Goal: Task Accomplishment & Management: Use online tool/utility

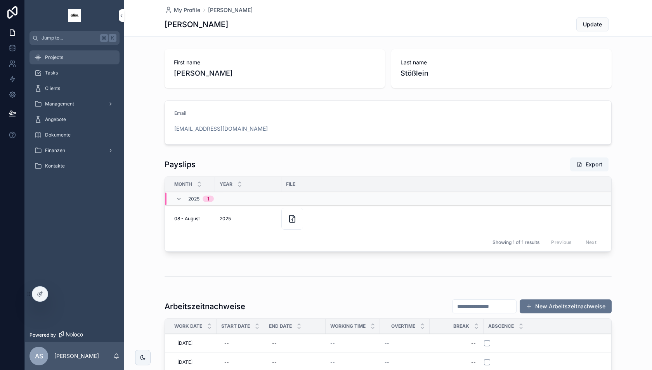
click at [73, 55] on div "Projects" at bounding box center [74, 57] width 81 height 12
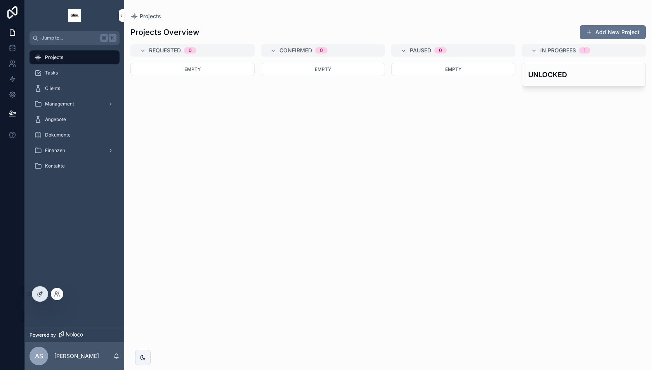
click at [38, 292] on icon at bounding box center [40, 294] width 6 height 6
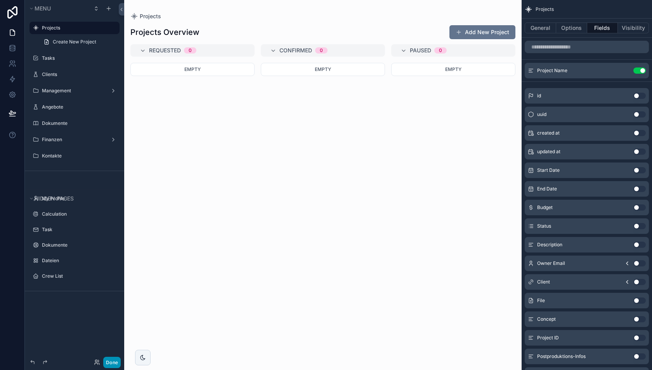
click at [108, 362] on button "Done" at bounding box center [111, 362] width 17 height 11
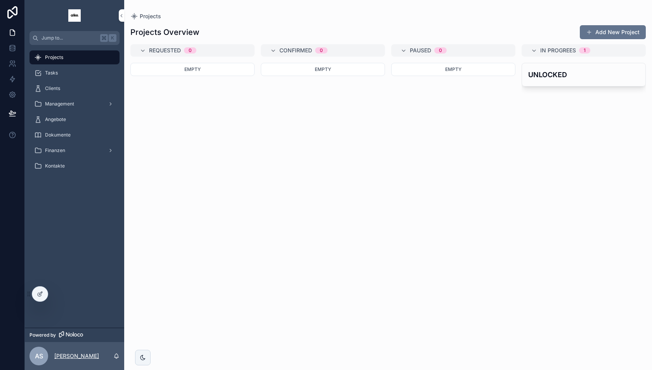
click at [77, 354] on p "[PERSON_NAME]" at bounding box center [76, 357] width 45 height 8
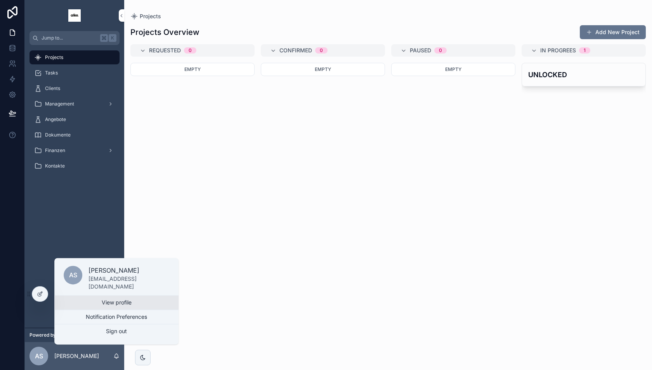
click at [111, 303] on link "View profile" at bounding box center [116, 303] width 124 height 14
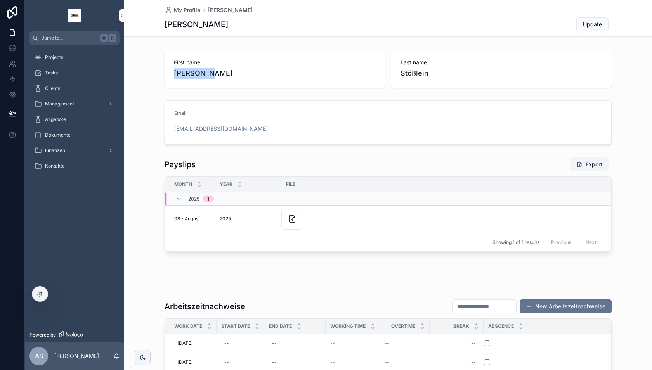
drag, startPoint x: 169, startPoint y: 68, endPoint x: 243, endPoint y: 78, distance: 74.8
click at [243, 78] on div "First name Alexander" at bounding box center [275, 68] width 221 height 39
click at [243, 78] on span "Alexander" at bounding box center [275, 73] width 202 height 11
click at [38, 294] on icon at bounding box center [40, 294] width 6 height 6
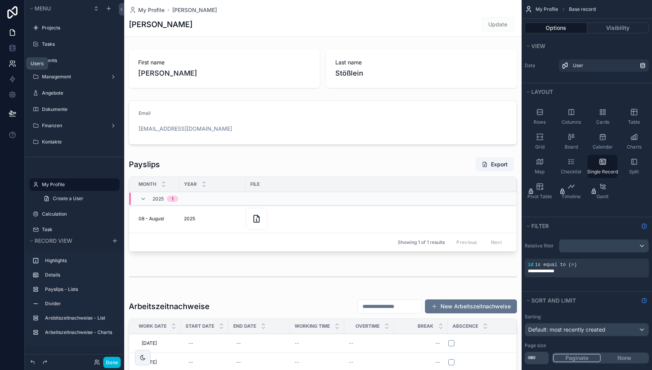
click at [13, 62] on icon at bounding box center [13, 64] width 8 height 8
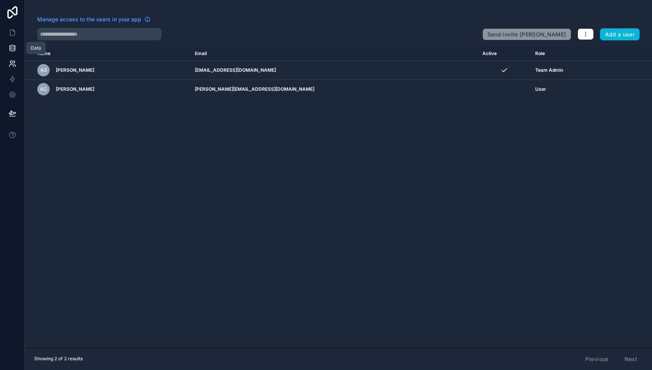
click at [10, 50] on icon at bounding box center [13, 48] width 8 height 8
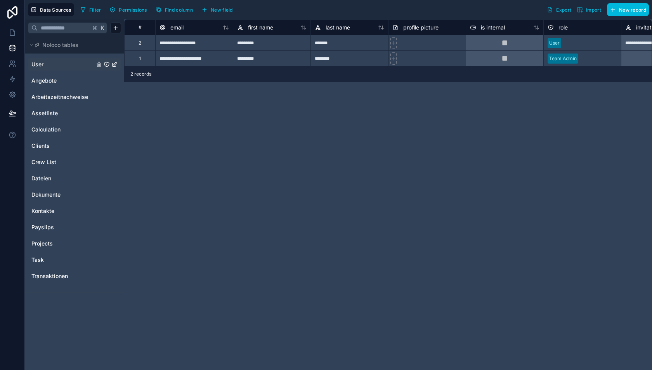
click at [42, 68] on div "User" at bounding box center [74, 64] width 93 height 12
click at [222, 10] on span "New field" at bounding box center [222, 10] width 22 height 6
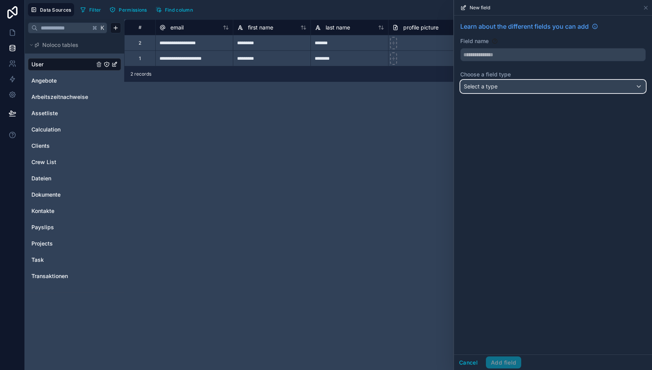
click at [494, 80] on div "Select a type" at bounding box center [553, 86] width 185 height 12
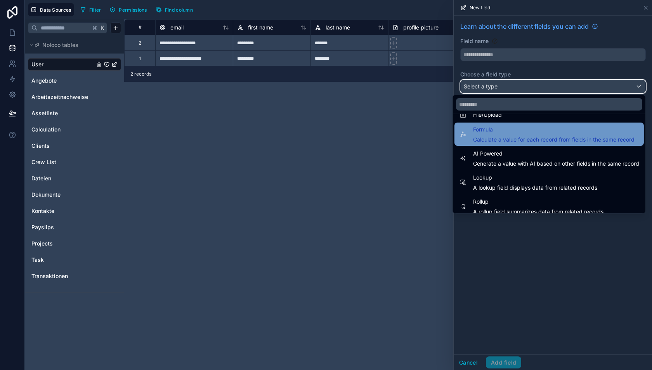
scroll to position [202, 0]
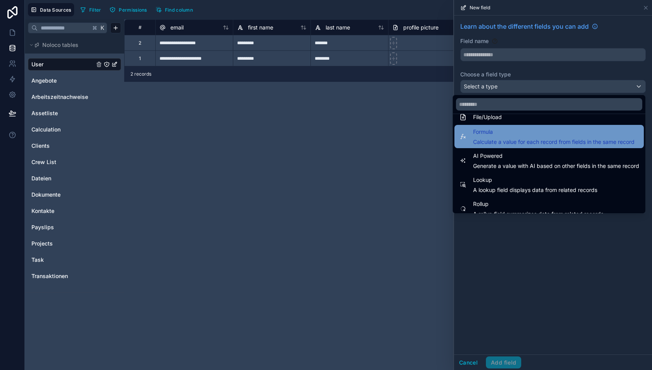
click at [500, 134] on span "Formula" at bounding box center [554, 131] width 162 height 9
type input "*******"
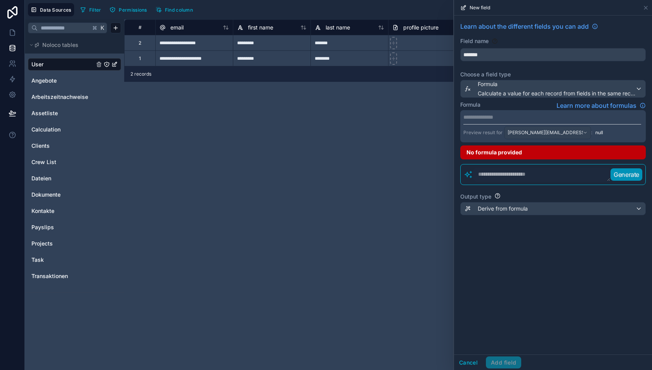
click at [485, 115] on p "**********" at bounding box center [553, 117] width 178 height 8
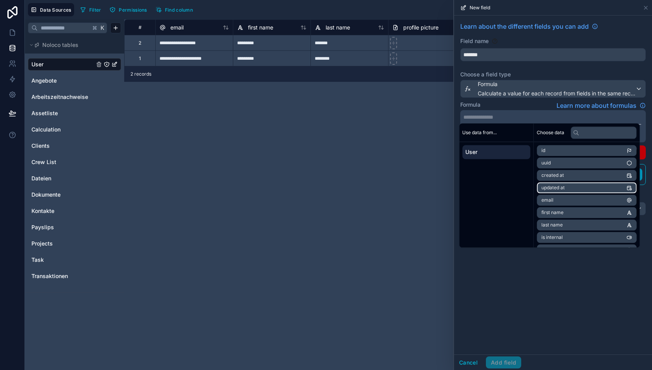
scroll to position [18, 0]
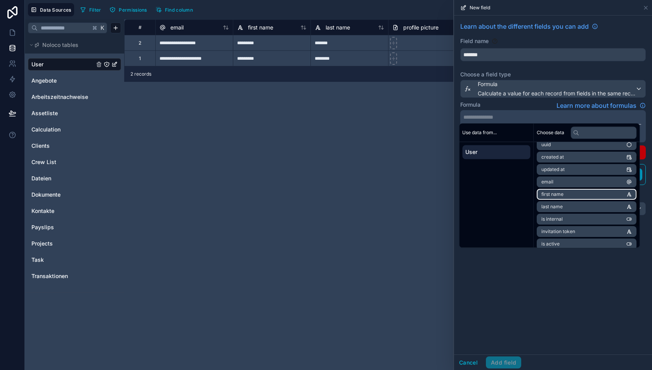
click at [561, 193] on span "first name" at bounding box center [553, 194] width 22 height 6
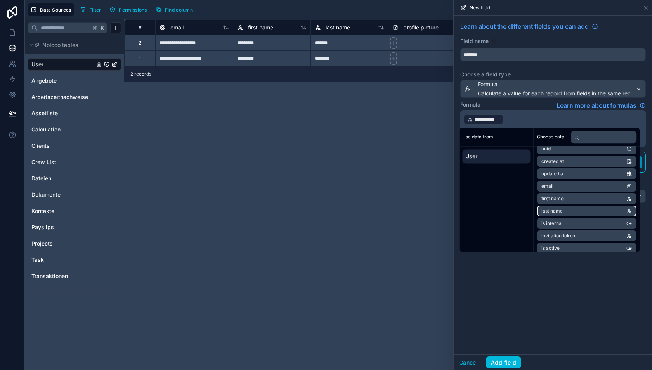
click at [558, 211] on span "last name" at bounding box center [552, 211] width 21 height 6
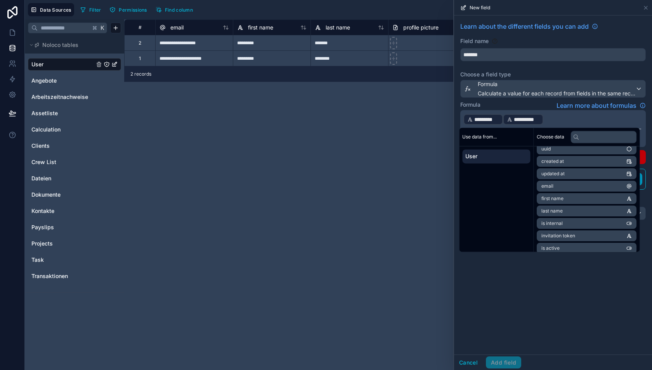
click at [560, 119] on p "**********" at bounding box center [553, 119] width 178 height 12
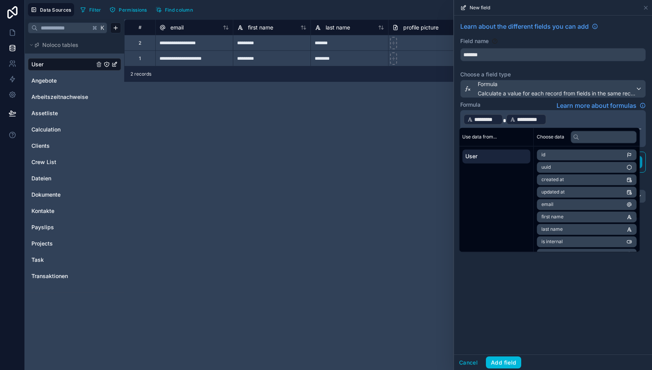
click at [507, 332] on div "**********" at bounding box center [553, 185] width 198 height 339
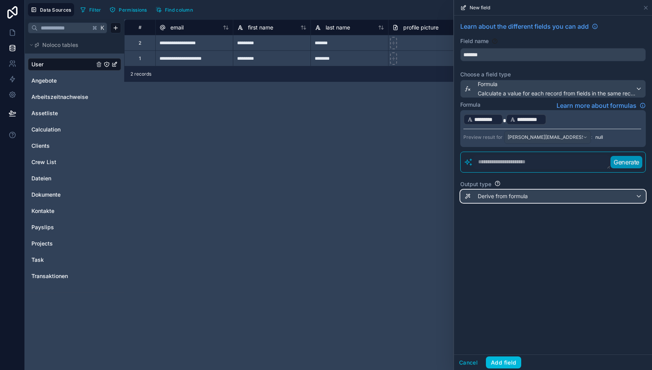
click at [500, 193] on span "Derive from formula" at bounding box center [503, 197] width 50 height 8
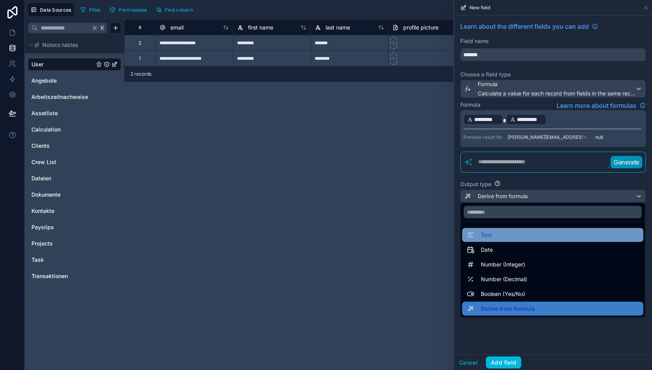
click at [497, 232] on div "Text" at bounding box center [553, 235] width 172 height 9
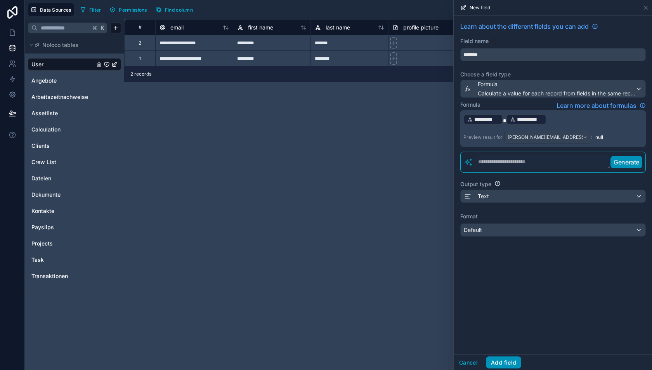
click at [504, 365] on button "Add field" at bounding box center [503, 363] width 35 height 12
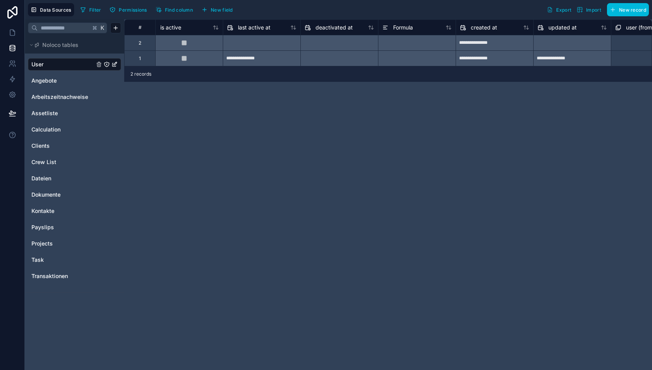
scroll to position [0, 542]
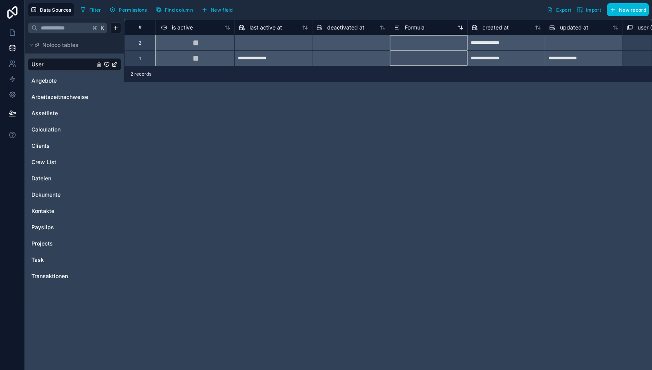
click at [410, 24] on span "Formula" at bounding box center [415, 28] width 20 height 8
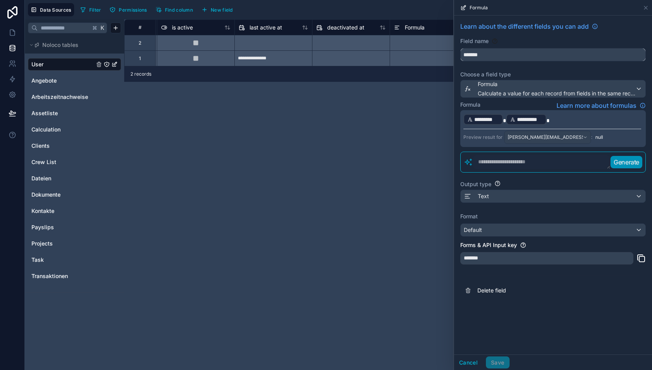
click at [477, 56] on input "*******" at bounding box center [553, 55] width 185 height 12
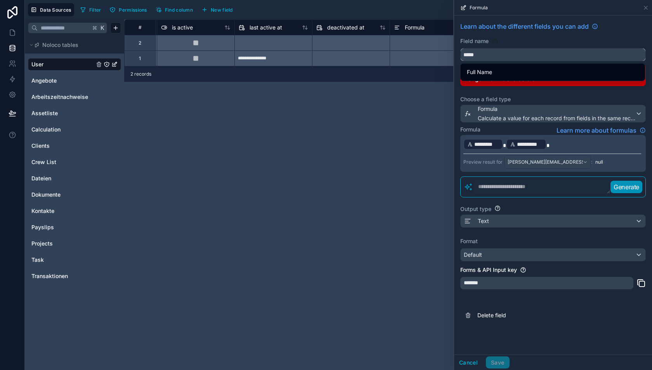
click at [460, 48] on button "****" at bounding box center [553, 54] width 186 height 13
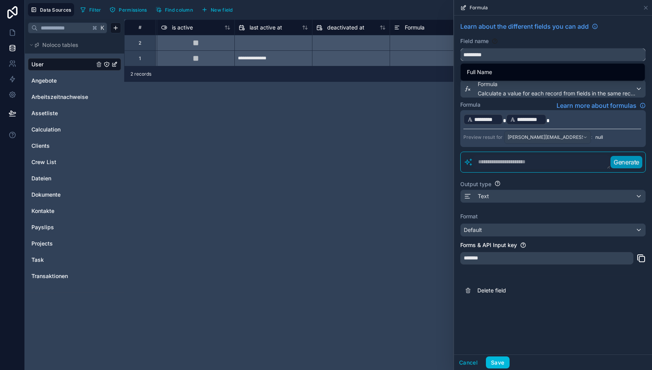
type input "*********"
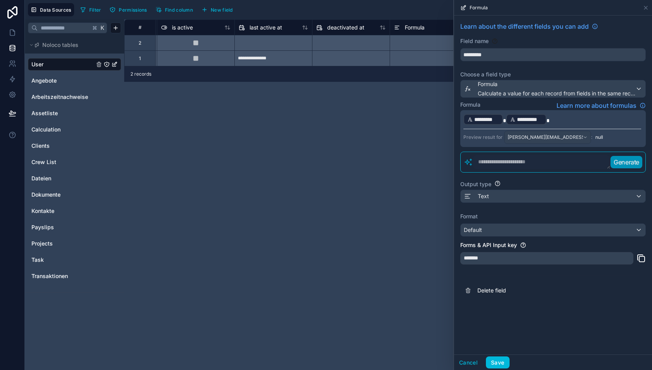
click at [557, 117] on p "**********" at bounding box center [553, 119] width 178 height 12
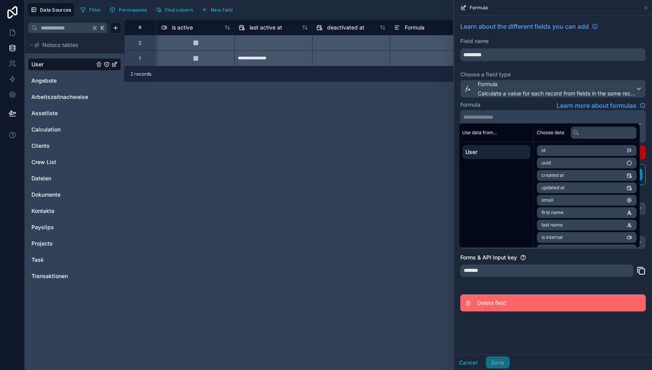
click at [546, 295] on button "Delete field" at bounding box center [553, 303] width 186 height 17
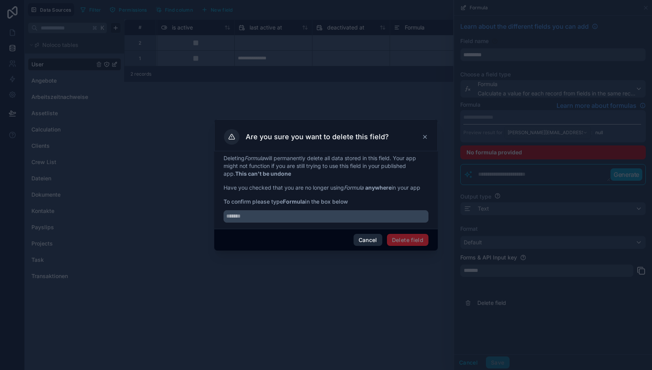
click at [367, 238] on button "Cancel" at bounding box center [368, 240] width 29 height 12
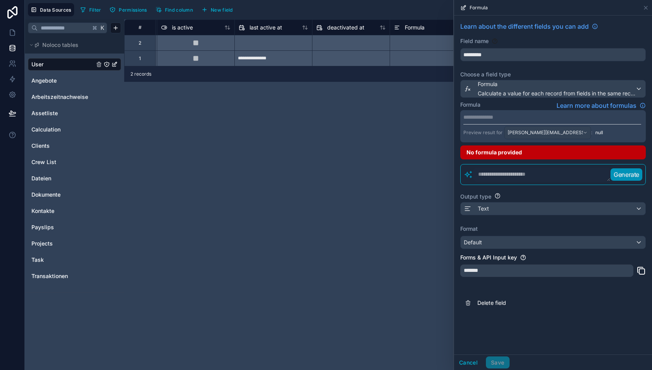
click at [501, 176] on textarea at bounding box center [541, 175] width 137 height 14
type textarea "**********"
click at [493, 118] on p "**********" at bounding box center [553, 117] width 178 height 8
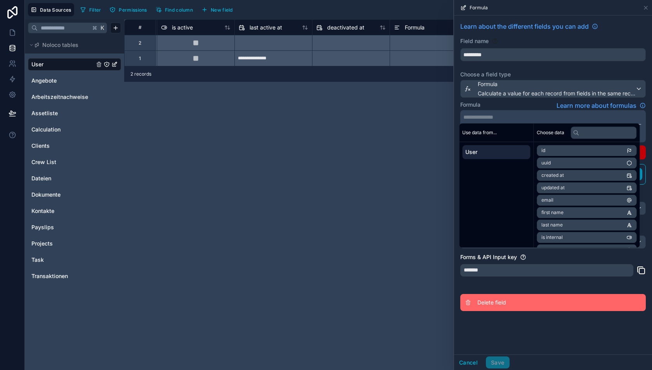
click at [561, 294] on button "Delete field" at bounding box center [553, 302] width 186 height 17
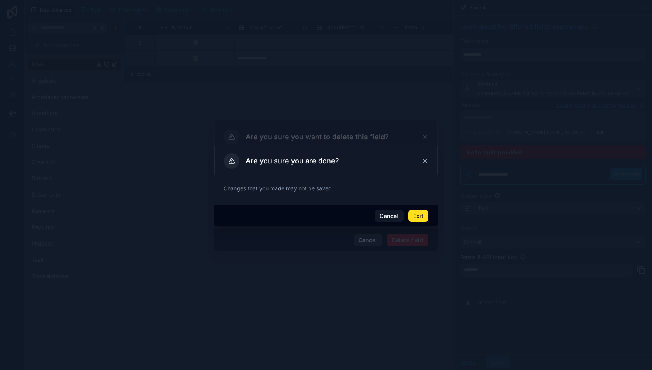
click at [369, 238] on div at bounding box center [326, 185] width 652 height 370
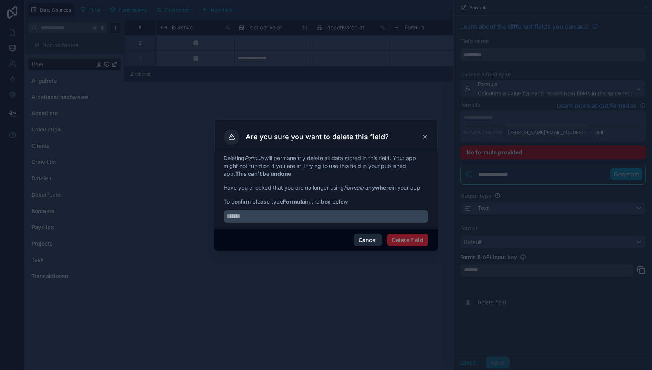
click at [369, 239] on button "Cancel" at bounding box center [368, 240] width 29 height 12
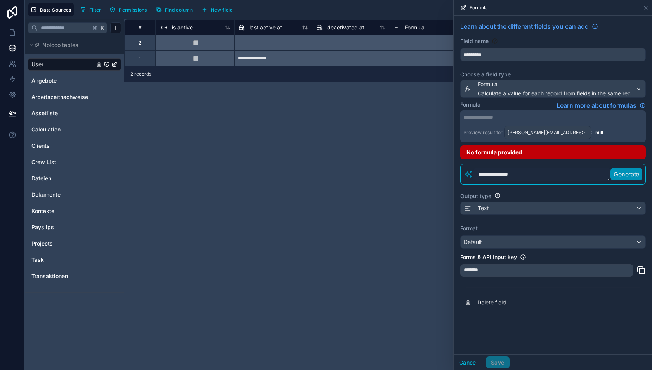
click at [521, 171] on textarea "**********" at bounding box center [541, 175] width 137 height 14
type textarea "**********"
click at [626, 175] on p "Generate" at bounding box center [627, 174] width 26 height 9
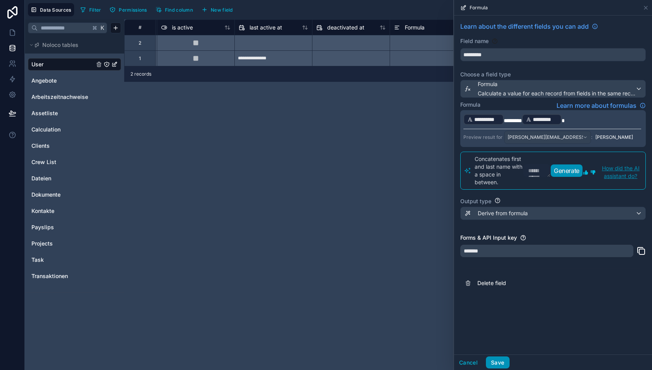
click at [498, 362] on button "Save" at bounding box center [497, 363] width 23 height 12
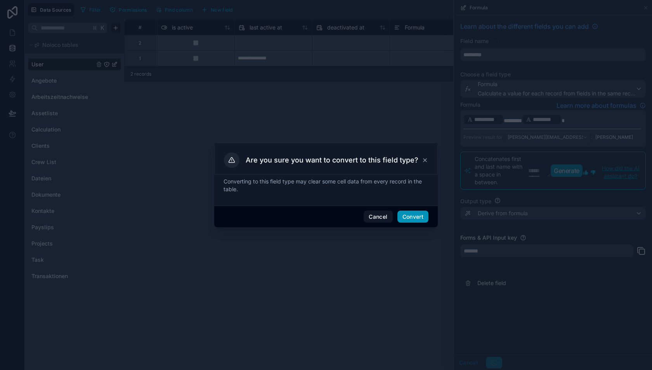
click at [418, 221] on button "Convert" at bounding box center [413, 217] width 31 height 12
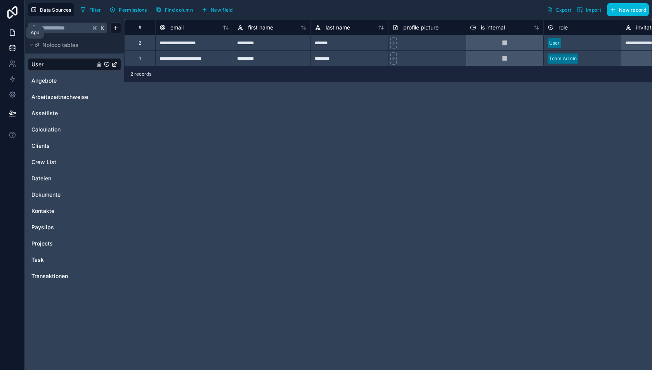
click at [14, 31] on icon at bounding box center [12, 33] width 5 height 6
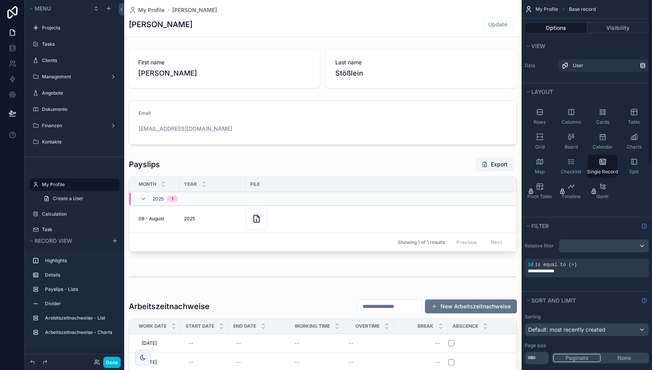
click at [335, 14] on div "My Profile Alexander Alexander Update" at bounding box center [323, 18] width 388 height 36
click at [338, 32] on div "My Profile Alexander Alexander Update" at bounding box center [323, 18] width 388 height 36
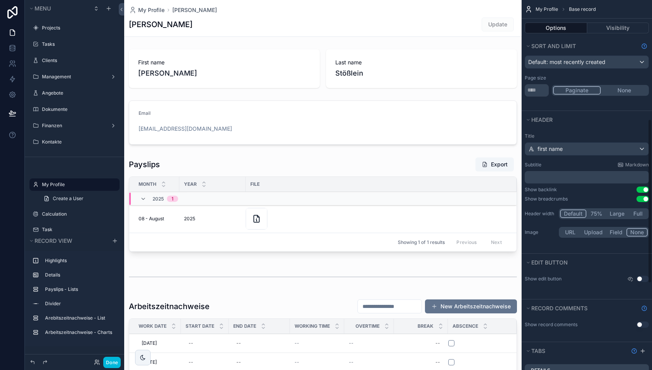
scroll to position [273, 0]
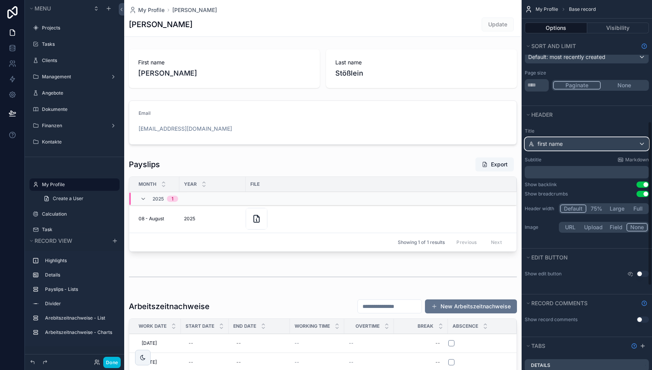
click at [595, 141] on div "first name" at bounding box center [586, 144] width 123 height 12
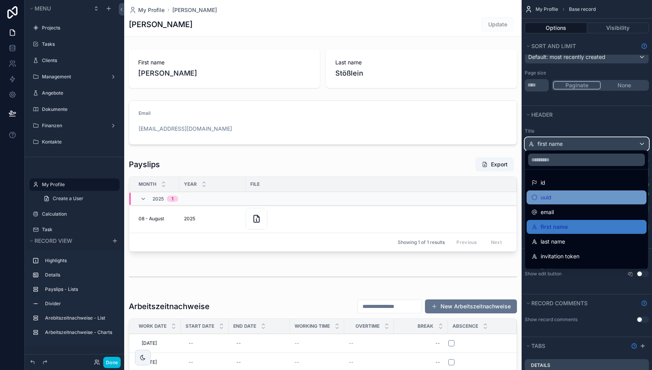
scroll to position [10, 0]
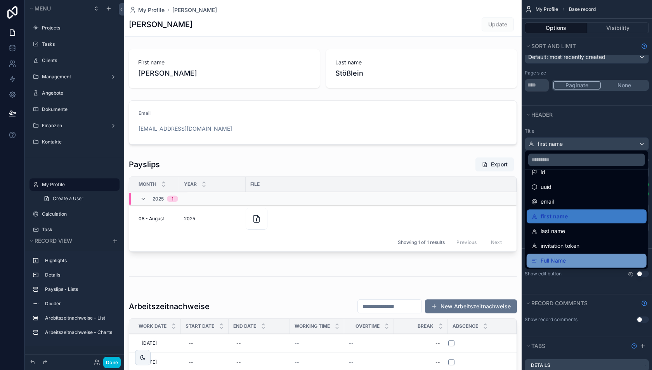
click at [561, 258] on span "Full Name" at bounding box center [553, 260] width 25 height 9
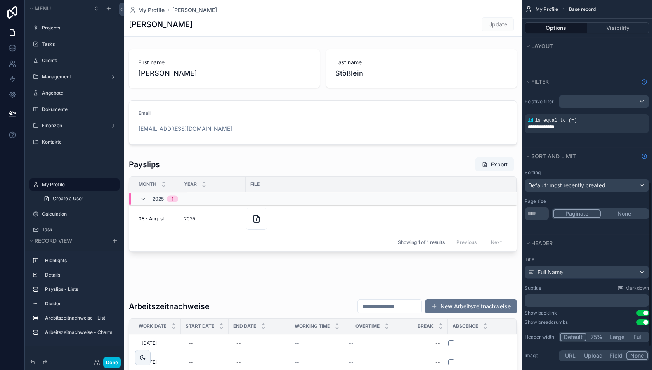
scroll to position [0, 0]
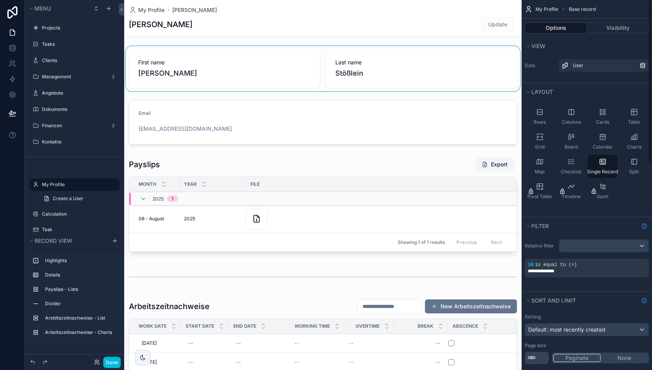
click at [390, 69] on div "scrollable content" at bounding box center [323, 68] width 398 height 45
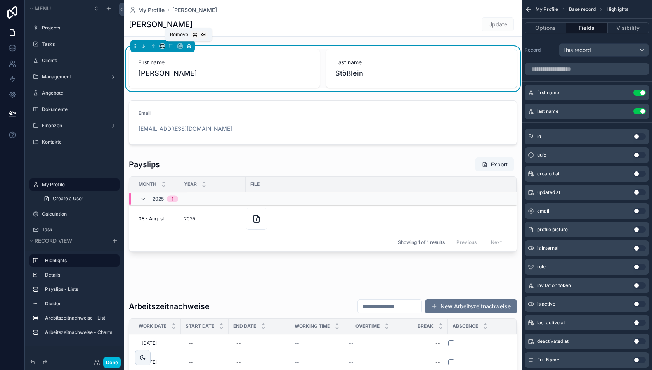
click at [188, 45] on icon "scrollable content" at bounding box center [188, 45] width 5 height 5
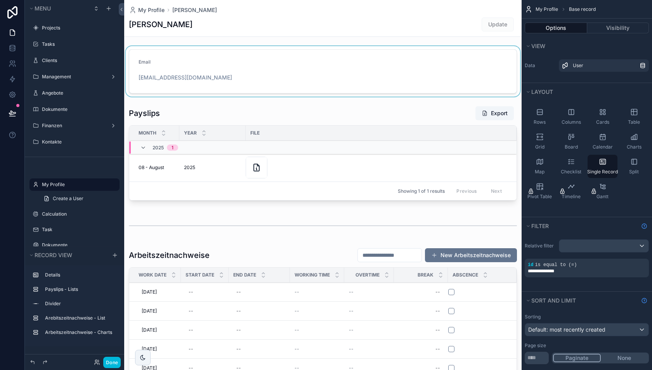
click at [185, 65] on div "scrollable content" at bounding box center [323, 71] width 398 height 50
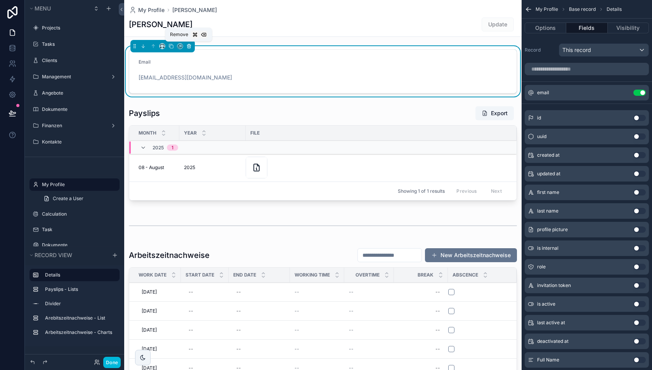
click at [189, 45] on icon "scrollable content" at bounding box center [188, 45] width 5 height 5
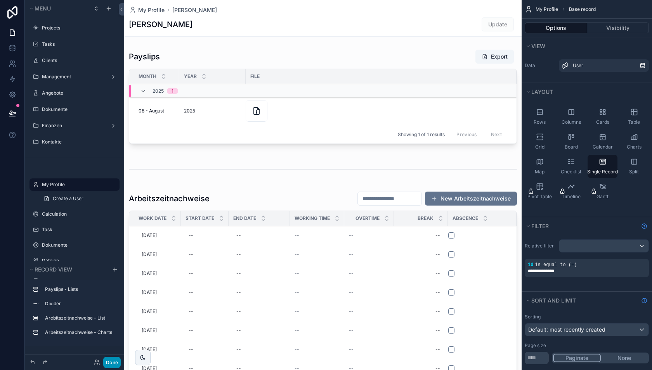
click at [113, 360] on button "Done" at bounding box center [111, 362] width 17 height 11
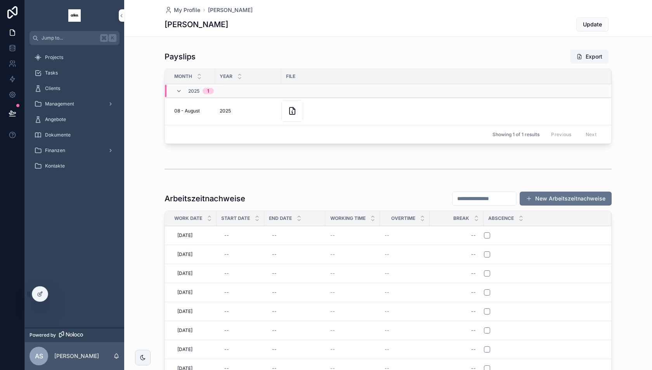
click at [62, 49] on div "Projects Tasks Clients Management Angebote Dokumente Finanzen Kontakte" at bounding box center [74, 114] width 99 height 138
click at [9, 110] on icon at bounding box center [13, 113] width 8 height 8
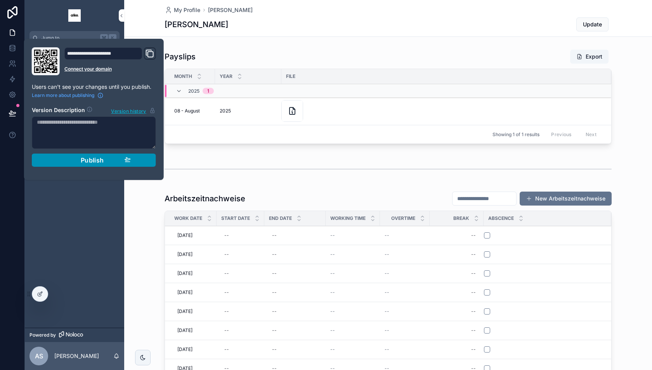
click at [61, 160] on div "Publish" at bounding box center [94, 160] width 74 height 8
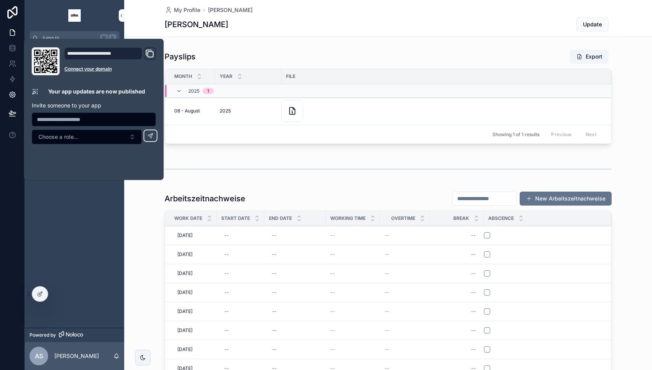
click at [14, 94] on icon at bounding box center [12, 95] width 6 height 6
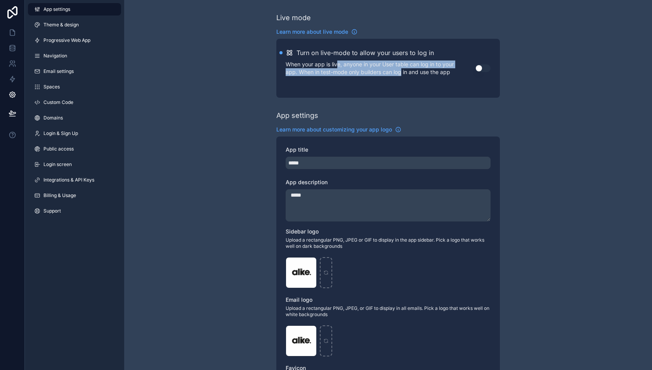
drag, startPoint x: 339, startPoint y: 63, endPoint x: 401, endPoint y: 68, distance: 63.1
click at [401, 68] on p "When your app is live, anyone in your User table can log in to your app. When i…" at bounding box center [380, 69] width 189 height 16
drag, startPoint x: 344, startPoint y: 63, endPoint x: 402, endPoint y: 75, distance: 59.3
click at [402, 75] on p "When your app is live, anyone in your User table can log in to your app. When i…" at bounding box center [380, 69] width 189 height 16
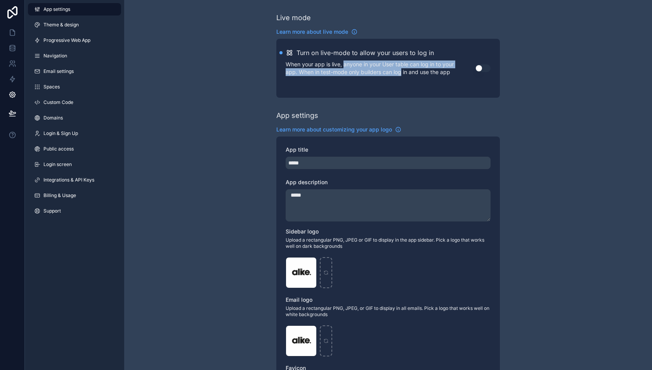
click at [402, 75] on p "When your app is live, anyone in your User table can log in to your app. When i…" at bounding box center [380, 69] width 189 height 16
drag, startPoint x: 373, startPoint y: 65, endPoint x: 413, endPoint y: 73, distance: 40.1
click at [415, 73] on p "When your app is live, anyone in your User table can log in to your app. When i…" at bounding box center [380, 69] width 189 height 16
click at [413, 73] on p "When your app is live, anyone in your User table can log in to your app. When i…" at bounding box center [380, 69] width 189 height 16
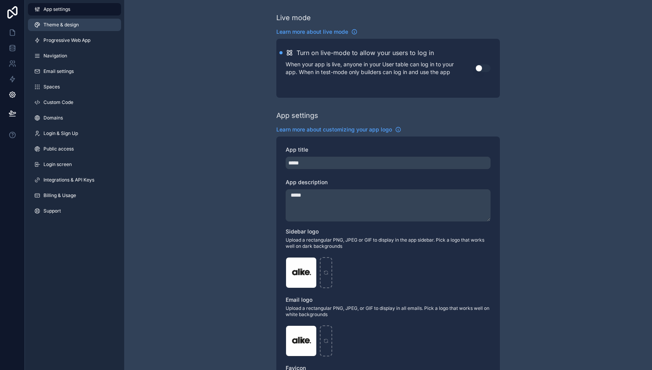
click at [72, 23] on span "Theme & design" at bounding box center [60, 25] width 35 height 6
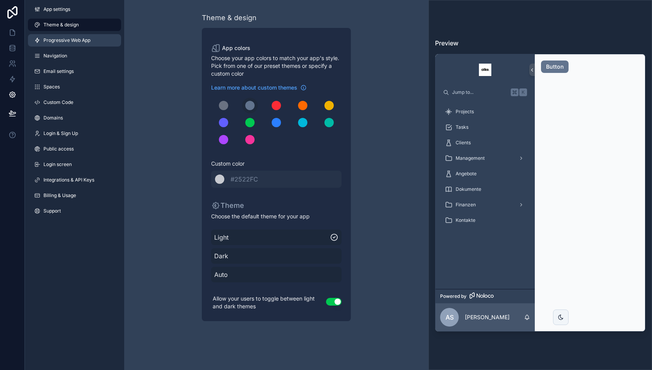
click at [74, 38] on span "Progressive Web App" at bounding box center [66, 40] width 47 height 6
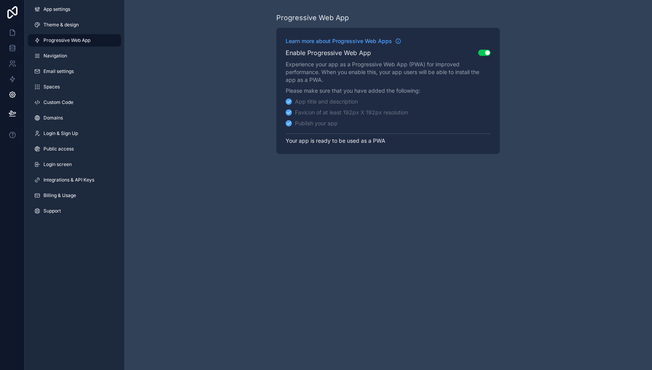
click at [305, 75] on p "Experience your app as a Progressive Web App (PWA) for improved performance. Wh…" at bounding box center [388, 72] width 205 height 23
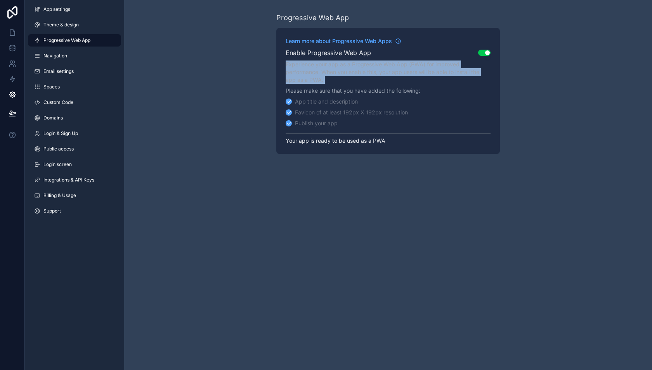
click at [310, 74] on p "Experience your app as a Progressive Web App (PWA) for improved performance. Wh…" at bounding box center [388, 72] width 205 height 23
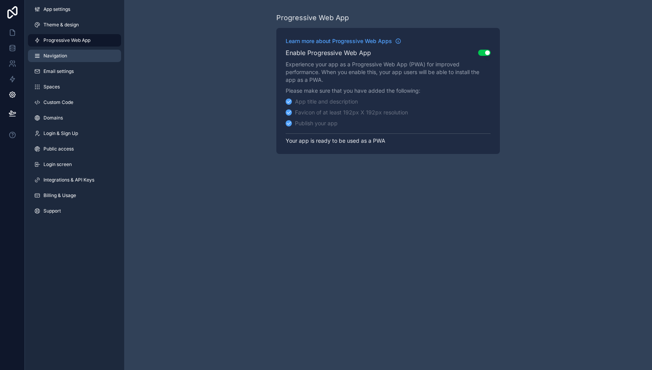
click at [84, 53] on link "Navigation" at bounding box center [74, 56] width 93 height 12
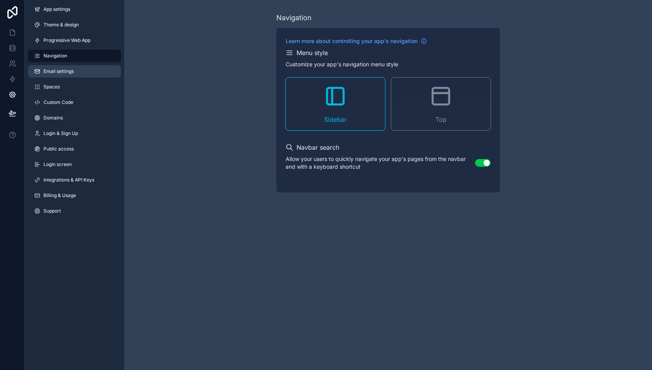
click at [84, 65] on link "Email settings" at bounding box center [74, 71] width 93 height 12
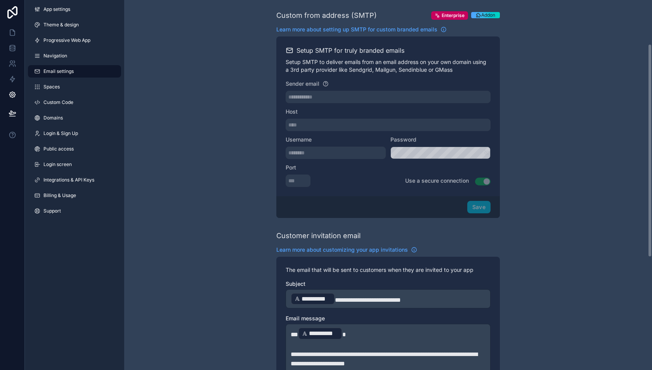
scroll to position [76, 0]
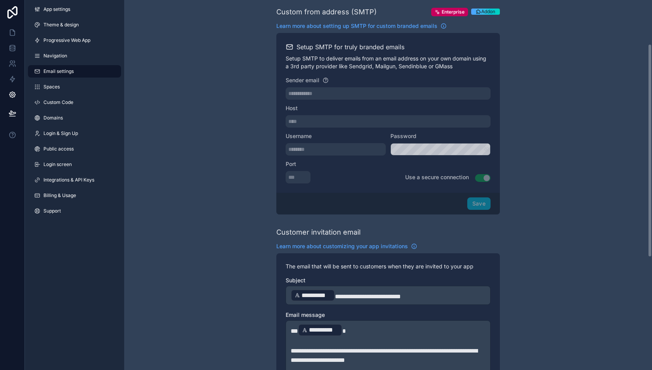
click at [313, 57] on p "Setup SMTP to deliver emails from an email address on your own domain using a 3…" at bounding box center [388, 63] width 205 height 16
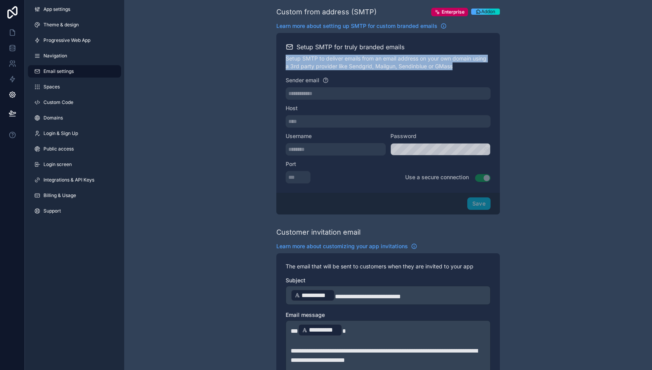
click at [318, 57] on p "Setup SMTP to deliver emails from an email address on your own domain using a 3…" at bounding box center [388, 63] width 205 height 16
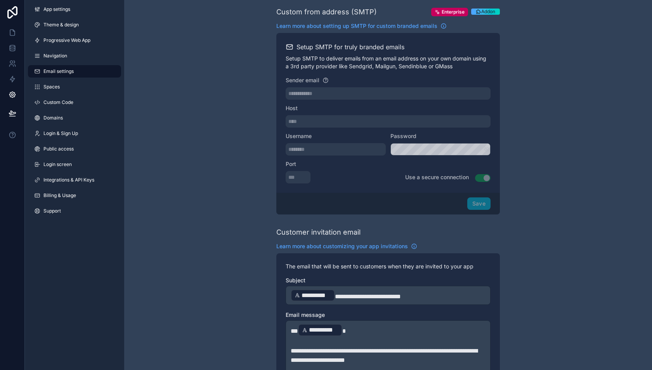
click at [318, 57] on p "Setup SMTP to deliver emails from an email address on your own domain using a 3…" at bounding box center [388, 63] width 205 height 16
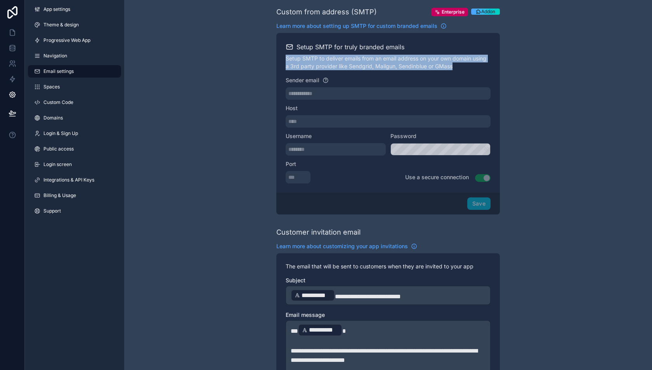
click at [323, 57] on p "Setup SMTP to deliver emails from an email address on your own domain using a 3…" at bounding box center [388, 63] width 205 height 16
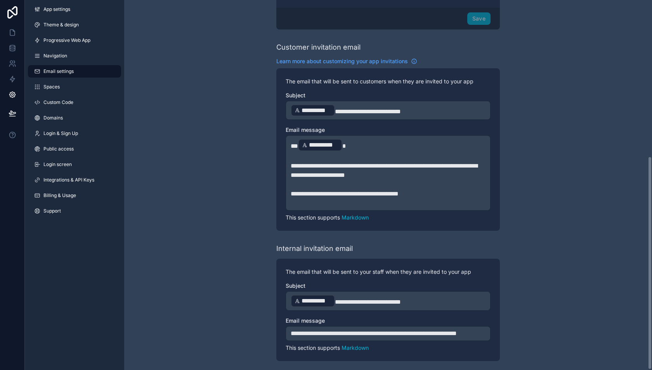
scroll to position [271, 0]
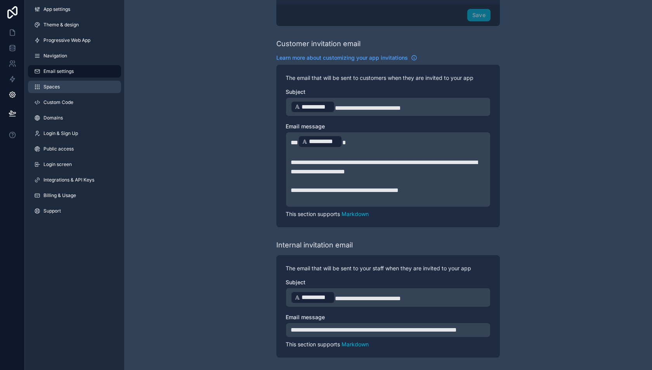
click at [76, 87] on link "Spaces" at bounding box center [74, 87] width 93 height 12
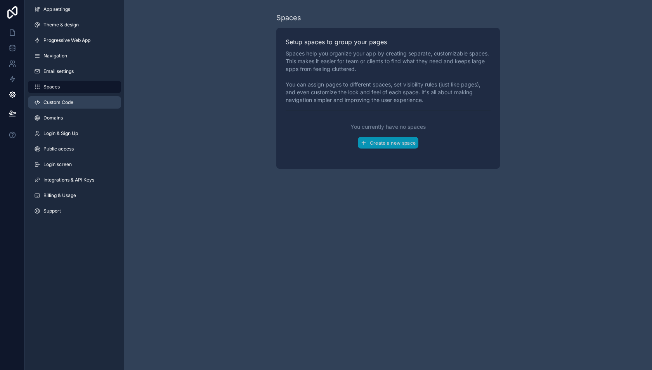
click at [91, 99] on link "Custom Code" at bounding box center [74, 102] width 93 height 12
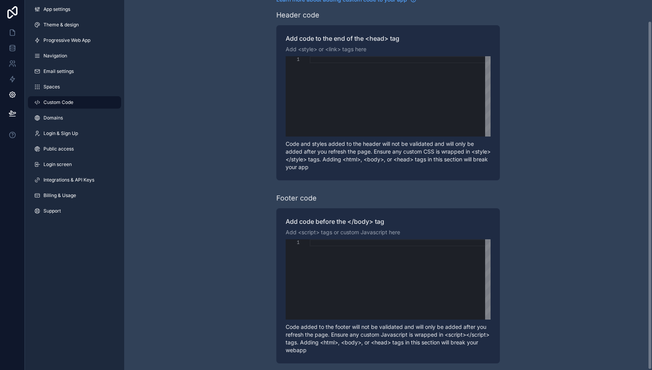
scroll to position [22, 0]
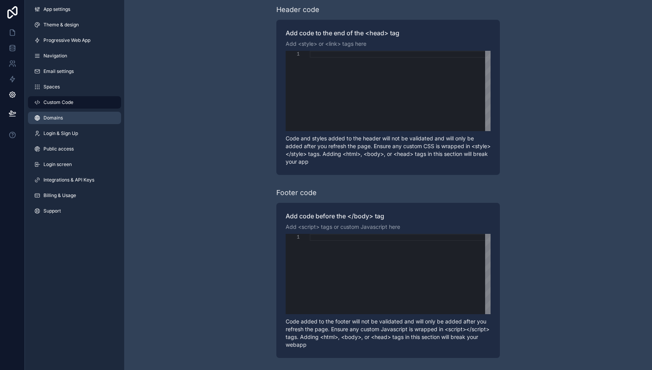
click at [77, 115] on link "Domains" at bounding box center [74, 118] width 93 height 12
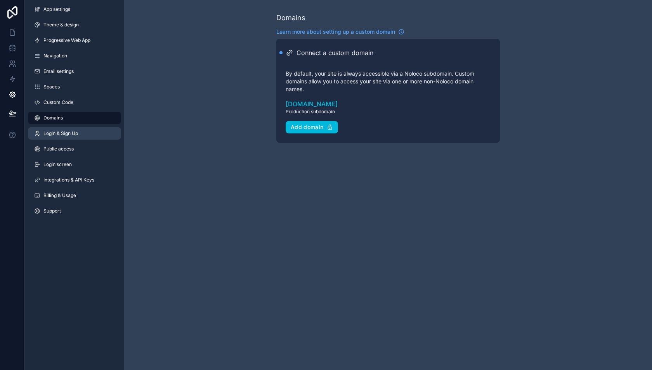
click at [97, 130] on link "Login & Sign Up" at bounding box center [74, 133] width 93 height 12
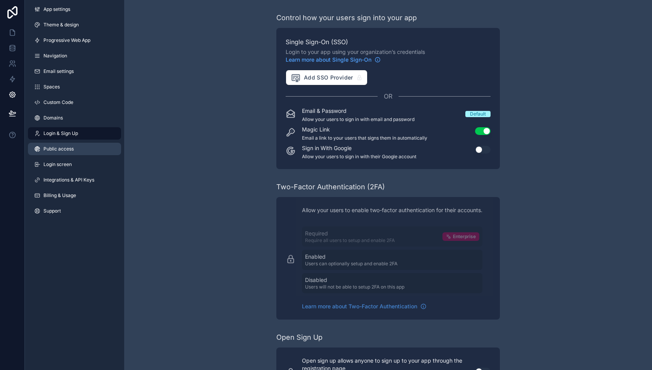
click at [96, 144] on link "Public access" at bounding box center [74, 149] width 93 height 12
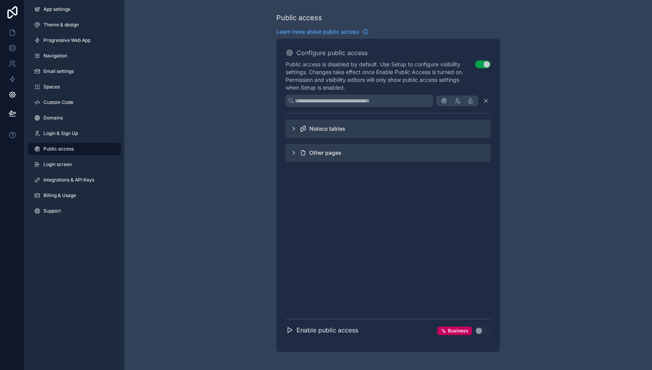
click at [294, 124] on div "Noloco tables" at bounding box center [388, 129] width 205 height 18
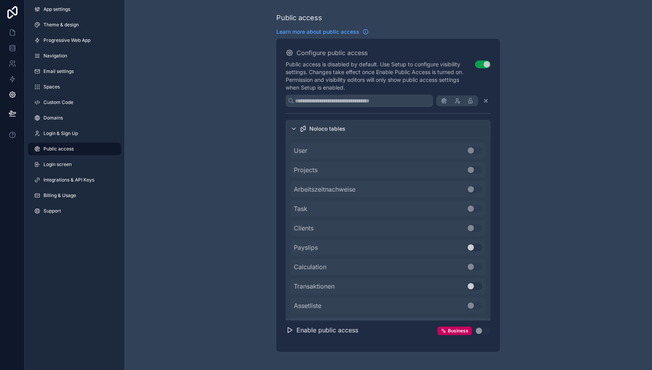
click at [294, 124] on div "Noloco tables" at bounding box center [388, 129] width 205 height 18
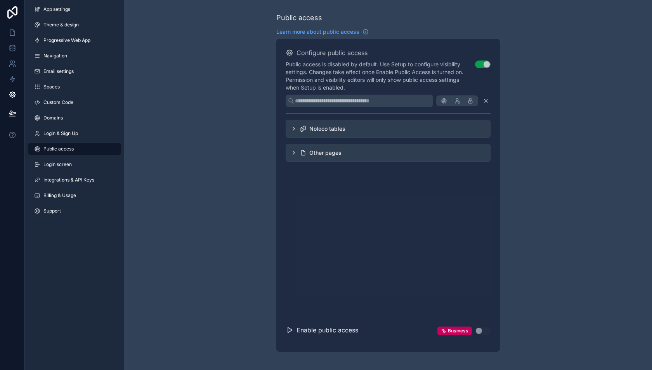
click at [295, 150] on icon "scrollable content" at bounding box center [294, 153] width 6 height 6
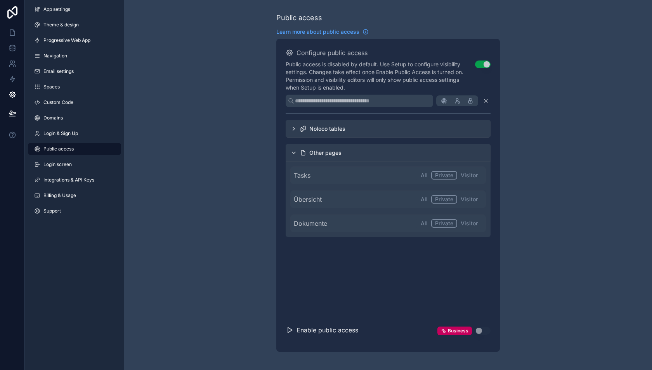
click at [295, 150] on icon "scrollable content" at bounding box center [294, 153] width 6 height 6
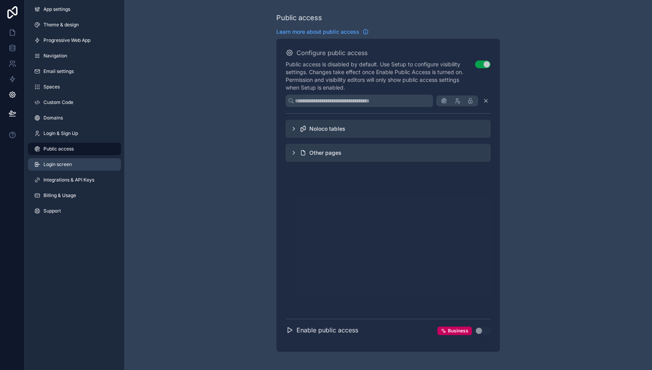
click at [98, 167] on link "Login screen" at bounding box center [74, 164] width 93 height 12
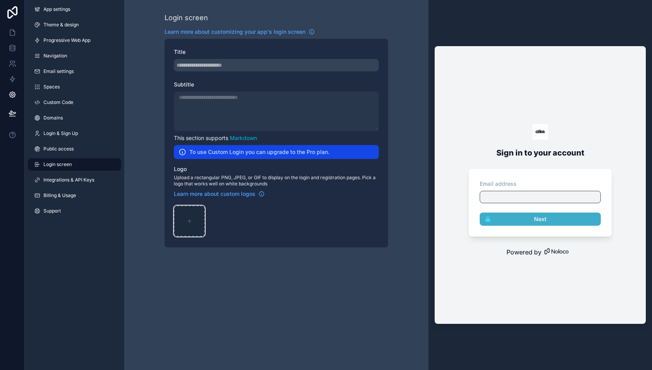
click at [191, 219] on icon "scrollable content" at bounding box center [189, 221] width 5 height 5
type input "**********"
click at [157, 168] on div "Login screen Learn more about customizing your app's login screen Title Subtitl…" at bounding box center [276, 130] width 304 height 260
click at [86, 178] on span "Integrations & API Keys" at bounding box center [68, 180] width 51 height 6
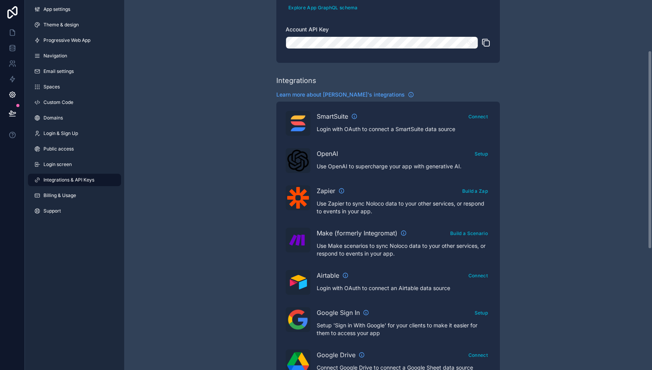
scroll to position [94, 0]
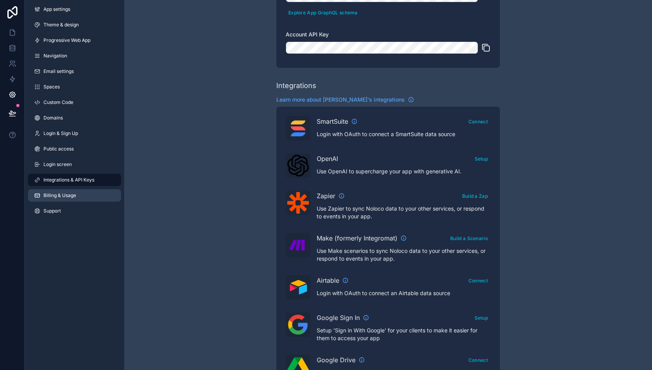
click at [63, 194] on span "Billing & Usage" at bounding box center [59, 196] width 33 height 6
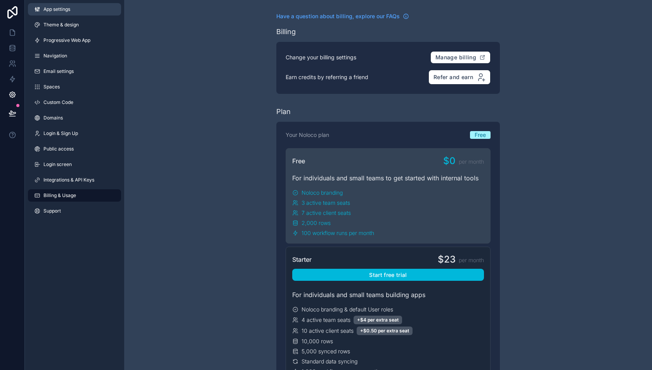
click at [62, 7] on span "App settings" at bounding box center [56, 9] width 27 height 6
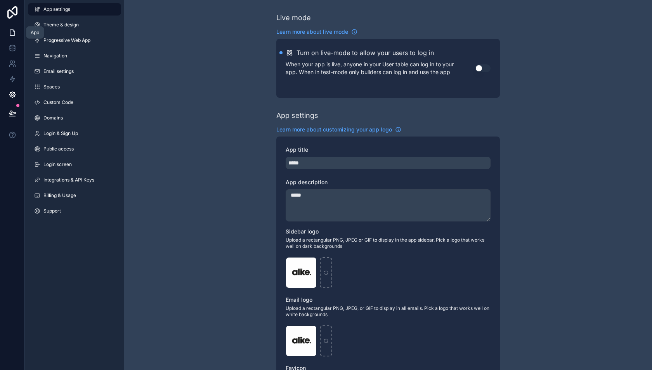
click at [15, 33] on icon at bounding box center [13, 33] width 8 height 8
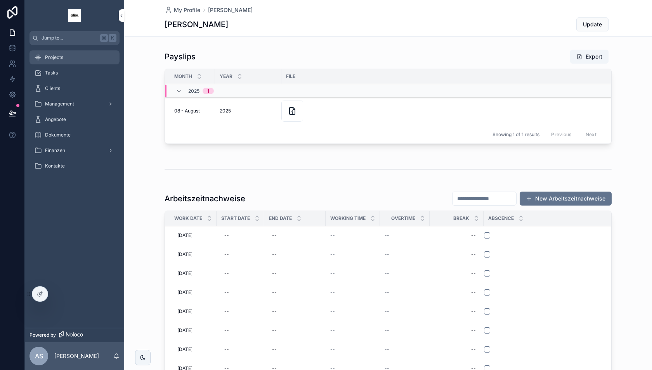
click at [73, 64] on link "Projects" at bounding box center [75, 57] width 90 height 14
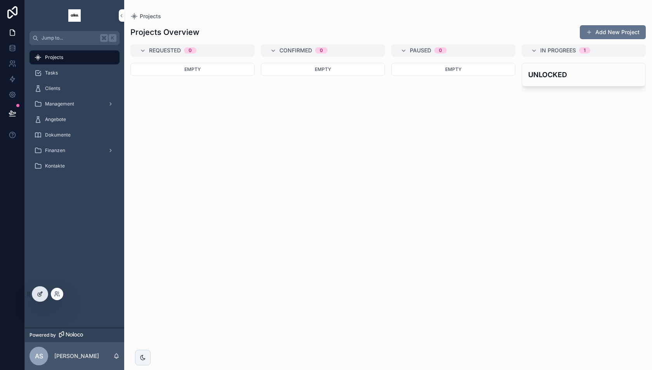
click at [42, 294] on icon at bounding box center [40, 294] width 6 height 6
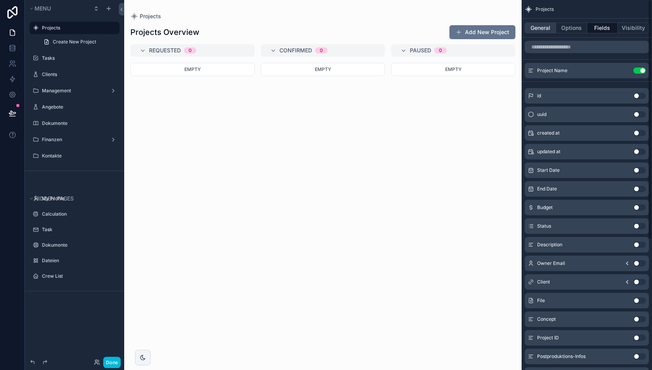
click at [547, 26] on button "General" at bounding box center [540, 28] width 31 height 11
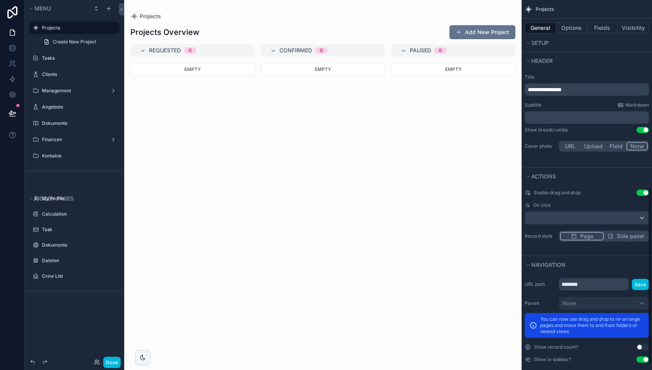
scroll to position [408, 0]
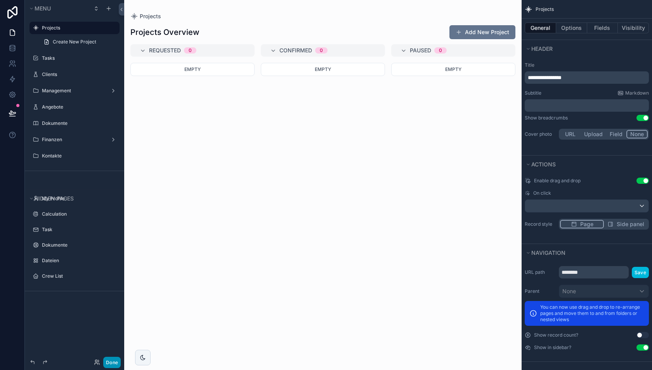
click at [108, 363] on button "Done" at bounding box center [111, 362] width 17 height 11
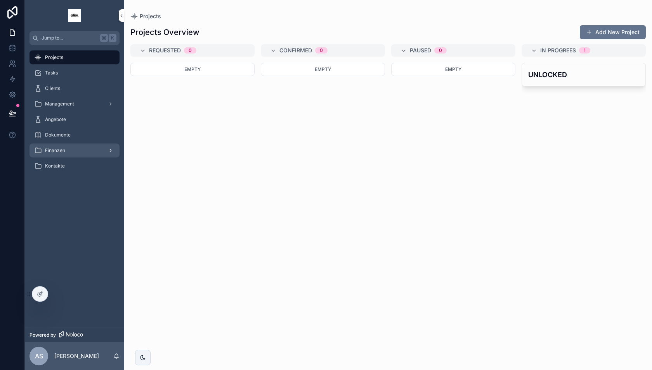
click at [74, 152] on div "Finanzen" at bounding box center [74, 150] width 81 height 12
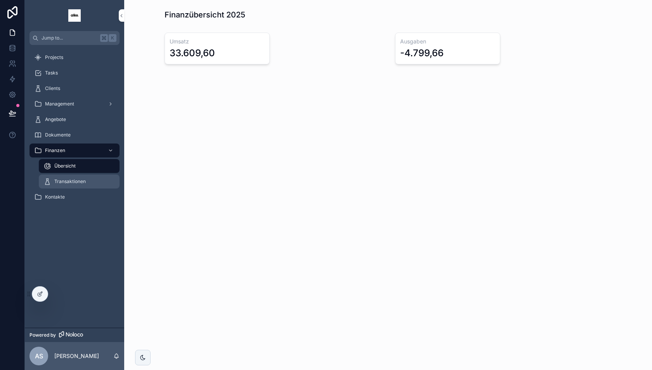
click at [77, 178] on div "Transaktionen" at bounding box center [78, 181] width 71 height 12
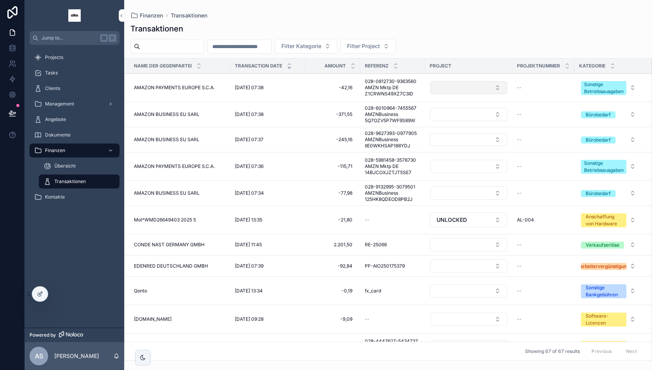
click at [488, 87] on button "Select Button" at bounding box center [468, 87] width 77 height 13
click at [460, 117] on div "UNLOCKED" at bounding box center [469, 117] width 108 height 12
click at [462, 113] on button "Select Button" at bounding box center [468, 114] width 77 height 13
click at [455, 144] on div "UNLOCKED" at bounding box center [469, 144] width 108 height 12
click at [447, 147] on td "scrollable content" at bounding box center [468, 139] width 87 height 25
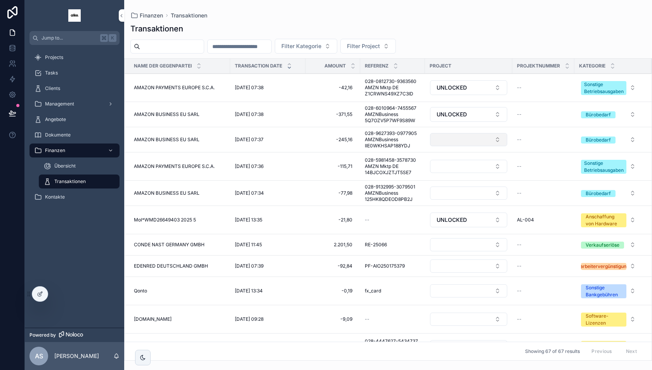
click at [447, 140] on button "Select Button" at bounding box center [468, 139] width 77 height 13
click at [445, 164] on button "Select Button" at bounding box center [468, 166] width 77 height 13
click at [447, 167] on button "Select Button" at bounding box center [468, 166] width 77 height 13
click at [446, 195] on span "UNLOCKED" at bounding box center [433, 196] width 30 height 8
click at [449, 138] on button "Select Button" at bounding box center [468, 139] width 77 height 13
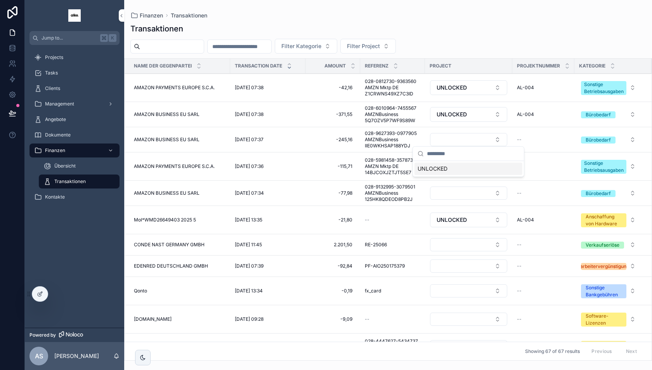
click at [442, 168] on span "UNLOCKED" at bounding box center [433, 169] width 30 height 8
click at [443, 192] on button "Select Button" at bounding box center [468, 193] width 77 height 13
click at [437, 222] on span "UNLOCKED" at bounding box center [433, 222] width 30 height 8
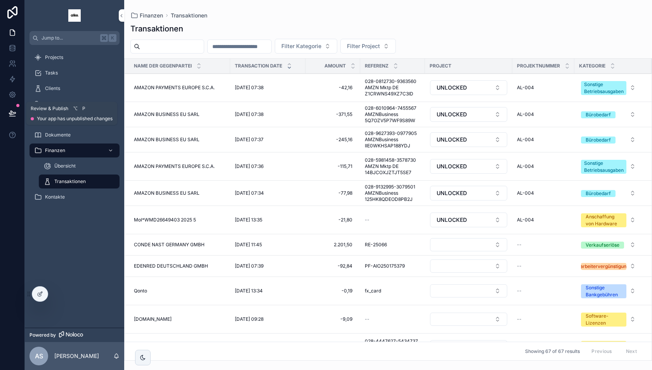
click at [14, 107] on button at bounding box center [12, 113] width 17 height 22
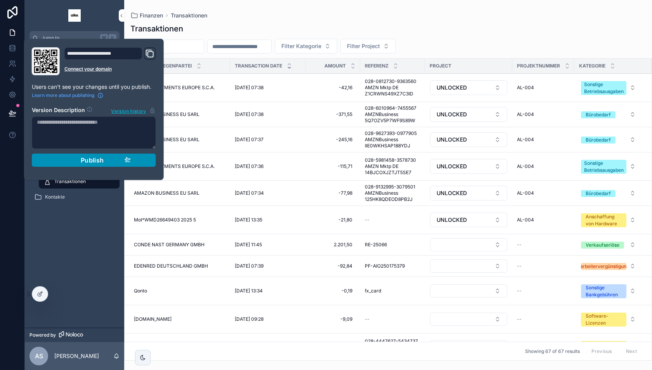
click at [69, 161] on div "Publish" at bounding box center [94, 160] width 74 height 8
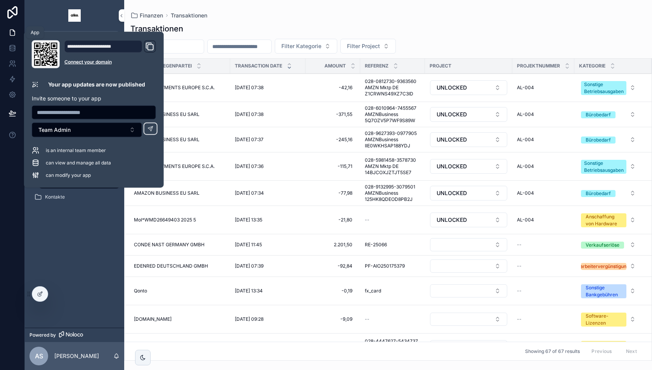
click at [10, 30] on icon at bounding box center [12, 33] width 5 height 6
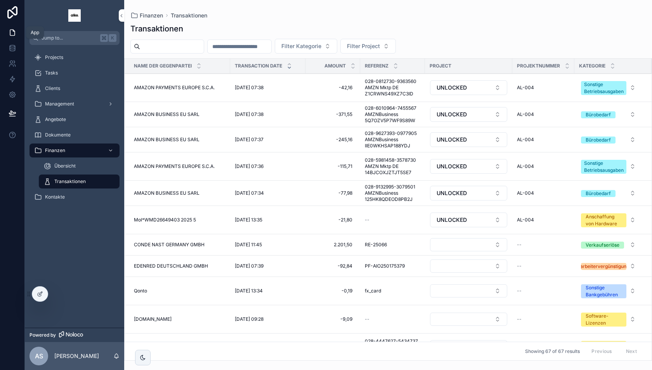
click at [13, 34] on icon at bounding box center [13, 33] width 8 height 8
click at [52, 64] on link "Projects" at bounding box center [75, 57] width 90 height 14
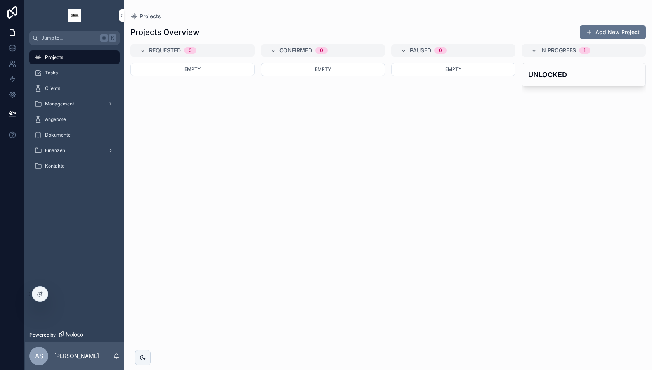
click at [294, 253] on div "Empty" at bounding box center [323, 212] width 124 height 298
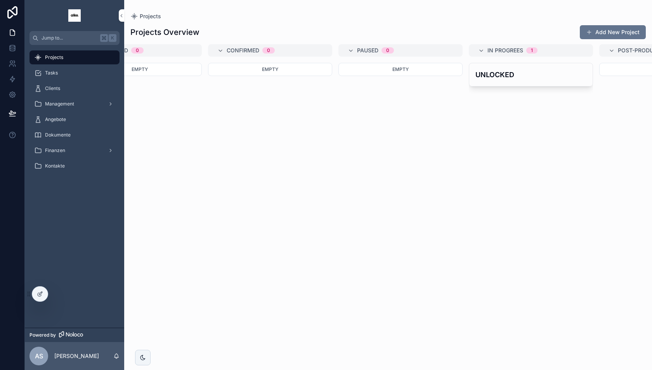
scroll to position [0, 54]
click at [528, 69] on h4 "UNLOCKED" at bounding box center [530, 74] width 111 height 10
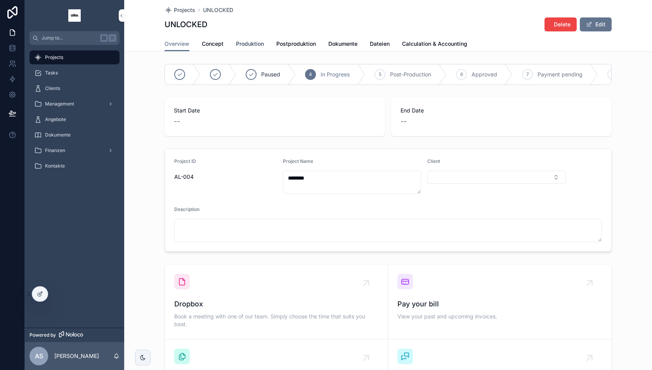
click at [257, 42] on span "Produktion" at bounding box center [250, 44] width 28 height 8
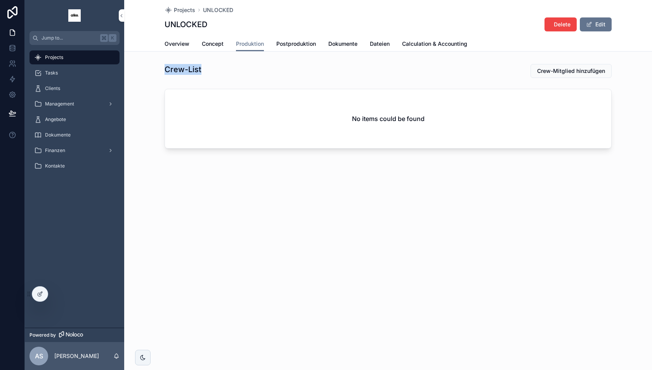
drag, startPoint x: 167, startPoint y: 68, endPoint x: 211, endPoint y: 68, distance: 43.9
click at [211, 68] on div "Crew-List" at bounding box center [273, 69] width 217 height 11
click at [41, 291] on icon at bounding box center [40, 294] width 6 height 6
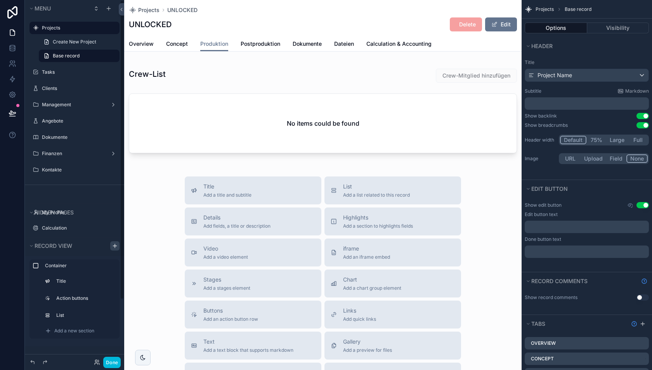
click at [117, 245] on icon "scrollable content" at bounding box center [115, 246] width 6 height 6
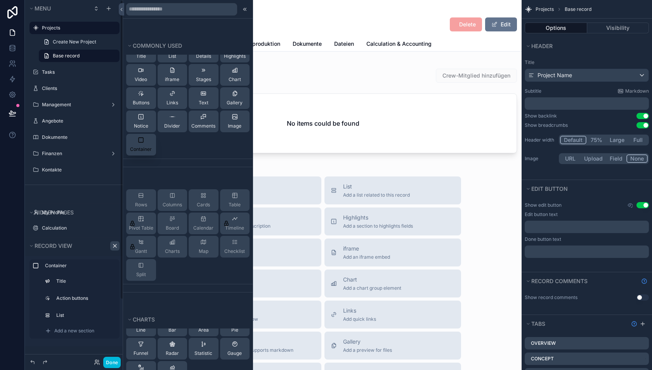
click at [145, 136] on button "Container" at bounding box center [141, 145] width 30 height 22
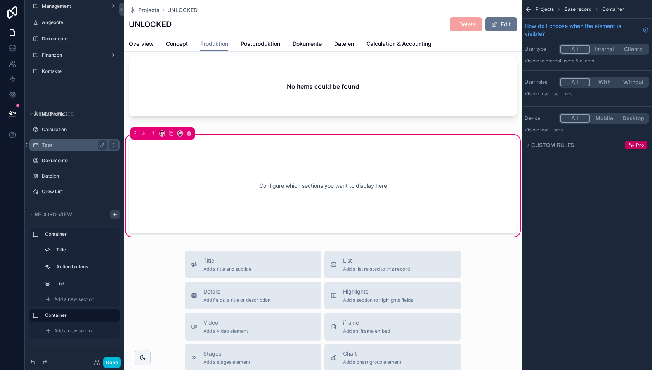
scroll to position [105, 0]
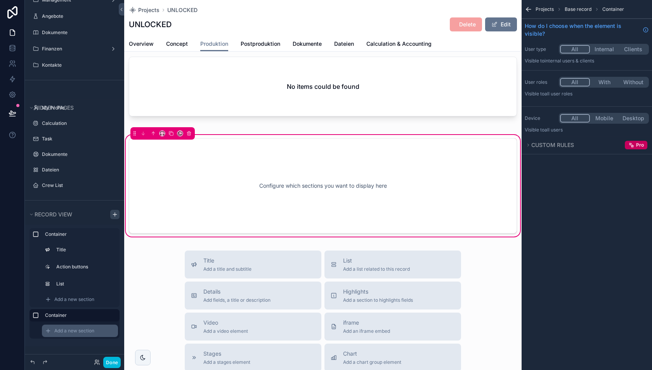
click at [82, 334] on div "Add a new section" at bounding box center [80, 331] width 76 height 12
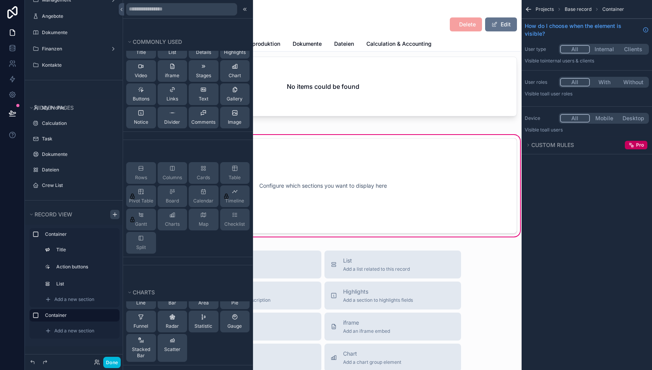
scroll to position [0, 0]
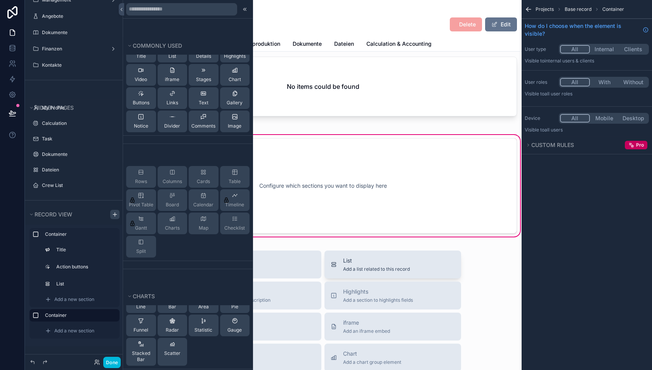
click at [365, 265] on div "List Add a list related to this record" at bounding box center [376, 265] width 67 height 16
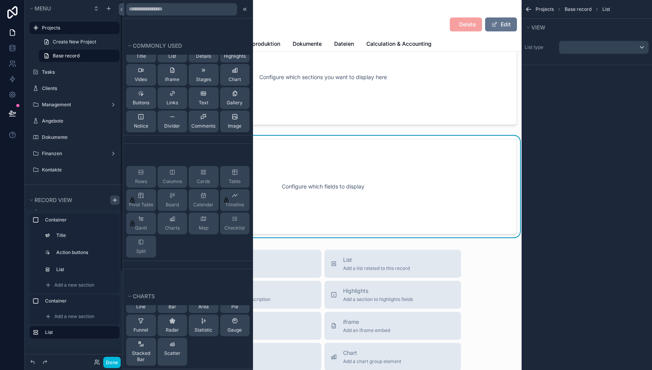
scroll to position [146, 0]
click at [319, 206] on div "Configure which fields to display" at bounding box center [323, 186] width 363 height 70
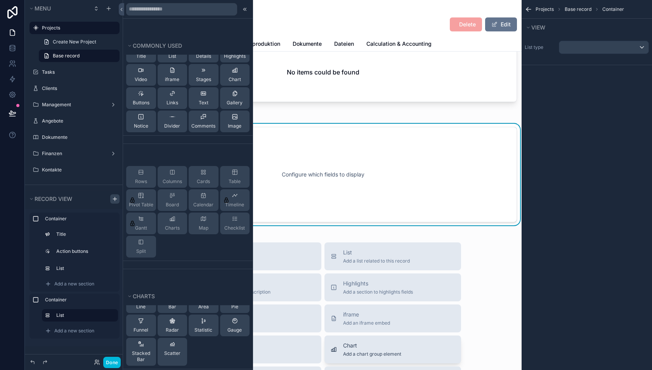
scroll to position [45, 0]
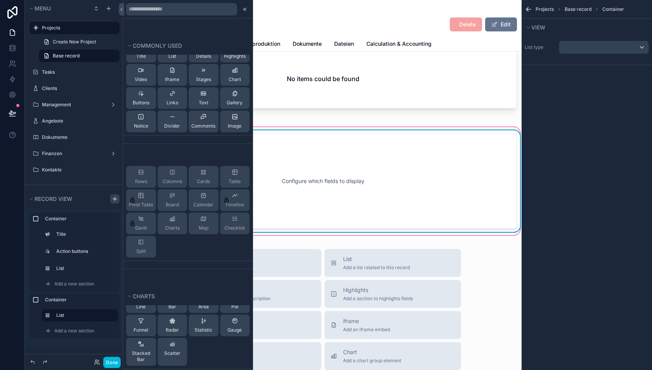
click at [344, 182] on div "Configure which fields to display" at bounding box center [323, 181] width 363 height 70
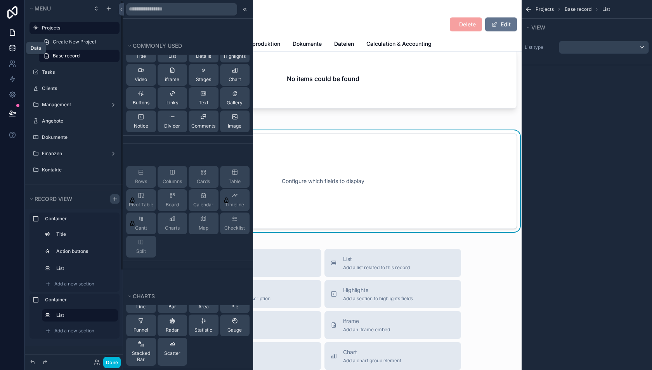
click at [8, 51] on link at bounding box center [12, 48] width 24 height 16
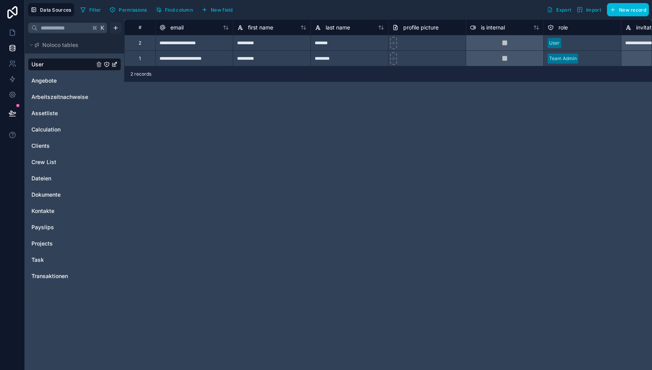
click at [111, 29] on html "**********" at bounding box center [326, 185] width 652 height 370
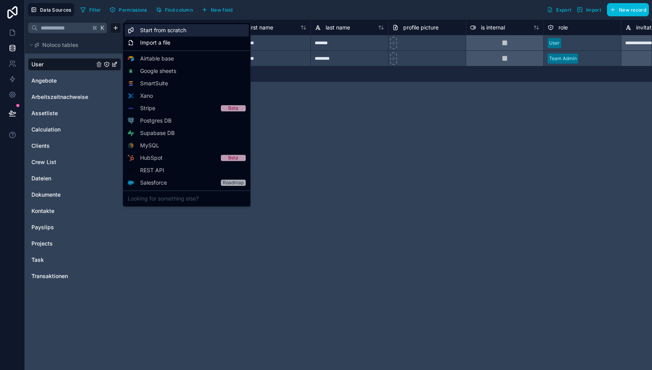
click at [150, 30] on span "Start from scratch" at bounding box center [163, 30] width 46 height 8
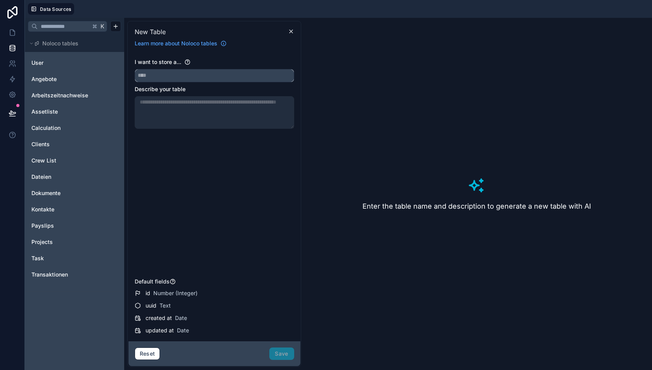
click at [179, 76] on input "text" at bounding box center [214, 75] width 159 height 12
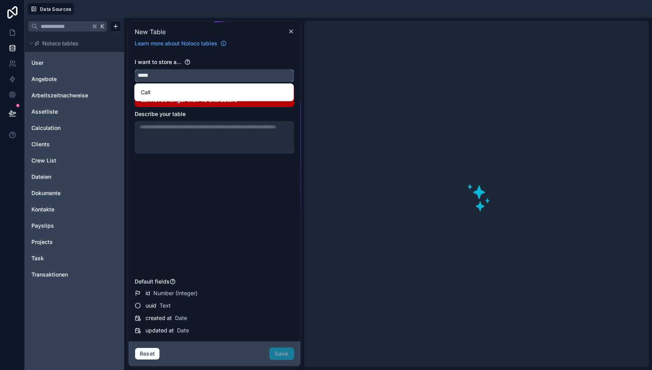
click at [135, 69] on button "****" at bounding box center [215, 75] width 160 height 13
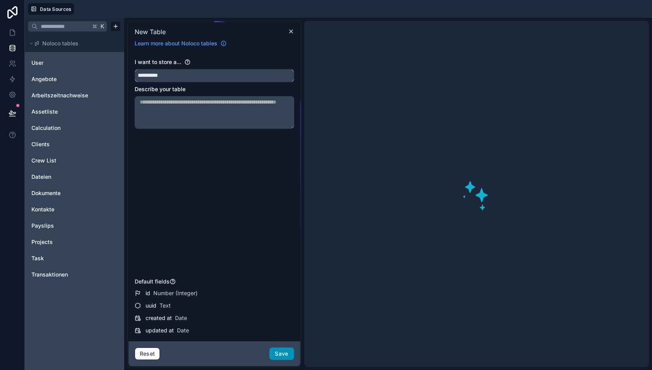
type input "**********"
click at [278, 353] on button "Save" at bounding box center [281, 354] width 25 height 12
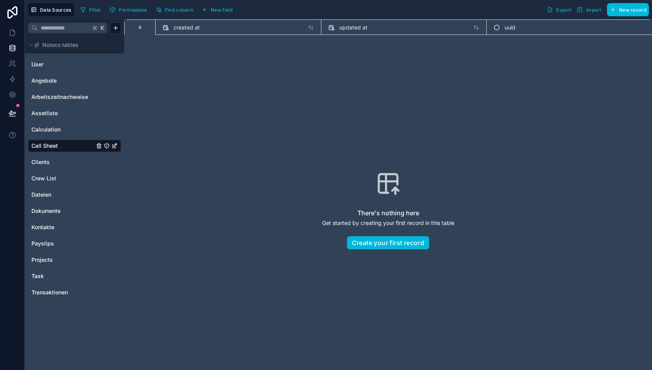
click at [219, 7] on span "New field" at bounding box center [222, 10] width 22 height 6
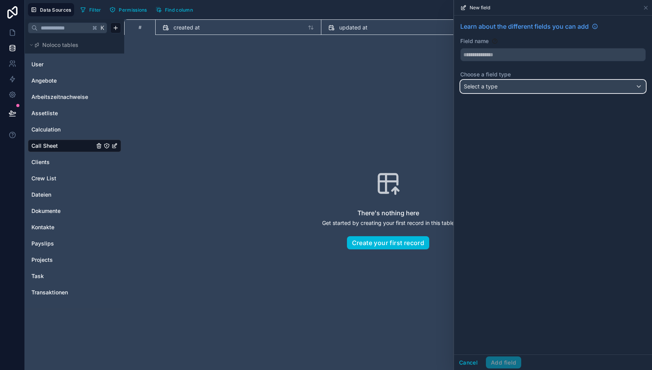
click at [523, 84] on div "Select a type" at bounding box center [553, 86] width 185 height 12
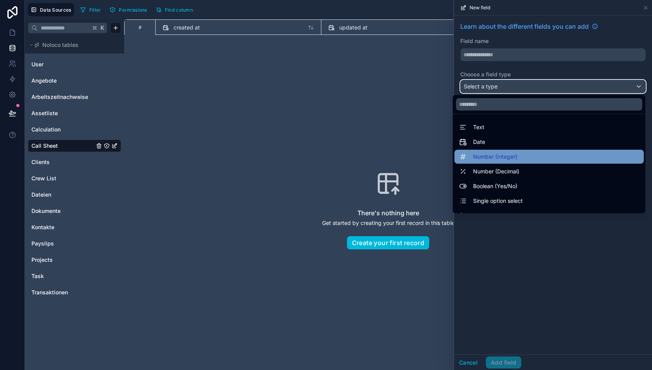
scroll to position [225, 0]
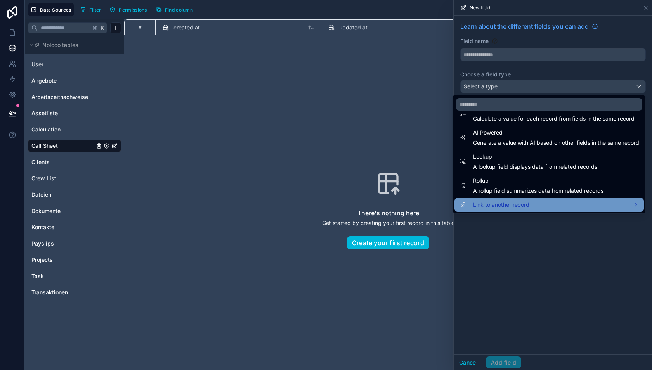
click at [506, 200] on span "Link to another record" at bounding box center [501, 204] width 56 height 9
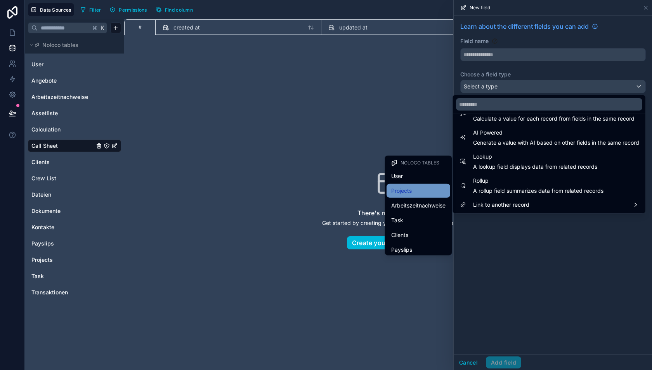
click at [419, 191] on div "Projects" at bounding box center [418, 190] width 54 height 9
type input "********"
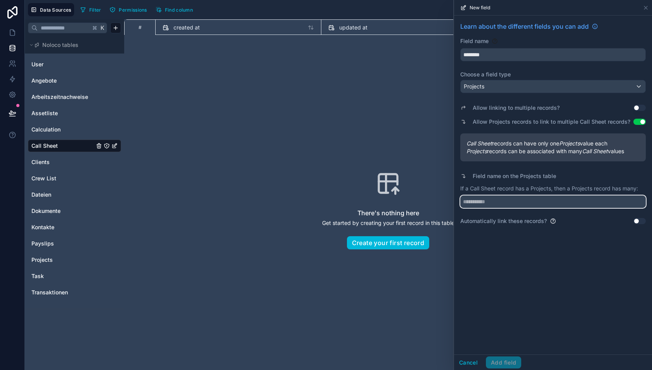
click at [494, 201] on input "text" at bounding box center [553, 202] width 186 height 12
type input "**********"
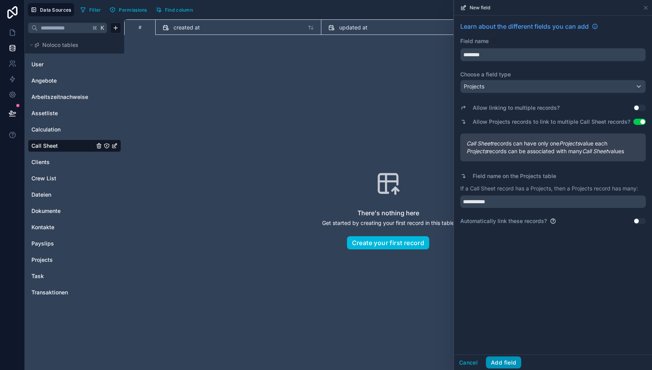
click at [505, 363] on button "Add field" at bounding box center [503, 363] width 35 height 12
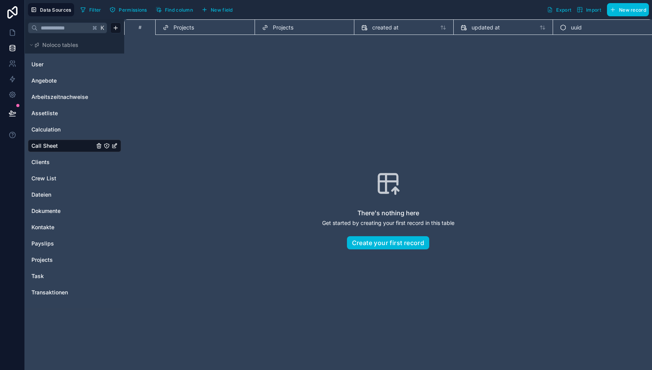
click at [285, 27] on span "Projects" at bounding box center [283, 28] width 21 height 8
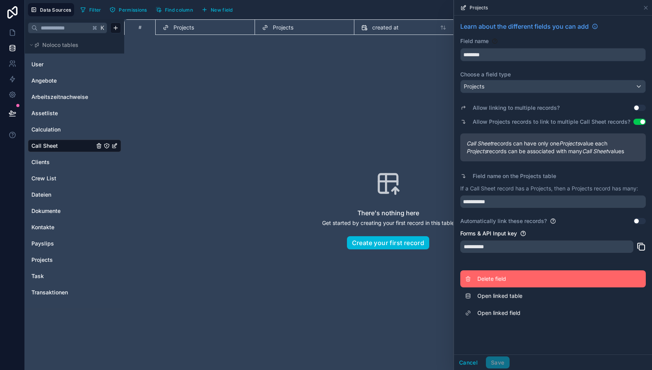
click at [491, 279] on span "Delete field" at bounding box center [534, 279] width 112 height 8
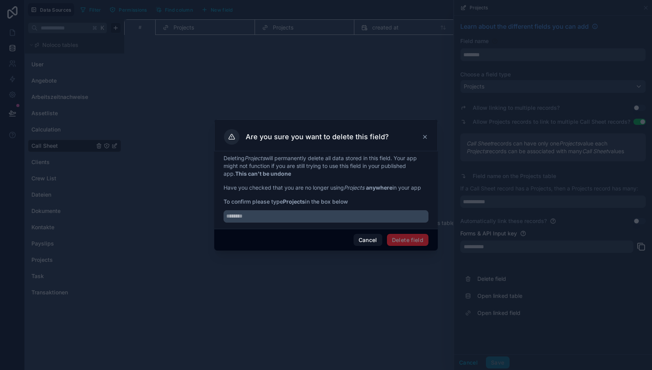
click at [304, 201] on strong "Projects" at bounding box center [294, 201] width 22 height 7
copy strong "Projects"
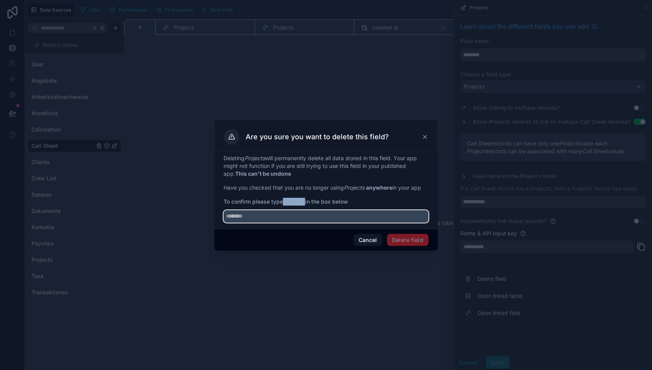
click at [302, 219] on input "text" at bounding box center [326, 216] width 205 height 12
paste input "********"
type input "********"
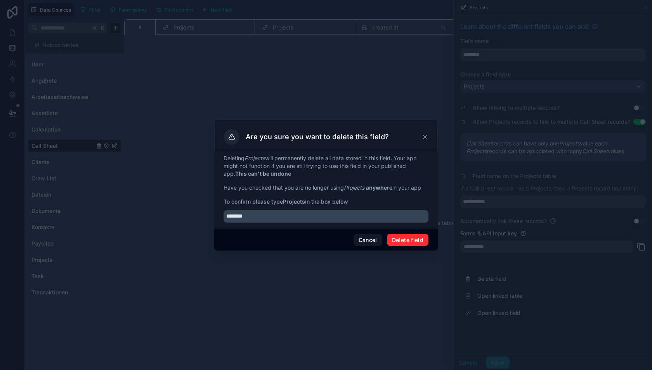
click at [406, 245] on button "Delete field" at bounding box center [408, 240] width 42 height 12
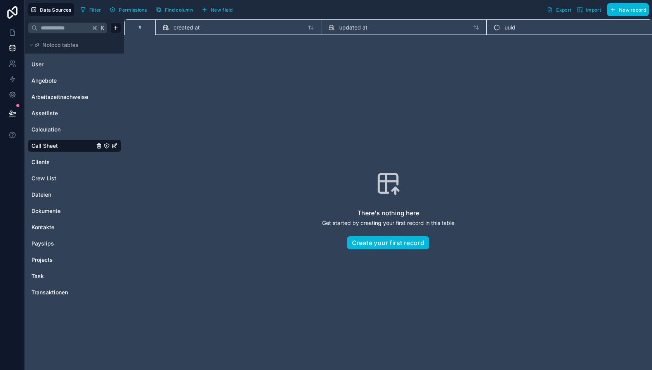
click at [224, 11] on span "New field" at bounding box center [222, 10] width 22 height 6
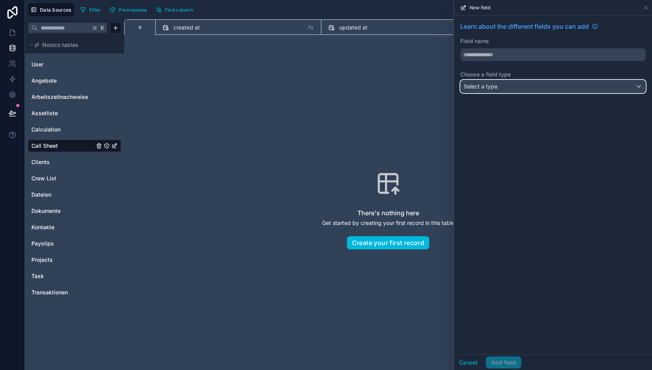
click at [486, 84] on span "Select a type" at bounding box center [481, 86] width 34 height 7
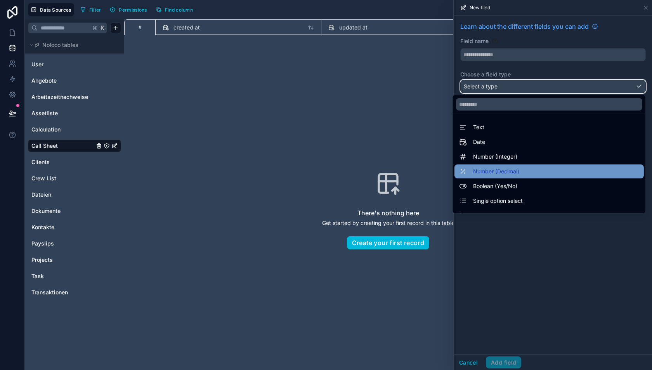
scroll to position [225, 0]
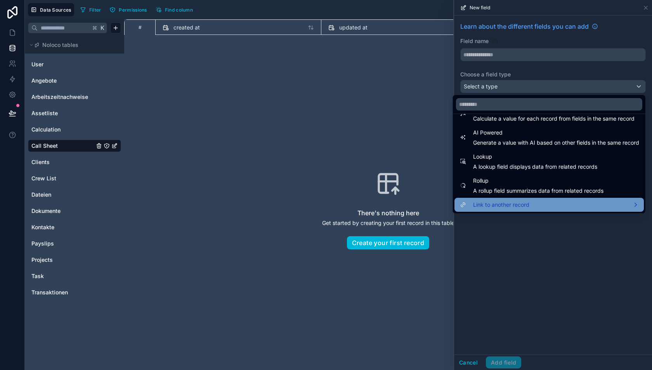
click at [499, 201] on span "Link to another record" at bounding box center [501, 204] width 56 height 9
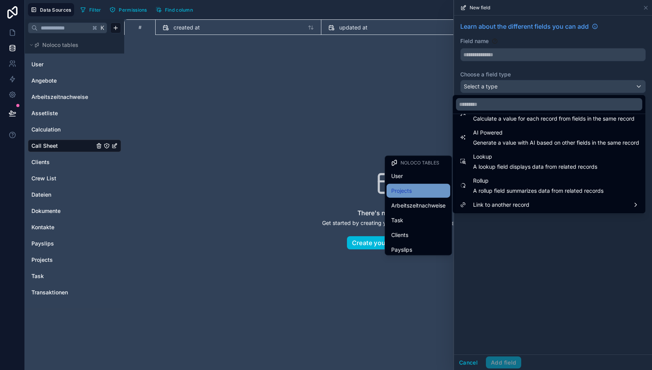
click at [416, 191] on div "Projects" at bounding box center [418, 190] width 54 height 9
type input "********"
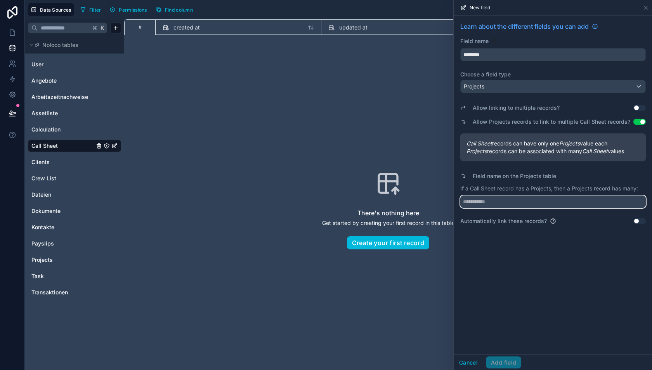
click at [488, 204] on input "text" at bounding box center [553, 202] width 186 height 12
type input "**********"
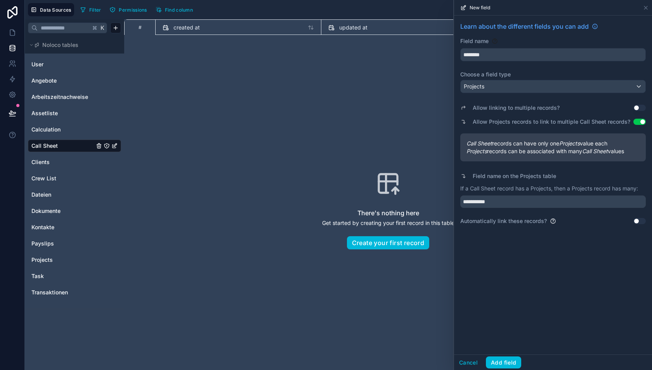
click at [527, 306] on div "**********" at bounding box center [553, 185] width 198 height 339
click at [497, 365] on button "Add field" at bounding box center [503, 363] width 35 height 12
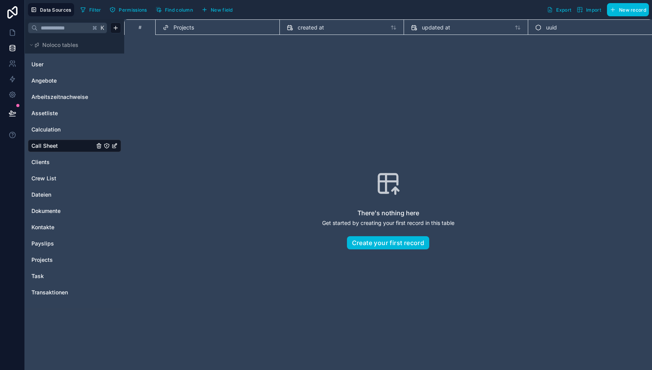
click at [211, 12] on span "New field" at bounding box center [222, 10] width 22 height 6
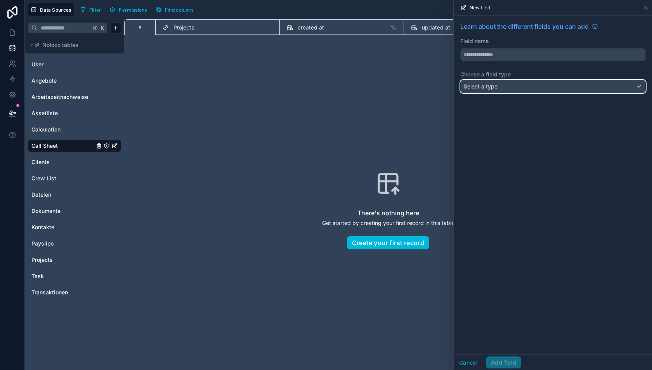
click at [495, 86] on span "Select a type" at bounding box center [481, 86] width 34 height 7
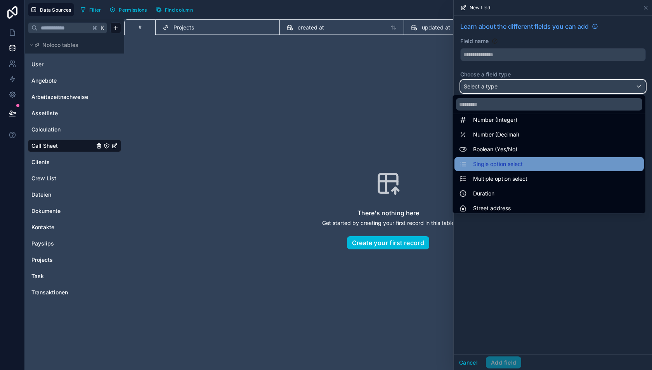
scroll to position [43, 0]
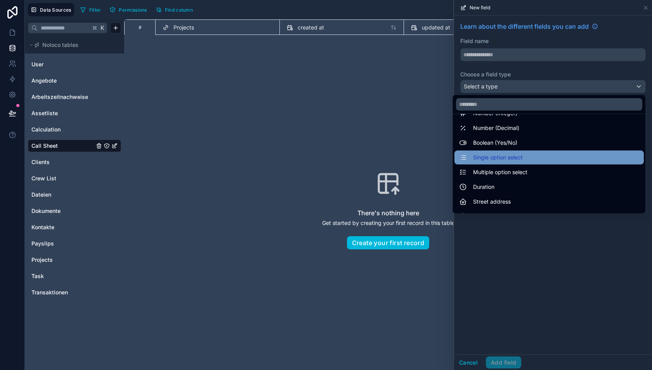
click at [492, 156] on span "Single option select" at bounding box center [498, 157] width 50 height 9
type input "**********"
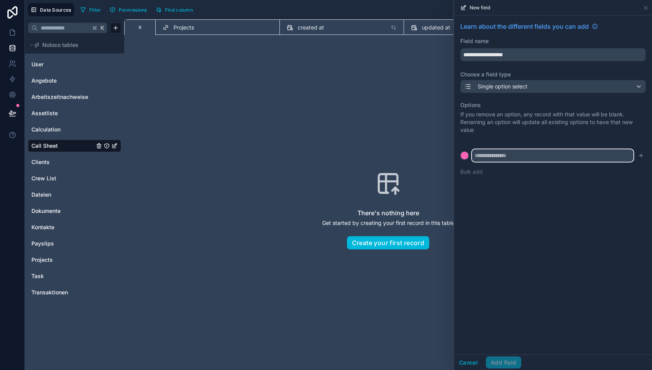
click at [497, 155] on input "text" at bounding box center [553, 155] width 162 height 12
type input "*****"
click at [642, 155] on icon "submit" at bounding box center [641, 156] width 6 height 6
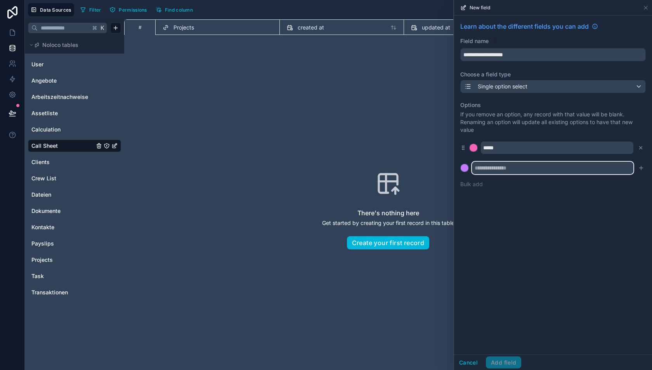
click at [510, 167] on input "text" at bounding box center [553, 168] width 162 height 12
type input "***"
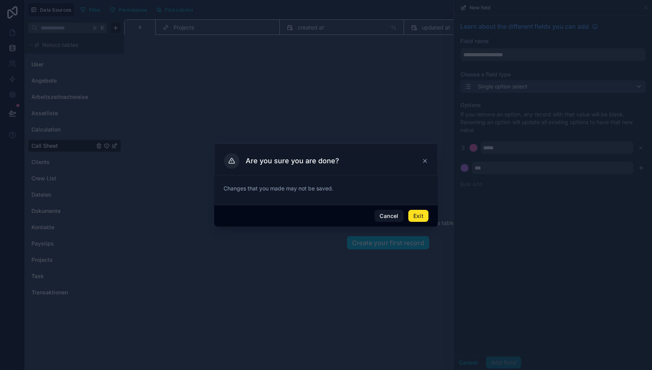
click at [582, 201] on div at bounding box center [326, 185] width 652 height 370
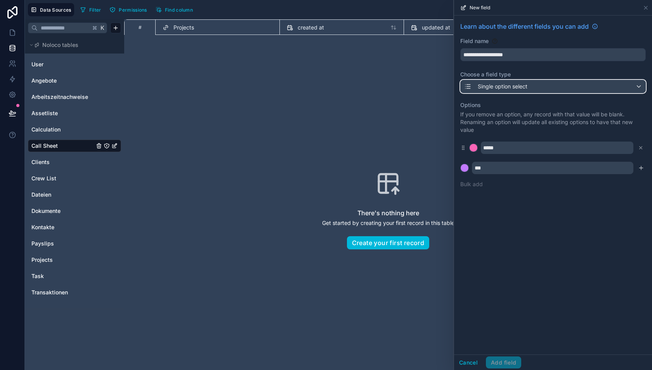
click at [559, 86] on div "Single option select" at bounding box center [553, 86] width 185 height 12
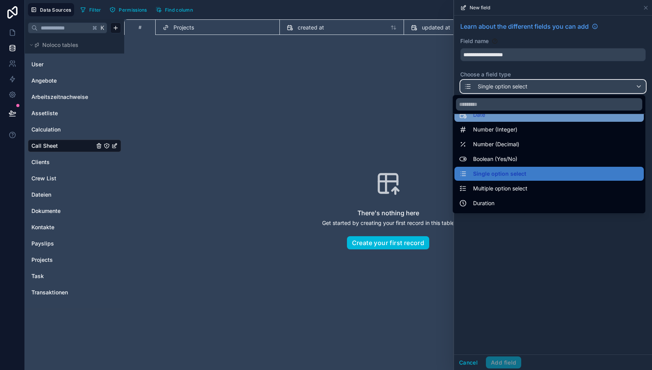
scroll to position [37, 0]
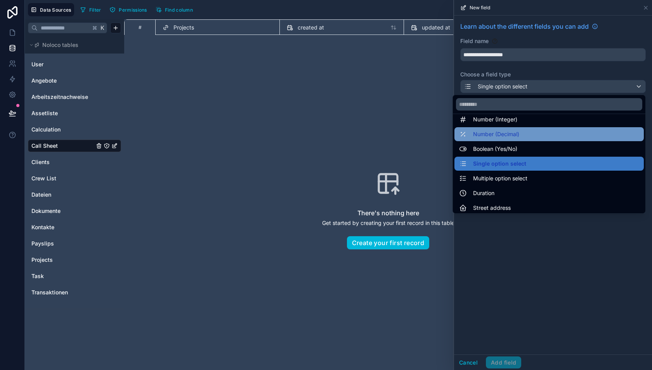
click at [518, 134] on span "Number (Decimal)" at bounding box center [496, 134] width 46 height 9
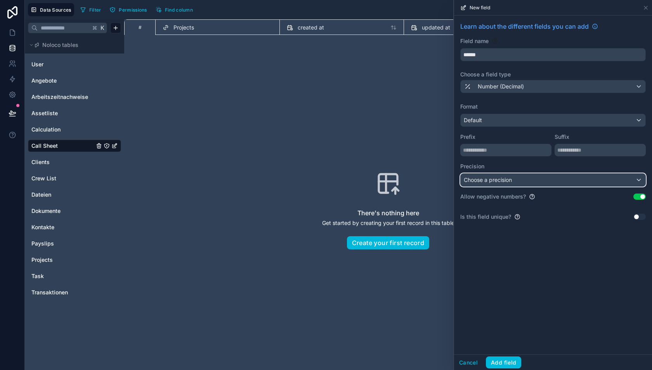
click at [498, 179] on span "Choose a precision" at bounding box center [488, 180] width 48 height 7
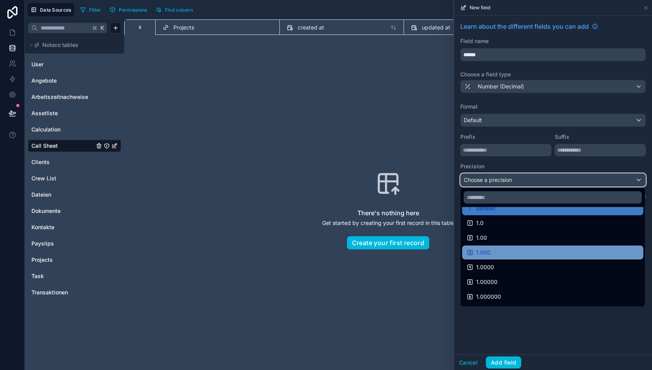
scroll to position [11, 0]
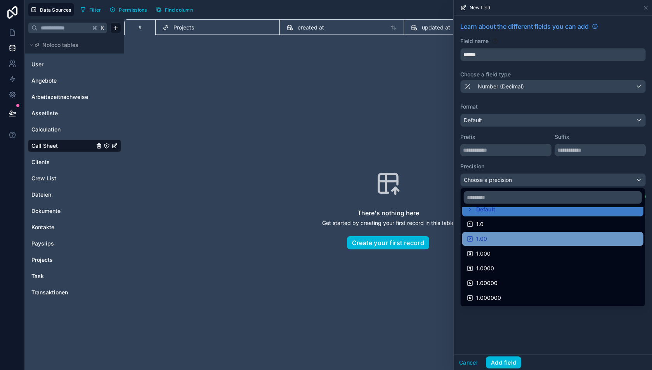
click at [506, 237] on div "1.00" at bounding box center [553, 238] width 172 height 9
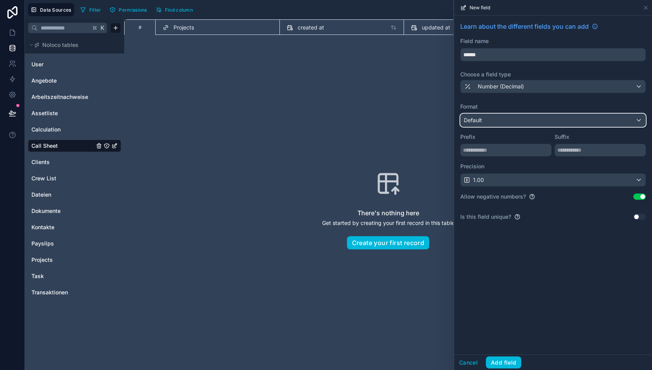
click at [502, 122] on div "Default" at bounding box center [553, 120] width 185 height 12
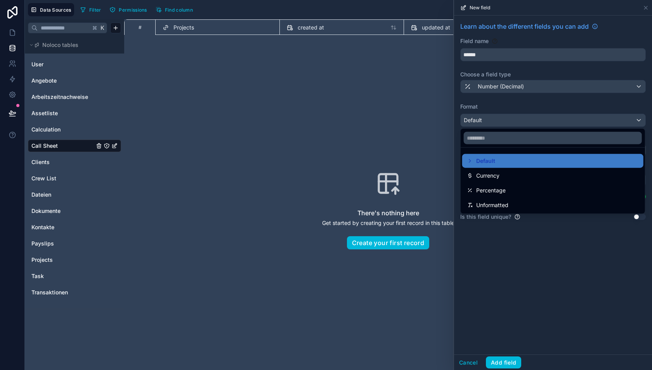
click at [500, 197] on ul "Default Currency Percentage Unformatted" at bounding box center [553, 181] width 184 height 66
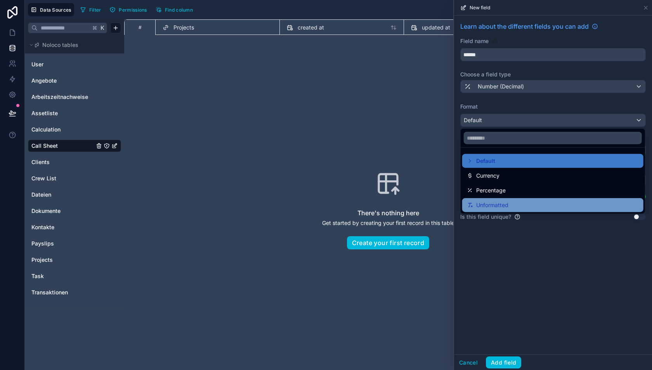
click at [501, 205] on span "Unformatted" at bounding box center [492, 205] width 32 height 9
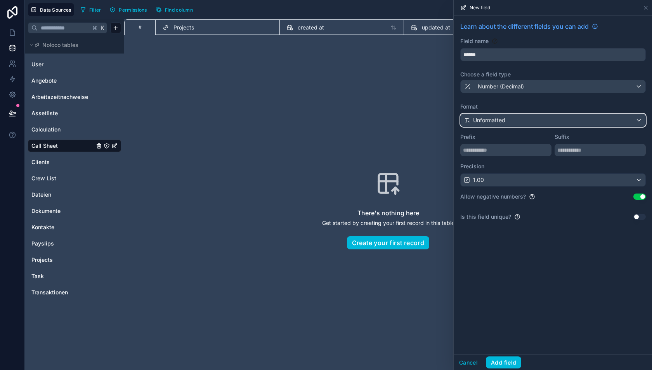
click at [491, 114] on div "Unformatted" at bounding box center [553, 120] width 185 height 12
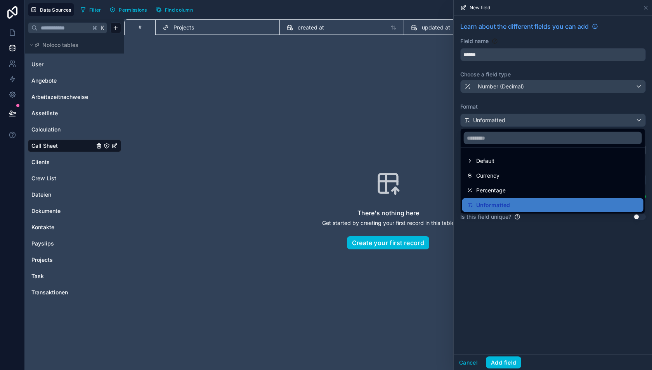
click at [490, 82] on div at bounding box center [553, 185] width 198 height 370
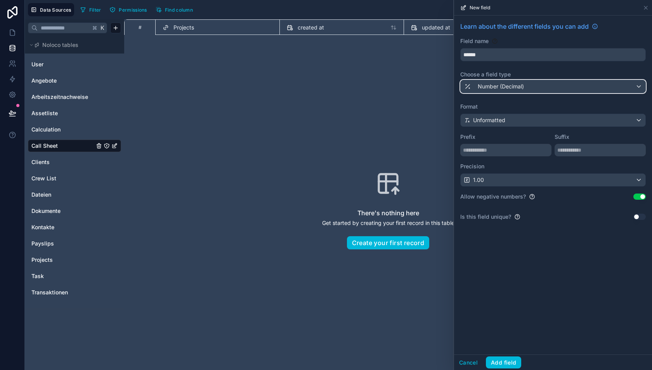
click at [490, 84] on span "Number (Decimal)" at bounding box center [501, 87] width 46 height 8
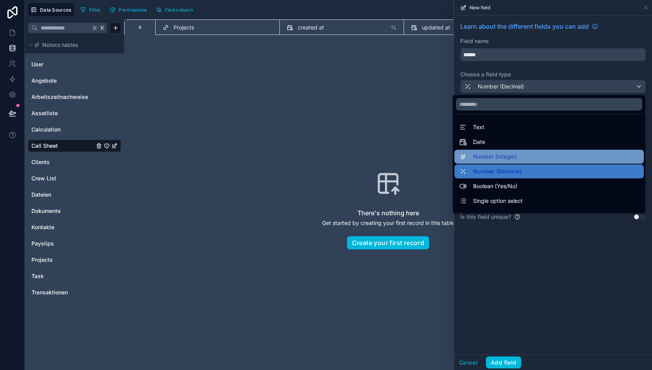
click at [494, 150] on div "Number (Integer)" at bounding box center [549, 157] width 189 height 14
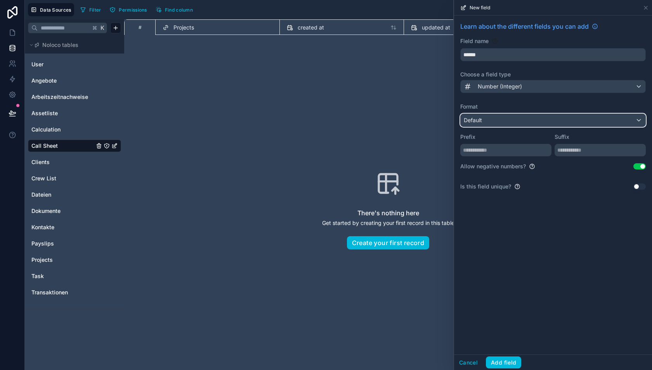
click at [490, 123] on div "Default" at bounding box center [553, 120] width 185 height 12
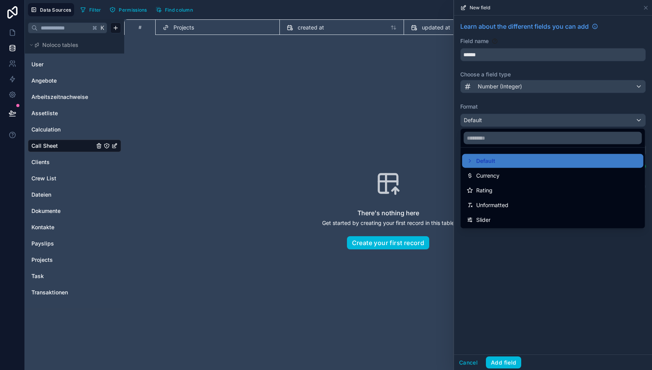
click at [503, 233] on div at bounding box center [553, 185] width 198 height 370
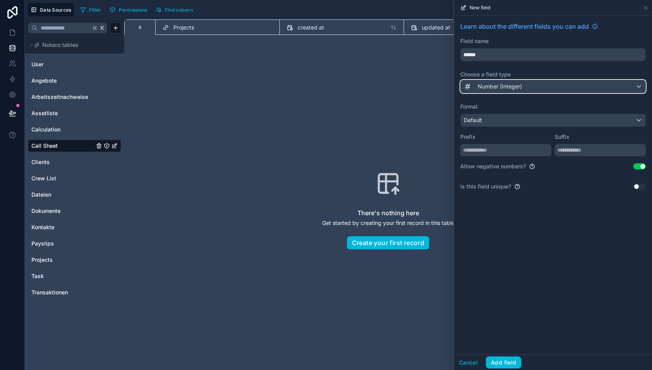
click at [496, 83] on span "Number (Integer)" at bounding box center [500, 87] width 44 height 8
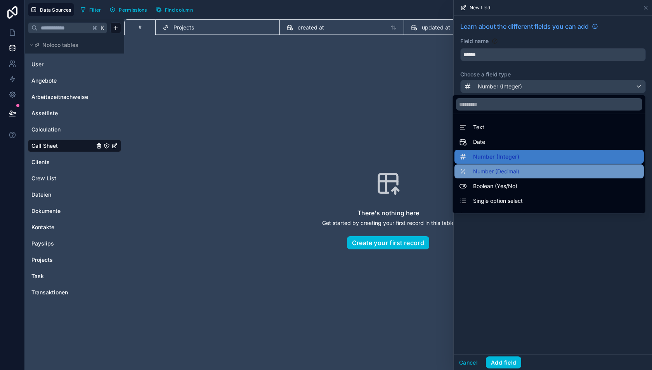
click at [497, 167] on span "Number (Decimal)" at bounding box center [496, 171] width 46 height 9
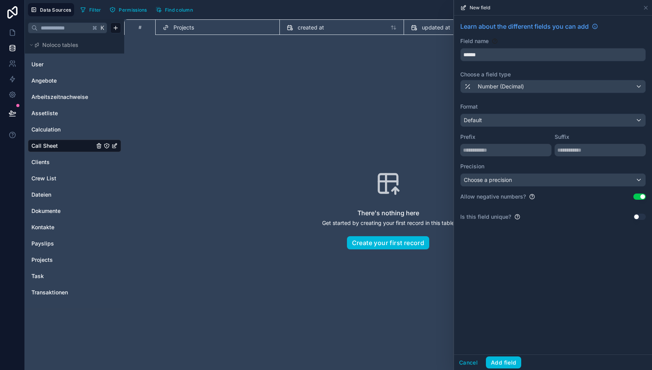
click at [491, 112] on div "Format Default Prefix Suffix Precision Choose a precision" at bounding box center [553, 145] width 186 height 84
click at [469, 50] on input "******" at bounding box center [553, 55] width 185 height 12
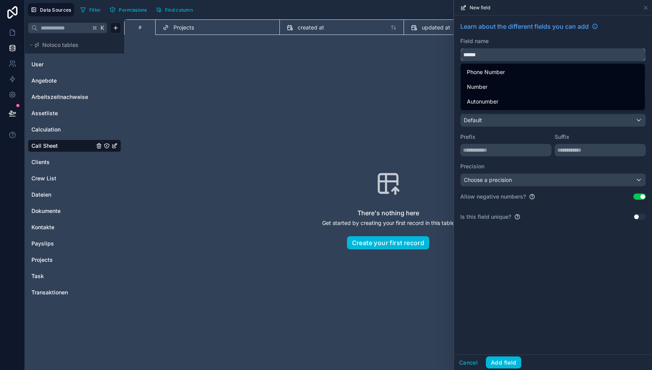
click at [469, 50] on input "******" at bounding box center [553, 55] width 185 height 12
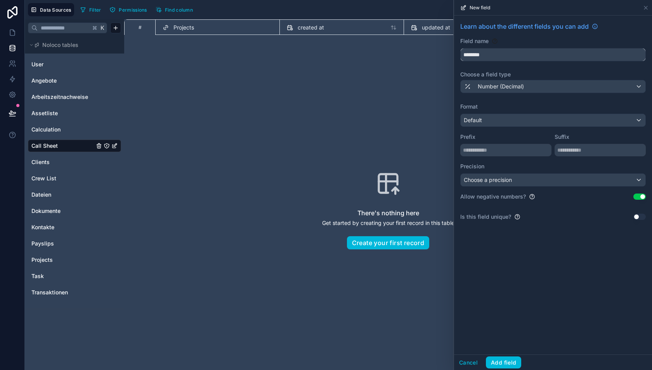
click at [460, 48] on button "*******" at bounding box center [553, 54] width 186 height 13
type input "**********"
click at [498, 360] on button "Add field" at bounding box center [503, 363] width 35 height 12
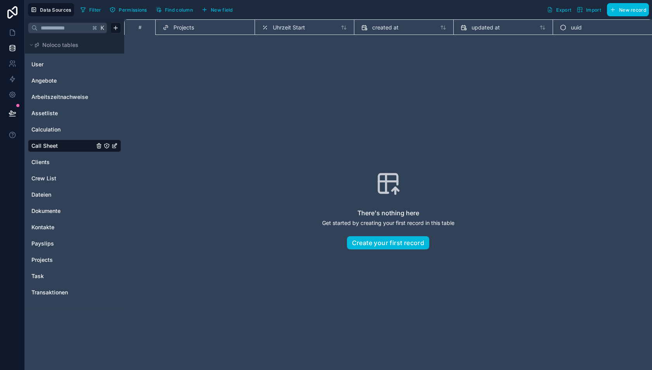
click at [213, 9] on span "New field" at bounding box center [222, 10] width 22 height 6
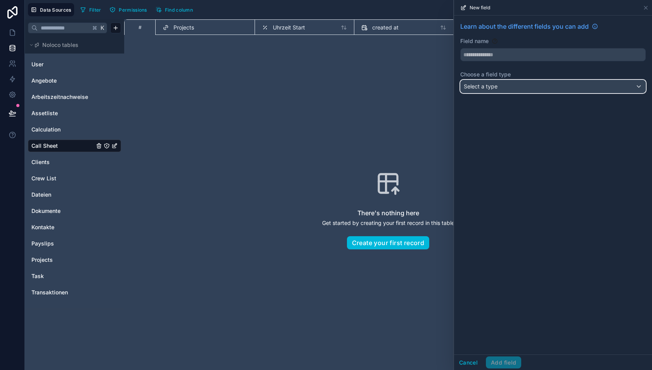
click at [507, 84] on div "Select a type" at bounding box center [553, 86] width 185 height 12
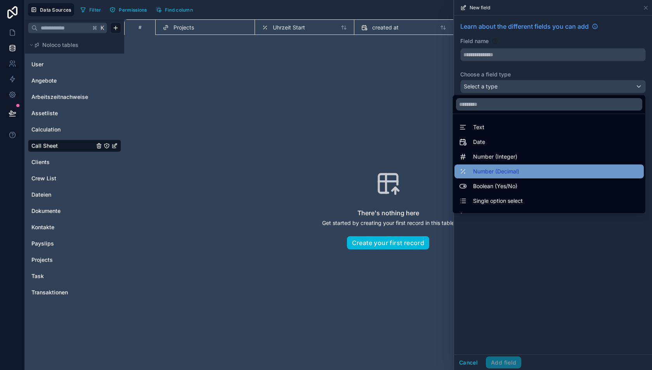
click at [505, 172] on span "Number (Decimal)" at bounding box center [496, 171] width 46 height 9
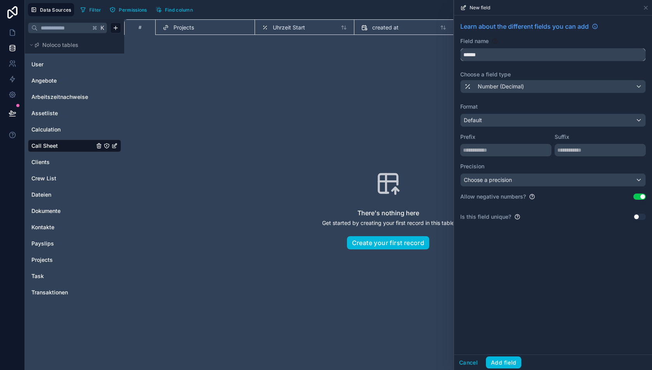
click at [492, 56] on input "******" at bounding box center [553, 55] width 185 height 12
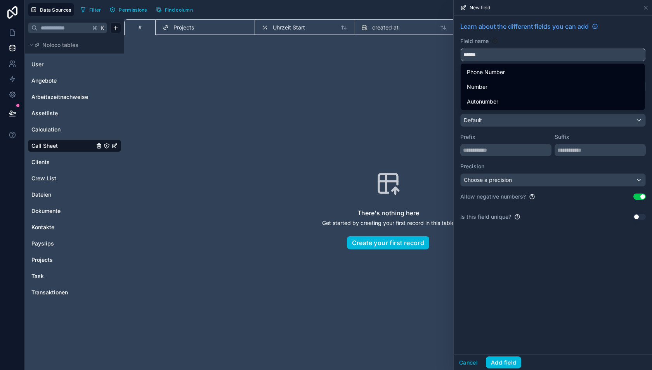
click at [492, 56] on input "******" at bounding box center [553, 55] width 185 height 12
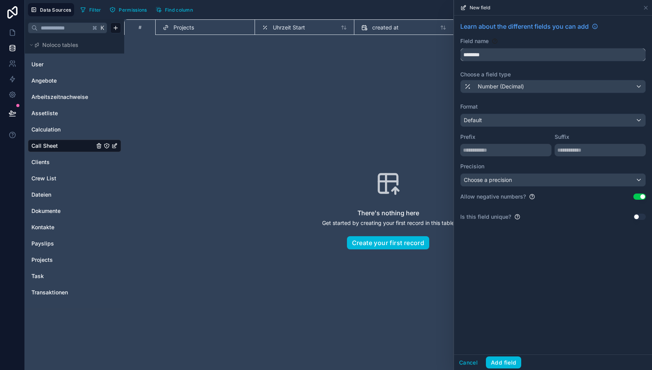
click at [460, 48] on button "*******" at bounding box center [553, 54] width 186 height 13
type input "**********"
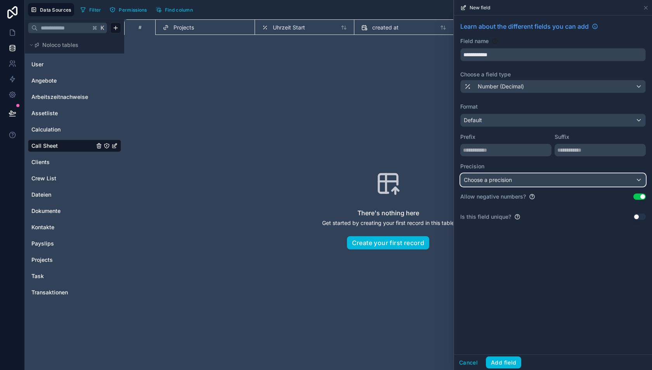
click at [506, 181] on span "Choose a precision" at bounding box center [488, 180] width 48 height 7
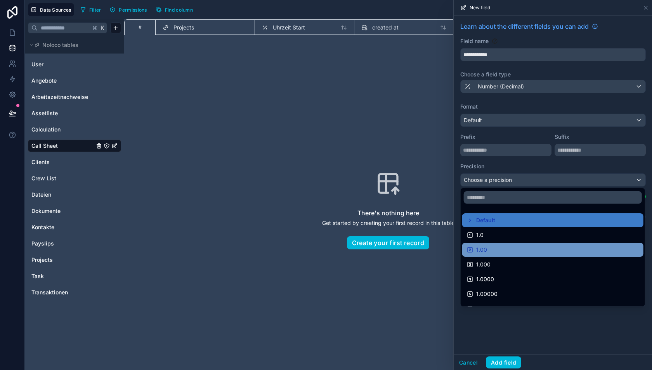
click at [498, 250] on div "1.00" at bounding box center [553, 249] width 172 height 9
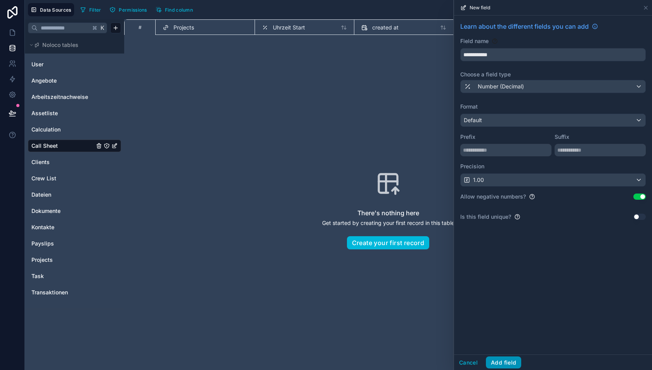
click at [505, 359] on button "Add field" at bounding box center [503, 363] width 35 height 12
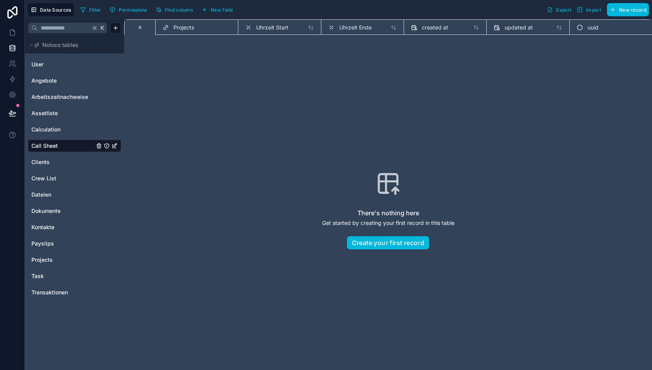
click at [219, 10] on span "New field" at bounding box center [222, 10] width 22 height 6
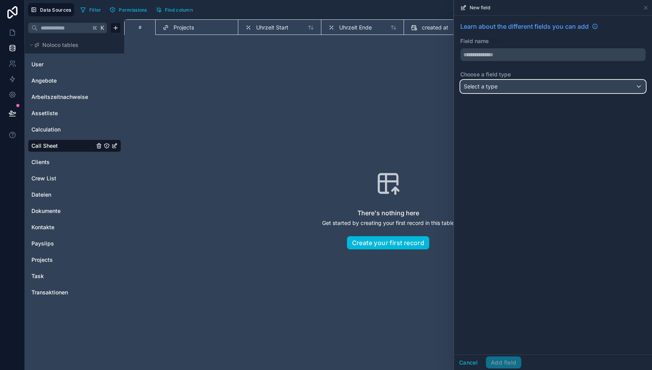
click at [504, 86] on div "Select a type" at bounding box center [553, 86] width 185 height 12
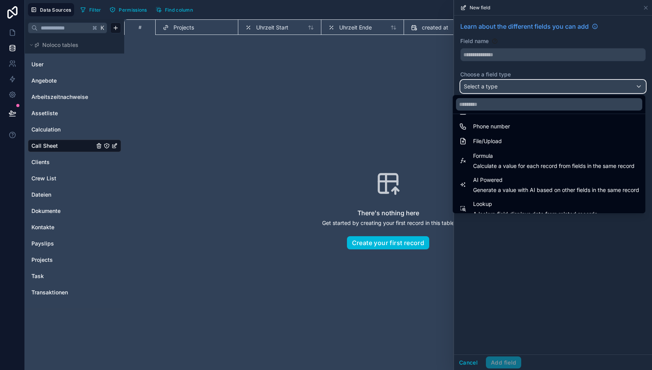
scroll to position [182, 0]
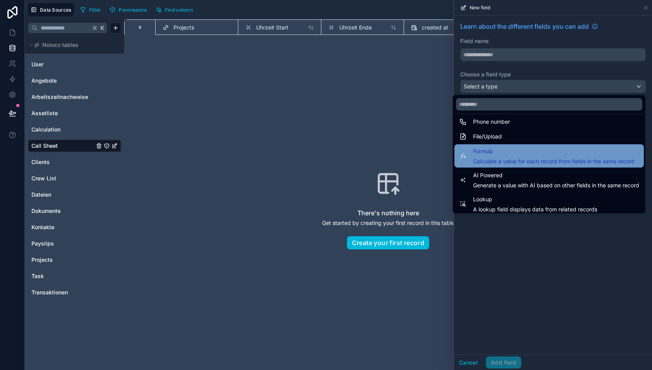
click at [495, 158] on span "Calculate a value for each record from fields in the same record" at bounding box center [554, 162] width 162 height 8
type input "*******"
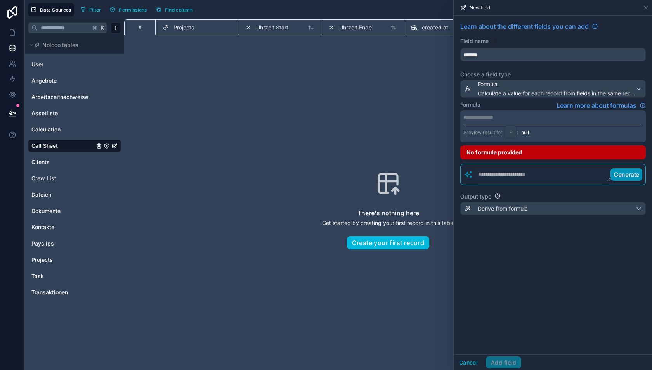
click at [487, 171] on textarea at bounding box center [541, 175] width 137 height 14
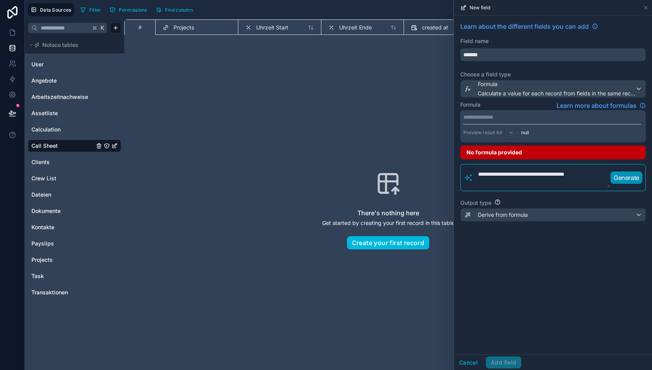
click at [569, 174] on textarea "**********" at bounding box center [541, 178] width 137 height 20
click at [597, 175] on textarea "**********" at bounding box center [541, 178] width 137 height 20
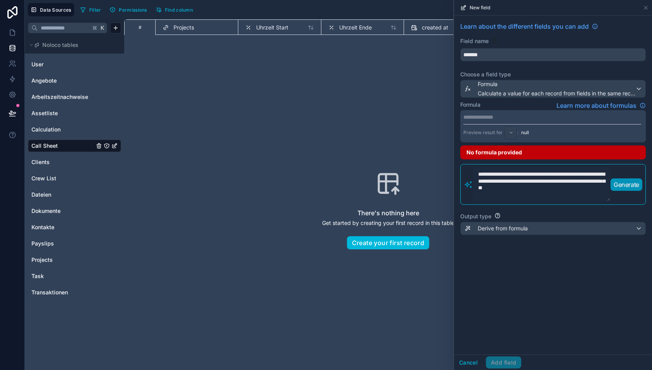
click at [626, 181] on p "Generate" at bounding box center [627, 184] width 26 height 9
click at [500, 173] on textarea "**********" at bounding box center [541, 185] width 137 height 34
click at [533, 172] on textarea "**********" at bounding box center [541, 185] width 137 height 34
click at [549, 172] on textarea "**********" at bounding box center [541, 185] width 137 height 34
click at [584, 172] on textarea "**********" at bounding box center [541, 185] width 137 height 34
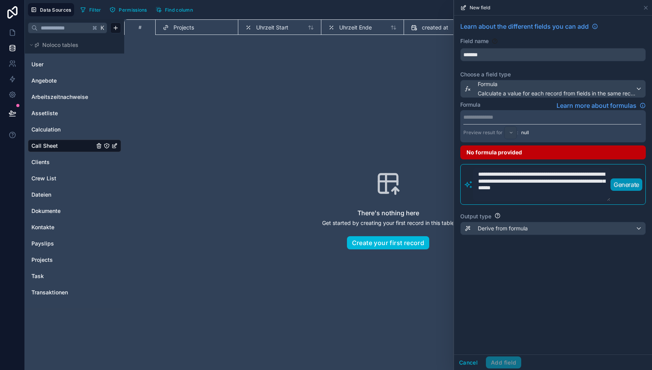
click at [484, 179] on textarea "**********" at bounding box center [541, 185] width 137 height 34
click at [630, 186] on p "Generate" at bounding box center [627, 184] width 26 height 9
drag, startPoint x: 581, startPoint y: 189, endPoint x: 471, endPoint y: 166, distance: 111.9
click at [471, 166] on div "**********" at bounding box center [553, 184] width 186 height 41
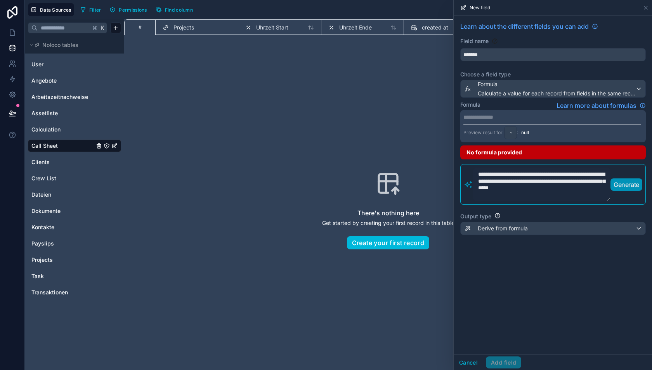
paste textarea
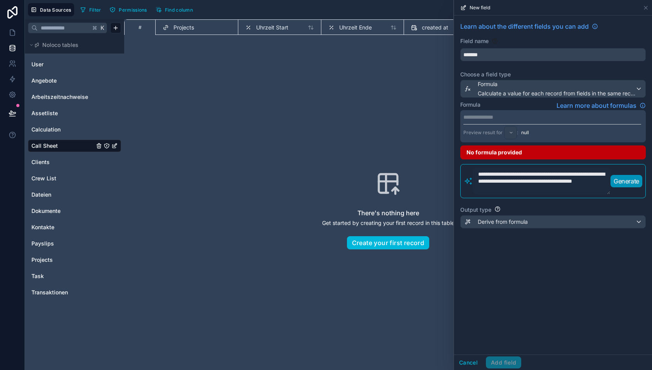
click at [628, 181] on p "Generate" at bounding box center [627, 181] width 26 height 9
click at [509, 177] on textarea "**********" at bounding box center [541, 181] width 137 height 27
paste textarea
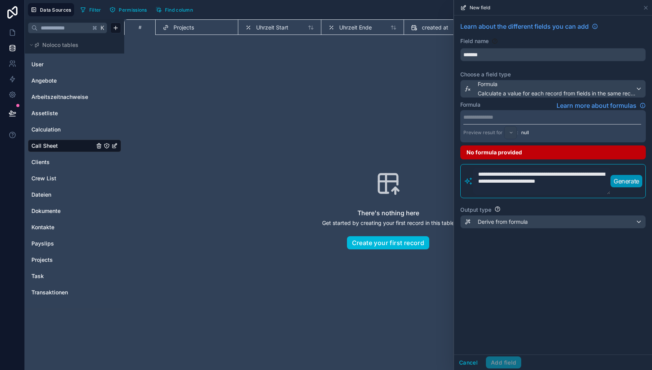
type textarea "**********"
click at [632, 180] on p "Generate" at bounding box center [627, 181] width 26 height 9
click at [270, 24] on span "Uhrzeit Start" at bounding box center [272, 28] width 32 height 8
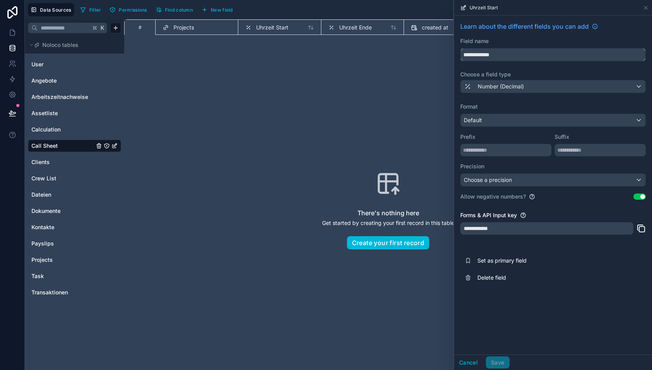
click at [491, 56] on input "**********" at bounding box center [553, 55] width 185 height 12
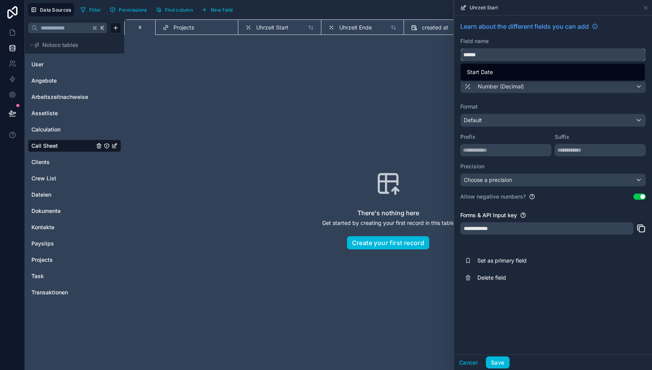
click at [460, 48] on button "*****" at bounding box center [553, 54] width 186 height 13
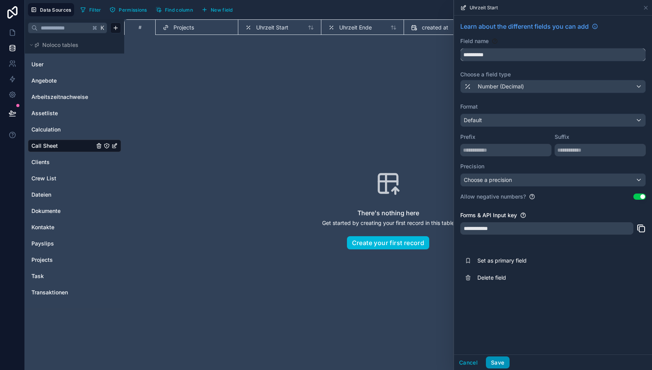
type input "**********"
click at [494, 361] on button "Save" at bounding box center [497, 363] width 23 height 12
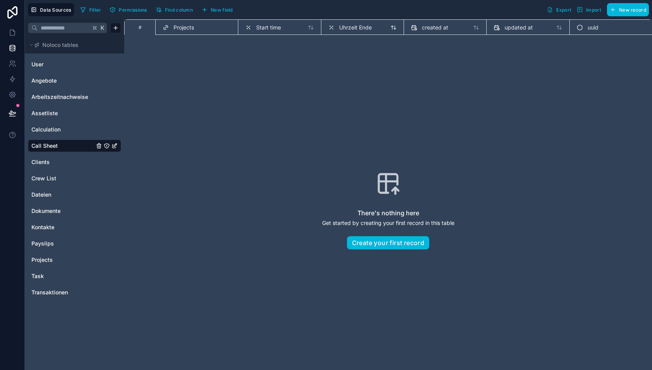
click at [352, 25] on span "Uhrzeit Ende" at bounding box center [355, 28] width 33 height 8
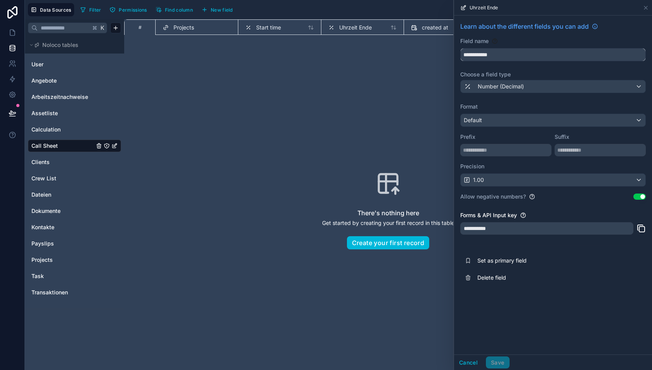
click at [492, 49] on input "**********" at bounding box center [553, 55] width 185 height 12
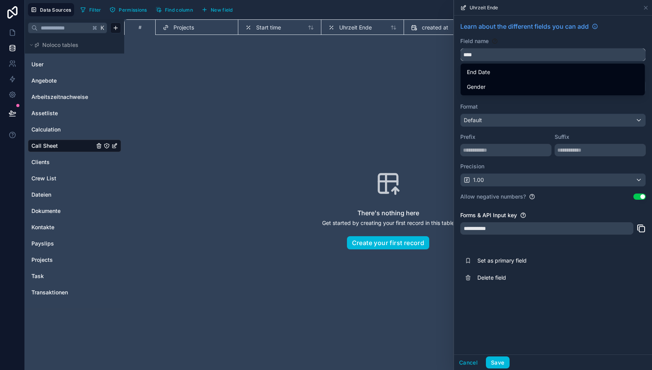
click at [460, 48] on button "***" at bounding box center [553, 54] width 186 height 13
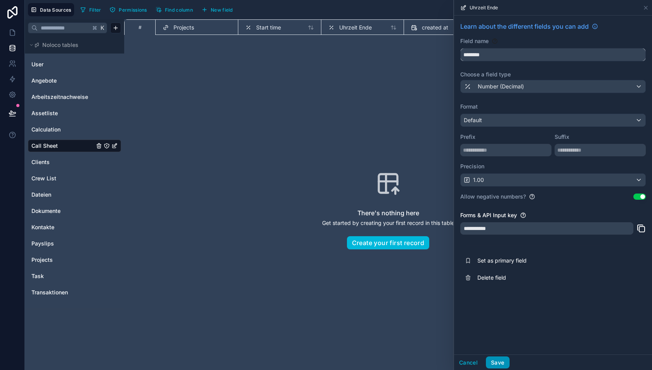
type input "********"
click at [499, 361] on button "Save" at bounding box center [497, 363] width 23 height 12
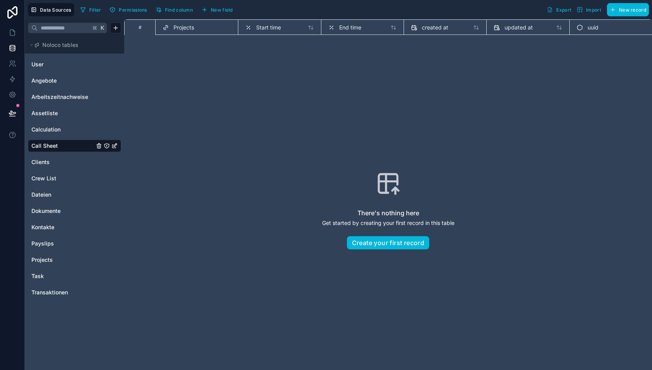
click at [222, 10] on span "New field" at bounding box center [222, 10] width 22 height 6
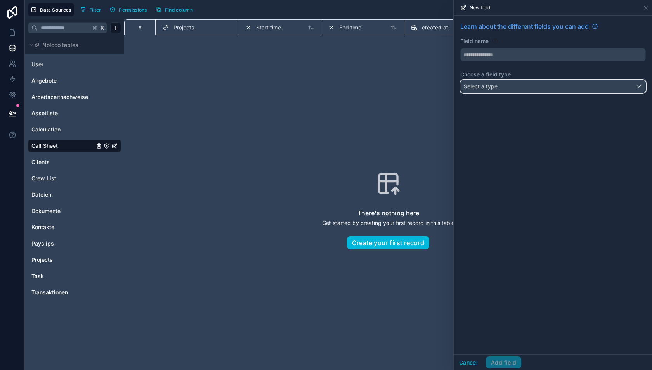
click at [479, 90] on div "Select a type" at bounding box center [553, 86] width 185 height 12
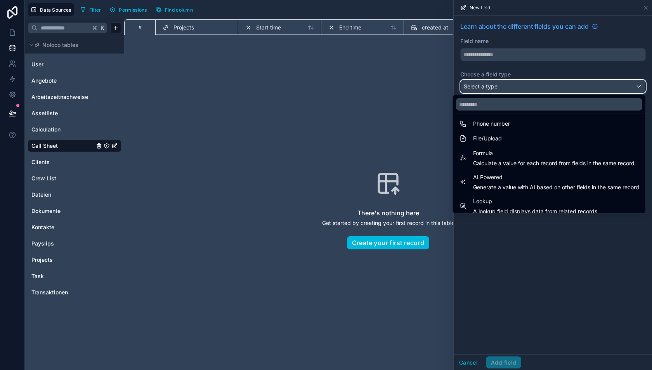
scroll to position [182, 0]
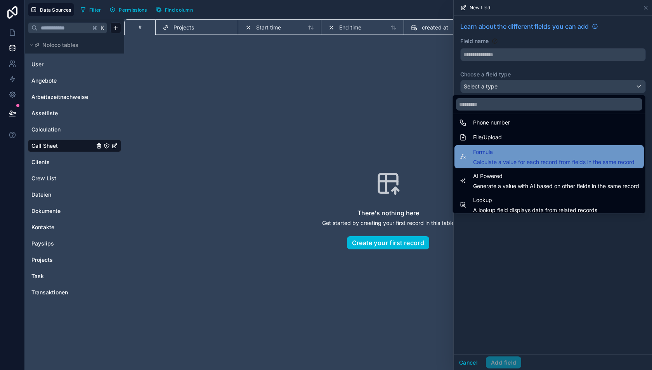
click at [492, 151] on span "Formula" at bounding box center [554, 152] width 162 height 9
type input "*******"
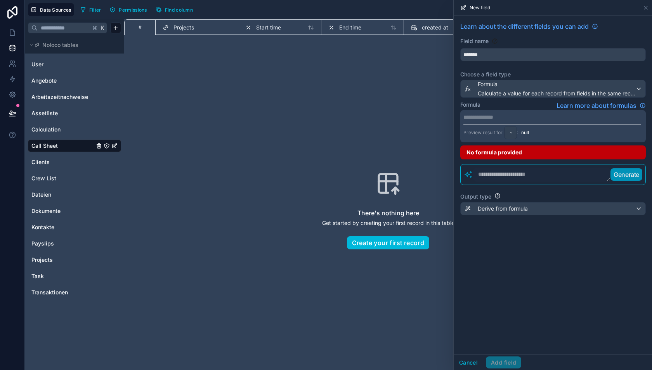
click at [486, 113] on p "**********" at bounding box center [553, 117] width 178 height 8
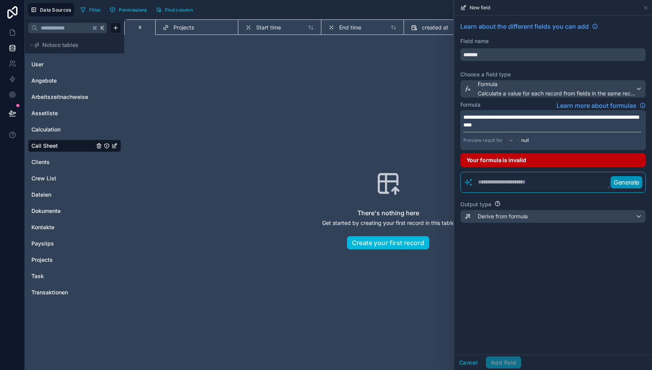
click at [521, 273] on div "**********" at bounding box center [553, 185] width 198 height 339
click at [503, 182] on textarea at bounding box center [541, 182] width 137 height 14
paste textarea "**********"
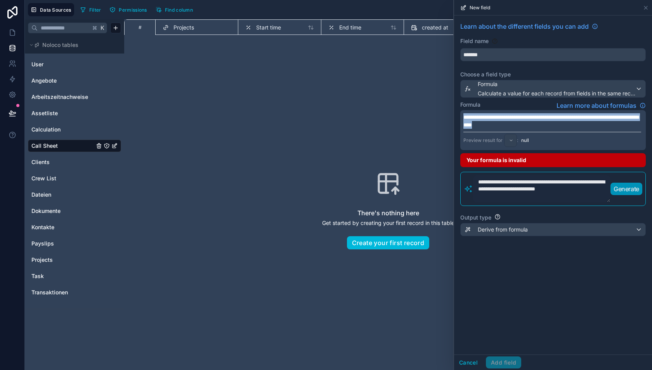
drag, startPoint x: 554, startPoint y: 125, endPoint x: 440, endPoint y: 111, distance: 115.4
click at [440, 111] on div "**********" at bounding box center [338, 185] width 627 height 370
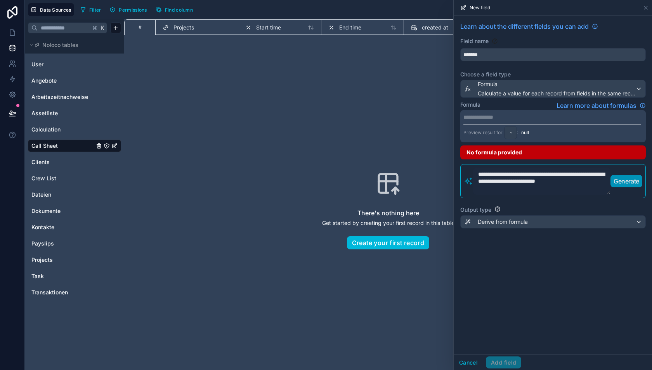
click at [626, 182] on p "Generate" at bounding box center [627, 181] width 26 height 9
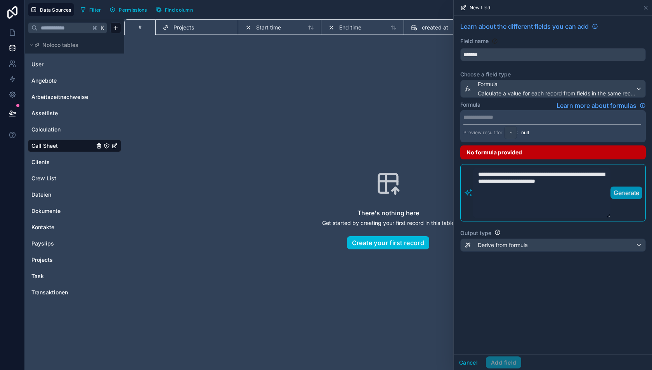
drag, startPoint x: 608, startPoint y: 192, endPoint x: 607, endPoint y: 211, distance: 19.0
click at [607, 211] on textarea "**********" at bounding box center [541, 193] width 137 height 50
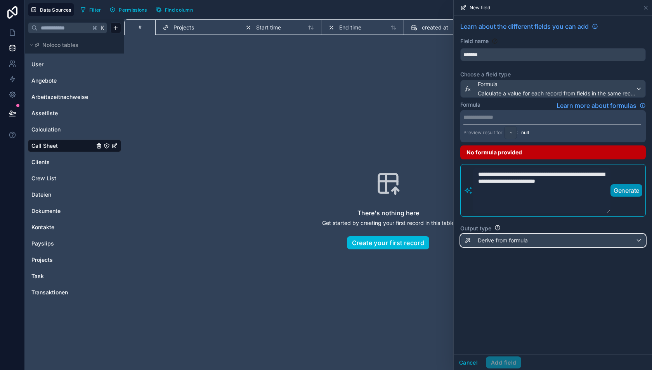
click at [548, 238] on div "Derive from formula" at bounding box center [553, 240] width 185 height 12
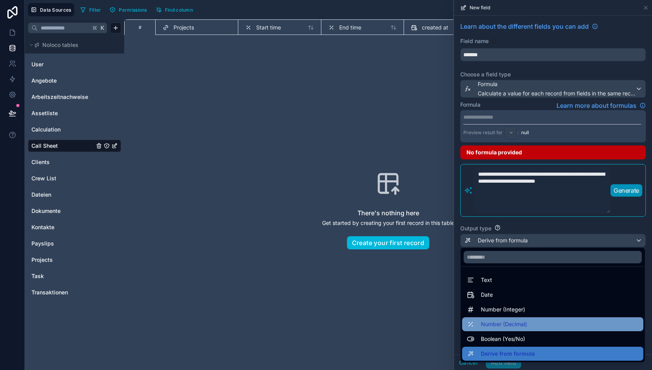
click at [509, 323] on span "Number (Decimal)" at bounding box center [504, 324] width 46 height 9
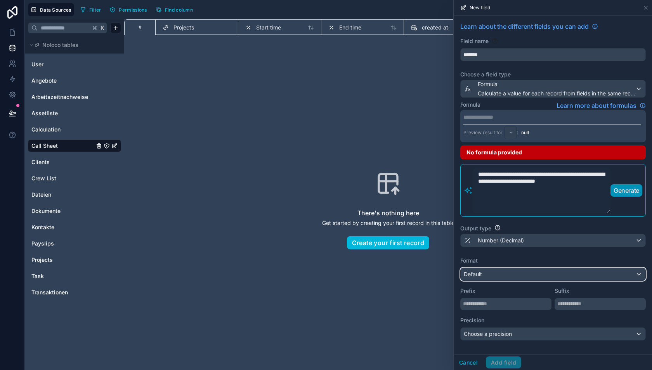
click at [504, 276] on div "Default" at bounding box center [553, 274] width 185 height 12
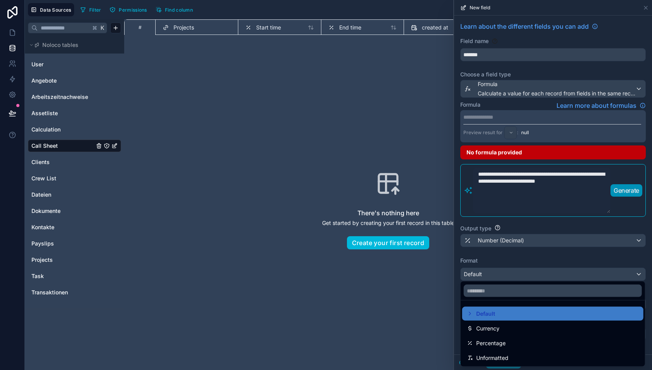
click at [506, 265] on div at bounding box center [553, 185] width 198 height 370
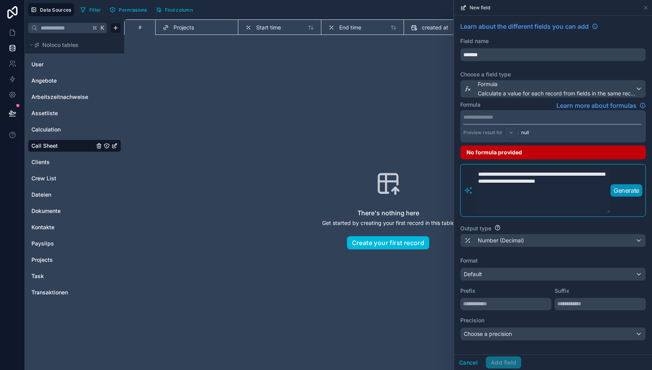
click at [514, 187] on textarea "**********" at bounding box center [541, 191] width 137 height 46
type textarea "**********"
click at [618, 192] on p "Generate" at bounding box center [627, 190] width 26 height 9
click at [483, 57] on input "*******" at bounding box center [553, 55] width 185 height 12
click at [495, 88] on div "Formula Calculate a value for each record from fields in the same record" at bounding box center [557, 88] width 158 height 17
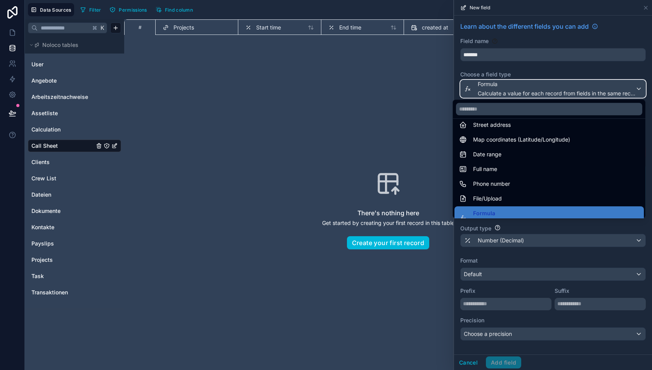
scroll to position [225, 0]
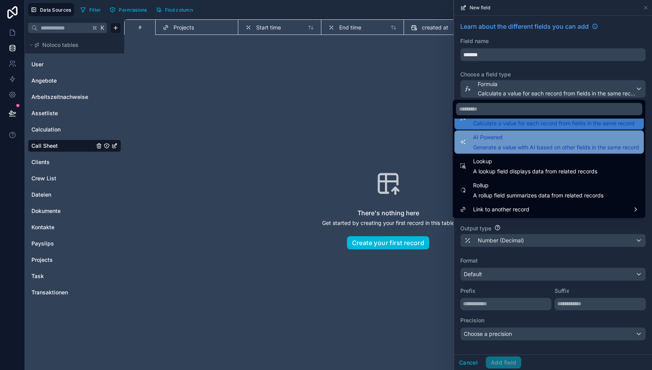
click at [503, 142] on div "AI Powered Generate a value with AI based on other fields in the same record" at bounding box center [556, 142] width 166 height 19
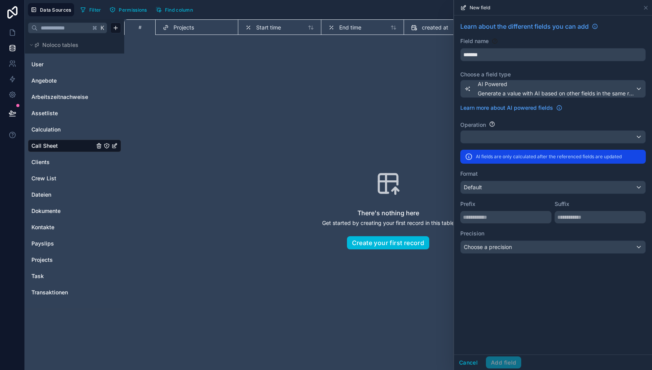
type input "**********"
click at [500, 135] on div at bounding box center [553, 137] width 185 height 12
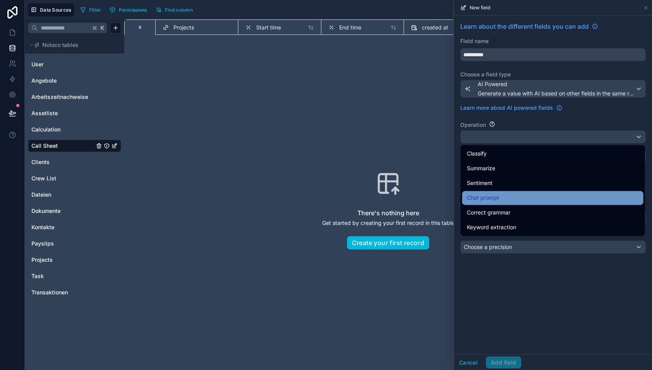
click at [500, 197] on div "Chat prompt" at bounding box center [553, 197] width 172 height 9
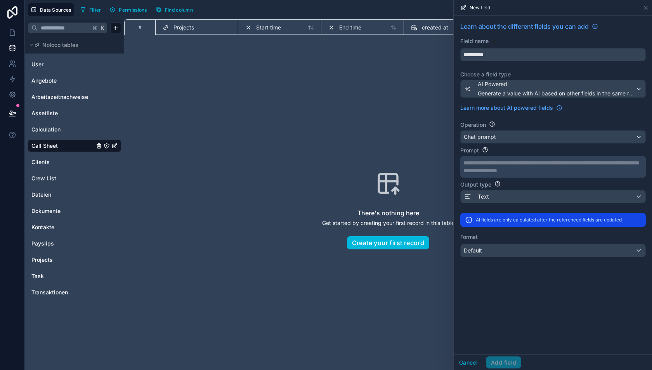
click at [506, 165] on p "**********" at bounding box center [553, 163] width 178 height 8
click at [524, 272] on div "**********" at bounding box center [553, 185] width 198 height 339
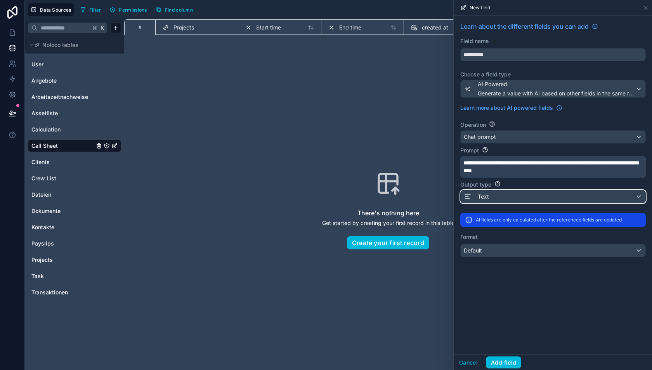
click at [521, 196] on div "Text" at bounding box center [553, 197] width 185 height 12
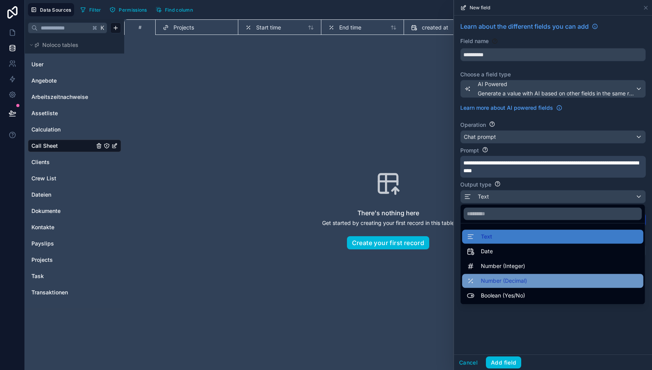
click at [516, 276] on div "Number (Decimal)" at bounding box center [552, 281] width 181 height 14
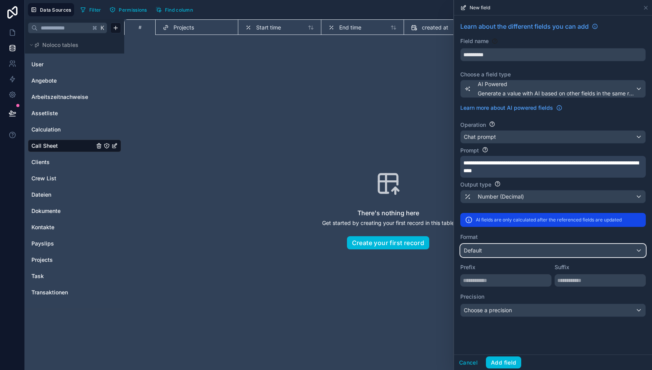
click at [502, 250] on div "Default" at bounding box center [553, 251] width 185 height 12
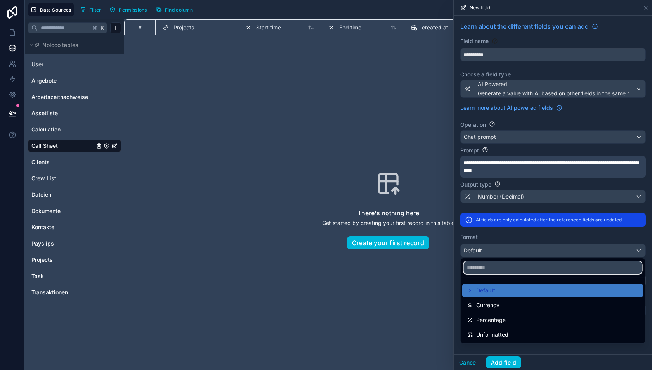
click at [508, 263] on input "text" at bounding box center [553, 268] width 178 height 12
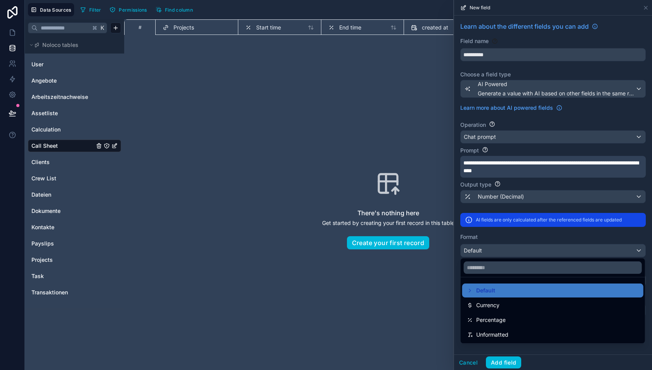
click at [506, 254] on div at bounding box center [553, 185] width 198 height 370
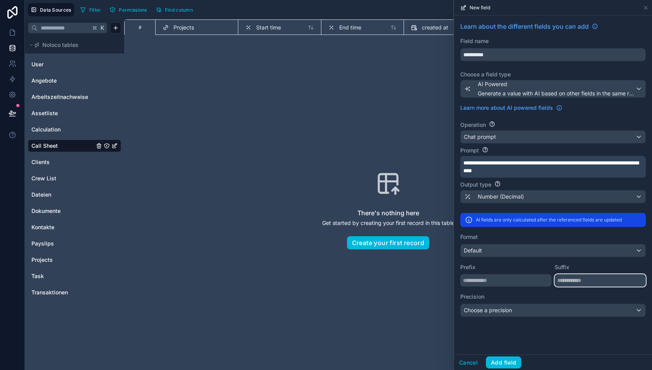
click at [587, 279] on input "text" at bounding box center [600, 280] width 91 height 12
type input "***"
click at [570, 333] on div "**********" at bounding box center [553, 185] width 198 height 339
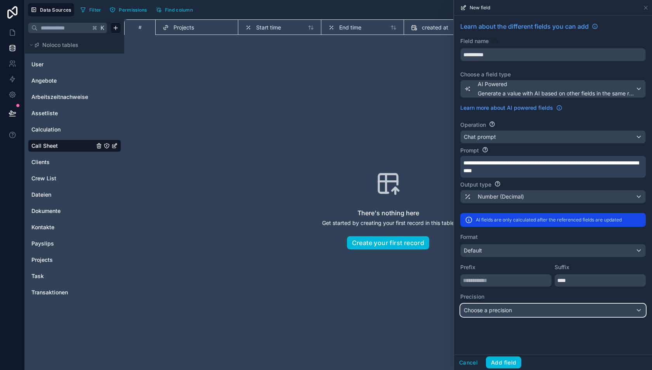
click at [550, 311] on div "Choose a precision" at bounding box center [553, 310] width 185 height 12
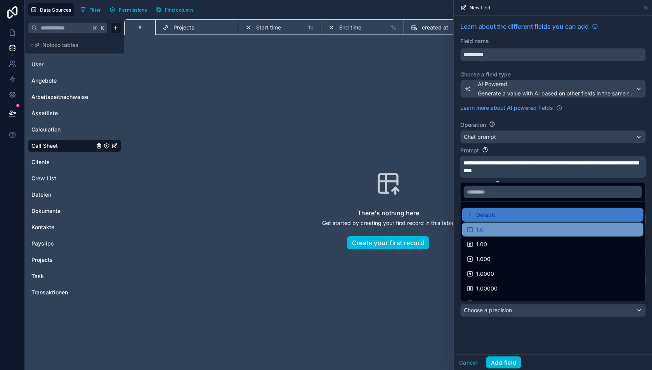
click at [522, 229] on div "1.0" at bounding box center [553, 229] width 172 height 9
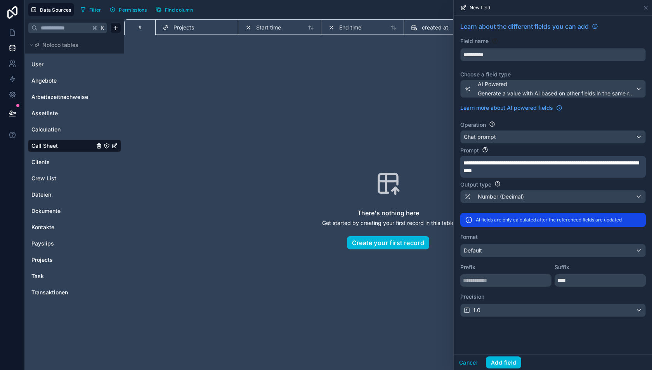
click at [559, 168] on p "**********" at bounding box center [553, 167] width 178 height 16
click at [546, 200] on div "Number (Decimal)" at bounding box center [553, 197] width 185 height 12
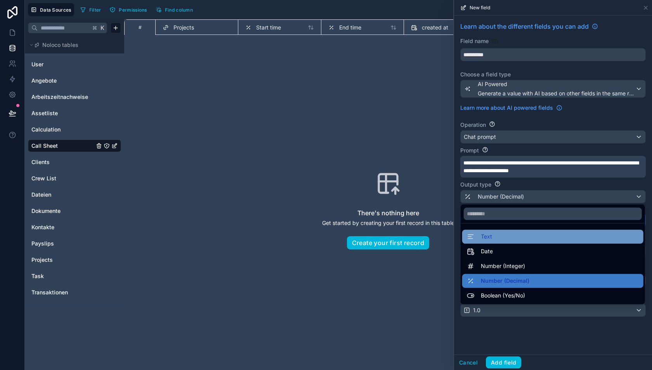
click at [523, 239] on div "Text" at bounding box center [553, 236] width 172 height 9
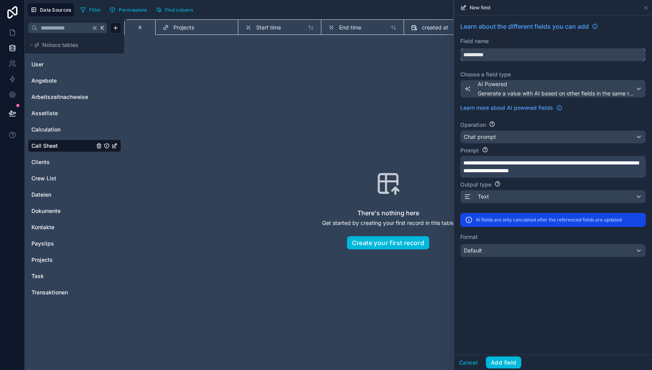
click at [475, 55] on input "**********" at bounding box center [553, 55] width 185 height 12
type input "*****"
click at [505, 364] on button "Add field" at bounding box center [503, 363] width 35 height 12
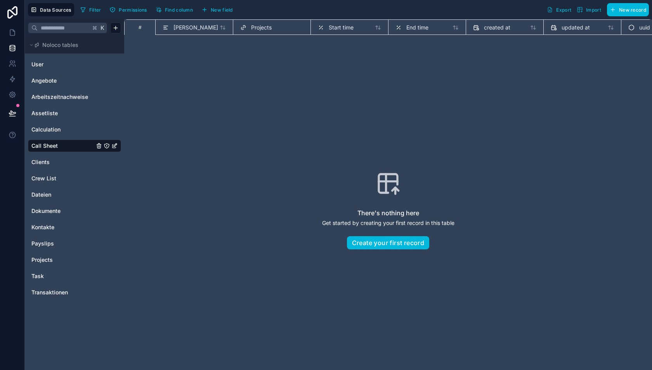
click at [213, 10] on span "New field" at bounding box center [222, 10] width 22 height 6
click at [386, 247] on button "Create your first record" at bounding box center [388, 242] width 83 height 13
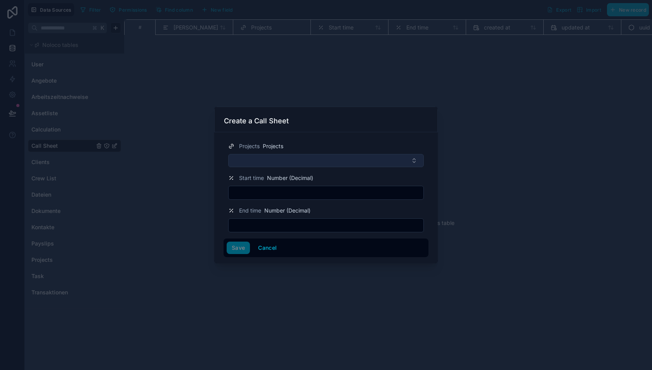
click at [294, 161] on button "Select Button" at bounding box center [326, 160] width 196 height 13
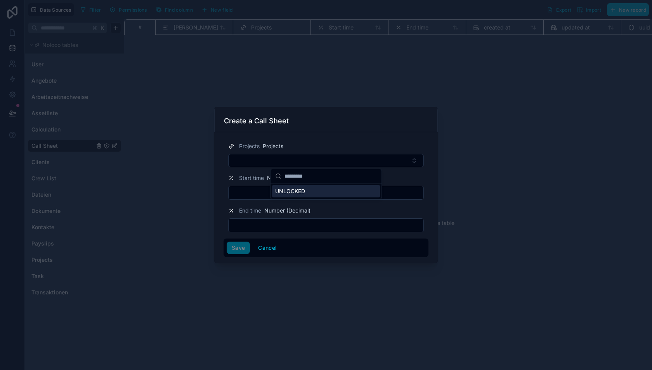
click at [292, 191] on span "UNLOCKED" at bounding box center [290, 192] width 30 height 8
click at [271, 192] on input "text" at bounding box center [326, 193] width 195 height 11
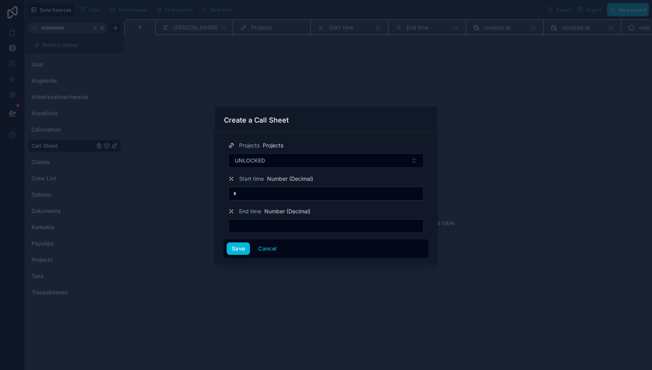
type input "*"
type input "****"
click at [267, 228] on input "text" at bounding box center [326, 226] width 195 height 11
type input "****"
click at [242, 248] on button "Save" at bounding box center [238, 249] width 23 height 12
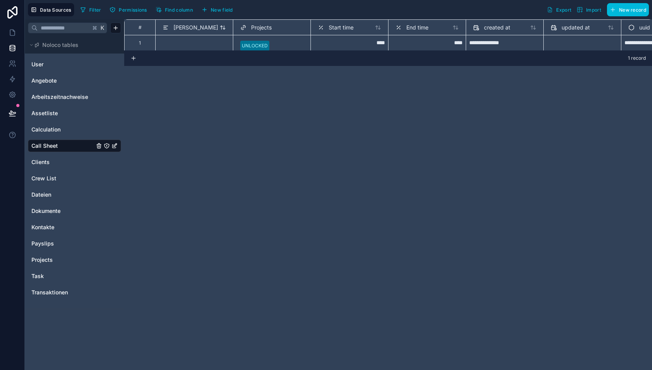
click at [181, 29] on span "Länge" at bounding box center [196, 28] width 45 height 8
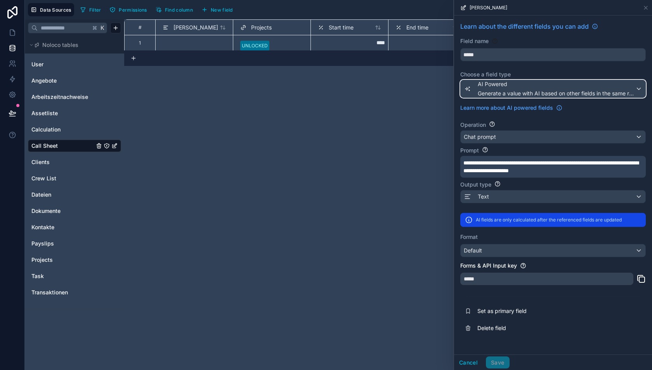
click at [489, 87] on span "AI Powered" at bounding box center [557, 84] width 158 height 8
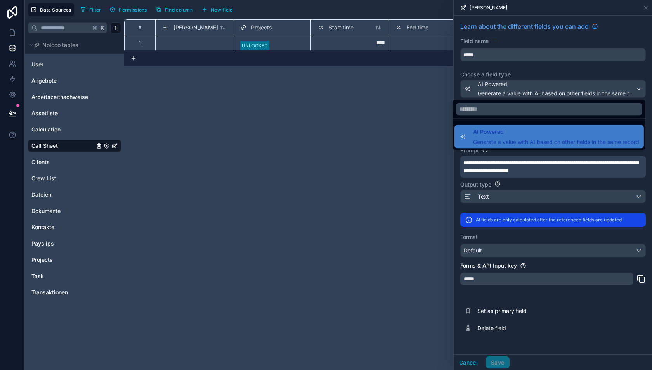
click at [489, 87] on div at bounding box center [553, 185] width 198 height 370
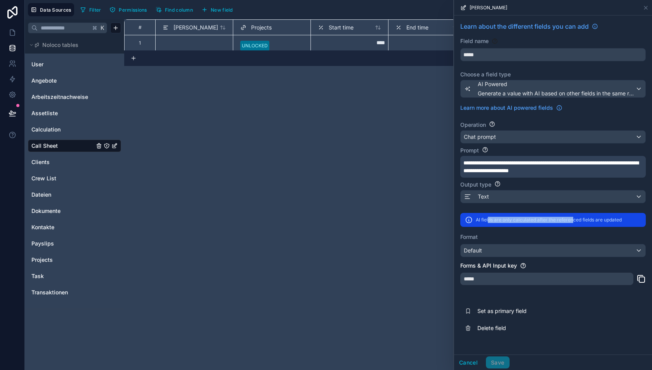
drag, startPoint x: 489, startPoint y: 217, endPoint x: 573, endPoint y: 220, distance: 83.5
click at [573, 220] on p "AI fields are only calculated after the referenced fields are updated" at bounding box center [549, 220] width 146 height 6
click at [470, 363] on button "Cancel" at bounding box center [468, 363] width 29 height 12
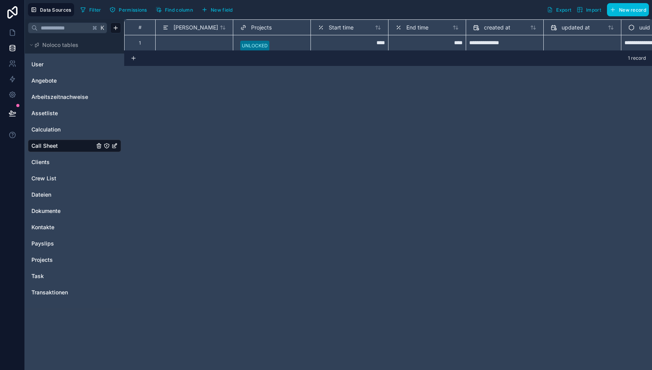
click at [370, 43] on div "**********" at bounding box center [388, 34] width 528 height 31
click at [452, 43] on div "**********" at bounding box center [388, 34] width 528 height 31
click at [455, 41] on div "****" at bounding box center [427, 43] width 78 height 16
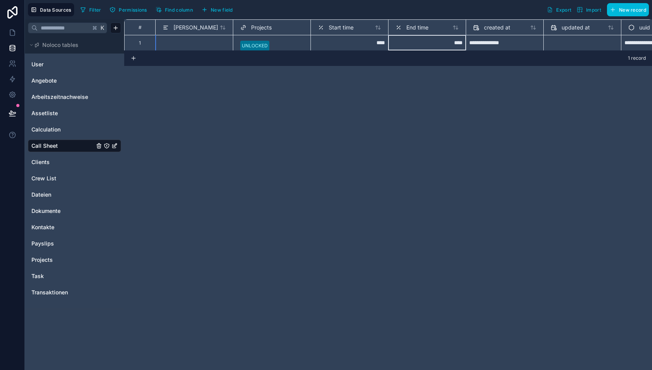
click at [455, 41] on input "****" at bounding box center [427, 42] width 71 height 9
type input "****"
click at [422, 99] on div "**********" at bounding box center [388, 194] width 528 height 351
click at [225, 43] on div "**********" at bounding box center [388, 34] width 528 height 31
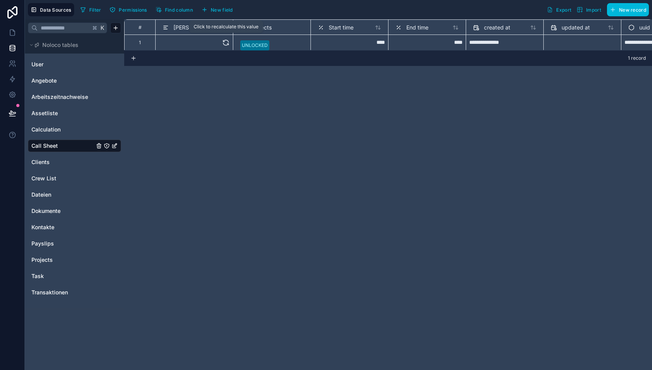
scroll to position [0, 0]
click at [180, 26] on span "Länge" at bounding box center [196, 28] width 45 height 8
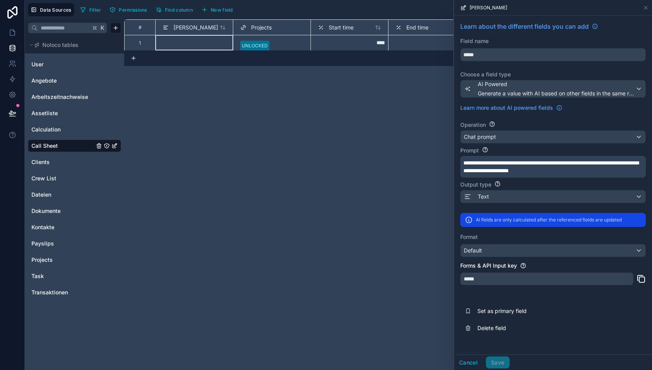
click at [419, 153] on div "**********" at bounding box center [388, 194] width 528 height 351
click at [344, 30] on span "Start time" at bounding box center [341, 28] width 25 height 8
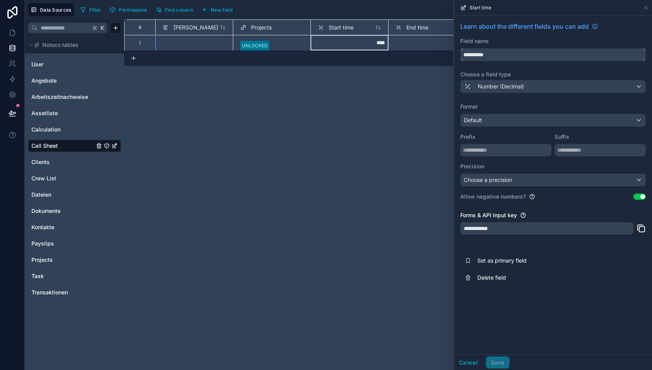
click at [481, 55] on input "**********" at bounding box center [553, 55] width 185 height 12
type input "**********"
click at [497, 363] on button "Save" at bounding box center [497, 363] width 23 height 12
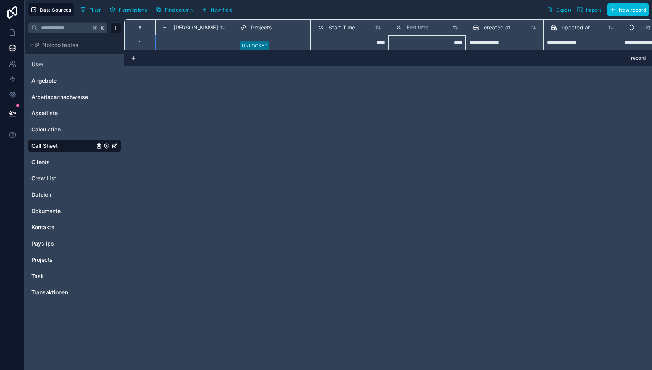
click at [417, 28] on span "End time" at bounding box center [417, 28] width 22 height 8
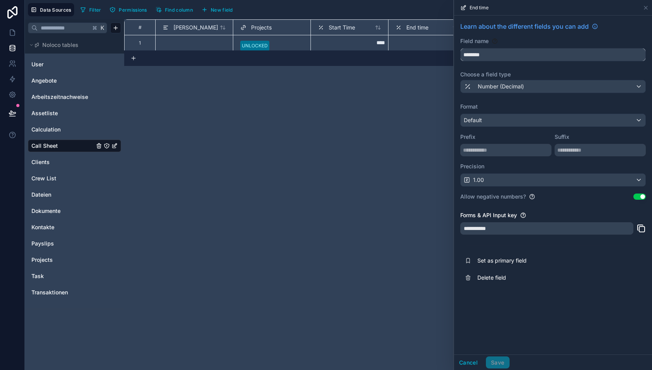
click at [474, 53] on input "********" at bounding box center [553, 55] width 185 height 12
type input "********"
click at [502, 363] on button "Save" at bounding box center [497, 363] width 23 height 12
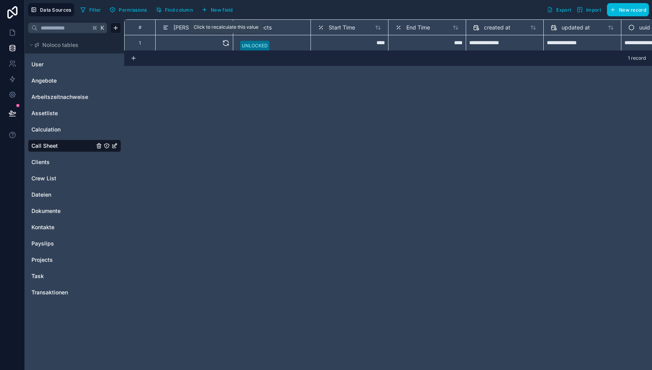
click at [226, 43] on icon at bounding box center [226, 43] width 8 height 8
click at [226, 42] on icon at bounding box center [226, 43] width 8 height 8
click at [195, 23] on div "Länge" at bounding box center [194, 27] width 63 height 9
click at [186, 27] on span "Länge" at bounding box center [196, 28] width 45 height 8
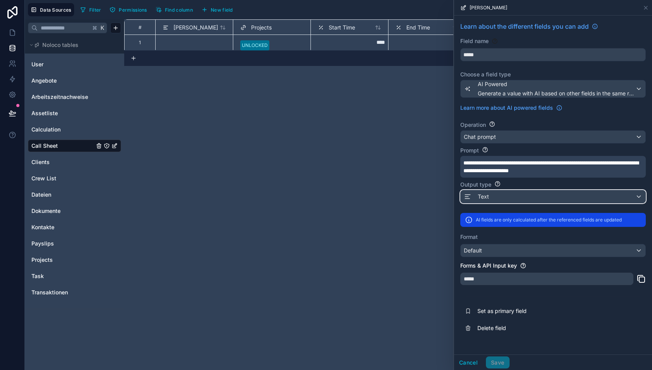
click at [491, 196] on div "Text" at bounding box center [553, 197] width 185 height 12
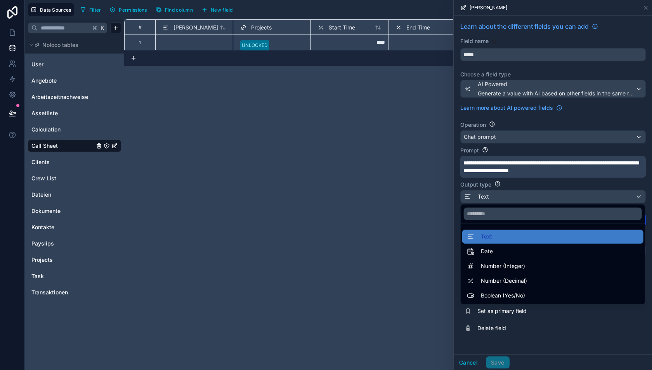
click at [493, 139] on div at bounding box center [553, 185] width 198 height 370
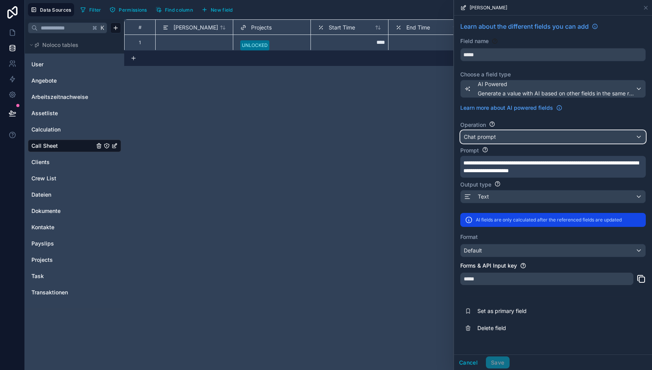
click at [493, 136] on span "Chat prompt" at bounding box center [480, 137] width 32 height 8
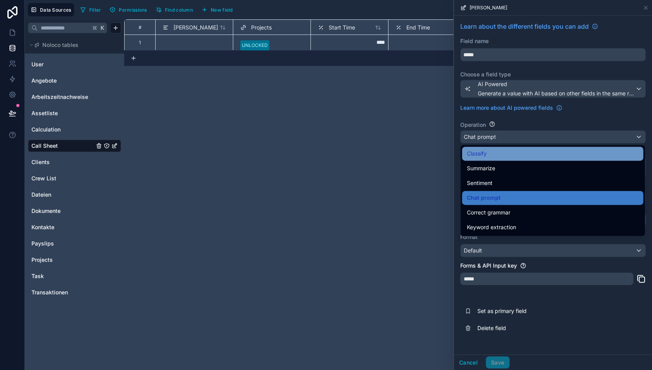
click at [492, 157] on div "Classify" at bounding box center [553, 153] width 172 height 9
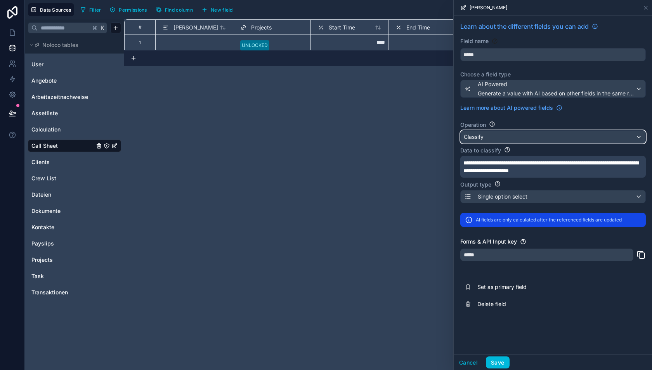
click at [494, 138] on div "Classify" at bounding box center [553, 137] width 185 height 12
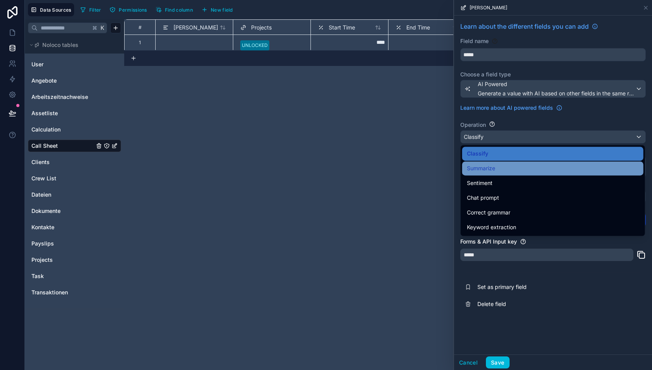
click at [490, 168] on span "Summarize" at bounding box center [481, 168] width 28 height 9
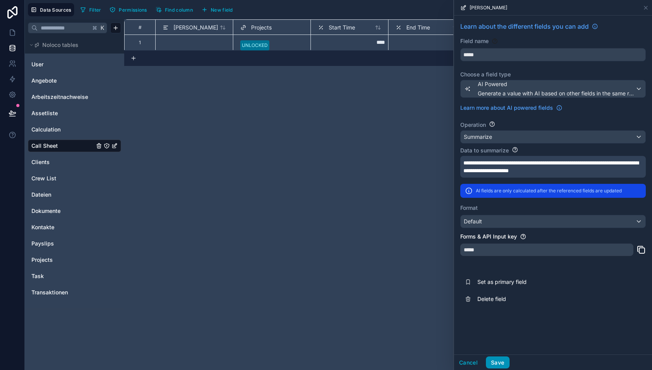
click at [500, 358] on button "Save" at bounding box center [497, 363] width 23 height 12
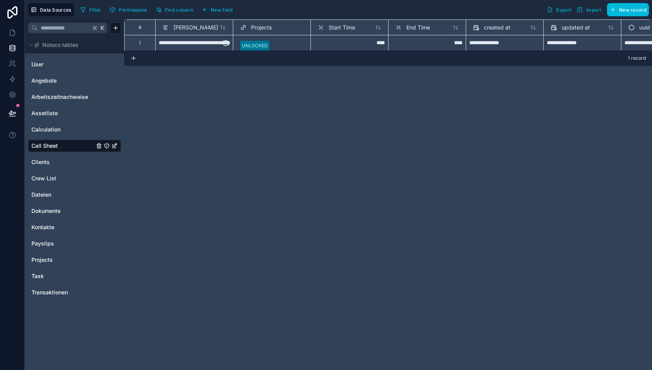
click at [189, 41] on div at bounding box center [194, 42] width 71 height 9
click at [181, 26] on span "Länge" at bounding box center [196, 28] width 45 height 8
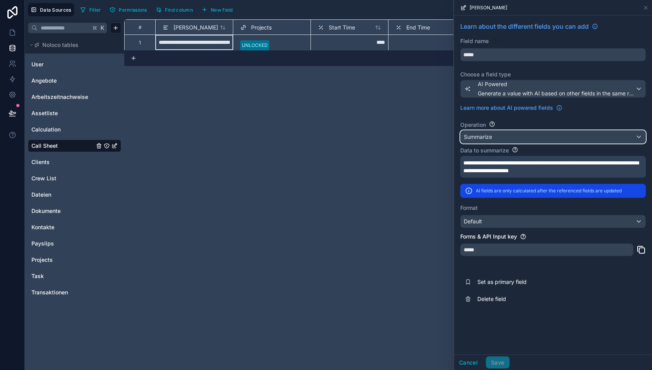
click at [502, 133] on div "Summarize" at bounding box center [553, 137] width 185 height 12
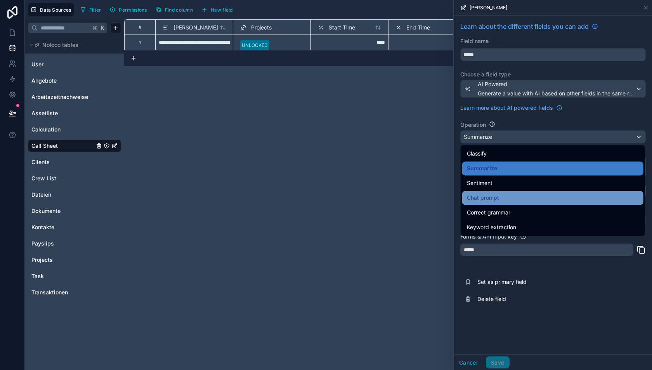
click at [503, 198] on div "Chat prompt" at bounding box center [553, 197] width 172 height 9
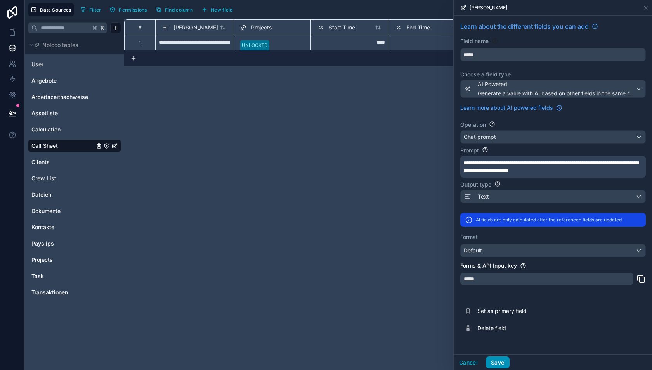
click at [498, 364] on button "Save" at bounding box center [497, 363] width 23 height 12
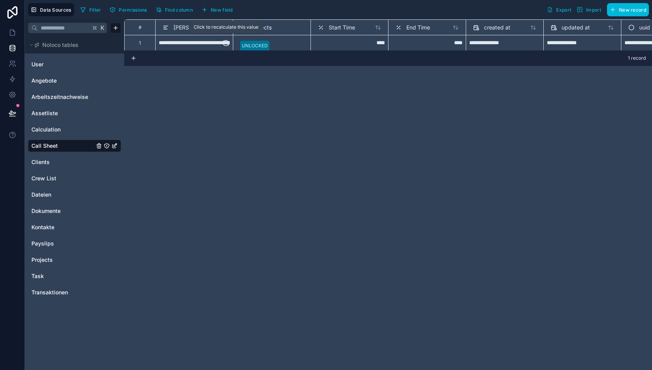
click at [226, 42] on icon at bounding box center [226, 43] width 8 height 8
click at [226, 44] on div "**********" at bounding box center [388, 34] width 528 height 31
click at [181, 30] on span "Länge" at bounding box center [196, 28] width 45 height 8
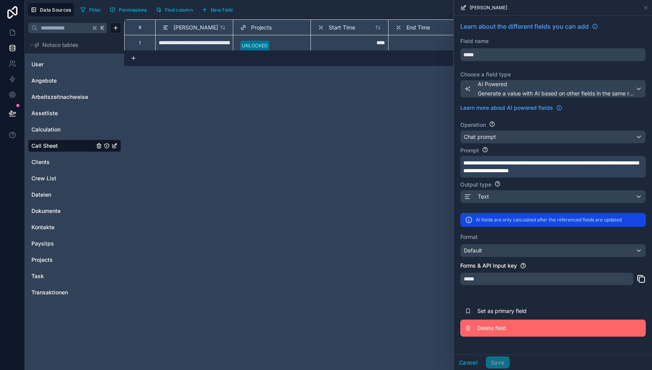
click at [492, 326] on span "Delete field" at bounding box center [534, 329] width 112 height 8
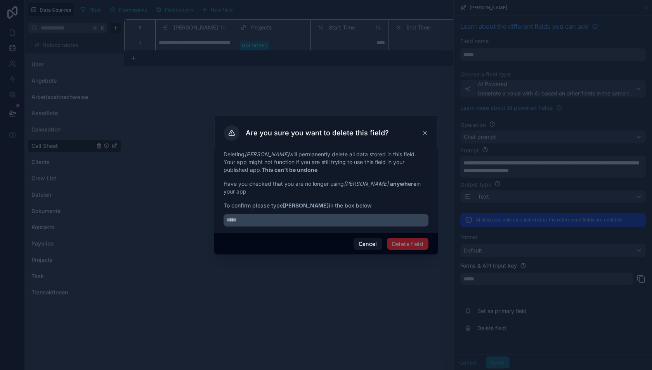
click at [291, 202] on strong "Länge" at bounding box center [306, 205] width 46 height 7
copy strong "Länge"
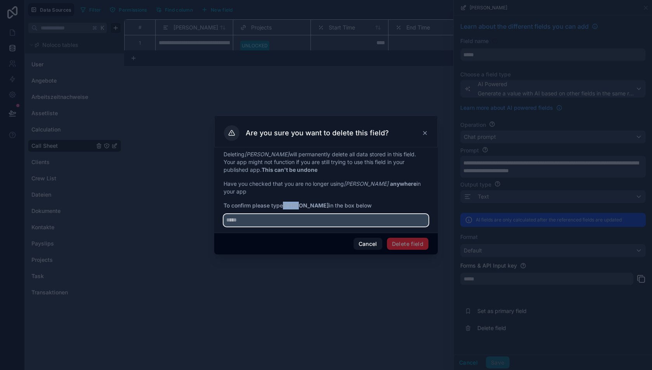
click at [288, 216] on input "text" at bounding box center [326, 220] width 205 height 12
paste input "*****"
type input "*****"
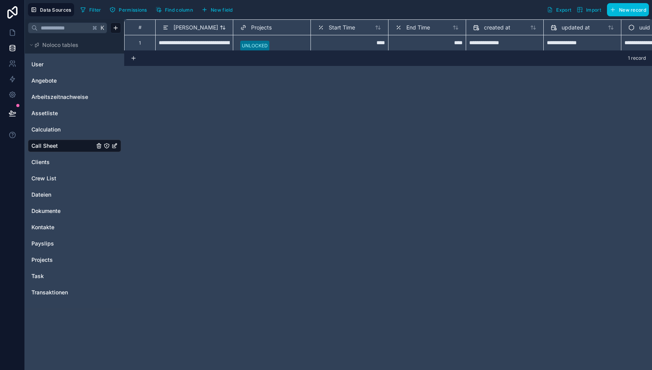
click at [183, 30] on span "Länge" at bounding box center [196, 28] width 45 height 8
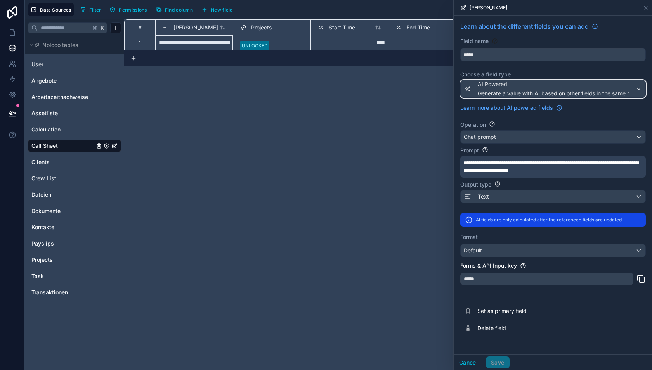
click at [486, 90] on span "Generate a value with AI based on other fields in the same record" at bounding box center [557, 94] width 158 height 8
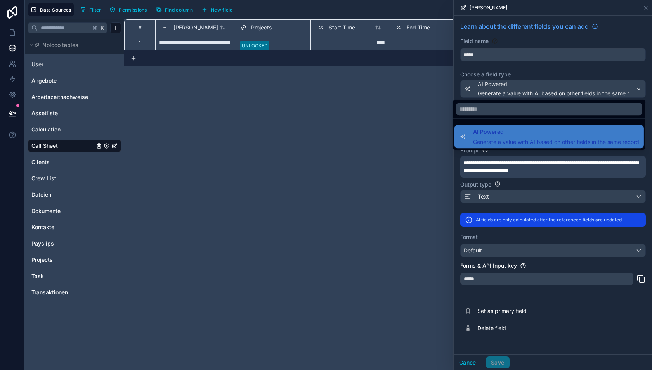
click at [417, 159] on div "**********" at bounding box center [388, 194] width 528 height 351
click at [500, 86] on div at bounding box center [553, 185] width 198 height 370
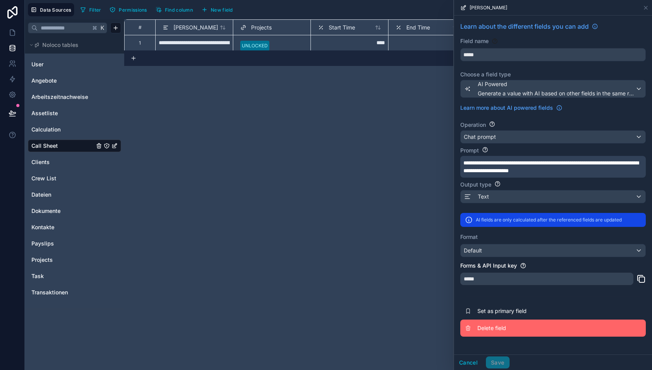
click at [484, 327] on span "Delete field" at bounding box center [534, 329] width 112 height 8
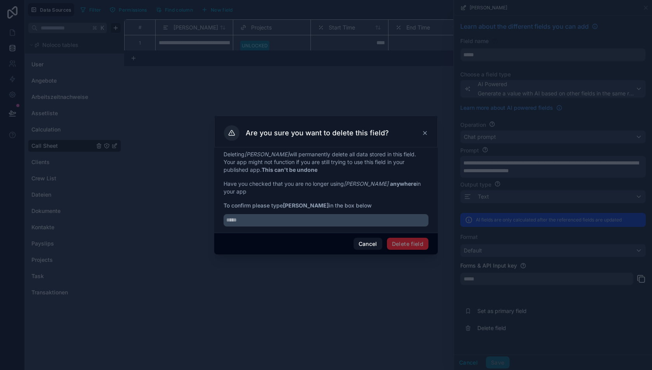
click at [294, 196] on div "Deleting Länge will permanently delete all data stored in this field. Your app …" at bounding box center [326, 189] width 205 height 76
click at [294, 202] on strong "Länge" at bounding box center [306, 205] width 46 height 7
copy strong "Länge"
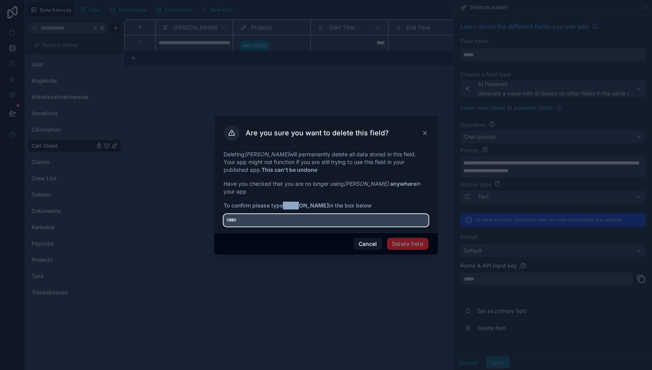
click at [288, 214] on input "text" at bounding box center [326, 220] width 205 height 12
paste input "*****"
type input "*****"
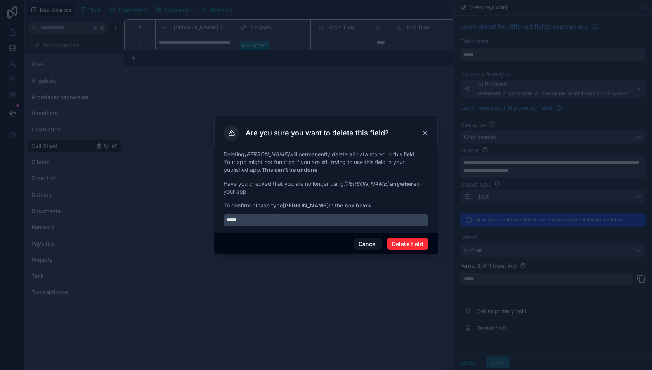
click at [410, 241] on button "Delete field" at bounding box center [408, 244] width 42 height 12
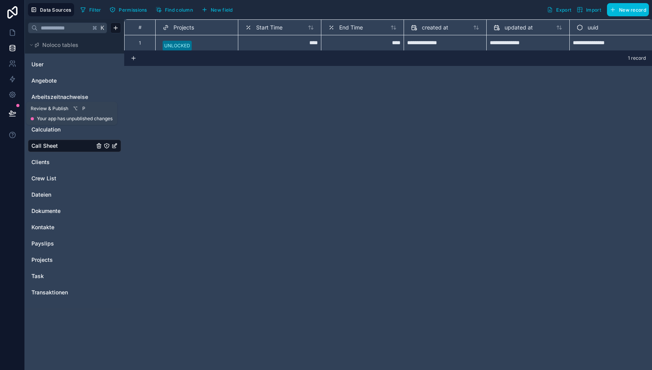
click at [14, 112] on icon at bounding box center [12, 113] width 7 height 4
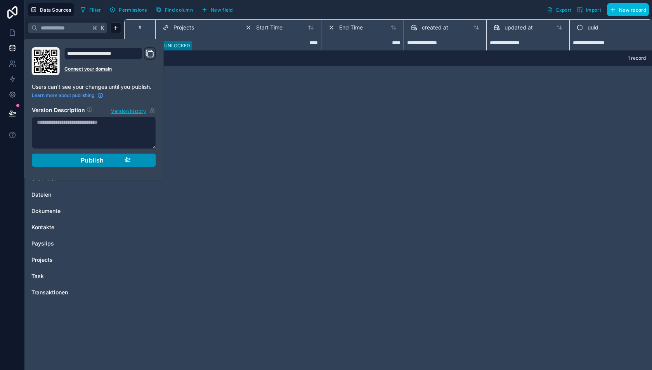
click at [61, 159] on div "Publish" at bounding box center [94, 160] width 74 height 8
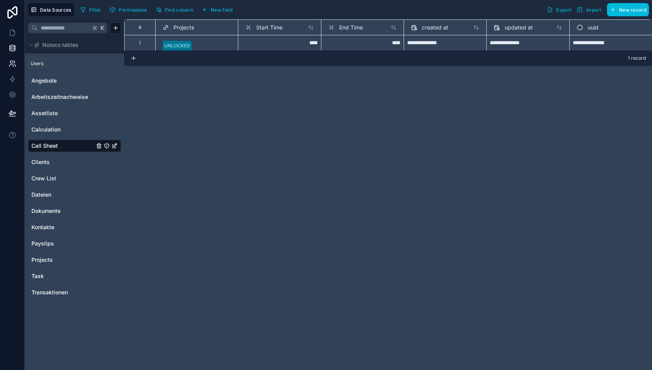
click at [11, 65] on icon at bounding box center [13, 64] width 8 height 8
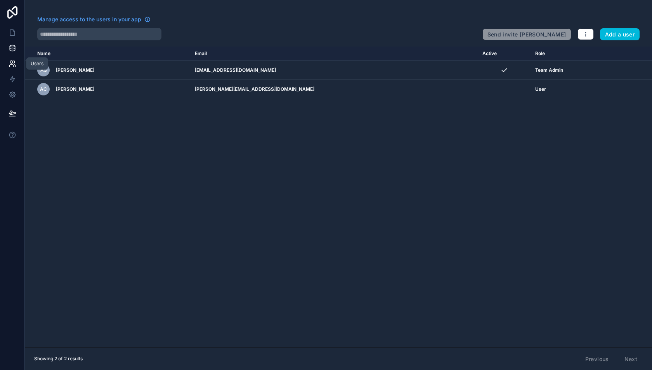
click at [11, 49] on icon at bounding box center [12, 47] width 5 height 3
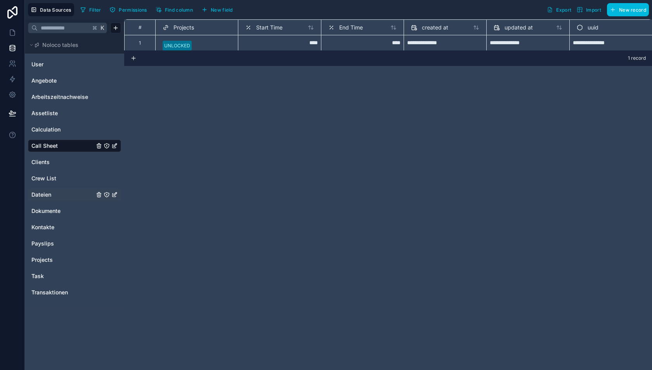
click at [51, 194] on link "Dateien" at bounding box center [62, 195] width 63 height 8
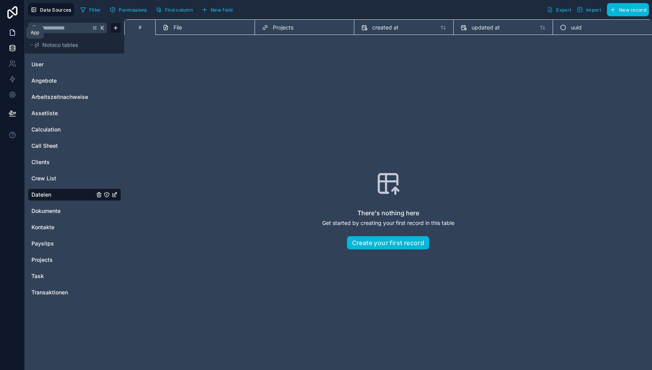
click at [12, 30] on icon at bounding box center [13, 33] width 8 height 8
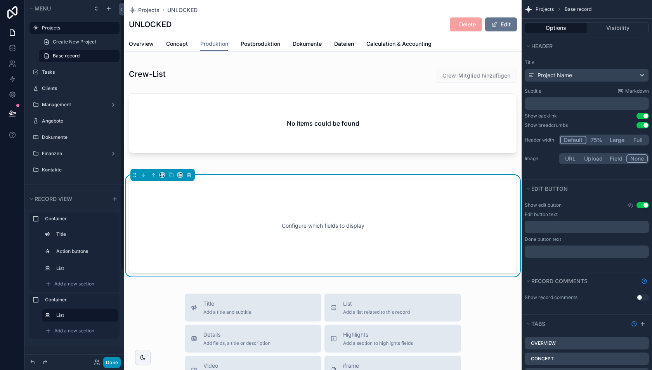
click at [112, 361] on button "Done" at bounding box center [111, 362] width 17 height 11
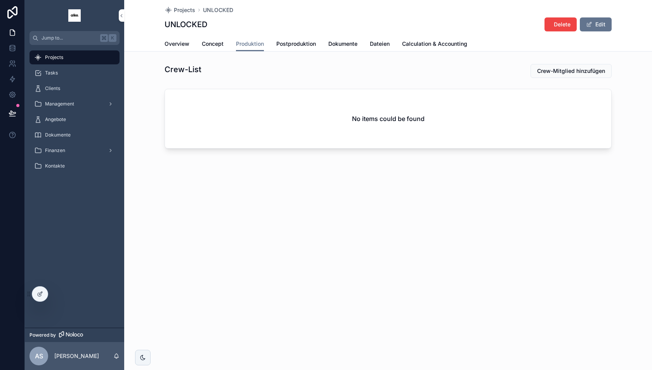
click at [70, 60] on div "Projects" at bounding box center [74, 57] width 81 height 12
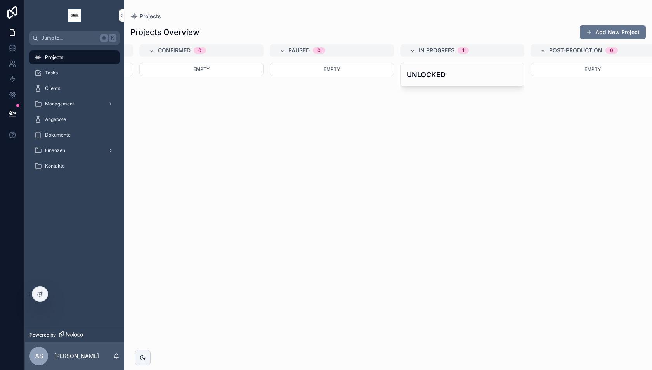
scroll to position [0, 136]
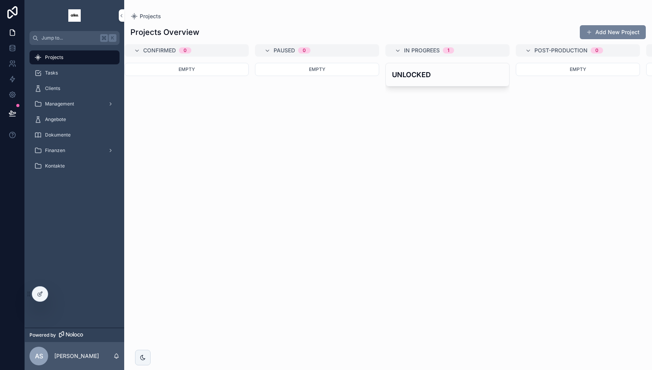
click at [603, 30] on button "Add New Project" at bounding box center [613, 32] width 66 height 14
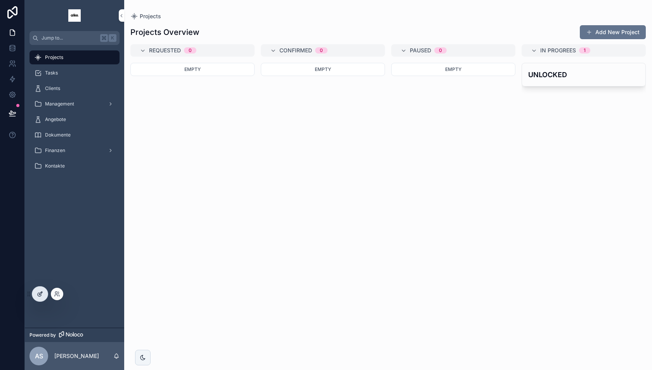
click at [39, 295] on icon at bounding box center [40, 293] width 3 height 3
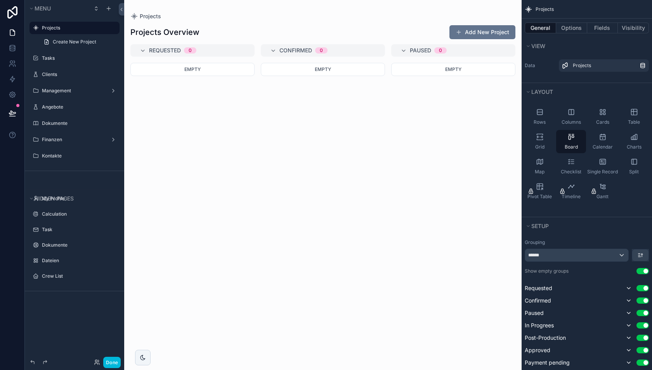
click at [430, 31] on div "scrollable content" at bounding box center [323, 185] width 398 height 370
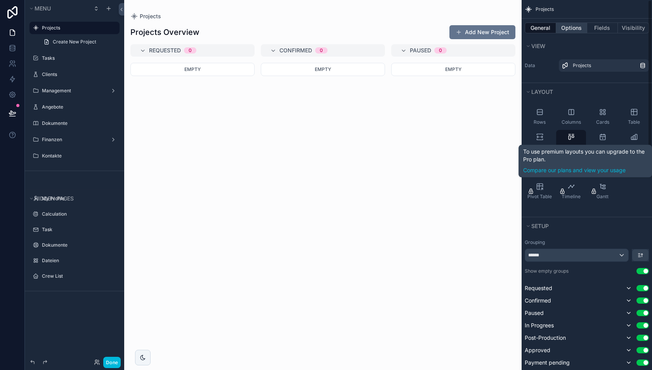
click at [573, 28] on button "Options" at bounding box center [571, 28] width 31 height 11
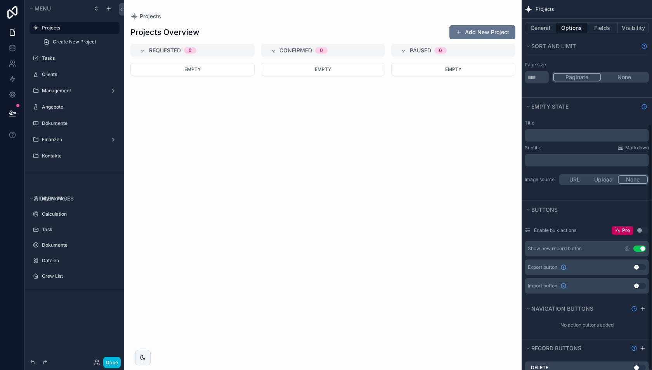
scroll to position [187, 0]
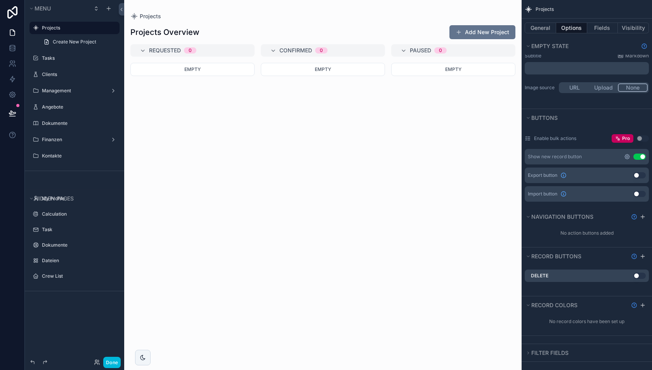
click at [625, 155] on icon "scrollable content" at bounding box center [627, 157] width 6 height 6
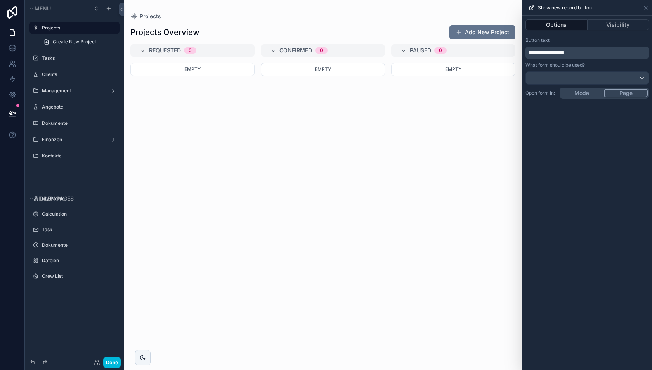
click at [585, 94] on div "**********" at bounding box center [588, 193] width 130 height 355
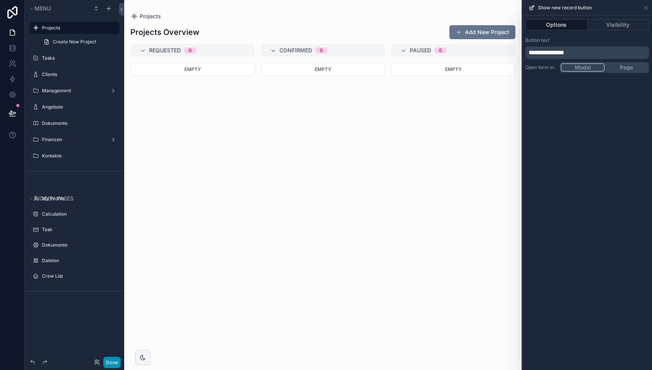
click at [110, 364] on button "Done" at bounding box center [111, 362] width 17 height 11
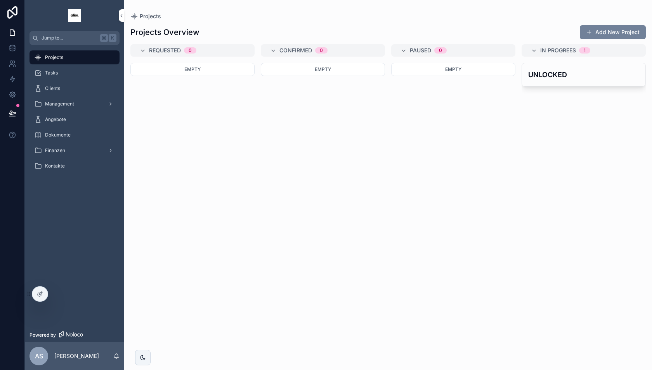
click at [607, 29] on button "Add New Project" at bounding box center [613, 32] width 66 height 14
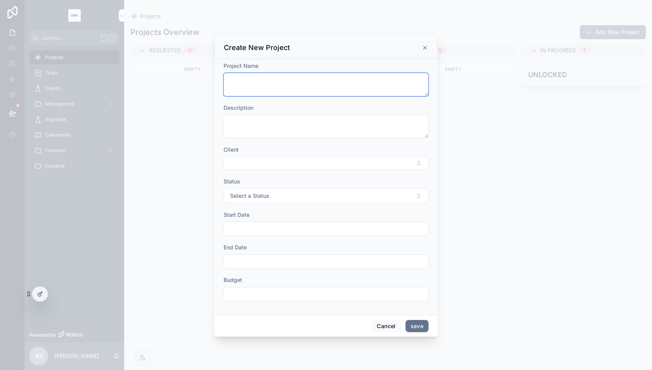
click at [274, 87] on textarea "scrollable content" at bounding box center [326, 84] width 205 height 23
type textarea "**********"
click at [260, 162] on button "Select Button" at bounding box center [326, 163] width 205 height 13
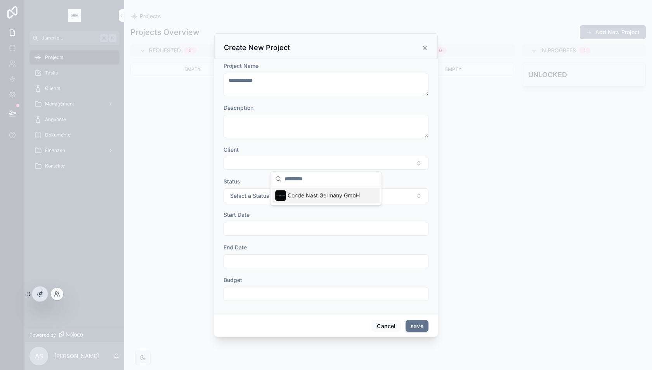
click at [41, 290] on div at bounding box center [40, 294] width 16 height 15
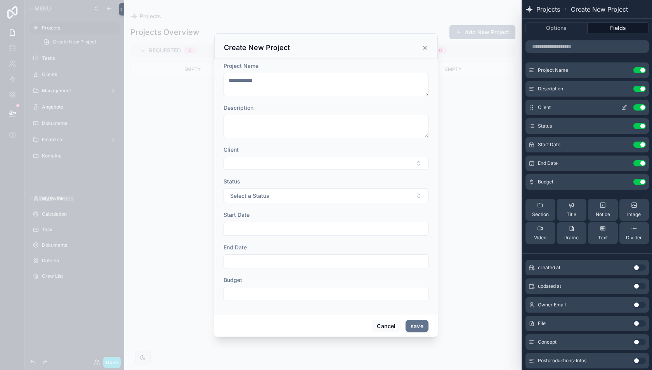
click at [622, 107] on icon at bounding box center [624, 107] width 6 height 6
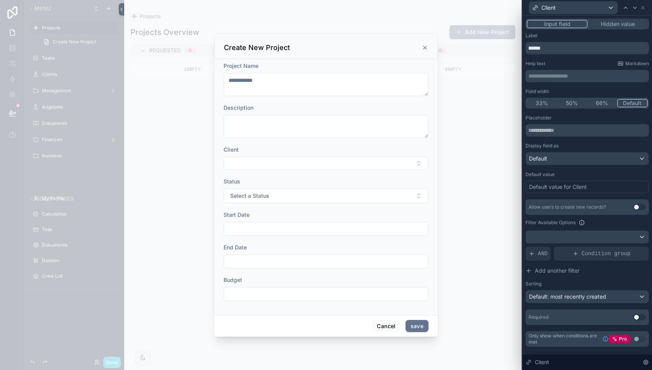
click at [638, 206] on button "Use setting" at bounding box center [640, 207] width 12 height 6
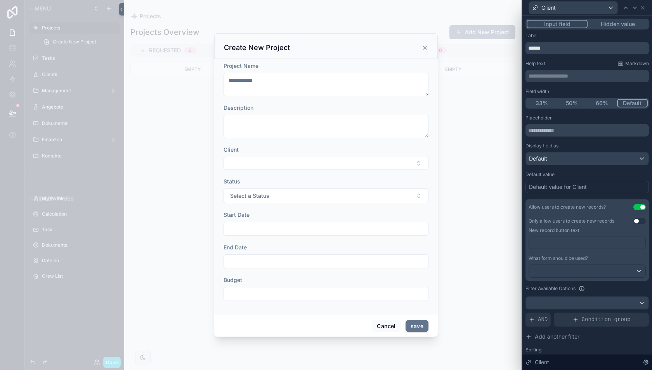
click at [578, 243] on p "﻿" at bounding box center [588, 243] width 112 height 8
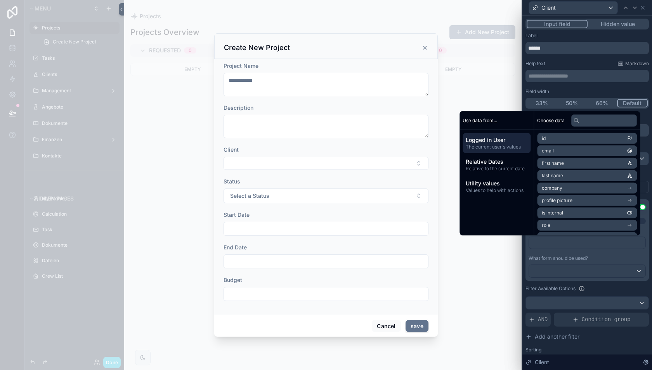
click at [584, 242] on p "﻿" at bounding box center [588, 243] width 112 height 8
click at [575, 249] on div "﻿" at bounding box center [587, 246] width 117 height 19
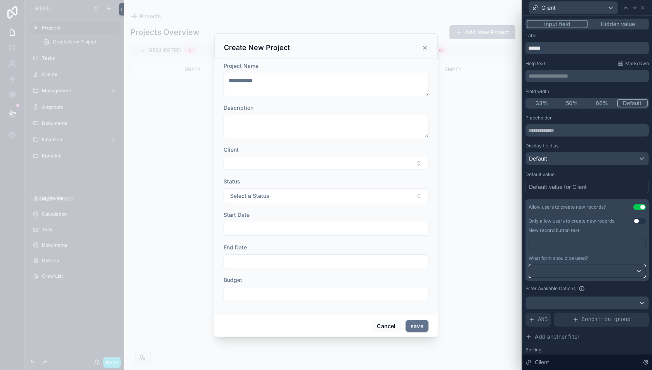
click at [575, 267] on div at bounding box center [587, 271] width 116 height 12
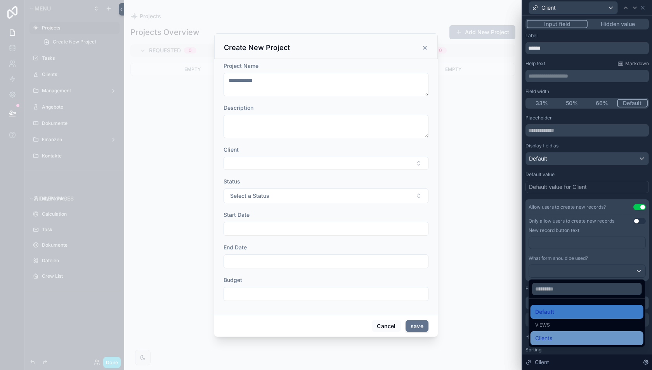
click at [561, 335] on div "Clients" at bounding box center [587, 338] width 104 height 9
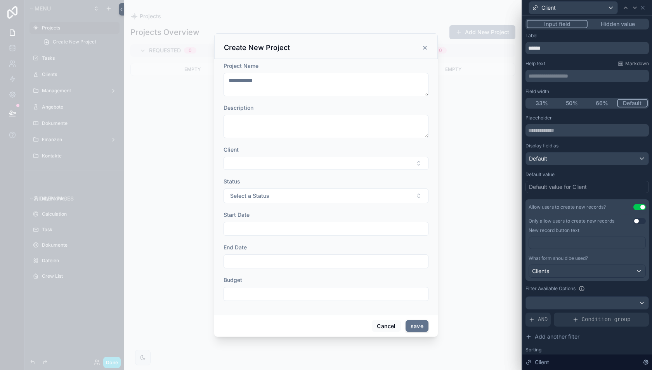
scroll to position [21, 0]
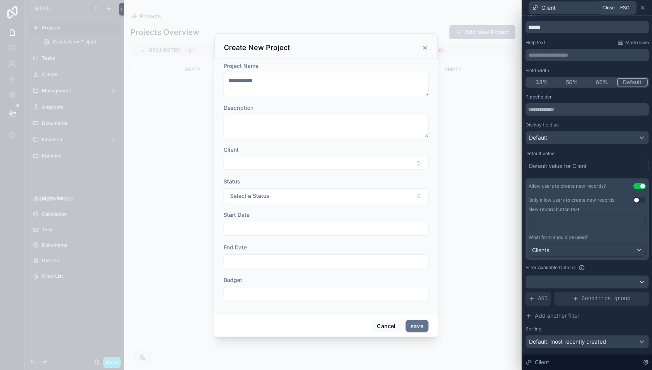
click at [644, 6] on icon at bounding box center [643, 8] width 6 height 6
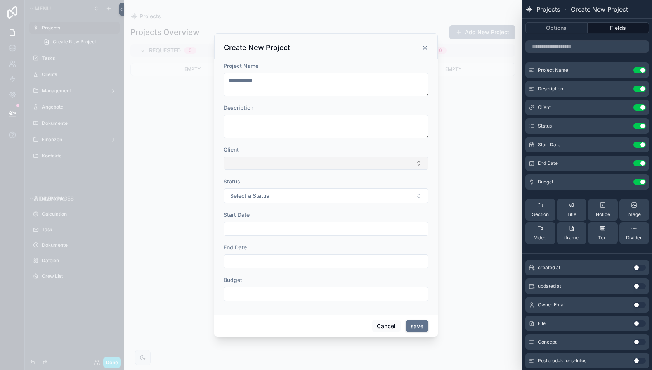
click at [257, 159] on button "Select Button" at bounding box center [326, 163] width 205 height 13
click at [285, 211] on span "New" at bounding box center [289, 212] width 12 height 8
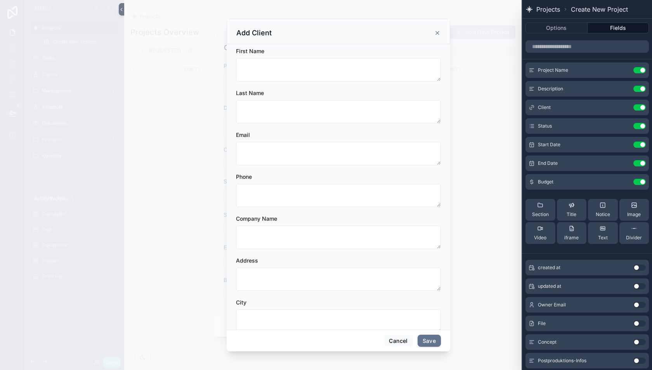
click at [294, 132] on div "Email" at bounding box center [338, 135] width 205 height 8
click at [438, 31] on icon "scrollable content" at bounding box center [437, 33] width 6 height 6
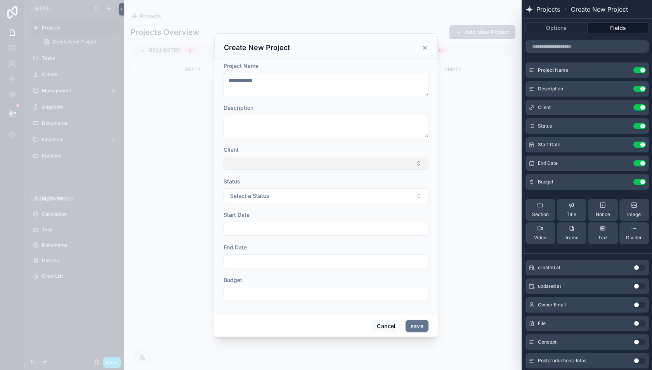
click at [306, 169] on button "Select Button" at bounding box center [326, 163] width 205 height 13
click at [292, 196] on span "Condé Nast Germany GmbH" at bounding box center [324, 196] width 72 height 8
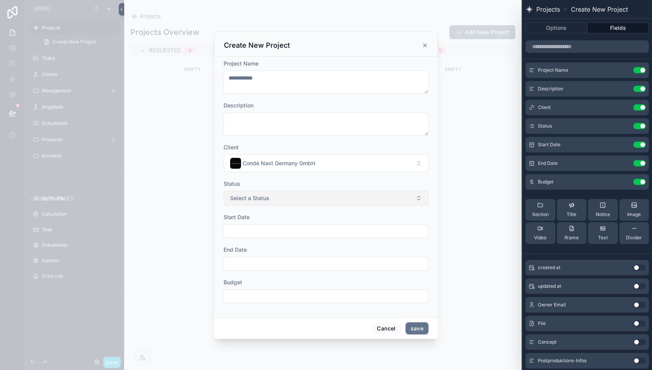
click at [252, 198] on span "Select a Status" at bounding box center [249, 199] width 39 height 8
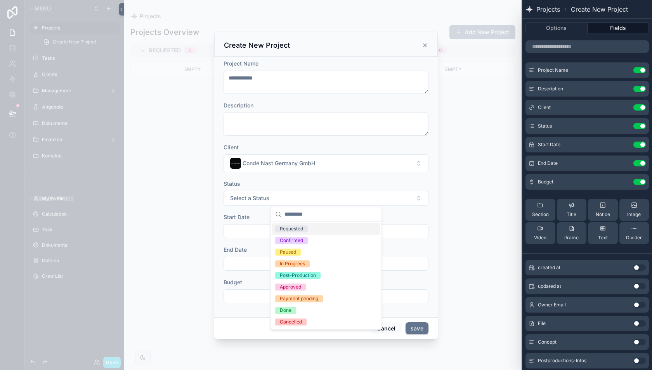
click at [318, 183] on div "Status" at bounding box center [326, 184] width 205 height 8
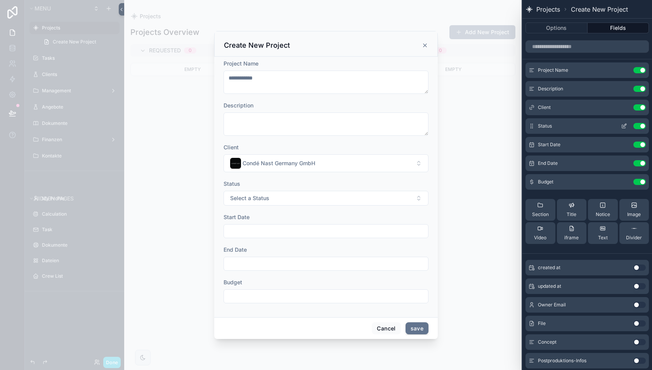
click at [623, 125] on icon at bounding box center [624, 126] width 6 height 6
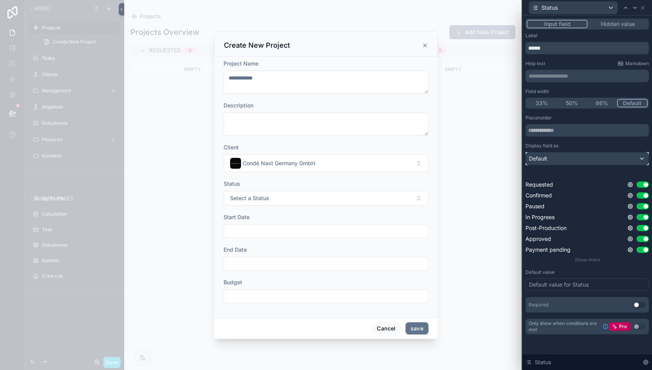
click at [554, 159] on div "Default" at bounding box center [587, 159] width 123 height 12
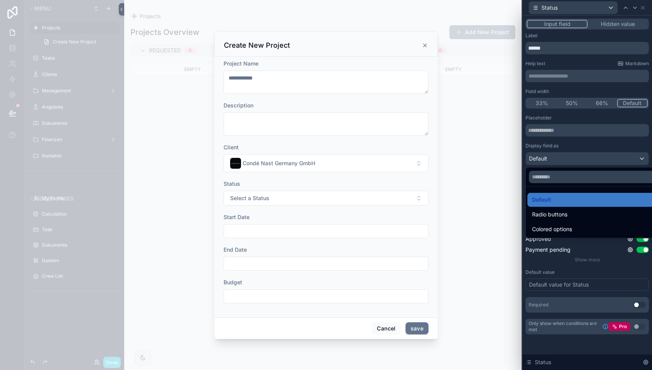
click at [551, 159] on div at bounding box center [588, 185] width 130 height 370
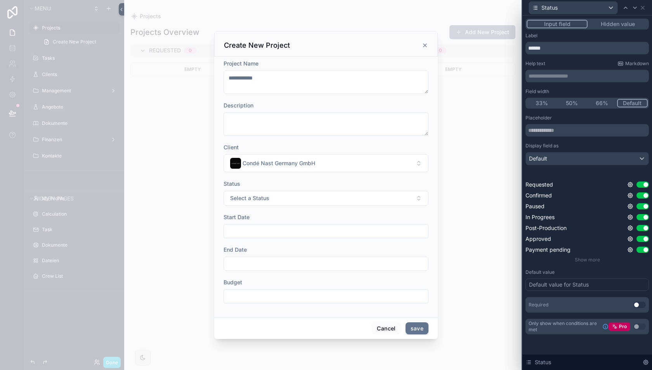
click at [569, 285] on div "Default value for Status" at bounding box center [559, 285] width 60 height 8
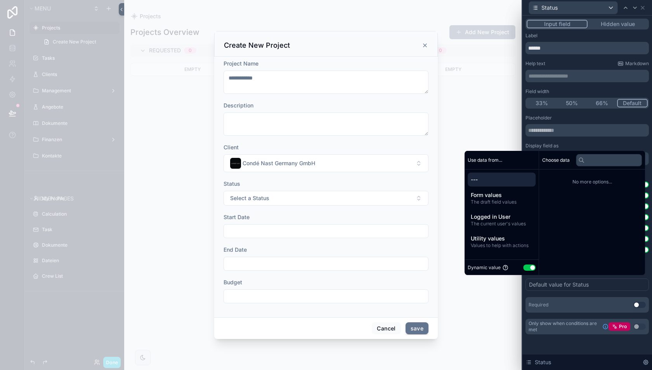
click at [527, 267] on button "Use setting" at bounding box center [529, 268] width 12 height 6
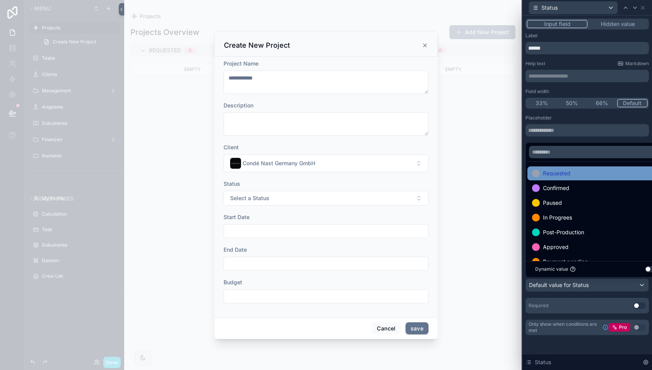
scroll to position [0, 0]
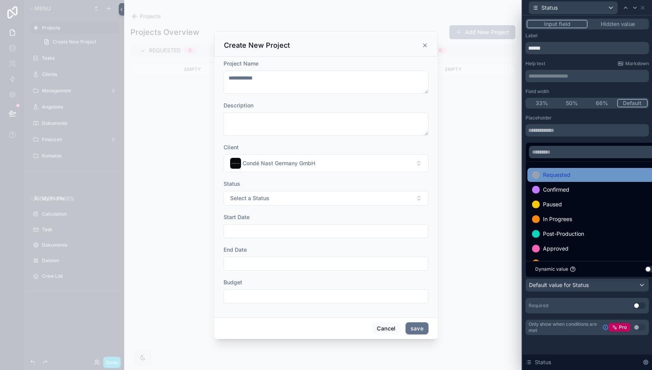
click at [551, 175] on span "Requested" at bounding box center [557, 174] width 28 height 9
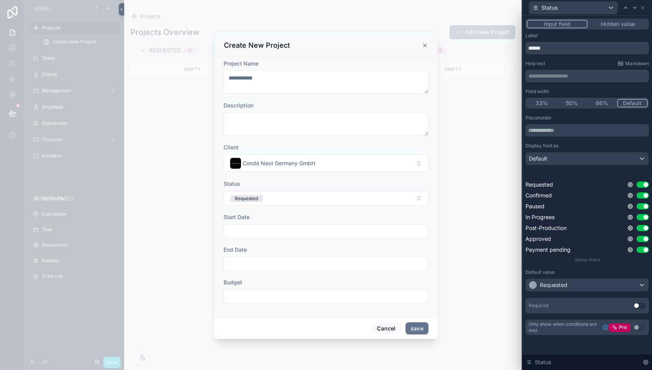
click at [288, 222] on div "Start Date" at bounding box center [326, 226] width 205 height 25
click at [277, 296] on input "scrollable content" at bounding box center [326, 296] width 204 height 11
type input "*********"
click at [287, 318] on div "Cancel save" at bounding box center [326, 329] width 224 height 22
click at [412, 325] on button "save" at bounding box center [417, 329] width 23 height 12
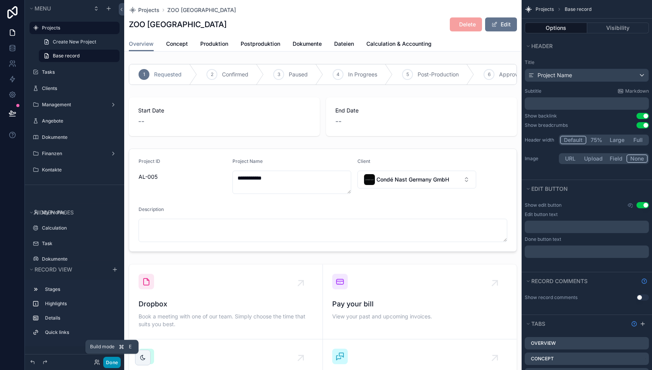
click at [114, 363] on button "Done" at bounding box center [111, 362] width 17 height 11
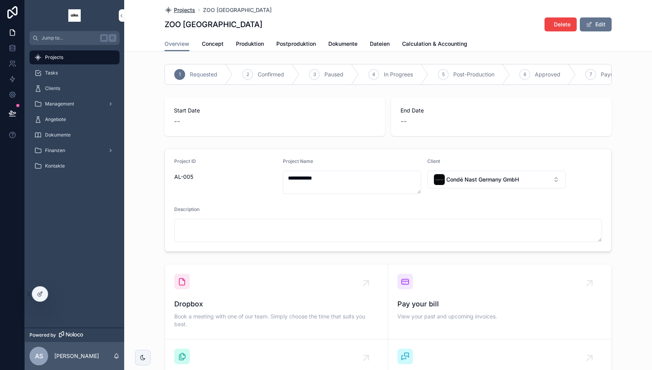
click at [190, 10] on span "Projects" at bounding box center [184, 10] width 21 height 8
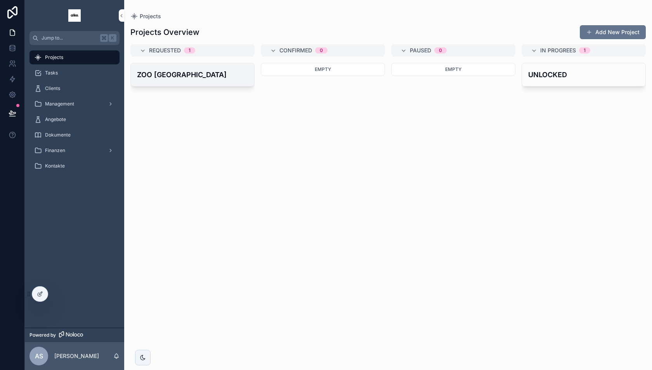
click at [191, 76] on h4 "ZOO [GEOGRAPHIC_DATA]" at bounding box center [192, 74] width 111 height 10
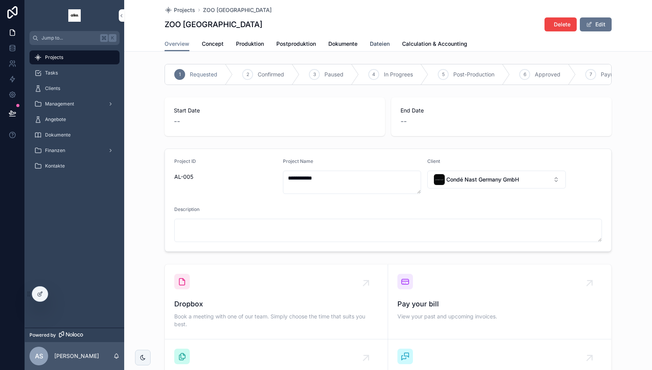
click at [386, 43] on span "Dateien" at bounding box center [380, 44] width 20 height 8
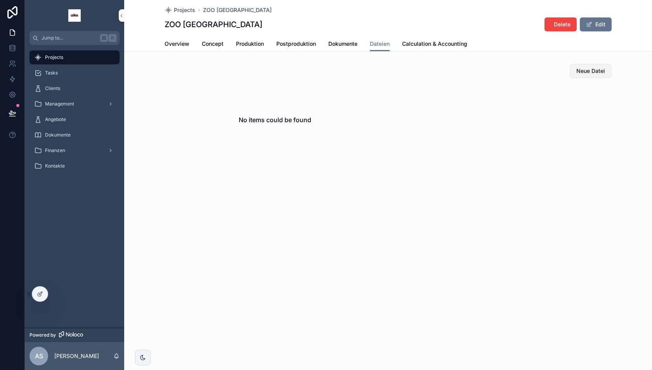
click at [587, 69] on span "Neue Datei" at bounding box center [591, 71] width 29 height 8
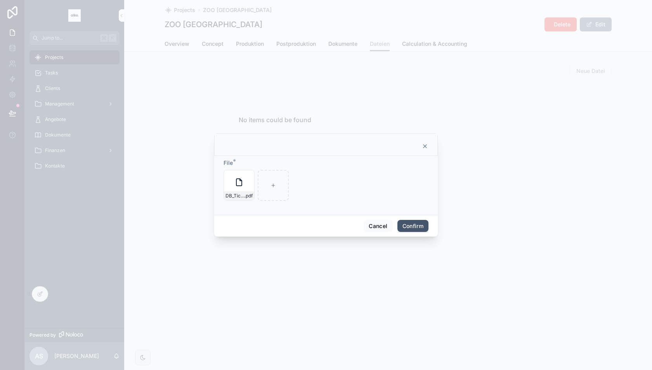
click at [410, 227] on button "Confirm" at bounding box center [413, 226] width 31 height 12
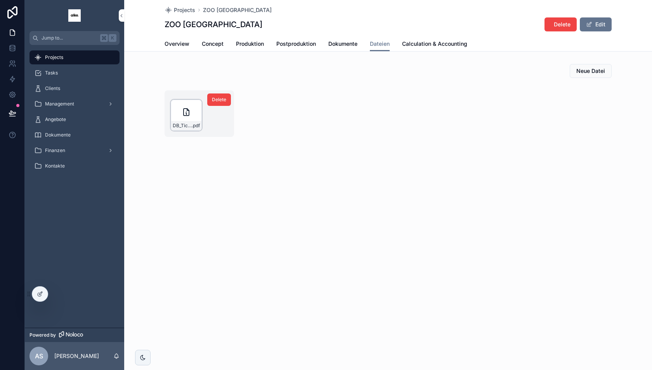
click at [184, 116] on icon "scrollable content" at bounding box center [186, 112] width 5 height 7
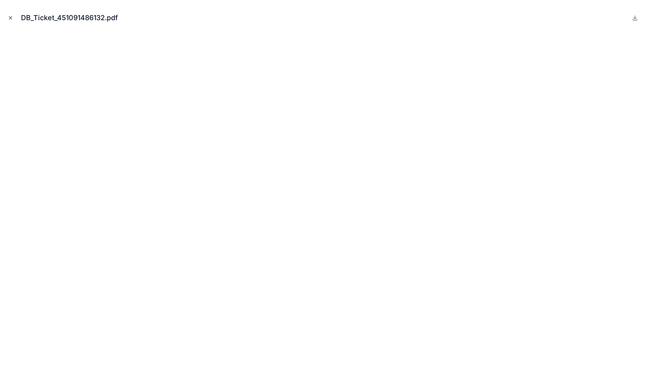
click at [11, 19] on icon "Close modal" at bounding box center [10, 17] width 5 height 5
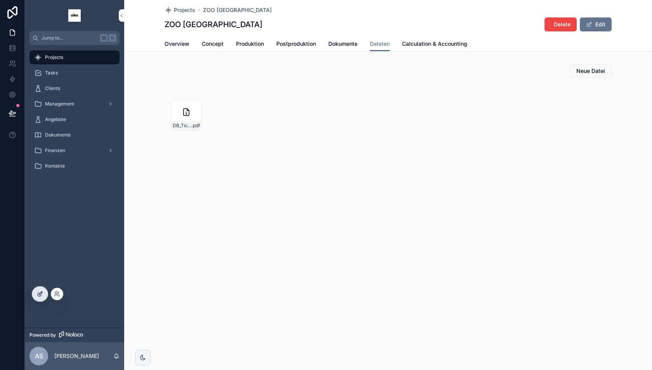
click at [42, 294] on icon at bounding box center [40, 294] width 6 height 6
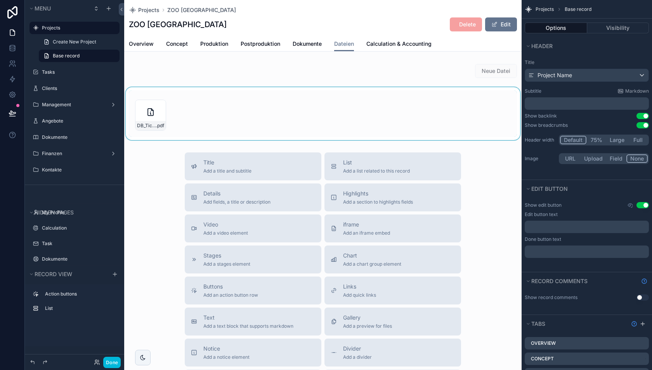
click at [255, 116] on div "scrollable content" at bounding box center [323, 113] width 398 height 53
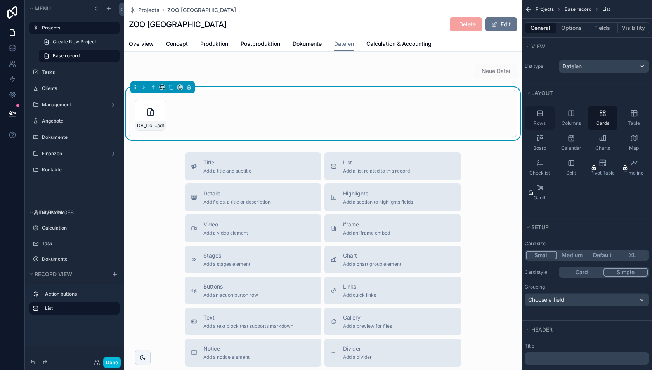
click at [544, 116] on div "Rows" at bounding box center [540, 117] width 30 height 23
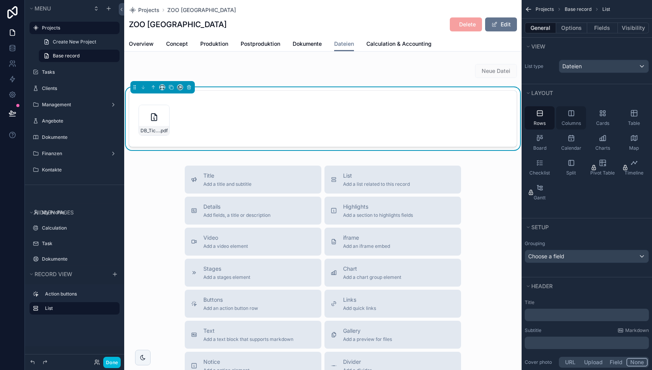
click at [573, 116] on div "Columns" at bounding box center [571, 117] width 30 height 23
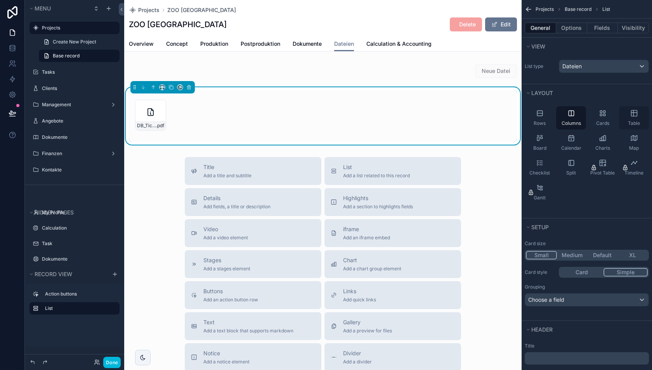
click at [636, 120] on span "Table" at bounding box center [634, 123] width 12 height 6
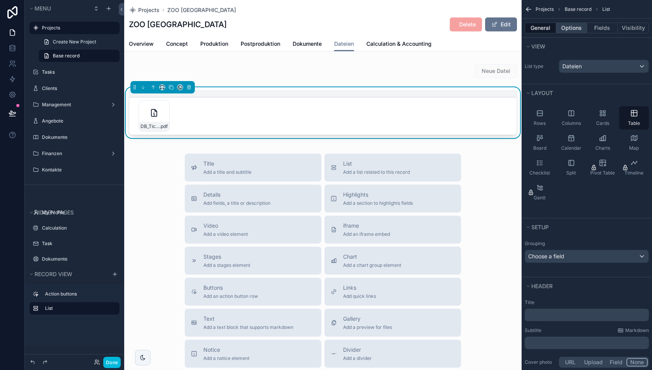
click at [577, 28] on button "Options" at bounding box center [571, 28] width 31 height 11
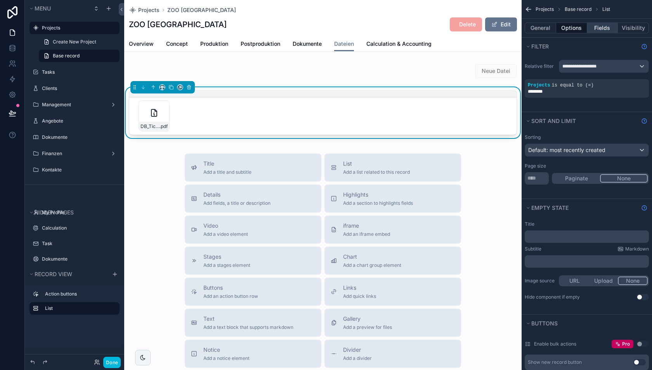
click at [597, 28] on button "Fields" at bounding box center [602, 28] width 31 height 11
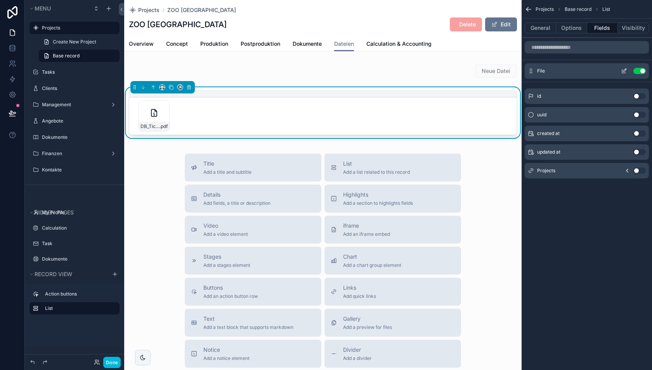
click at [624, 71] on icon "scrollable content" at bounding box center [625, 70] width 3 height 3
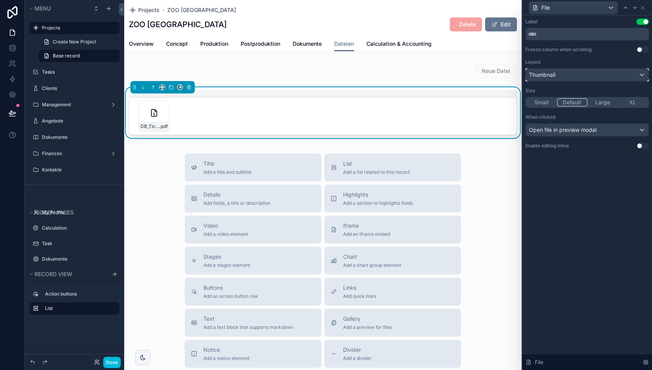
click at [591, 78] on div "Thumbnail" at bounding box center [587, 75] width 123 height 12
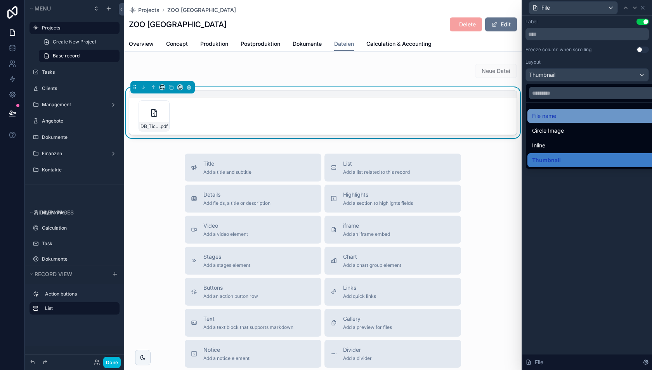
click at [566, 116] on div "File name" at bounding box center [596, 115] width 129 height 9
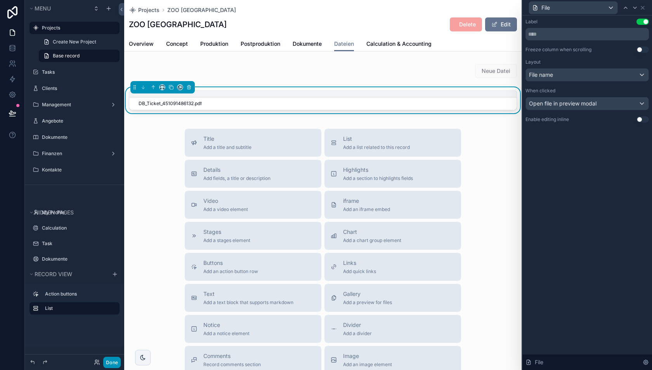
click at [115, 363] on button "Done" at bounding box center [111, 362] width 17 height 11
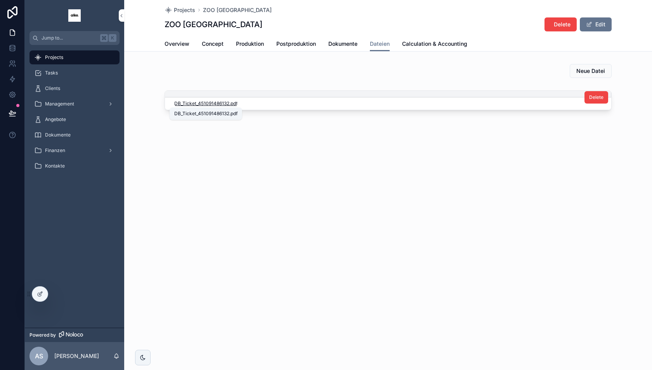
click at [231, 103] on span ".pdf" at bounding box center [233, 104] width 8 height 6
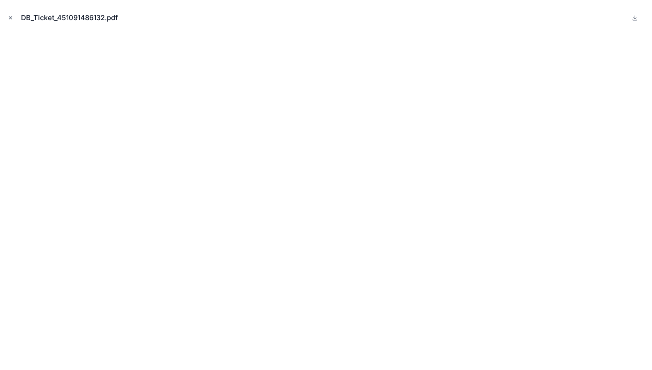
click at [8, 21] on button "Close modal" at bounding box center [10, 18] width 9 height 9
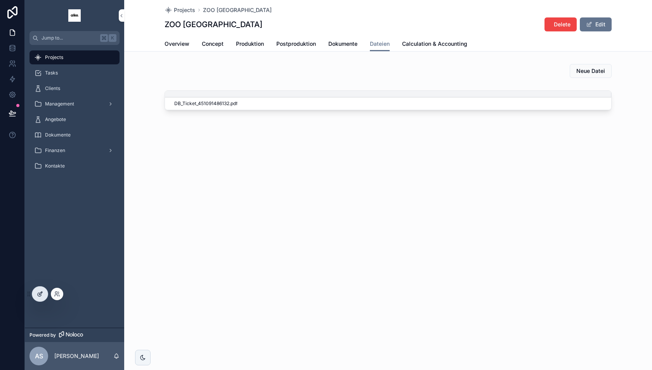
click at [35, 298] on div at bounding box center [40, 294] width 16 height 15
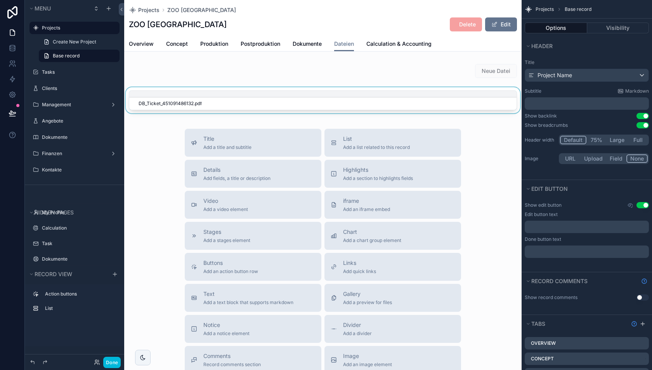
click at [256, 105] on div "scrollable content" at bounding box center [323, 101] width 398 height 29
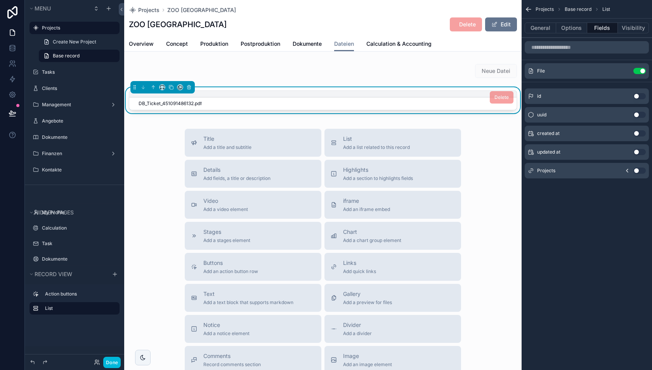
click at [252, 102] on div "DB_Ticket_451091486132 .pdf" at bounding box center [323, 104] width 369 height 6
click at [571, 28] on button "Options" at bounding box center [571, 28] width 31 height 11
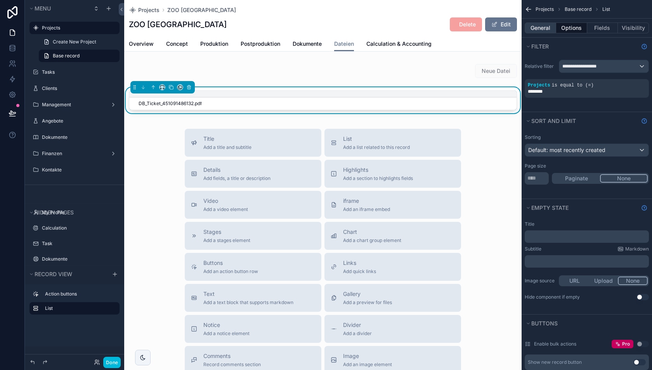
click at [544, 29] on button "General" at bounding box center [540, 28] width 31 height 11
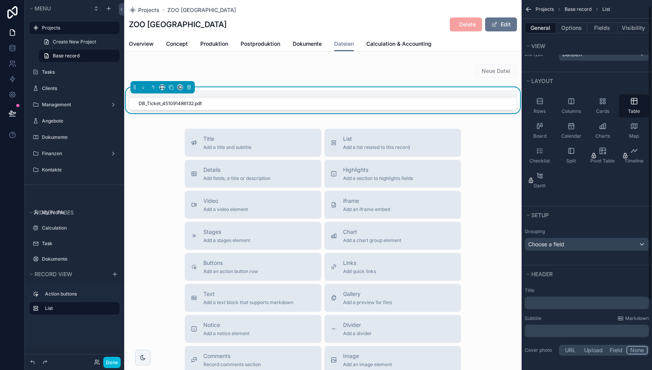
scroll to position [2, 0]
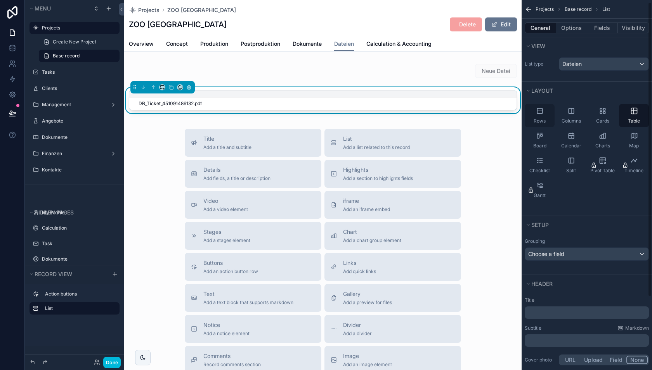
click at [540, 108] on icon "scrollable content" at bounding box center [540, 111] width 8 height 8
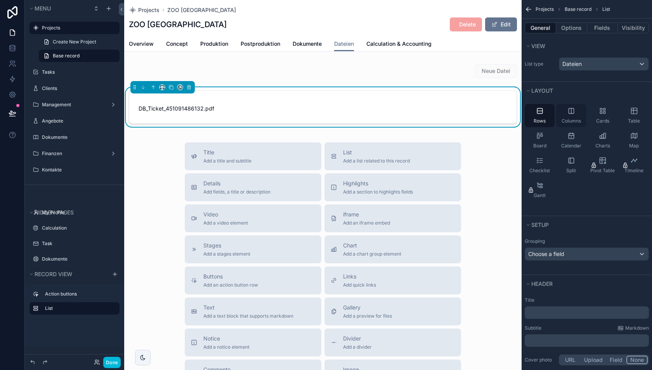
click at [574, 115] on div "Columns" at bounding box center [571, 115] width 30 height 23
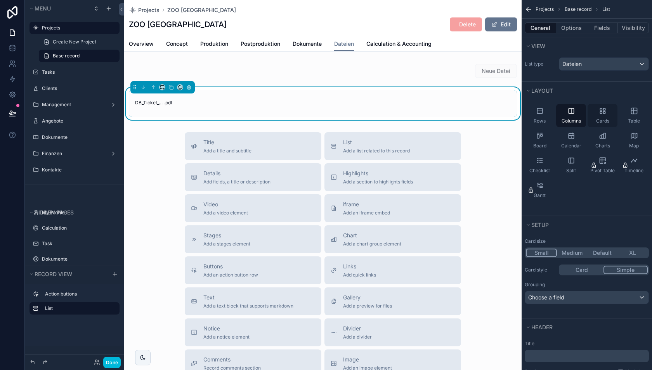
click at [606, 114] on div "Cards" at bounding box center [603, 115] width 30 height 23
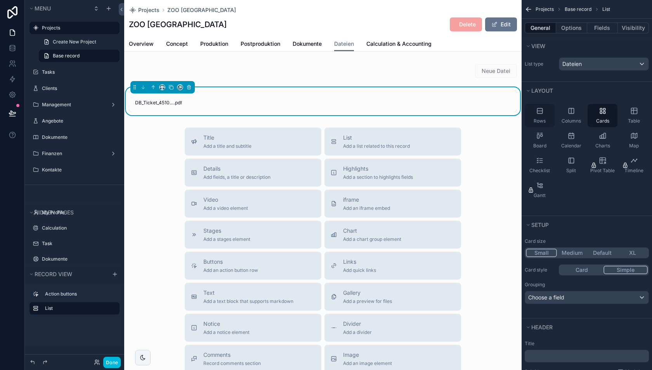
click at [551, 111] on div "Rows" at bounding box center [540, 115] width 30 height 23
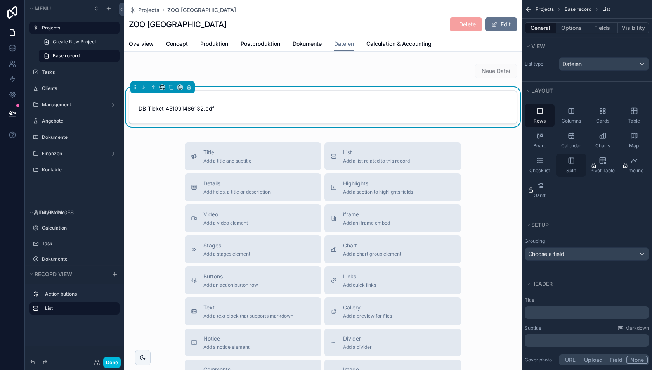
click at [571, 168] on span "Split" at bounding box center [571, 171] width 10 height 6
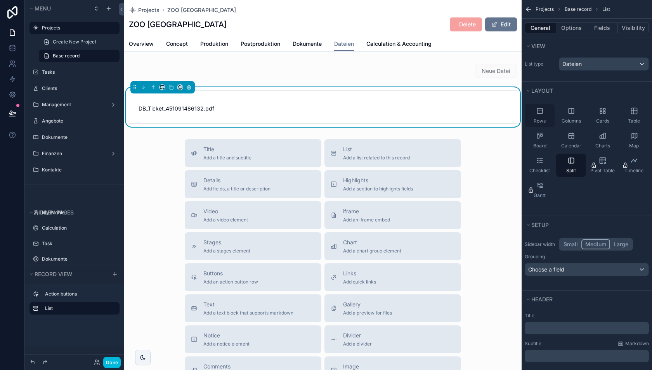
click at [542, 118] on span "Rows" at bounding box center [540, 121] width 12 height 6
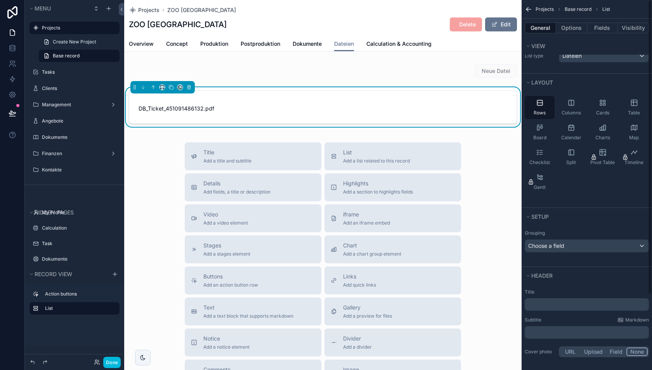
scroll to position [0, 0]
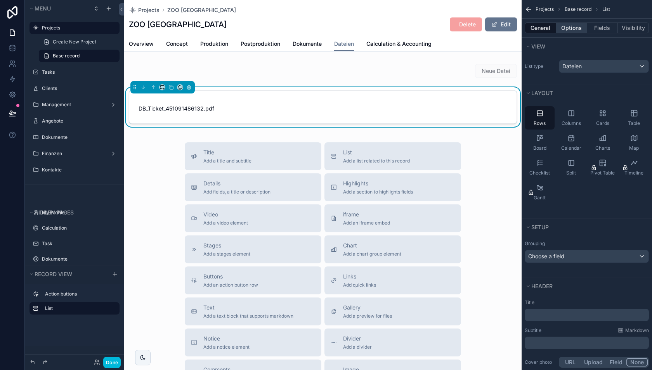
click at [573, 26] on button "Options" at bounding box center [571, 28] width 31 height 11
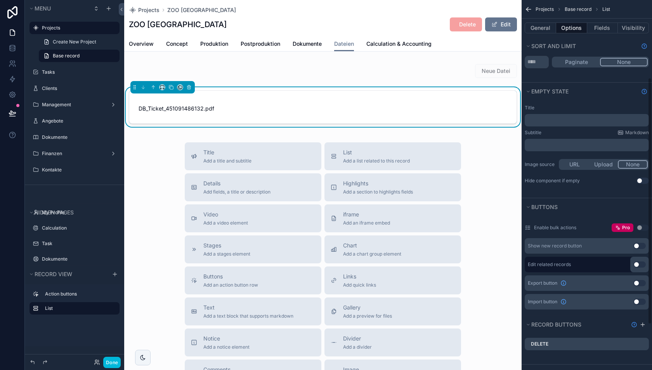
scroll to position [185, 0]
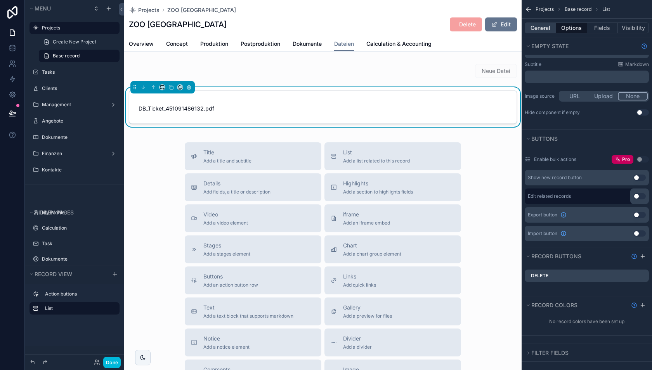
click at [537, 23] on button "General" at bounding box center [540, 28] width 31 height 11
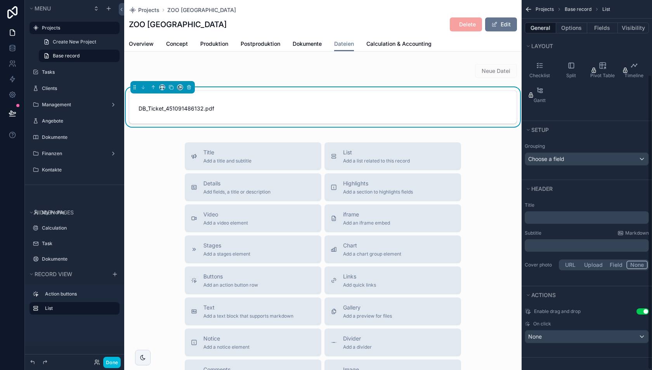
scroll to position [94, 0]
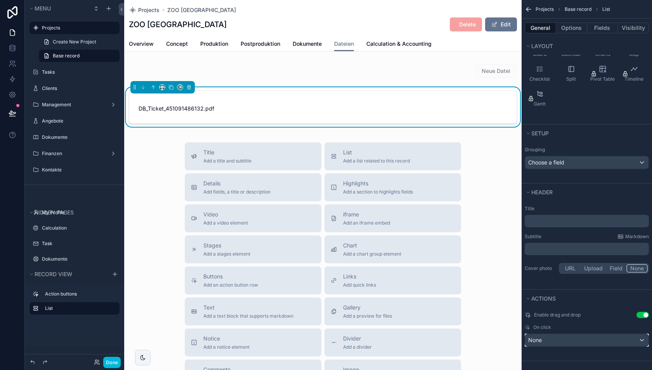
click at [554, 337] on div "None" at bounding box center [586, 340] width 123 height 12
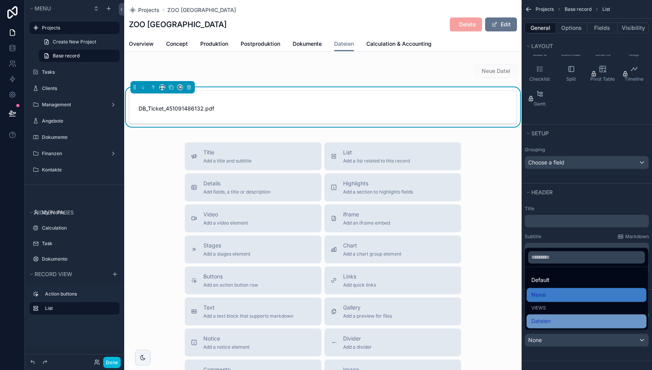
click at [554, 318] on div "Dateien" at bounding box center [586, 321] width 111 height 9
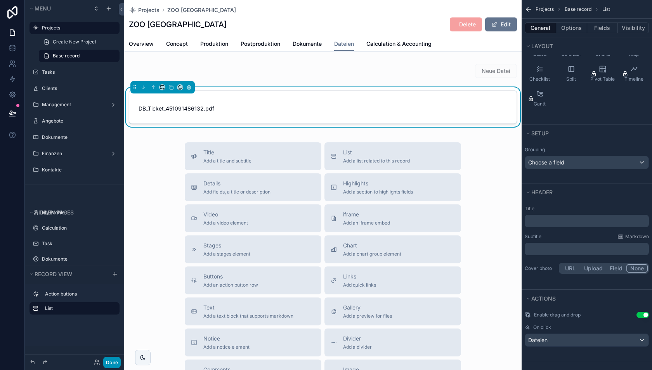
click at [115, 365] on button "Done" at bounding box center [111, 362] width 17 height 11
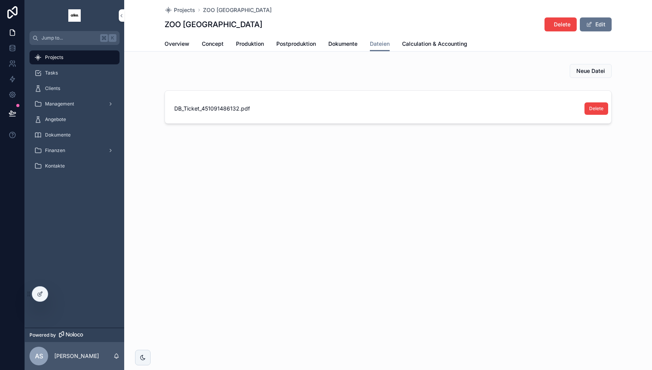
click at [312, 113] on link "DB_Ticket_451091486132 .pdf Delete" at bounding box center [388, 107] width 446 height 33
click at [38, 298] on div at bounding box center [40, 294] width 16 height 15
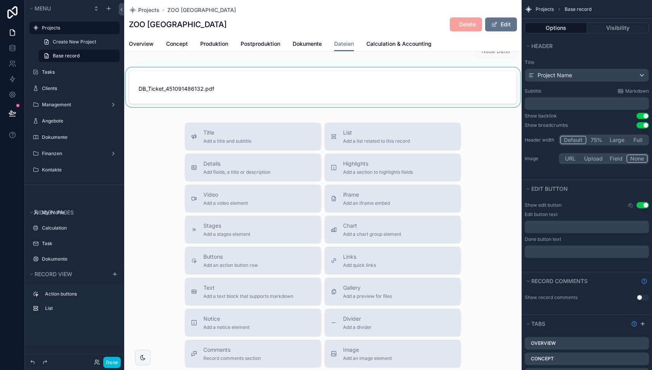
click at [345, 85] on div "scrollable content" at bounding box center [323, 89] width 398 height 43
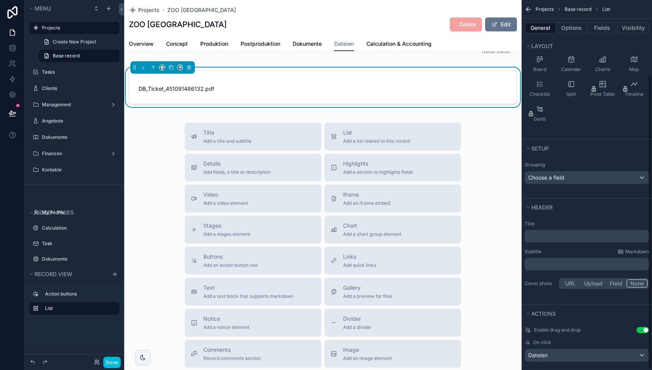
scroll to position [94, 0]
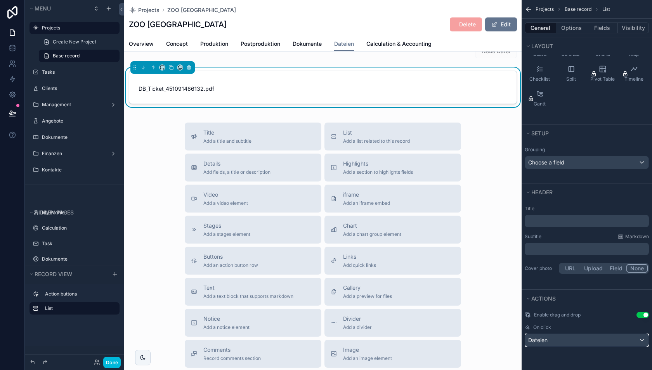
click at [587, 341] on div "Dateien" at bounding box center [586, 340] width 123 height 12
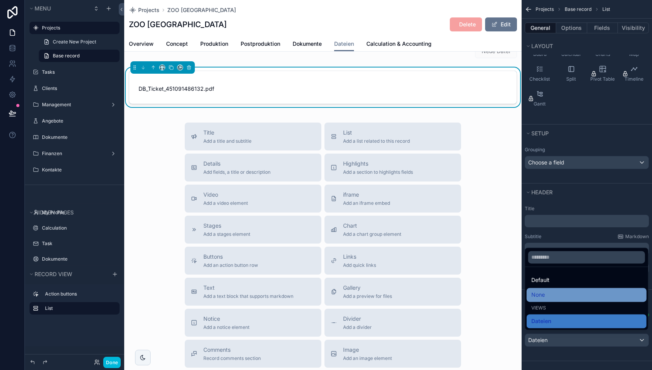
click at [571, 291] on div "None" at bounding box center [586, 294] width 111 height 9
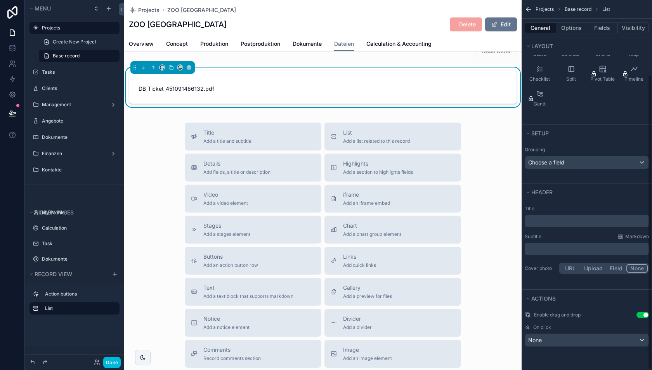
scroll to position [74, 0]
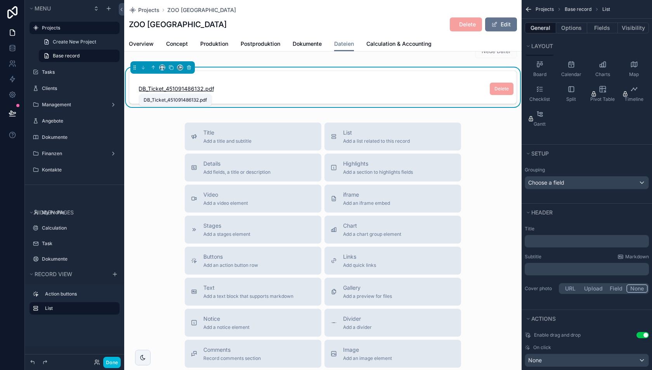
click at [195, 91] on span "DB_Ticket_451091486132" at bounding box center [171, 89] width 65 height 8
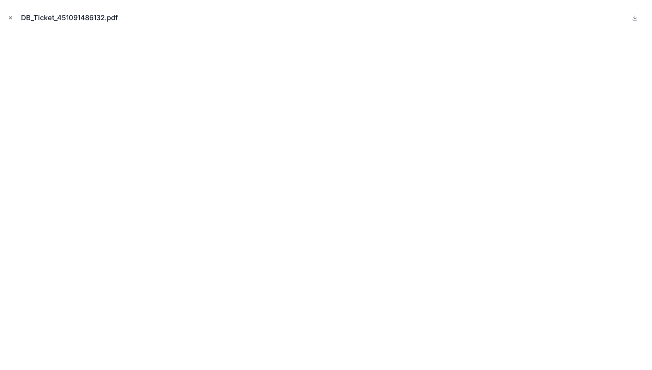
click at [13, 21] on button "Close modal" at bounding box center [10, 18] width 9 height 9
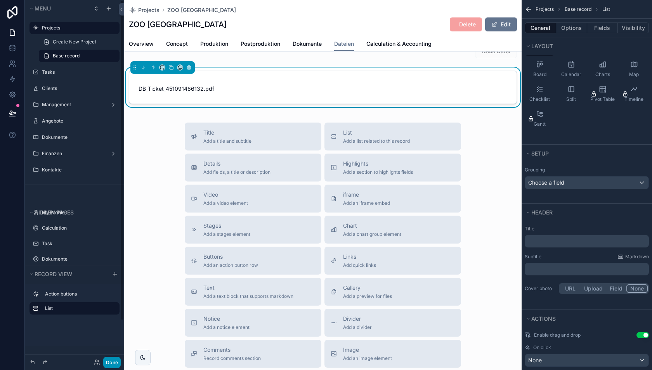
click at [109, 367] on button "Done" at bounding box center [111, 362] width 17 height 11
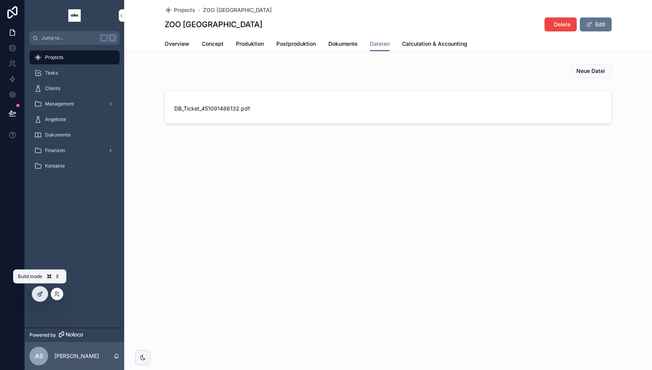
click at [42, 294] on icon at bounding box center [40, 294] width 6 height 6
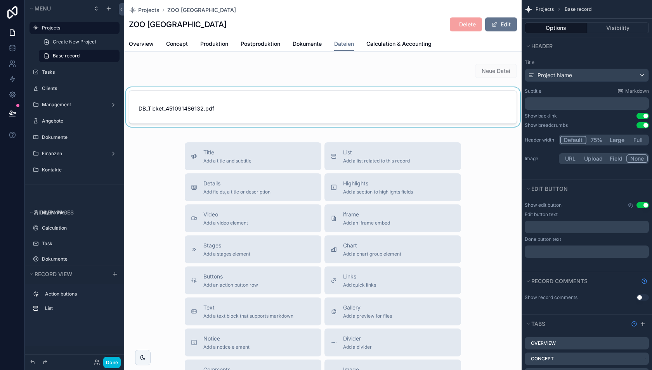
click at [408, 115] on div "scrollable content" at bounding box center [323, 108] width 398 height 43
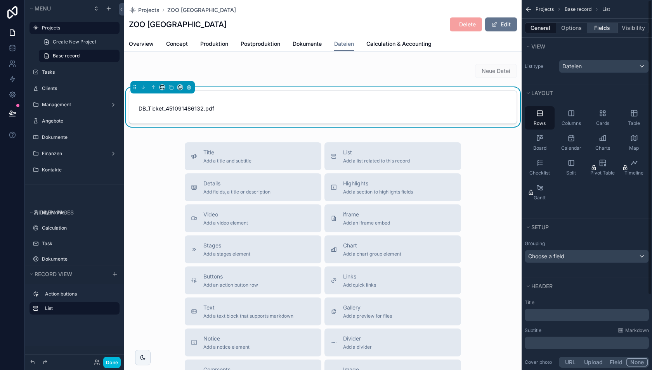
click at [603, 28] on button "Fields" at bounding box center [602, 28] width 31 height 11
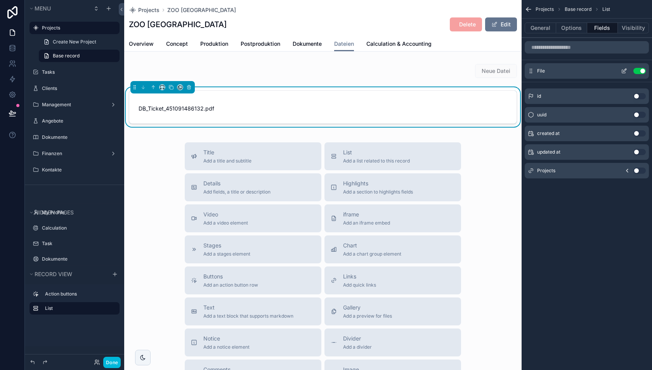
click at [624, 70] on icon "scrollable content" at bounding box center [624, 71] width 6 height 6
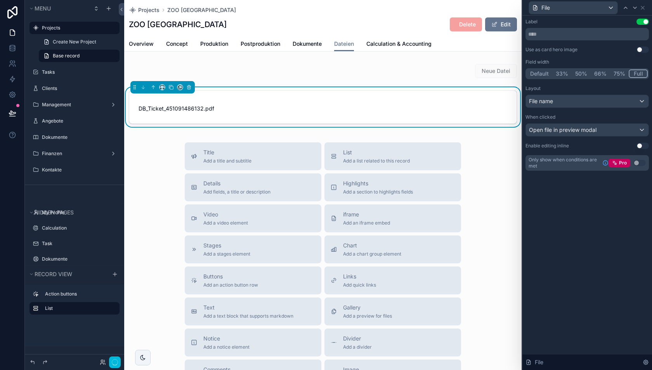
click at [637, 73] on button "Full" at bounding box center [638, 73] width 19 height 9
click at [550, 73] on button "Default" at bounding box center [540, 73] width 26 height 9
click at [568, 127] on span "Open file in preview modal" at bounding box center [563, 130] width 68 height 8
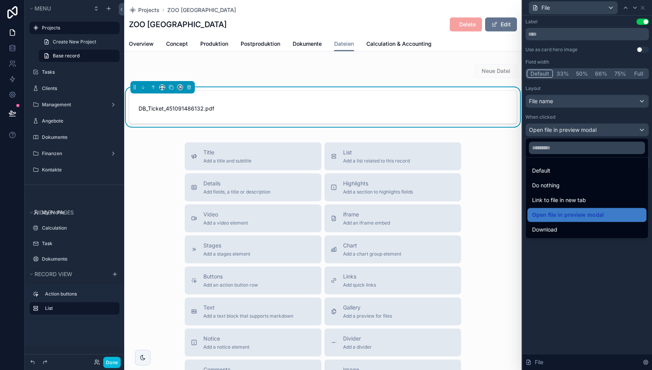
click at [568, 127] on div at bounding box center [588, 185] width 130 height 370
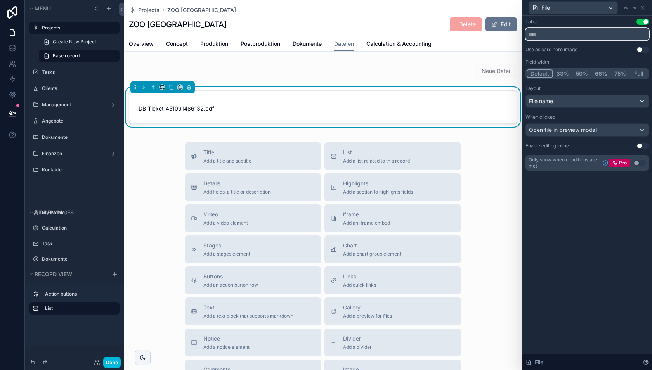
click at [571, 35] on input "text" at bounding box center [587, 34] width 123 height 12
click at [640, 49] on button "Use setting" at bounding box center [643, 50] width 12 height 6
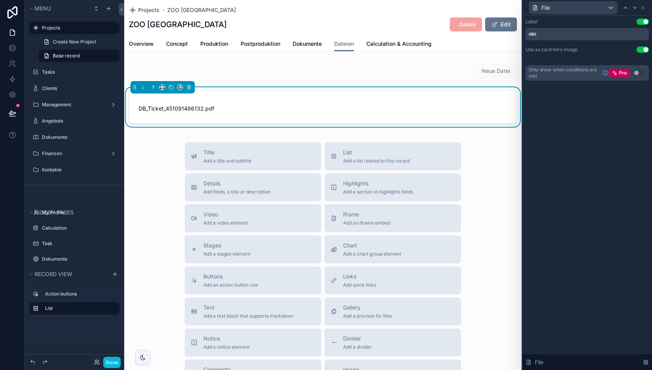
click at [643, 48] on button "Use setting" at bounding box center [643, 50] width 12 height 6
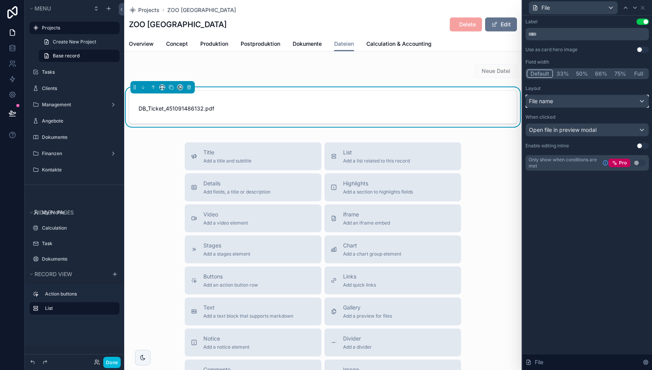
click at [576, 102] on div "File name" at bounding box center [587, 101] width 123 height 12
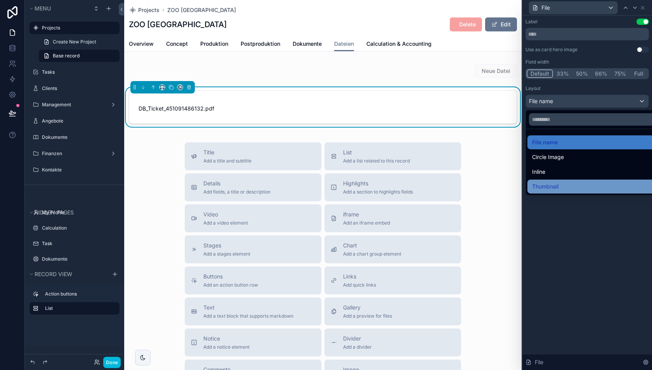
click at [561, 184] on div "Thumbnail" at bounding box center [596, 186] width 129 height 9
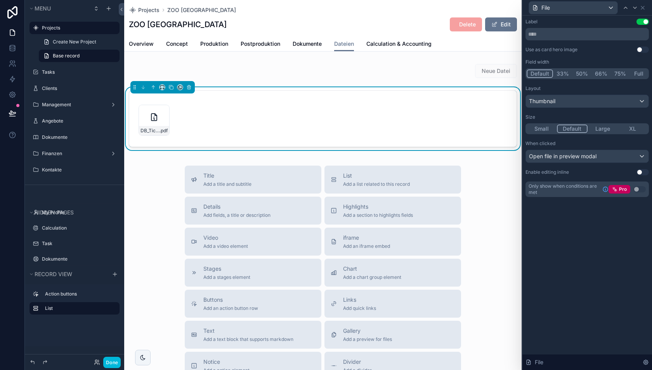
click at [640, 51] on button "Use setting" at bounding box center [643, 50] width 12 height 6
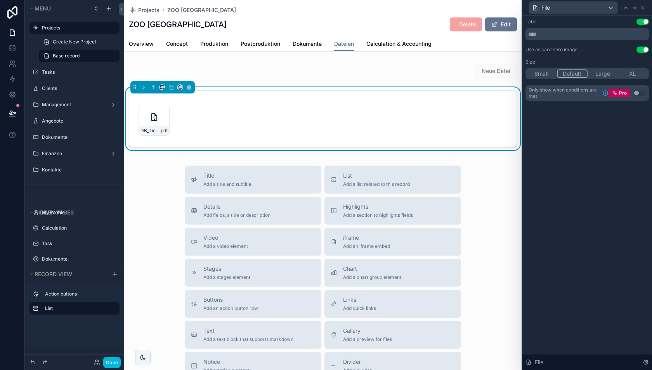
click at [640, 51] on button "Use setting" at bounding box center [643, 50] width 12 height 6
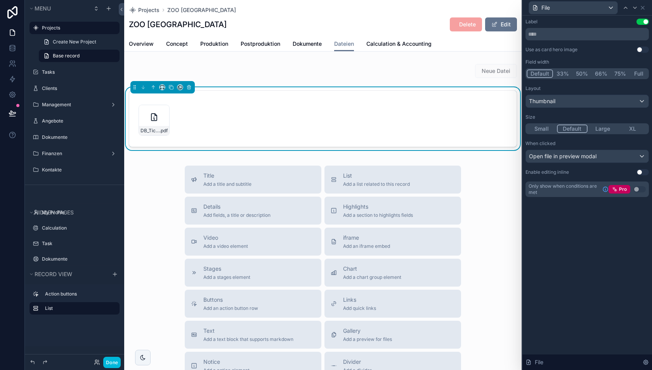
click at [640, 51] on button "Use setting" at bounding box center [643, 50] width 12 height 6
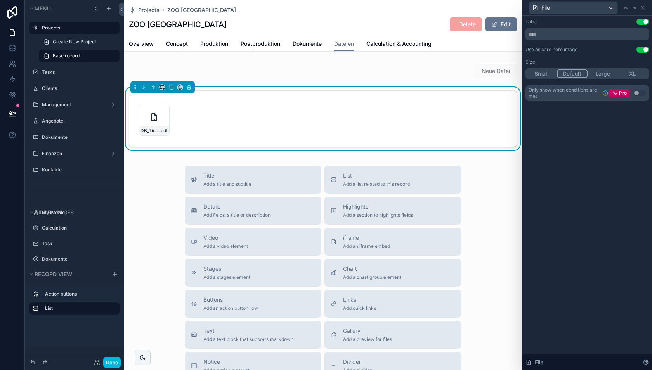
click at [640, 51] on button "Use setting" at bounding box center [643, 50] width 12 height 6
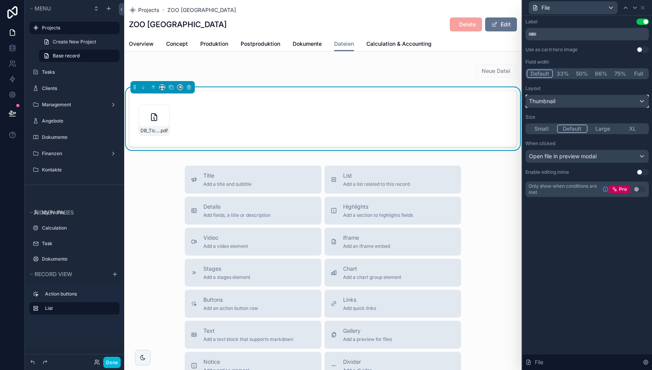
click at [568, 102] on div "Thumbnail" at bounding box center [587, 101] width 123 height 12
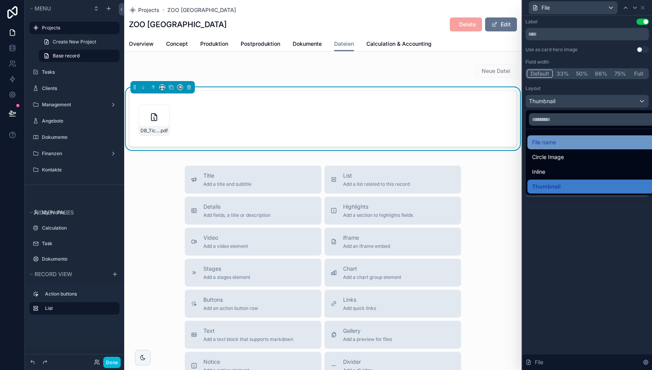
click at [561, 141] on div "File name" at bounding box center [596, 142] width 129 height 9
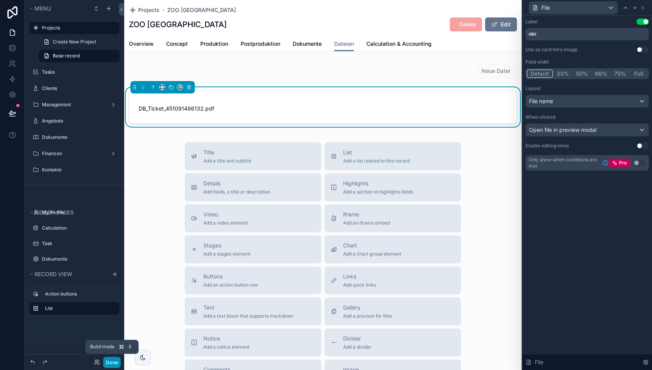
click at [111, 365] on button "Done" at bounding box center [111, 362] width 17 height 11
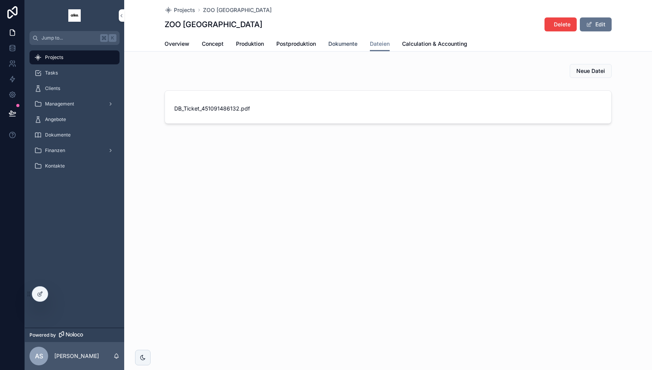
click at [347, 42] on span "Dokumente" at bounding box center [342, 44] width 29 height 8
click at [423, 44] on span "Calculation & Accounting" at bounding box center [434, 44] width 65 height 8
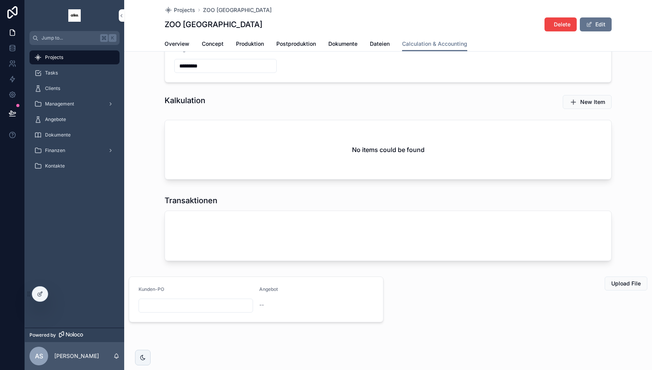
scroll to position [30, 0]
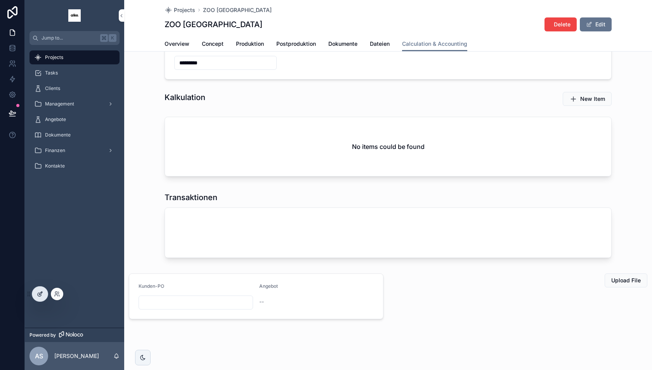
click at [41, 293] on icon at bounding box center [41, 292] width 1 height 1
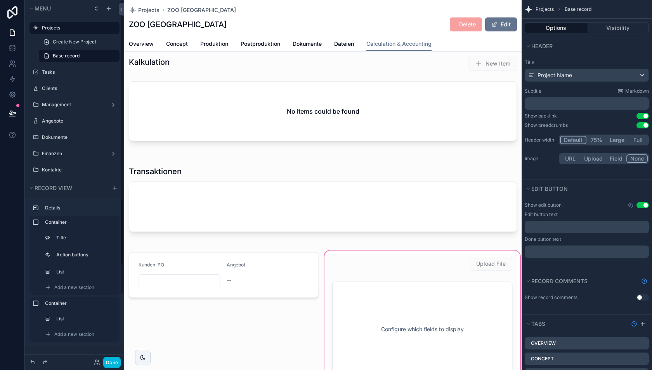
scroll to position [96, 0]
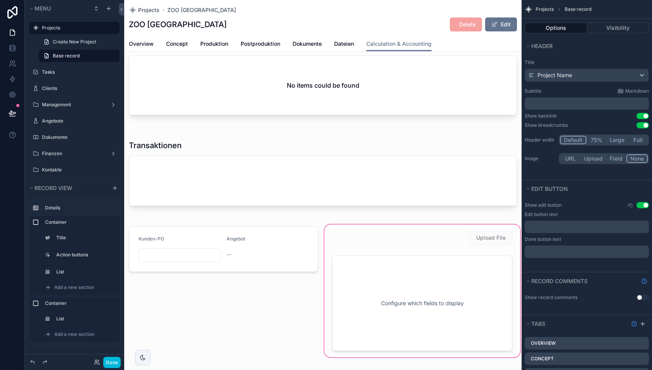
click at [425, 245] on div "scrollable content" at bounding box center [422, 291] width 199 height 136
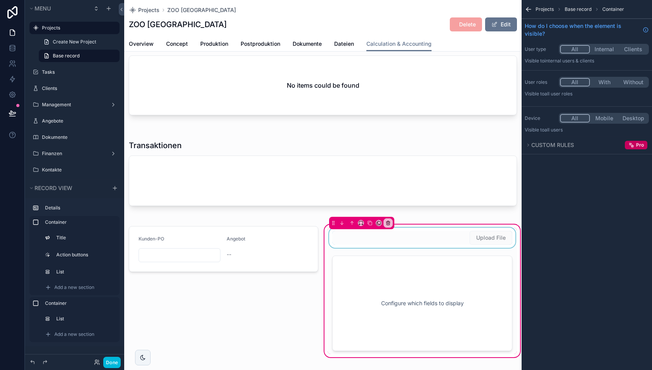
click at [408, 238] on div "scrollable content" at bounding box center [422, 238] width 189 height 20
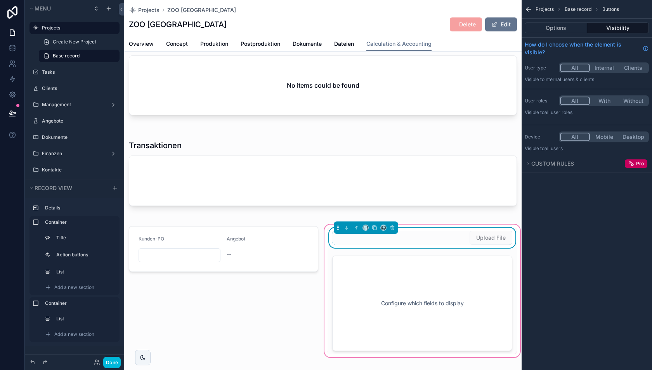
click at [362, 227] on div "scrollable content" at bounding box center [366, 228] width 64 height 12
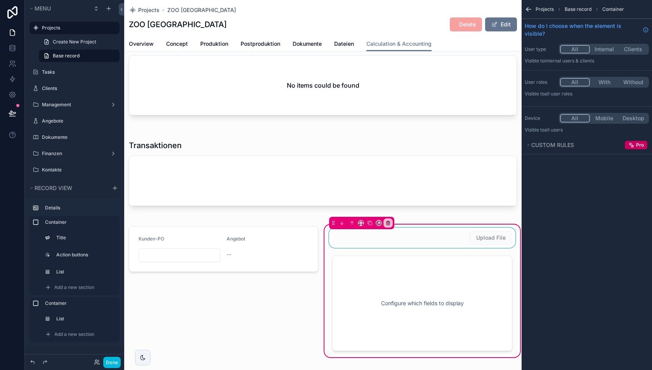
click at [379, 236] on div "scrollable content" at bounding box center [422, 238] width 189 height 20
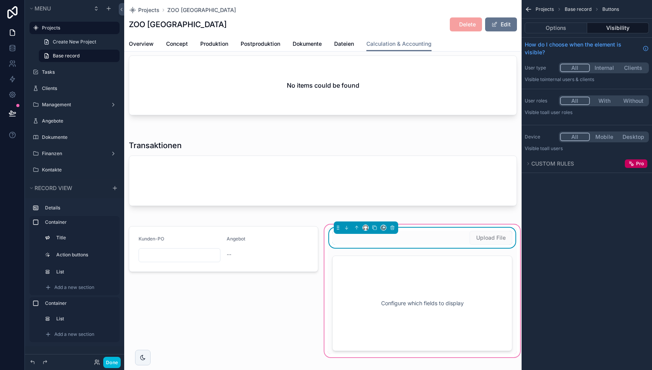
click at [367, 229] on div "scrollable content" at bounding box center [366, 228] width 6 height 6
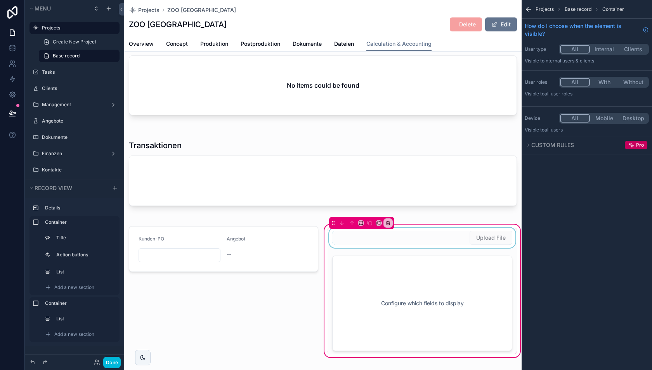
click at [369, 236] on div "scrollable content" at bounding box center [422, 238] width 189 height 20
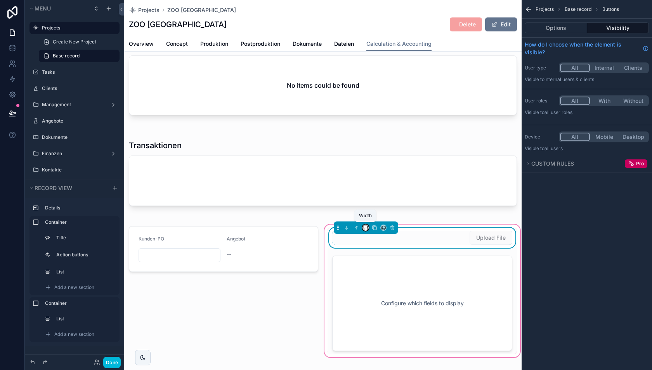
click at [365, 228] on icon "scrollable content" at bounding box center [365, 227] width 5 height 5
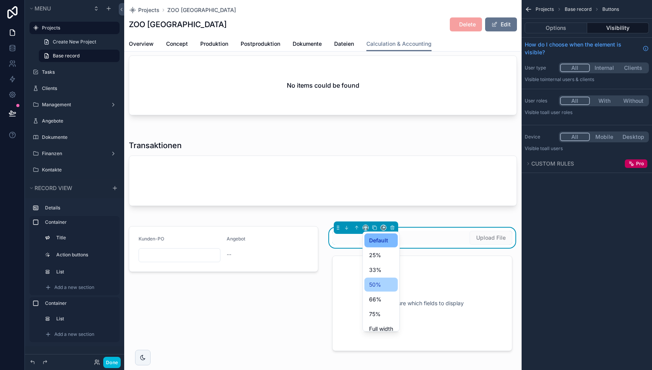
click at [376, 285] on span "50%" at bounding box center [375, 284] width 12 height 9
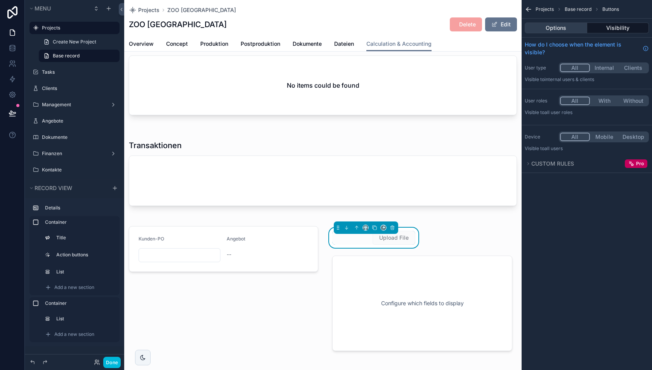
click at [555, 29] on button "Options" at bounding box center [556, 28] width 63 height 11
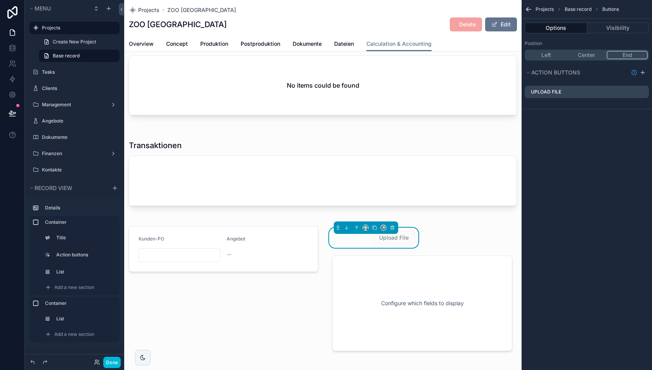
click at [619, 55] on button "End" at bounding box center [627, 55] width 41 height 9
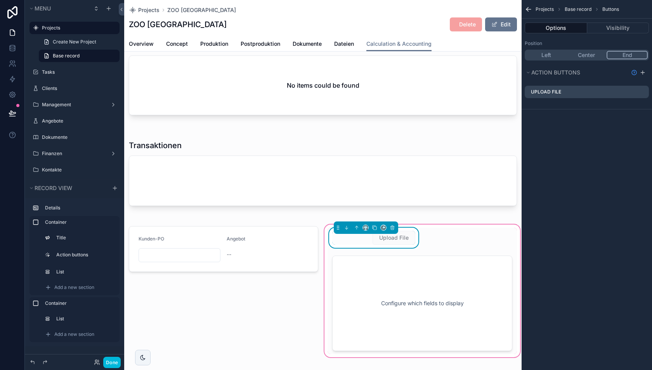
click at [435, 237] on div "Upload File Configure which fields to display" at bounding box center [422, 291] width 189 height 127
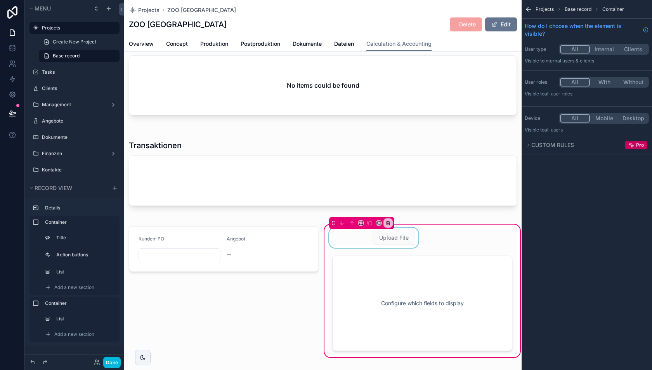
click at [353, 236] on div "scrollable content" at bounding box center [374, 238] width 92 height 20
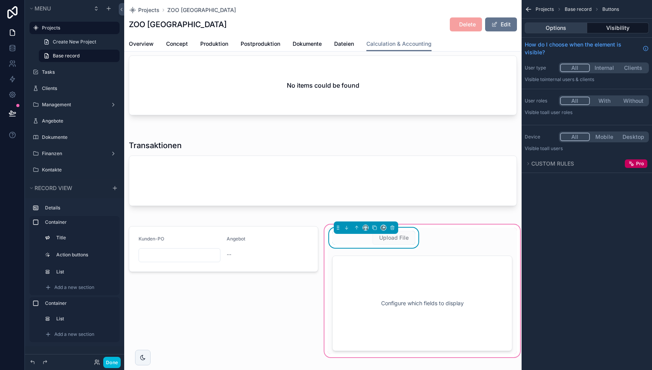
click at [556, 27] on button "Options" at bounding box center [556, 28] width 63 height 11
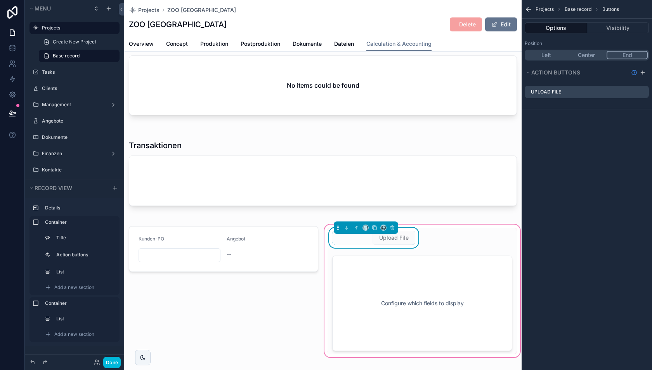
click at [551, 55] on button "Left" at bounding box center [546, 55] width 40 height 9
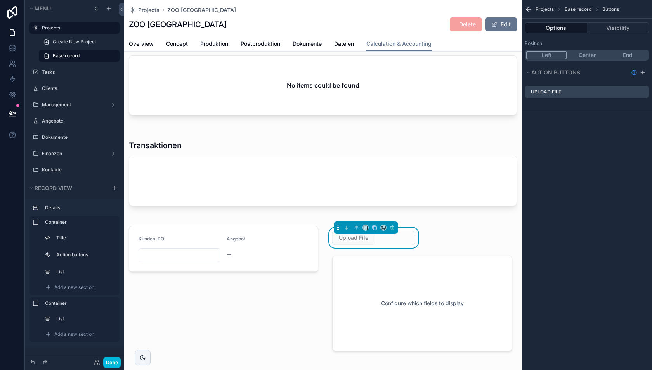
click at [626, 54] on button "End" at bounding box center [628, 55] width 40 height 9
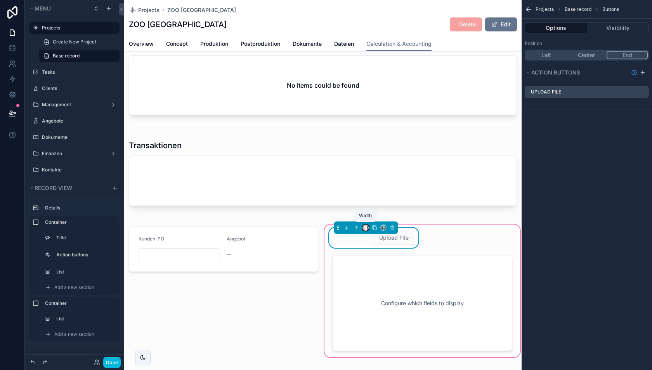
click at [367, 226] on icon "scrollable content" at bounding box center [365, 227] width 5 height 5
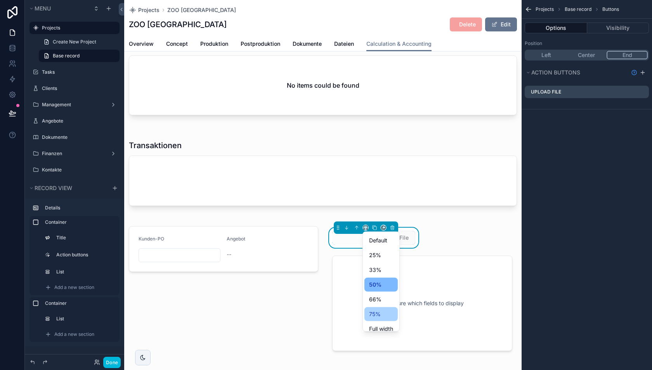
click at [376, 311] on span "75%" at bounding box center [375, 314] width 12 height 9
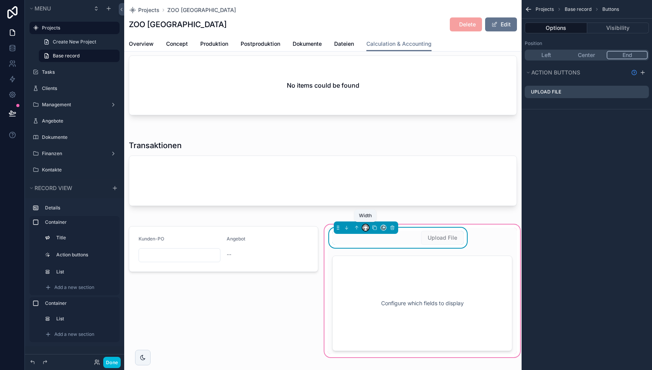
click at [365, 228] on icon "scrollable content" at bounding box center [365, 227] width 5 height 5
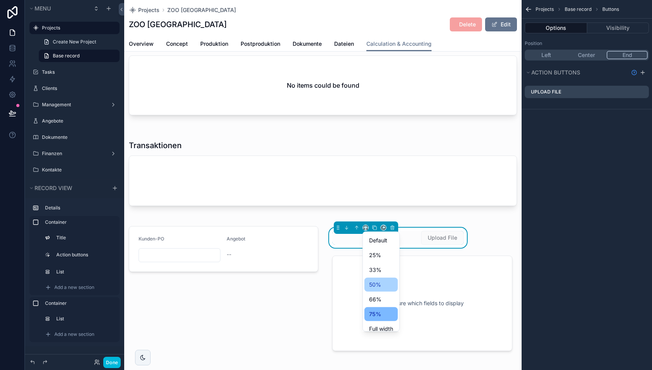
click at [372, 285] on span "50%" at bounding box center [375, 284] width 12 height 9
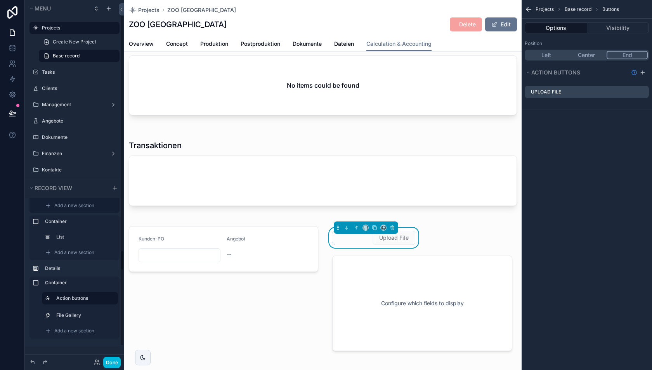
scroll to position [8, 0]
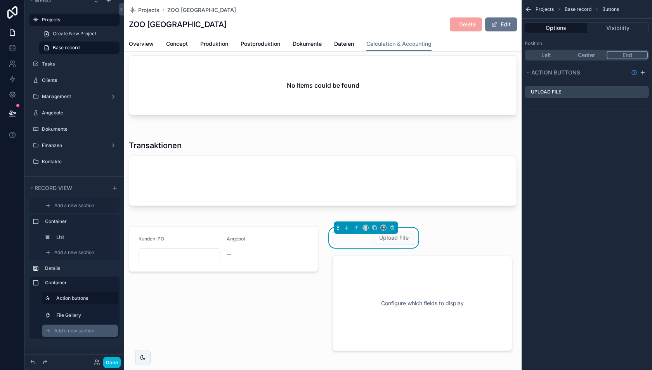
click at [71, 330] on span "Add a new section" at bounding box center [74, 331] width 40 height 6
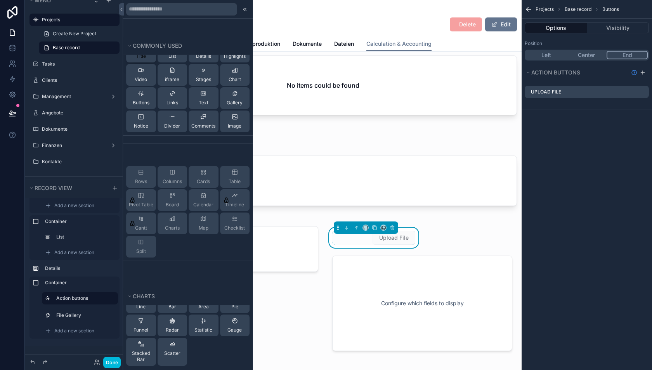
click at [144, 59] on span "Title" at bounding box center [141, 56] width 10 height 6
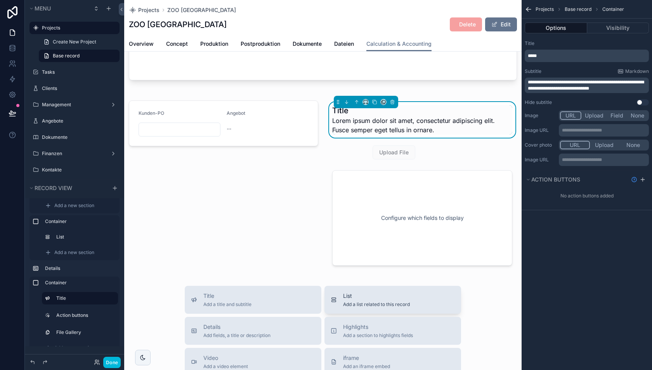
scroll to position [216, 0]
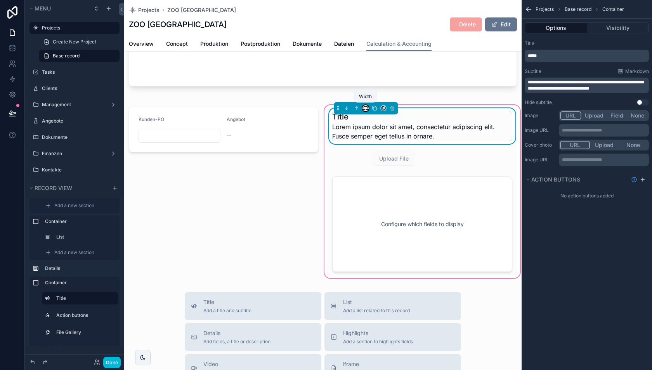
click at [365, 110] on icon "scrollable content" at bounding box center [365, 110] width 2 height 0
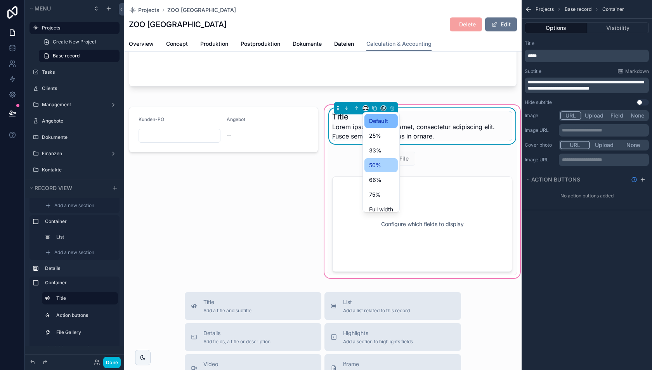
click at [377, 163] on span "50%" at bounding box center [375, 165] width 12 height 9
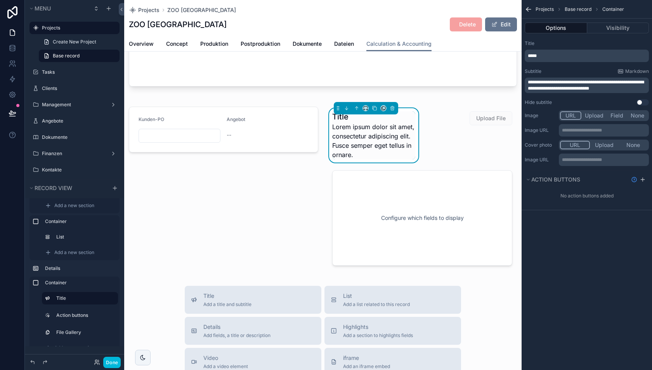
click at [545, 58] on p "*****" at bounding box center [588, 56] width 120 height 6
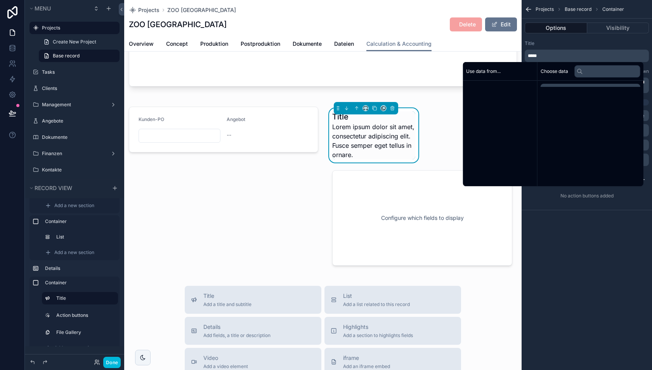
click at [545, 58] on p "*****" at bounding box center [588, 56] width 120 height 6
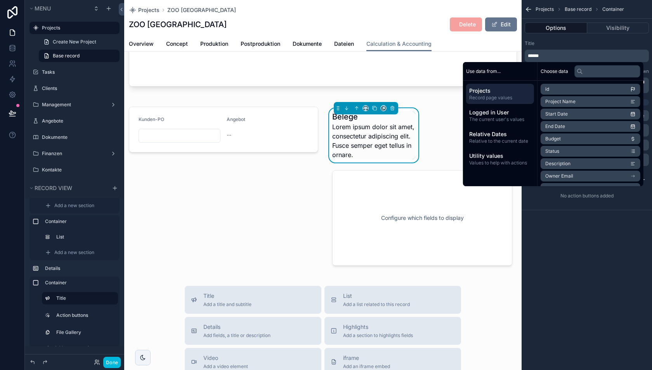
click at [558, 46] on div "Title" at bounding box center [587, 43] width 124 height 6
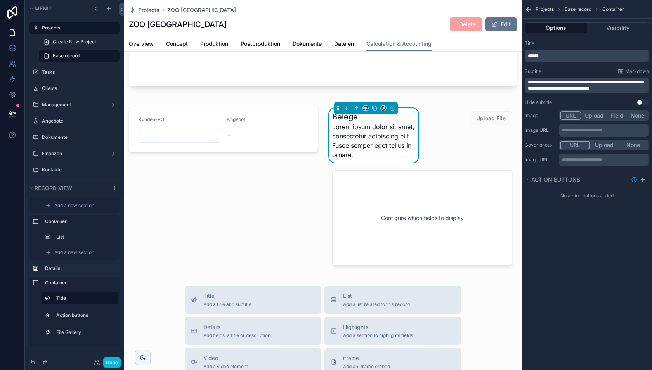
click at [550, 82] on span "**********" at bounding box center [586, 85] width 116 height 11
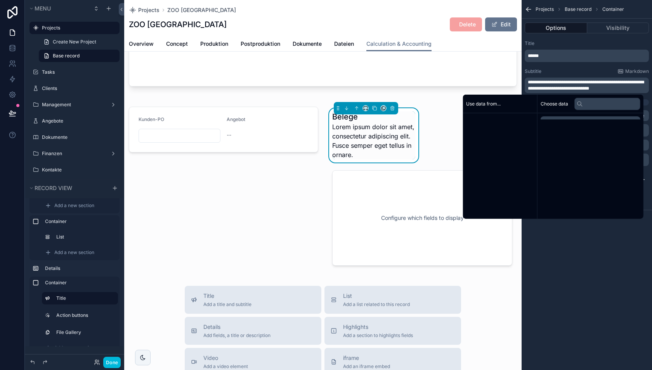
click at [550, 82] on span "**********" at bounding box center [586, 85] width 116 height 11
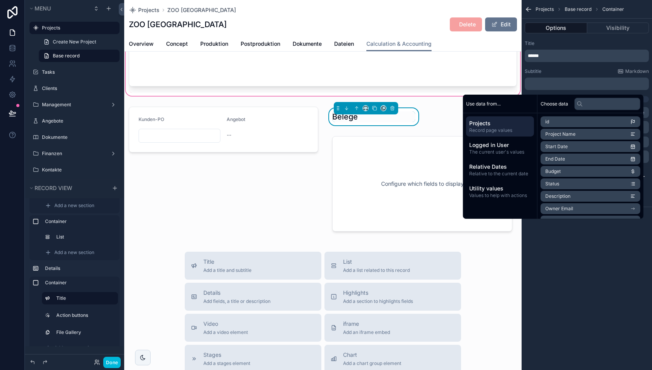
click at [429, 90] on div "scrollable content" at bounding box center [323, 55] width 398 height 85
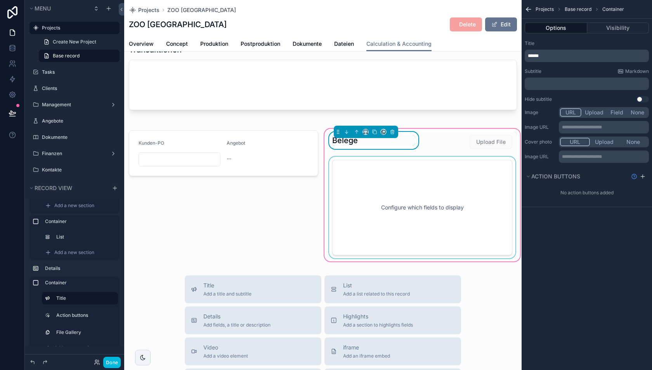
scroll to position [186, 0]
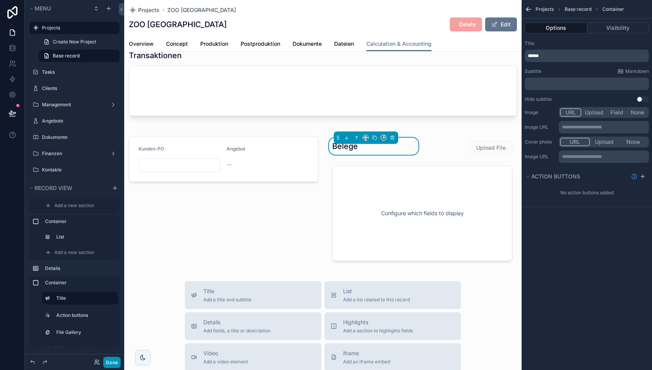
click at [109, 362] on button "Done" at bounding box center [111, 362] width 17 height 11
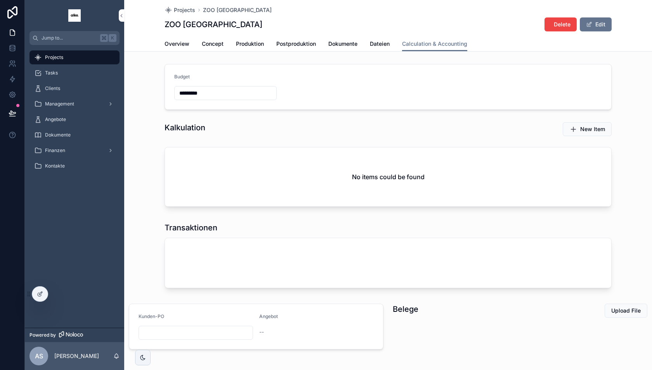
scroll to position [30, 0]
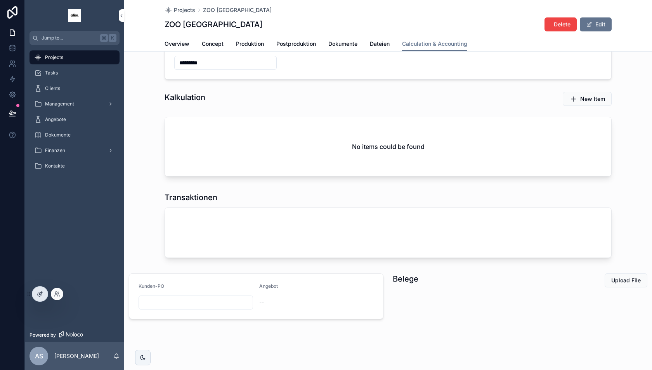
click at [36, 293] on div at bounding box center [40, 294] width 16 height 15
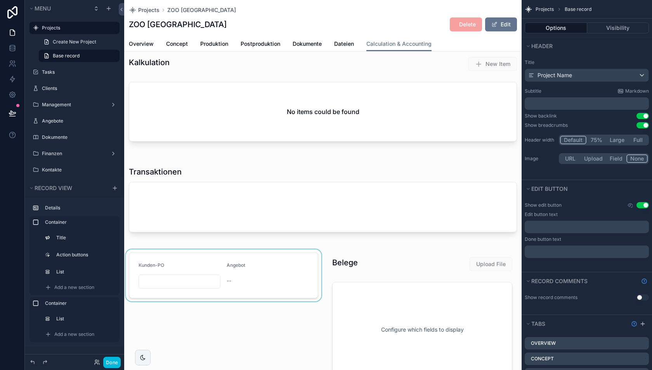
scroll to position [82, 0]
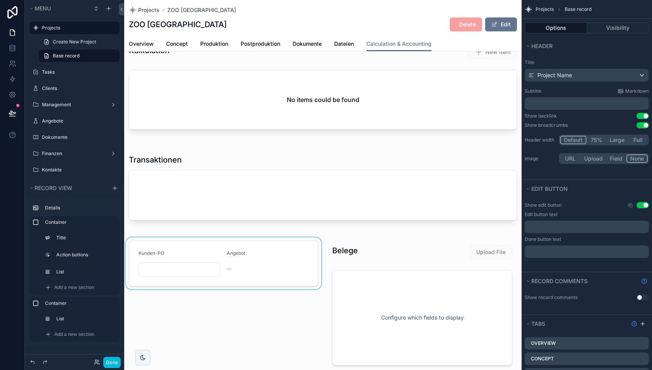
click at [263, 261] on div "scrollable content" at bounding box center [223, 306] width 199 height 136
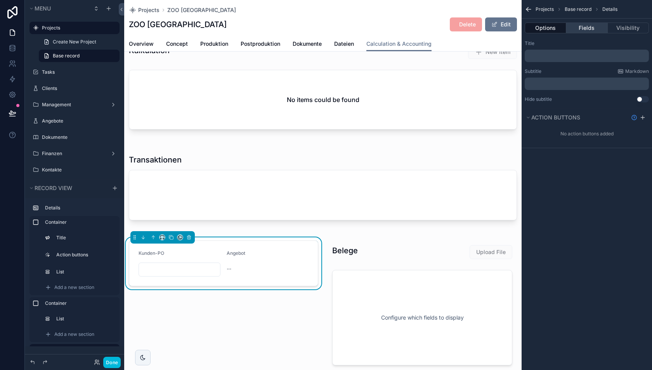
click at [582, 30] on button "Fields" at bounding box center [586, 28] width 41 height 11
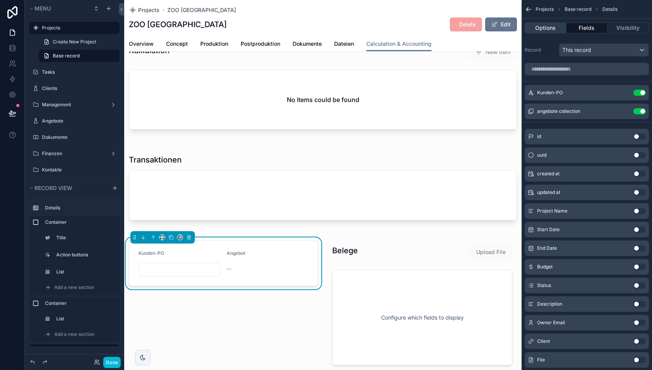
click at [548, 30] on button "Options" at bounding box center [546, 28] width 42 height 11
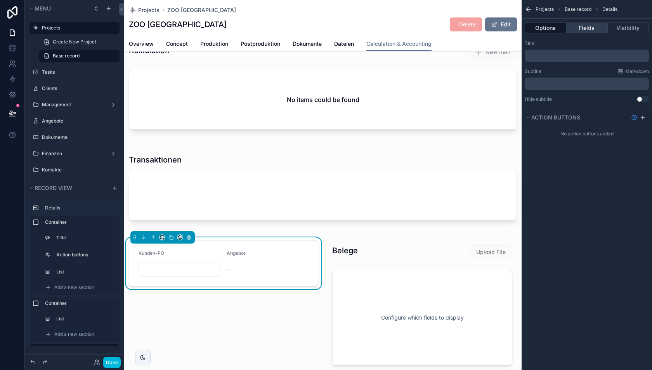
click at [586, 29] on button "Fields" at bounding box center [586, 28] width 41 height 11
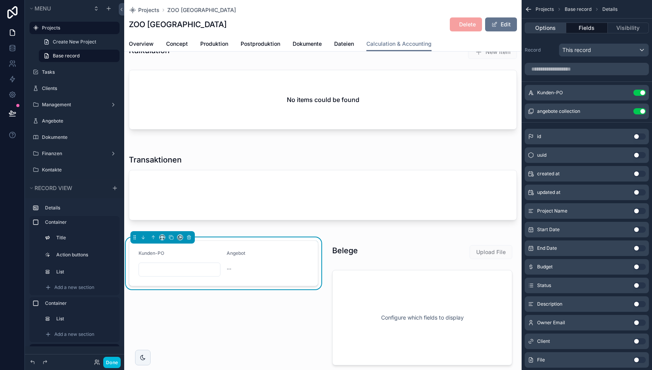
click at [555, 28] on button "Options" at bounding box center [546, 28] width 42 height 11
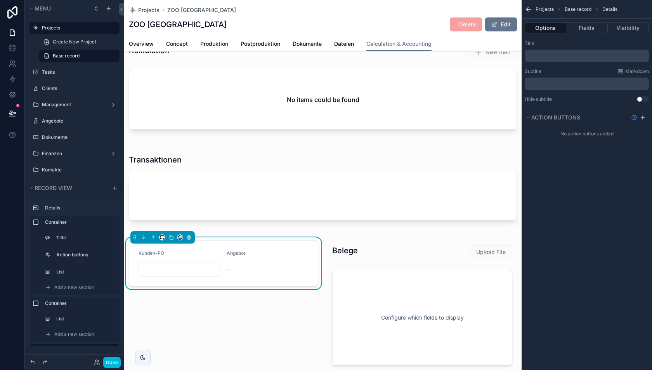
click at [160, 238] on div "scrollable content" at bounding box center [162, 237] width 6 height 6
click at [160, 236] on icon "scrollable content" at bounding box center [161, 237] width 3 height 2
click at [177, 278] on span "33%" at bounding box center [172, 279] width 12 height 9
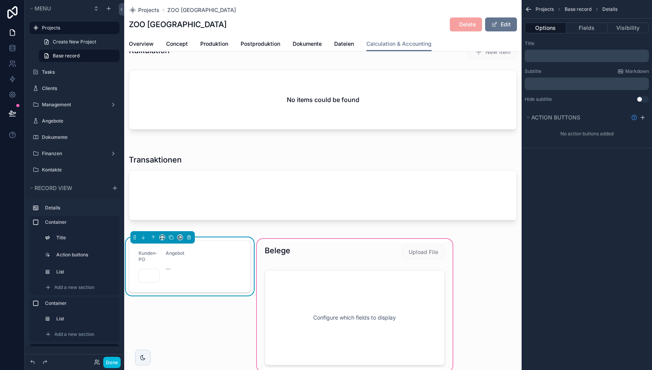
click at [306, 253] on div "scrollable content" at bounding box center [354, 306] width 199 height 136
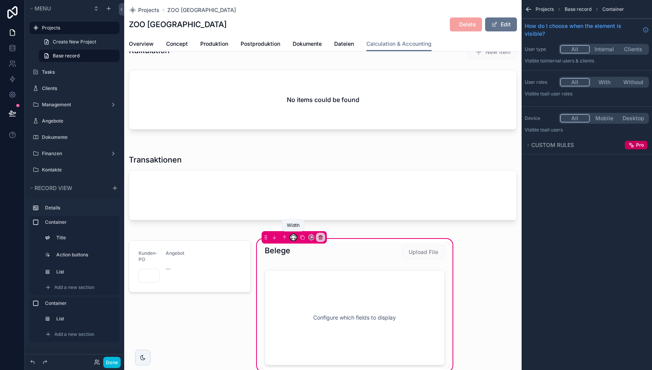
click at [294, 235] on icon "scrollable content" at bounding box center [293, 237] width 5 height 5
click at [306, 278] on span "33%" at bounding box center [303, 279] width 12 height 9
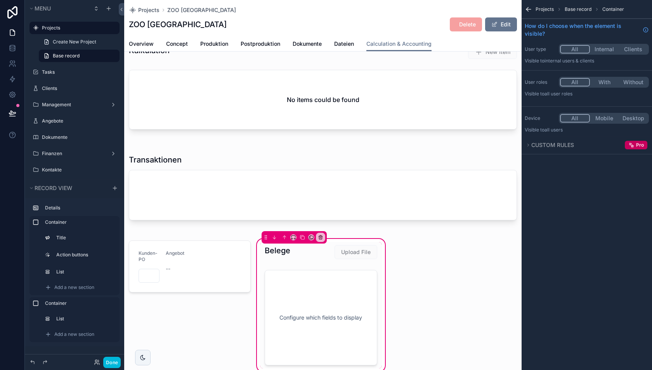
click at [294, 239] on div "scrollable content" at bounding box center [294, 237] width 65 height 12
click at [294, 238] on icon "scrollable content" at bounding box center [293, 237] width 5 height 5
click at [306, 294] on span "50%" at bounding box center [303, 294] width 12 height 9
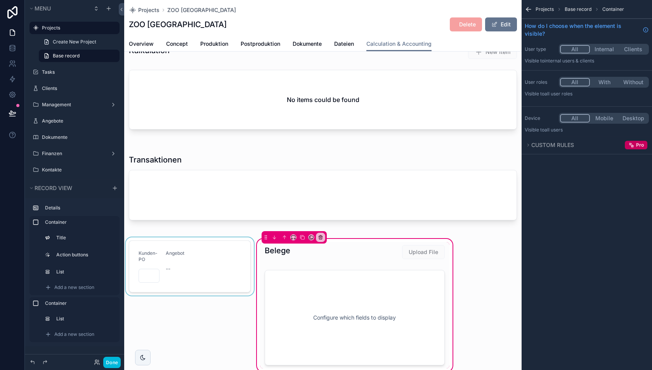
click at [224, 251] on div "scrollable content" at bounding box center [189, 306] width 131 height 136
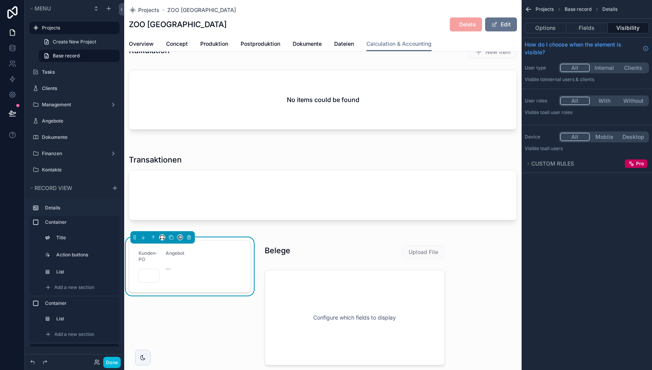
click at [159, 236] on div "scrollable content" at bounding box center [162, 237] width 6 height 6
click at [160, 238] on icon "scrollable content" at bounding box center [160, 239] width 1 height 2
click at [174, 290] on span "50%" at bounding box center [172, 294] width 12 height 9
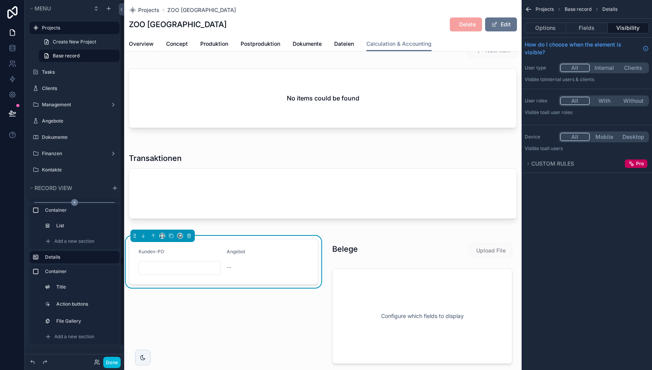
scroll to position [99, 0]
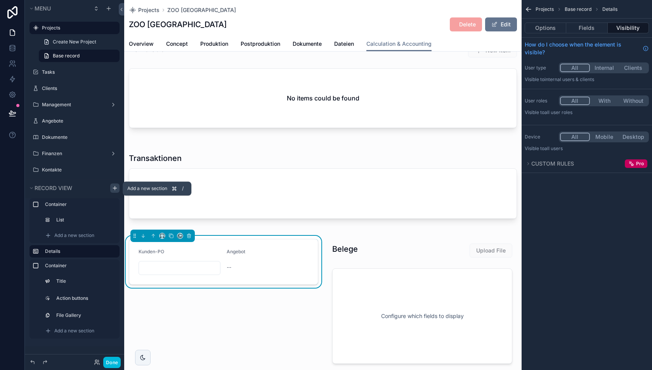
click at [116, 189] on icon "scrollable content" at bounding box center [115, 188] width 6 height 6
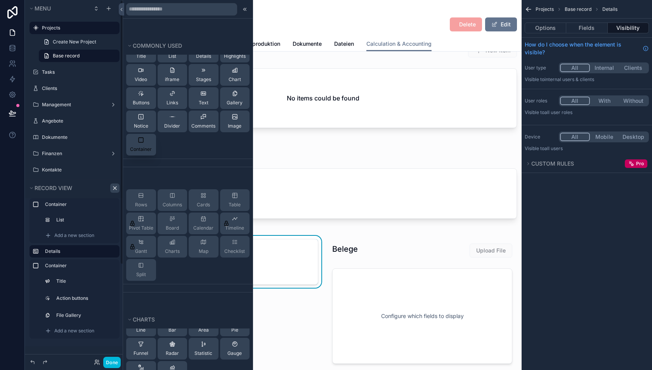
click at [145, 147] on span "Container" at bounding box center [141, 149] width 22 height 6
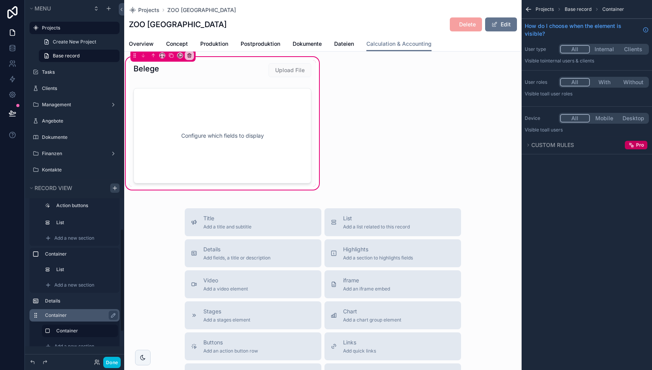
scroll to position [59, 0]
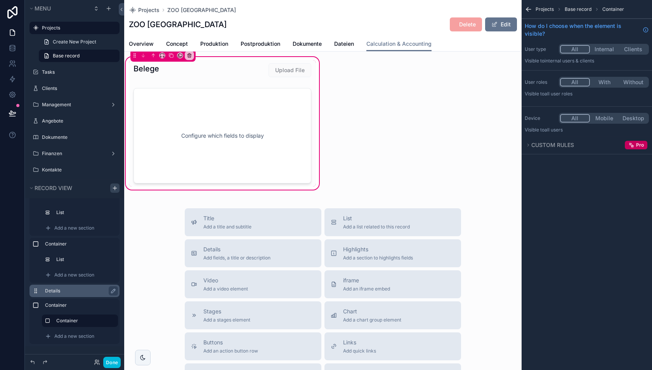
click at [57, 294] on label "Details" at bounding box center [79, 291] width 68 height 6
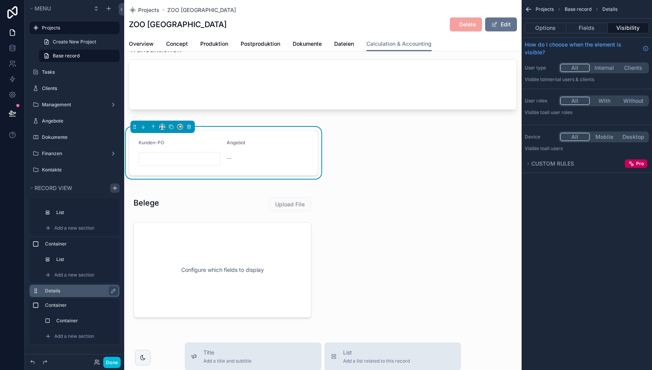
scroll to position [184, 0]
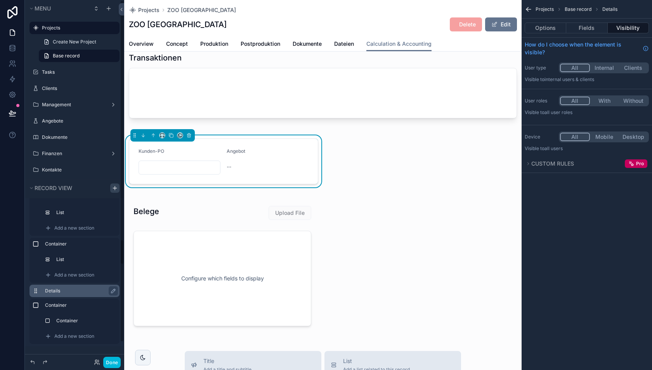
click at [71, 289] on label "Details" at bounding box center [79, 291] width 68 height 6
click at [59, 245] on label "Container" at bounding box center [79, 244] width 68 height 6
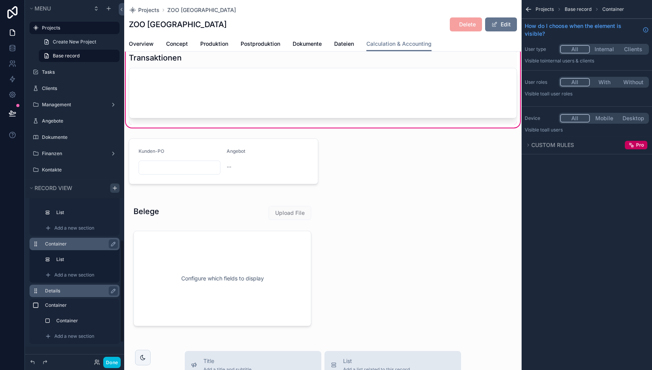
scroll to position [65, 0]
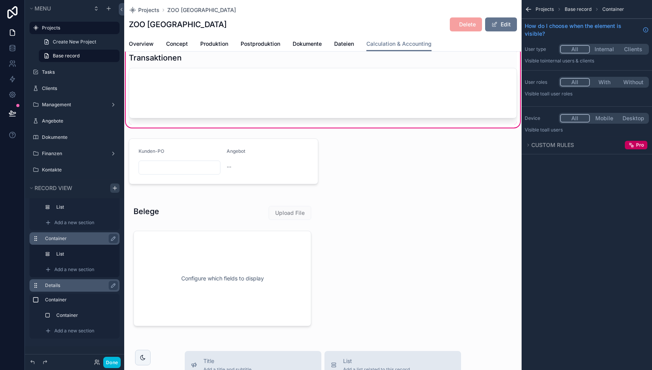
click at [63, 285] on label "Details" at bounding box center [79, 286] width 68 height 6
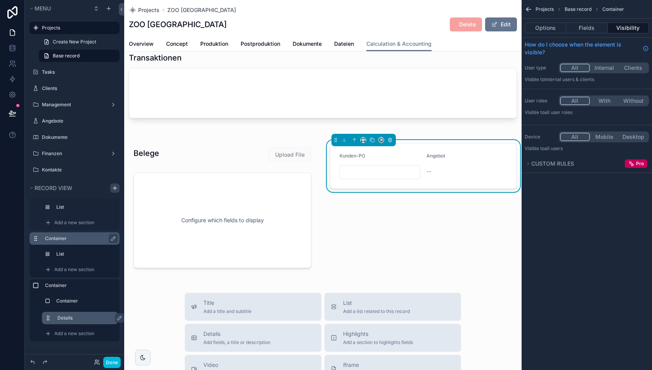
drag, startPoint x: 47, startPoint y: 302, endPoint x: 48, endPoint y: 318, distance: 16.3
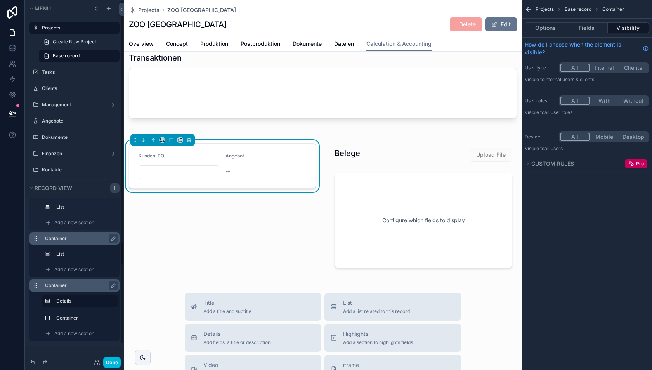
click at [74, 287] on label "Container" at bounding box center [79, 286] width 68 height 6
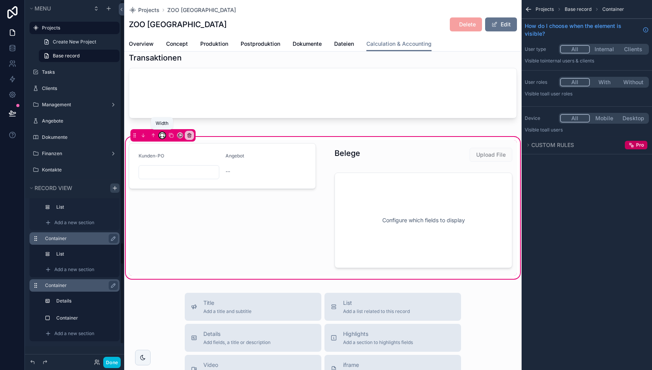
click at [162, 135] on icon "scrollable content" at bounding box center [162, 135] width 5 height 5
click at [173, 148] on span "Default" at bounding box center [175, 147] width 19 height 9
click at [114, 360] on button "Done" at bounding box center [111, 362] width 17 height 11
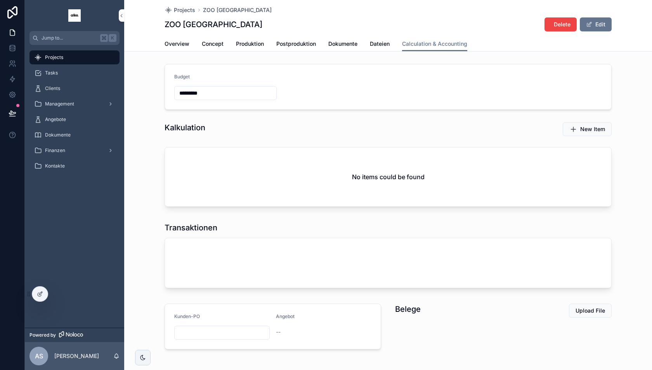
scroll to position [30, 0]
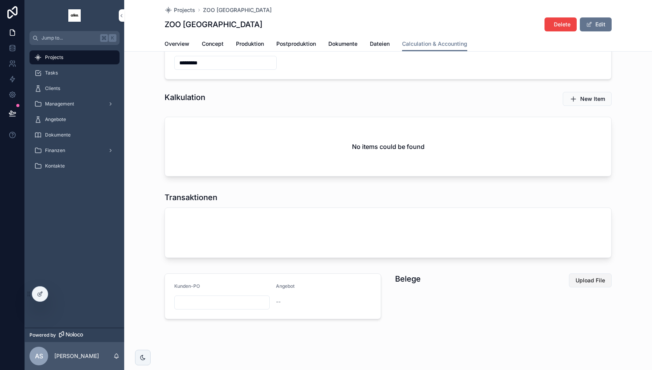
click at [586, 281] on span "Upload File" at bounding box center [591, 281] width 30 height 8
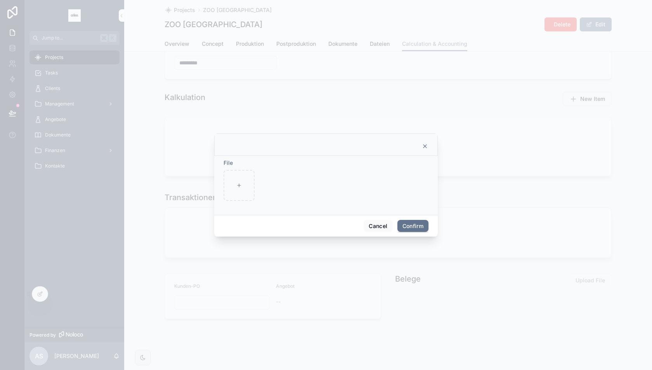
click at [427, 146] on icon at bounding box center [425, 146] width 6 height 6
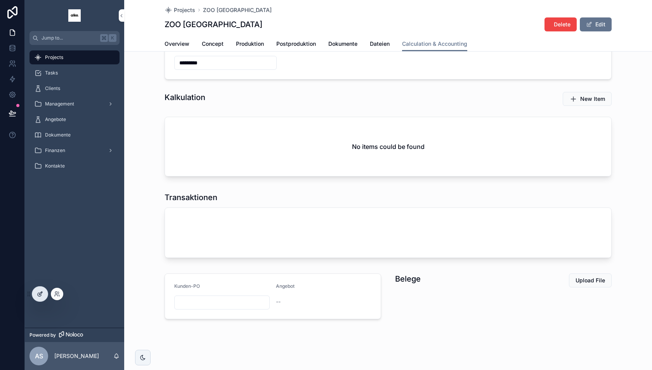
click at [42, 294] on icon at bounding box center [40, 294] width 6 height 6
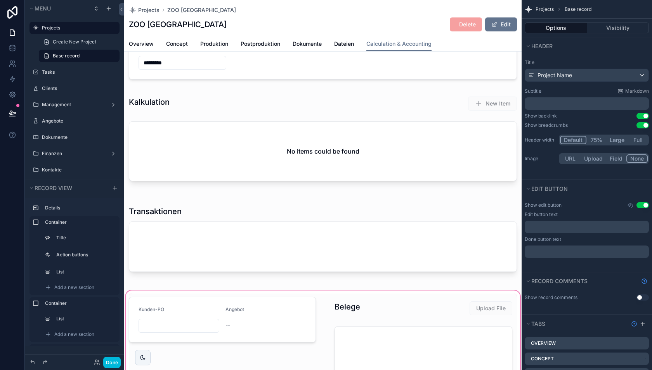
click at [473, 306] on div "scrollable content" at bounding box center [323, 361] width 398 height 145
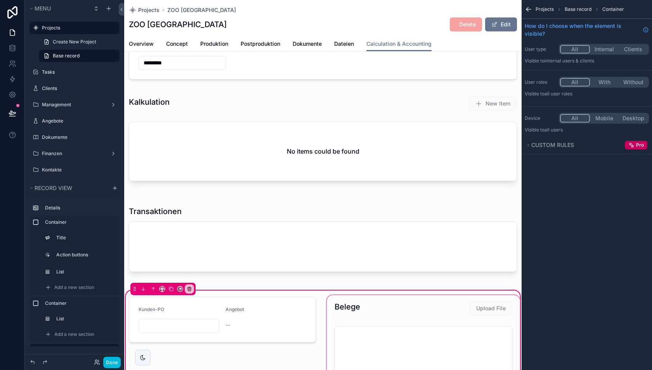
click at [488, 306] on div "scrollable content" at bounding box center [423, 362] width 196 height 136
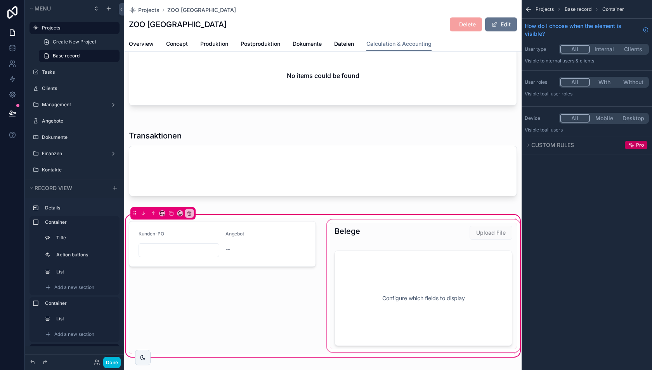
scroll to position [115, 0]
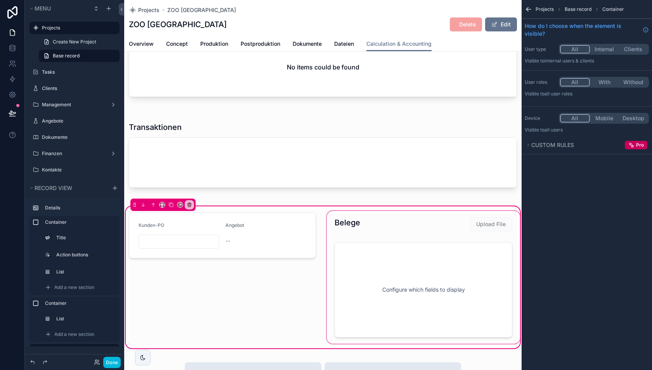
click at [448, 227] on div "scrollable content" at bounding box center [423, 278] width 196 height 136
click at [476, 225] on div "scrollable content" at bounding box center [423, 278] width 196 height 136
click at [457, 224] on div "scrollable content" at bounding box center [423, 278] width 196 height 136
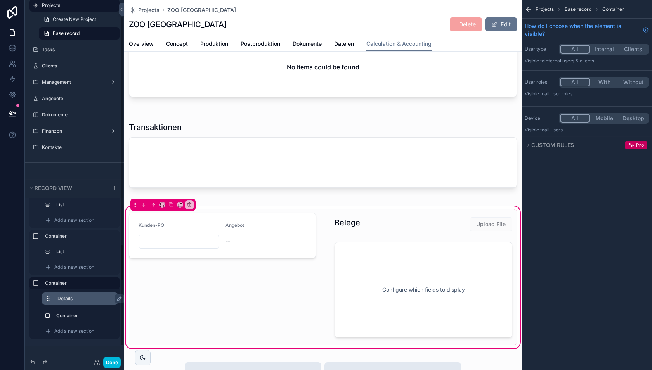
scroll to position [34, 0]
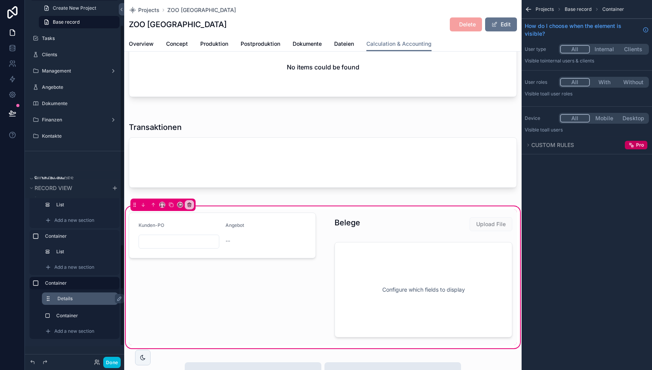
click at [70, 295] on div "Details" at bounding box center [85, 298] width 57 height 9
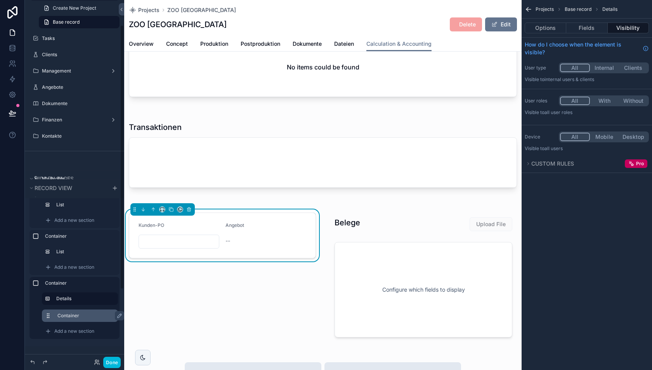
click at [70, 315] on label "Container" at bounding box center [84, 316] width 54 height 6
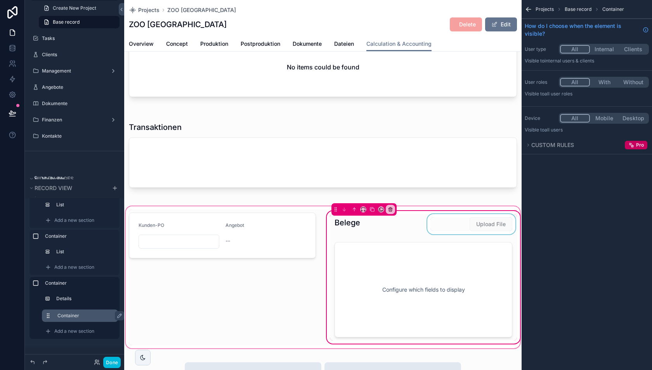
click at [486, 222] on div "scrollable content" at bounding box center [471, 224] width 91 height 20
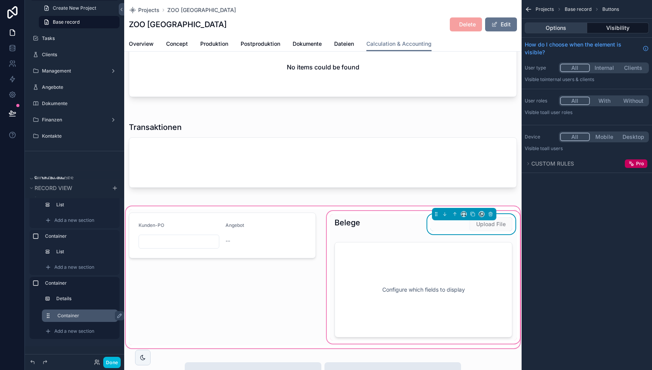
click at [561, 26] on button "Options" at bounding box center [556, 28] width 63 height 11
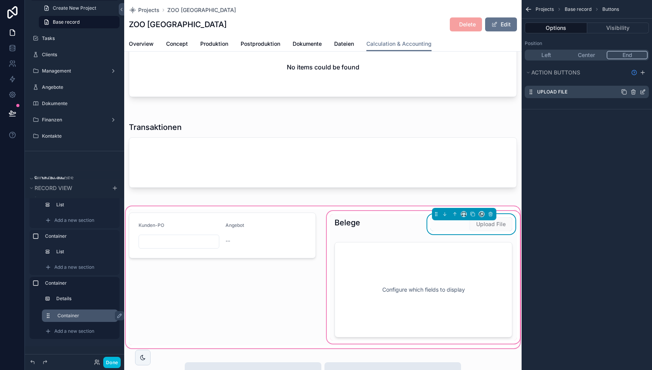
click at [644, 91] on icon "scrollable content" at bounding box center [643, 91] width 3 height 3
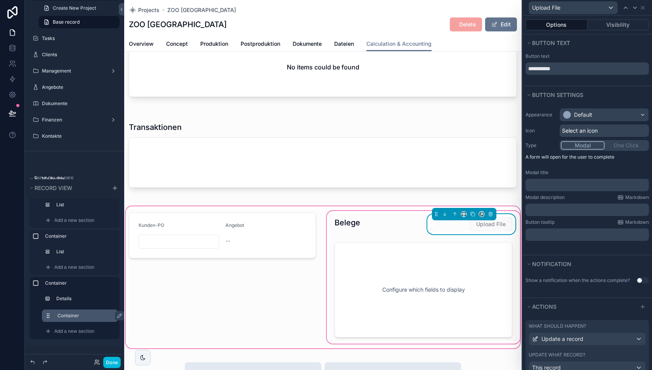
scroll to position [35, 0]
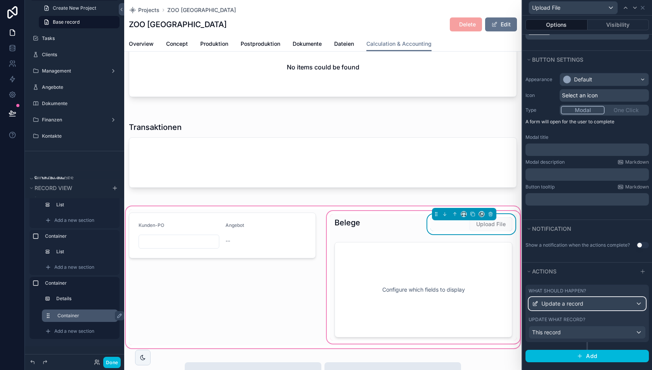
click at [565, 301] on span "Update a record" at bounding box center [563, 304] width 42 height 8
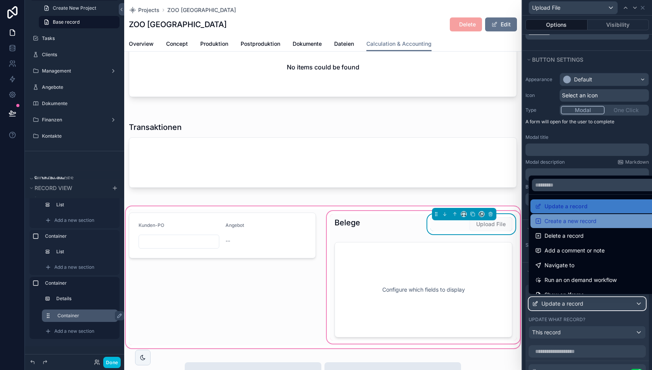
scroll to position [0, 0]
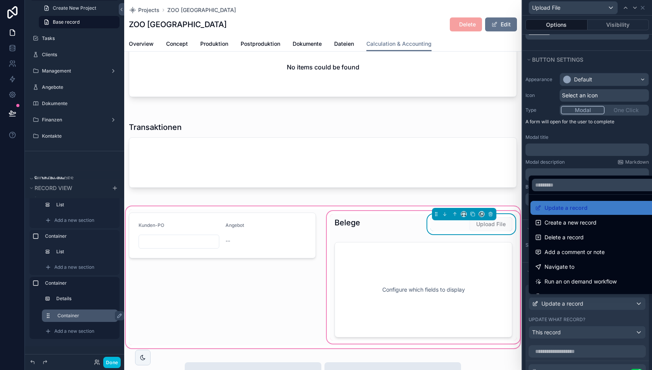
click at [502, 205] on div "scrollable content" at bounding box center [323, 277] width 398 height 145
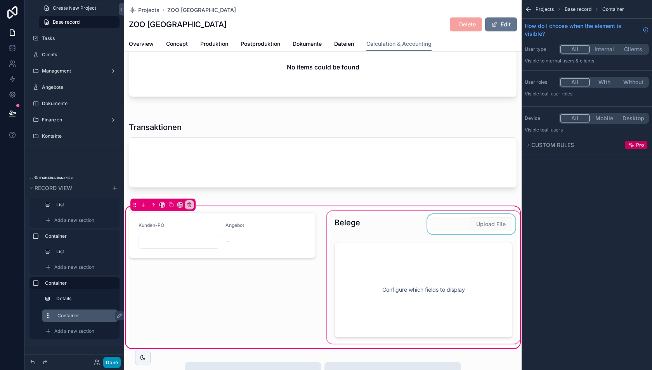
click at [117, 363] on button "Done" at bounding box center [111, 362] width 17 height 11
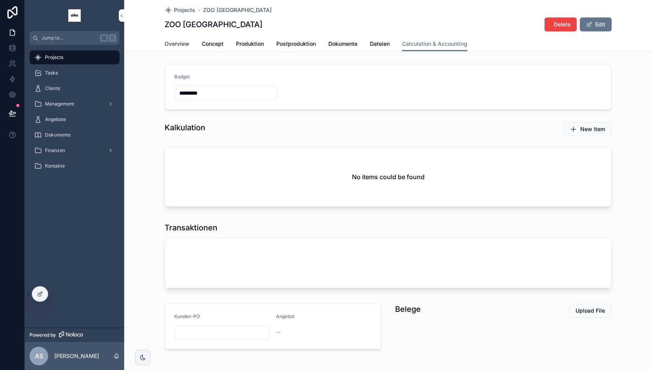
click at [179, 45] on span "Overview" at bounding box center [177, 44] width 25 height 8
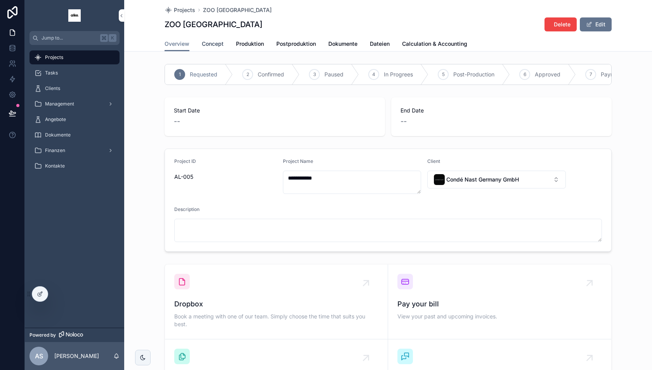
click at [219, 41] on span "Concept" at bounding box center [213, 44] width 22 height 8
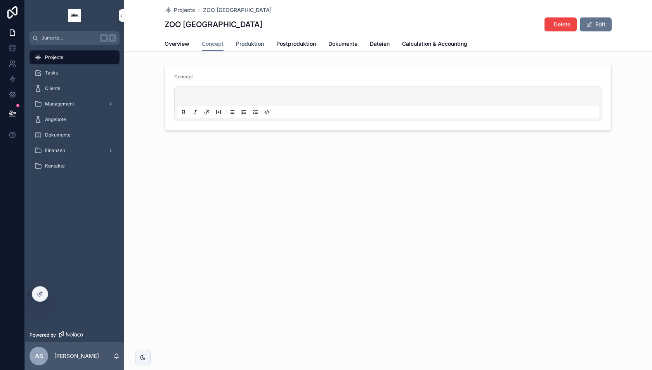
click at [254, 43] on span "Produktion" at bounding box center [250, 44] width 28 height 8
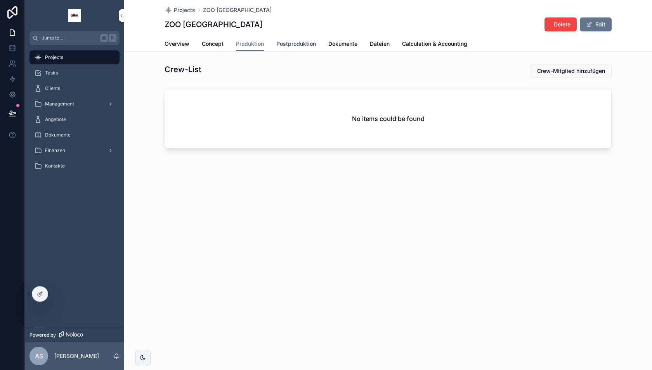
click at [299, 43] on span "Postproduktion" at bounding box center [296, 44] width 40 height 8
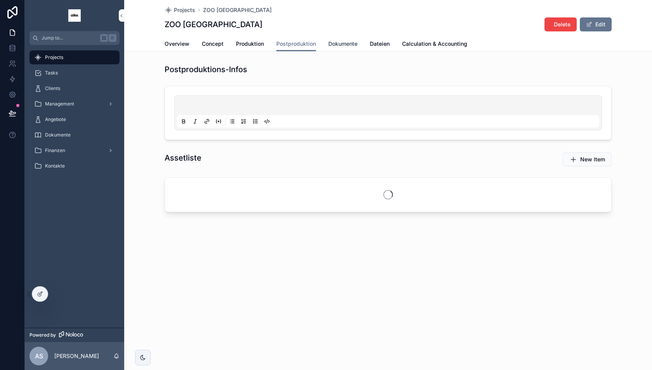
click at [342, 45] on span "Dokumente" at bounding box center [342, 44] width 29 height 8
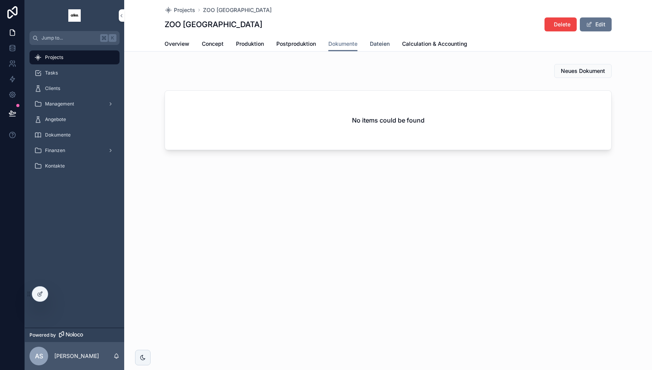
click at [382, 44] on span "Dateien" at bounding box center [380, 44] width 20 height 8
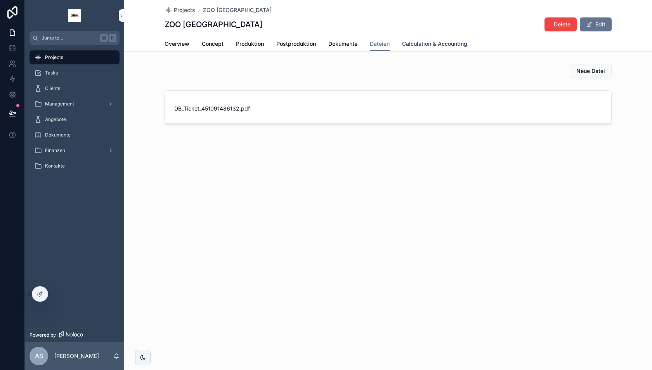
click at [431, 44] on span "Calculation & Accounting" at bounding box center [434, 44] width 65 height 8
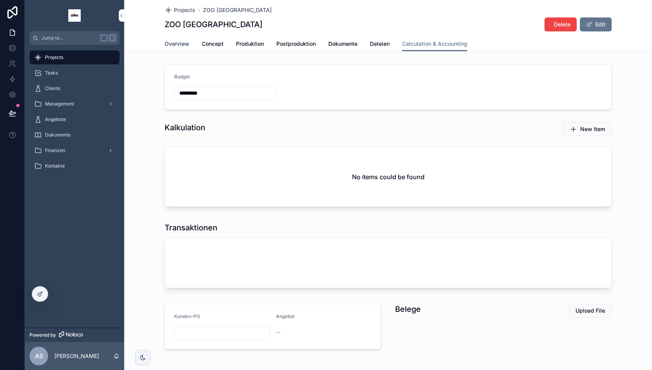
click at [182, 47] on span "Overview" at bounding box center [177, 44] width 25 height 8
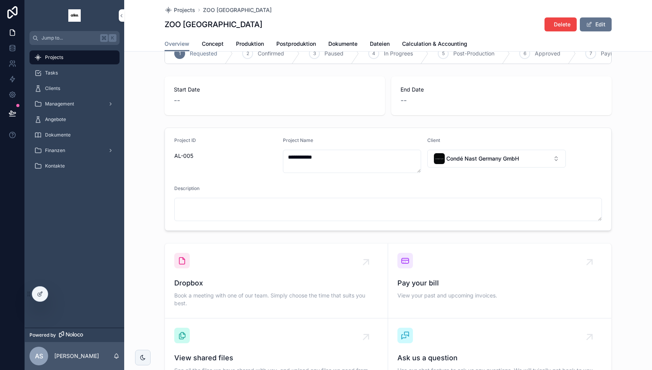
scroll to position [19, 0]
click at [453, 158] on span "Condé Nast Germany GmbH" at bounding box center [482, 160] width 73 height 8
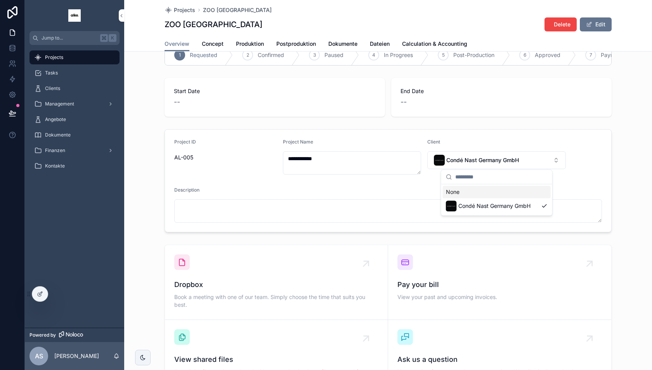
click at [422, 181] on form "**********" at bounding box center [388, 181] width 446 height 102
click at [40, 295] on icon at bounding box center [39, 294] width 3 height 3
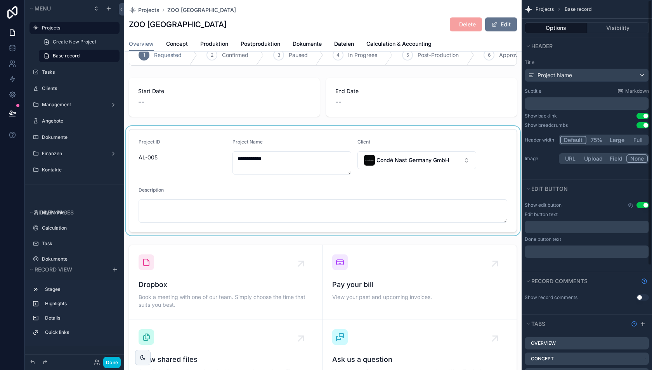
click at [412, 151] on div "scrollable content" at bounding box center [323, 180] width 398 height 109
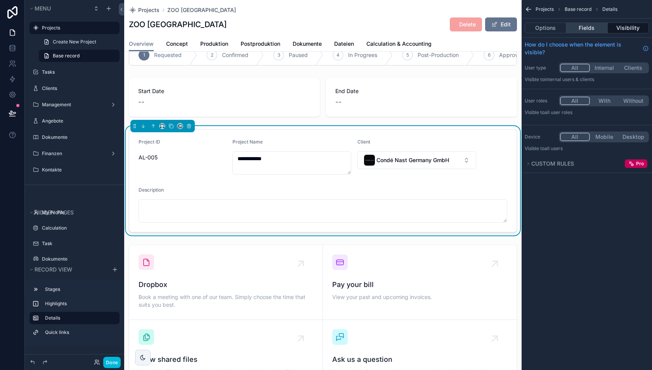
click at [594, 25] on button "Fields" at bounding box center [586, 28] width 41 height 11
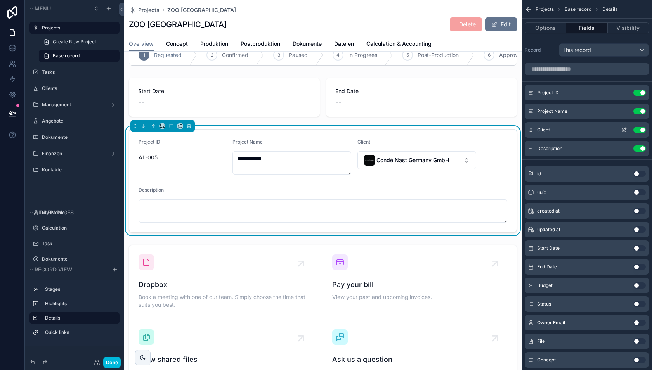
click at [623, 129] on icon "scrollable content" at bounding box center [624, 130] width 6 height 6
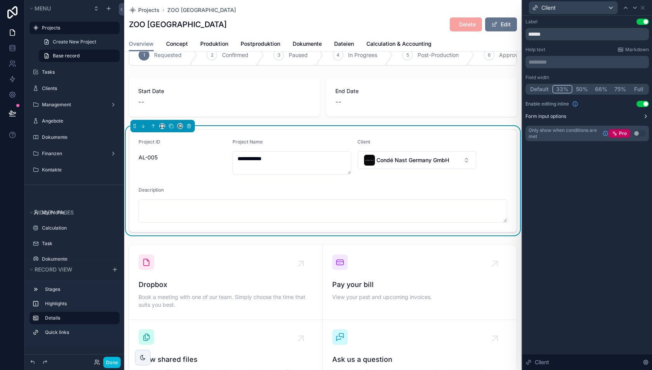
click at [584, 116] on button "Form input options" at bounding box center [587, 116] width 123 height 6
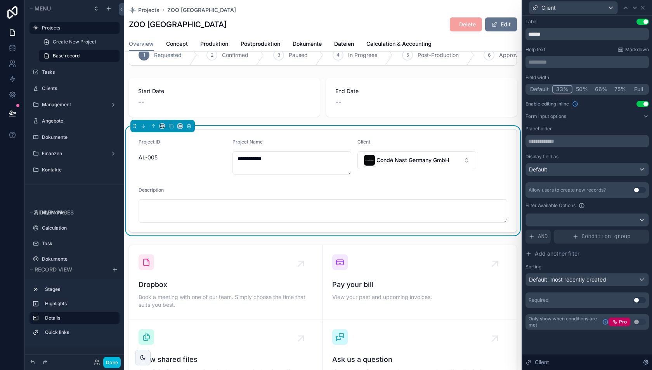
click at [639, 190] on button "Use setting" at bounding box center [640, 190] width 12 height 6
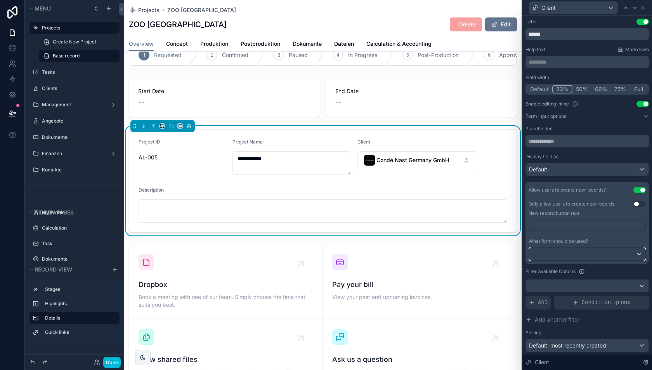
click at [609, 253] on div at bounding box center [587, 254] width 116 height 12
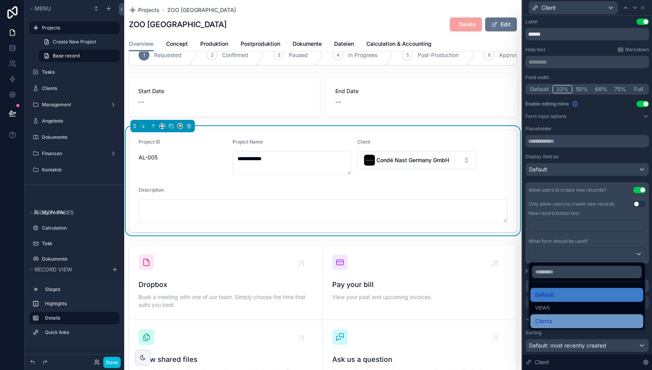
click at [556, 319] on div "Clients" at bounding box center [587, 321] width 104 height 9
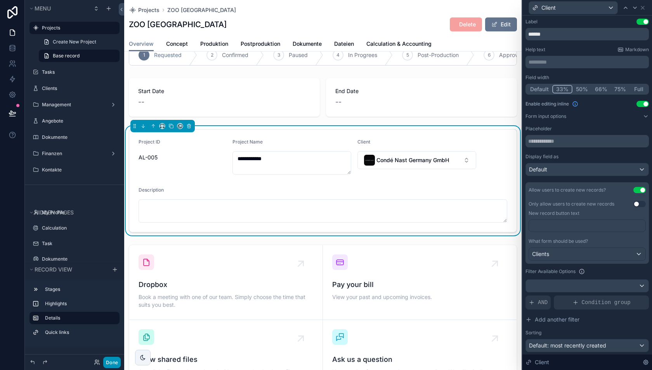
click at [113, 364] on button "Done" at bounding box center [111, 362] width 17 height 11
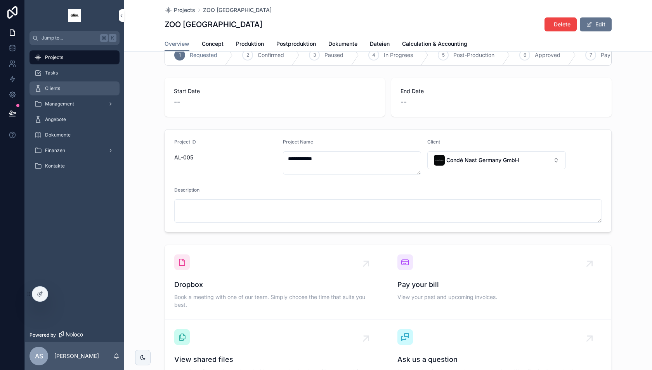
click at [58, 91] on span "Clients" at bounding box center [52, 88] width 15 height 6
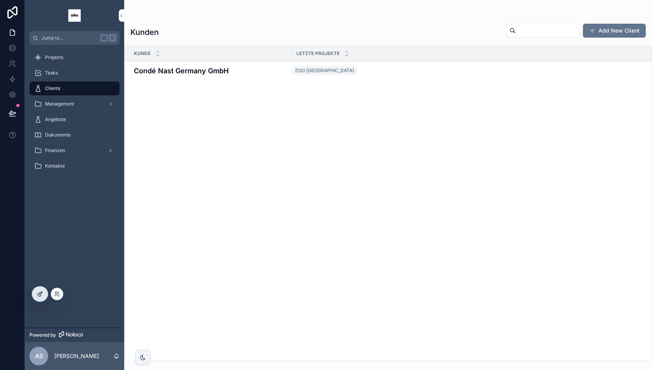
click at [38, 297] on div at bounding box center [40, 294] width 16 height 15
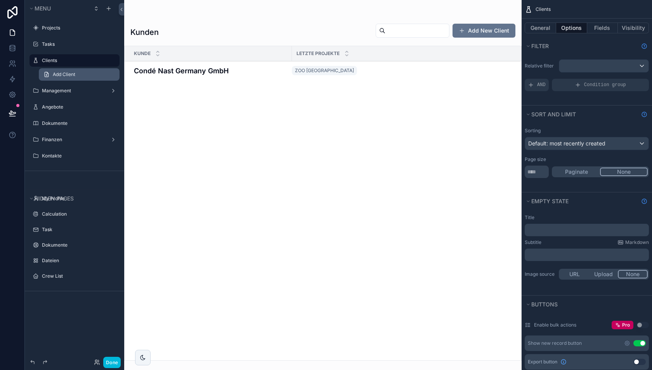
click at [67, 75] on span "Add Client" at bounding box center [64, 74] width 23 height 6
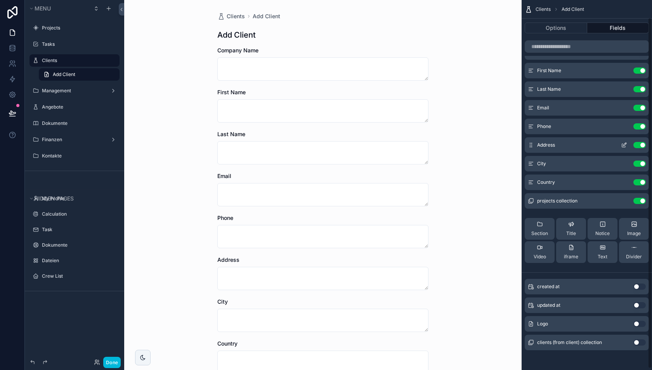
scroll to position [19, 0]
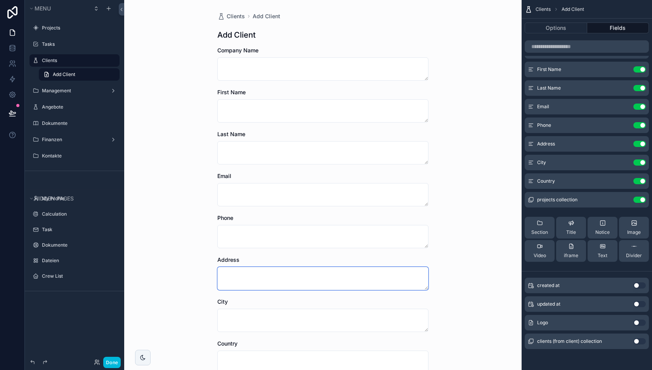
click at [347, 271] on textarea "scrollable content" at bounding box center [322, 278] width 211 height 23
click at [623, 143] on icon "scrollable content" at bounding box center [624, 144] width 6 height 6
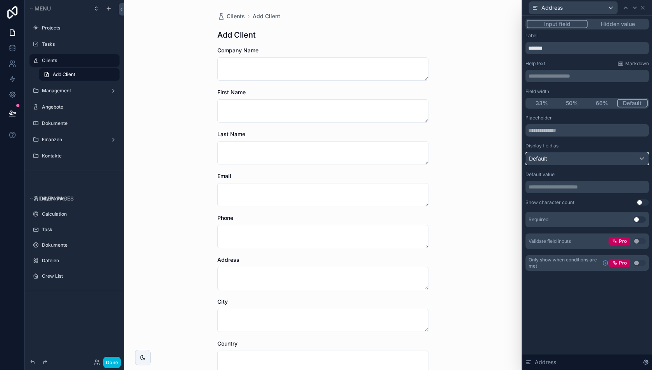
click at [575, 155] on div "Default" at bounding box center [587, 159] width 123 height 12
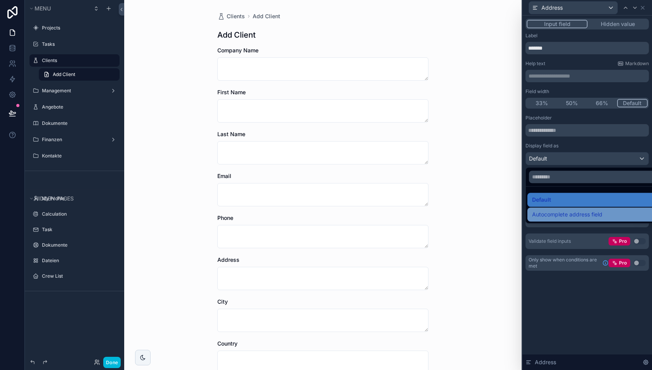
click at [570, 211] on span "Autocomplete address field" at bounding box center [567, 214] width 70 height 9
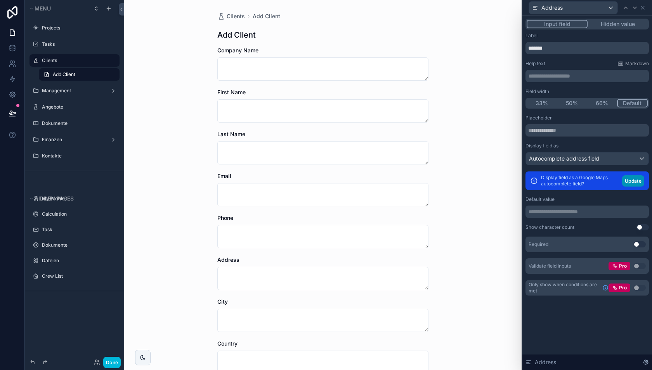
click at [634, 181] on button "Update" at bounding box center [633, 180] width 22 height 11
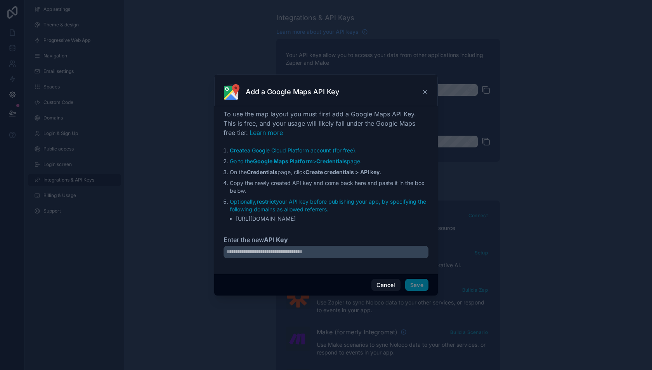
click at [426, 93] on icon at bounding box center [425, 91] width 3 height 3
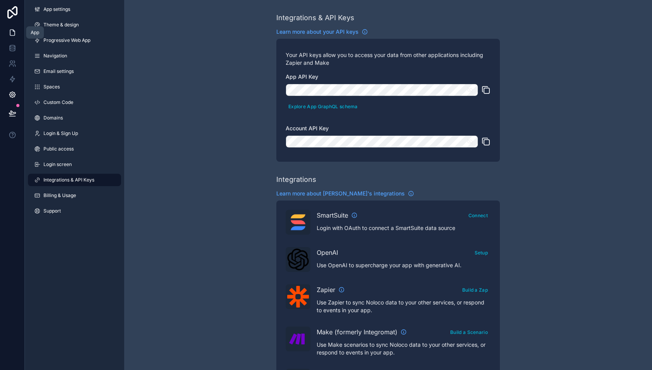
click at [17, 31] on link at bounding box center [12, 33] width 24 height 16
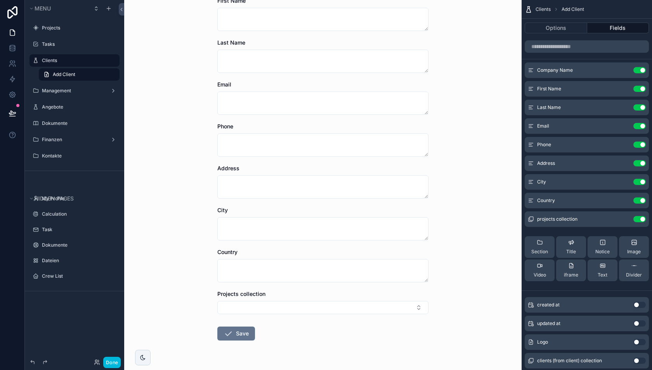
scroll to position [111, 0]
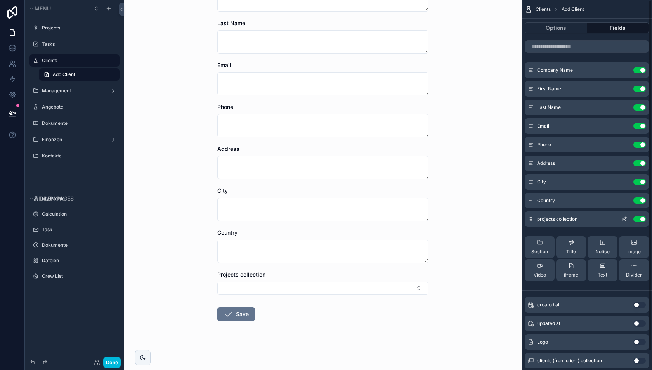
click at [644, 220] on button "Use setting" at bounding box center [640, 219] width 12 height 6
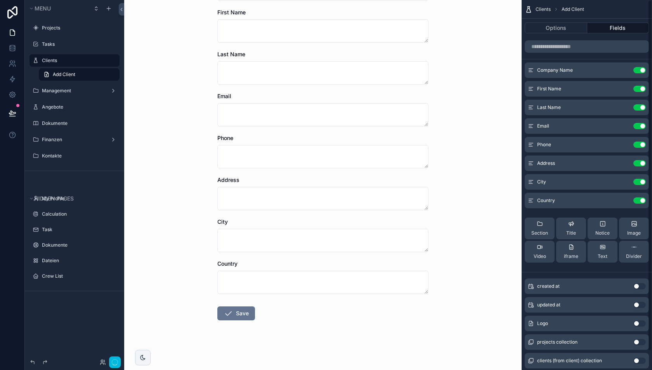
scroll to position [80, 0]
click at [624, 202] on icon "scrollable content" at bounding box center [624, 201] width 6 height 6
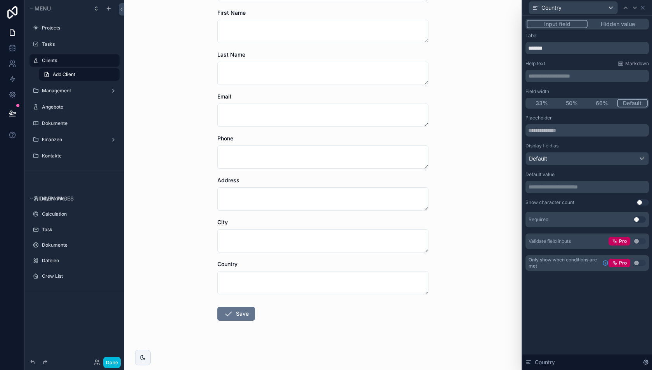
click at [556, 182] on div "**********" at bounding box center [587, 187] width 123 height 12
click at [556, 184] on p "**********" at bounding box center [588, 187] width 119 height 8
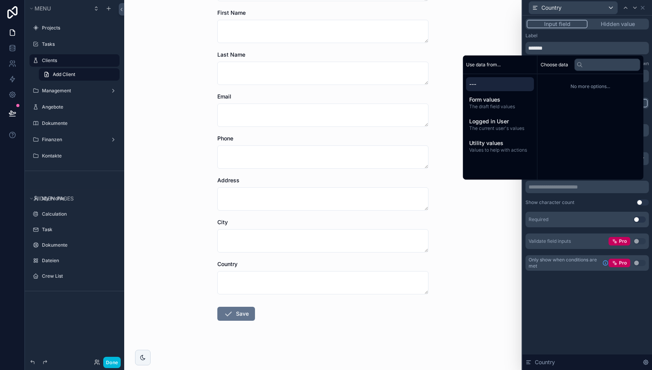
click at [578, 196] on div "**********" at bounding box center [587, 182] width 123 height 134
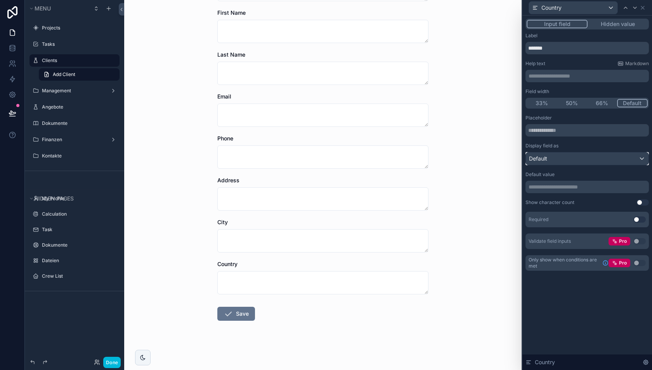
click at [573, 161] on div "Default" at bounding box center [587, 159] width 123 height 12
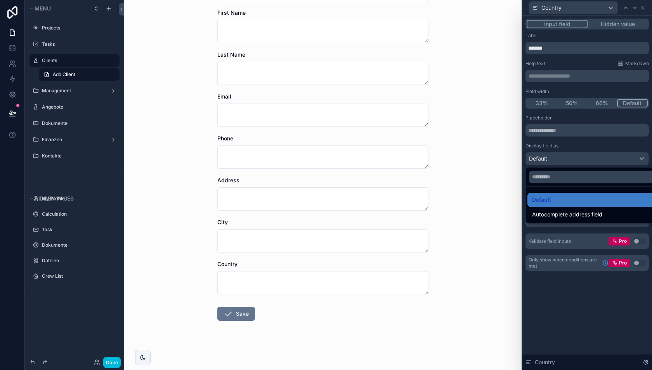
click at [567, 150] on div at bounding box center [588, 185] width 130 height 370
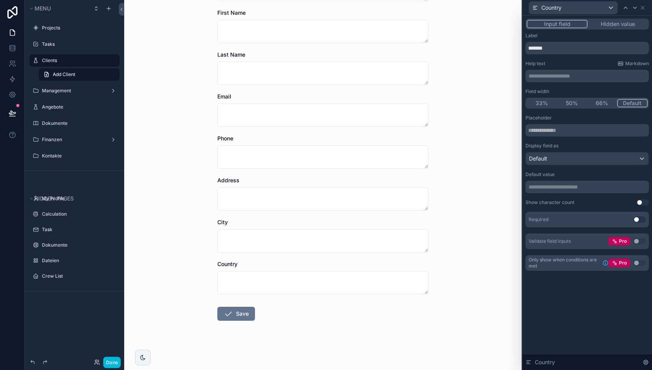
click at [561, 186] on p "**********" at bounding box center [588, 187] width 119 height 8
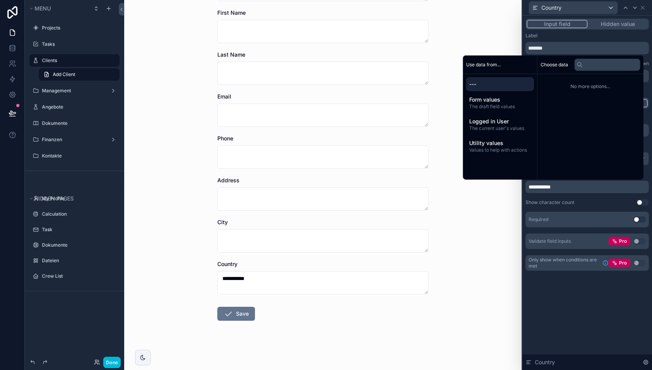
click at [491, 229] on div "**********" at bounding box center [323, 105] width 398 height 370
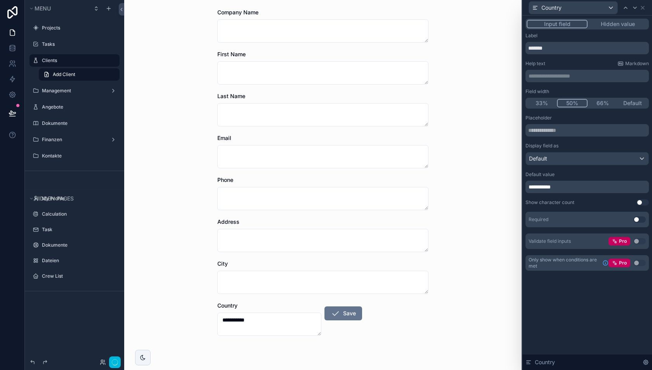
click at [572, 102] on button "50%" at bounding box center [572, 103] width 31 height 9
click at [642, 8] on icon at bounding box center [643, 8] width 6 height 6
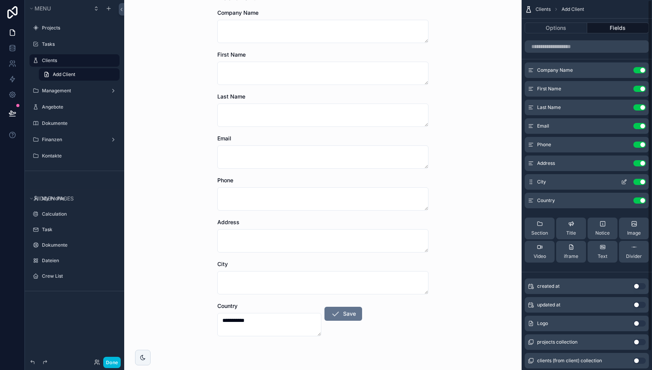
click at [624, 184] on icon "scrollable content" at bounding box center [623, 182] width 3 height 3
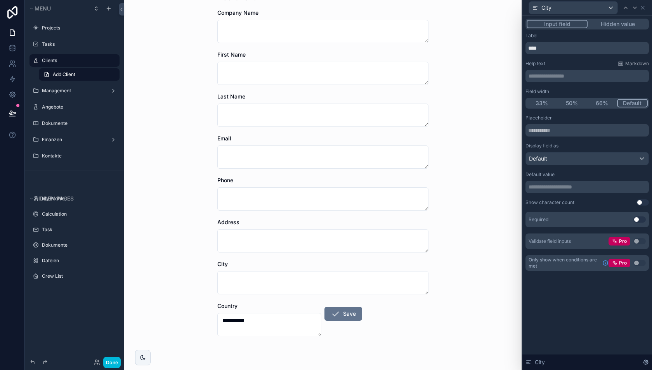
click at [575, 101] on button "50%" at bounding box center [572, 103] width 30 height 9
click at [644, 9] on icon at bounding box center [642, 7] width 3 height 3
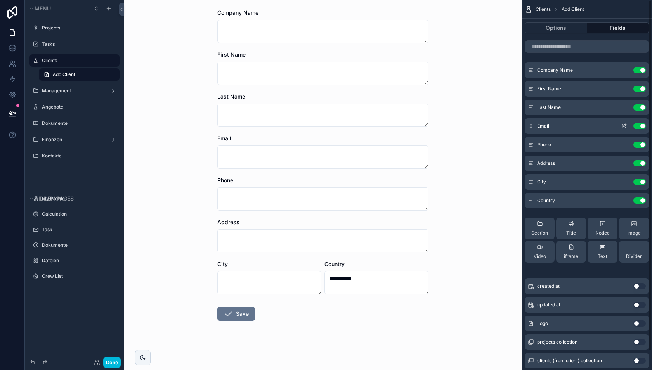
click at [621, 127] on icon "scrollable content" at bounding box center [624, 126] width 6 height 6
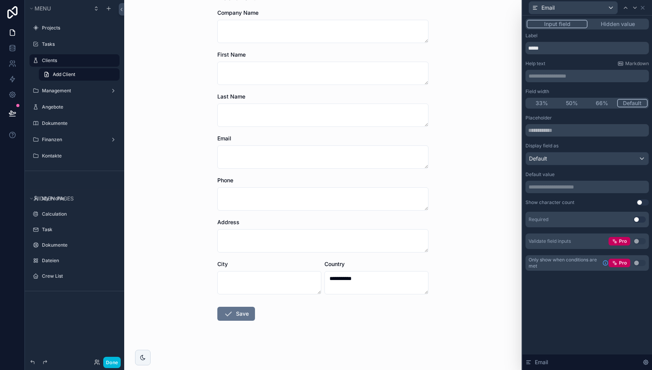
click at [575, 102] on button "50%" at bounding box center [572, 103] width 30 height 9
click at [641, 7] on icon at bounding box center [643, 8] width 6 height 6
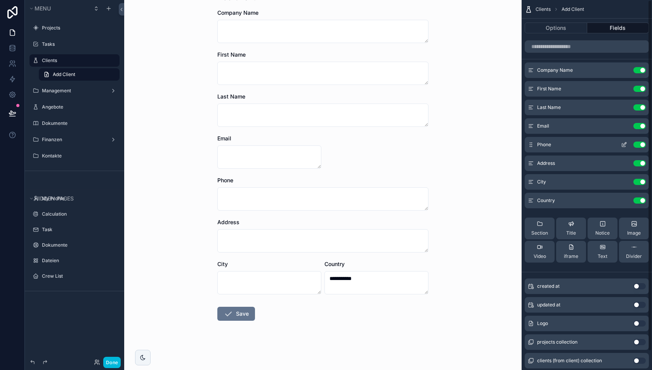
click at [624, 144] on icon "scrollable content" at bounding box center [624, 145] width 6 height 6
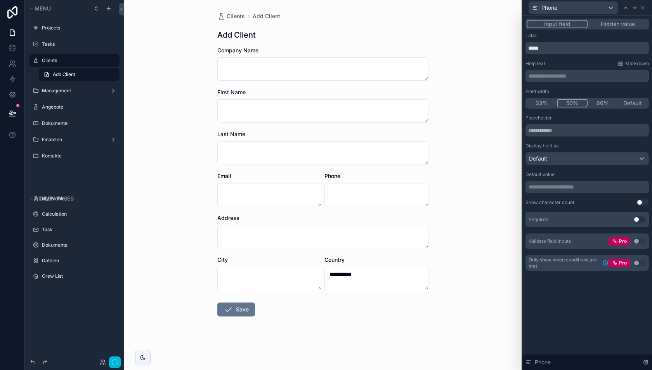
click at [578, 103] on button "50%" at bounding box center [572, 103] width 31 height 9
click at [642, 9] on icon at bounding box center [643, 8] width 6 height 6
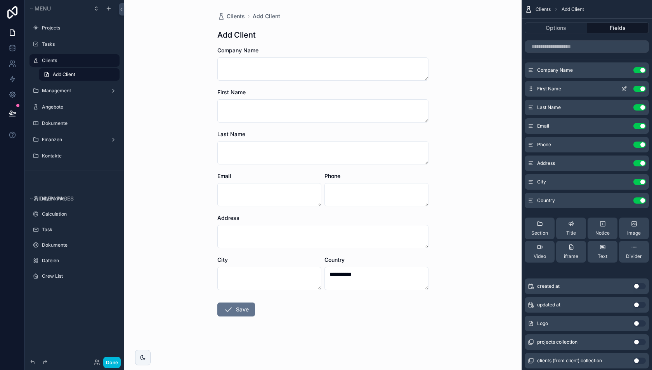
click at [624, 90] on icon "scrollable content" at bounding box center [623, 89] width 3 height 3
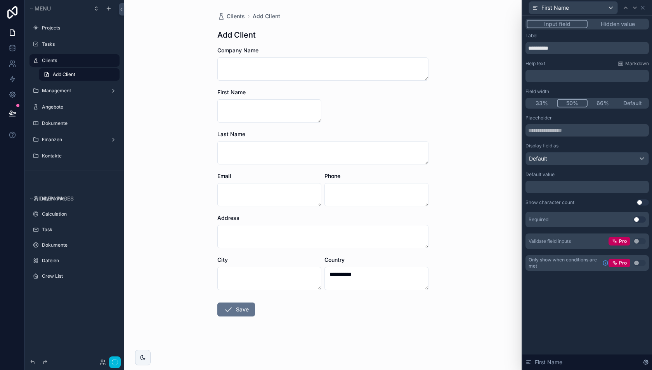
click at [575, 102] on button "50%" at bounding box center [572, 103] width 31 height 9
click at [646, 9] on icon at bounding box center [643, 8] width 6 height 6
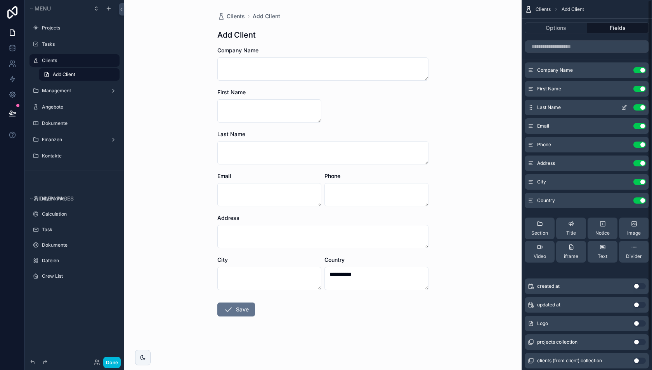
click at [622, 106] on icon "scrollable content" at bounding box center [623, 107] width 3 height 3
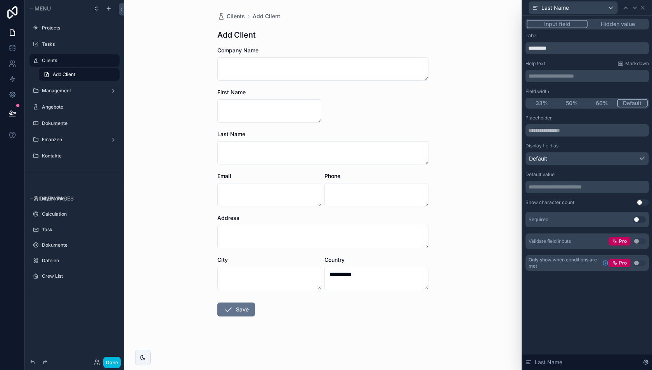
click at [575, 104] on button "50%" at bounding box center [572, 103] width 30 height 9
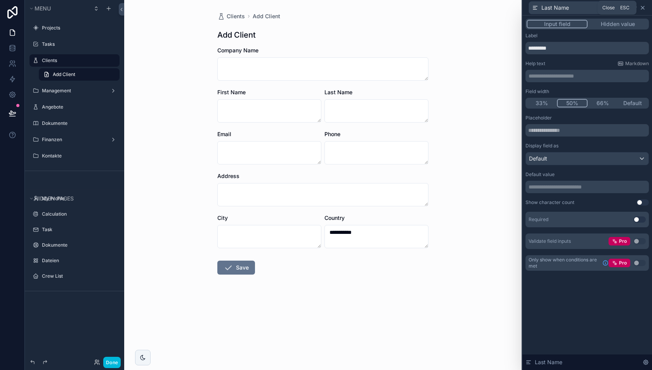
click at [644, 7] on icon at bounding box center [643, 8] width 6 height 6
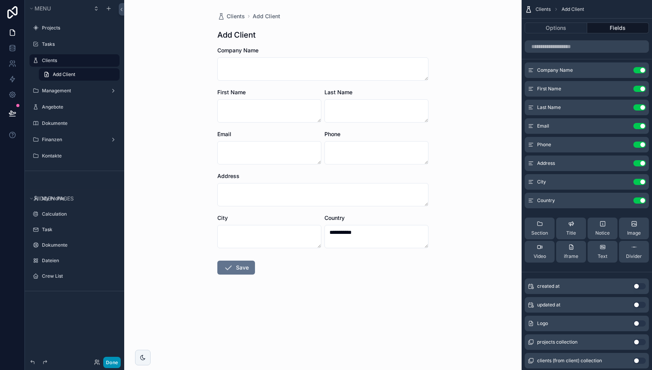
click at [107, 363] on button "Done" at bounding box center [111, 362] width 17 height 11
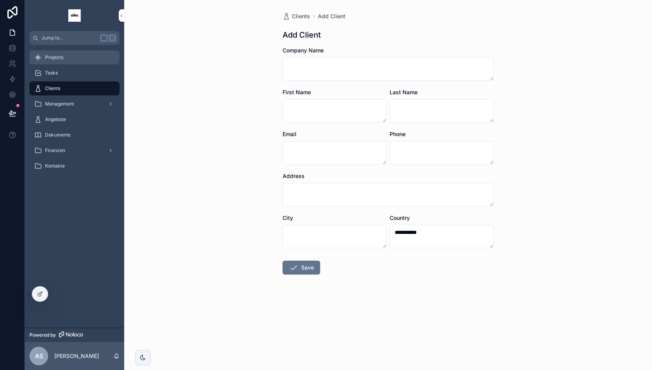
click at [75, 54] on div "Projects" at bounding box center [74, 57] width 81 height 12
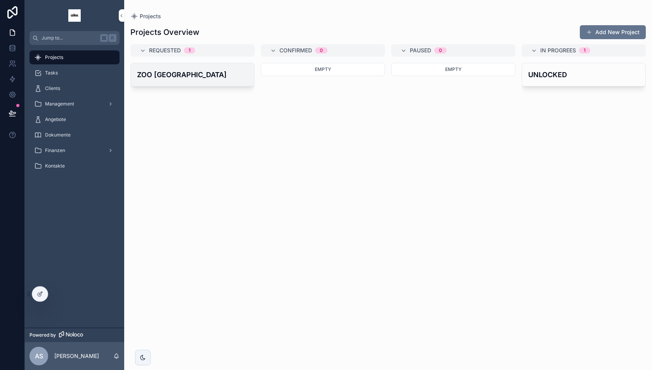
click at [204, 74] on h4 "ZOO [GEOGRAPHIC_DATA]" at bounding box center [192, 74] width 111 height 10
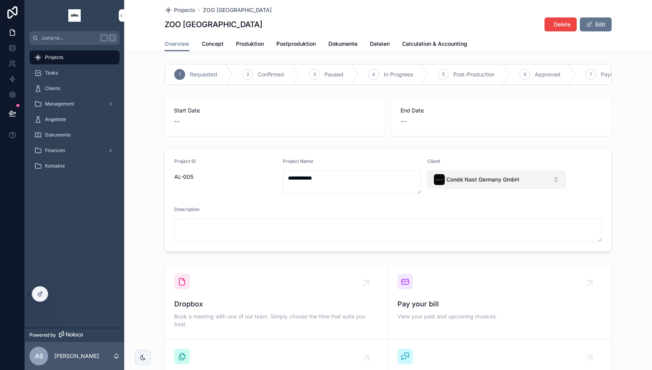
click at [470, 179] on span "Condé Nast Germany GmbH" at bounding box center [482, 180] width 73 height 8
click at [459, 245] on span "New" at bounding box center [460, 242] width 12 height 8
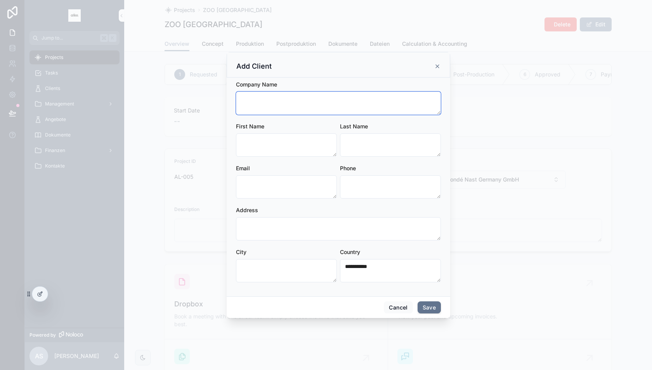
click at [311, 104] on textarea "scrollable content" at bounding box center [338, 103] width 205 height 23
paste textarea "**********"
type textarea "**********"
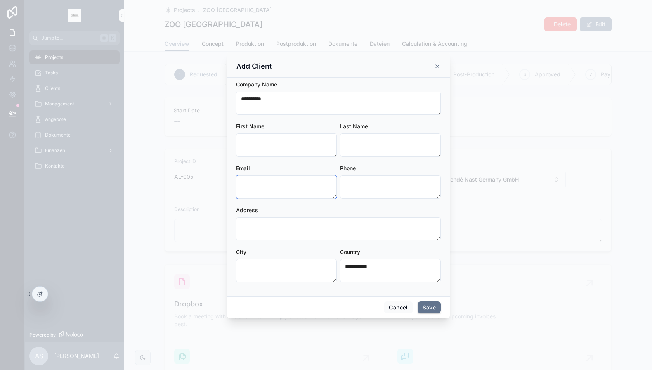
click at [274, 183] on textarea "scrollable content" at bounding box center [286, 186] width 101 height 23
paste textarea "**********"
type textarea "**********"
click at [296, 207] on div "Address" at bounding box center [338, 211] width 205 height 8
drag, startPoint x: 293, startPoint y: 194, endPoint x: 223, endPoint y: 174, distance: 72.5
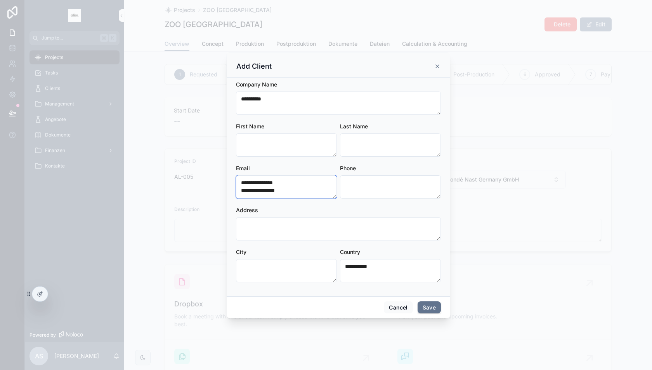
click at [223, 173] on div "**********" at bounding box center [338, 185] width 627 height 370
click at [259, 228] on textarea "scrollable content" at bounding box center [338, 228] width 205 height 23
paste textarea "**********"
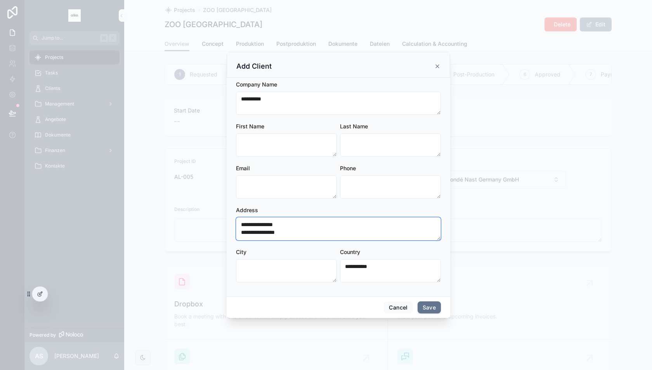
type textarea "**********"
click at [255, 189] on textarea "scrollable content" at bounding box center [286, 186] width 101 height 23
type textarea "**********"
click at [280, 209] on div "Address" at bounding box center [338, 211] width 205 height 8
click at [274, 272] on textarea "scrollable content" at bounding box center [286, 270] width 101 height 23
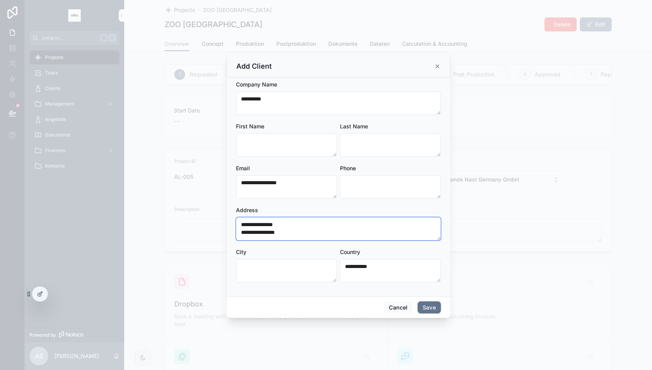
drag, startPoint x: 257, startPoint y: 233, endPoint x: 297, endPoint y: 233, distance: 40.4
click at [297, 233] on textarea "**********" at bounding box center [338, 228] width 205 height 23
type textarea "**********"
click at [261, 267] on textarea "scrollable content" at bounding box center [286, 270] width 101 height 23
paste textarea "**********"
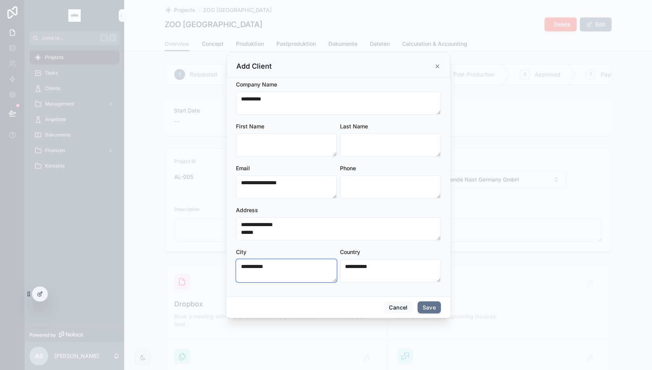
type textarea "**********"
click at [285, 248] on div "City" at bounding box center [286, 252] width 101 height 8
click at [250, 233] on textarea "**********" at bounding box center [338, 228] width 205 height 23
click at [358, 190] on textarea "scrollable content" at bounding box center [390, 186] width 101 height 23
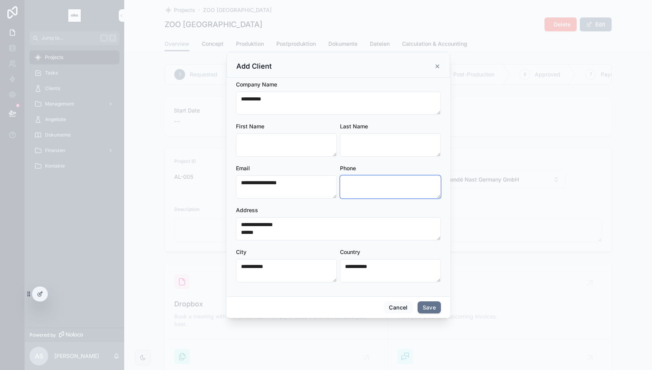
paste textarea "**********"
type textarea "**********"
click at [363, 212] on div "Address" at bounding box center [338, 211] width 205 height 8
click at [426, 305] on button "Save" at bounding box center [429, 308] width 23 height 12
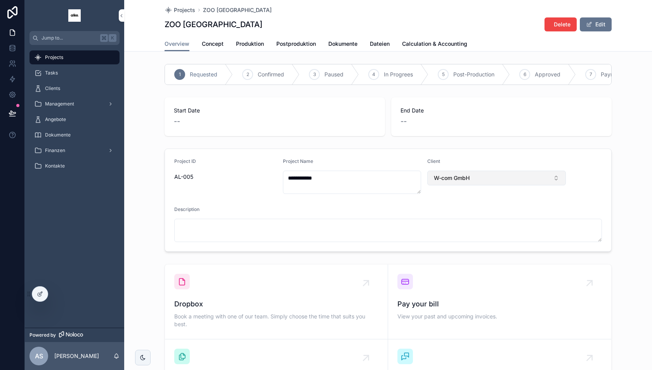
click at [457, 178] on span "W-com GmbH" at bounding box center [452, 178] width 36 height 8
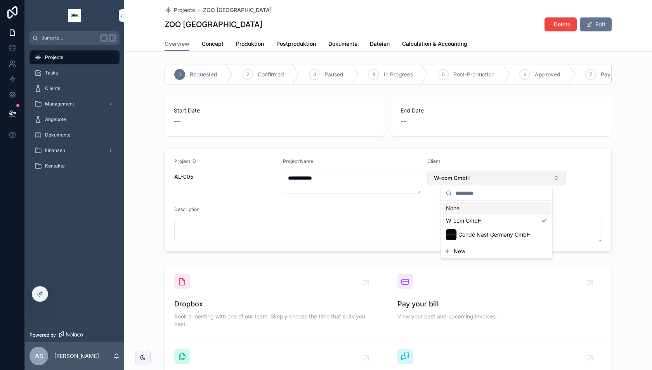
click at [457, 178] on span "W-com GmbH" at bounding box center [452, 178] width 36 height 8
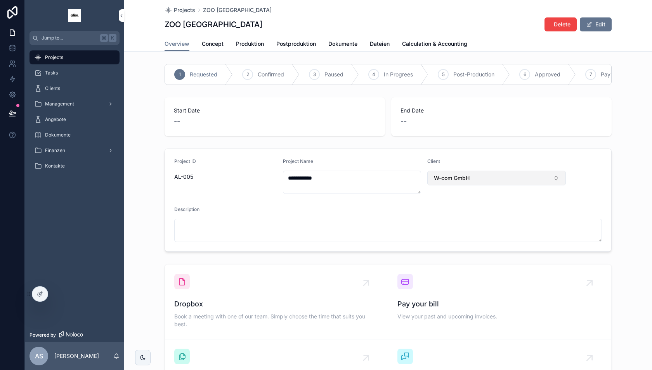
click at [453, 182] on button "W-com GmbH" at bounding box center [496, 178] width 139 height 15
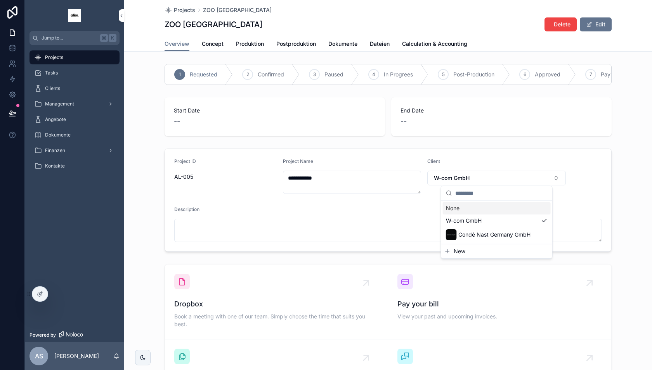
click at [460, 155] on form "**********" at bounding box center [388, 200] width 446 height 102
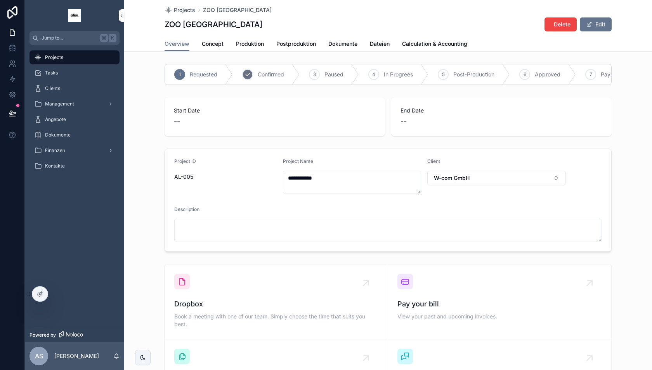
click at [262, 75] on span "Confirmed" at bounding box center [271, 75] width 26 height 8
click at [191, 11] on span "Projects" at bounding box center [184, 10] width 21 height 8
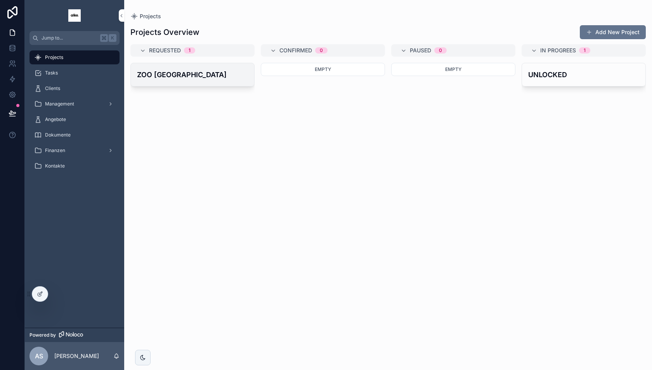
click at [208, 74] on h4 "ZOO [GEOGRAPHIC_DATA]" at bounding box center [192, 74] width 111 height 10
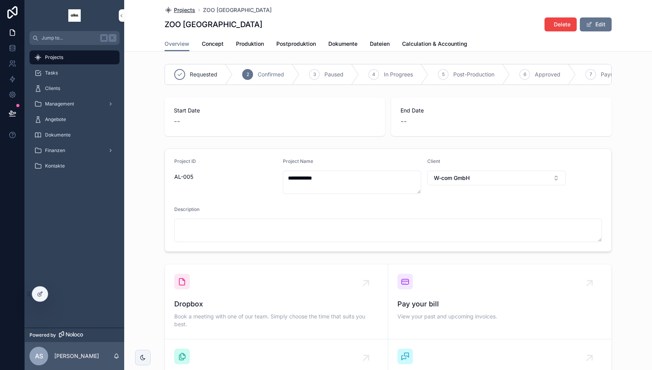
click at [187, 10] on span "Projects" at bounding box center [184, 10] width 21 height 8
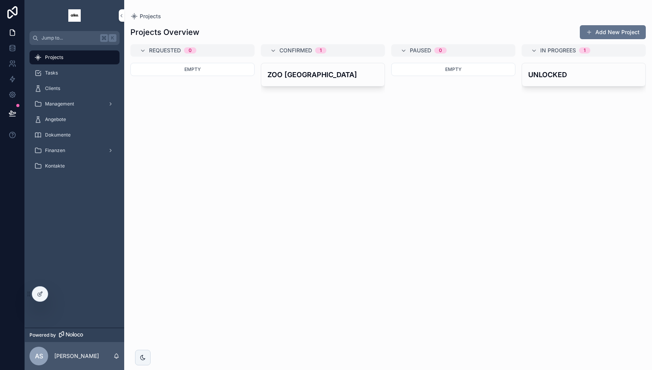
scroll to position [0, 18]
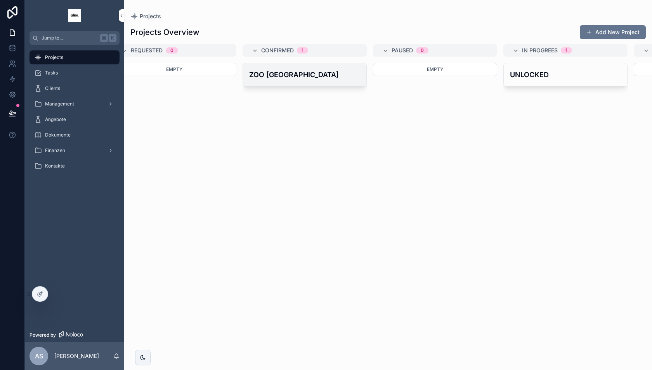
click at [288, 85] on div "ZOO [GEOGRAPHIC_DATA]" at bounding box center [304, 74] width 123 height 23
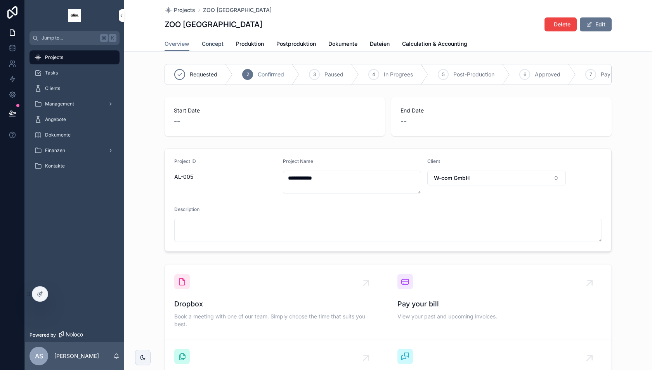
click at [221, 46] on span "Concept" at bounding box center [213, 44] width 22 height 8
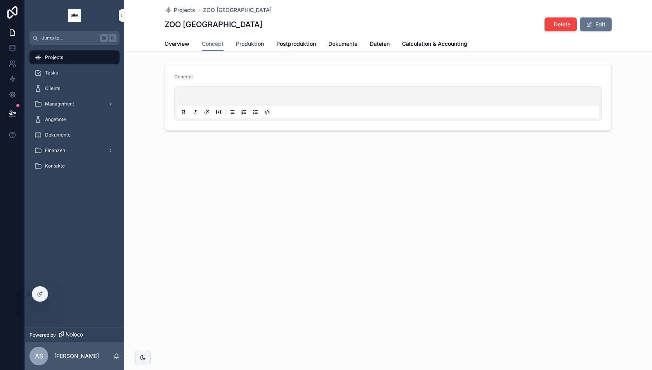
click at [246, 46] on span "Produktion" at bounding box center [250, 44] width 28 height 8
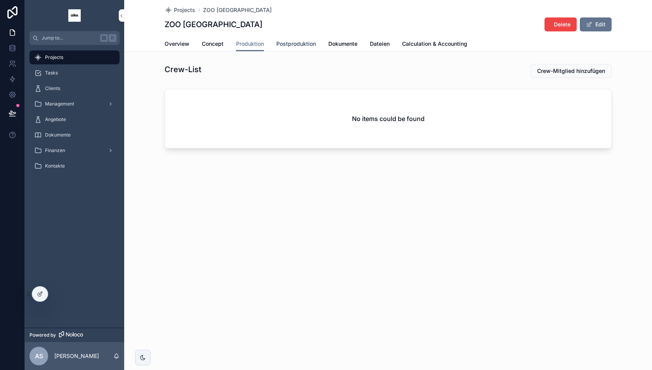
click at [291, 45] on span "Postproduktion" at bounding box center [296, 44] width 40 height 8
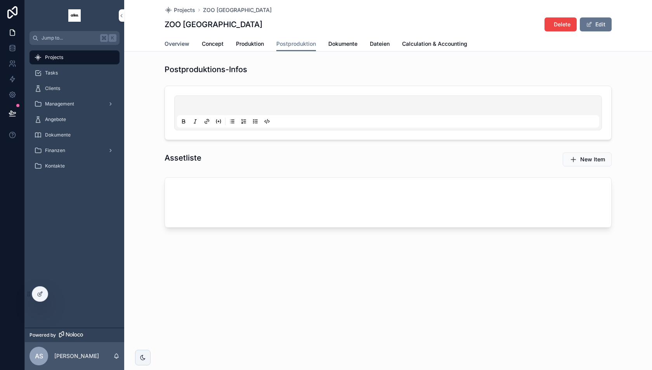
click at [186, 40] on span "Overview" at bounding box center [177, 44] width 25 height 8
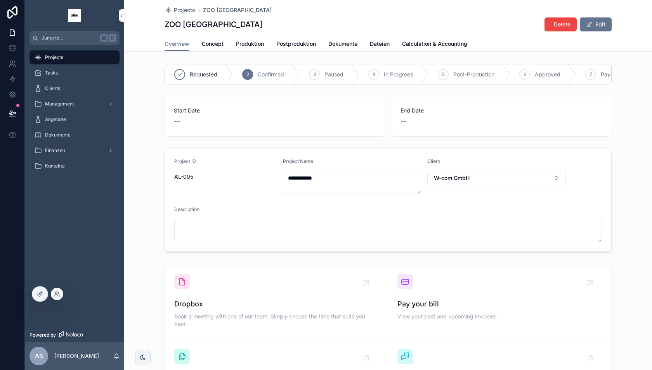
click at [47, 298] on div at bounding box center [37, 295] width 23 height 16
click at [42, 295] on icon at bounding box center [40, 294] width 6 height 6
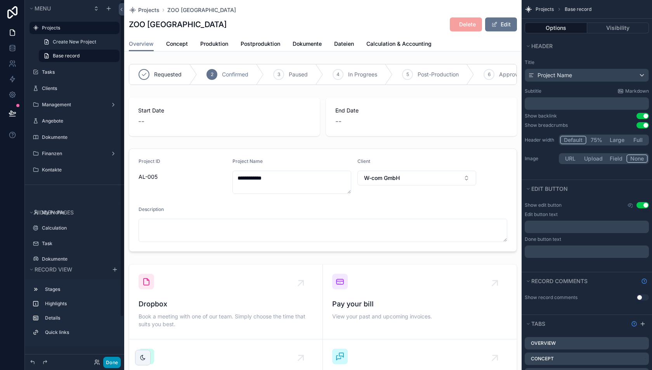
click at [108, 363] on button "Done" at bounding box center [111, 362] width 17 height 11
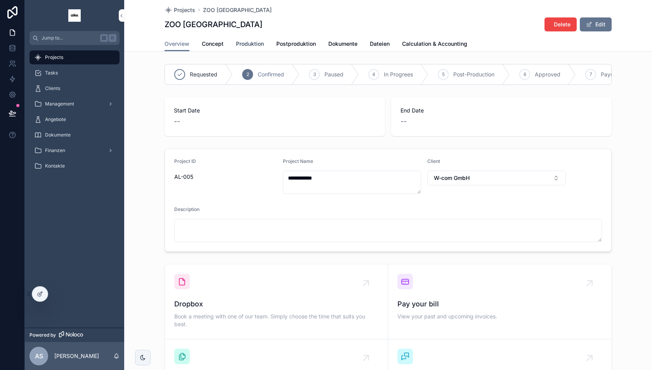
click at [255, 42] on span "Produktion" at bounding box center [250, 44] width 28 height 8
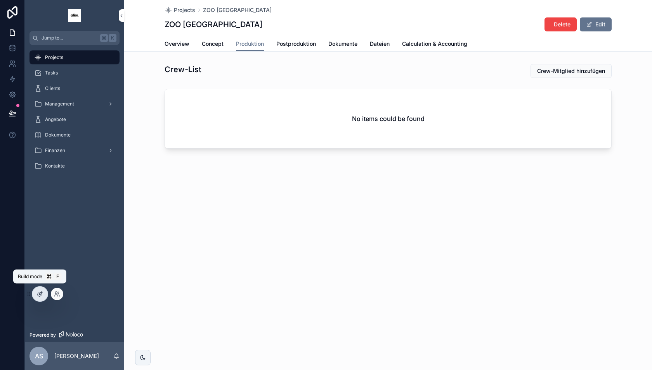
click at [41, 292] on icon at bounding box center [41, 292] width 1 height 1
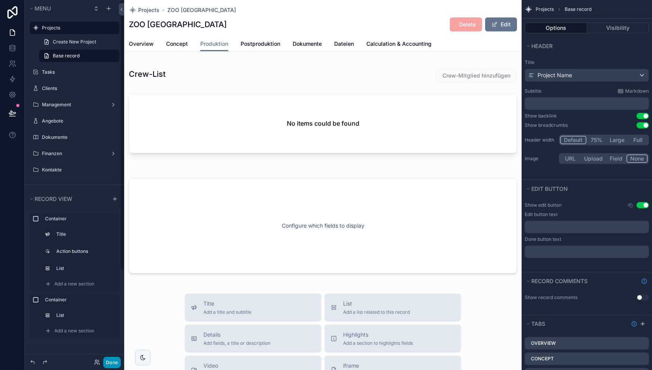
click at [110, 358] on button "Done" at bounding box center [111, 362] width 17 height 11
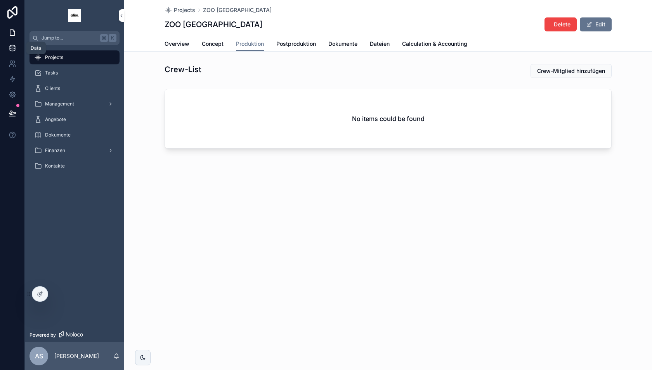
click at [10, 50] on icon at bounding box center [12, 49] width 5 height 3
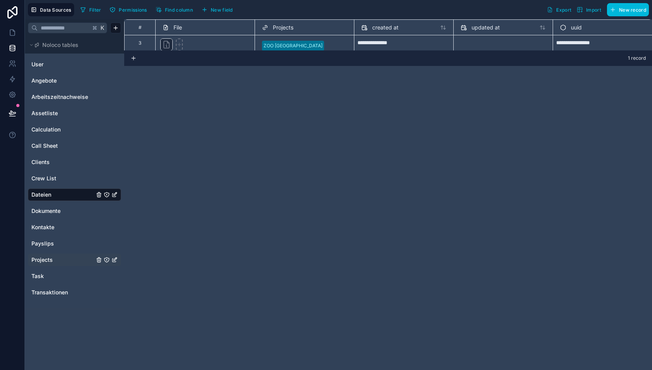
click at [56, 259] on link "Projects" at bounding box center [62, 260] width 63 height 8
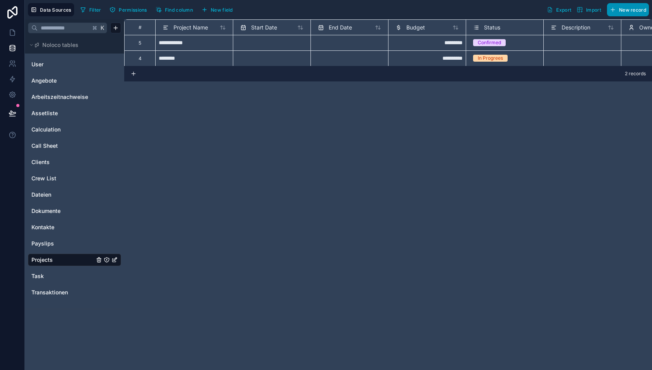
click at [625, 9] on span "New record" at bounding box center [632, 10] width 27 height 6
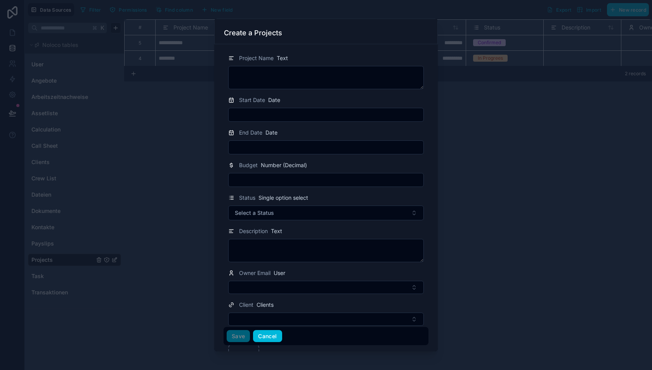
click at [268, 337] on button "Cancel" at bounding box center [267, 336] width 29 height 12
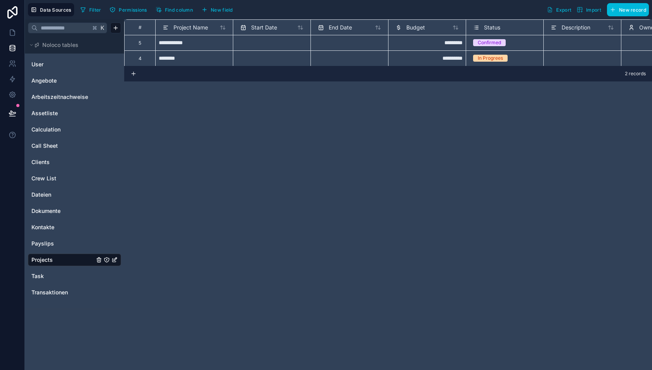
scroll to position [0, 24]
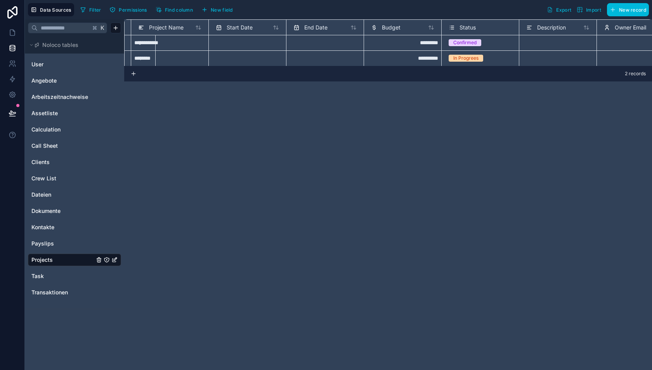
click at [215, 11] on span "New field" at bounding box center [222, 10] width 22 height 6
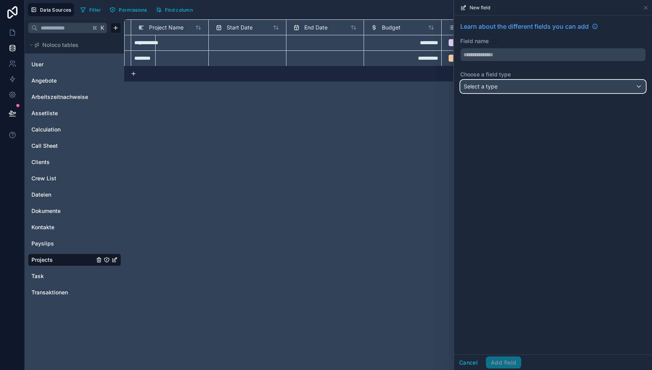
click at [487, 88] on span "Select a type" at bounding box center [481, 86] width 34 height 7
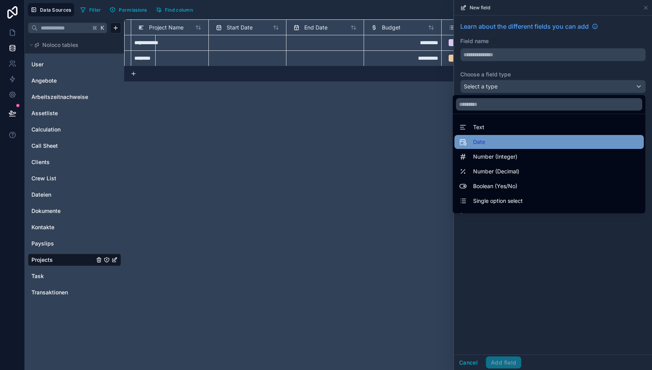
click at [487, 141] on div "Date" at bounding box center [549, 141] width 180 height 9
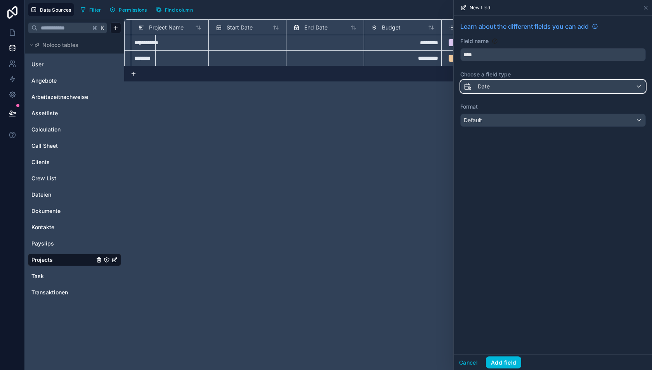
click at [491, 88] on div "Date" at bounding box center [553, 86] width 185 height 12
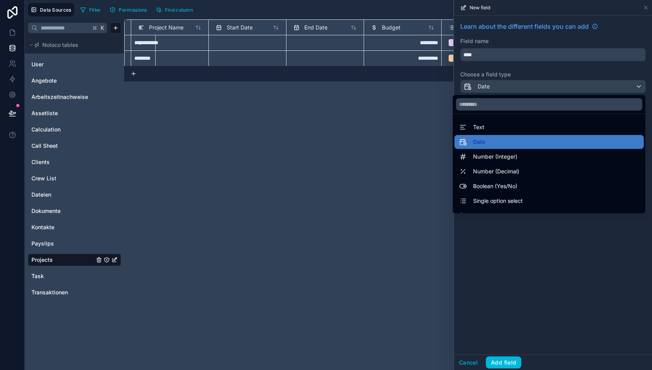
click at [491, 88] on div at bounding box center [553, 185] width 198 height 370
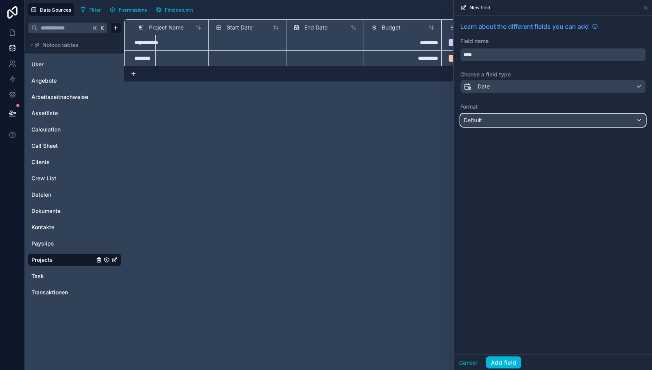
click at [489, 122] on div "Default" at bounding box center [553, 120] width 185 height 12
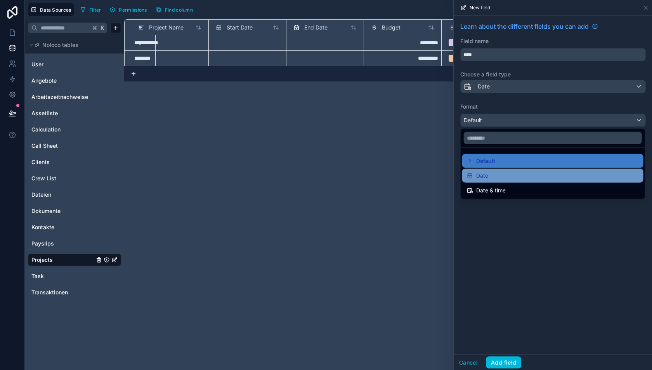
click at [489, 176] on div "Date" at bounding box center [553, 175] width 172 height 9
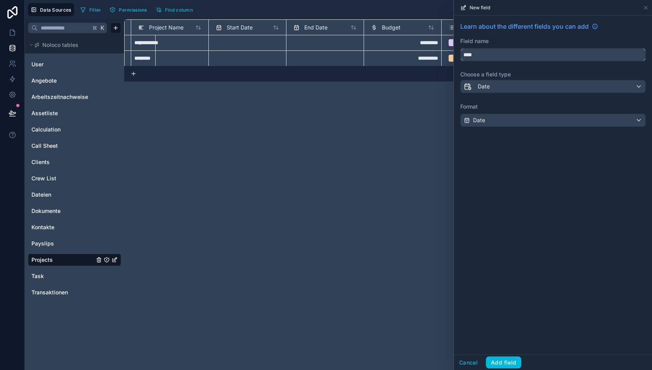
click at [479, 57] on input "****" at bounding box center [553, 55] width 185 height 12
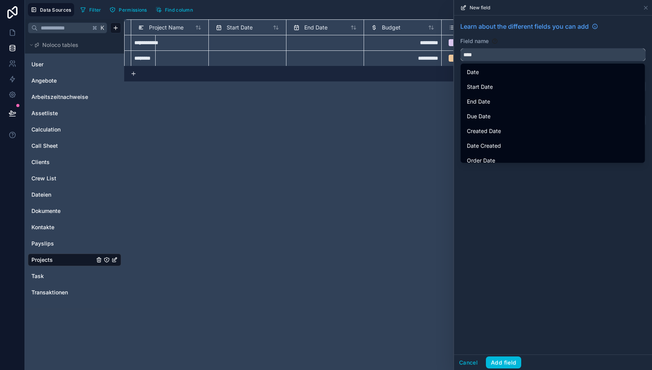
click at [479, 57] on input "****" at bounding box center [553, 55] width 185 height 12
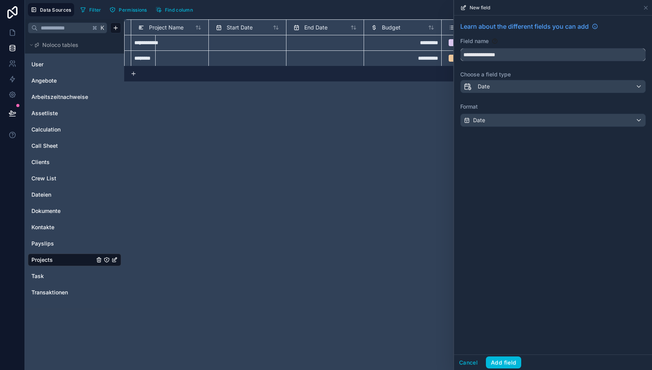
type input "**********"
click at [497, 355] on div "Cancel Add field" at bounding box center [553, 363] width 198 height 16
click at [497, 360] on button "Add field" at bounding box center [503, 363] width 35 height 12
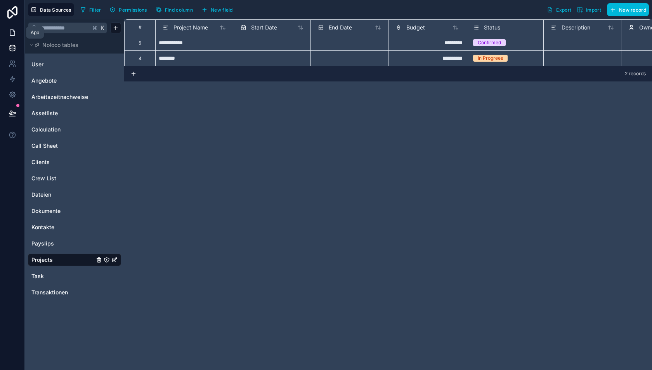
click at [15, 29] on icon at bounding box center [13, 33] width 8 height 8
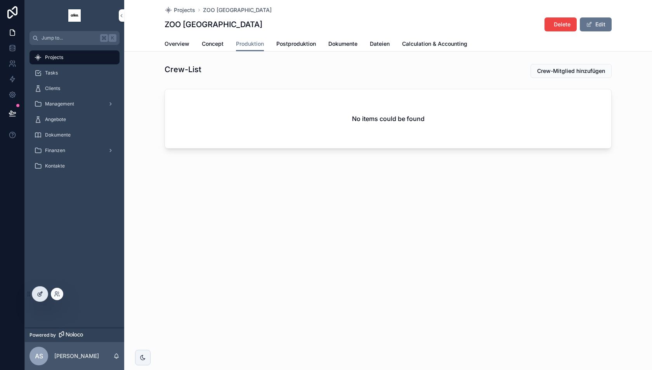
click at [40, 289] on div at bounding box center [40, 294] width 16 height 15
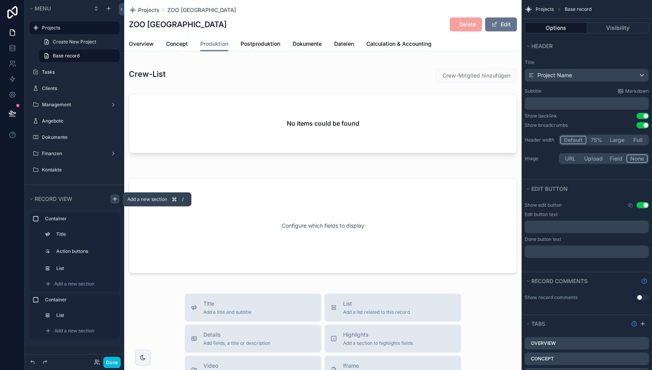
click at [115, 199] on icon "scrollable content" at bounding box center [114, 199] width 3 height 0
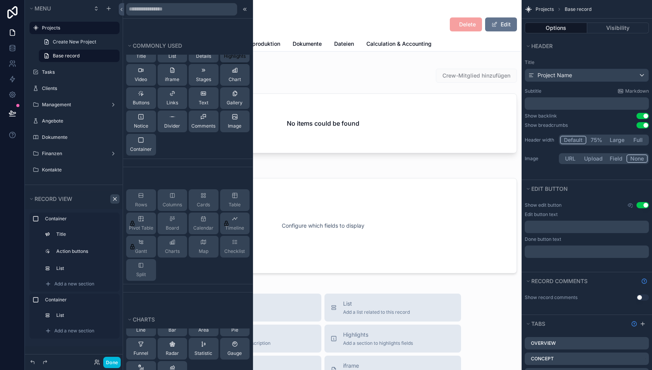
click at [228, 57] on span "Highlights" at bounding box center [235, 56] width 22 height 6
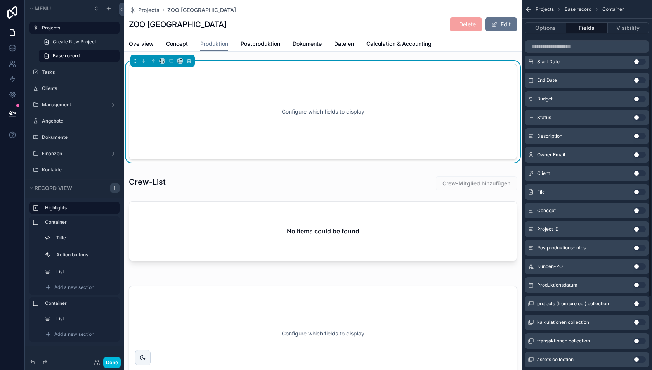
scroll to position [134, 0]
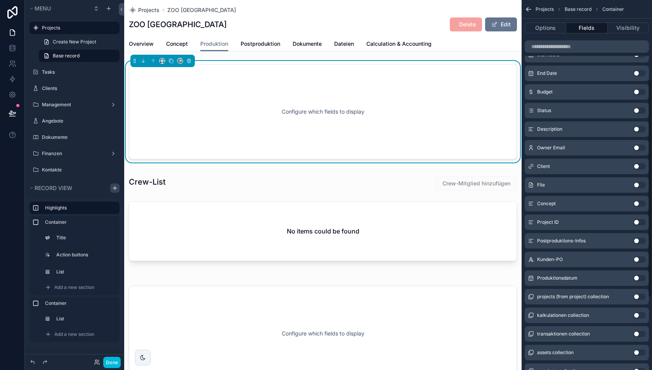
click at [639, 277] on button "Use setting" at bounding box center [640, 278] width 12 height 6
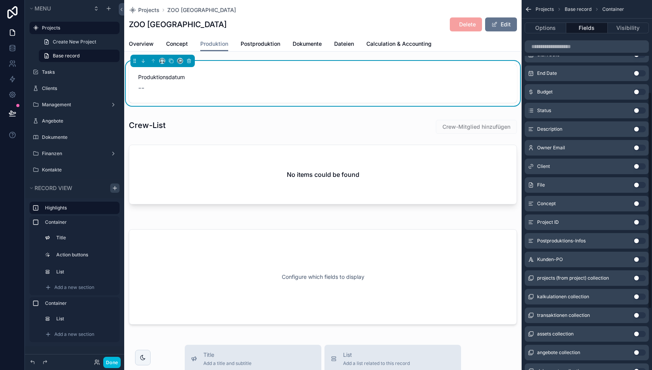
scroll to position [0, 0]
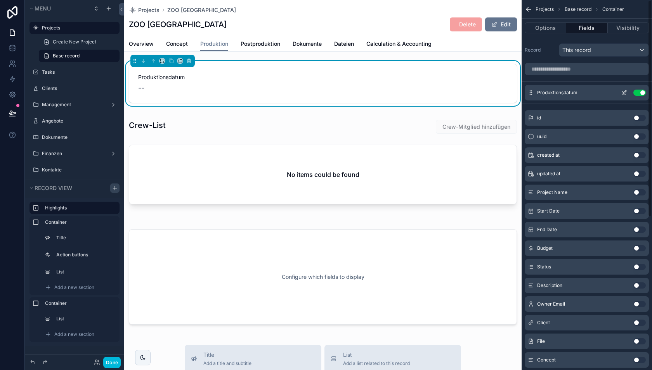
click at [623, 93] on icon "scrollable content" at bounding box center [624, 93] width 6 height 6
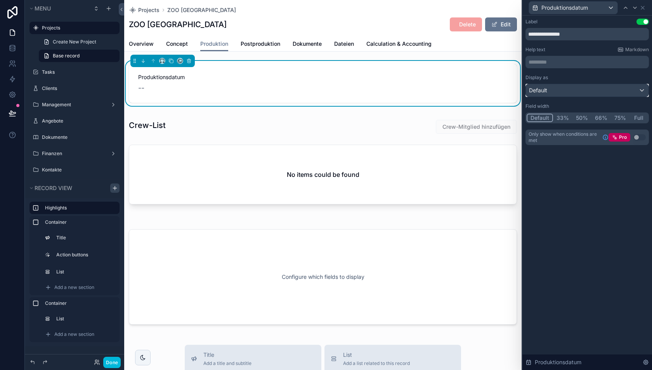
click at [621, 90] on div "Default" at bounding box center [587, 90] width 123 height 12
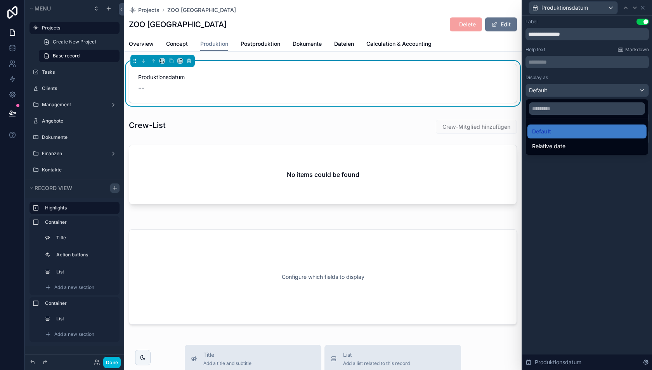
click at [579, 188] on div at bounding box center [588, 185] width 130 height 370
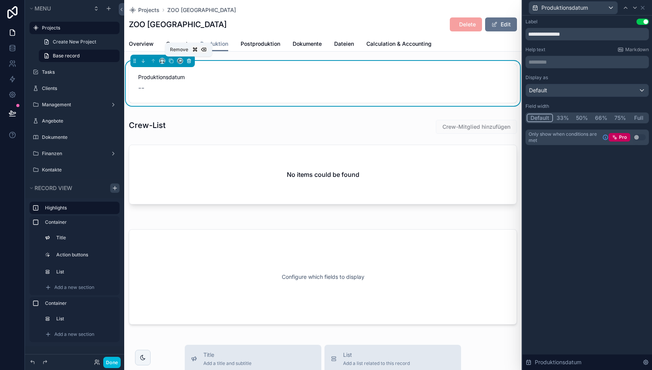
click at [189, 62] on icon "scrollable content" at bounding box center [189, 61] width 3 height 3
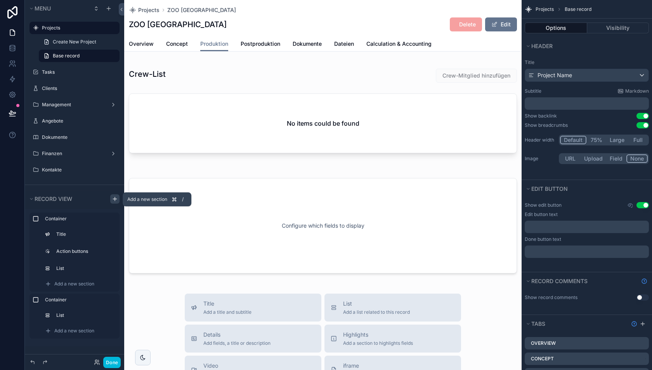
click at [112, 201] on icon "scrollable content" at bounding box center [115, 199] width 6 height 6
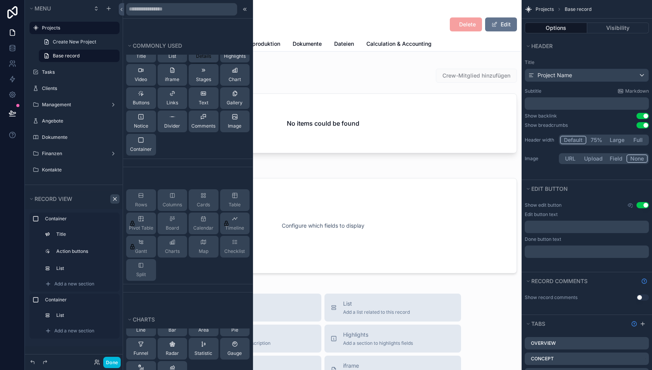
click at [204, 56] on span "Details" at bounding box center [203, 56] width 15 height 6
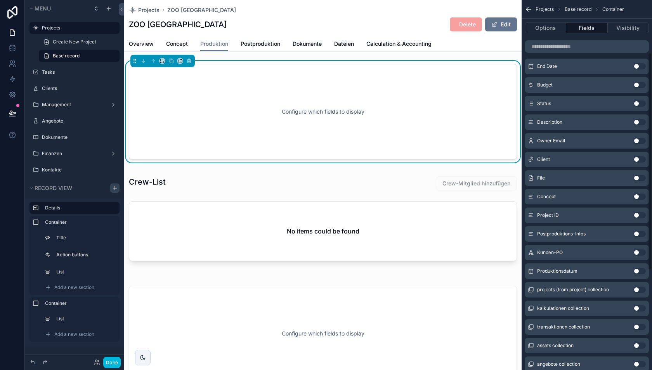
scroll to position [257, 0]
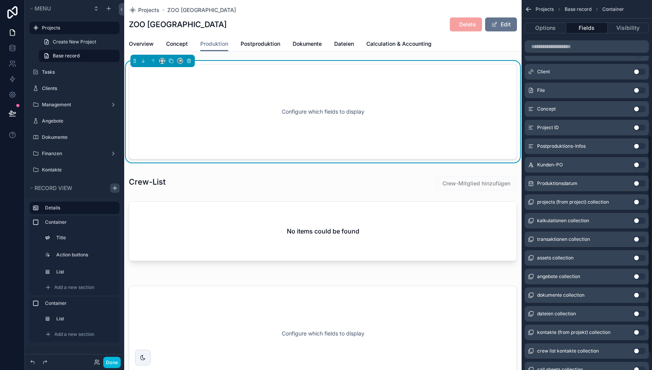
click at [636, 184] on button "Use setting" at bounding box center [640, 184] width 12 height 6
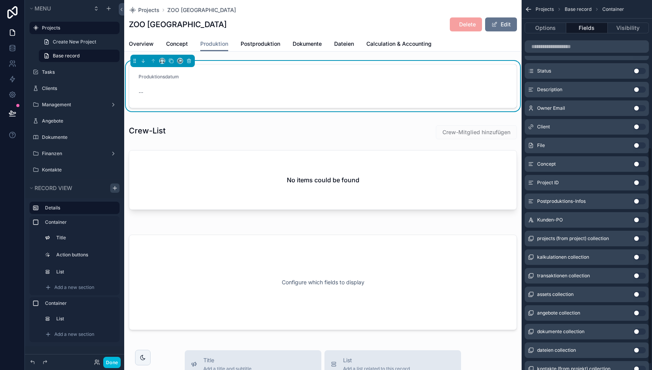
scroll to position [0, 0]
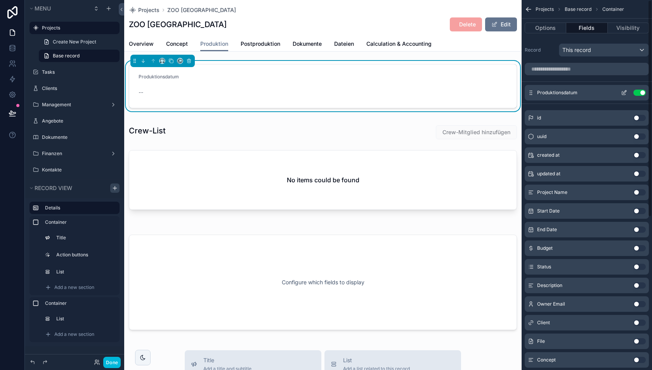
click at [624, 93] on icon "scrollable content" at bounding box center [625, 91] width 3 height 3
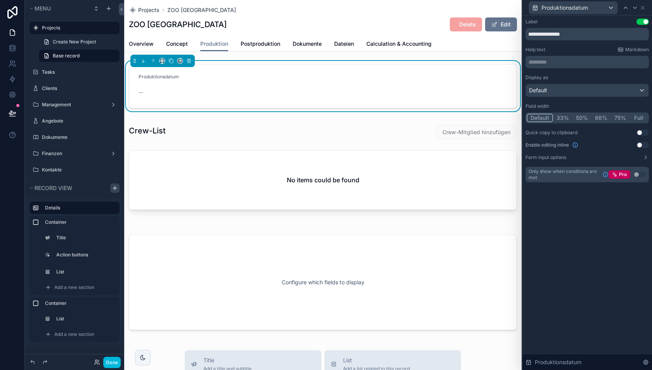
click at [640, 144] on button "Use setting" at bounding box center [643, 145] width 12 height 6
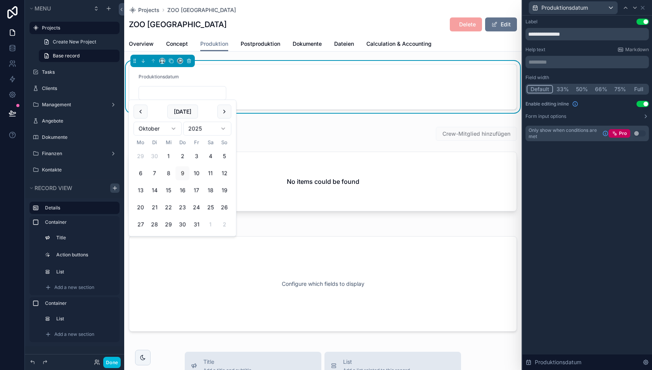
click at [182, 90] on input "scrollable content" at bounding box center [182, 93] width 87 height 11
click at [254, 89] on form "Produktionsdatum" at bounding box center [322, 86] width 387 height 45
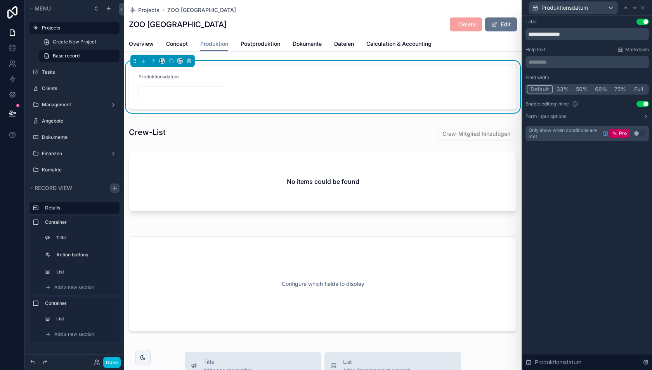
click at [578, 86] on button "50%" at bounding box center [582, 89] width 19 height 9
click at [109, 360] on button "Done" at bounding box center [111, 362] width 17 height 11
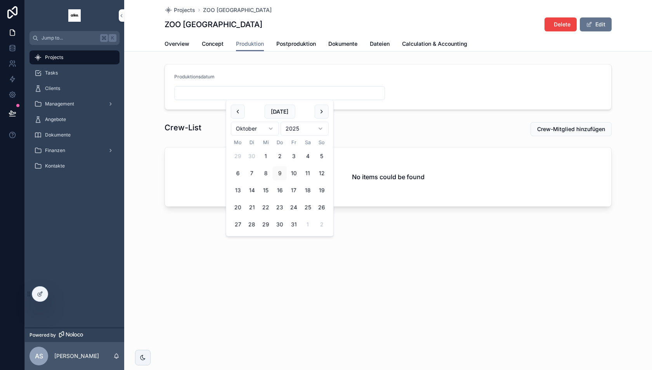
click at [220, 93] on input "scrollable content" at bounding box center [280, 93] width 210 height 11
click at [281, 109] on button "[DATE]" at bounding box center [279, 112] width 31 height 14
click at [239, 191] on button "13" at bounding box center [238, 191] width 14 height 14
type input "**********"
click at [163, 328] on div "**********" at bounding box center [388, 185] width 528 height 370
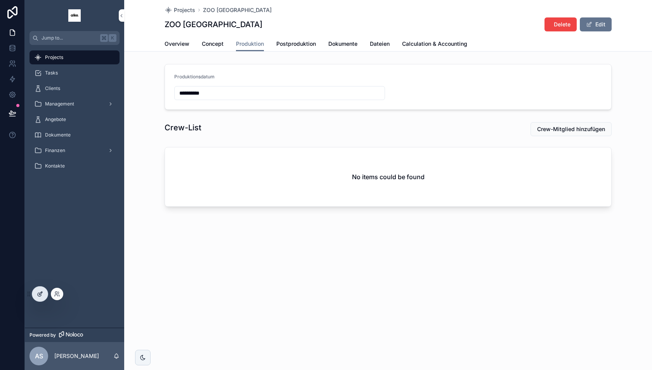
click at [36, 292] on div at bounding box center [40, 294] width 16 height 15
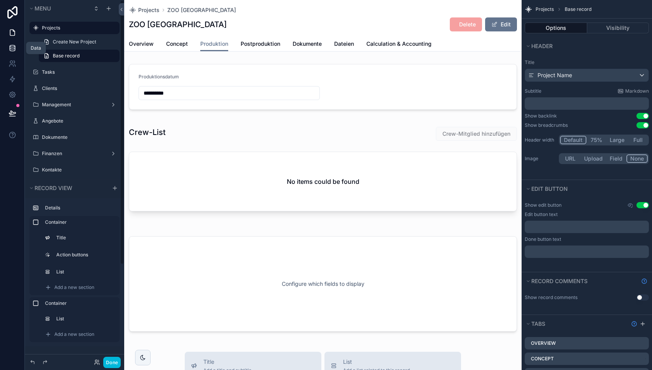
click at [12, 50] on icon at bounding box center [13, 48] width 8 height 8
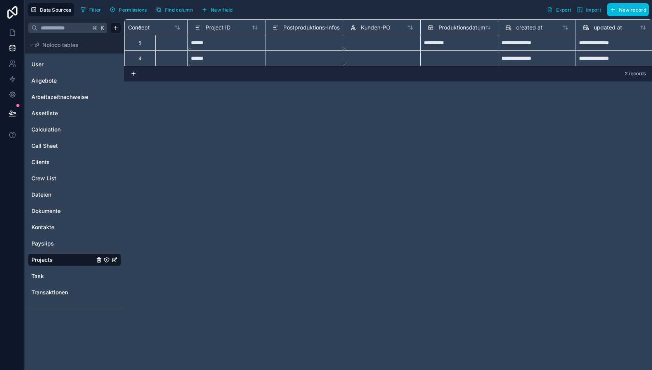
scroll to position [0, 756]
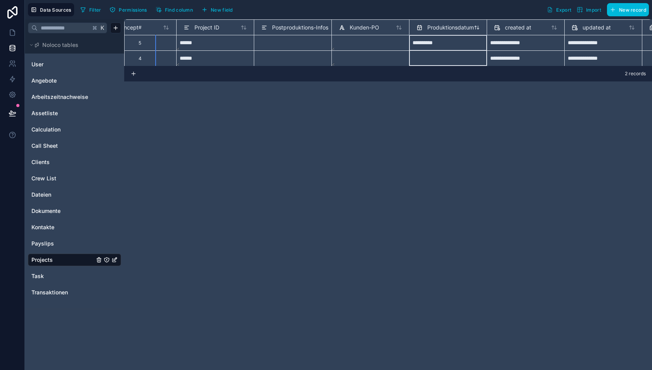
click at [448, 26] on span "Produktionsdatum" at bounding box center [450, 28] width 47 height 8
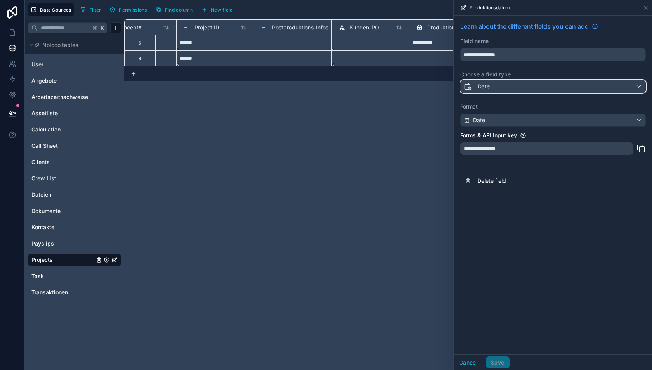
click at [501, 87] on div "Date" at bounding box center [553, 86] width 185 height 12
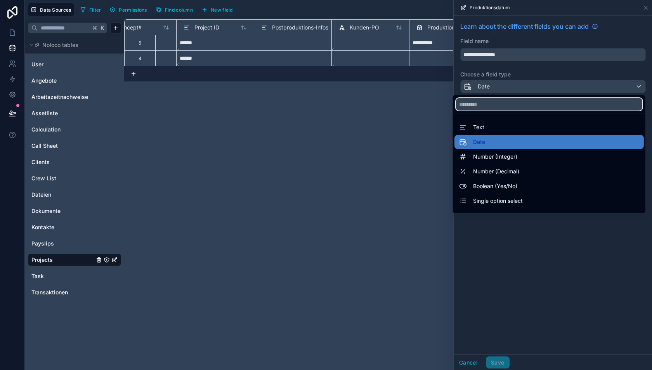
click at [504, 101] on input "text" at bounding box center [549, 104] width 186 height 12
click at [497, 73] on div at bounding box center [553, 185] width 198 height 370
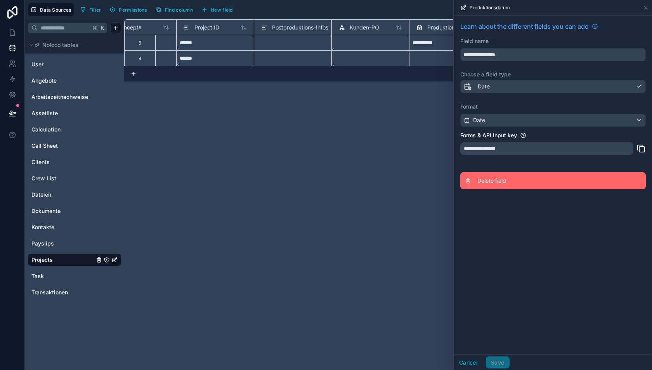
click at [490, 178] on span "Delete field" at bounding box center [534, 181] width 112 height 8
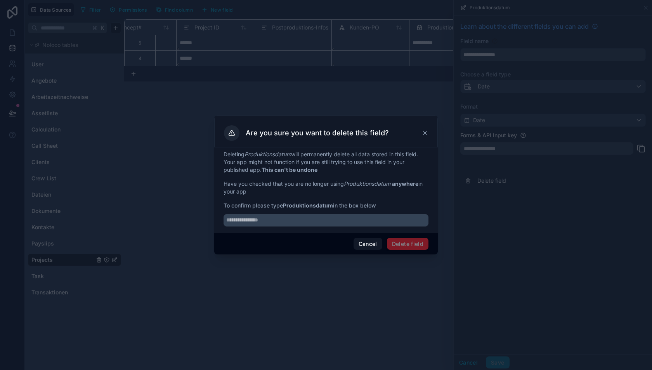
click at [310, 206] on strong "Produktionsdatum" at bounding box center [308, 205] width 50 height 7
copy strong "Produktionsdatum"
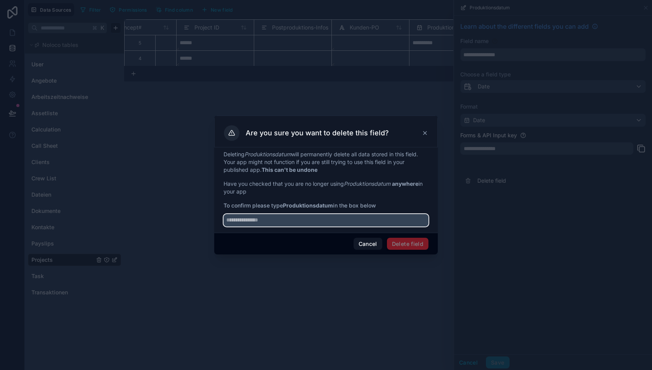
click at [306, 216] on input "text" at bounding box center [326, 220] width 205 height 12
paste input "**********"
type input "**********"
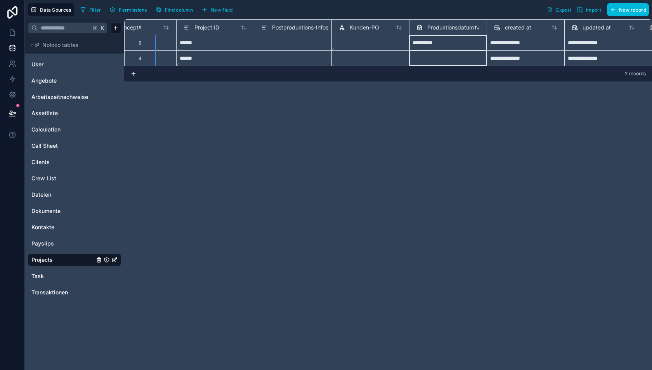
click at [435, 24] on span "Produktionsdatum" at bounding box center [450, 28] width 47 height 8
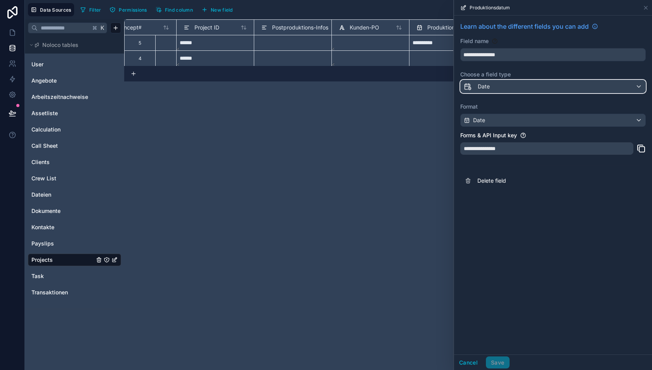
click at [495, 87] on div "Date" at bounding box center [553, 86] width 185 height 12
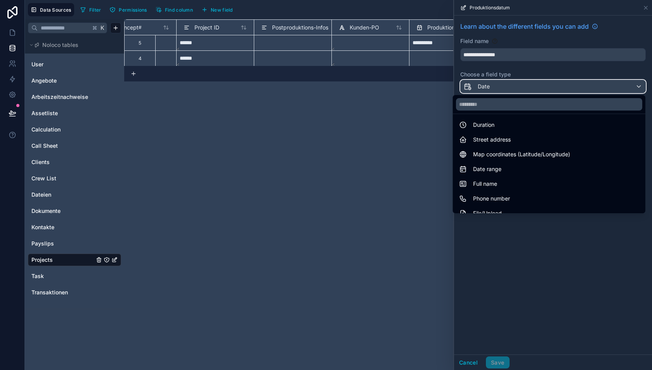
scroll to position [111, 0]
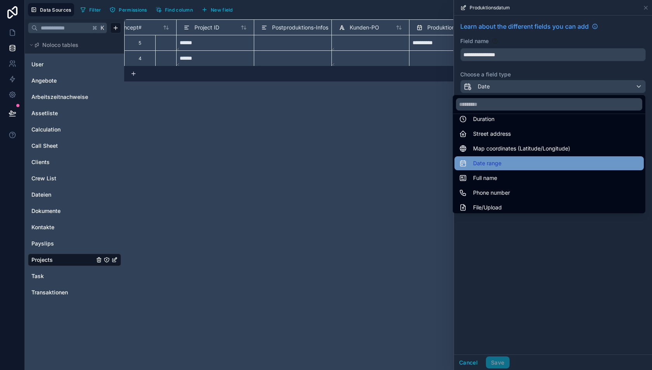
click at [492, 161] on span "Date range" at bounding box center [487, 163] width 28 height 9
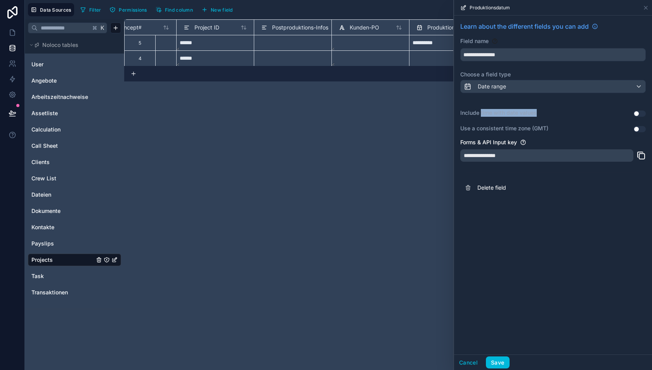
drag, startPoint x: 481, startPoint y: 109, endPoint x: 535, endPoint y: 113, distance: 54.2
click at [535, 113] on label "Include time with date values" at bounding box center [498, 113] width 76 height 8
click at [640, 113] on button "Use setting" at bounding box center [640, 114] width 12 height 6
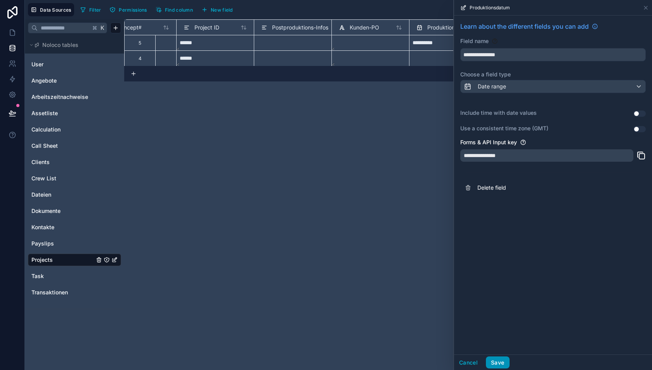
click at [494, 361] on button "Save" at bounding box center [497, 363] width 23 height 12
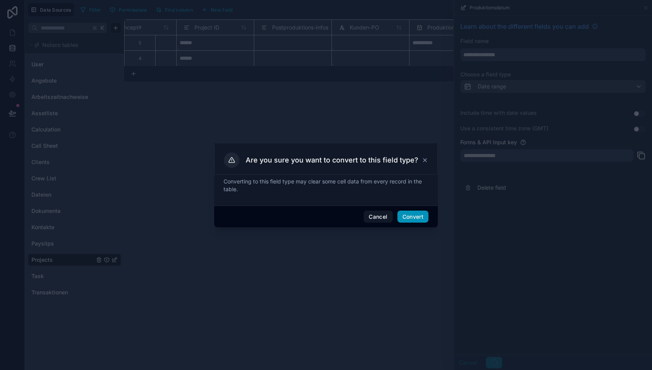
click at [412, 217] on button "Convert" at bounding box center [413, 217] width 31 height 12
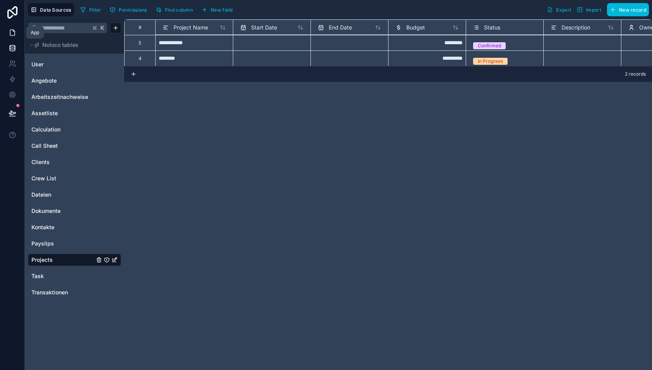
click at [16, 34] on icon at bounding box center [13, 33] width 8 height 8
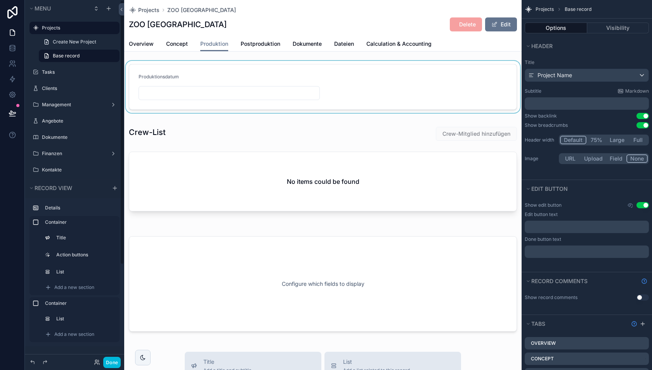
click at [204, 93] on div "scrollable content" at bounding box center [323, 87] width 398 height 52
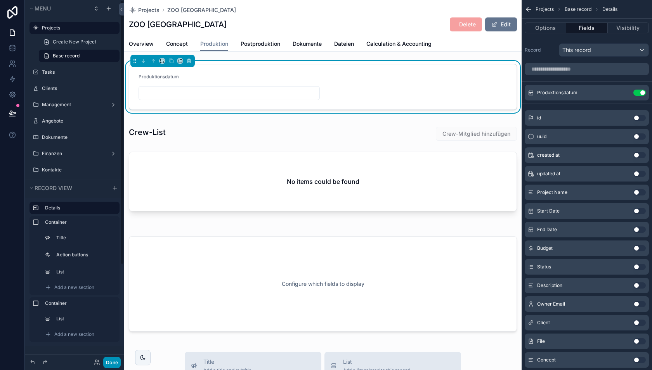
click at [116, 359] on button "Done" at bounding box center [111, 362] width 17 height 11
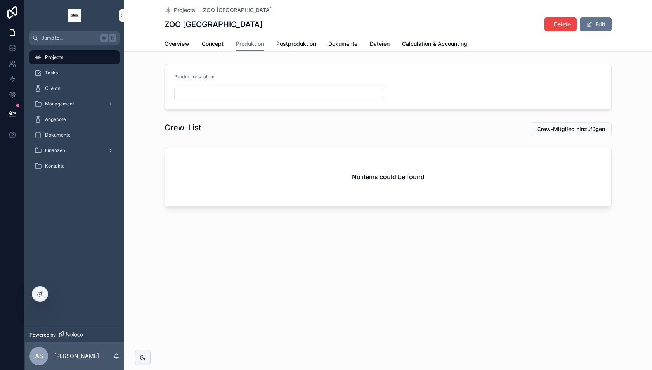
click at [209, 89] on input "scrollable content" at bounding box center [280, 93] width 210 height 11
click at [237, 188] on button "13" at bounding box center [238, 191] width 14 height 14
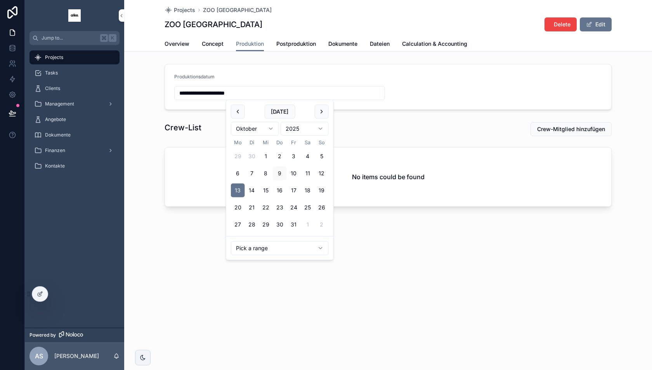
click at [268, 247] on html "**********" at bounding box center [326, 185] width 652 height 370
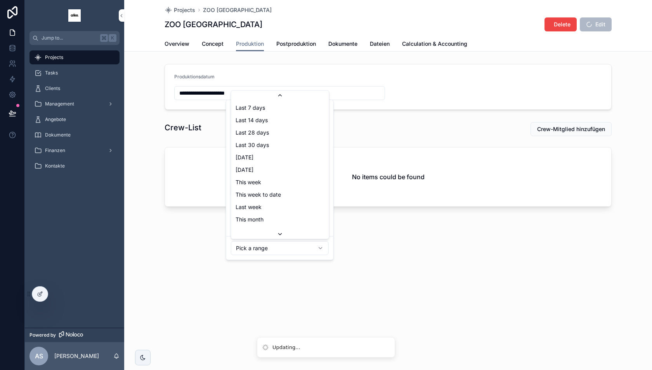
scroll to position [37, 0]
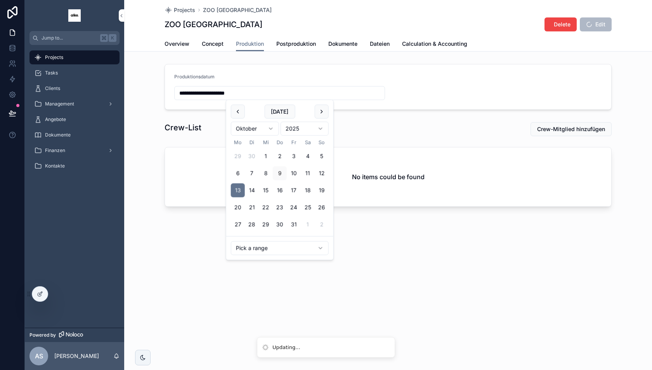
click at [271, 252] on html "**********" at bounding box center [326, 185] width 652 height 370
click at [222, 94] on input "**********" at bounding box center [280, 93] width 210 height 11
click at [262, 189] on button "15" at bounding box center [266, 191] width 14 height 14
type input "**********"
click at [217, 122] on div "Crew-List" at bounding box center [273, 127] width 217 height 11
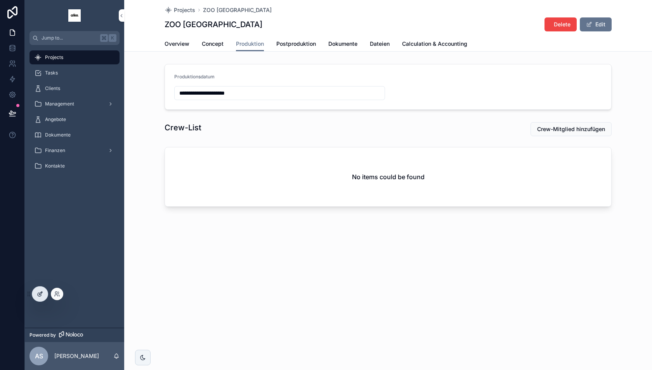
click at [40, 292] on icon at bounding box center [40, 294] width 6 height 6
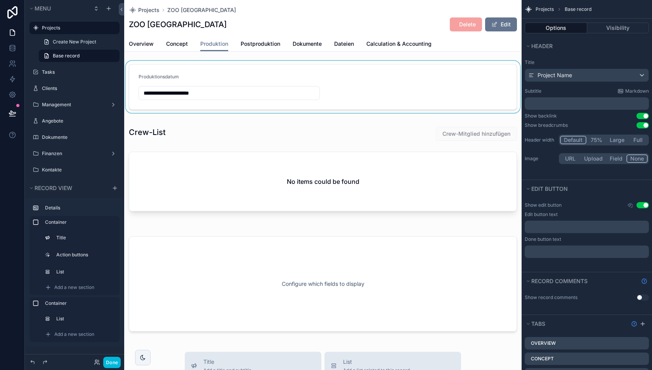
click at [217, 91] on div "scrollable content" at bounding box center [323, 87] width 398 height 52
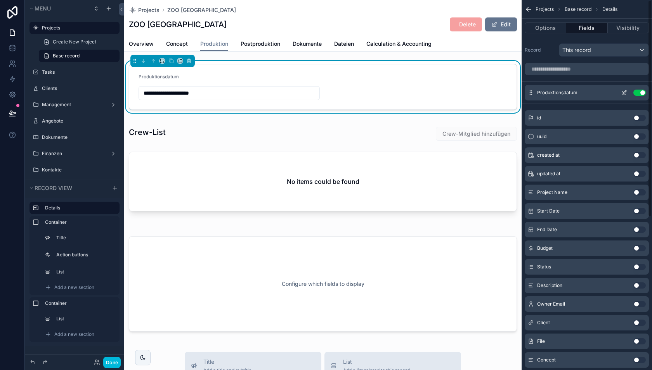
click at [624, 89] on div "Produktionsdatum Use setting" at bounding box center [587, 93] width 124 height 16
click at [625, 90] on icon "scrollable content" at bounding box center [624, 93] width 6 height 6
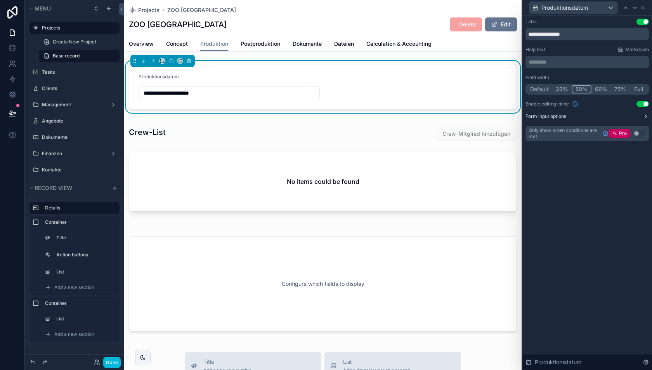
click at [642, 115] on button "Form input options" at bounding box center [587, 116] width 123 height 6
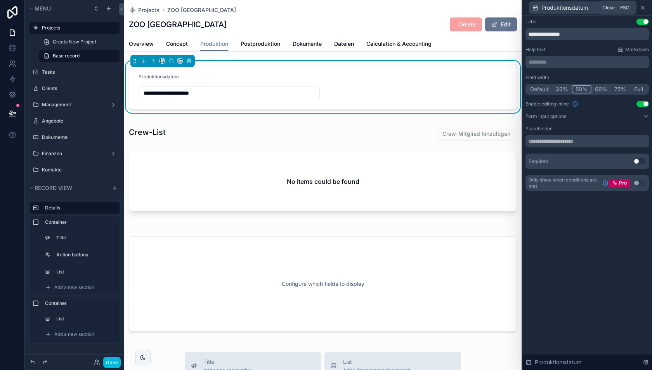
click at [644, 7] on icon at bounding box center [643, 8] width 6 height 6
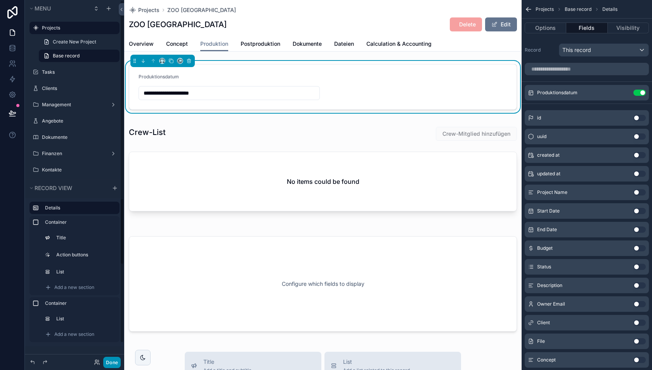
click at [108, 361] on button "Done" at bounding box center [111, 362] width 17 height 11
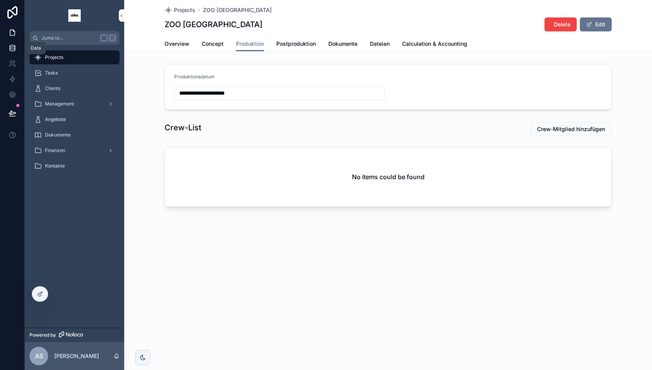
click at [10, 49] on icon at bounding box center [12, 49] width 5 height 3
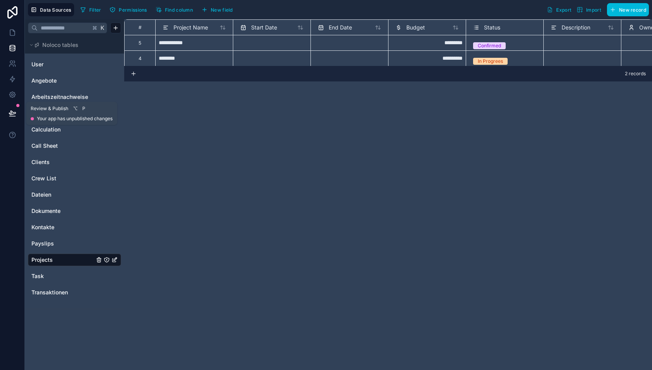
click at [13, 114] on icon at bounding box center [12, 113] width 7 height 4
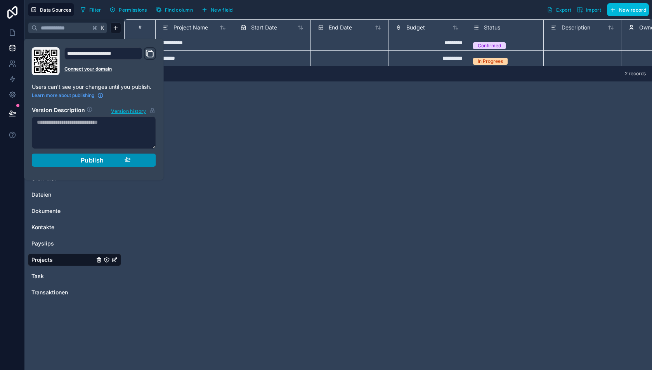
click at [55, 155] on button "Publish" at bounding box center [94, 160] width 124 height 13
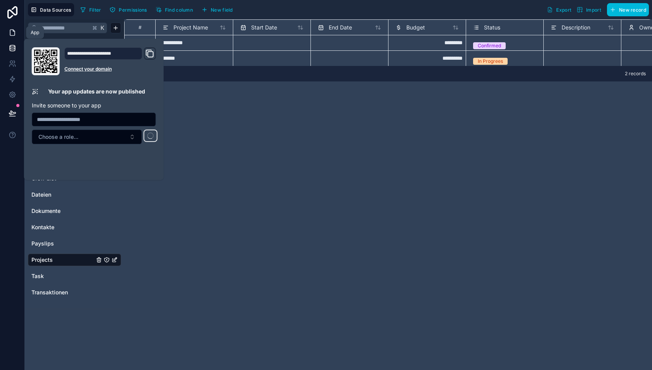
click at [12, 33] on icon at bounding box center [13, 33] width 8 height 8
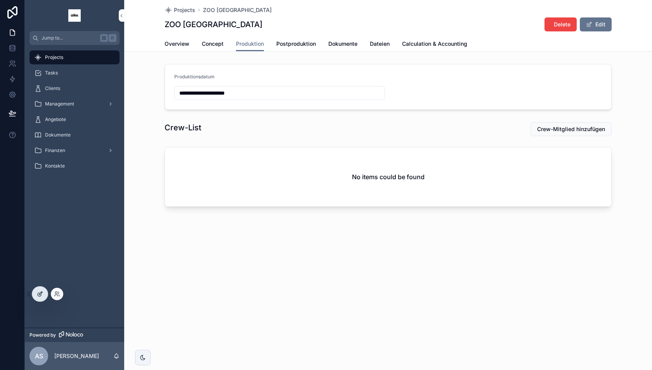
click at [43, 294] on div at bounding box center [40, 294] width 16 height 15
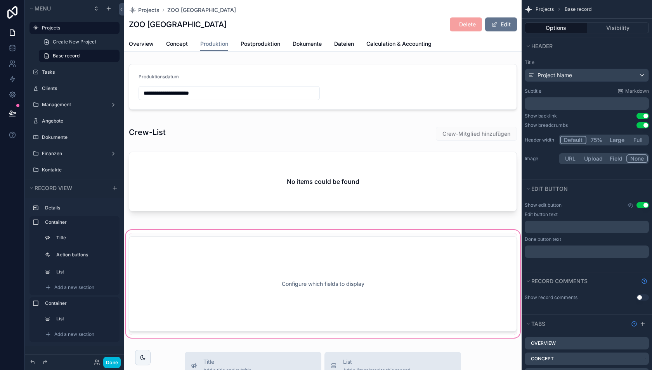
click at [291, 241] on div "scrollable content" at bounding box center [323, 284] width 398 height 111
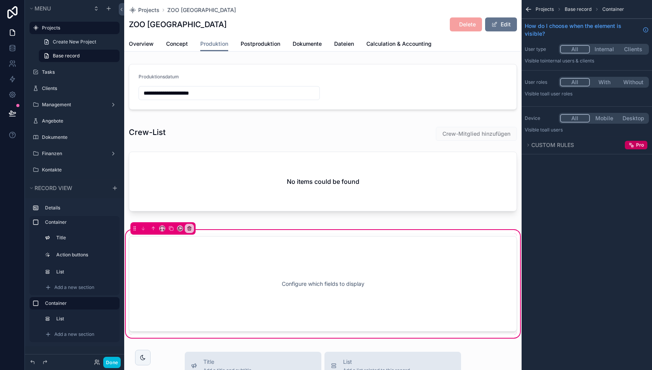
scroll to position [24, 0]
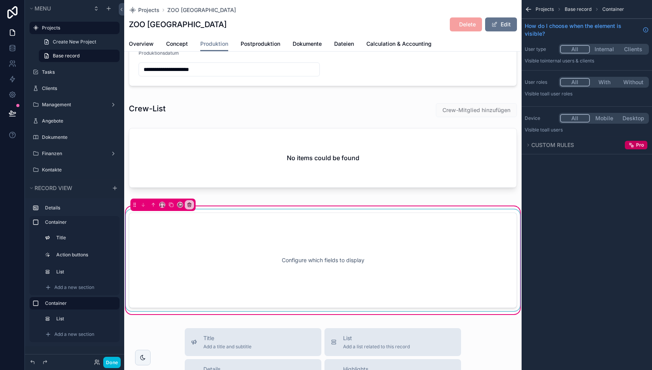
click at [279, 248] on div "scrollable content" at bounding box center [323, 261] width 398 height 102
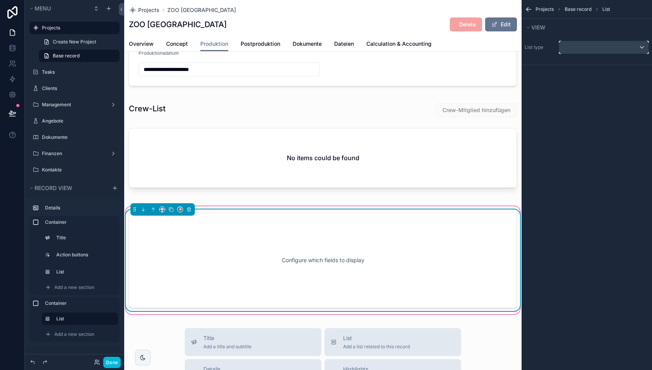
click at [585, 47] on div "scrollable content" at bounding box center [603, 47] width 89 height 12
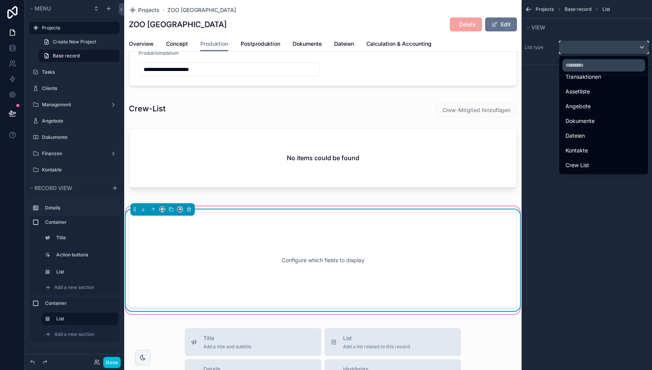
scroll to position [140, 0]
click at [583, 160] on div "Call Sheet" at bounding box center [604, 166] width 86 height 14
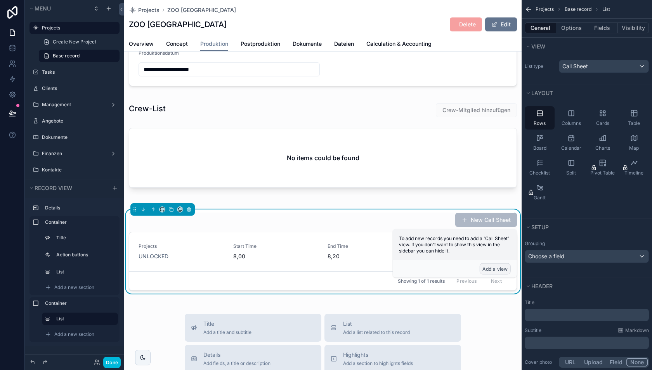
click at [495, 266] on button "Add a view" at bounding box center [495, 269] width 31 height 11
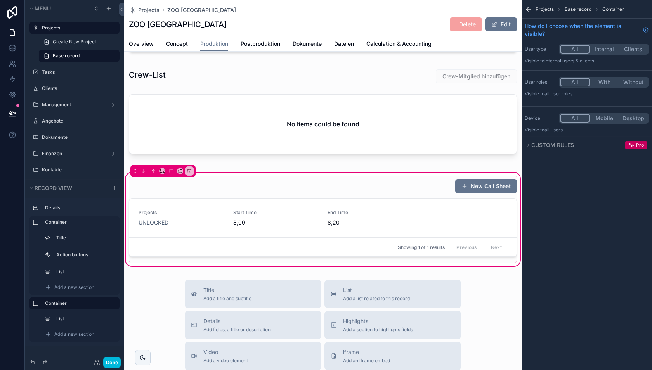
scroll to position [62, 0]
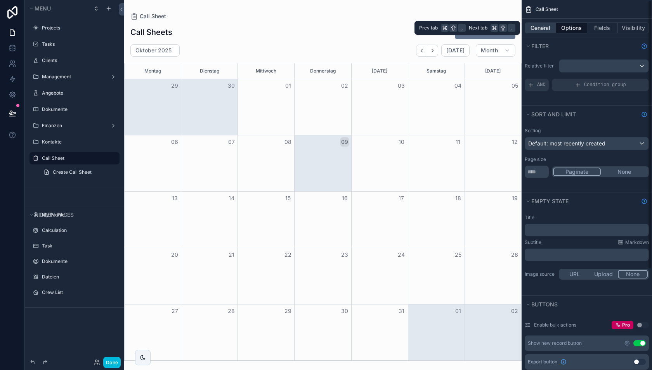
click at [542, 26] on button "General" at bounding box center [540, 28] width 31 height 11
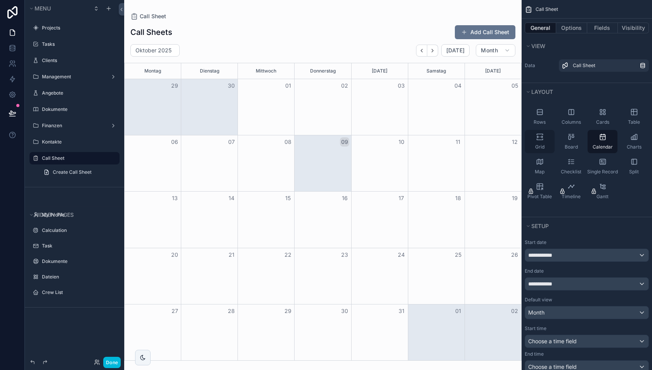
click at [540, 139] on icon "scrollable content" at bounding box center [540, 139] width 6 height 1
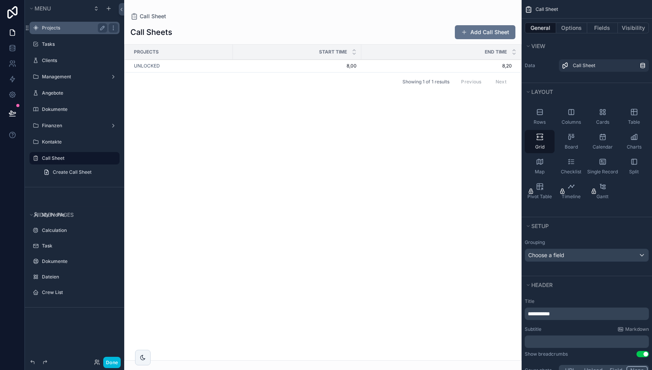
click at [68, 32] on div "Projects" at bounding box center [74, 27] width 65 height 9
click at [109, 359] on button "Done" at bounding box center [111, 362] width 17 height 11
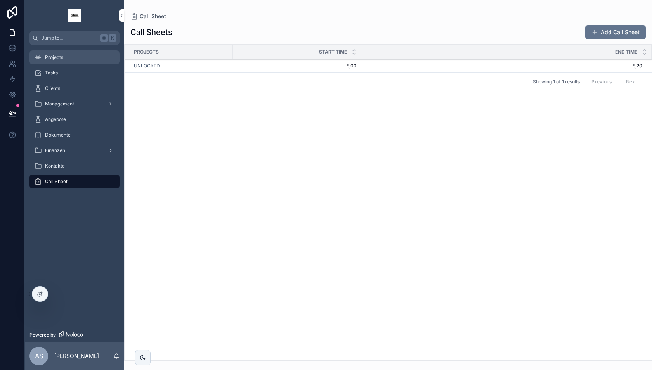
click at [67, 59] on div "Projects" at bounding box center [74, 57] width 81 height 12
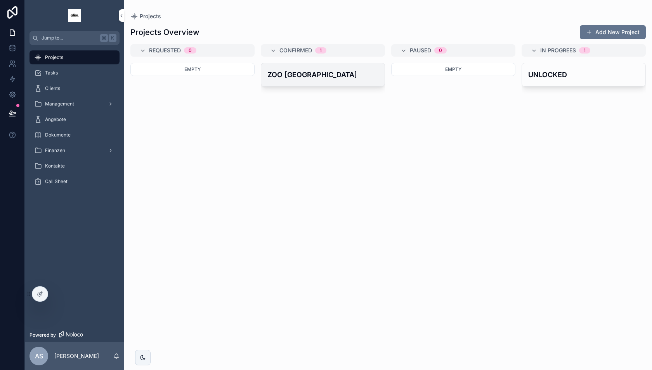
click at [324, 75] on h4 "ZOO [GEOGRAPHIC_DATA]" at bounding box center [322, 74] width 111 height 10
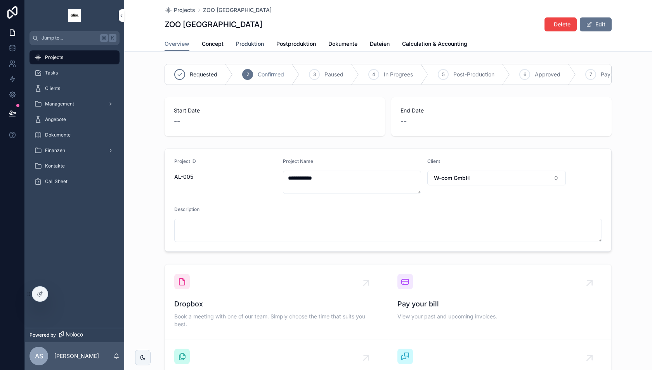
click at [257, 43] on span "Produktion" at bounding box center [250, 44] width 28 height 8
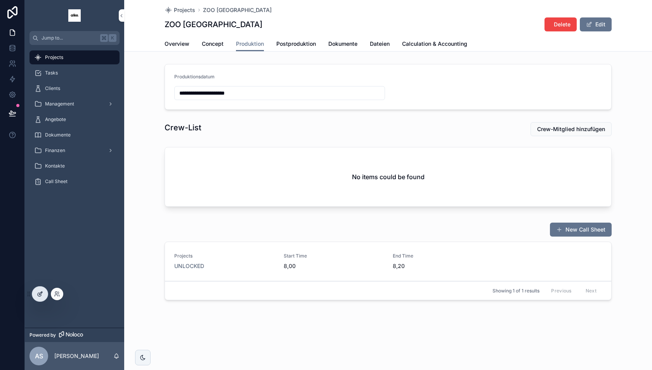
click at [38, 294] on icon at bounding box center [40, 294] width 6 height 6
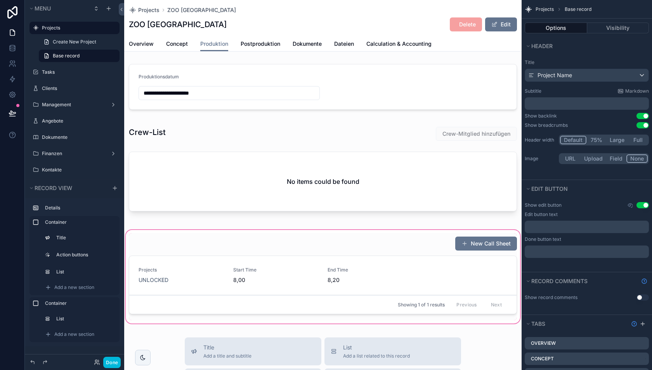
click at [327, 243] on div "scrollable content" at bounding box center [323, 277] width 398 height 97
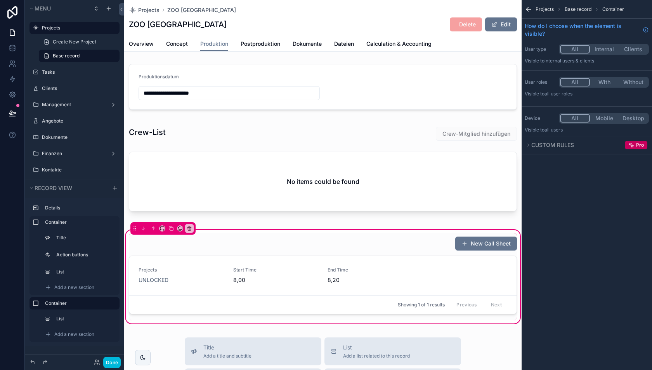
scroll to position [12, 0]
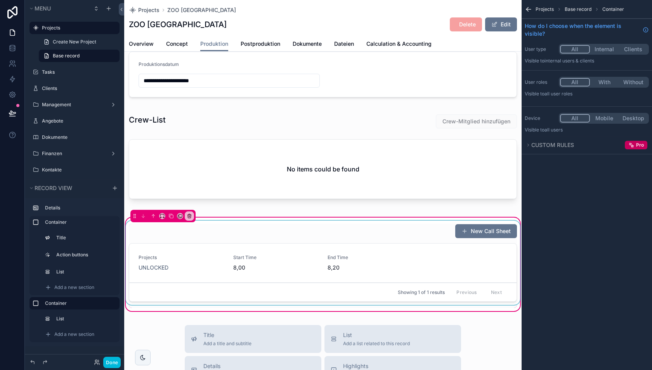
click at [325, 236] on div "scrollable content" at bounding box center [323, 264] width 398 height 87
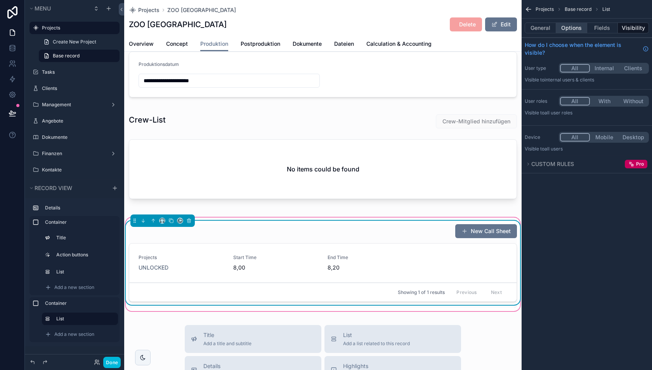
click at [568, 27] on button "Options" at bounding box center [571, 28] width 31 height 11
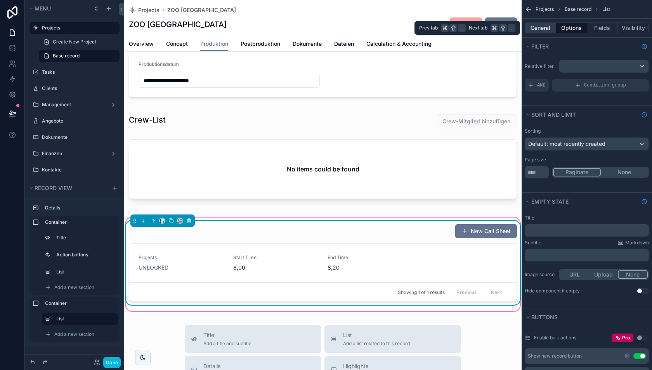
click at [545, 27] on button "General" at bounding box center [540, 28] width 31 height 11
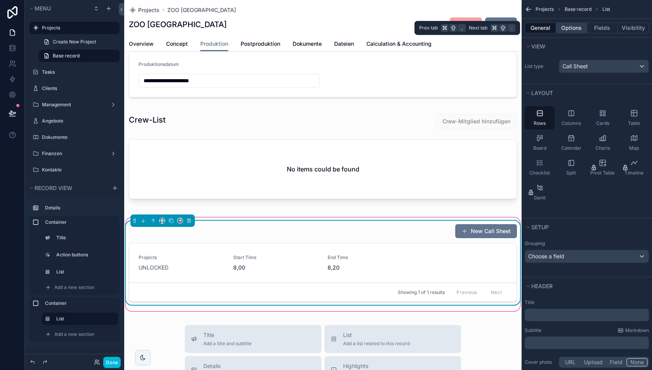
click at [570, 27] on button "Options" at bounding box center [571, 28] width 31 height 11
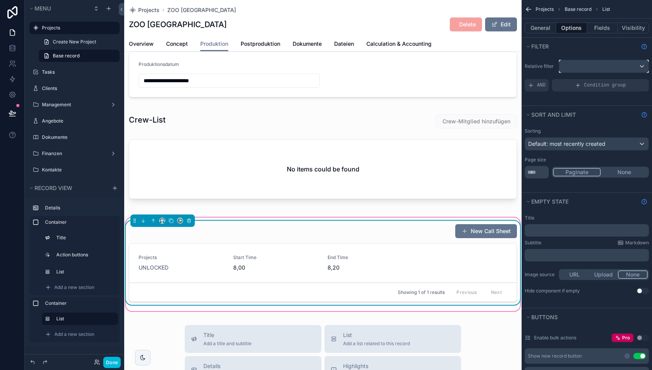
click at [580, 66] on div "scrollable content" at bounding box center [603, 66] width 89 height 12
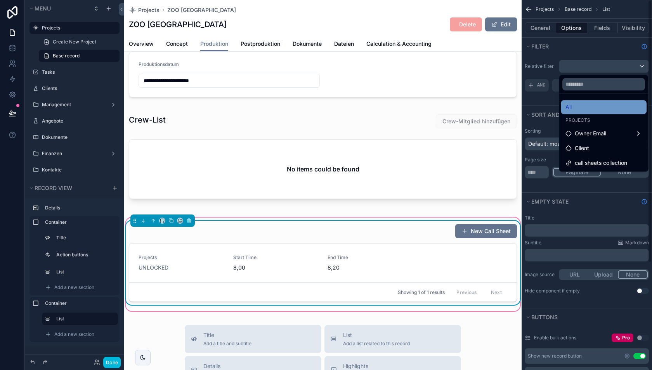
click at [579, 105] on div "All" at bounding box center [604, 106] width 76 height 9
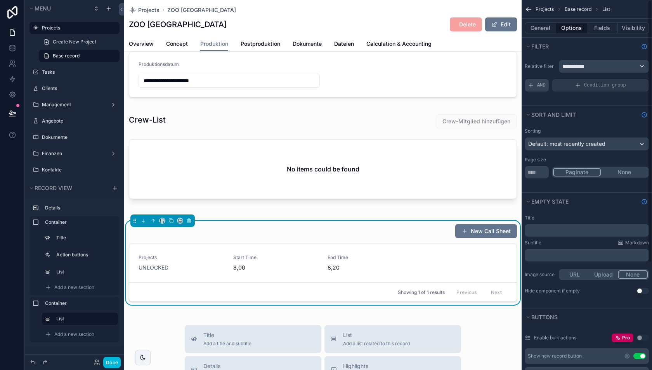
click at [542, 83] on span "AND" at bounding box center [541, 85] width 9 height 6
click at [568, 87] on div "Add a filter" at bounding box center [587, 85] width 124 height 12
click at [627, 80] on icon "scrollable content" at bounding box center [629, 80] width 5 height 5
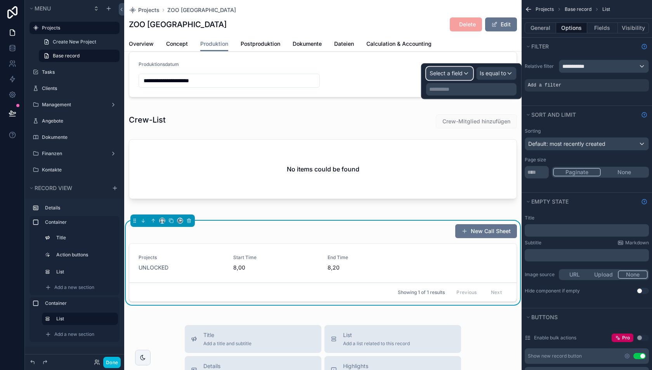
click at [460, 74] on span "Select a field" at bounding box center [446, 73] width 33 height 7
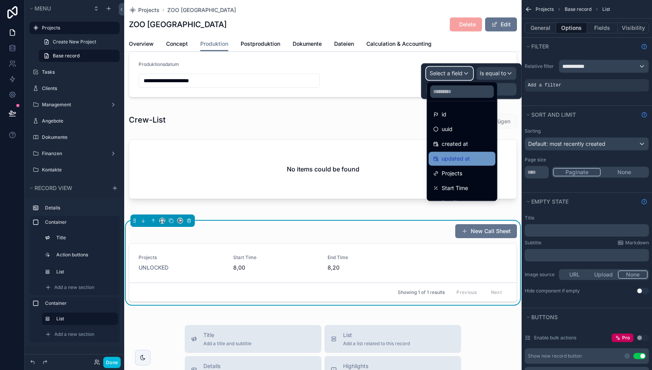
scroll to position [10, 0]
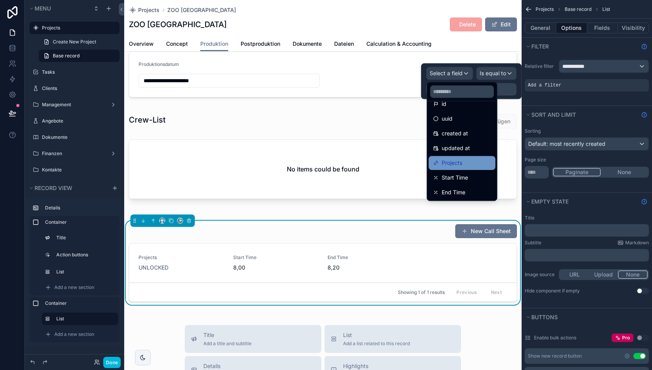
click at [460, 160] on span "Projects" at bounding box center [452, 162] width 21 height 9
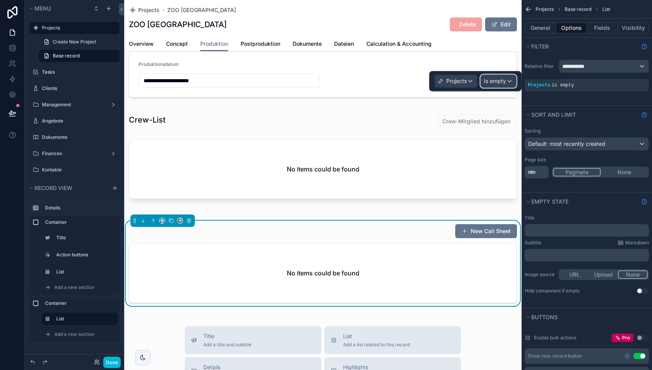
click at [505, 76] on div "Is empty" at bounding box center [498, 81] width 35 height 12
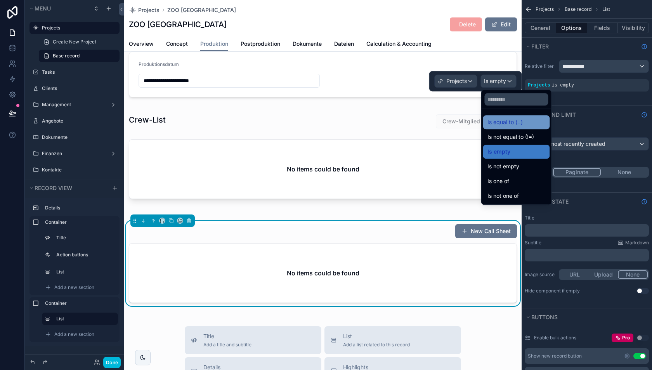
click at [502, 123] on span "Is equal to (=)" at bounding box center [505, 122] width 35 height 9
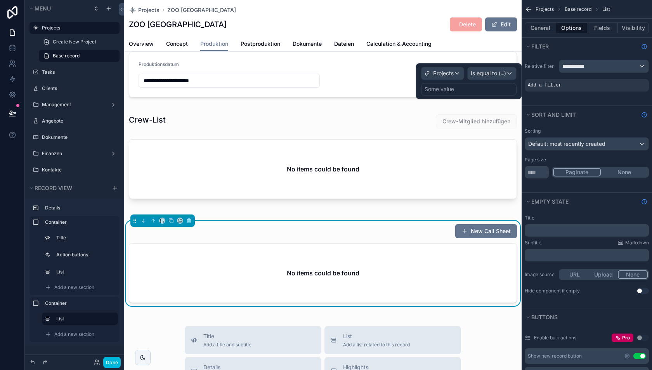
click at [469, 89] on div "Some value" at bounding box center [469, 89] width 96 height 12
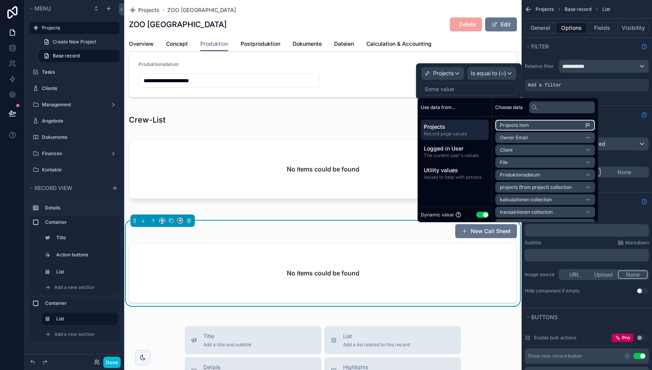
click at [519, 126] on span "Projects item" at bounding box center [514, 125] width 29 height 6
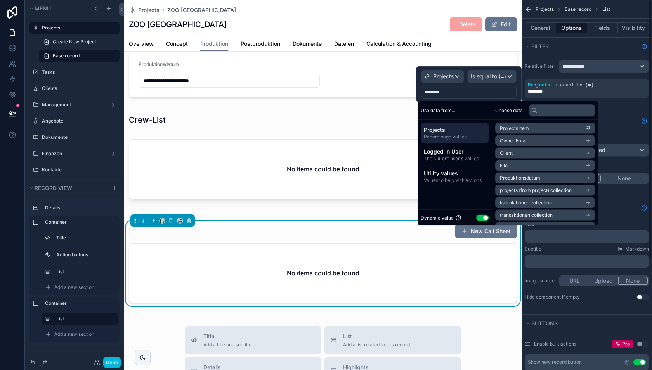
click at [616, 106] on div "**********" at bounding box center [587, 83] width 130 height 57
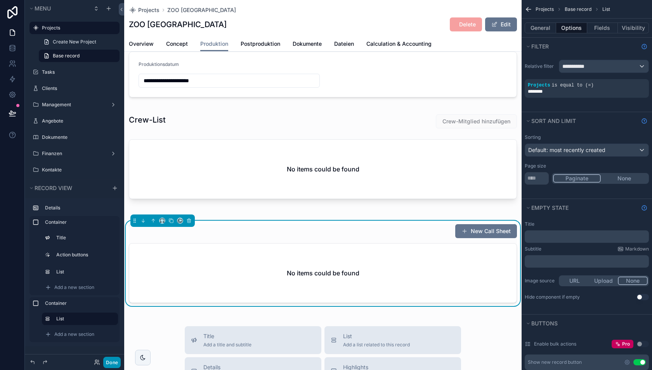
click at [113, 364] on button "Done" at bounding box center [111, 362] width 17 height 11
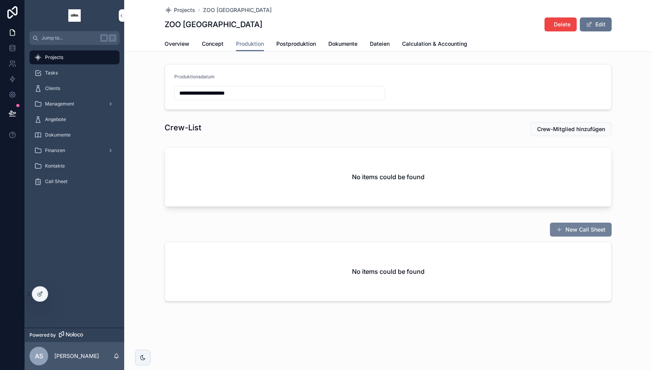
click at [580, 226] on button "New Call Sheet" at bounding box center [581, 230] width 62 height 14
click at [42, 297] on icon at bounding box center [40, 294] width 6 height 6
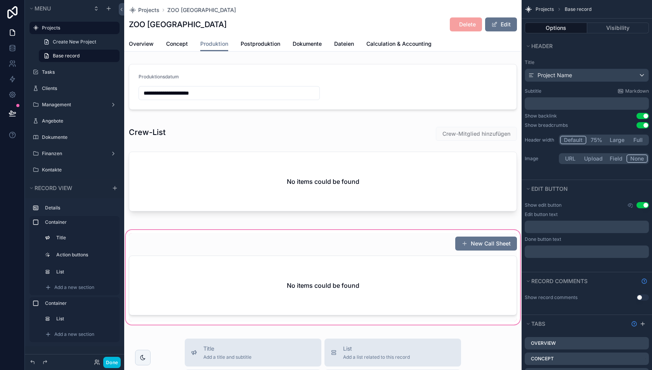
click at [445, 240] on div "scrollable content" at bounding box center [323, 278] width 398 height 98
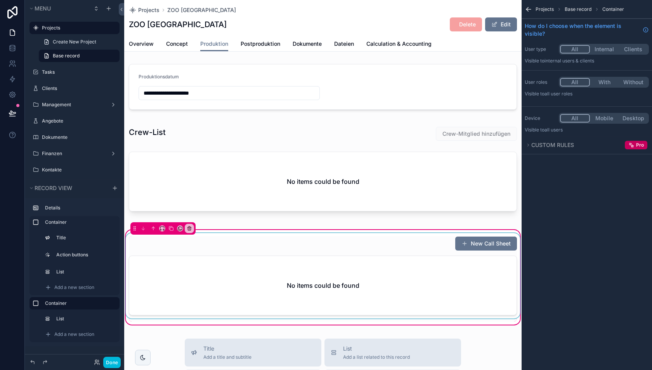
click at [441, 244] on div "scrollable content" at bounding box center [323, 277] width 398 height 89
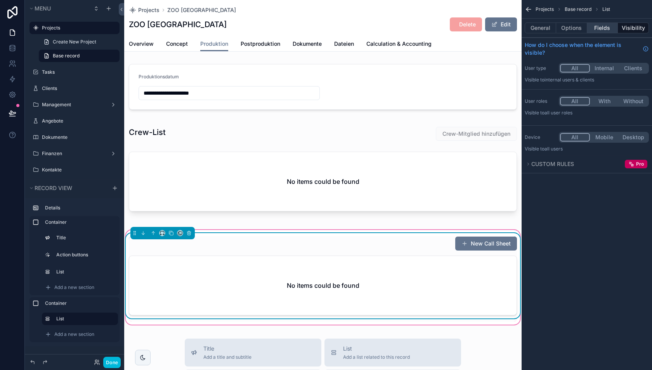
click at [599, 29] on button "Fields" at bounding box center [602, 28] width 31 height 11
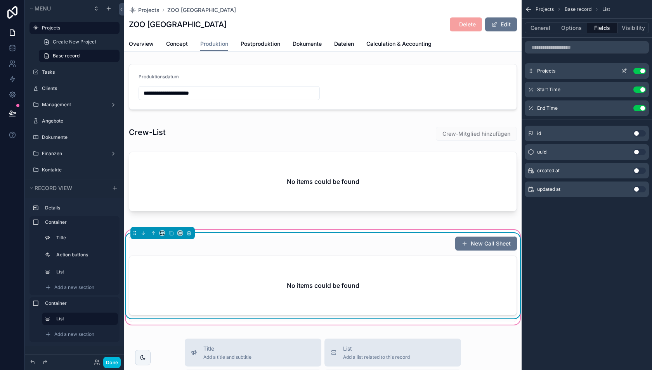
click at [642, 68] on button "Use setting" at bounding box center [640, 71] width 12 height 6
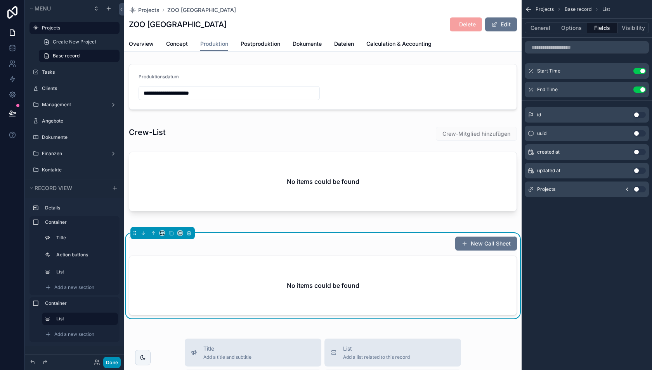
click at [111, 364] on button "Done" at bounding box center [111, 362] width 17 height 11
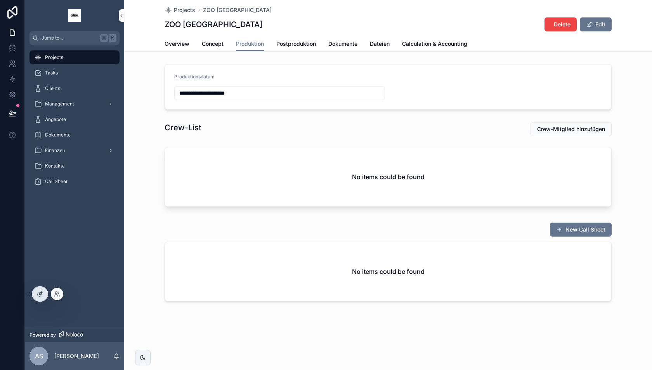
click at [42, 295] on icon at bounding box center [40, 294] width 6 height 6
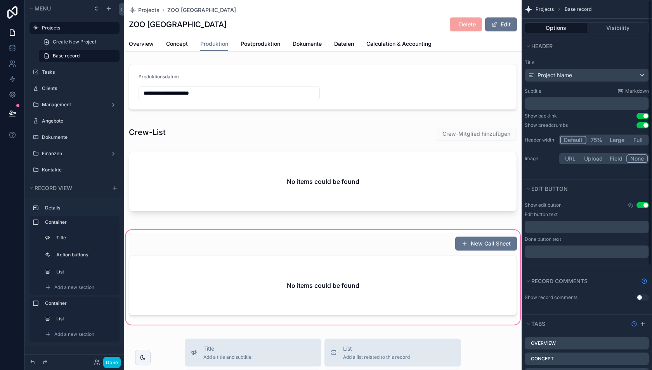
click at [441, 242] on div "scrollable content" at bounding box center [323, 278] width 398 height 98
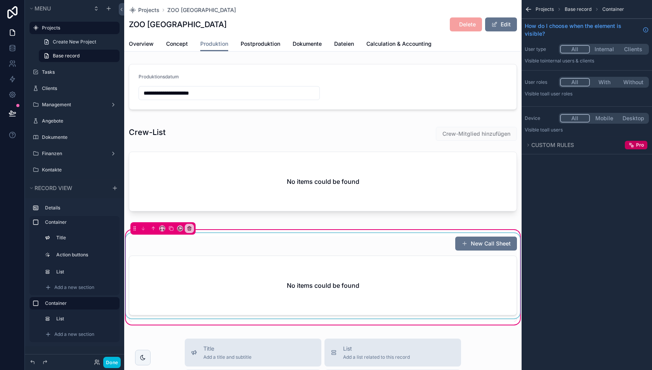
click at [228, 278] on div "scrollable content" at bounding box center [323, 277] width 398 height 89
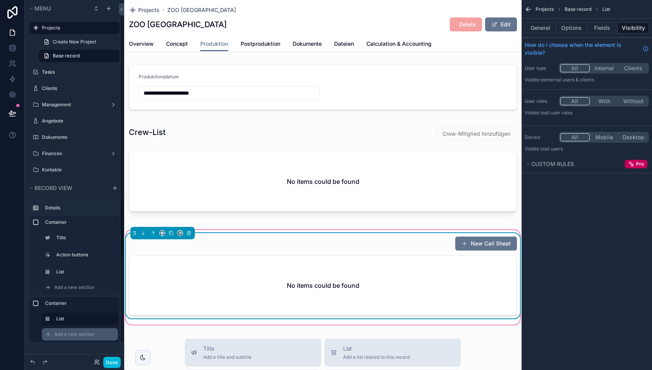
click at [78, 335] on span "Add a new section" at bounding box center [74, 335] width 40 height 6
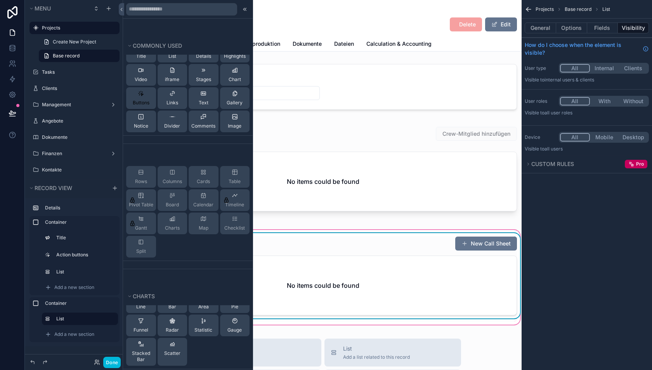
click at [144, 94] on div "Buttons" at bounding box center [141, 98] width 17 height 16
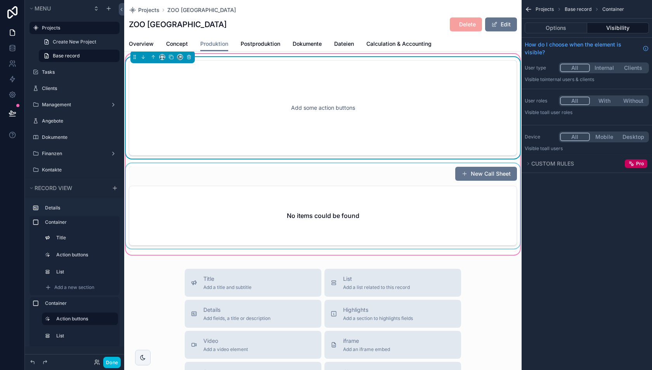
scroll to position [167, 0]
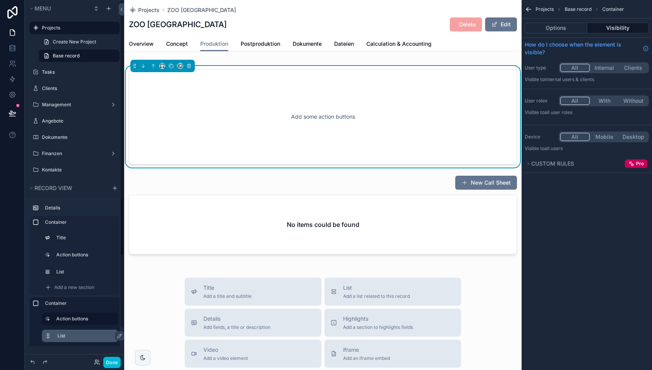
click at [74, 335] on label "List" at bounding box center [84, 336] width 54 height 6
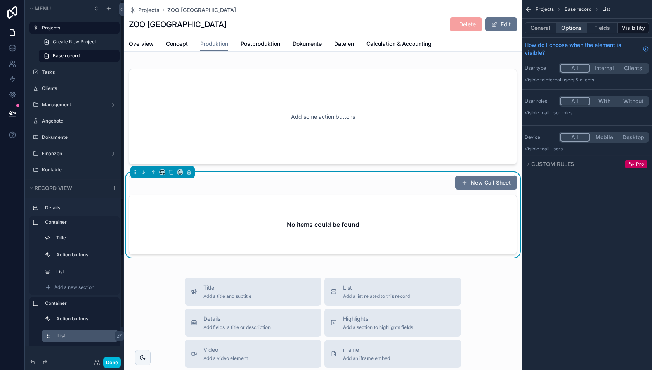
click at [569, 26] on button "Options" at bounding box center [571, 28] width 31 height 11
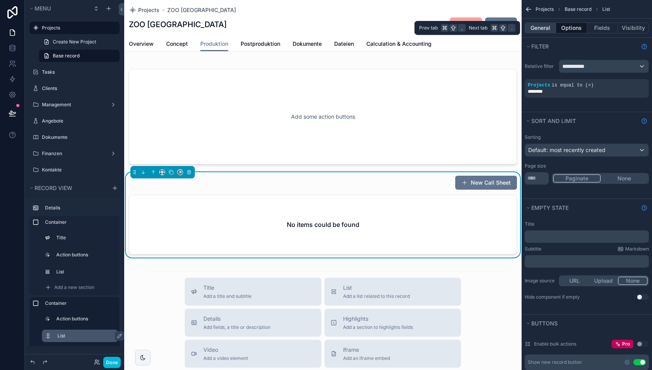
click at [542, 27] on button "General" at bounding box center [540, 28] width 31 height 11
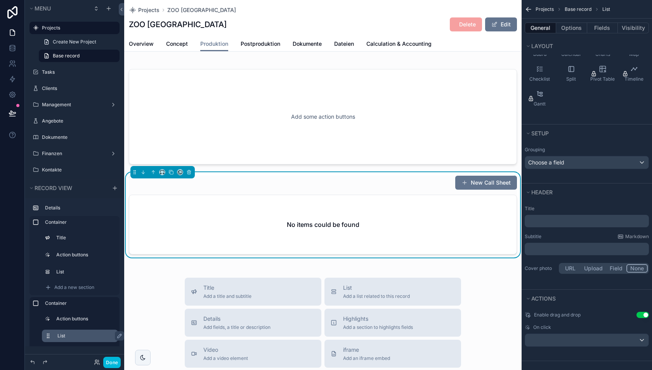
scroll to position [0, 0]
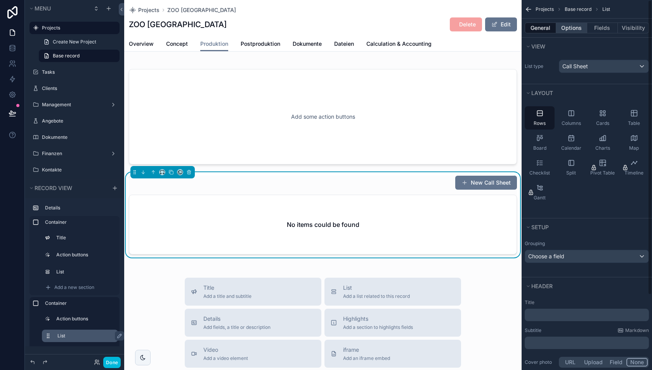
click at [573, 30] on button "Options" at bounding box center [571, 28] width 31 height 11
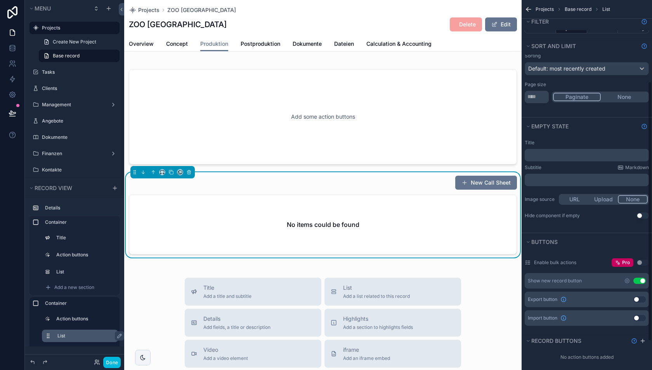
scroll to position [116, 0]
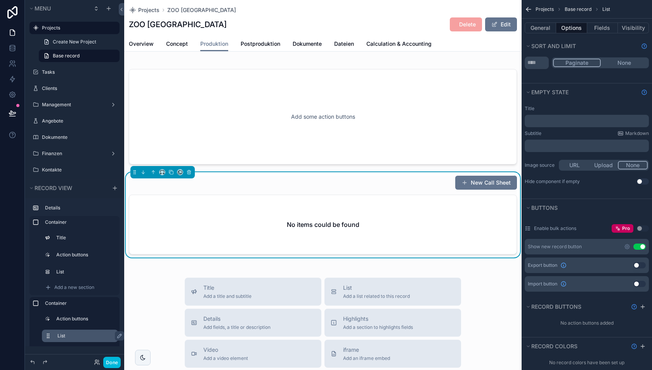
click at [639, 244] on button "Use setting" at bounding box center [640, 247] width 12 height 6
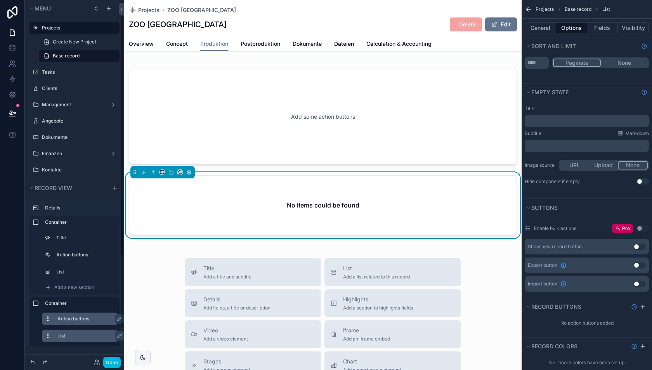
click at [88, 318] on label "Action buttons" at bounding box center [84, 319] width 54 height 6
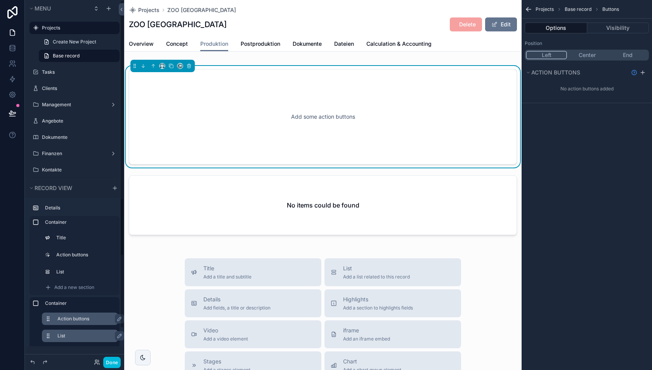
scroll to position [0, 0]
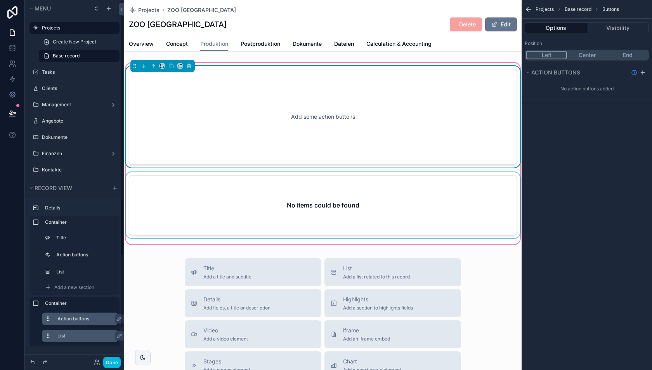
click at [344, 193] on div "scrollable content" at bounding box center [323, 206] width 398 height 69
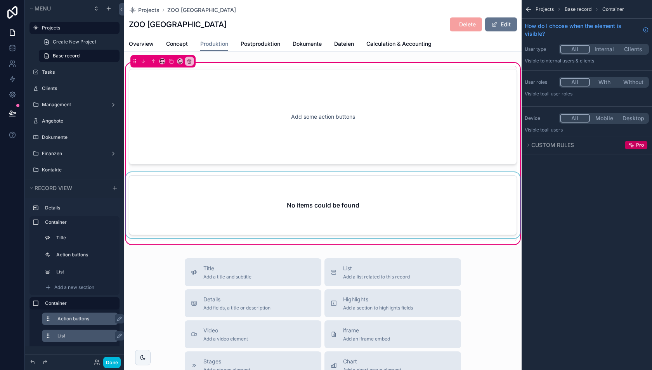
click at [344, 193] on div "scrollable content" at bounding box center [323, 206] width 398 height 69
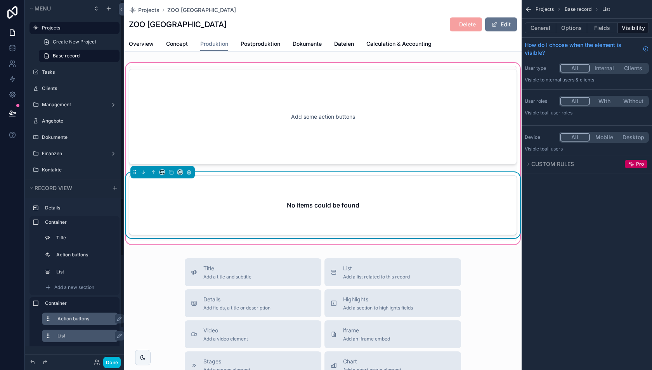
click at [81, 320] on label "Action buttons" at bounding box center [84, 319] width 54 height 6
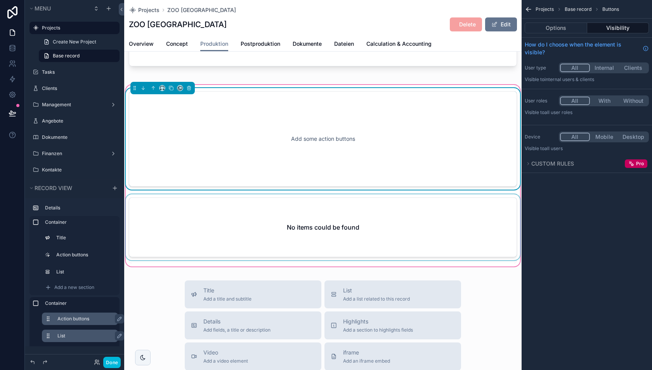
scroll to position [139, 0]
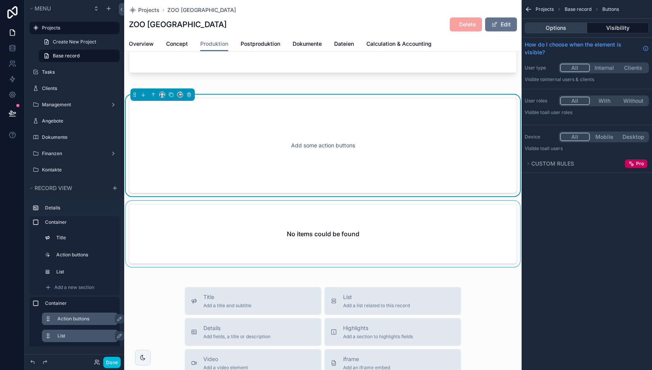
click at [554, 30] on button "Options" at bounding box center [556, 28] width 63 height 11
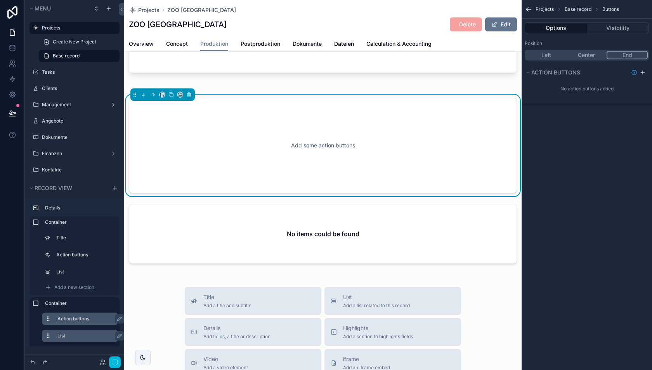
click at [625, 54] on button "End" at bounding box center [627, 55] width 41 height 9
click at [642, 73] on icon "scrollable content" at bounding box center [642, 73] width 3 height 0
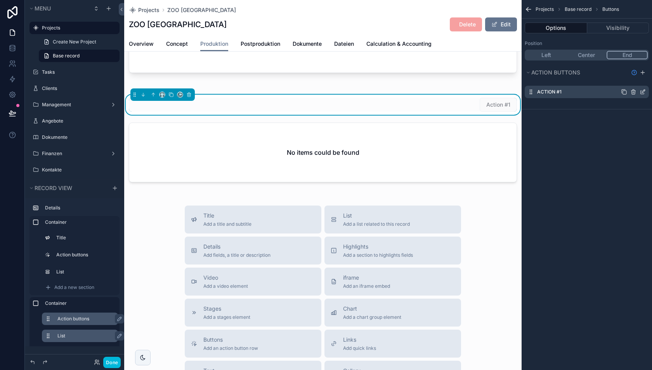
click at [643, 92] on icon "scrollable content" at bounding box center [643, 91] width 3 height 3
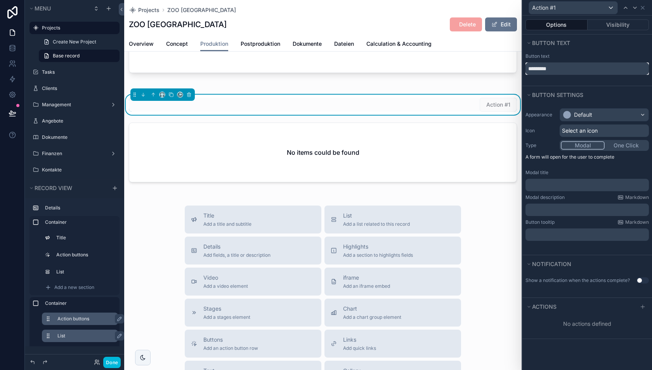
click at [561, 66] on input "*********" at bounding box center [587, 69] width 123 height 12
type input "**********"
click at [626, 147] on button "One Click" at bounding box center [626, 145] width 44 height 9
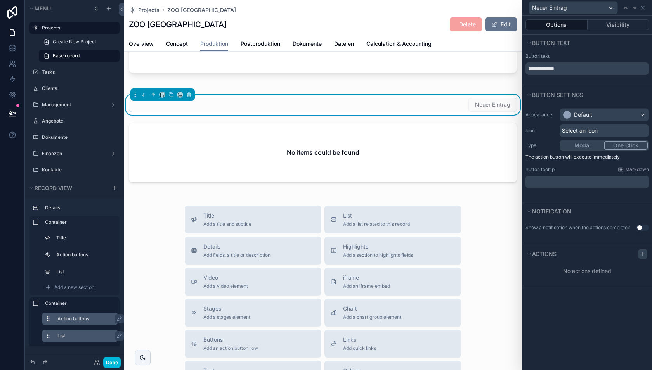
click at [640, 252] on icon at bounding box center [643, 254] width 6 height 6
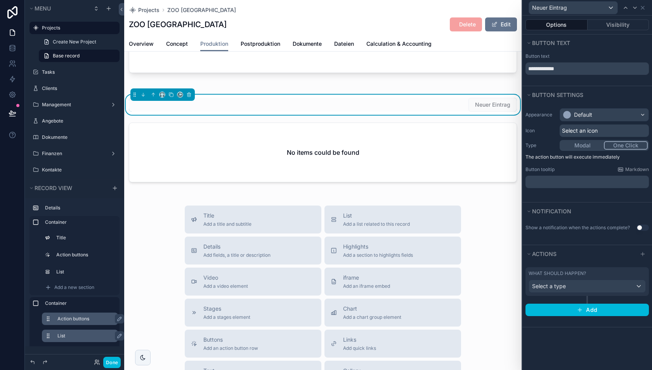
click at [578, 292] on div "What should happen? Select a type" at bounding box center [587, 281] width 123 height 29
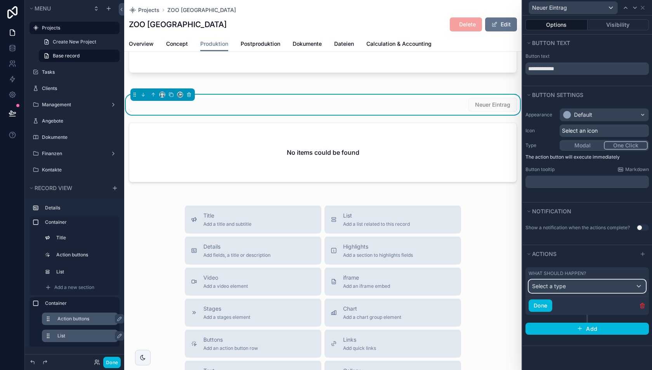
click at [577, 287] on div "Select a type" at bounding box center [587, 286] width 116 height 12
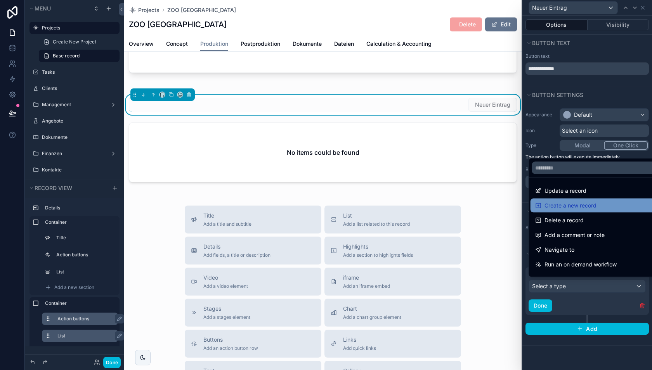
click at [565, 204] on span "Create a new record" at bounding box center [571, 205] width 52 height 9
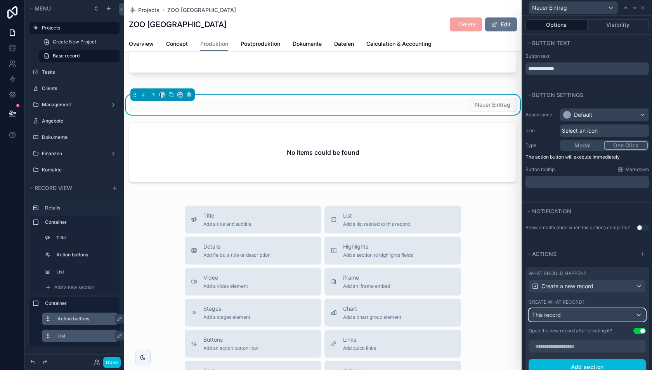
click at [557, 313] on span "This record" at bounding box center [546, 315] width 29 height 7
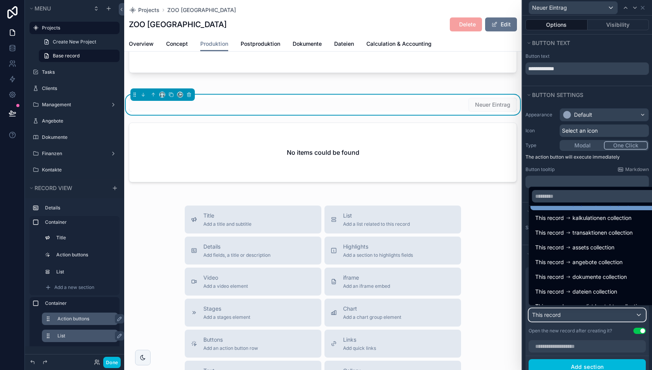
scroll to position [84, 0]
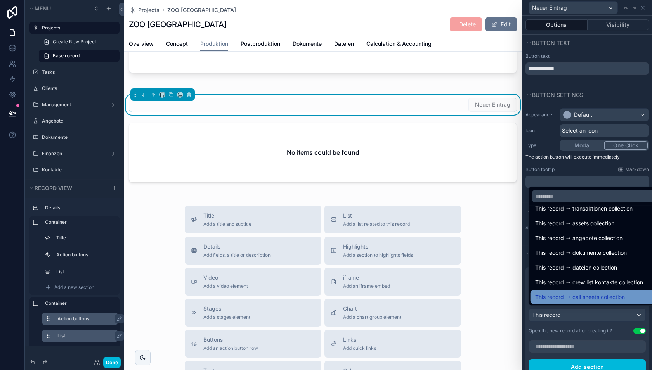
click at [575, 294] on span "call sheets collection" at bounding box center [599, 297] width 52 height 9
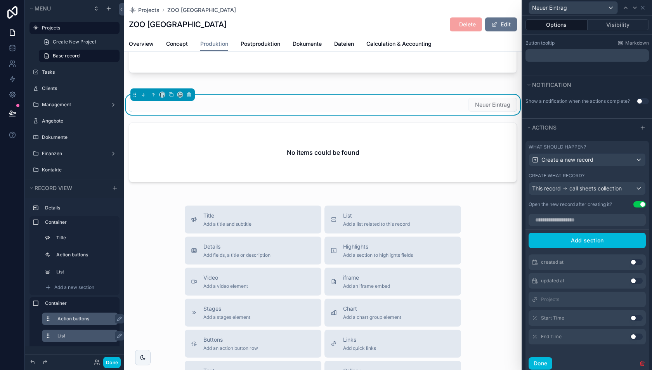
scroll to position [156, 0]
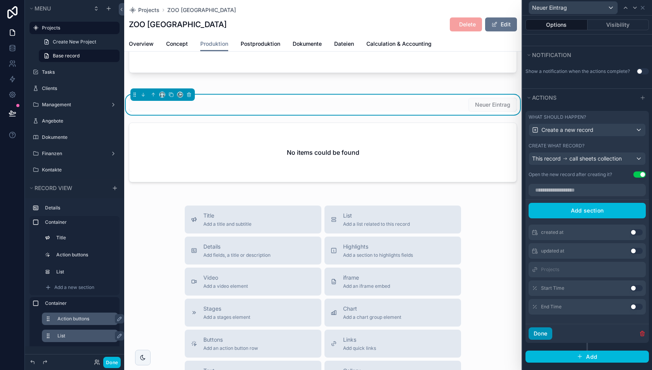
click at [542, 335] on button "Done" at bounding box center [541, 334] width 24 height 12
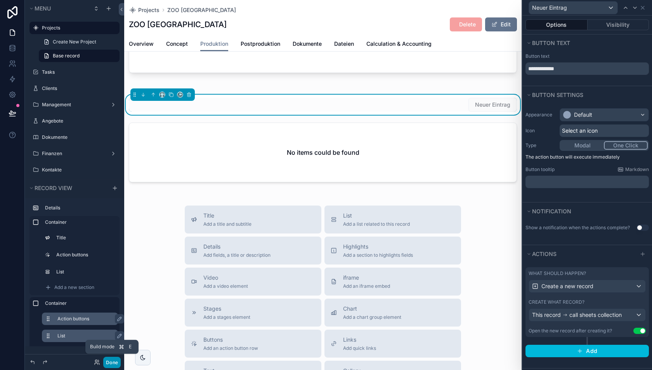
click at [113, 363] on button "Done" at bounding box center [111, 362] width 17 height 11
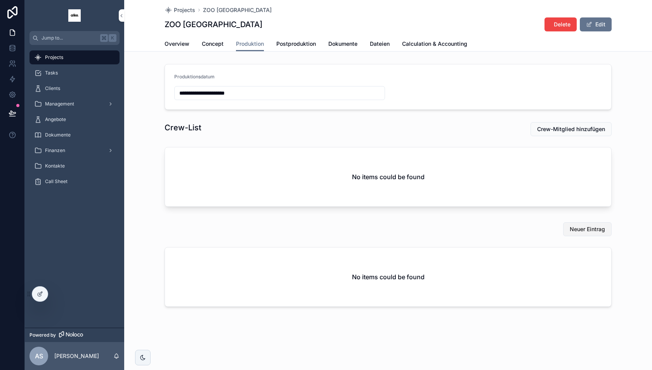
click at [585, 232] on span "Neuer Eintrag" at bounding box center [587, 230] width 35 height 8
click at [37, 298] on div at bounding box center [40, 294] width 16 height 15
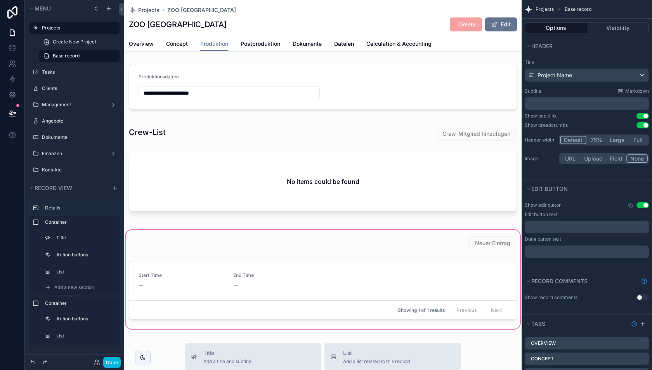
click at [453, 239] on div "scrollable content" at bounding box center [323, 280] width 398 height 102
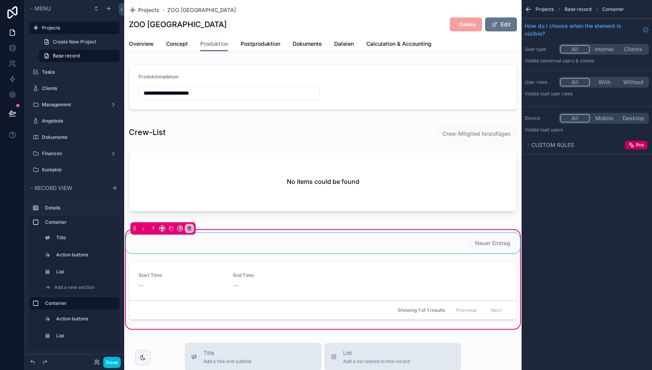
click at [459, 242] on div "scrollable content" at bounding box center [323, 243] width 398 height 20
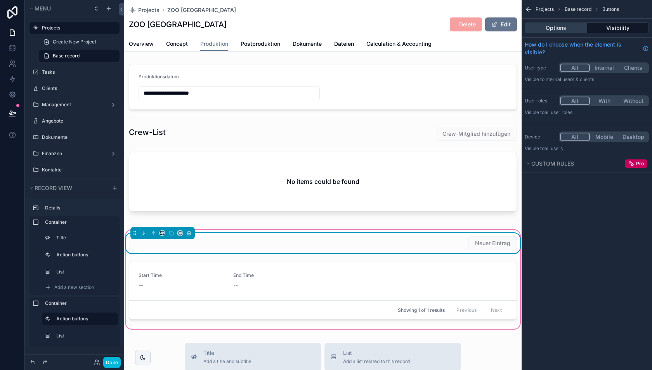
click at [563, 33] on button "Options" at bounding box center [556, 28] width 63 height 11
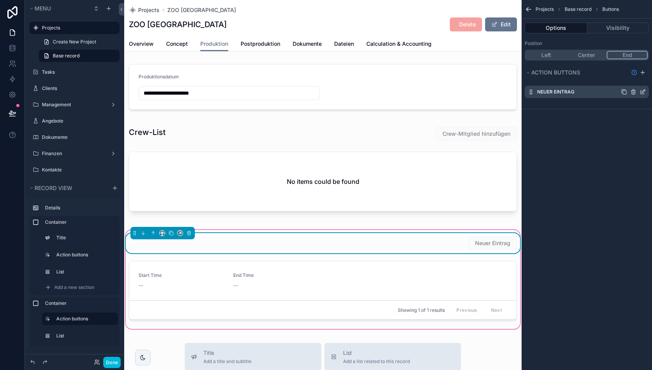
click at [644, 93] on icon "scrollable content" at bounding box center [642, 92] width 3 height 3
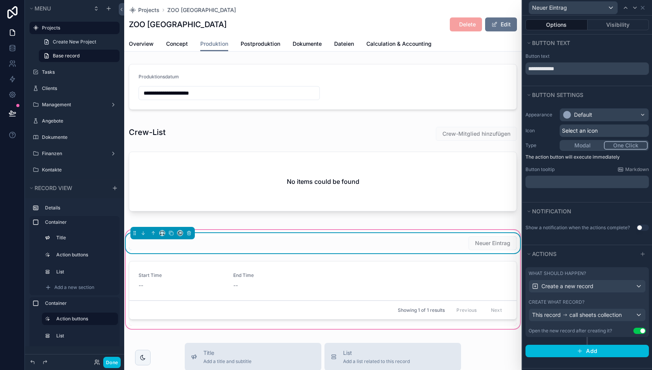
click at [639, 328] on button "Use setting" at bounding box center [640, 331] width 12 height 6
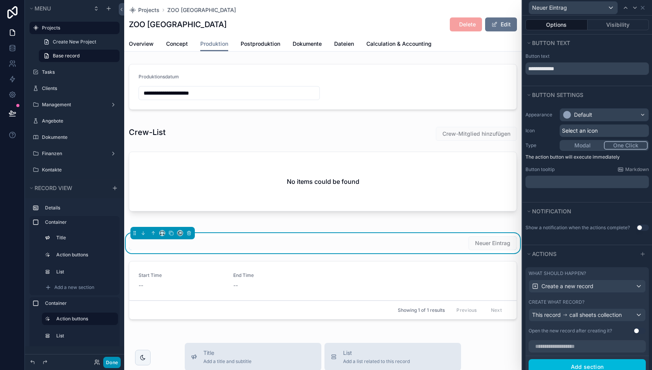
click at [111, 365] on button "Done" at bounding box center [111, 362] width 17 height 11
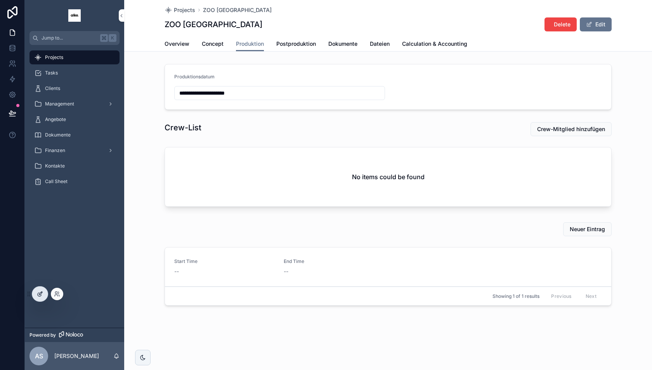
click at [38, 292] on icon at bounding box center [40, 294] width 6 height 6
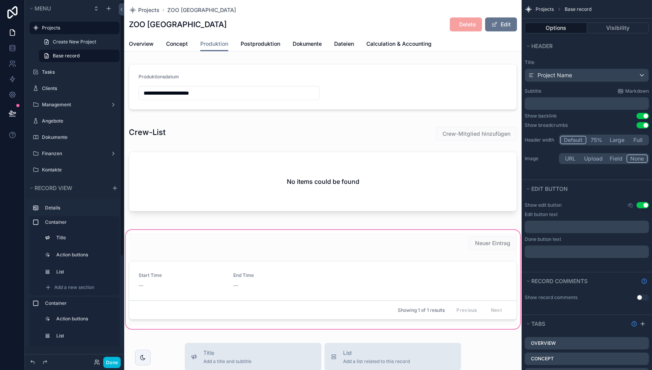
click at [297, 290] on div "scrollable content" at bounding box center [323, 280] width 398 height 102
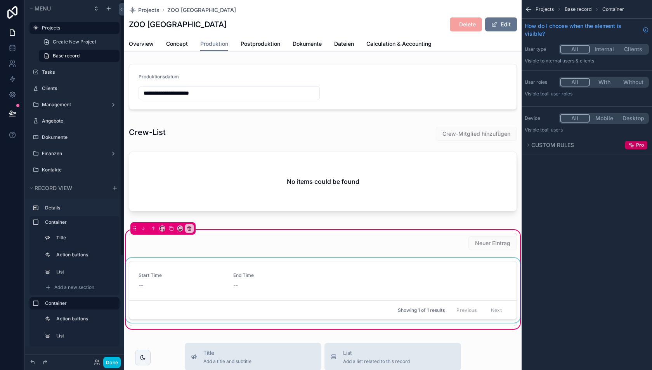
click at [313, 284] on div "scrollable content" at bounding box center [323, 292] width 398 height 68
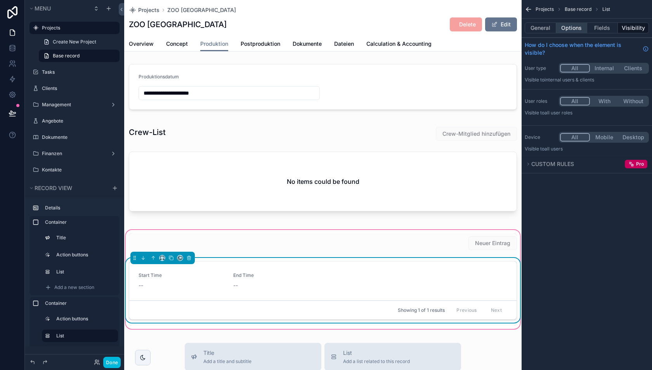
click at [573, 26] on button "Options" at bounding box center [571, 28] width 31 height 11
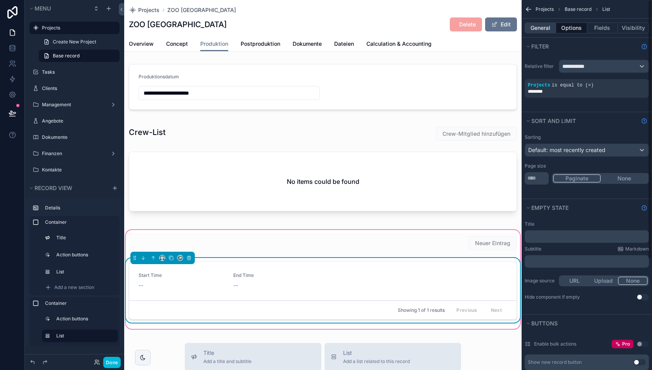
click at [550, 26] on button "General" at bounding box center [540, 28] width 31 height 11
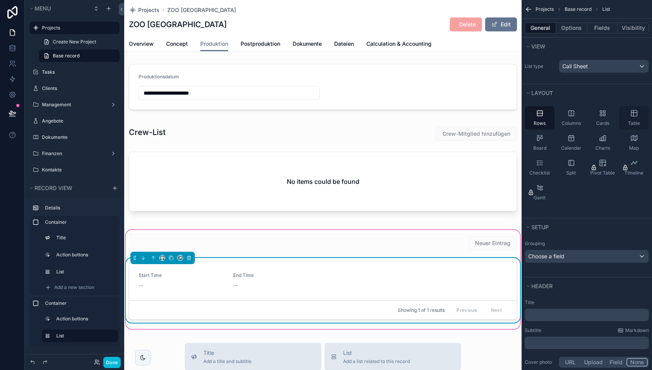
click at [637, 116] on icon "scrollable content" at bounding box center [634, 113] width 8 height 8
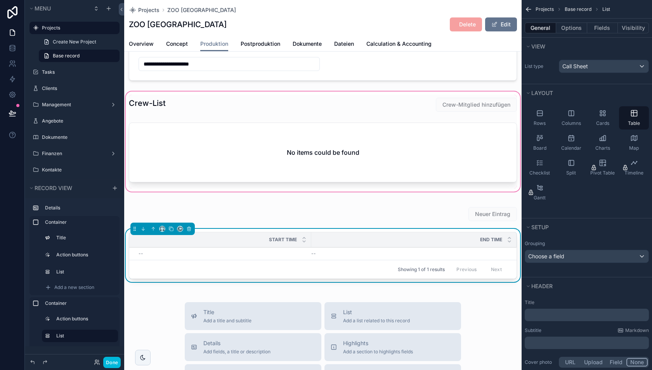
scroll to position [31, 0]
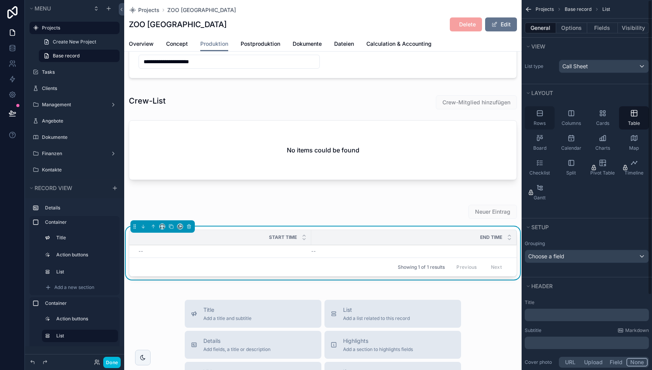
click at [544, 114] on div "Rows" at bounding box center [540, 117] width 30 height 23
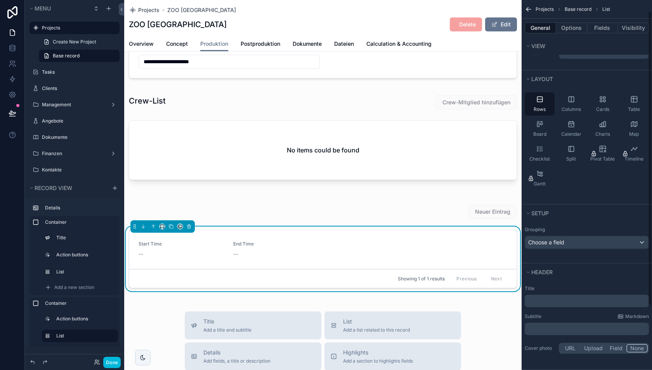
scroll to position [0, 0]
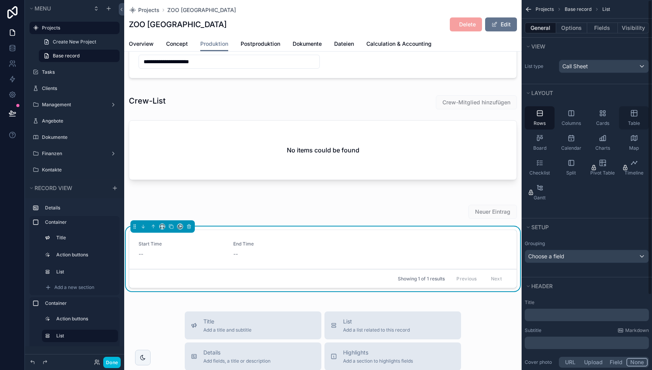
click at [634, 113] on icon "scrollable content" at bounding box center [634, 113] width 8 height 8
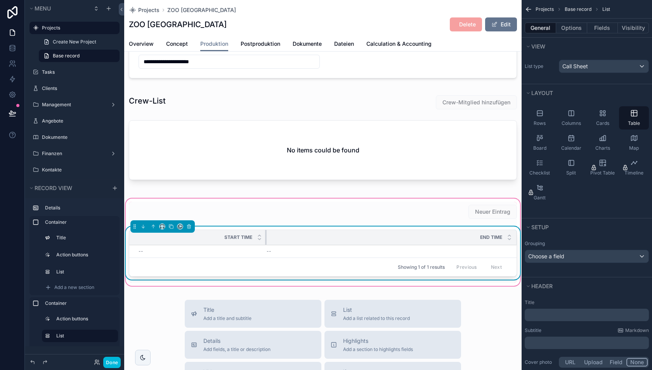
drag, startPoint x: 311, startPoint y: 237, endPoint x: 318, endPoint y: 230, distance: 9.6
click at [266, 230] on tr "Start Time End Time" at bounding box center [322, 237] width 387 height 15
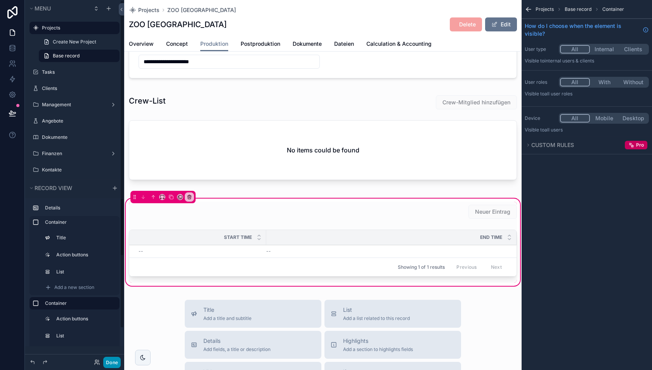
click at [111, 363] on button "Done" at bounding box center [111, 362] width 17 height 11
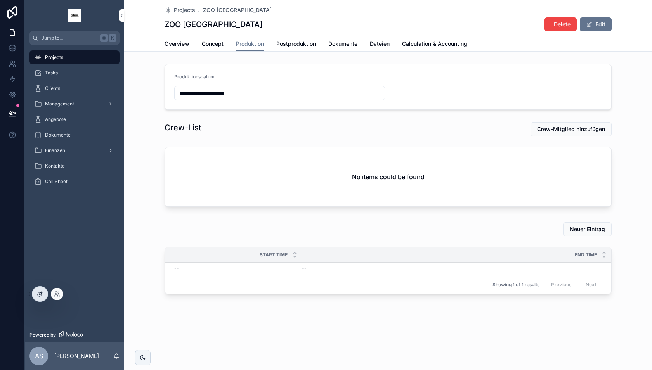
click at [40, 295] on icon at bounding box center [40, 294] width 6 height 6
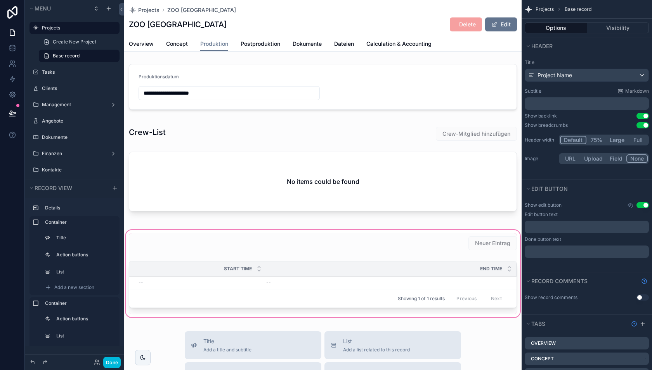
click at [307, 260] on div "scrollable content" at bounding box center [323, 274] width 398 height 90
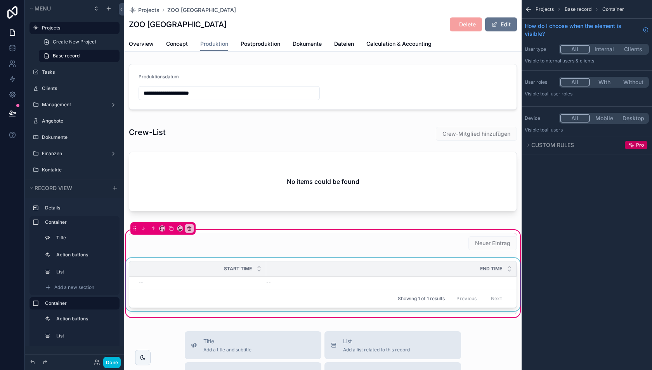
click at [303, 262] on div "End Time" at bounding box center [391, 269] width 250 height 15
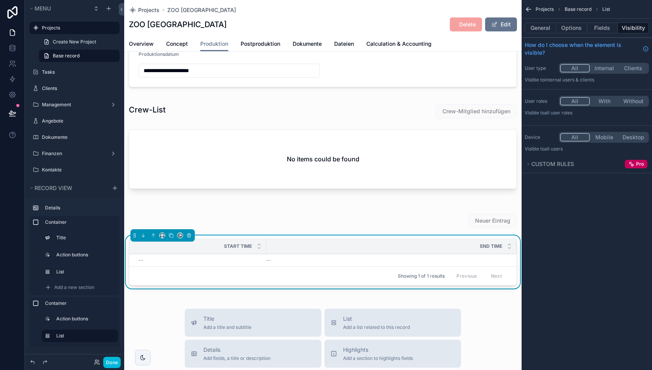
scroll to position [24, 0]
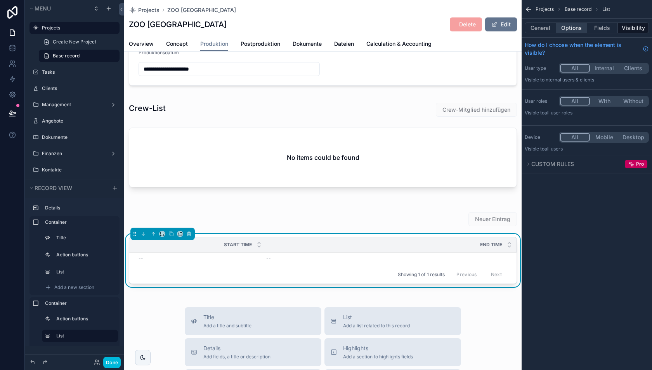
click at [570, 25] on button "Options" at bounding box center [571, 28] width 31 height 11
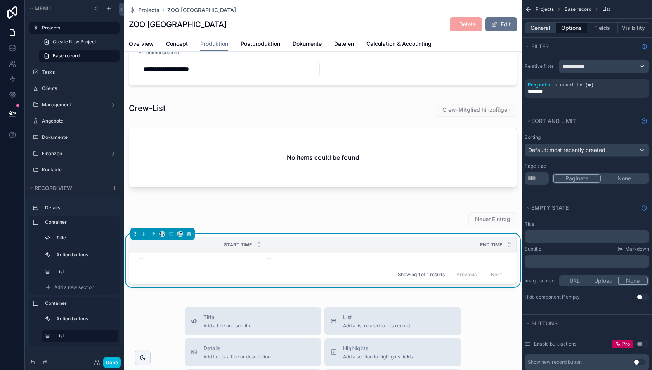
click at [543, 28] on button "General" at bounding box center [540, 28] width 31 height 11
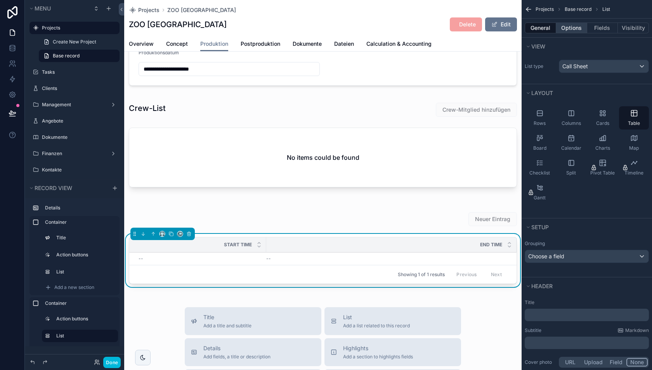
click at [570, 23] on button "Options" at bounding box center [571, 28] width 31 height 11
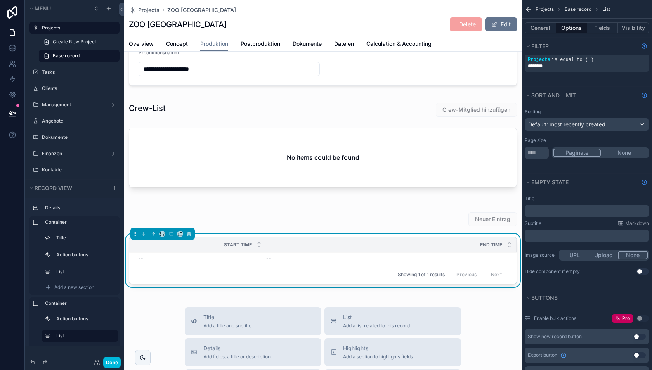
scroll to position [0, 0]
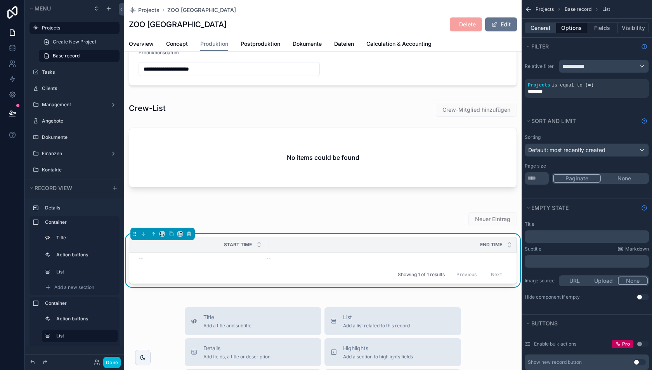
click at [540, 23] on button "General" at bounding box center [540, 28] width 31 height 11
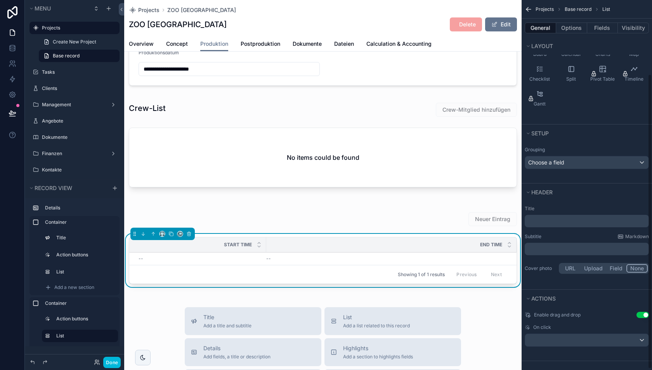
scroll to position [93, 0]
click at [588, 339] on div "scrollable content" at bounding box center [586, 341] width 123 height 12
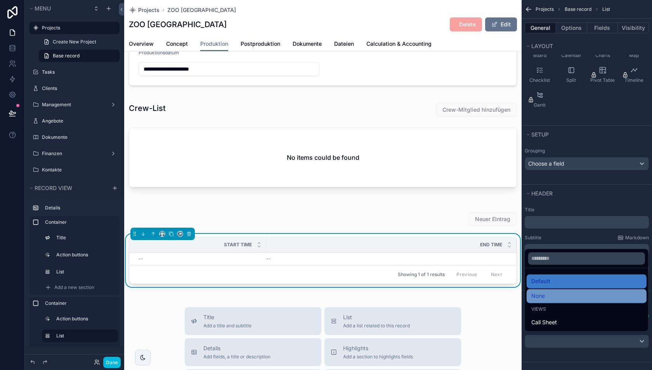
click at [573, 295] on div "None" at bounding box center [586, 296] width 111 height 9
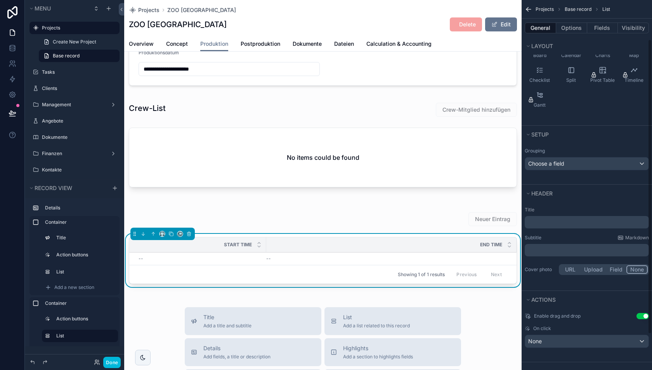
scroll to position [0, 0]
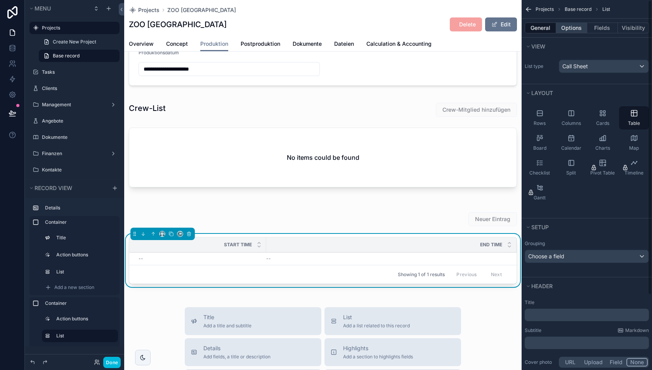
click at [568, 28] on button "Options" at bounding box center [571, 28] width 31 height 11
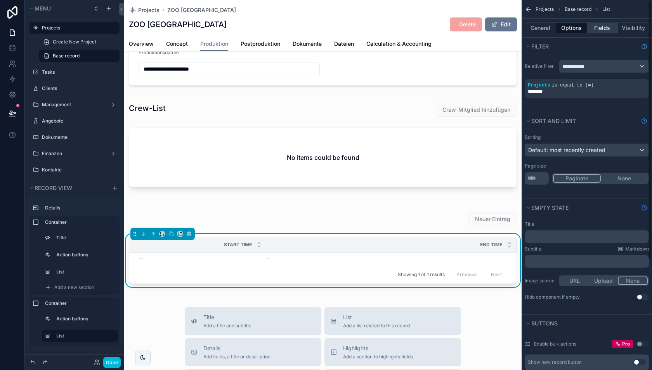
click at [603, 31] on button "Fields" at bounding box center [602, 28] width 31 height 11
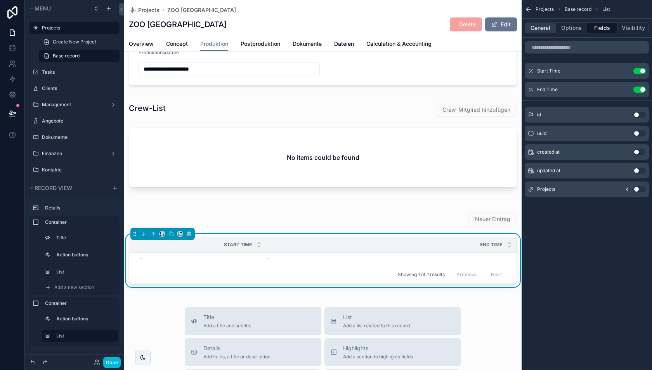
click at [544, 31] on button "General" at bounding box center [540, 28] width 31 height 11
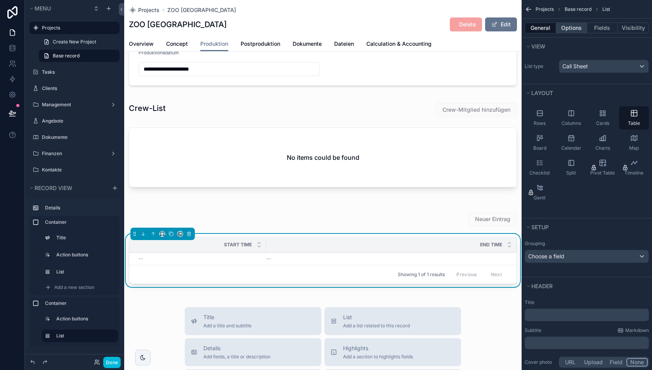
click at [573, 30] on button "Options" at bounding box center [571, 28] width 31 height 11
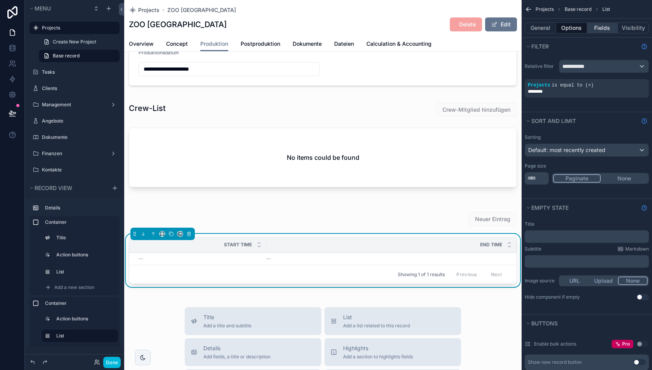
click at [601, 29] on button "Fields" at bounding box center [602, 28] width 31 height 11
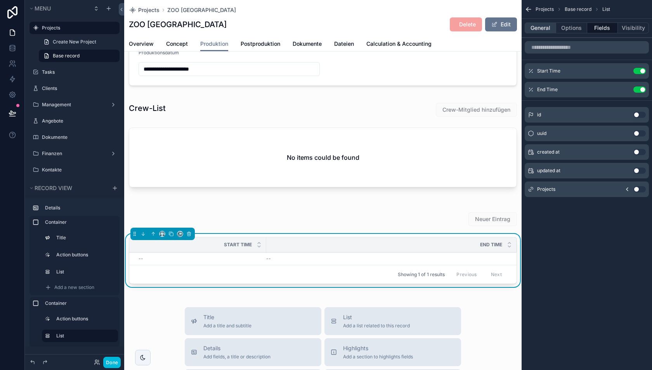
click at [537, 26] on button "General" at bounding box center [540, 28] width 31 height 11
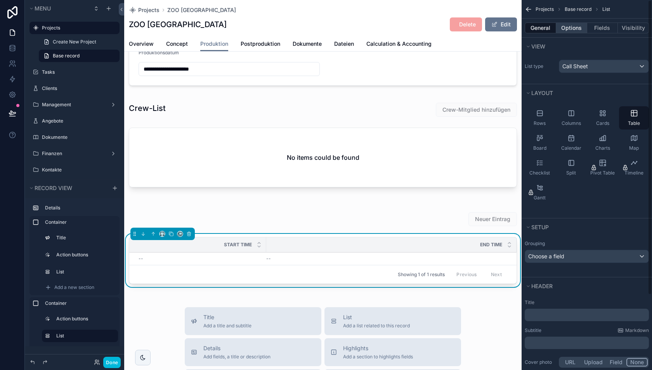
click at [572, 31] on button "Options" at bounding box center [571, 28] width 31 height 11
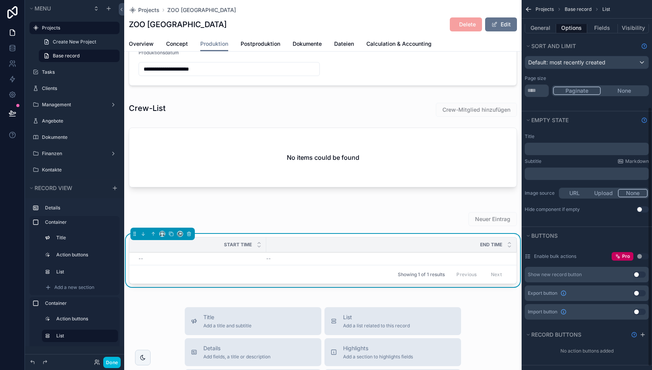
scroll to position [157, 0]
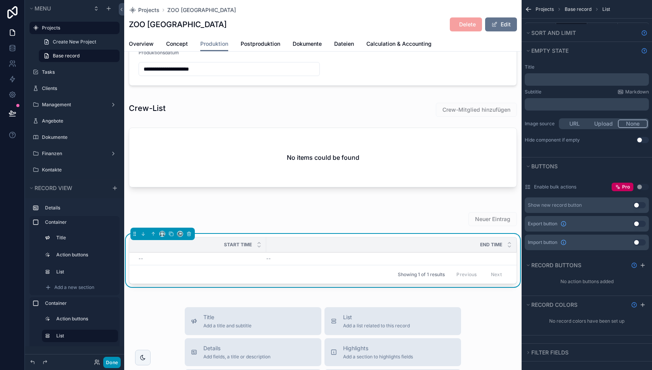
click at [108, 362] on button "Done" at bounding box center [111, 362] width 17 height 11
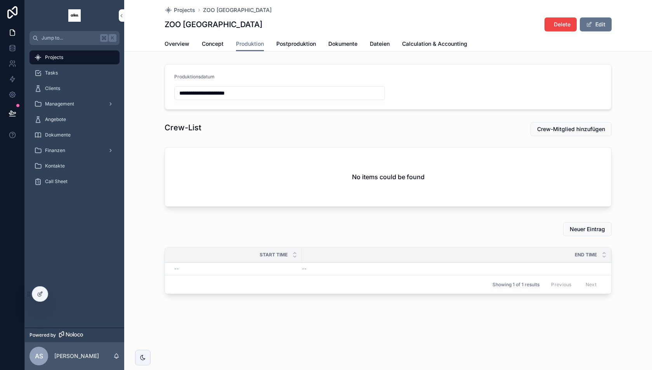
scroll to position [0, 0]
click at [13, 64] on icon at bounding box center [13, 64] width 8 height 8
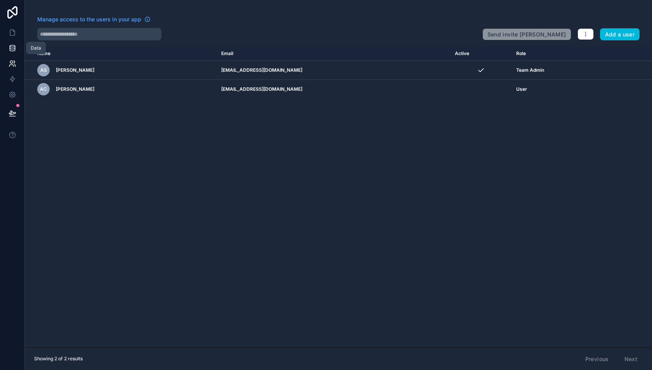
click at [11, 50] on icon at bounding box center [13, 48] width 8 height 8
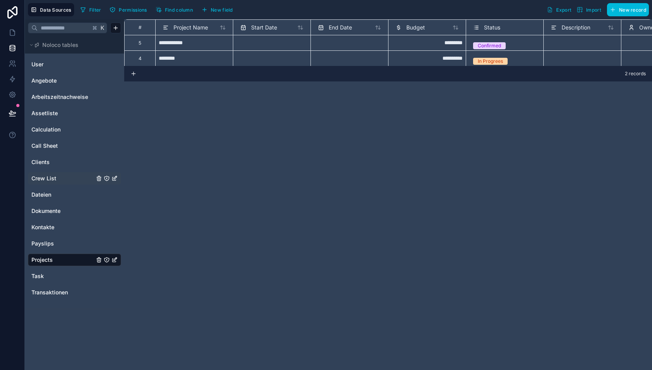
click at [61, 175] on link "Crew List" at bounding box center [62, 179] width 63 height 8
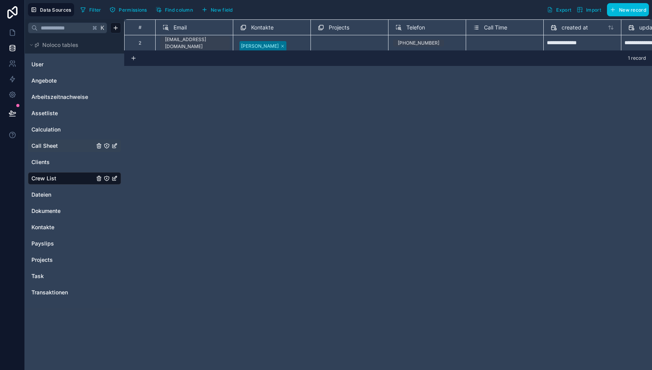
click at [67, 143] on link "Call Sheet" at bounding box center [62, 146] width 63 height 8
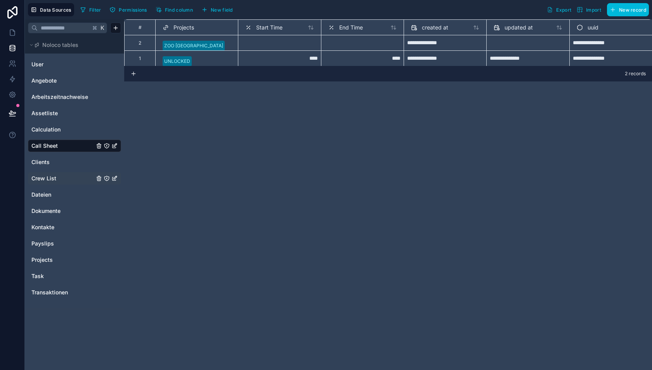
click at [213, 8] on span "New field" at bounding box center [222, 10] width 22 height 6
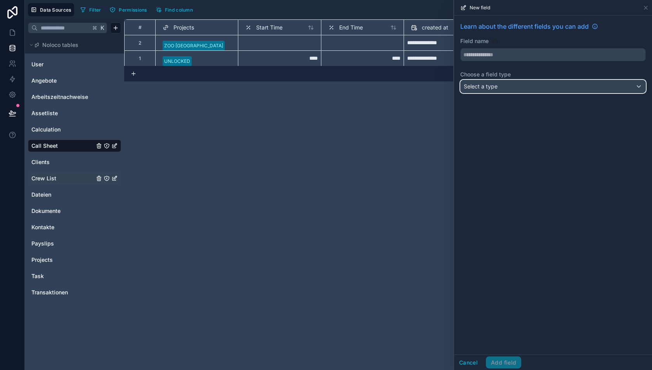
click at [496, 88] on span "Select a type" at bounding box center [481, 86] width 34 height 7
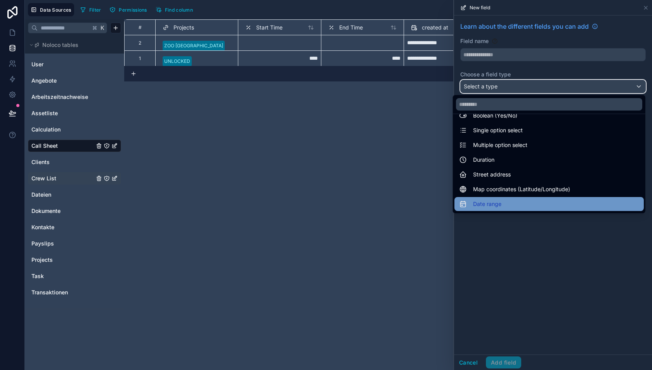
scroll to position [65, 0]
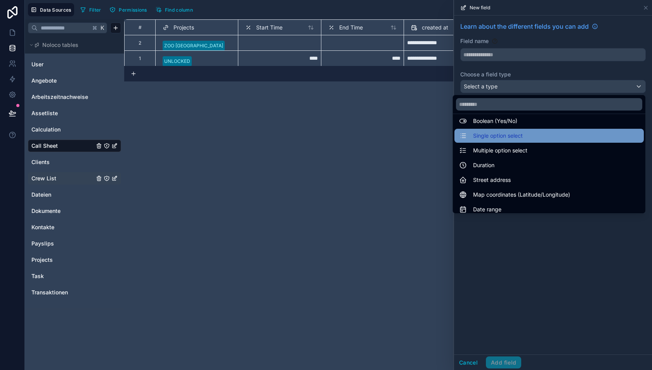
click at [503, 136] on span "Single option select" at bounding box center [498, 135] width 50 height 9
type input "**********"
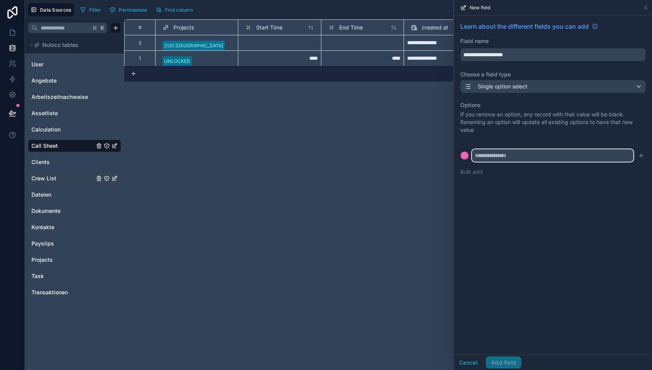
click at [483, 155] on input "text" at bounding box center [553, 155] width 162 height 12
type input "*****"
click at [461, 157] on div at bounding box center [465, 156] width 8 height 8
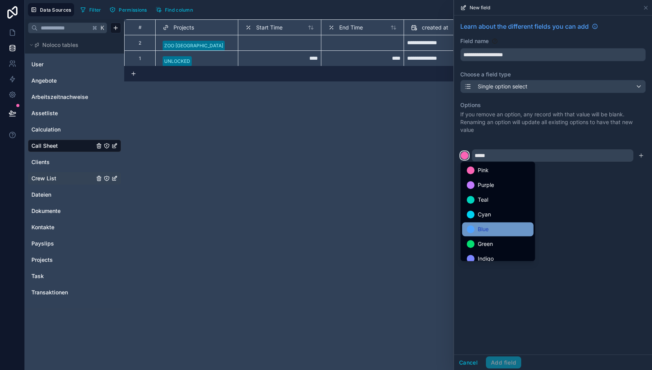
scroll to position [16, 0]
click at [484, 228] on span "Green" at bounding box center [485, 228] width 15 height 9
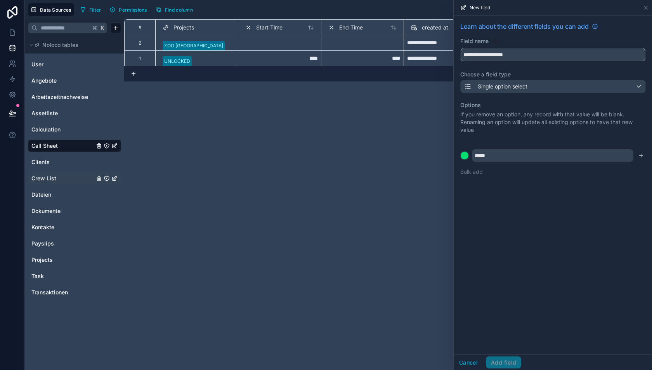
click at [492, 54] on input "**********" at bounding box center [553, 55] width 185 height 12
click at [476, 50] on input "*****" at bounding box center [553, 55] width 185 height 12
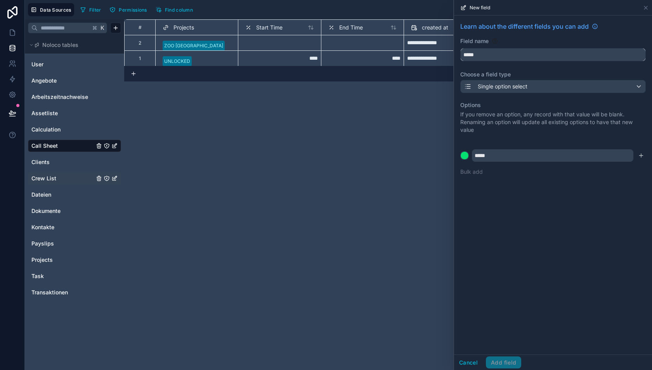
type input "*****"
click at [498, 325] on div "Learn about the different fields you can add Field name ***** Choose a field ty…" at bounding box center [553, 185] width 198 height 339
click at [640, 155] on icon "submit" at bounding box center [641, 156] width 6 height 6
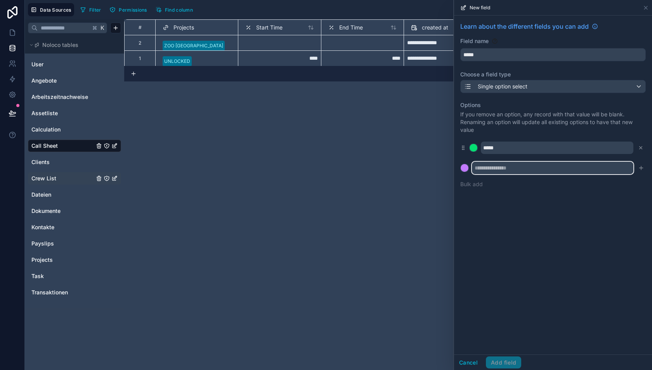
click at [516, 168] on input "text" at bounding box center [553, 168] width 162 height 12
type input "****"
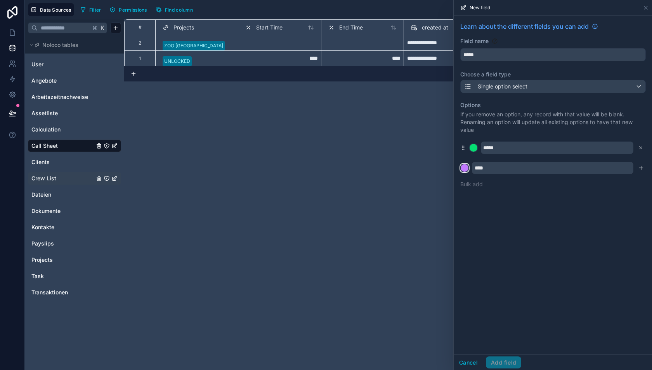
click at [462, 167] on div at bounding box center [465, 168] width 8 height 8
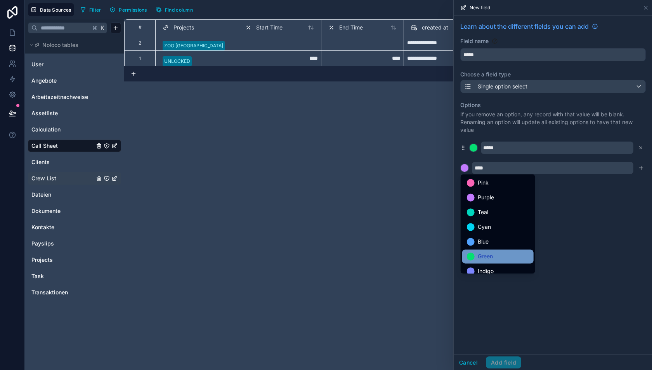
click at [479, 254] on span "Green" at bounding box center [485, 256] width 15 height 9
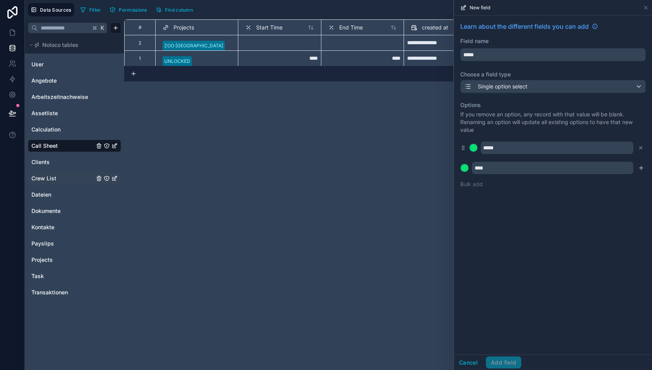
click at [520, 271] on div "Learn about the different fields you can add Field name ***** Choose a field ty…" at bounding box center [553, 185] width 198 height 339
click at [501, 360] on div "Cancel Add field" at bounding box center [487, 363] width 67 height 12
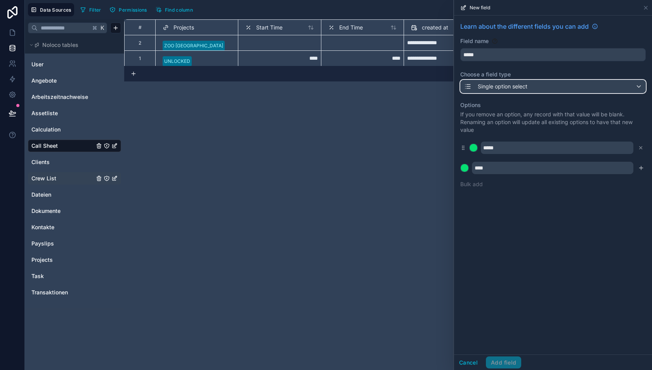
click at [494, 87] on span "Single option select" at bounding box center [503, 87] width 50 height 8
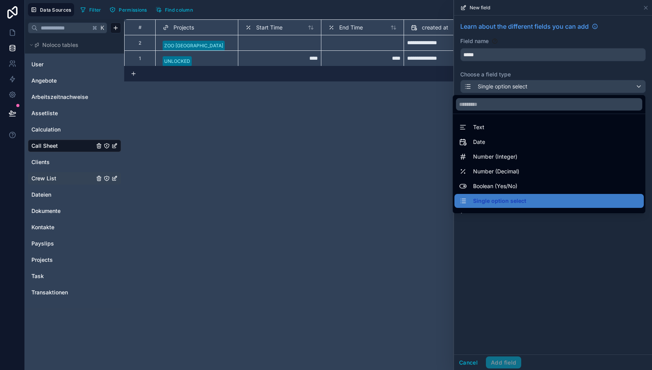
click at [494, 85] on div at bounding box center [553, 185] width 198 height 370
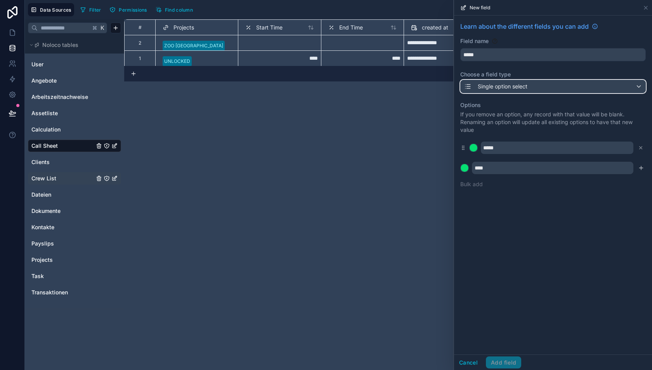
click at [492, 86] on span "Single option select" at bounding box center [503, 87] width 50 height 8
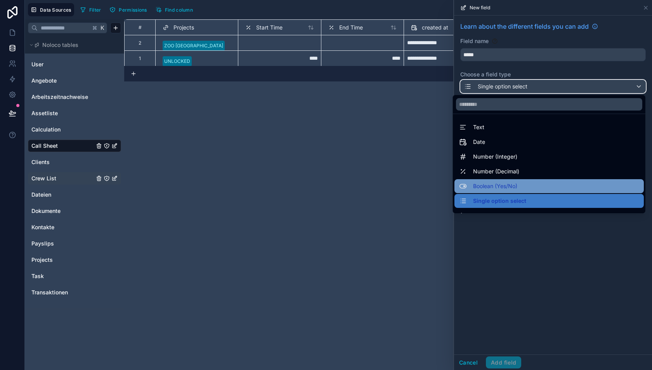
scroll to position [17, 0]
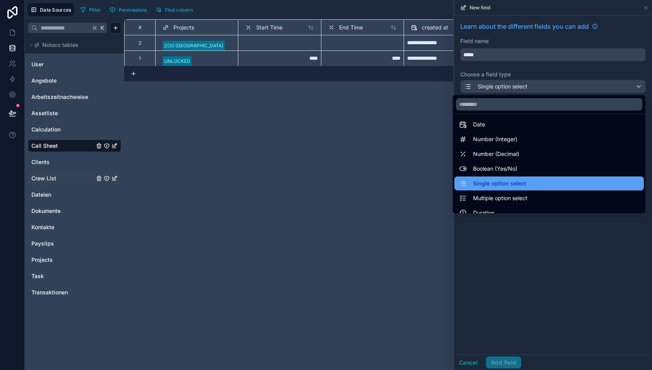
click at [493, 180] on span "Single option select" at bounding box center [499, 183] width 53 height 9
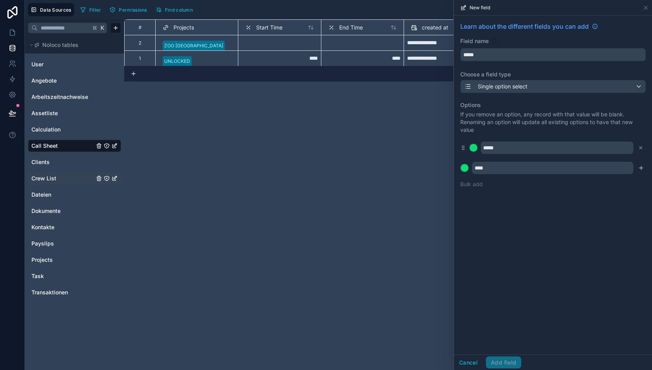
click at [501, 256] on div "Learn about the different fields you can add Field name ***** Choose a field ty…" at bounding box center [553, 185] width 198 height 339
click at [493, 54] on input "*****" at bounding box center [553, 55] width 185 height 12
click at [460, 48] on button "*****" at bounding box center [553, 54] width 186 height 13
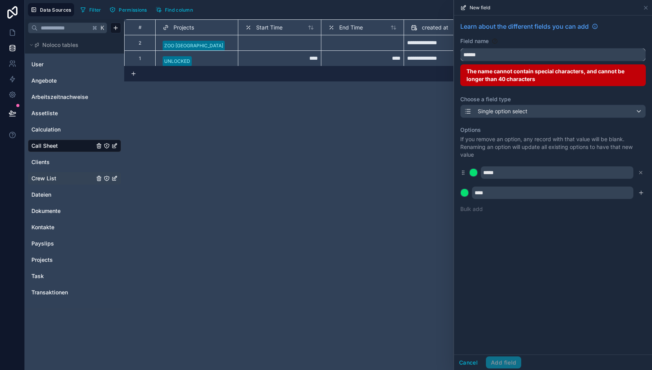
type input "*****"
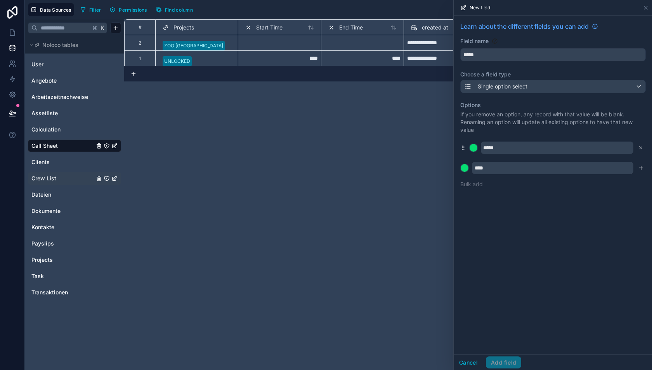
click at [436, 231] on div "**********" at bounding box center [388, 194] width 528 height 351
click at [643, 166] on icon "submit" at bounding box center [641, 168] width 6 height 6
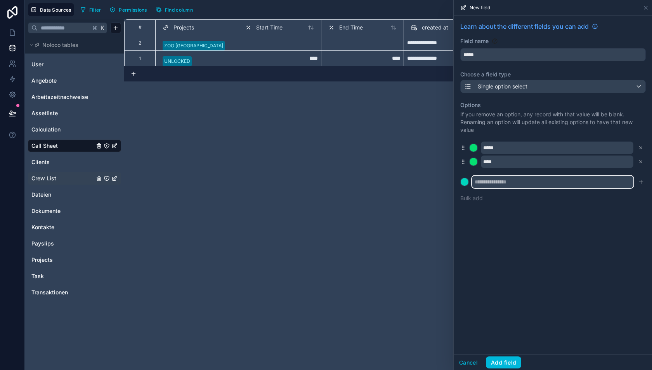
click at [487, 179] on input "text" at bounding box center [553, 182] width 162 height 12
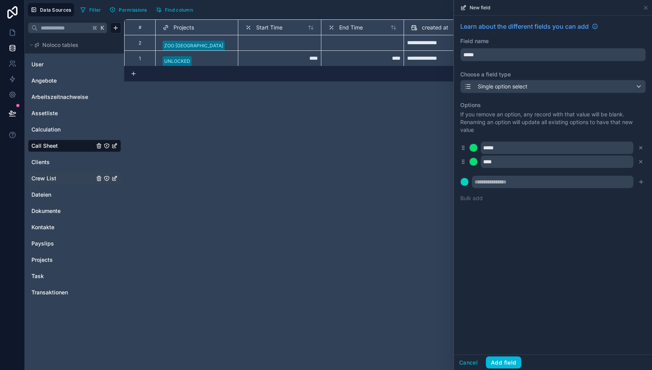
click at [585, 257] on div "Learn about the different fields you can add Field name ***** Choose a field ty…" at bounding box center [553, 185] width 198 height 339
click at [504, 364] on button "Add field" at bounding box center [503, 363] width 35 height 12
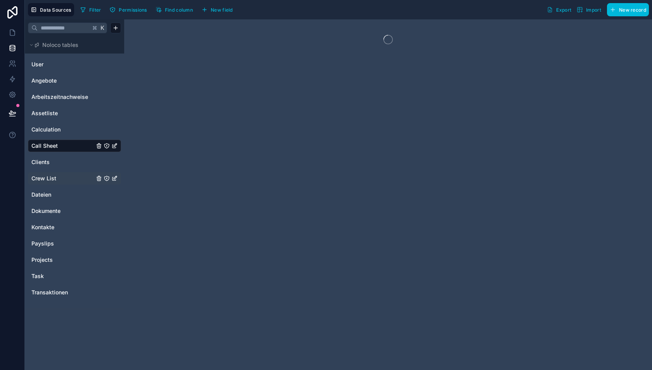
click at [212, 10] on span "New field" at bounding box center [222, 10] width 22 height 6
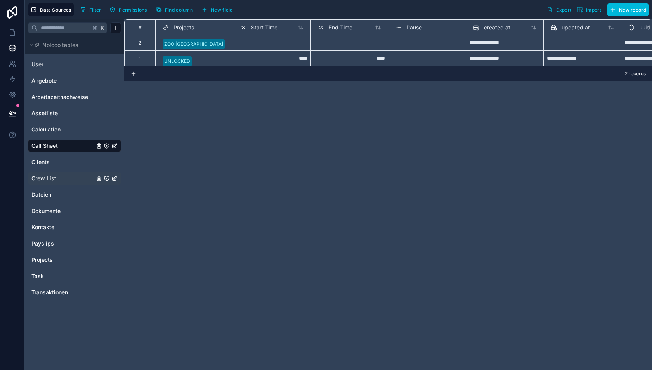
click at [274, 144] on div "**********" at bounding box center [388, 194] width 528 height 351
click at [223, 11] on span "New field" at bounding box center [222, 10] width 22 height 6
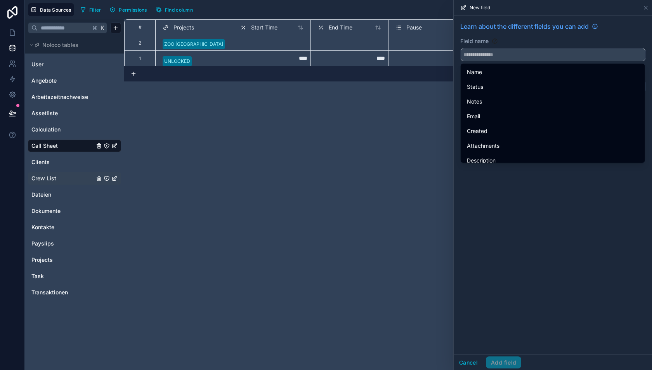
click at [471, 57] on input "text" at bounding box center [553, 55] width 185 height 12
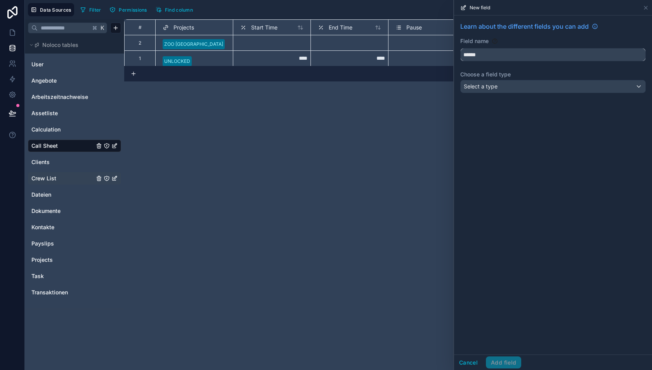
type input "******"
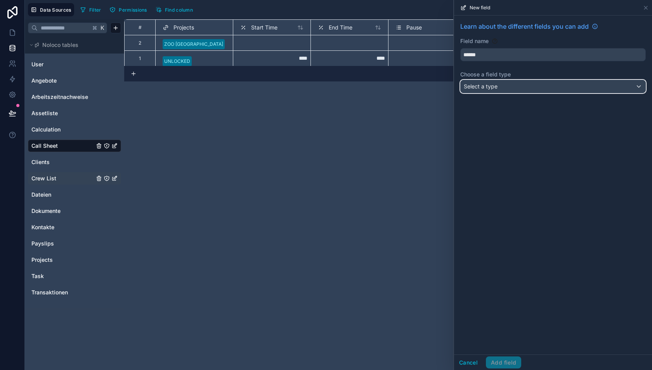
click at [489, 89] on span "Select a type" at bounding box center [481, 86] width 34 height 7
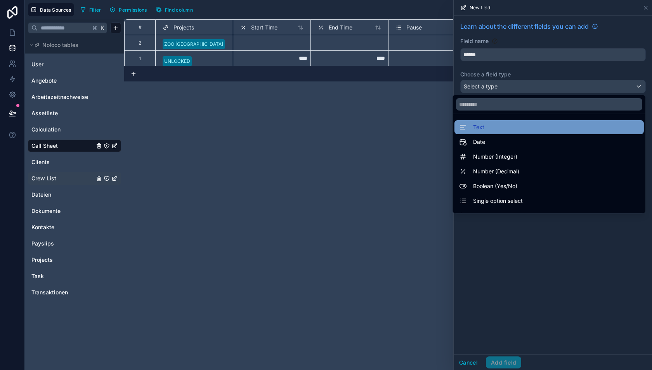
click at [487, 128] on div "Text" at bounding box center [549, 127] width 180 height 9
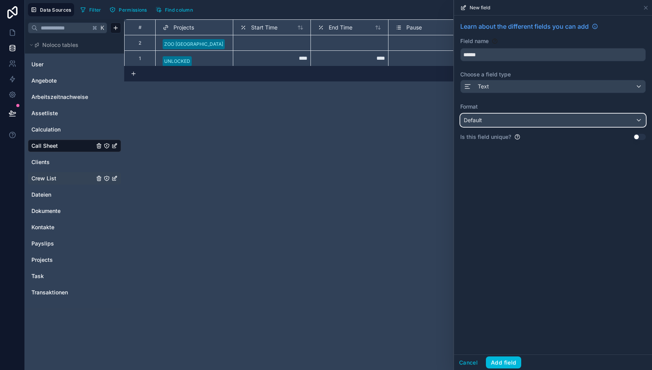
click at [492, 122] on div "Default" at bounding box center [553, 120] width 185 height 12
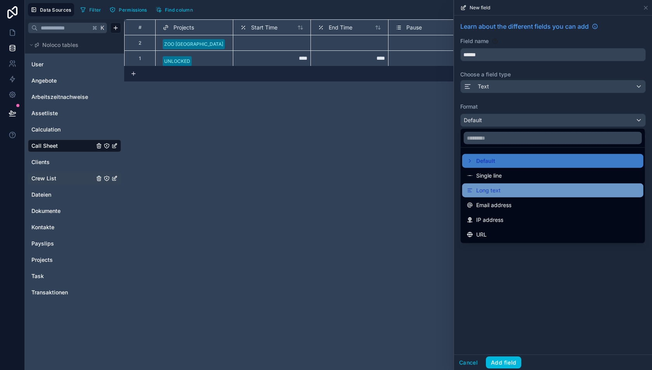
click at [492, 187] on span "Long text" at bounding box center [488, 190] width 24 height 9
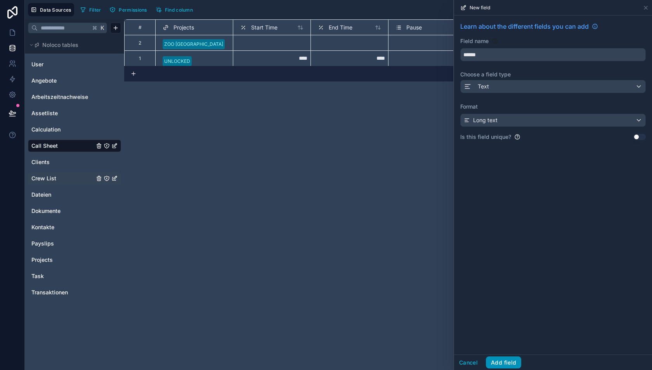
click at [496, 363] on button "Add field" at bounding box center [503, 363] width 35 height 12
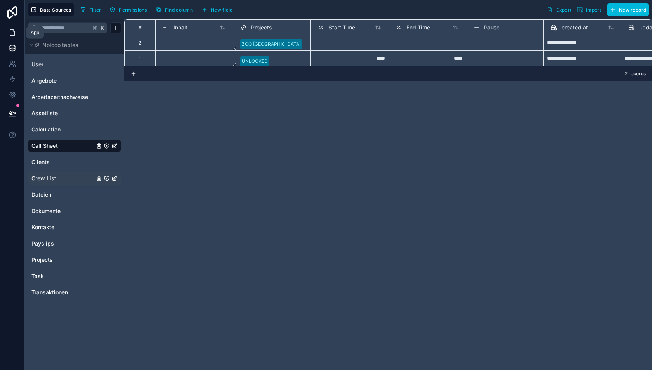
click at [14, 31] on icon at bounding box center [12, 33] width 5 height 6
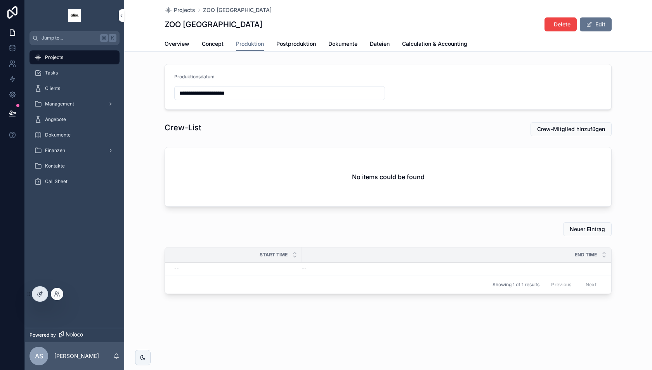
click at [38, 291] on div at bounding box center [40, 294] width 16 height 15
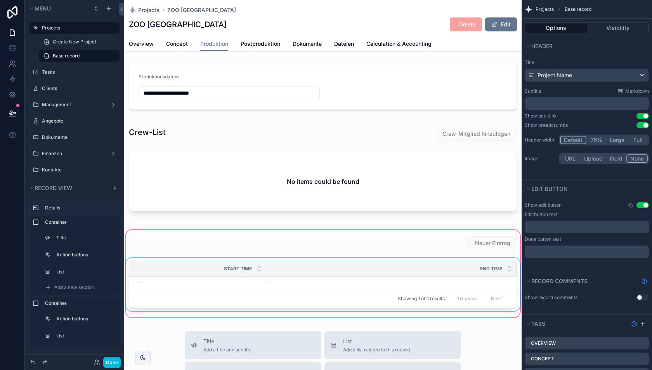
click at [299, 273] on div "End Time" at bounding box center [391, 269] width 250 height 15
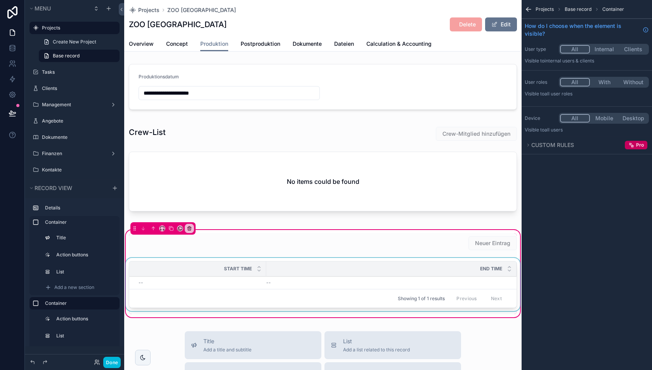
click at [365, 273] on div "End Time" at bounding box center [391, 269] width 250 height 15
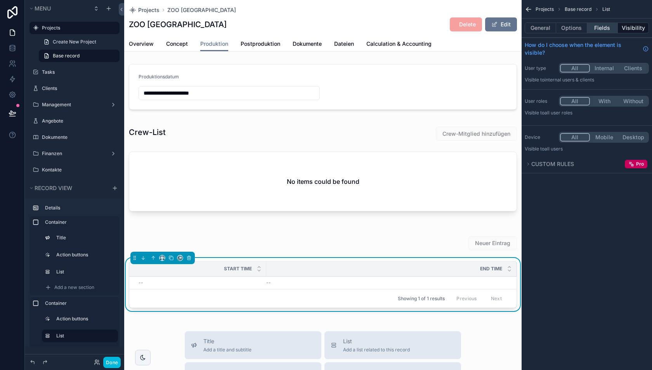
click at [598, 27] on button "Fields" at bounding box center [602, 28] width 31 height 11
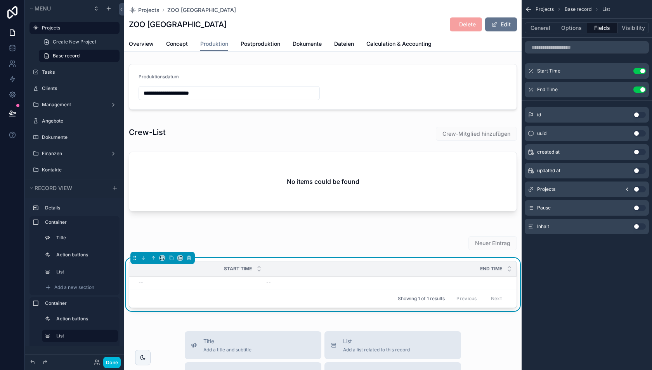
click at [639, 226] on button "Use setting" at bounding box center [640, 227] width 12 height 6
click at [623, 109] on icon "scrollable content" at bounding box center [623, 108] width 3 height 3
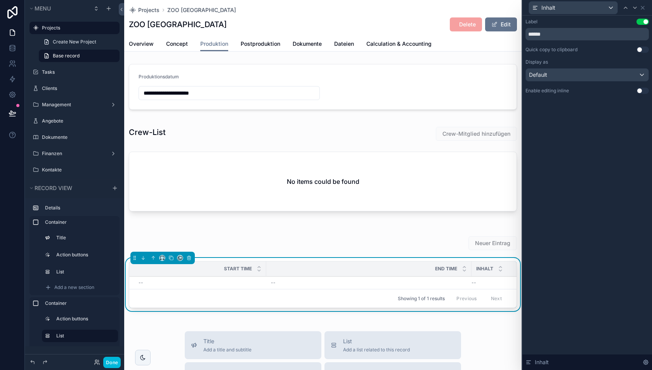
click at [641, 90] on button "Use setting" at bounding box center [643, 91] width 12 height 6
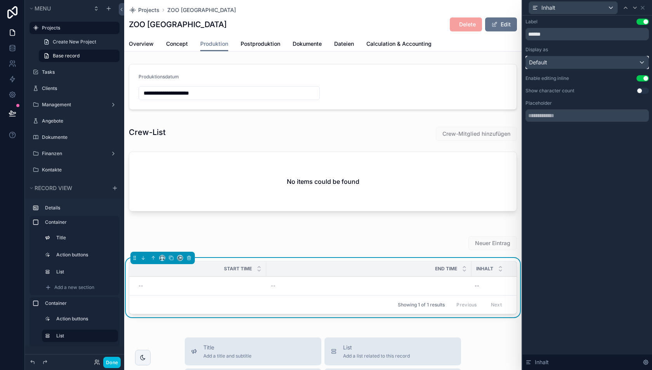
click at [606, 62] on div "Default" at bounding box center [587, 62] width 123 height 12
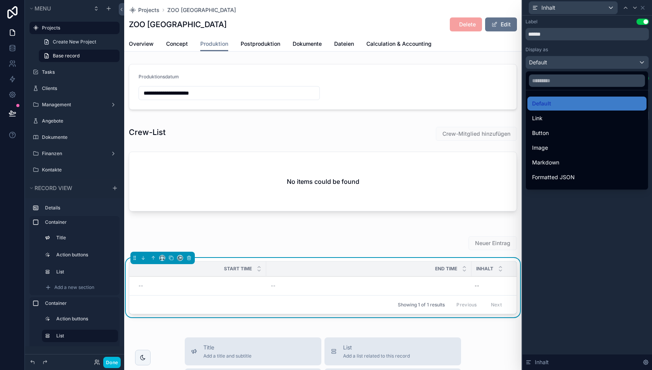
click at [568, 200] on div at bounding box center [588, 185] width 130 height 370
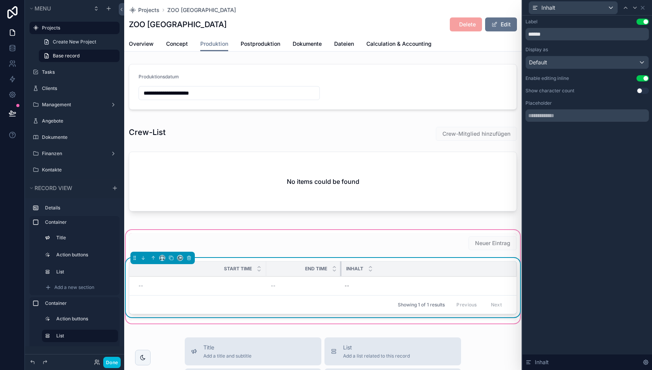
drag, startPoint x: 470, startPoint y: 268, endPoint x: 336, endPoint y: 262, distance: 134.1
click at [340, 262] on div "scrollable content" at bounding box center [341, 269] width 3 height 15
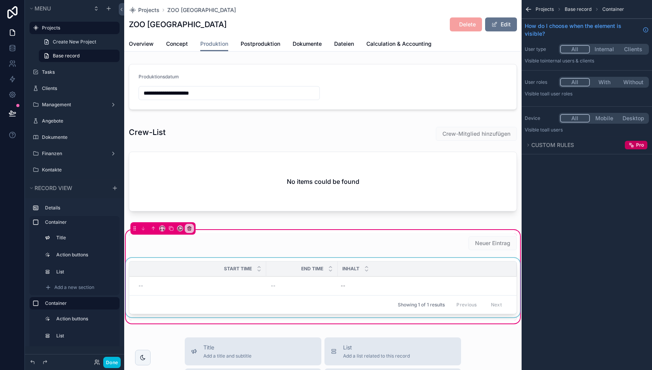
click at [341, 283] on div "scrollable content" at bounding box center [323, 289] width 398 height 63
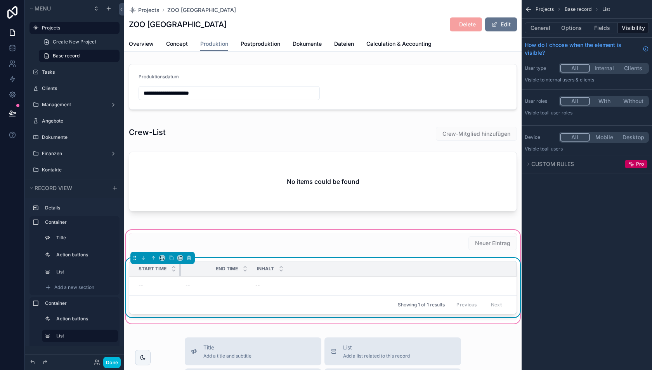
drag, startPoint x: 265, startPoint y: 266, endPoint x: 179, endPoint y: 266, distance: 86.6
click at [179, 266] on th "Start Time" at bounding box center [155, 269] width 52 height 15
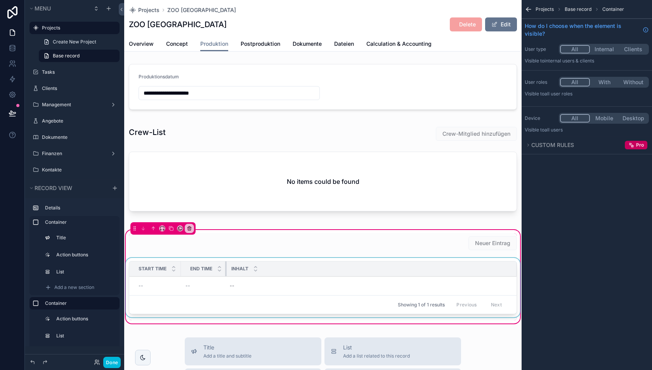
drag, startPoint x: 251, startPoint y: 267, endPoint x: 225, endPoint y: 267, distance: 25.6
click at [225, 267] on div "scrollable content" at bounding box center [226, 269] width 3 height 15
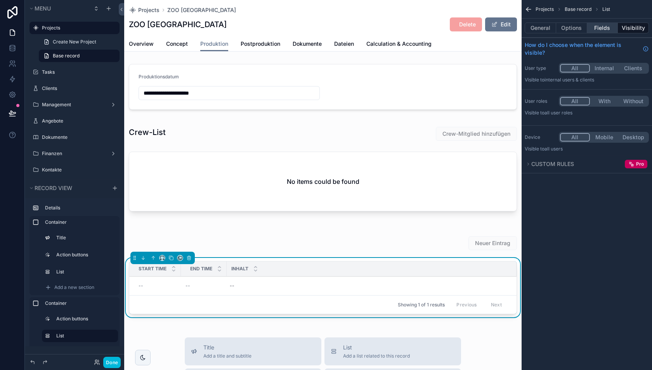
click at [594, 26] on button "Fields" at bounding box center [602, 28] width 31 height 11
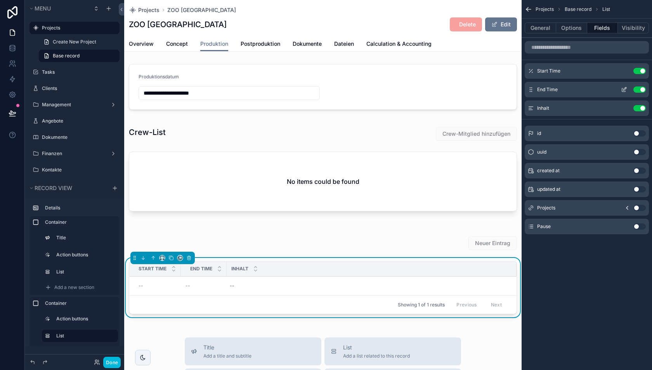
click at [623, 89] on icon "scrollable content" at bounding box center [624, 90] width 6 height 6
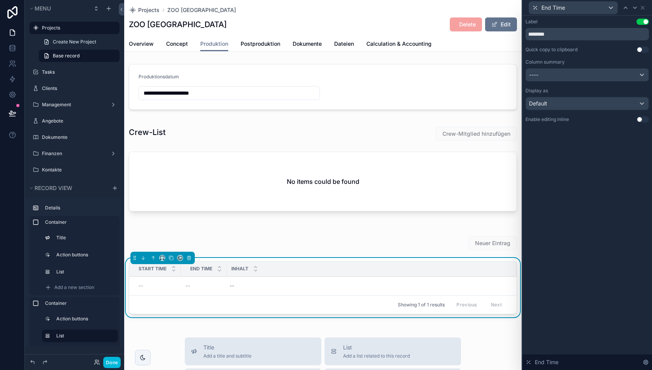
click at [640, 117] on button "Use setting" at bounding box center [643, 119] width 12 height 6
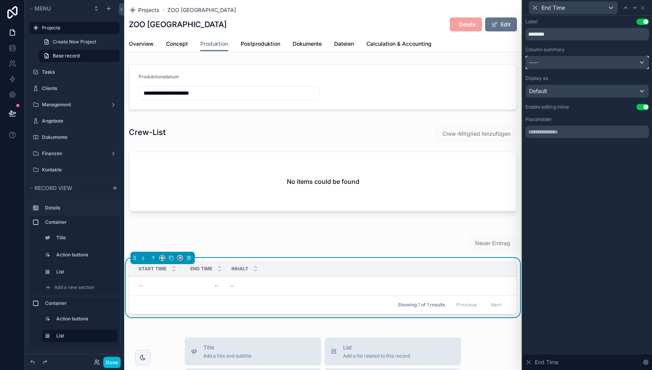
click at [618, 64] on div "----" at bounding box center [587, 62] width 123 height 12
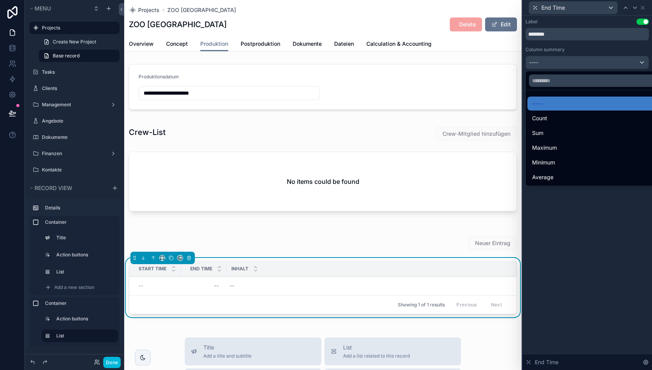
click at [618, 64] on div at bounding box center [588, 185] width 130 height 370
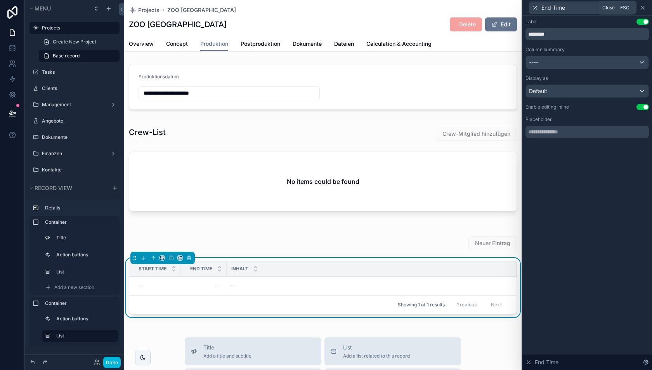
click at [644, 8] on icon at bounding box center [643, 8] width 6 height 6
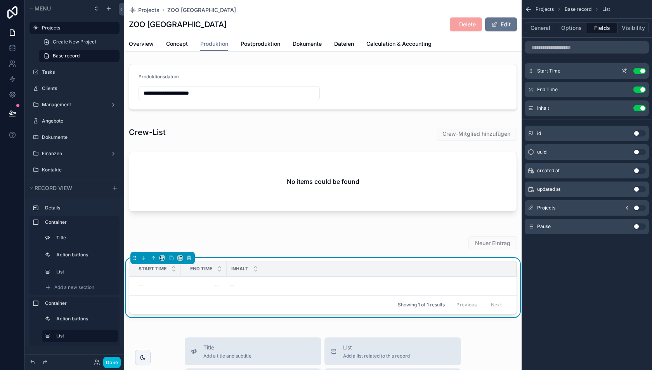
click at [622, 71] on icon "scrollable content" at bounding box center [624, 71] width 6 height 6
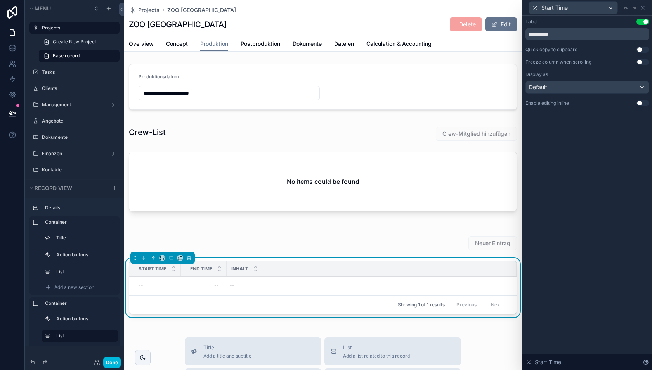
click at [641, 103] on button "Use setting" at bounding box center [643, 103] width 12 height 6
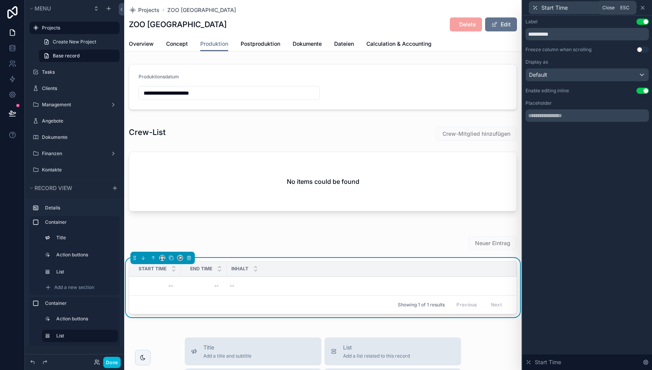
click at [643, 7] on icon at bounding box center [643, 8] width 6 height 6
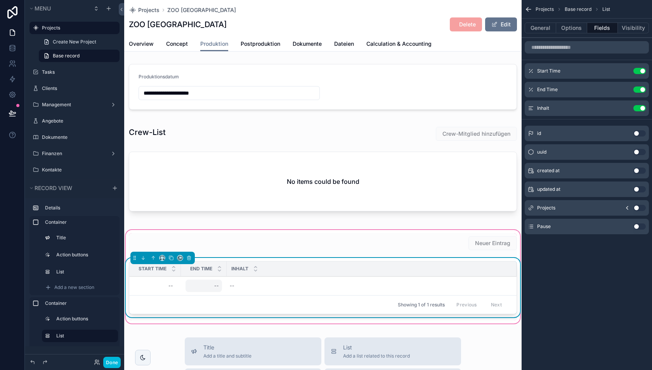
click at [208, 285] on div "--" at bounding box center [204, 286] width 36 height 12
click at [193, 299] on div "Showing 1 of 1 results Previous Next" at bounding box center [322, 304] width 387 height 19
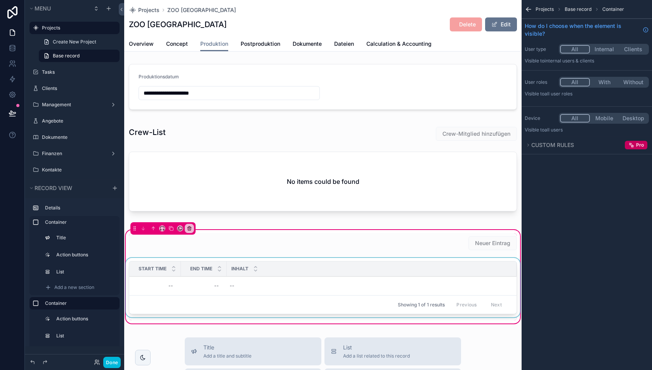
click at [258, 288] on div "scrollable content" at bounding box center [323, 289] width 398 height 63
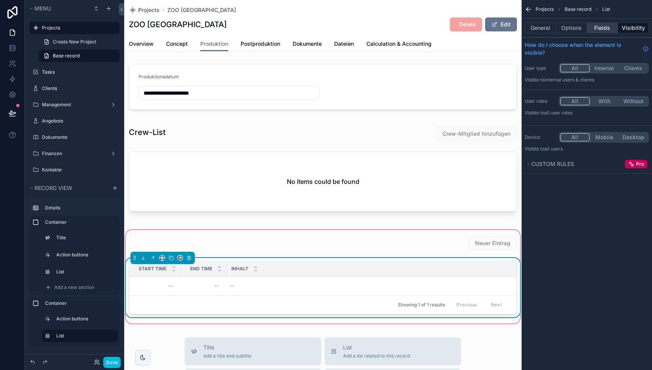
click at [601, 28] on button "Fields" at bounding box center [602, 28] width 31 height 11
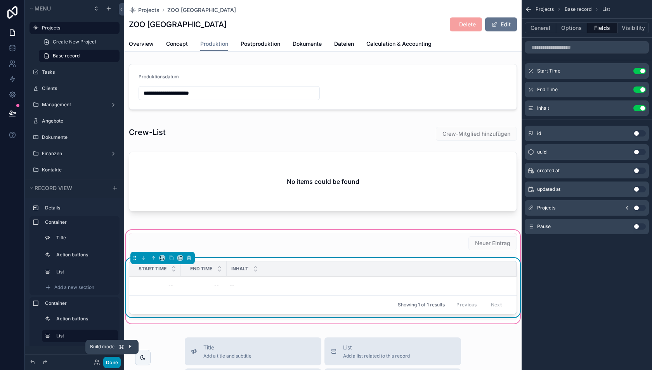
click at [111, 361] on button "Done" at bounding box center [111, 362] width 17 height 11
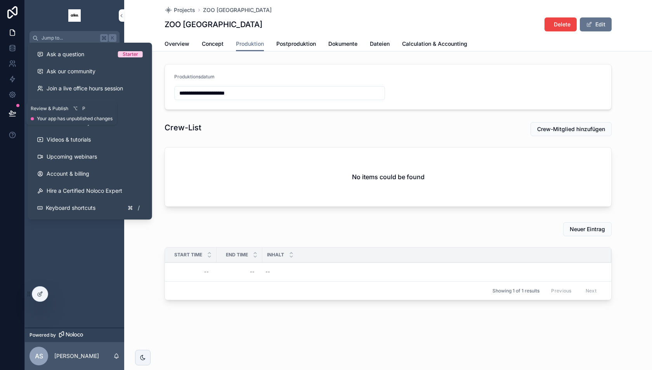
click at [10, 114] on icon at bounding box center [12, 113] width 7 height 4
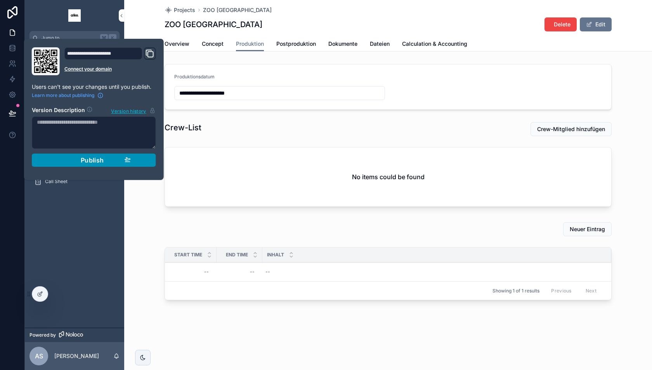
click at [54, 163] on button "Publish" at bounding box center [94, 160] width 124 height 13
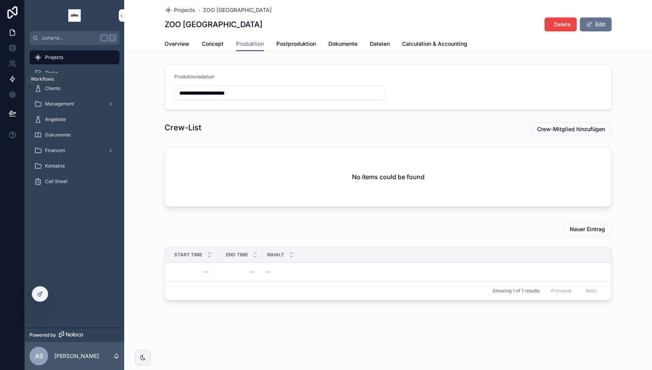
click at [12, 79] on icon at bounding box center [13, 79] width 8 height 8
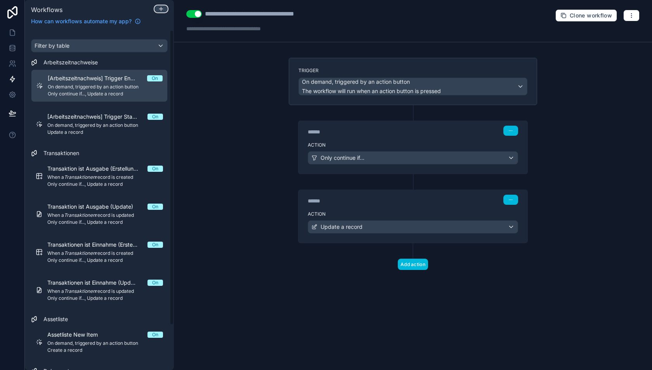
click at [161, 5] on button at bounding box center [161, 8] width 13 height 7
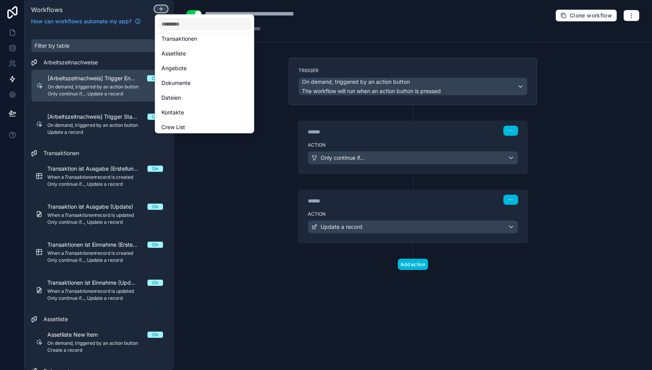
scroll to position [140, 0]
click at [181, 122] on span "Call Sheet" at bounding box center [175, 124] width 26 height 9
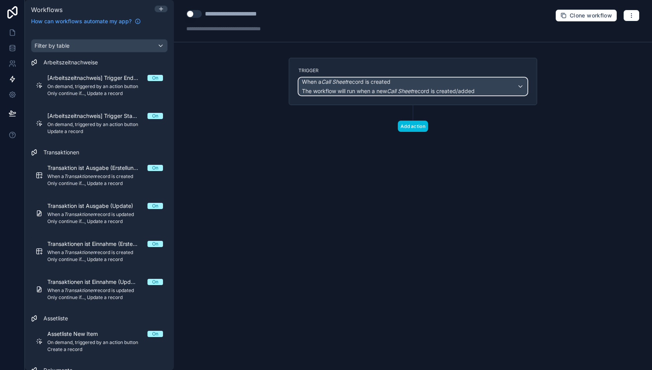
click at [362, 89] on span "The workflow will run when a new Call Sheet record is created/added" at bounding box center [388, 91] width 173 height 7
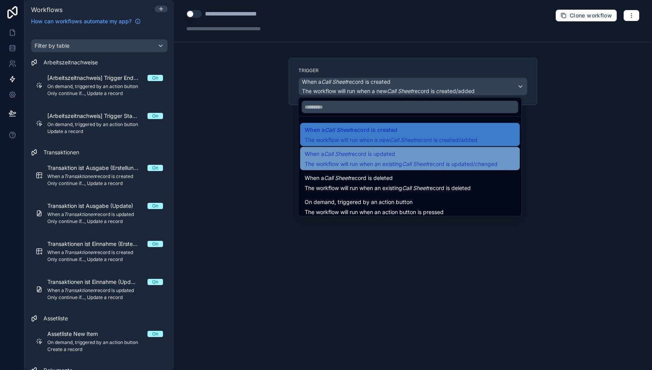
click at [367, 159] on div "When a Call Sheet record is updated The workflow will run when an existing Call…" at bounding box center [401, 158] width 193 height 19
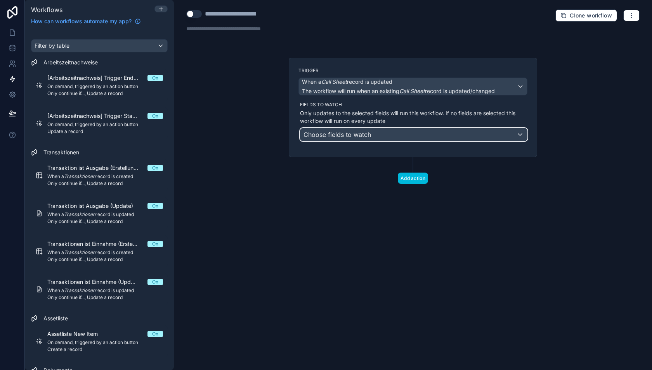
click at [365, 132] on span "Choose fields to watch" at bounding box center [338, 135] width 68 height 8
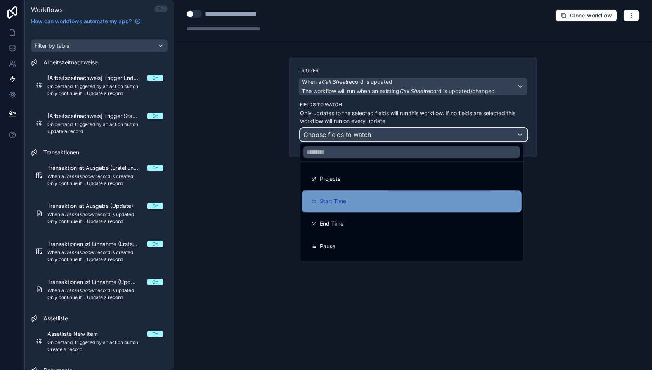
scroll to position [20, 0]
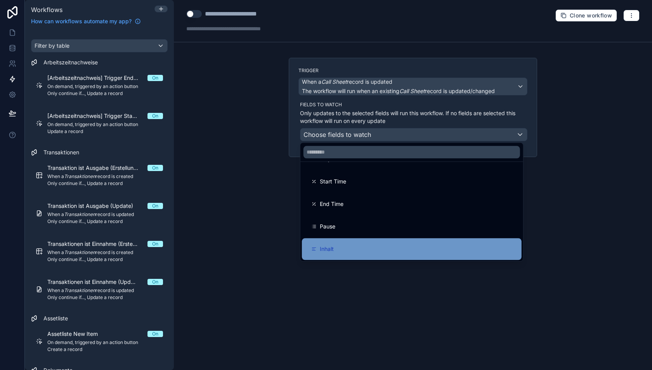
click at [342, 247] on div "Inhalt" at bounding box center [411, 249] width 201 height 9
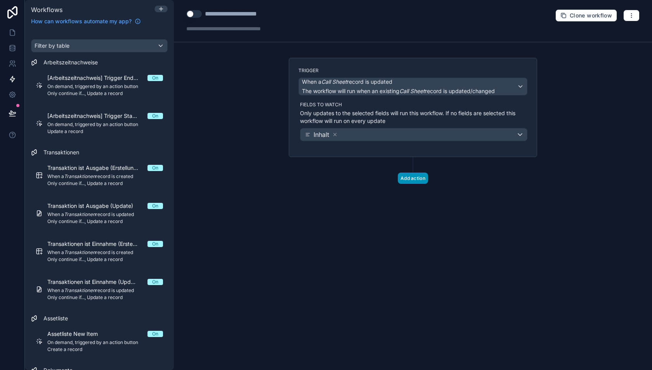
click at [412, 175] on button "Add action" at bounding box center [413, 178] width 30 height 11
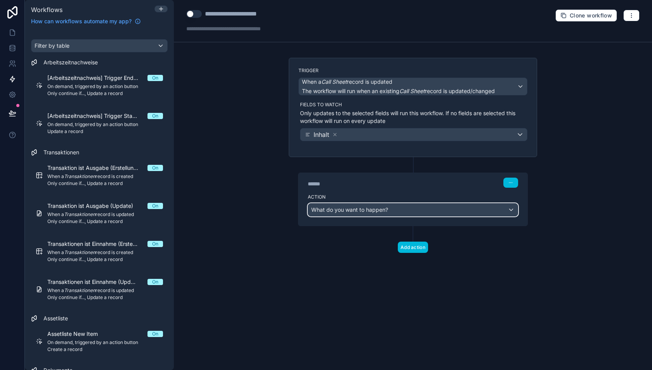
click at [363, 210] on span "What do you want to happen?" at bounding box center [349, 210] width 77 height 7
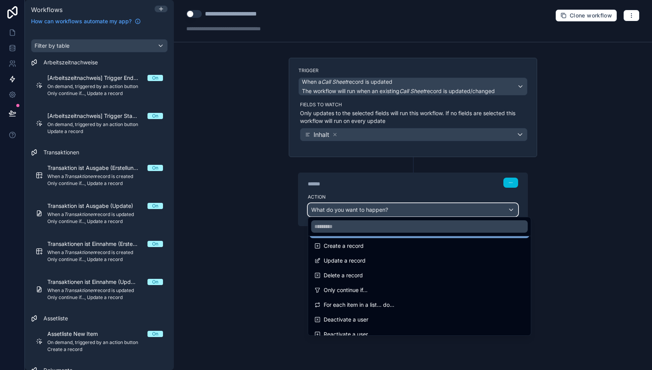
scroll to position [66, 0]
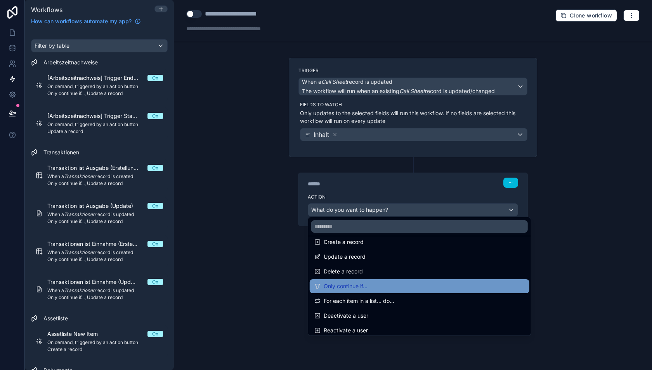
click at [364, 287] on span "Only continue if..." at bounding box center [346, 286] width 44 height 9
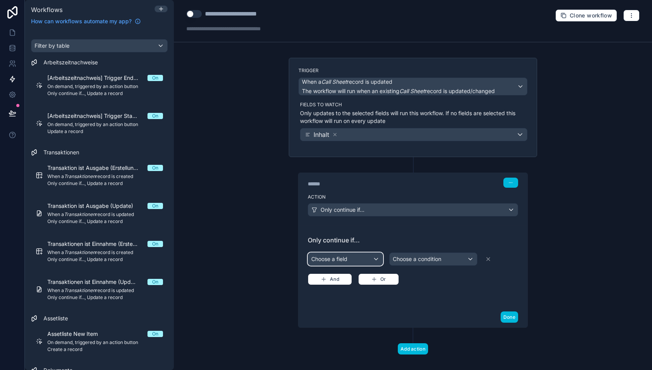
click at [352, 256] on div "Choose a field" at bounding box center [345, 259] width 75 height 12
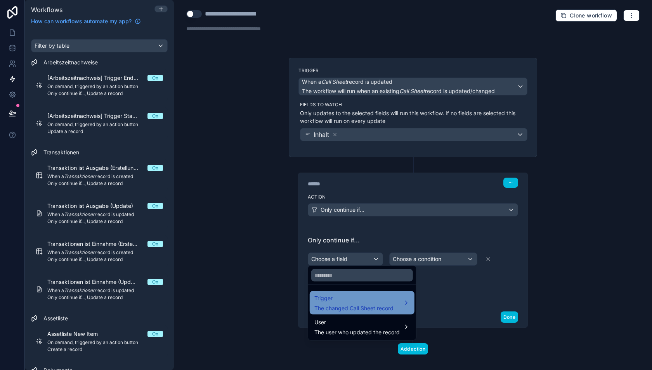
click at [349, 301] on span "Trigger" at bounding box center [353, 298] width 79 height 9
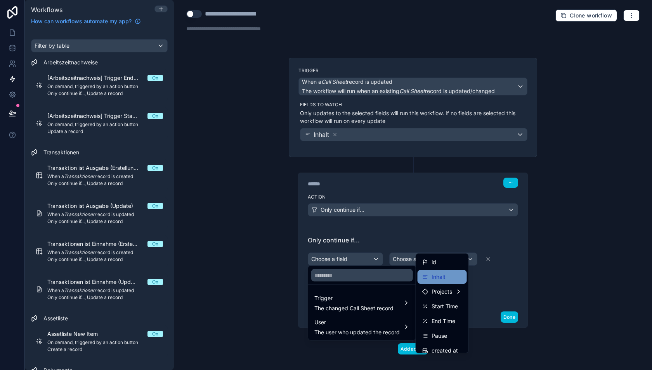
click at [434, 278] on span "Inhalt" at bounding box center [439, 277] width 14 height 9
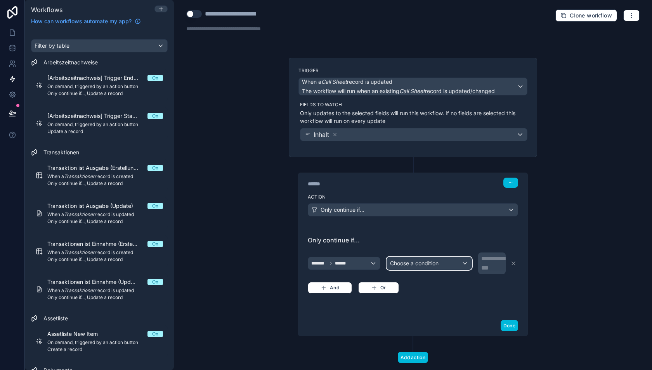
click at [427, 263] on span "Choose a condition" at bounding box center [414, 263] width 49 height 7
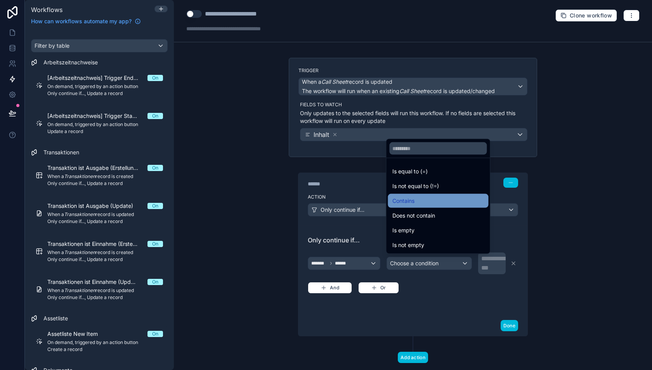
click at [422, 199] on div "Contains" at bounding box center [438, 200] width 91 height 9
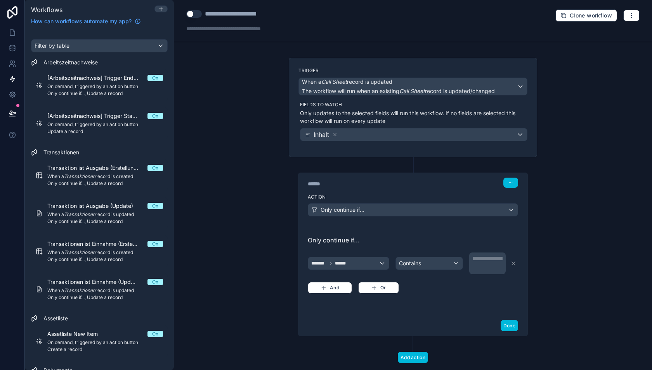
click at [482, 262] on div "**********" at bounding box center [488, 263] width 32 height 19
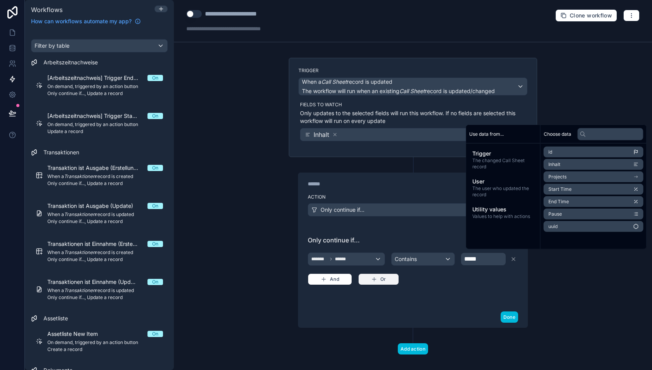
click at [377, 274] on button "Or" at bounding box center [378, 280] width 41 height 12
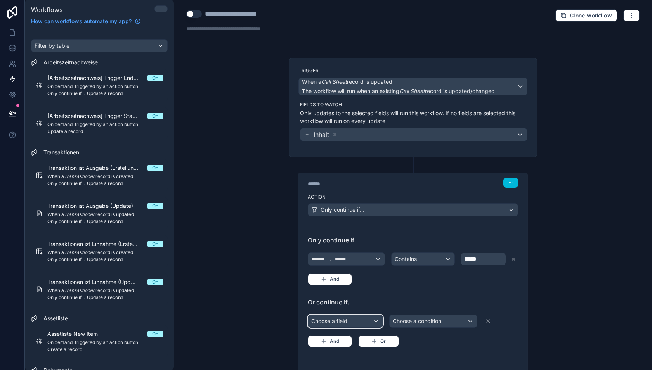
click at [348, 320] on div "Choose a field" at bounding box center [345, 321] width 75 height 12
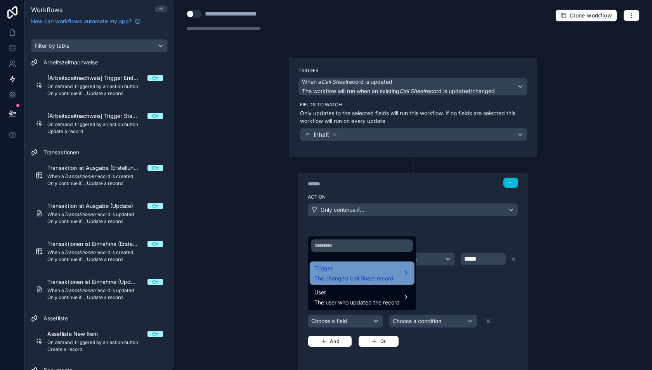
click at [358, 272] on span "Trigger" at bounding box center [353, 268] width 79 height 9
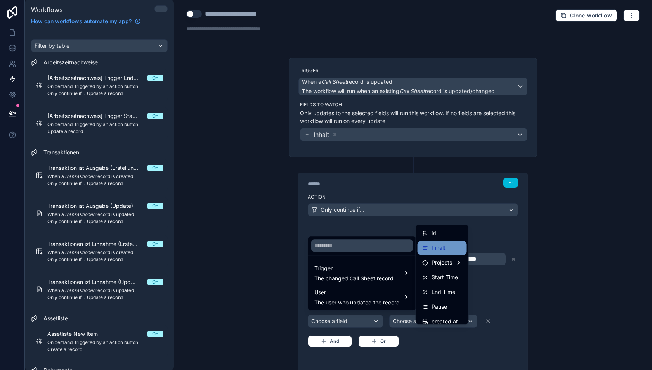
click at [434, 245] on span "Inhalt" at bounding box center [439, 247] width 14 height 9
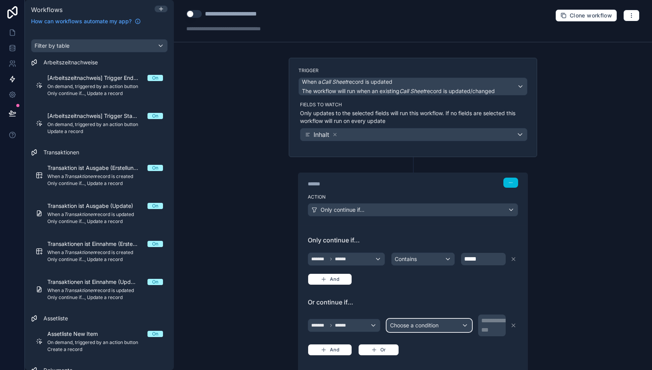
click at [413, 322] on span "Choose a condition" at bounding box center [414, 325] width 49 height 7
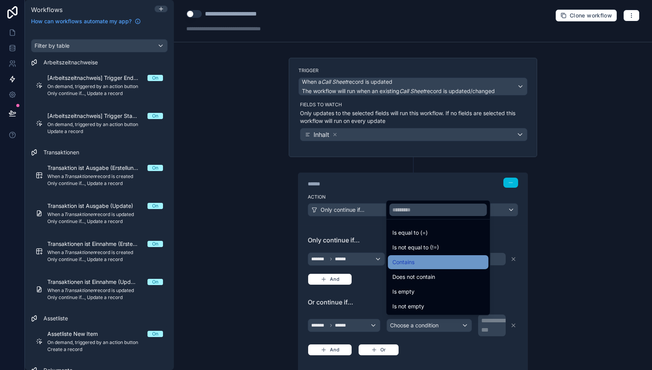
click at [417, 263] on div "Contains" at bounding box center [438, 262] width 91 height 9
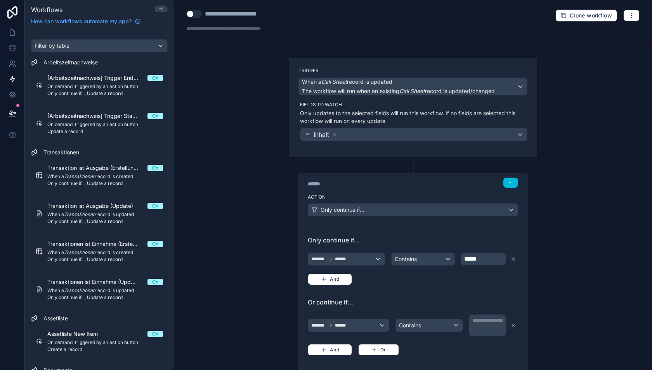
click at [487, 319] on p "**********" at bounding box center [488, 320] width 32 height 9
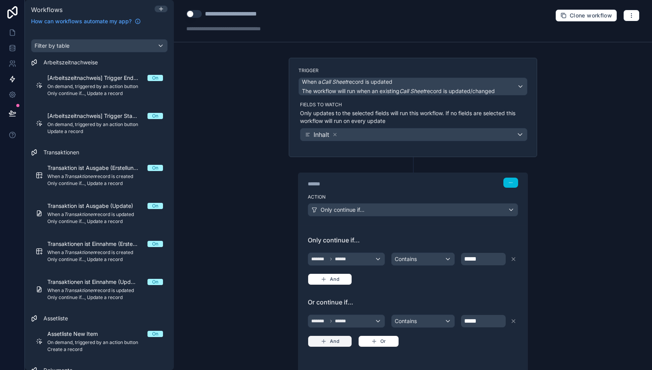
click at [333, 336] on button "And" at bounding box center [330, 342] width 44 height 12
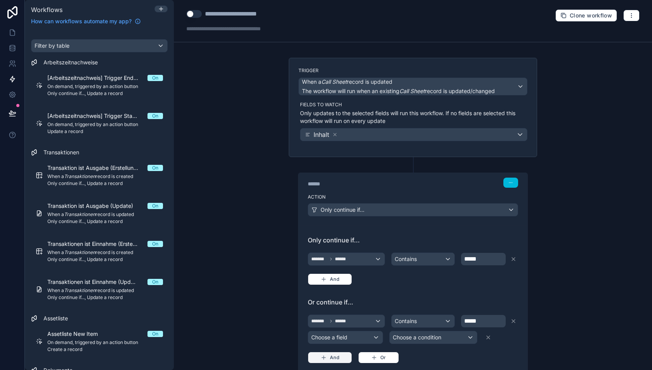
scroll to position [47, 0]
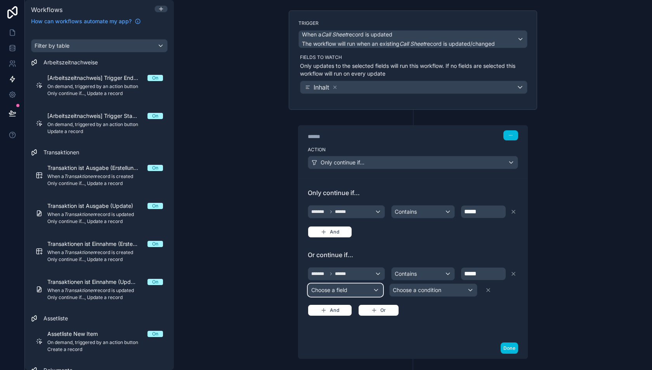
click at [345, 290] on div "Choose a field" at bounding box center [345, 290] width 75 height 12
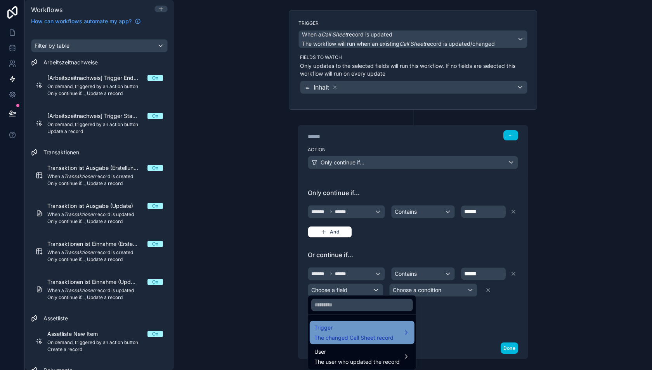
click at [353, 328] on span "Trigger" at bounding box center [353, 327] width 79 height 9
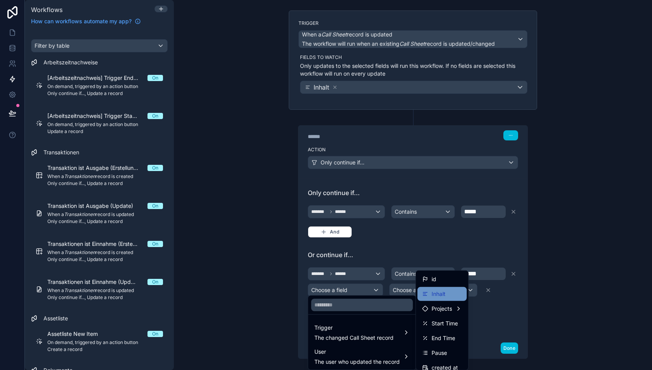
click at [439, 294] on span "Inhalt" at bounding box center [439, 294] width 14 height 9
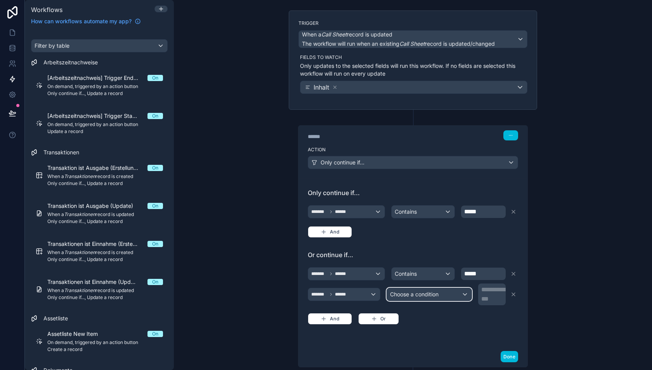
click at [428, 295] on span "Choose a condition" at bounding box center [414, 295] width 49 height 8
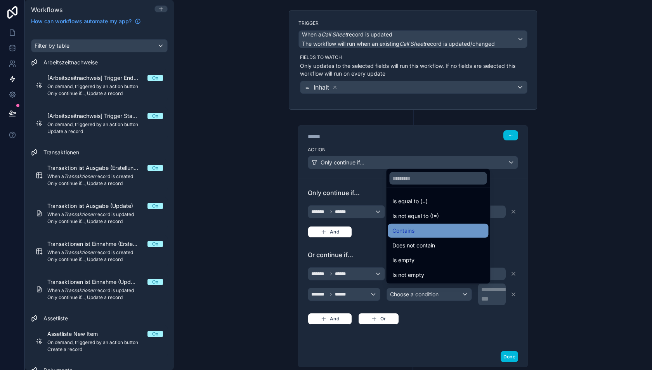
click at [414, 231] on span "Contains" at bounding box center [404, 230] width 22 height 9
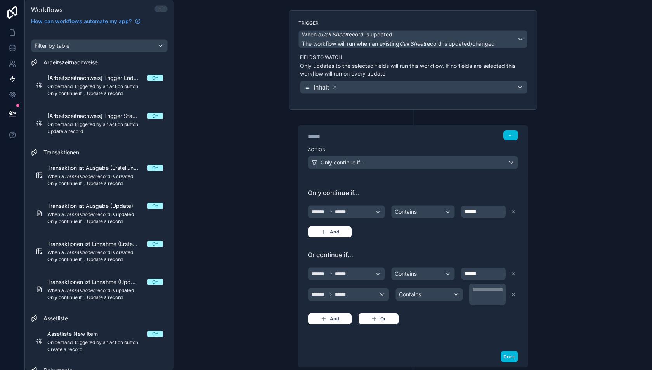
click at [478, 285] on p "**********" at bounding box center [488, 289] width 32 height 9
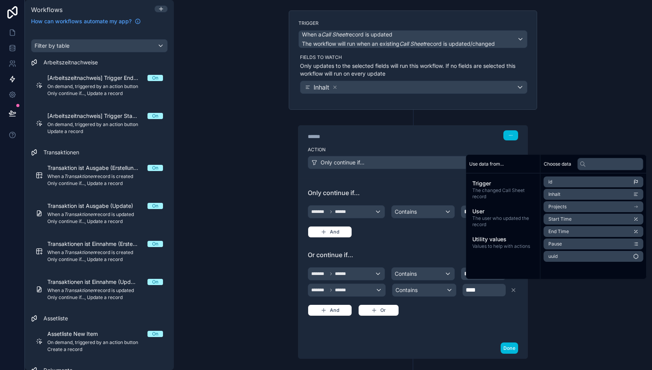
click at [453, 322] on div "Or continue if... ******* ****** Contains ***** ******* ****** Contains **** An…" at bounding box center [413, 289] width 210 height 78
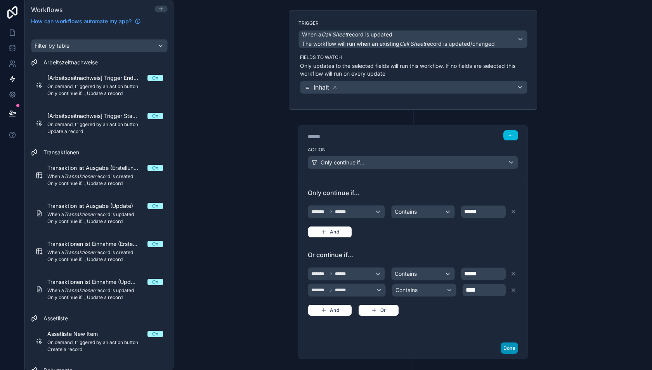
click at [510, 345] on button "Done" at bounding box center [509, 348] width 17 height 11
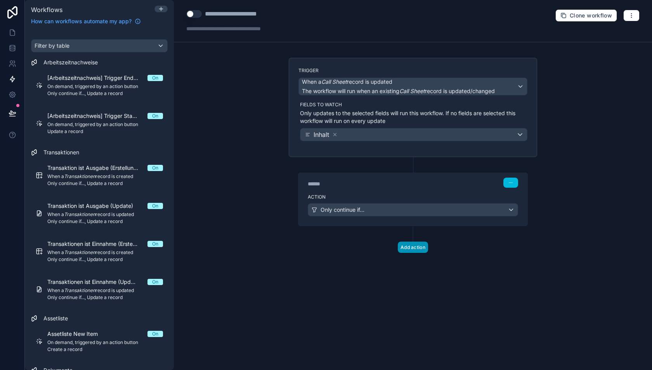
click at [412, 247] on button "Add action" at bounding box center [413, 247] width 30 height 11
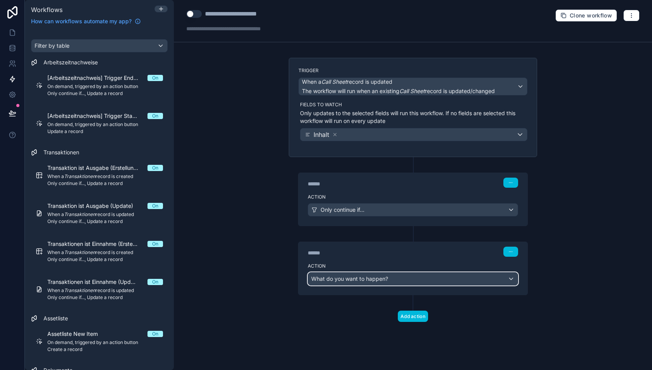
click at [388, 278] on div "What do you want to happen?" at bounding box center [413, 279] width 210 height 12
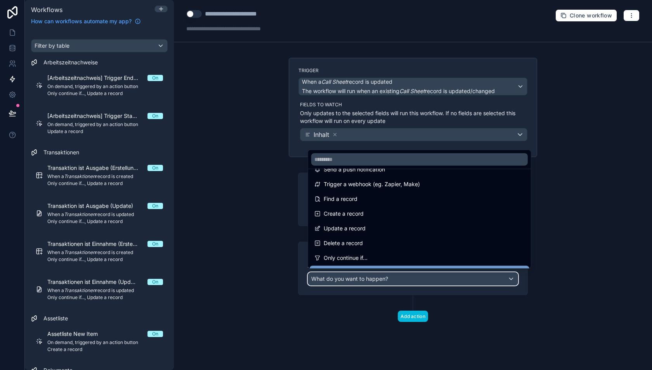
scroll to position [33, 0]
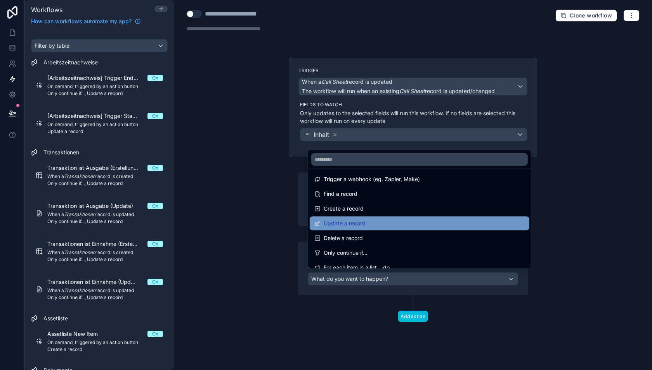
click at [366, 223] on div "Update a record" at bounding box center [419, 223] width 210 height 9
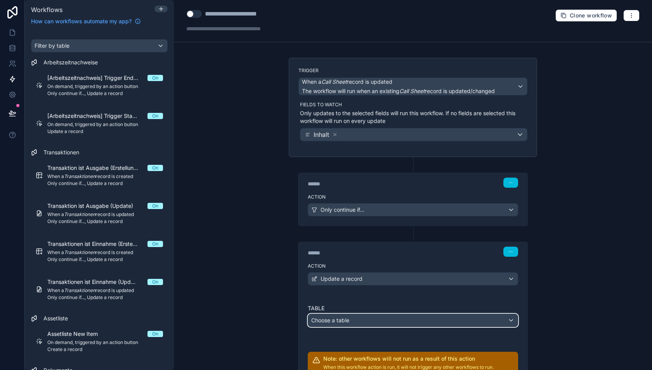
click at [335, 314] on div "Choose a table" at bounding box center [413, 320] width 210 height 12
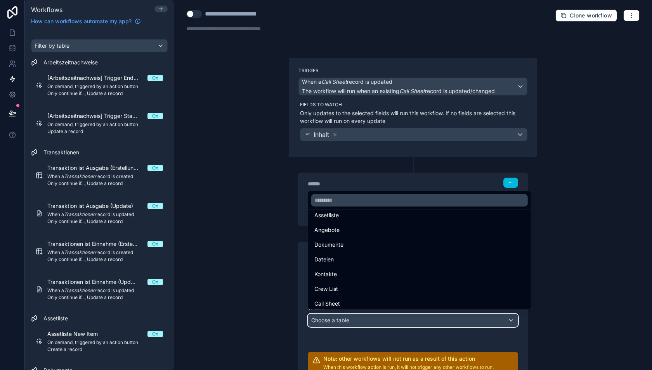
scroll to position [140, 0]
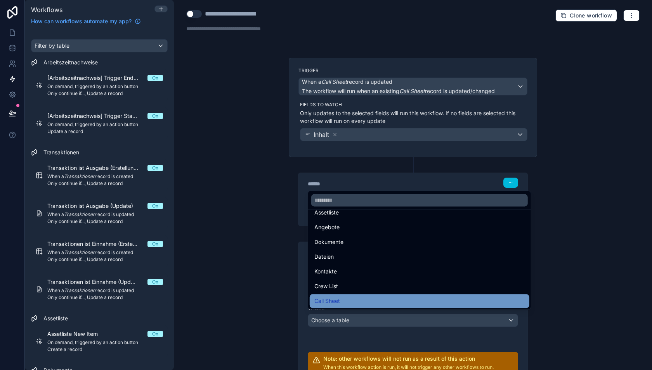
click at [338, 299] on span "Call Sheet" at bounding box center [327, 301] width 26 height 9
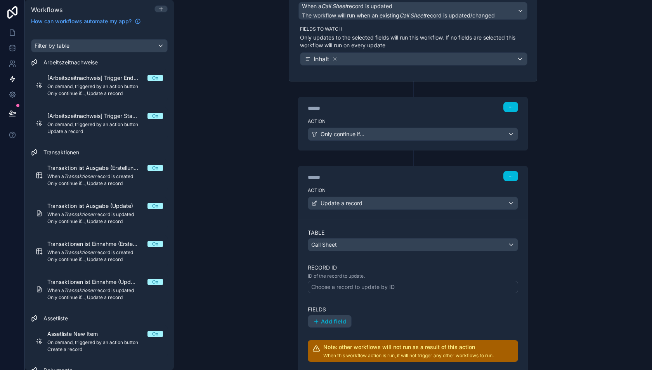
scroll to position [86, 0]
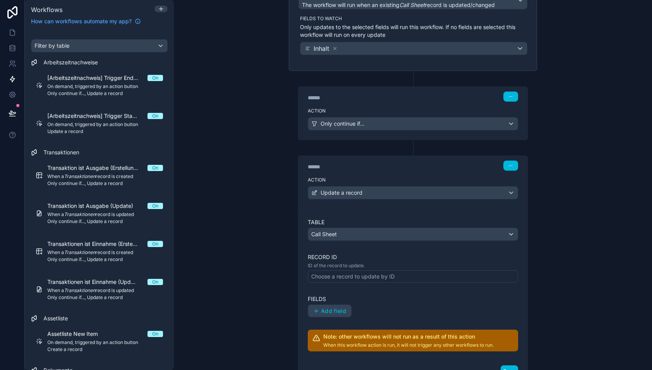
click at [339, 274] on div "Choose a record to update by ID" at bounding box center [352, 277] width 83 height 8
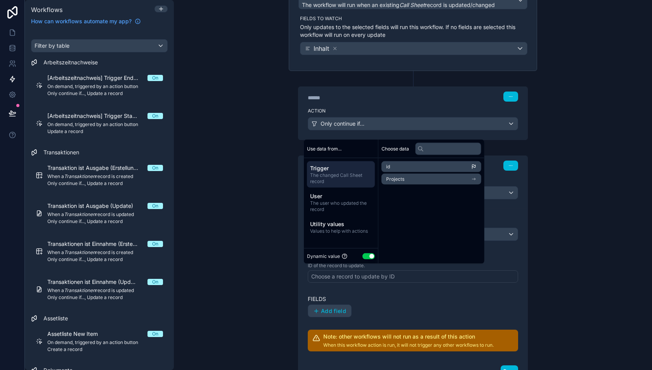
click at [351, 282] on div "Table Call Sheet Record ID ID of the record to update. Choose a record to updat…" at bounding box center [413, 286] width 210 height 134
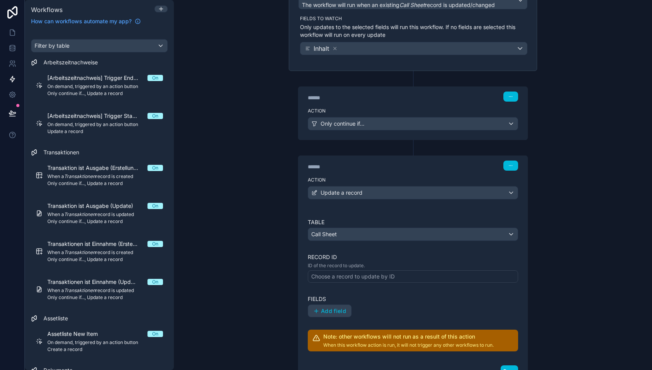
click at [348, 274] on div "Choose a record to update by ID" at bounding box center [352, 277] width 83 height 8
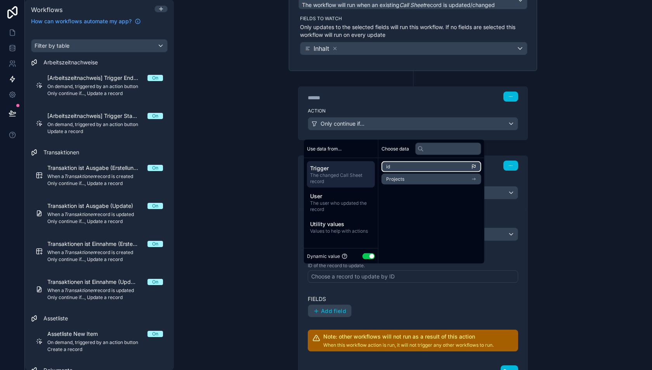
click at [397, 165] on li "id" at bounding box center [432, 167] width 100 height 11
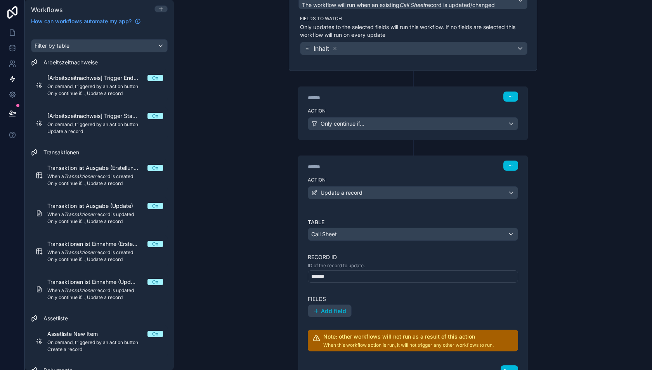
click at [269, 287] on div "**********" at bounding box center [413, 185] width 478 height 370
click at [327, 308] on span "Add field" at bounding box center [333, 311] width 25 height 7
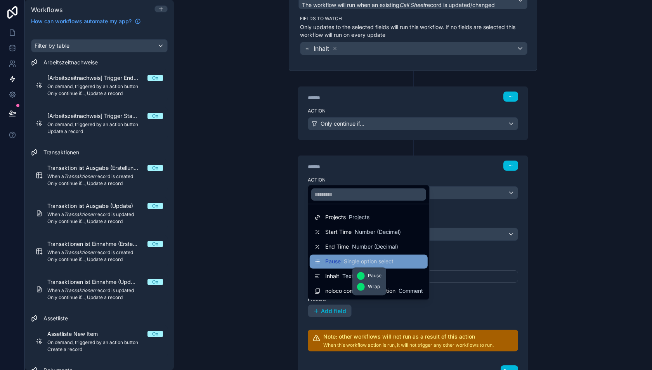
click at [346, 264] on span "Single option select" at bounding box center [369, 262] width 50 height 8
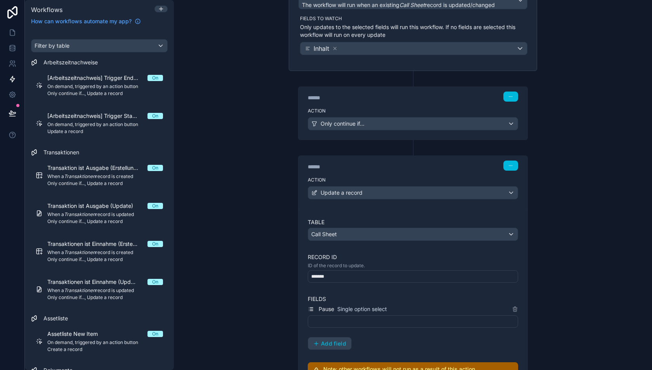
scroll to position [127, 0]
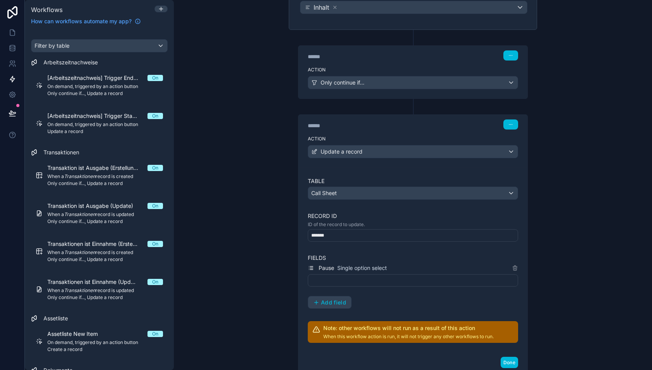
click at [410, 266] on div "Pause Single option select" at bounding box center [413, 268] width 210 height 9
click at [399, 264] on div "Pause Single option select" at bounding box center [413, 268] width 210 height 9
click at [361, 277] on div at bounding box center [413, 280] width 210 height 12
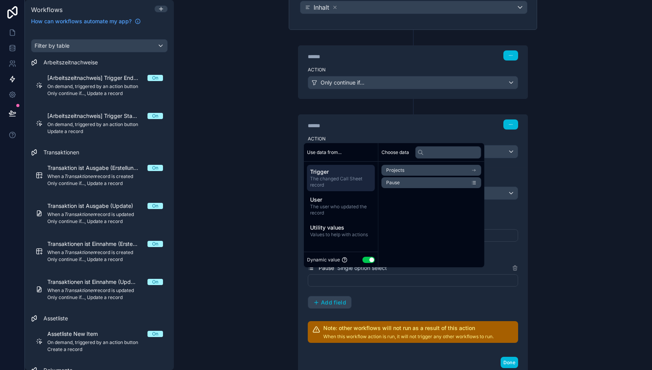
click at [366, 262] on button "Use setting" at bounding box center [369, 260] width 12 height 6
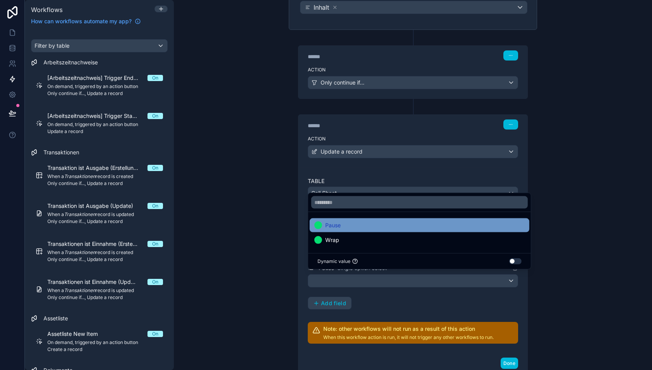
click at [355, 226] on div "Pause" at bounding box center [419, 225] width 210 height 9
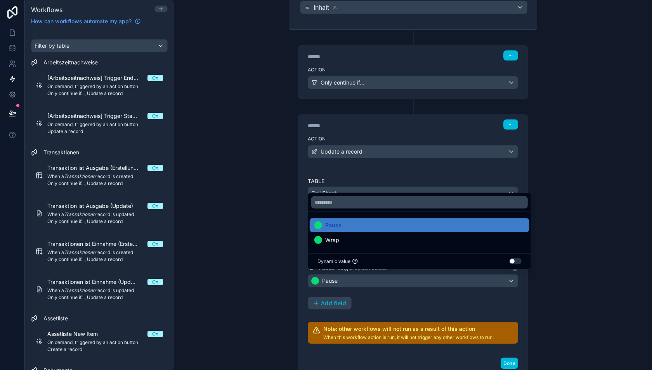
click at [261, 279] on div "**********" at bounding box center [413, 185] width 478 height 370
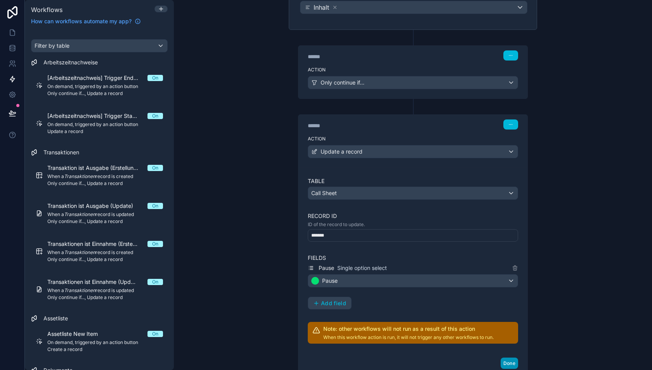
click at [509, 358] on button "Done" at bounding box center [509, 363] width 17 height 11
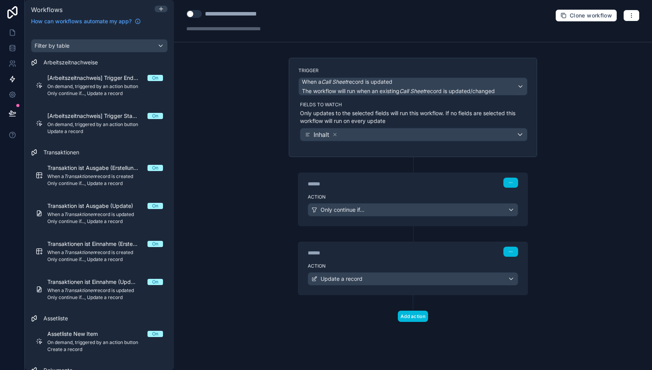
click at [193, 14] on button "Use setting" at bounding box center [194, 14] width 16 height 8
click at [241, 13] on div "**********" at bounding box center [241, 13] width 73 height 9
type div "**********"
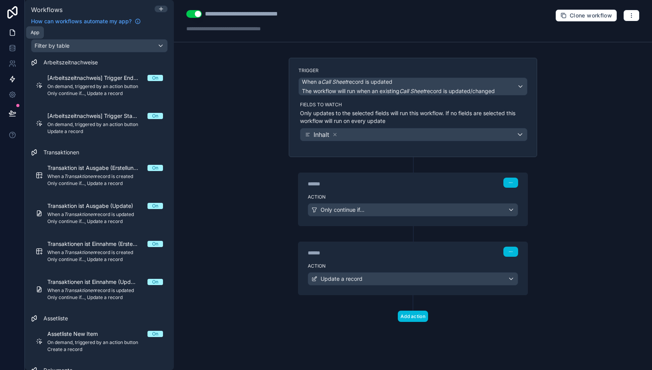
click at [10, 34] on icon at bounding box center [13, 33] width 8 height 8
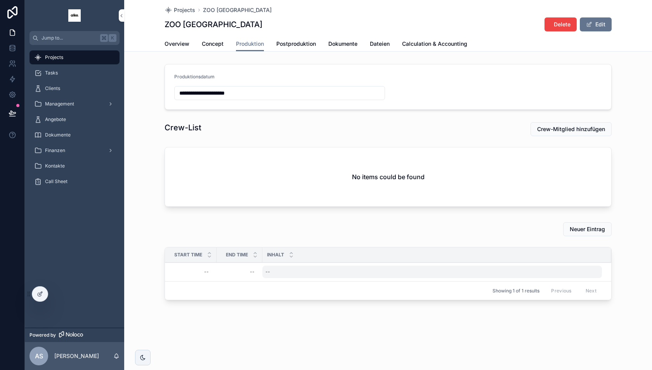
click at [286, 270] on div "--" at bounding box center [432, 272] width 340 height 12
type textarea "*****"
click at [360, 279] on icon "scrollable content" at bounding box center [361, 281] width 6 height 6
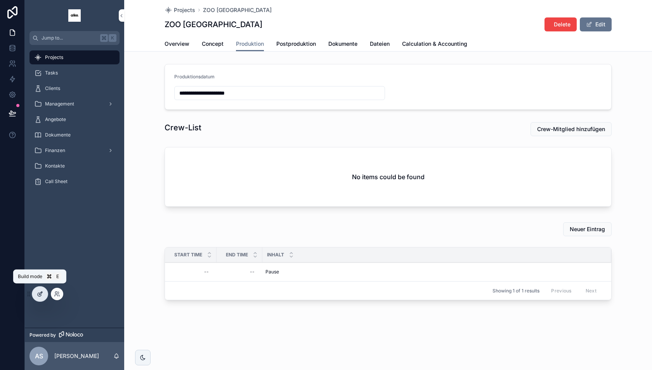
click at [40, 296] on icon at bounding box center [40, 294] width 6 height 6
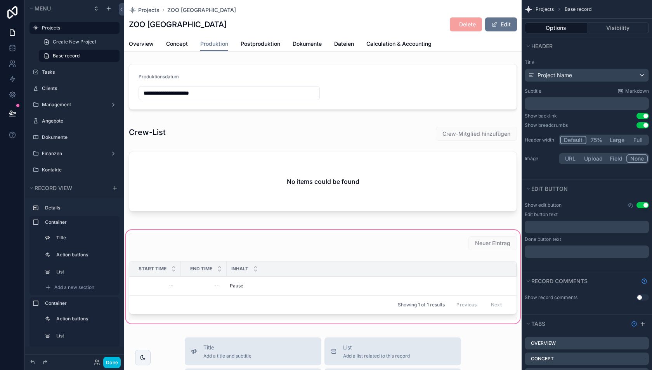
click at [299, 292] on div "scrollable content" at bounding box center [323, 277] width 398 height 97
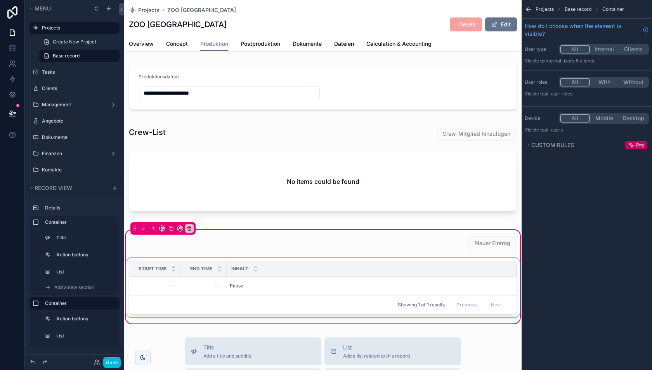
click at [275, 288] on div "scrollable content" at bounding box center [323, 289] width 398 height 63
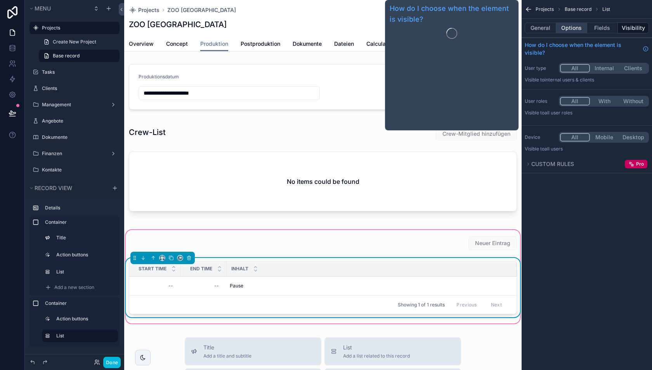
click at [573, 28] on button "Options" at bounding box center [571, 28] width 31 height 11
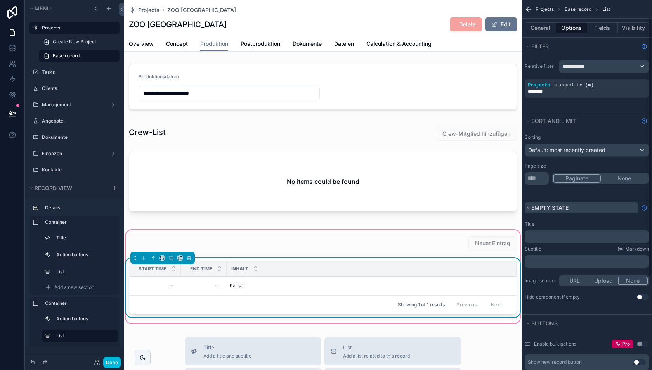
scroll to position [157, 0]
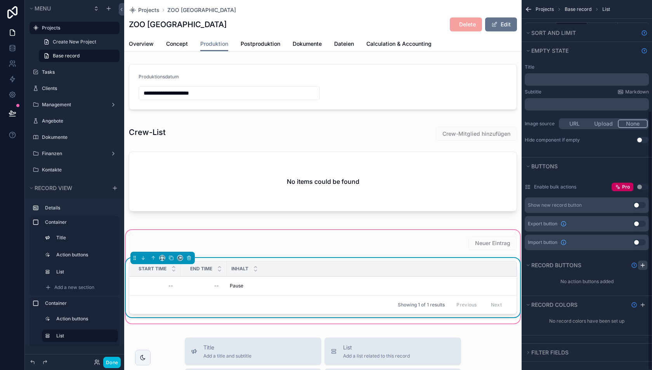
click at [643, 266] on icon "scrollable content" at bounding box center [642, 266] width 3 height 0
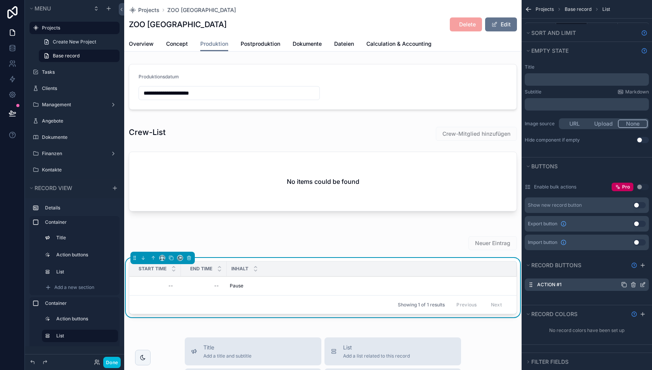
click at [633, 282] on icon "scrollable content" at bounding box center [633, 285] width 6 height 6
click at [631, 270] on icon at bounding box center [630, 270] width 6 height 6
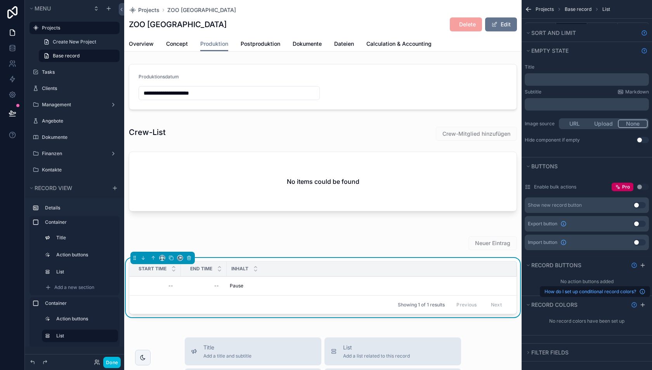
click at [634, 304] on icon "Show help information" at bounding box center [634, 304] width 1 height 1
click at [625, 291] on span "How do I set up conditional record colors?" at bounding box center [591, 292] width 92 height 6
click at [358, 306] on div "Showing 1 of 1 results Previous Next" at bounding box center [322, 304] width 387 height 19
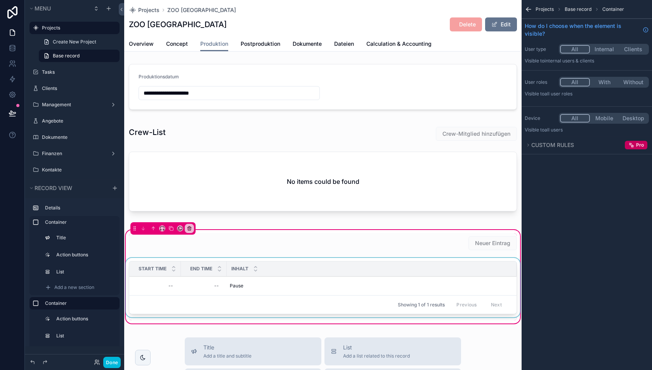
scroll to position [0, 0]
click at [268, 272] on div "Inhalt" at bounding box center [372, 269] width 290 height 15
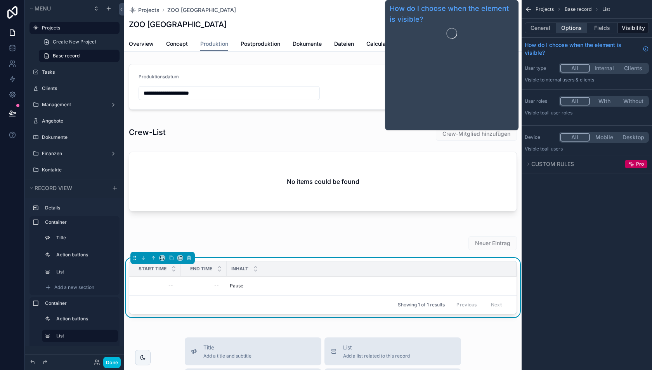
click at [575, 23] on button "Options" at bounding box center [571, 28] width 31 height 11
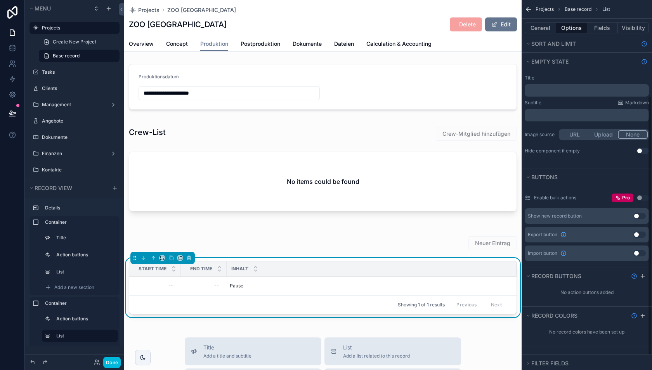
scroll to position [157, 0]
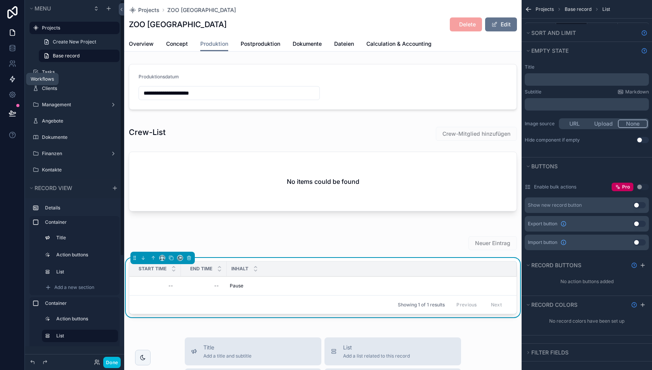
click at [14, 79] on icon at bounding box center [12, 79] width 5 height 6
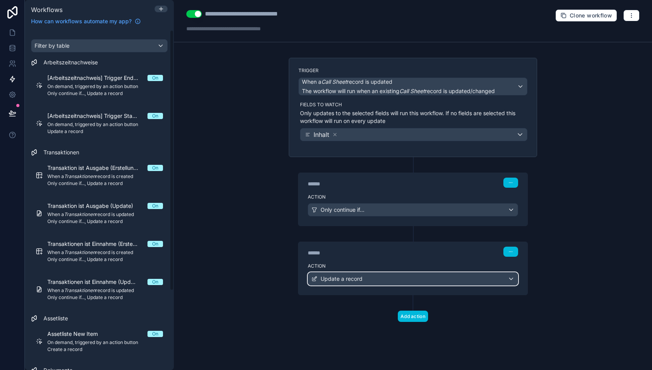
click at [356, 275] on span "Update a record" at bounding box center [342, 279] width 42 height 8
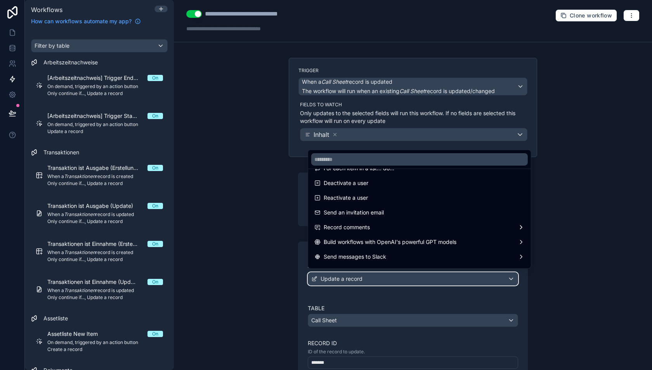
scroll to position [144, 0]
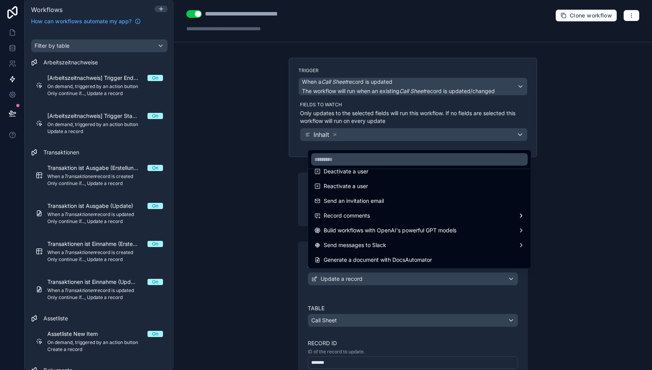
click at [264, 293] on div at bounding box center [326, 185] width 652 height 370
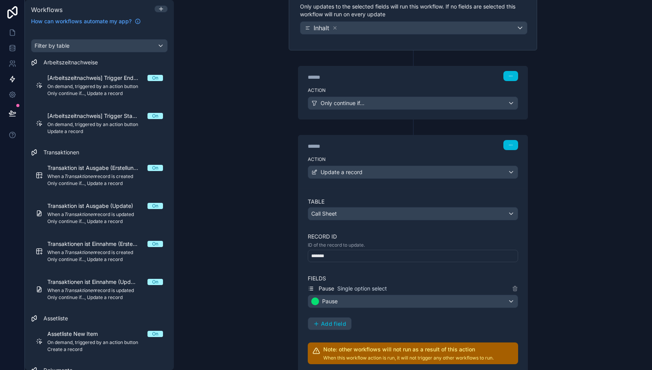
scroll to position [122, 0]
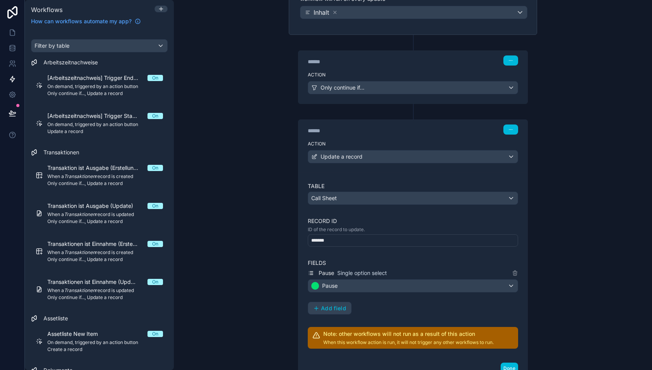
click at [334, 270] on div "Pause Single option select" at bounding box center [353, 273] width 68 height 8
click at [515, 273] on icon at bounding box center [515, 274] width 0 height 2
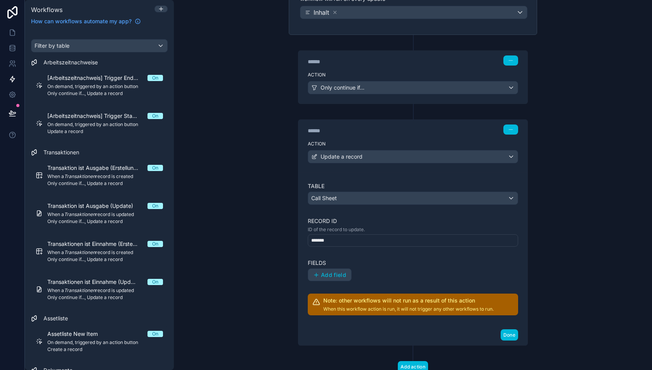
click at [330, 272] on span "Add field" at bounding box center [333, 275] width 25 height 7
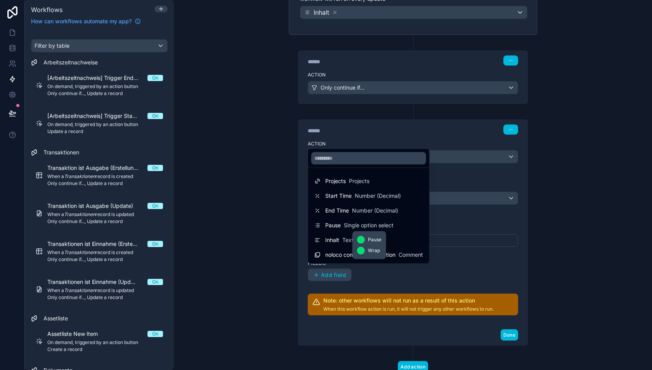
drag, startPoint x: 346, startPoint y: 227, endPoint x: 358, endPoint y: 234, distance: 14.3
click at [358, 234] on div "**********" at bounding box center [413, 185] width 478 height 370
click at [352, 226] on span "Single option select" at bounding box center [369, 226] width 50 height 8
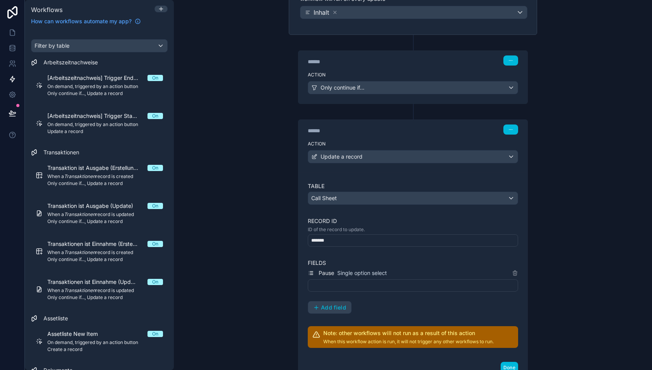
click at [341, 282] on div at bounding box center [413, 286] width 210 height 12
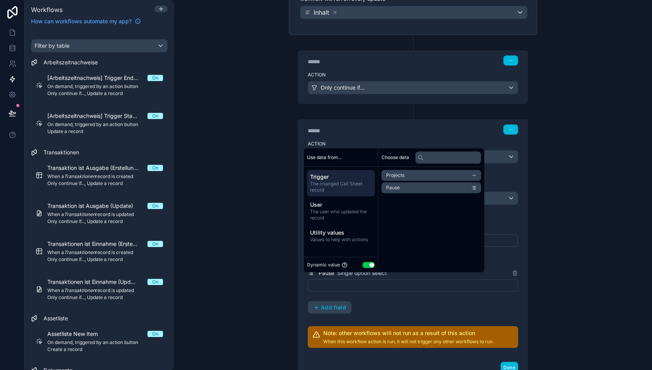
click at [372, 266] on button "Use setting" at bounding box center [369, 265] width 12 height 6
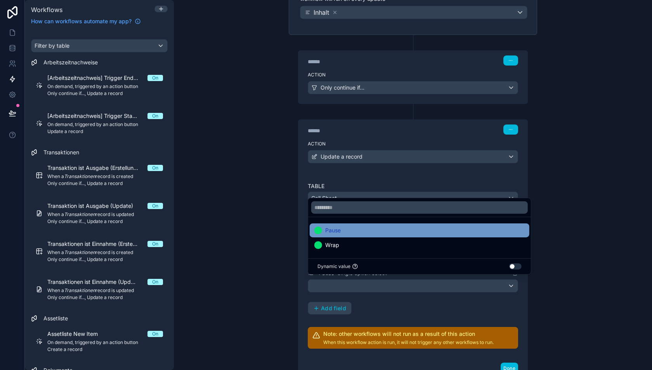
click at [356, 230] on div "Pause" at bounding box center [419, 230] width 210 height 9
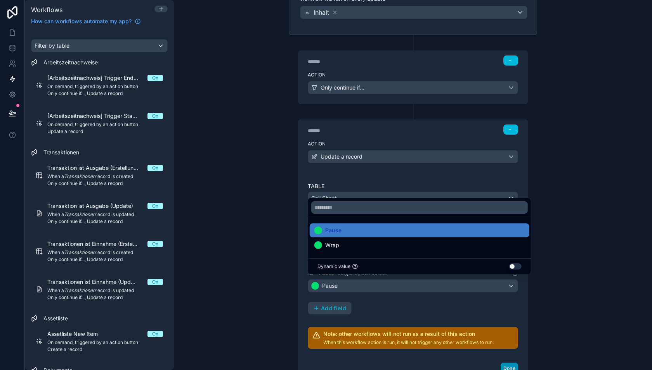
click at [505, 363] on button "Done" at bounding box center [509, 368] width 17 height 11
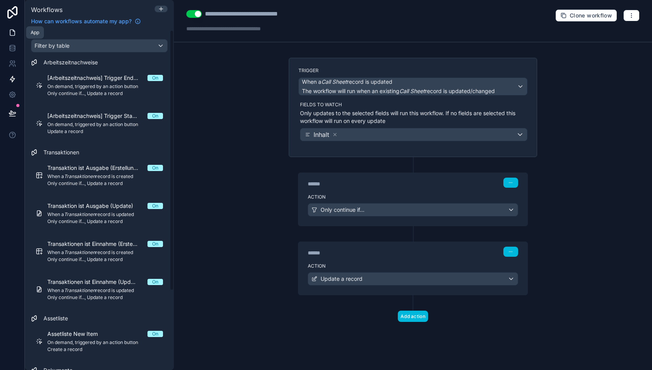
click at [11, 34] on icon at bounding box center [13, 33] width 8 height 8
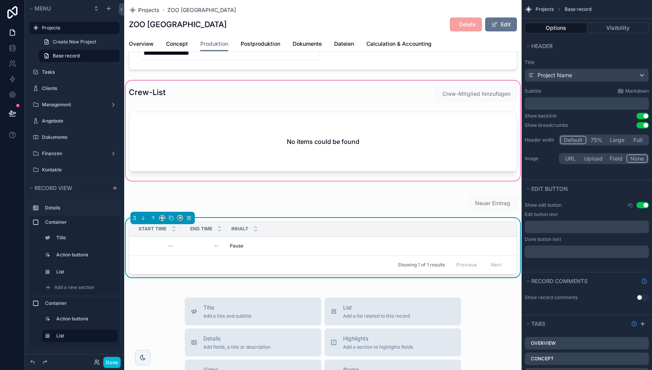
scroll to position [41, 0]
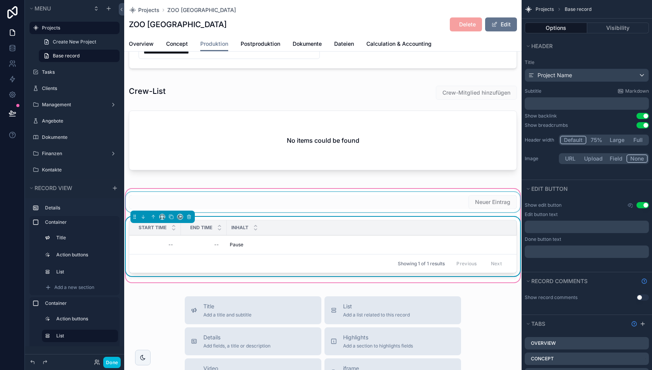
click at [219, 205] on div "scrollable content" at bounding box center [323, 202] width 398 height 20
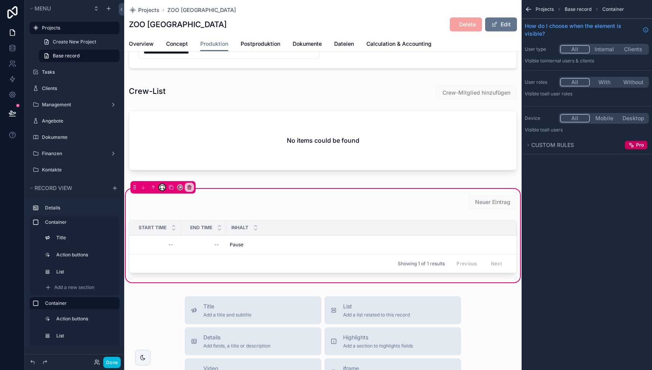
click at [163, 187] on icon "scrollable content" at bounding box center [162, 187] width 5 height 5
click at [178, 242] on div "50%" at bounding box center [178, 244] width 24 height 9
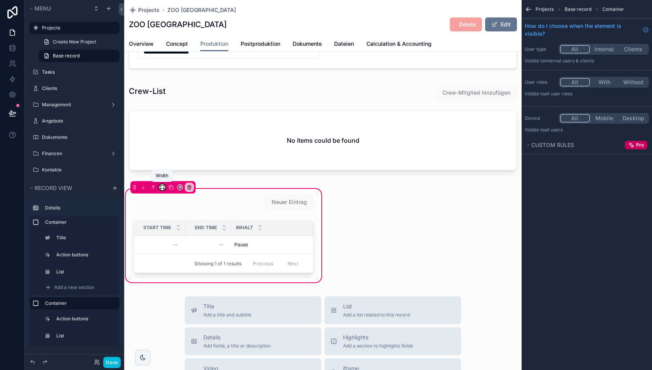
click at [162, 187] on icon "scrollable content" at bounding box center [162, 187] width 5 height 5
click at [174, 202] on span "Default" at bounding box center [175, 200] width 18 height 9
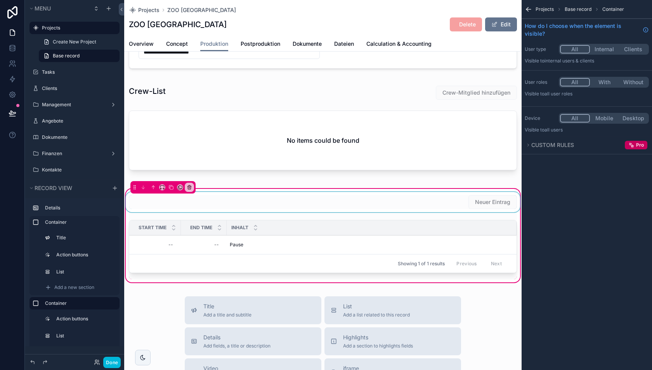
click at [258, 199] on div "scrollable content" at bounding box center [323, 202] width 398 height 20
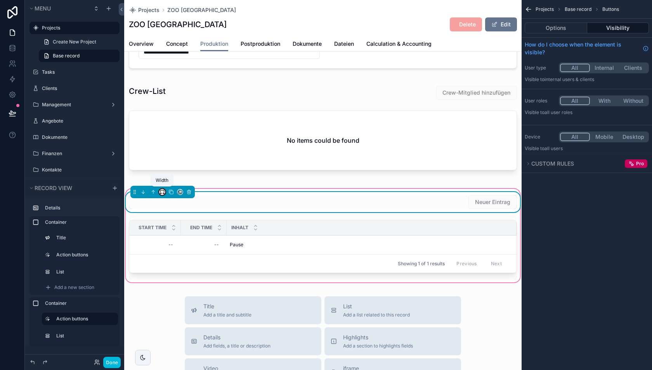
click at [162, 189] on icon "scrollable content" at bounding box center [162, 191] width 5 height 5
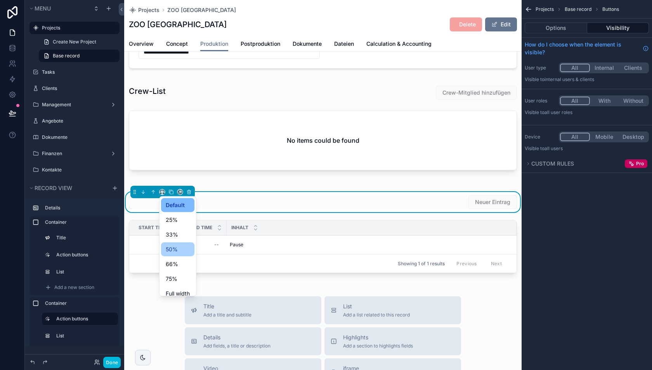
click at [177, 247] on span "50%" at bounding box center [172, 249] width 12 height 9
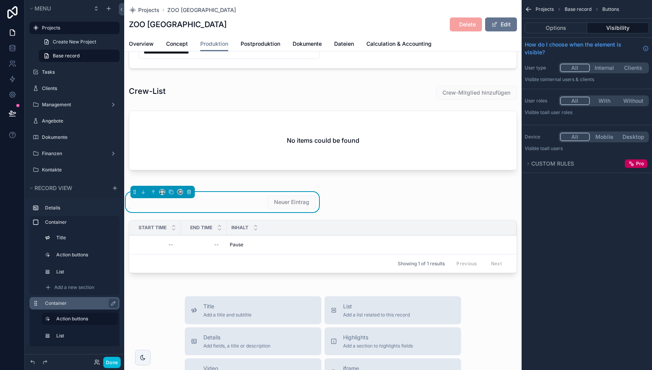
scroll to position [20, 0]
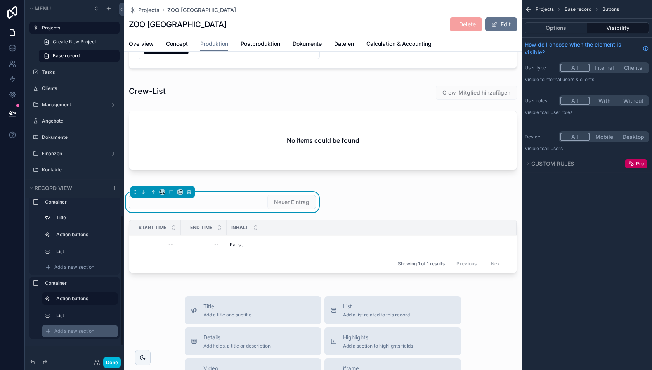
click at [77, 332] on span "Add a new section" at bounding box center [74, 331] width 40 height 6
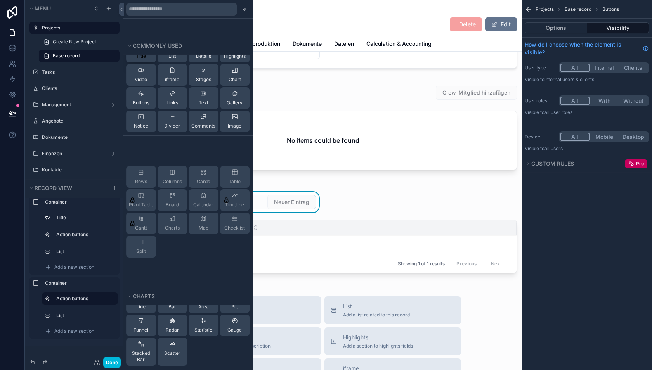
click at [146, 57] on button "Title" at bounding box center [141, 52] width 30 height 22
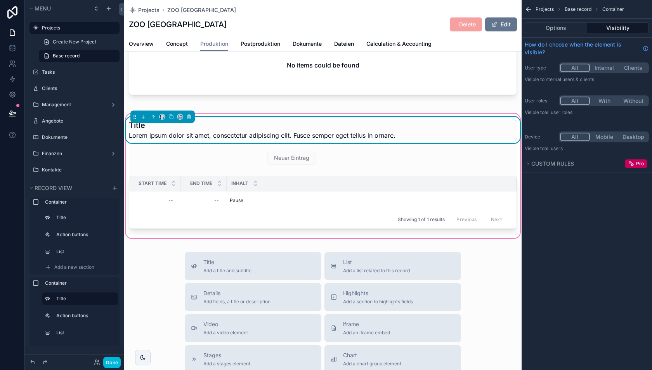
scroll to position [110, 0]
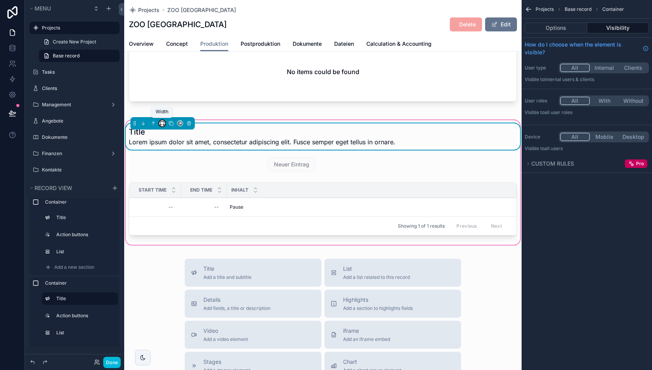
click at [162, 122] on icon "scrollable content" at bounding box center [162, 123] width 5 height 5
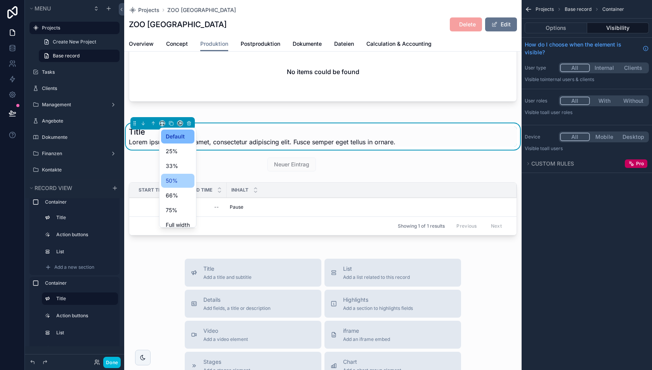
click at [180, 176] on div "50%" at bounding box center [178, 180] width 24 height 9
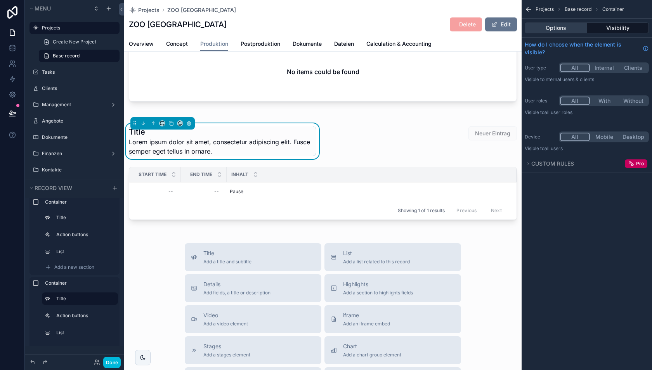
click at [563, 26] on button "Options" at bounding box center [556, 28] width 63 height 11
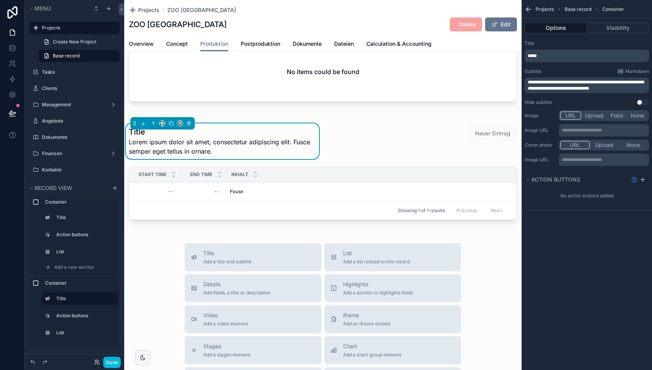
click at [554, 89] on span "**********" at bounding box center [586, 85] width 116 height 11
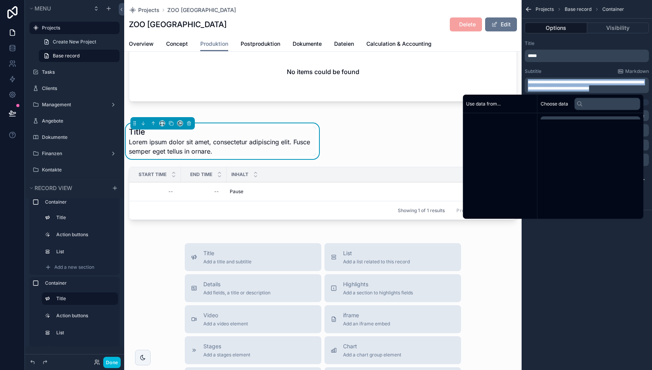
click at [554, 89] on span "**********" at bounding box center [586, 85] width 116 height 11
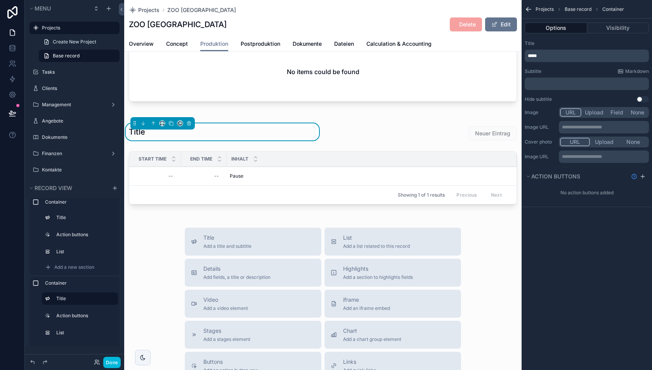
click at [537, 54] on span "*****" at bounding box center [532, 56] width 9 height 5
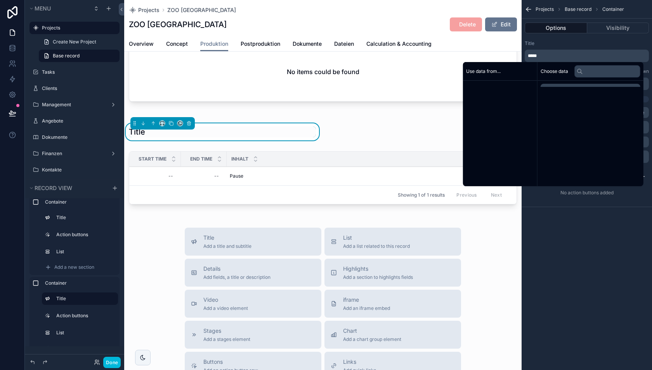
click at [537, 54] on span "*****" at bounding box center [532, 56] width 9 height 5
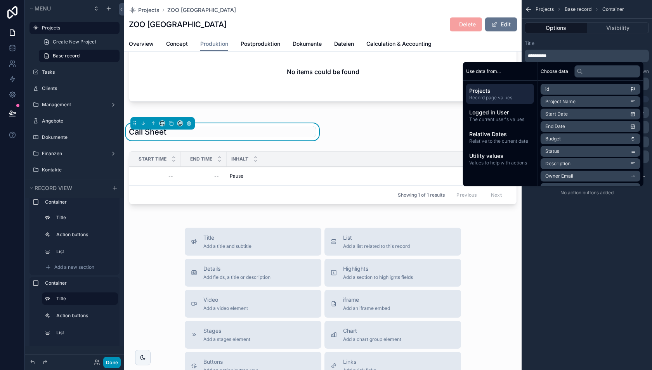
click at [108, 361] on button "Done" at bounding box center [111, 362] width 17 height 11
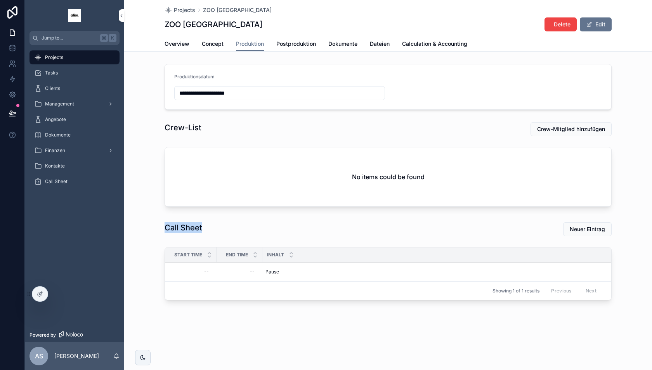
drag, startPoint x: 167, startPoint y: 225, endPoint x: 238, endPoint y: 222, distance: 70.7
click at [238, 222] on div "Call Sheet" at bounding box center [273, 229] width 226 height 20
click at [238, 222] on div "Call Sheet" at bounding box center [273, 227] width 217 height 11
click at [585, 229] on span "Neuer Eintrag" at bounding box center [587, 230] width 35 height 8
click at [40, 297] on icon at bounding box center [40, 294] width 6 height 6
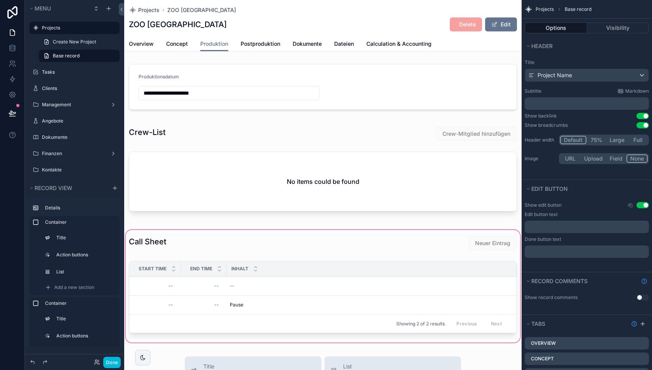
click at [183, 288] on div "scrollable content" at bounding box center [323, 287] width 398 height 116
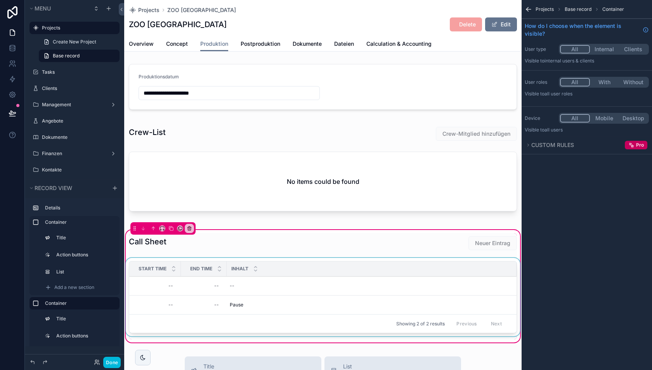
click at [194, 283] on div "scrollable content" at bounding box center [323, 299] width 398 height 82
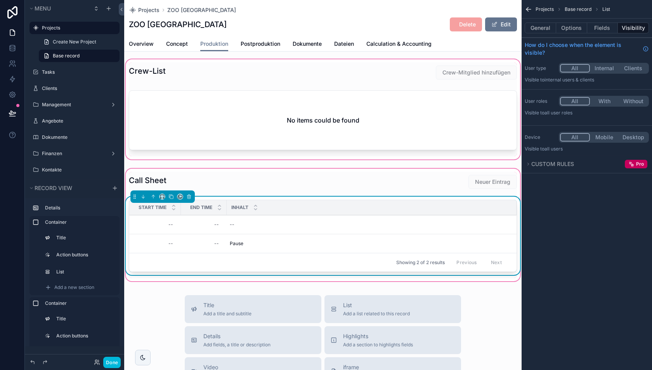
scroll to position [63, 0]
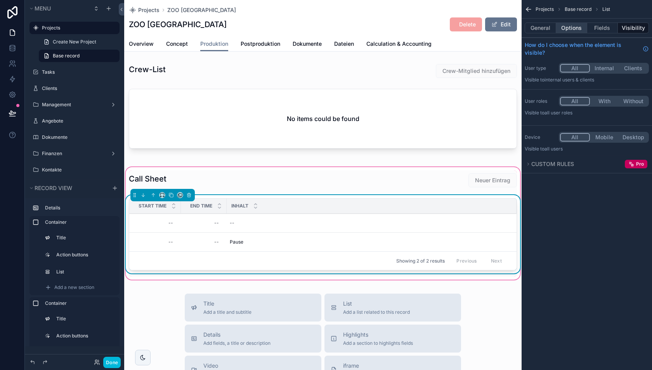
click at [573, 26] on button "Options" at bounding box center [571, 28] width 31 height 11
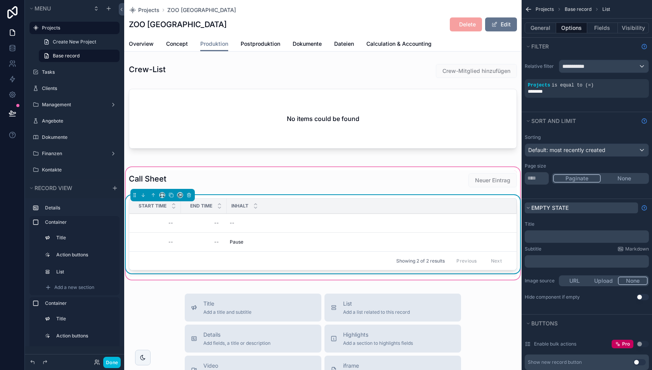
scroll to position [14, 0]
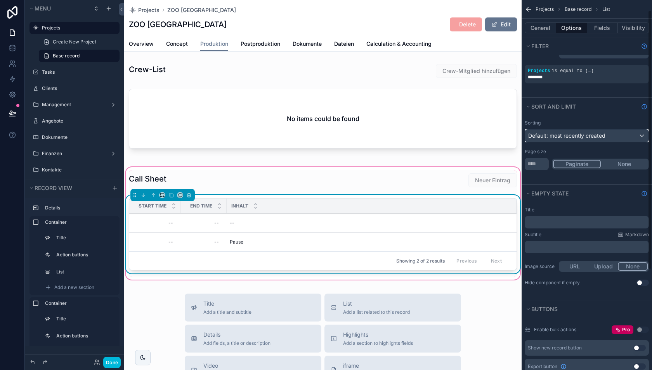
click at [551, 137] on span "Default: most recently created" at bounding box center [566, 135] width 77 height 7
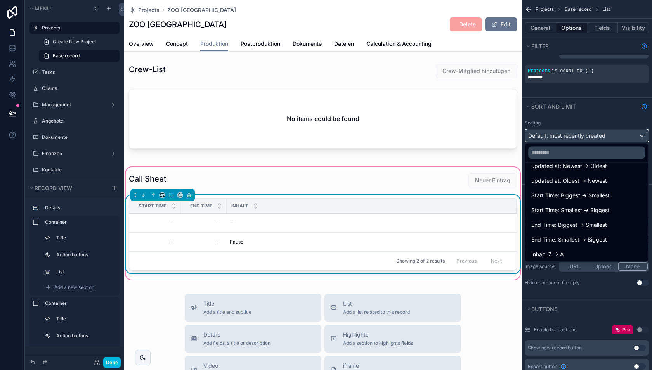
scroll to position [56, 0]
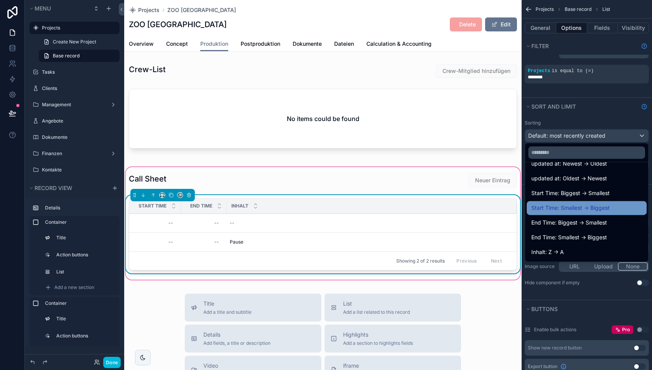
click at [557, 207] on span "Start Time: Smallest -> Biggest" at bounding box center [570, 207] width 78 height 9
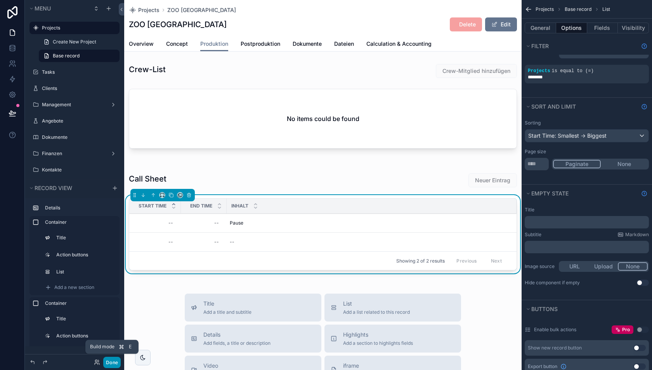
click at [112, 362] on button "Done" at bounding box center [111, 362] width 17 height 11
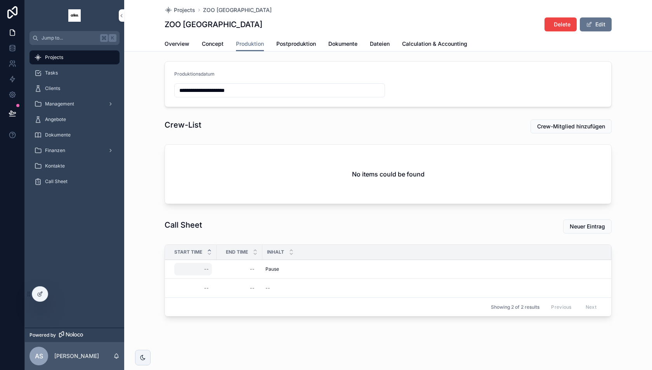
click at [197, 268] on div "--" at bounding box center [193, 269] width 38 height 12
type input "*"
type input "*****"
click button "scrollable content" at bounding box center [299, 278] width 9 height 9
click at [37, 298] on div at bounding box center [40, 294] width 16 height 15
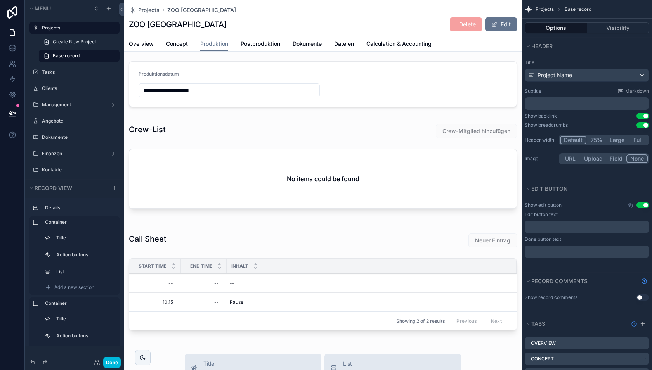
scroll to position [63, 0]
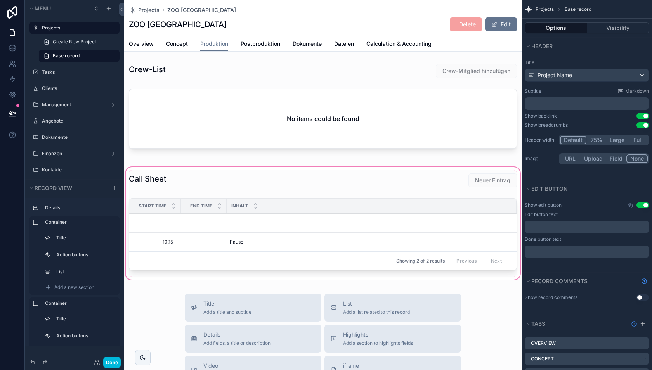
click at [297, 245] on div "scrollable content" at bounding box center [323, 224] width 398 height 116
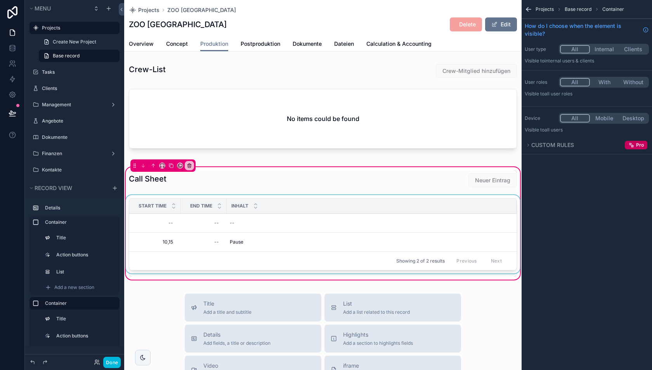
click at [297, 235] on div "scrollable content" at bounding box center [323, 236] width 398 height 82
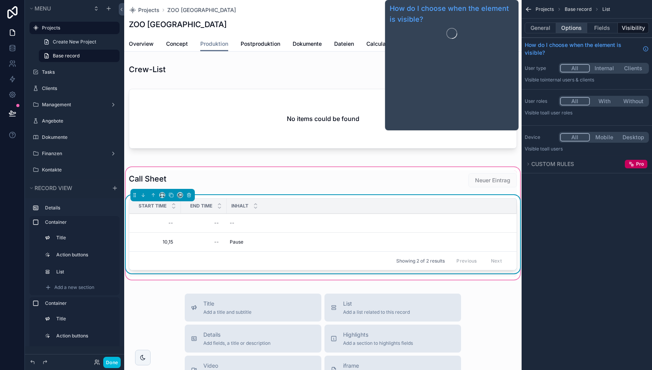
click at [570, 29] on button "Options" at bounding box center [571, 28] width 31 height 11
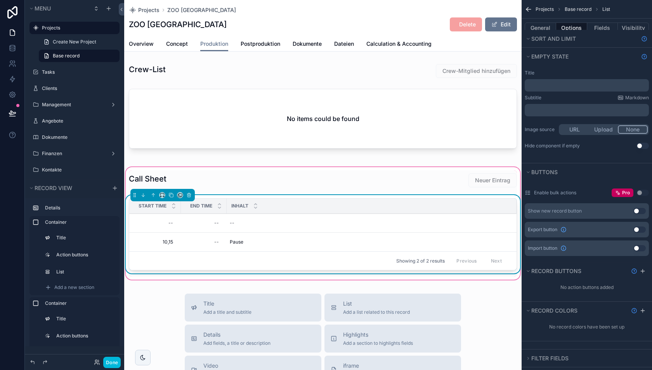
scroll to position [157, 0]
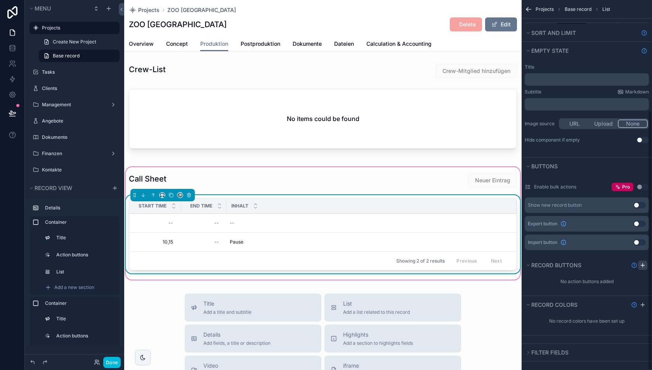
click at [645, 264] on icon "scrollable content" at bounding box center [643, 265] width 6 height 6
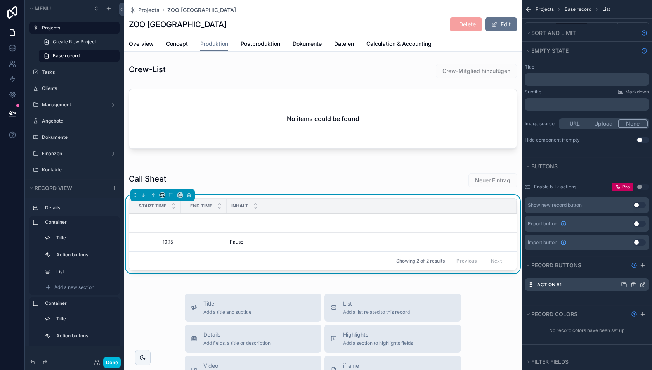
click at [644, 282] on icon "scrollable content" at bounding box center [643, 285] width 6 height 6
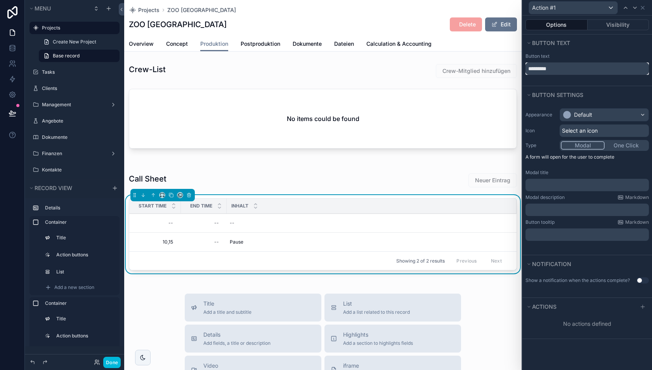
click at [561, 65] on input "*********" at bounding box center [587, 69] width 123 height 12
type input "******"
click at [578, 80] on div "Button text ******" at bounding box center [588, 69] width 130 height 34
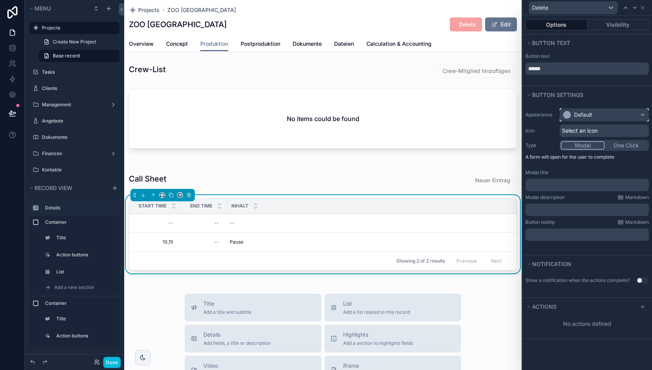
click at [597, 118] on div "Default" at bounding box center [604, 115] width 89 height 12
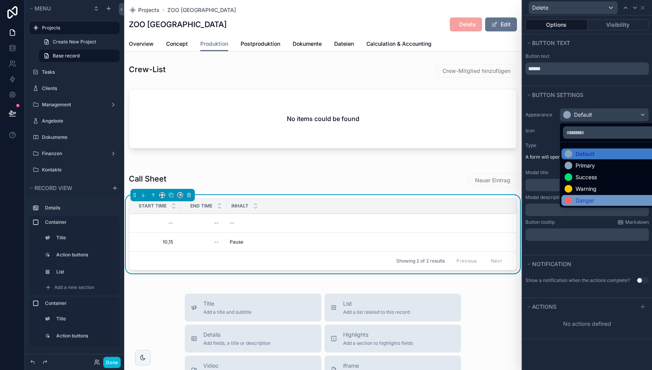
click at [586, 197] on div "Danger" at bounding box center [585, 201] width 19 height 8
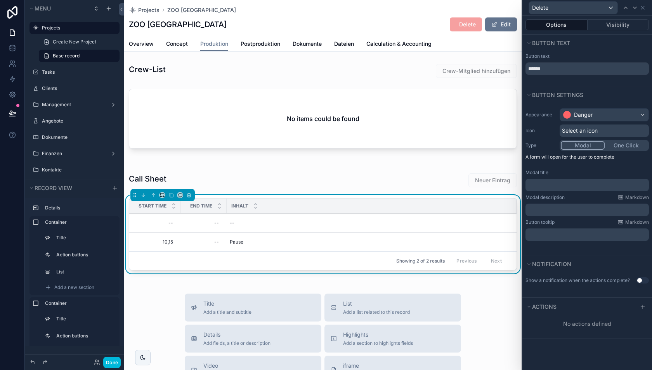
click at [626, 144] on button "One Click" at bounding box center [626, 145] width 43 height 9
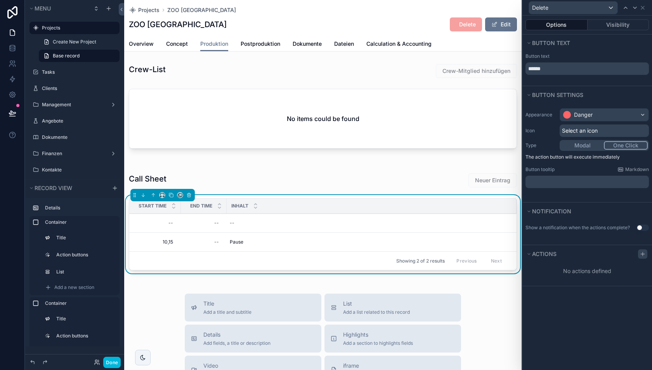
click at [643, 252] on icon at bounding box center [643, 253] width 0 height 3
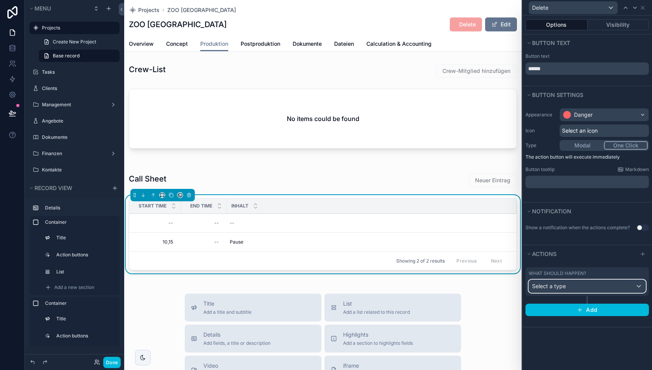
click at [584, 285] on div "Select a type" at bounding box center [587, 286] width 116 height 12
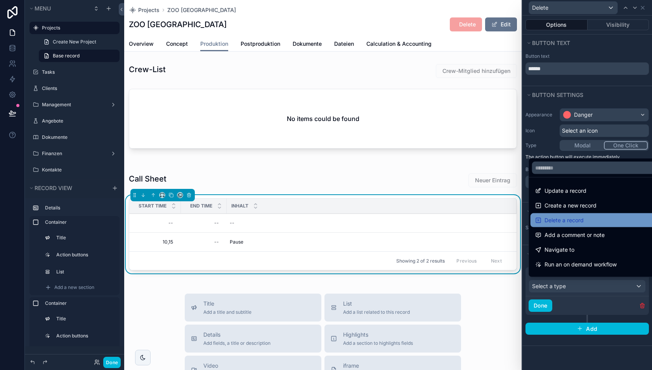
click at [574, 217] on span "Delete a record" at bounding box center [564, 220] width 39 height 9
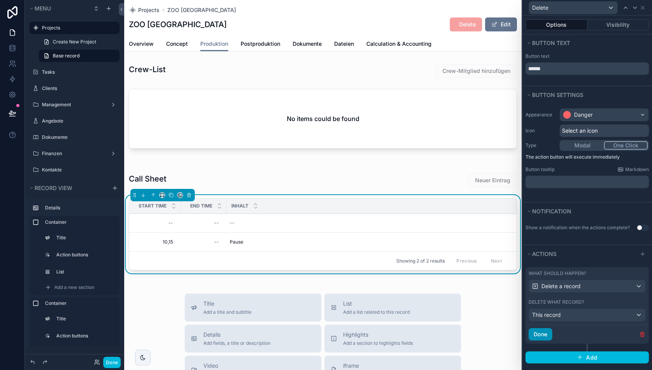
click at [531, 328] on button "Done" at bounding box center [541, 334] width 24 height 12
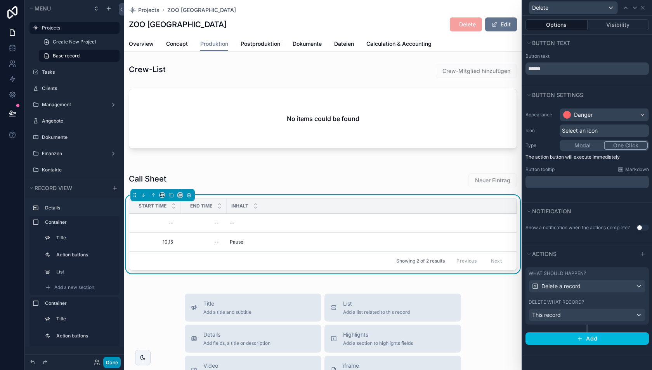
click at [111, 361] on button "Done" at bounding box center [111, 362] width 17 height 11
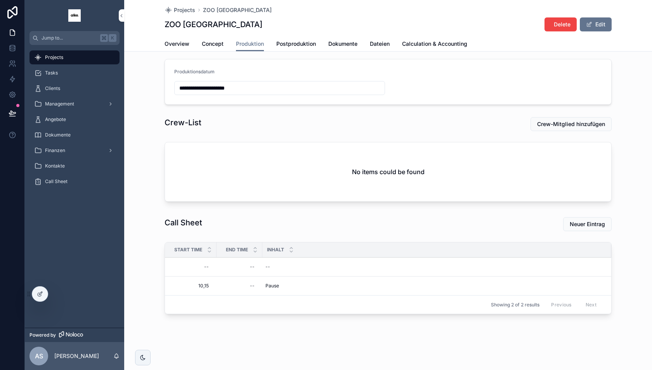
scroll to position [3, 0]
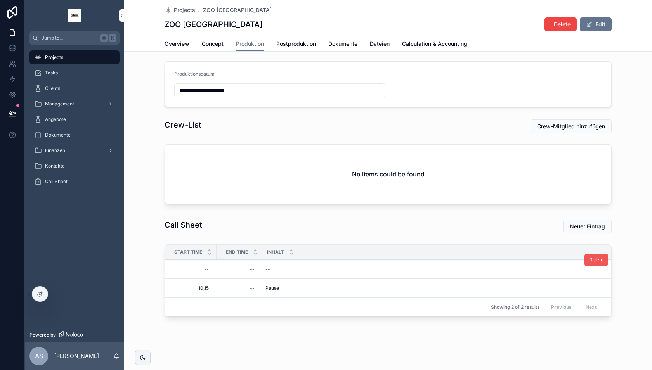
click at [593, 257] on span "Delete" at bounding box center [596, 260] width 14 height 6
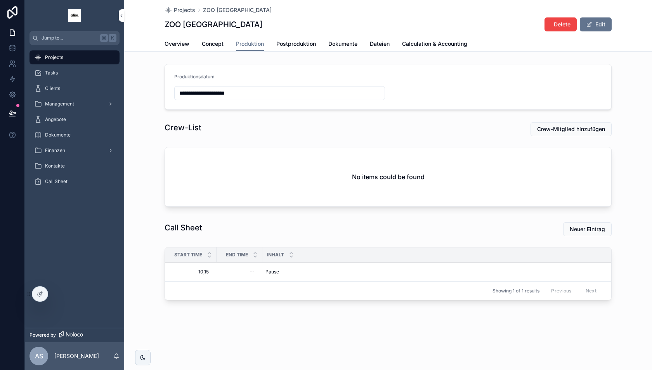
scroll to position [0, 0]
click at [250, 268] on div "--" at bounding box center [239, 272] width 36 height 12
type input "*****"
click button "scrollable content" at bounding box center [345, 280] width 9 height 9
click at [579, 229] on span "Neuer Eintrag" at bounding box center [587, 230] width 35 height 8
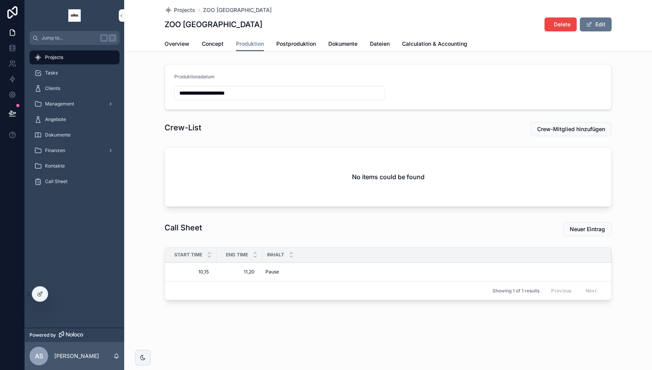
click at [198, 308] on div "**********" at bounding box center [388, 178] width 528 height 356
click at [580, 228] on span "Neuer Eintrag" at bounding box center [587, 230] width 35 height 8
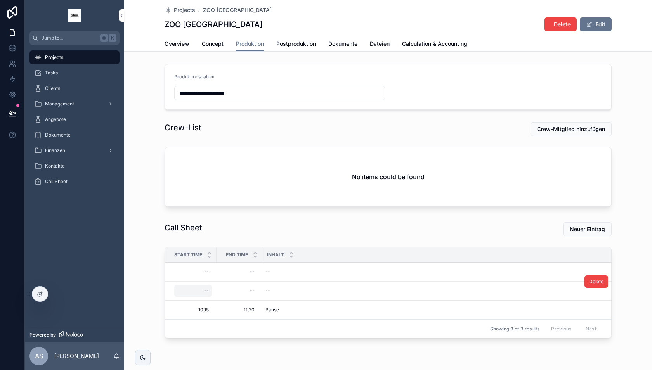
click at [201, 290] on div "--" at bounding box center [193, 291] width 38 height 12
type input "*****"
click button "scrollable content" at bounding box center [299, 299] width 9 height 9
click at [244, 290] on div "--" at bounding box center [239, 291] width 36 height 12
click at [249, 291] on div "--" at bounding box center [239, 291] width 36 height 12
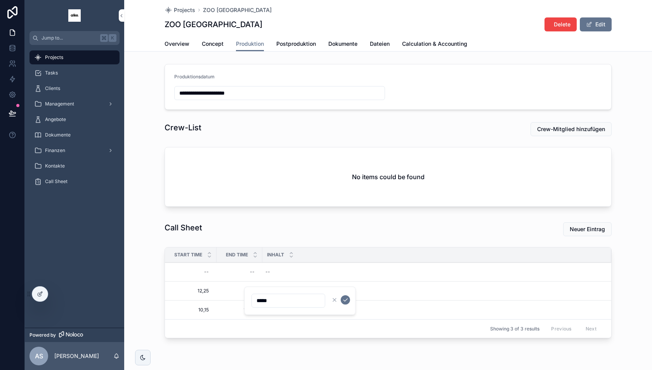
type input "*****"
click button "scrollable content" at bounding box center [345, 299] width 9 height 9
click at [334, 237] on div "Call Sheet" at bounding box center [273, 229] width 226 height 20
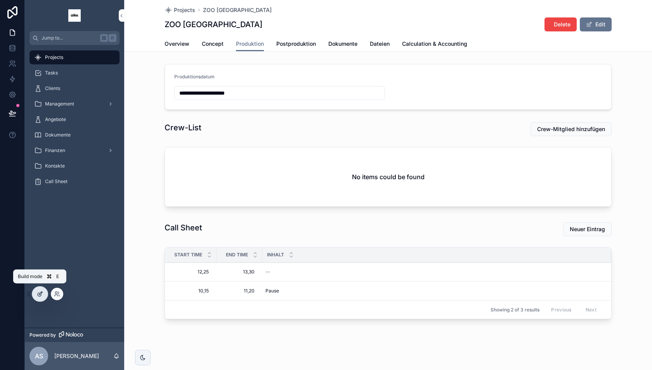
click at [38, 294] on icon at bounding box center [39, 294] width 3 height 3
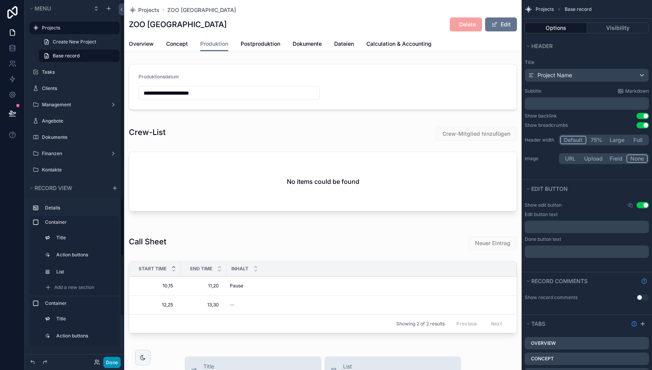
click at [111, 363] on button "Done" at bounding box center [111, 362] width 17 height 11
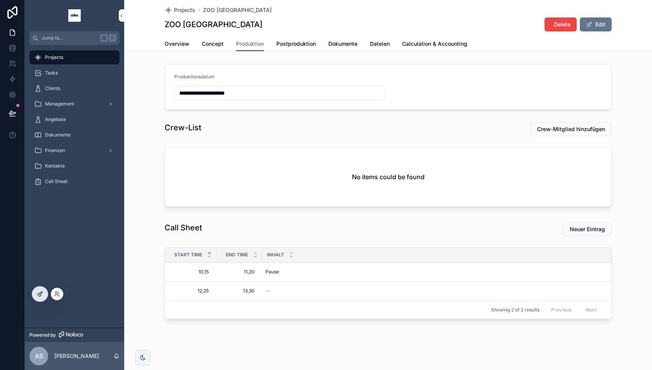
click at [39, 293] on icon at bounding box center [40, 294] width 6 height 6
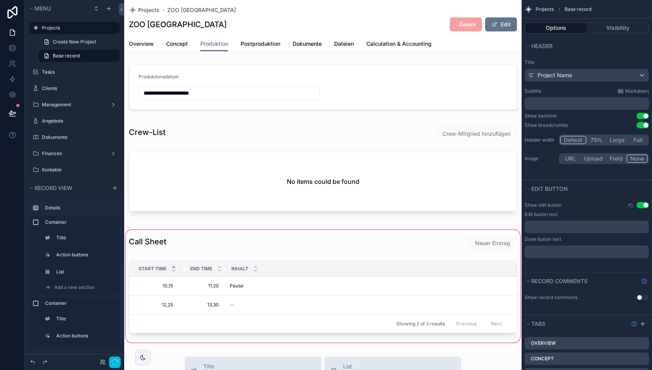
click at [328, 285] on div "scrollable content" at bounding box center [323, 287] width 398 height 116
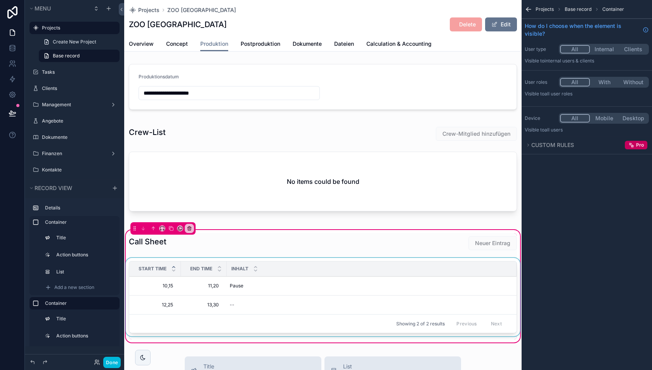
click at [414, 275] on div "Inhalt" at bounding box center [372, 269] width 290 height 15
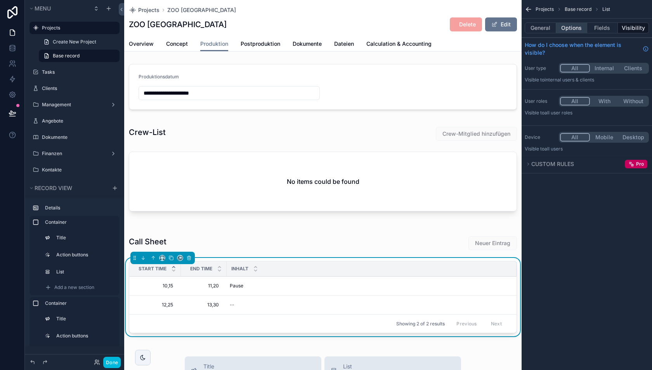
click at [572, 27] on button "Options" at bounding box center [571, 28] width 31 height 11
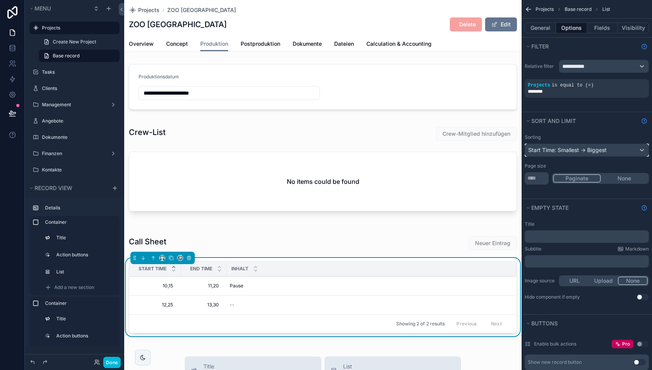
click at [568, 151] on div "Start Time: Smallest -> Biggest" at bounding box center [586, 150] width 123 height 12
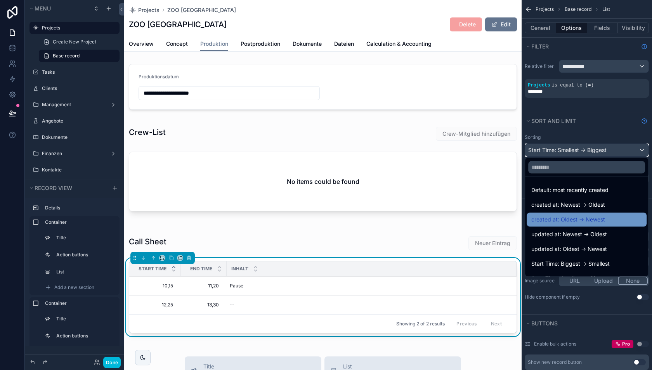
scroll to position [70, 0]
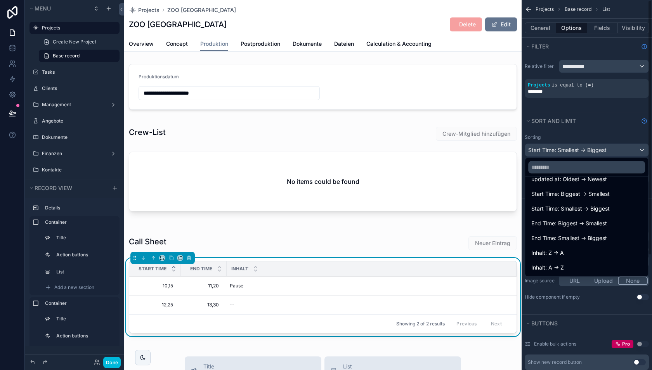
click at [575, 133] on div "scrollable content" at bounding box center [326, 185] width 652 height 370
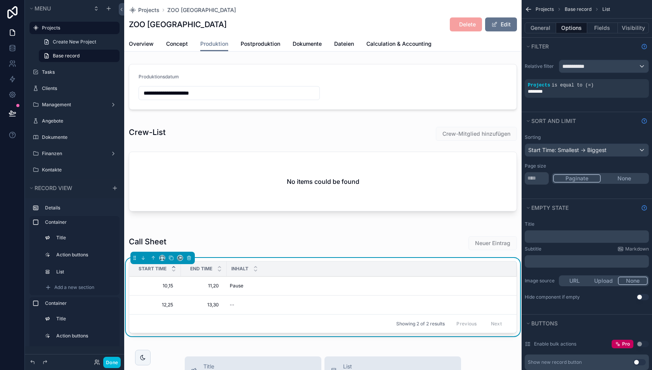
click at [630, 177] on button "None" at bounding box center [624, 178] width 47 height 9
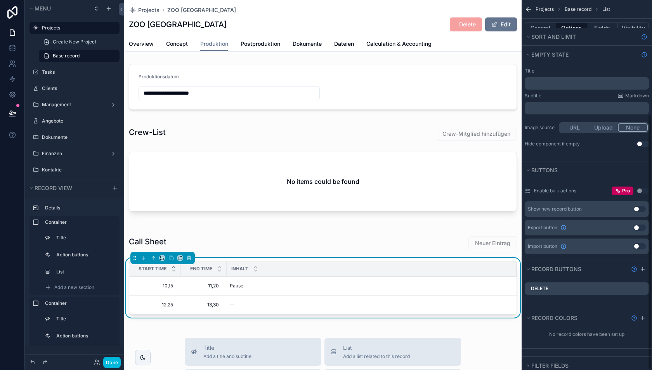
scroll to position [166, 0]
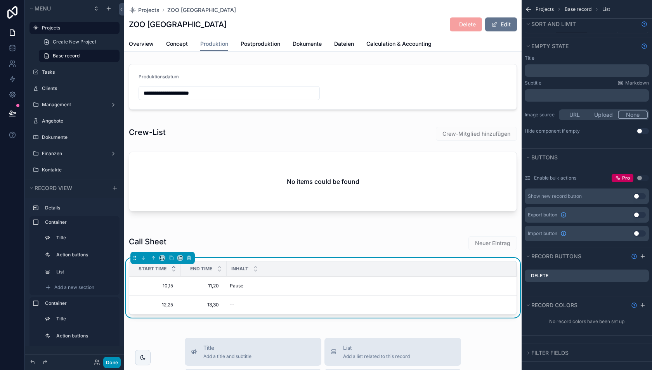
click at [112, 362] on button "Done" at bounding box center [111, 362] width 17 height 11
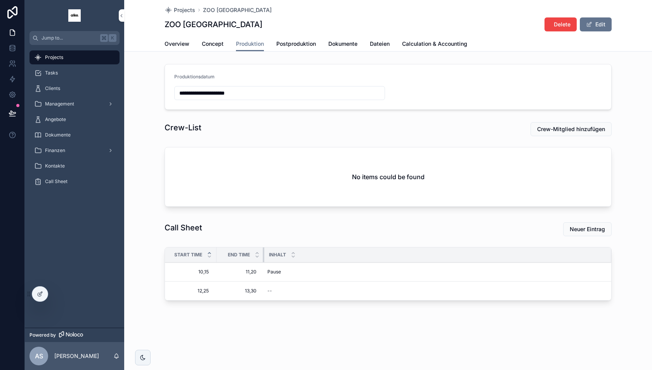
click at [263, 256] on div "scrollable content" at bounding box center [264, 255] width 3 height 15
click at [8, 49] on link at bounding box center [12, 48] width 24 height 16
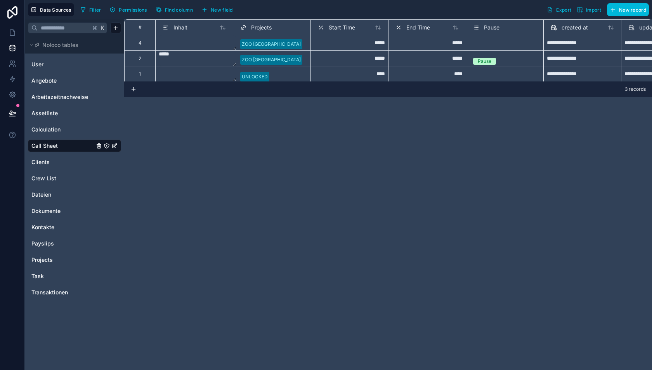
click at [222, 9] on span "New field" at bounding box center [222, 10] width 22 height 6
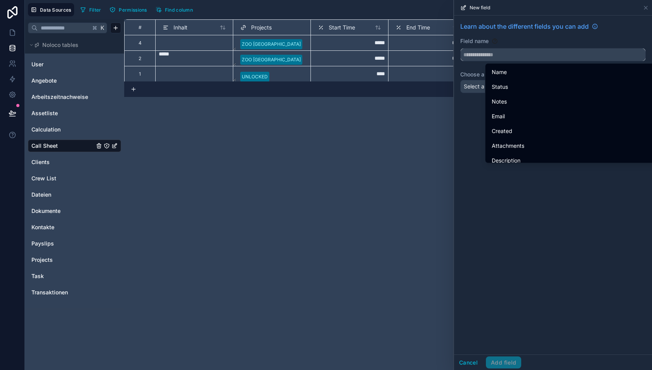
click at [512, 59] on input "text" at bounding box center [553, 55] width 185 height 12
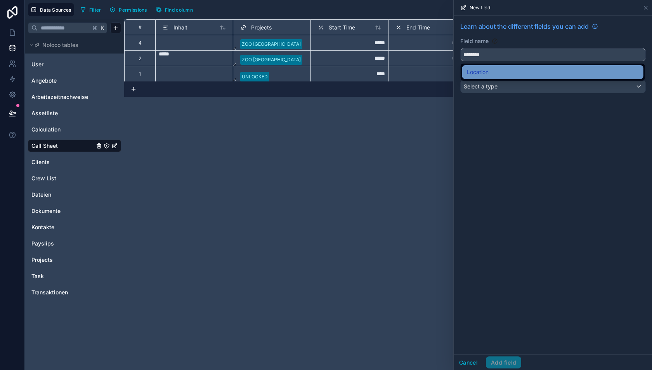
type input "********"
click at [503, 71] on div "Location" at bounding box center [553, 72] width 172 height 9
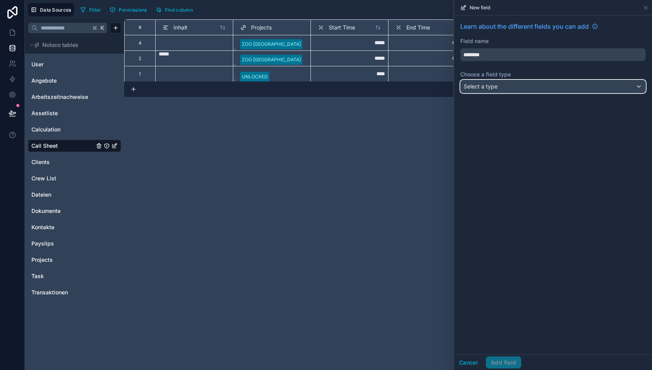
click at [500, 85] on div "Select a type" at bounding box center [553, 86] width 185 height 12
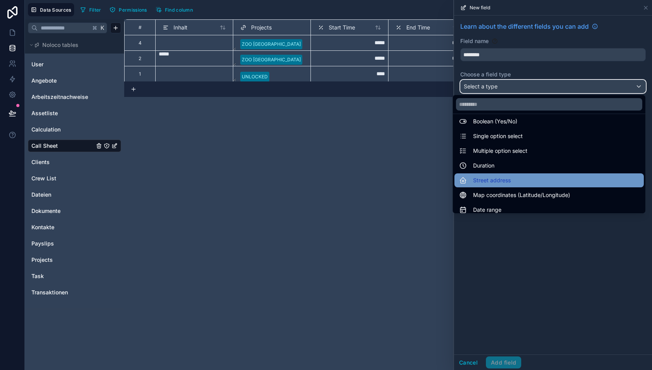
scroll to position [68, 0]
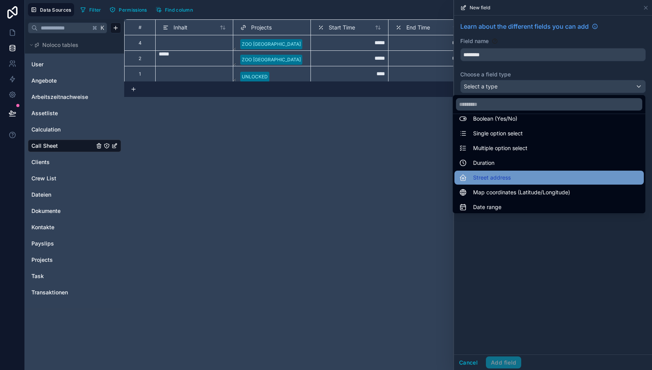
click at [499, 179] on span "Street address" at bounding box center [492, 177] width 38 height 9
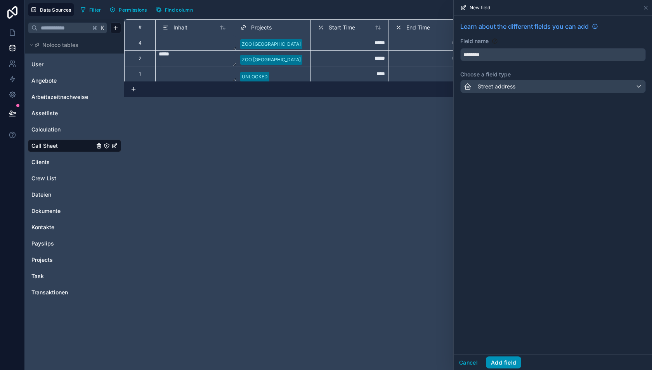
click at [501, 362] on button "Add field" at bounding box center [503, 363] width 35 height 12
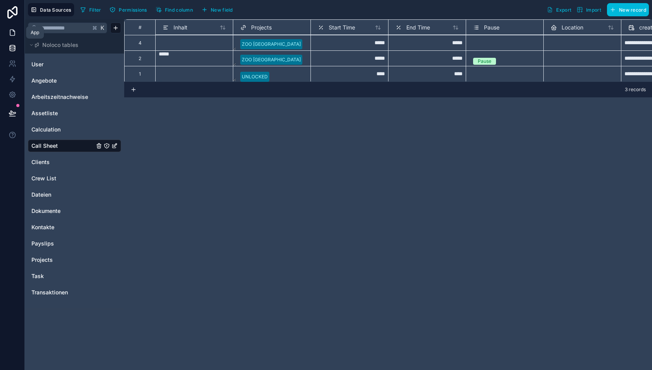
click at [11, 32] on icon at bounding box center [13, 33] width 8 height 8
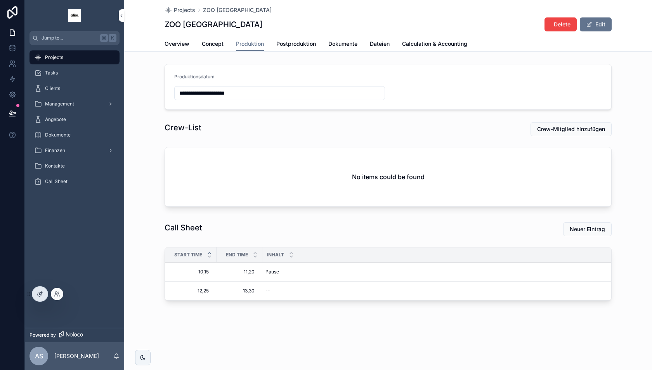
click at [40, 292] on icon at bounding box center [40, 294] width 6 height 6
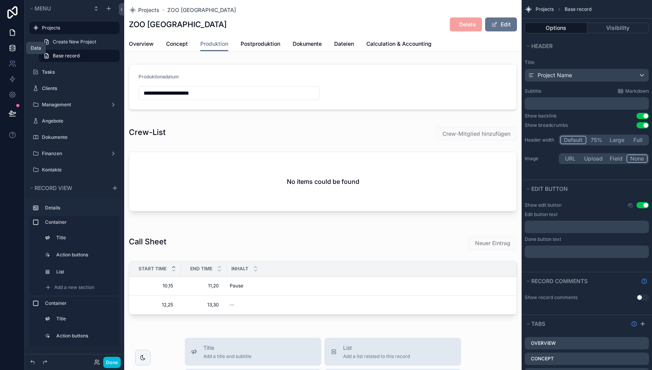
click at [12, 46] on icon at bounding box center [13, 48] width 8 height 8
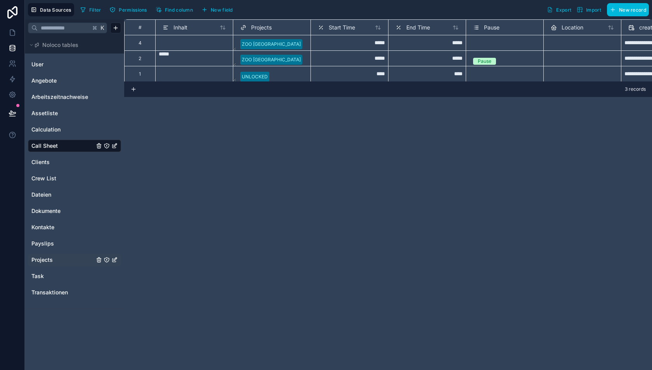
click at [61, 258] on link "Projects" at bounding box center [62, 260] width 63 height 8
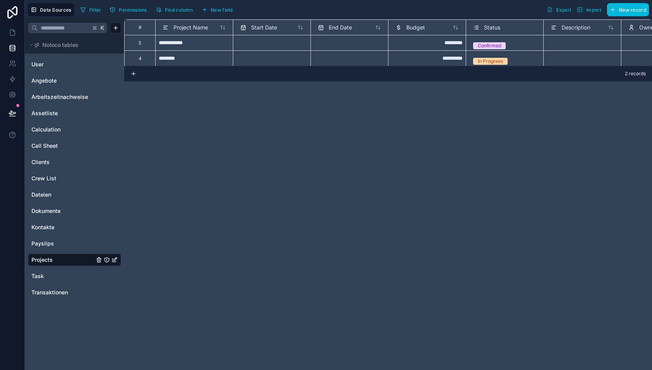
click at [219, 12] on button "New field" at bounding box center [217, 10] width 37 height 12
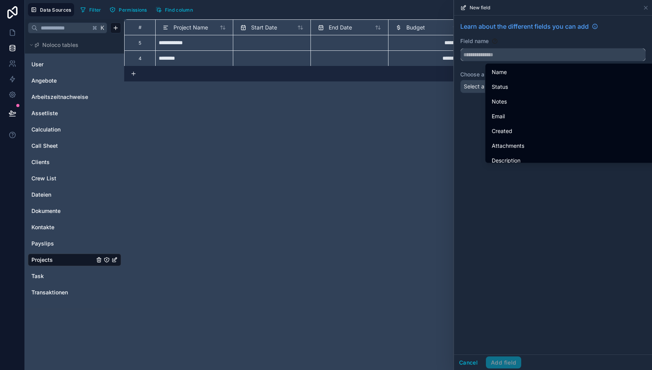
click at [507, 51] on input "text" at bounding box center [553, 55] width 185 height 12
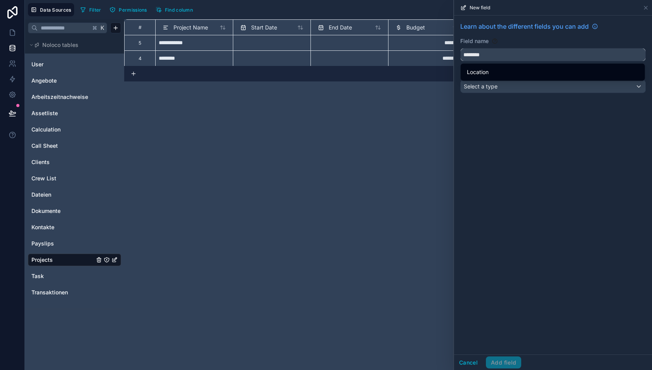
type input "********"
click at [504, 81] on div "Select a type" at bounding box center [553, 86] width 185 height 12
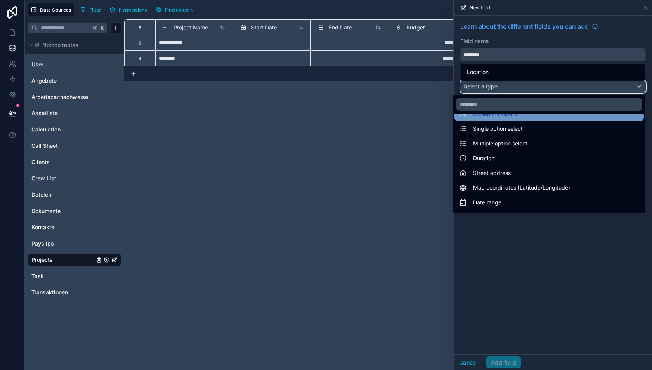
scroll to position [89, 0]
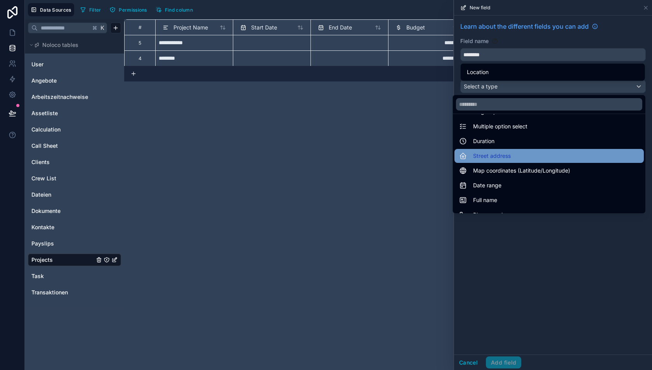
click at [498, 158] on span "Street address" at bounding box center [492, 155] width 38 height 9
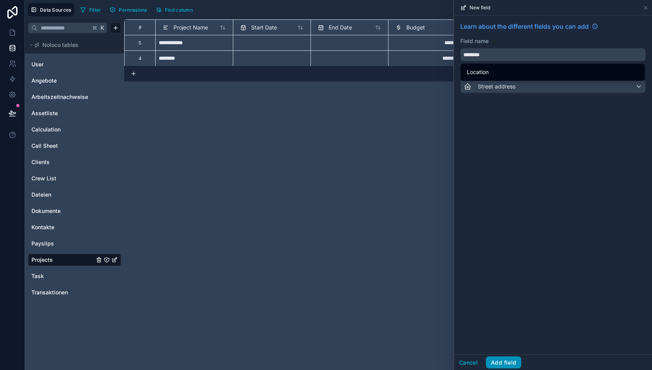
click at [502, 359] on button "Add field" at bounding box center [503, 363] width 35 height 12
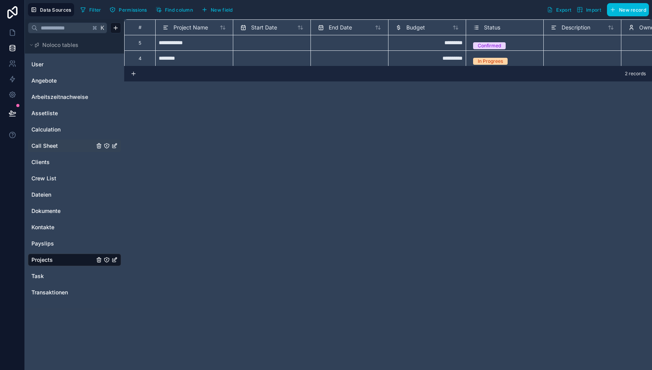
click at [63, 145] on link "Call Sheet" at bounding box center [62, 146] width 63 height 8
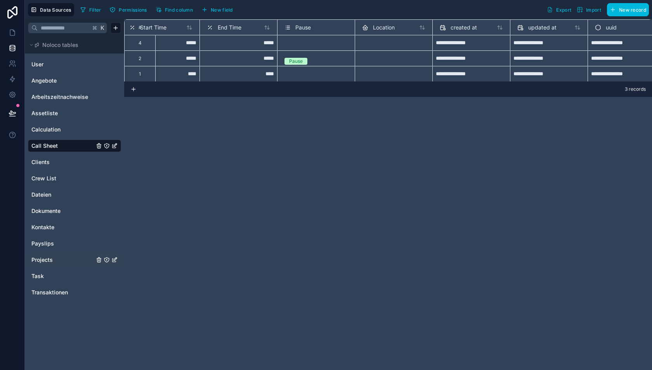
scroll to position [0, 202]
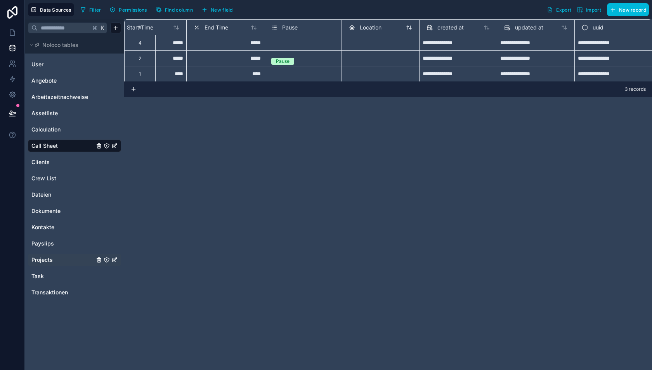
click at [370, 26] on span "Location" at bounding box center [371, 28] width 22 height 8
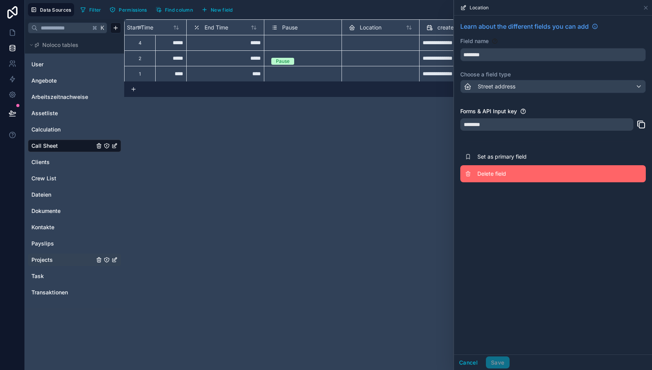
click at [500, 172] on span "Delete field" at bounding box center [534, 174] width 112 height 8
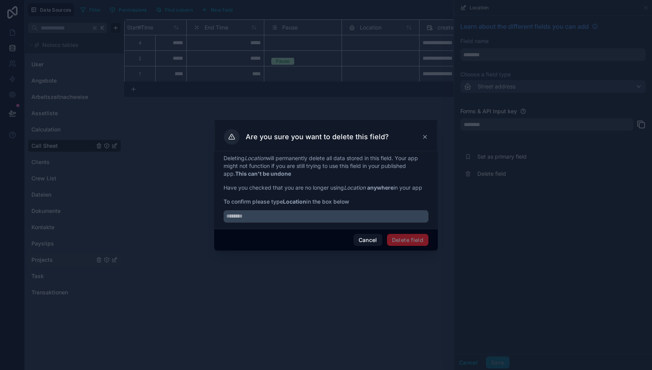
click at [297, 202] on strong "Location" at bounding box center [294, 201] width 23 height 7
copy strong "Location"
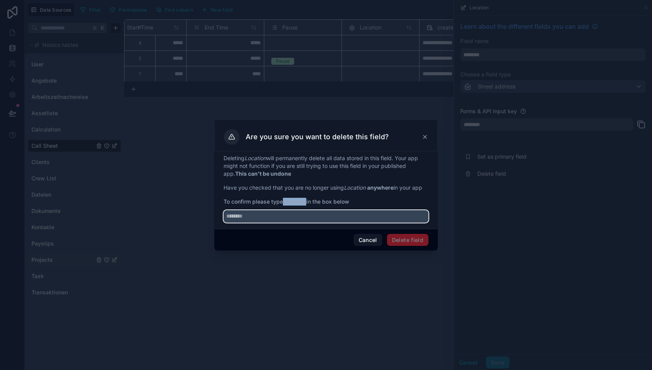
click at [297, 213] on input "text" at bounding box center [326, 216] width 205 height 12
paste input "********"
type input "********"
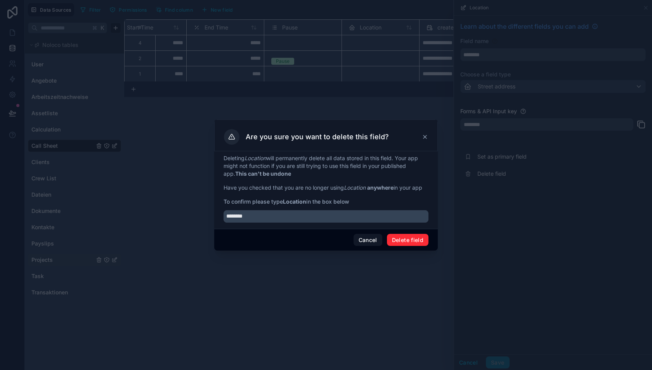
click at [426, 245] on button "Delete field" at bounding box center [408, 240] width 42 height 12
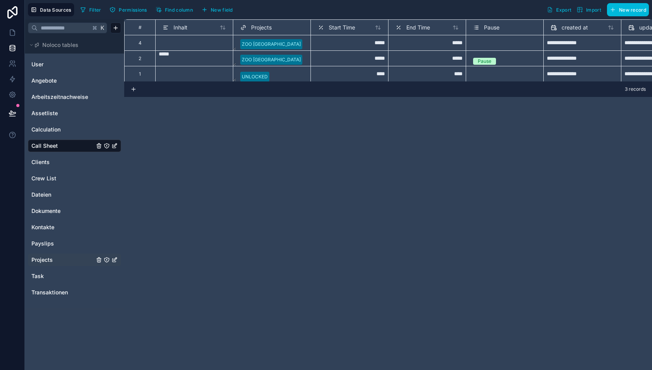
click at [221, 8] on span "New field" at bounding box center [222, 10] width 22 height 6
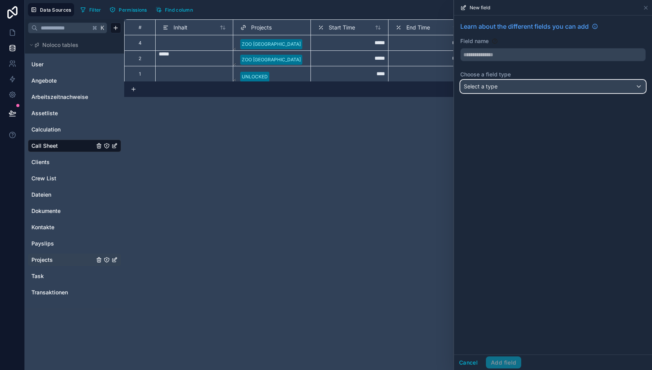
click at [512, 84] on div "Select a type" at bounding box center [553, 86] width 185 height 12
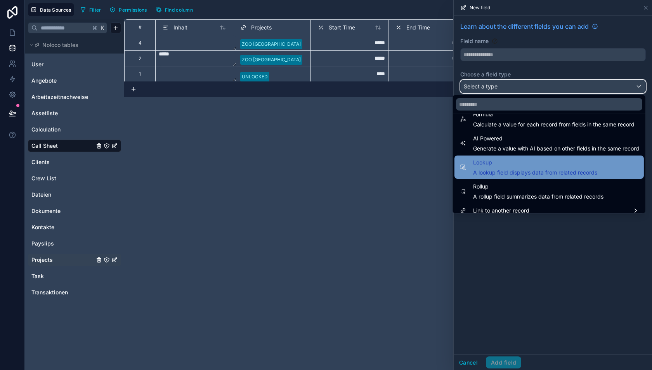
scroll to position [225, 0]
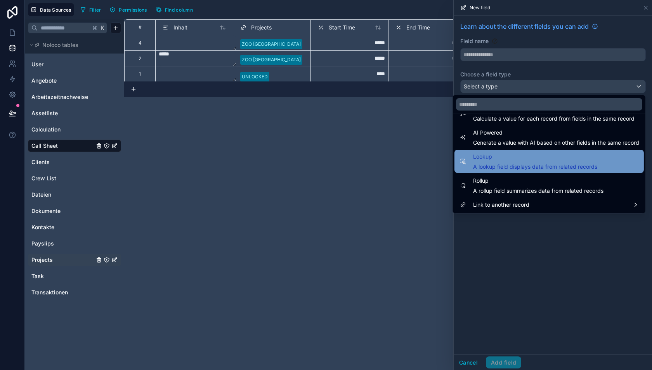
click at [508, 163] on span "A lookup field displays data from related records" at bounding box center [535, 167] width 124 height 8
type input "******"
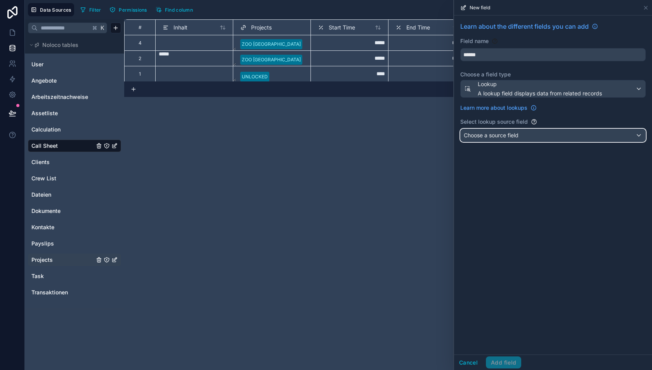
click at [504, 136] on span "Choose a source field" at bounding box center [491, 135] width 55 height 7
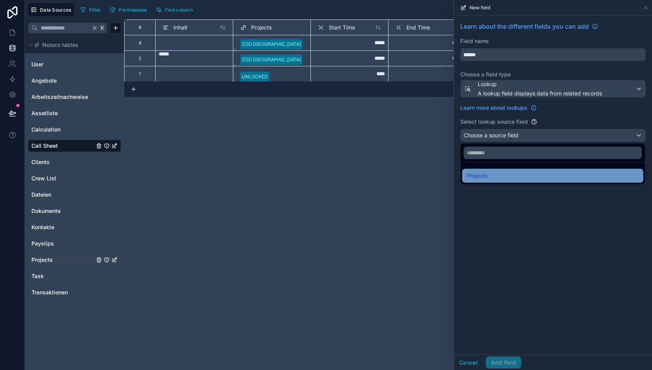
click at [500, 173] on div "Projects" at bounding box center [553, 175] width 172 height 9
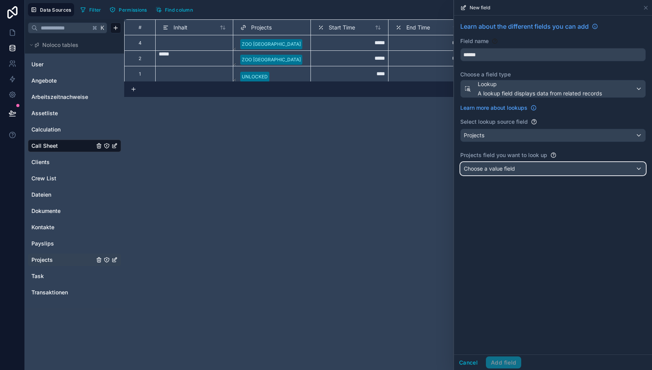
click at [501, 168] on span "Choose a value field" at bounding box center [489, 168] width 51 height 7
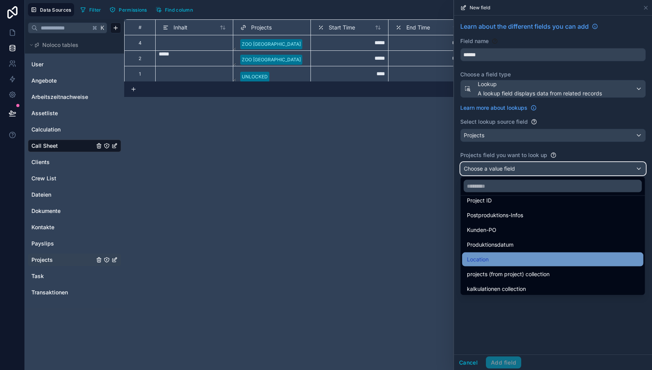
scroll to position [148, 0]
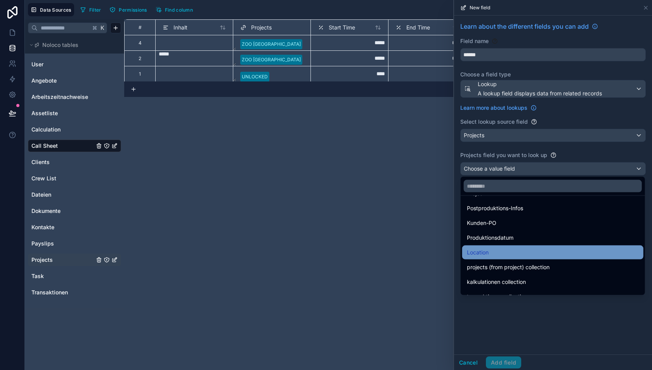
click at [497, 250] on div "Location" at bounding box center [553, 252] width 172 height 9
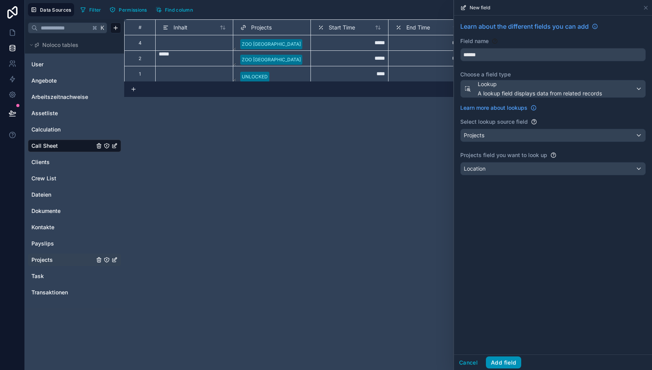
click at [505, 358] on button "Add field" at bounding box center [503, 363] width 35 height 12
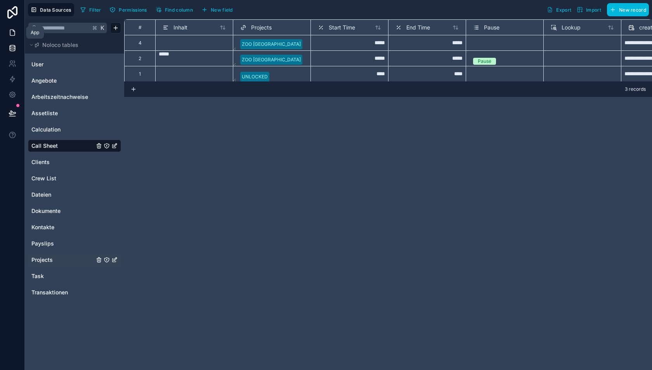
click at [11, 31] on icon at bounding box center [13, 33] width 8 height 8
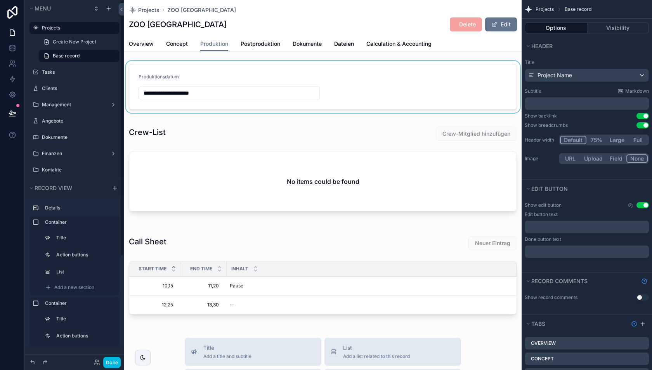
click at [441, 87] on div "scrollable content" at bounding box center [323, 87] width 398 height 52
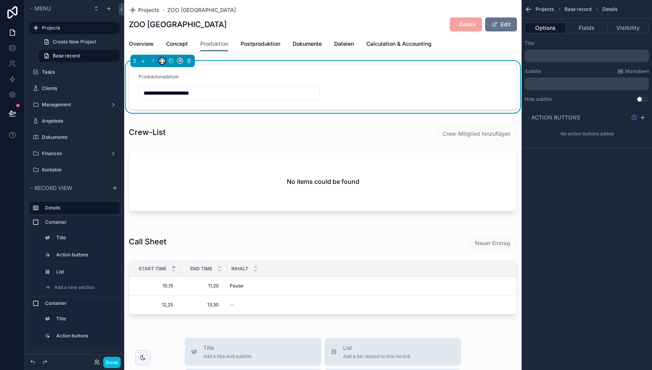
click at [163, 63] on icon "scrollable content" at bounding box center [162, 60] width 5 height 5
click at [179, 116] on div "50%" at bounding box center [178, 119] width 24 height 9
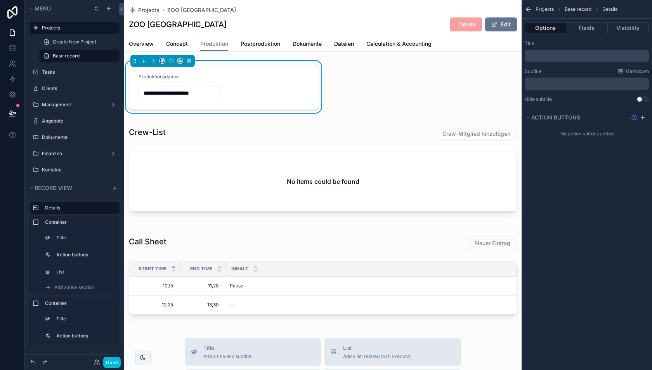
click at [387, 87] on div "**********" at bounding box center [323, 193] width 398 height 265
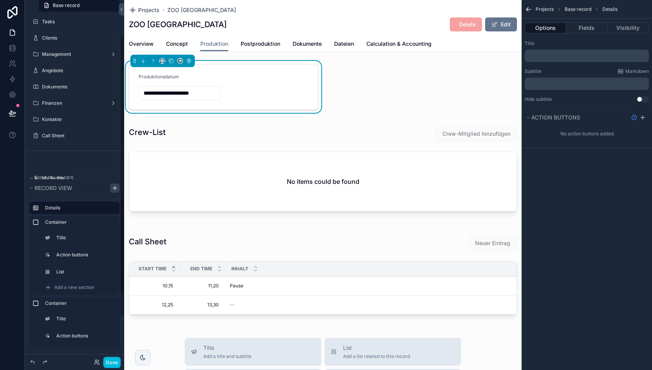
click at [115, 189] on icon "scrollable content" at bounding box center [115, 188] width 0 height 3
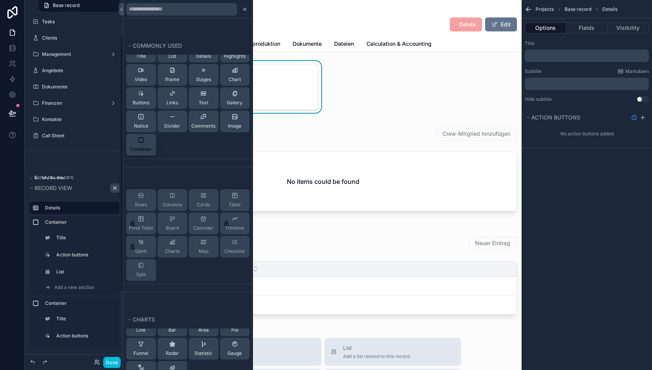
click at [143, 144] on div "Container" at bounding box center [141, 145] width 22 height 16
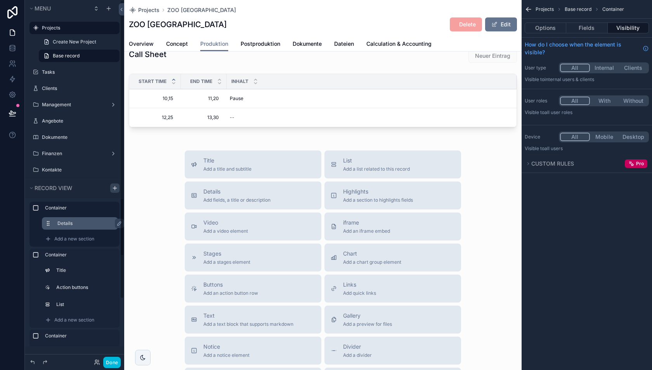
click at [58, 221] on label "Details" at bounding box center [84, 224] width 54 height 6
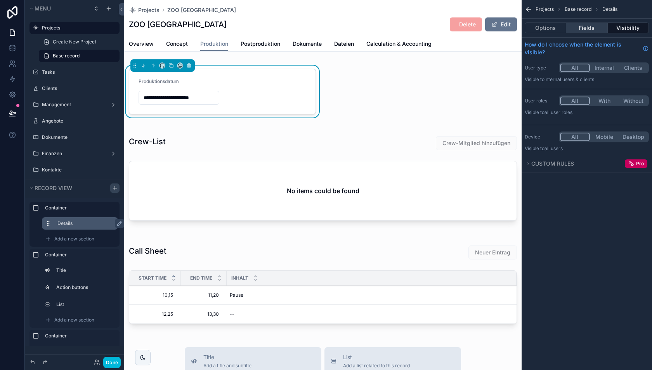
click at [580, 28] on button "Fields" at bounding box center [586, 28] width 41 height 11
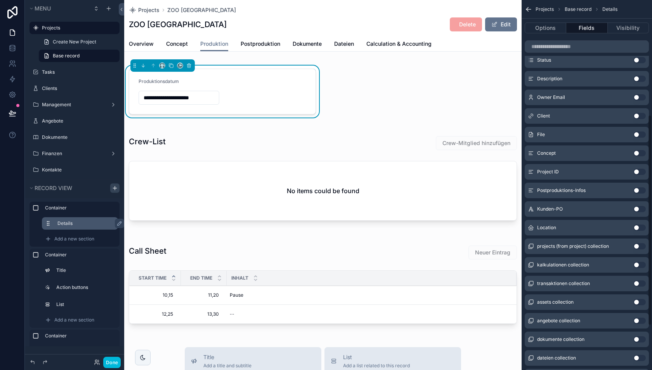
scroll to position [212, 0]
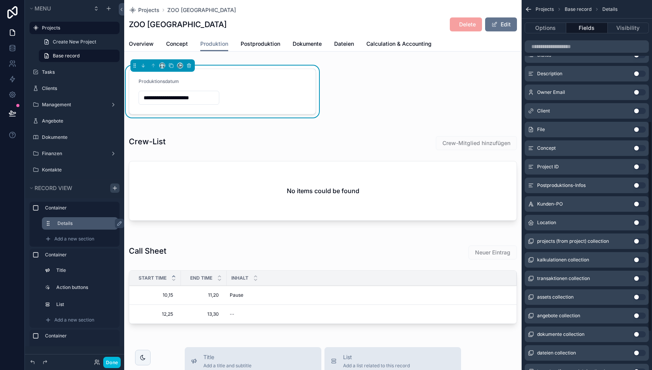
click at [637, 218] on div "Location Use setting" at bounding box center [587, 223] width 124 height 16
click at [639, 222] on button "Use setting" at bounding box center [640, 223] width 12 height 6
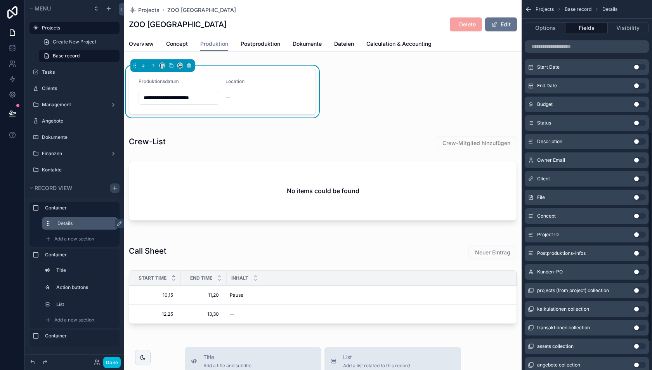
scroll to position [0, 0]
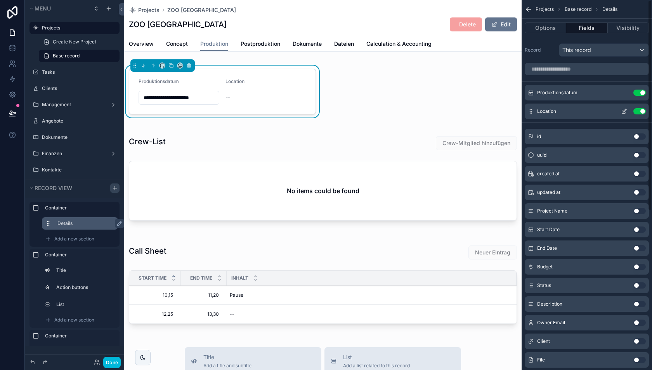
click at [623, 113] on icon "scrollable content" at bounding box center [624, 111] width 6 height 6
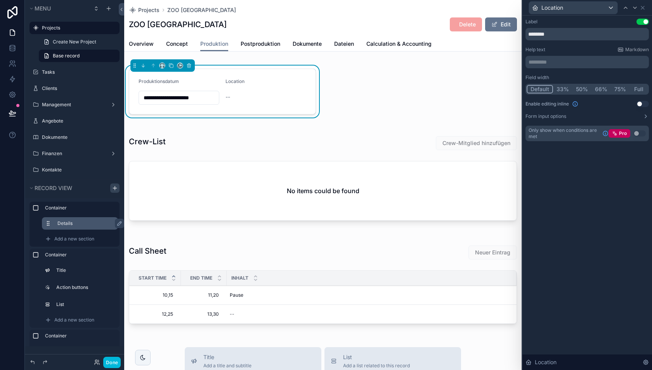
click at [639, 104] on button "Use setting" at bounding box center [643, 104] width 12 height 6
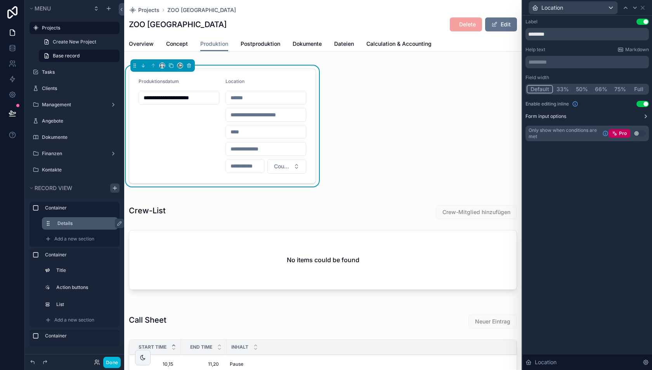
click at [603, 117] on button "Form input options" at bounding box center [587, 116] width 123 height 6
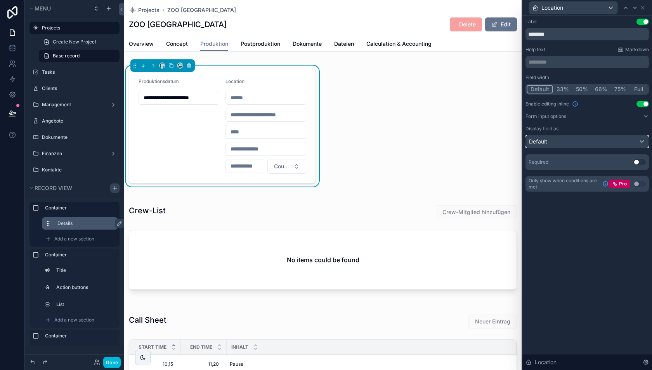
click at [570, 142] on div "Default" at bounding box center [587, 141] width 123 height 12
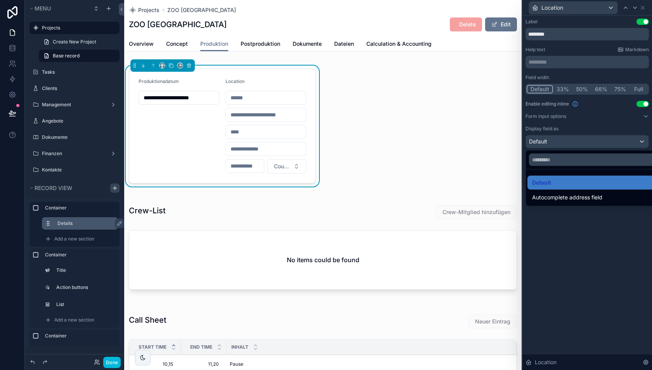
click at [563, 229] on div at bounding box center [588, 185] width 130 height 370
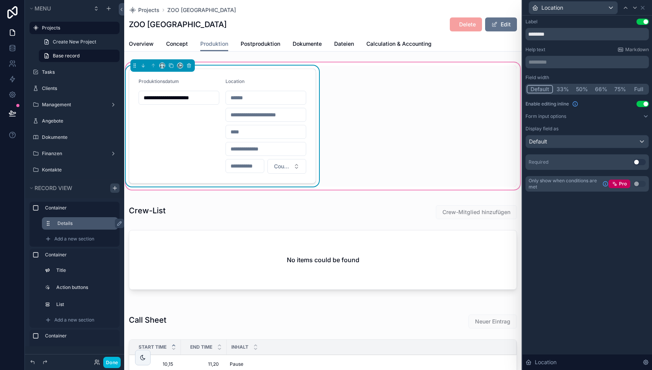
click at [162, 68] on div "scrollable content" at bounding box center [162, 65] width 64 height 12
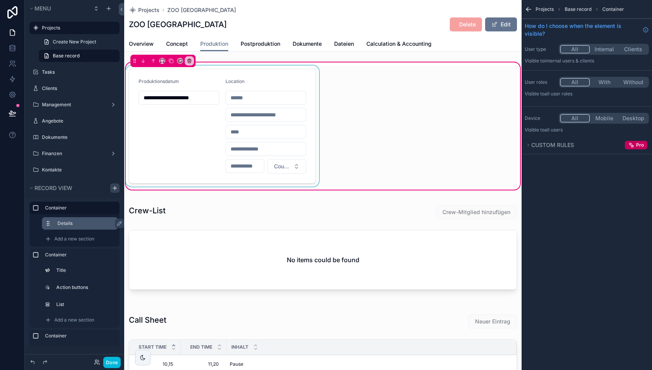
click at [168, 80] on div "scrollable content" at bounding box center [222, 126] width 196 height 121
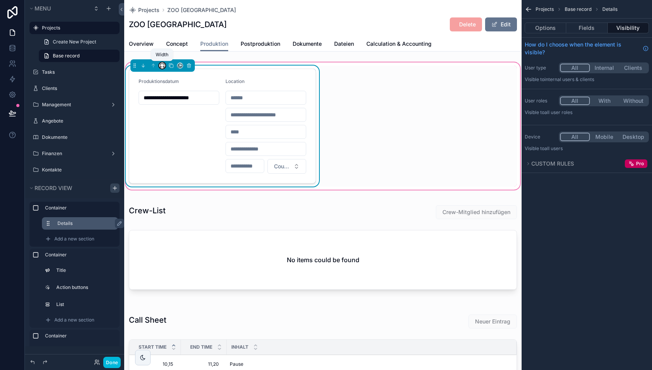
click at [161, 66] on icon "scrollable content" at bounding box center [162, 65] width 5 height 5
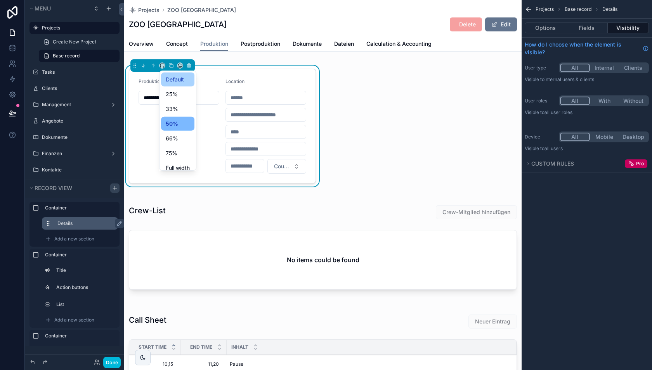
click at [171, 78] on span "Default" at bounding box center [175, 79] width 18 height 9
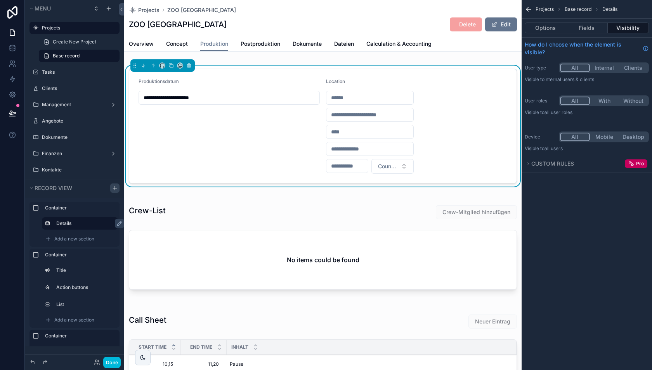
drag, startPoint x: 49, startPoint y: 226, endPoint x: 108, endPoint y: 344, distance: 132.5
click at [112, 361] on button "Done" at bounding box center [111, 362] width 17 height 11
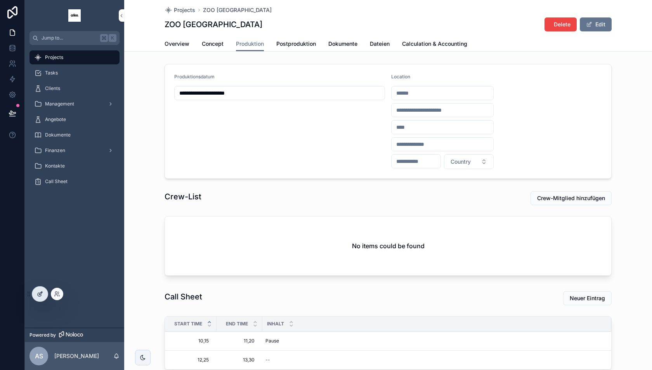
click at [40, 293] on icon at bounding box center [40, 293] width 3 height 3
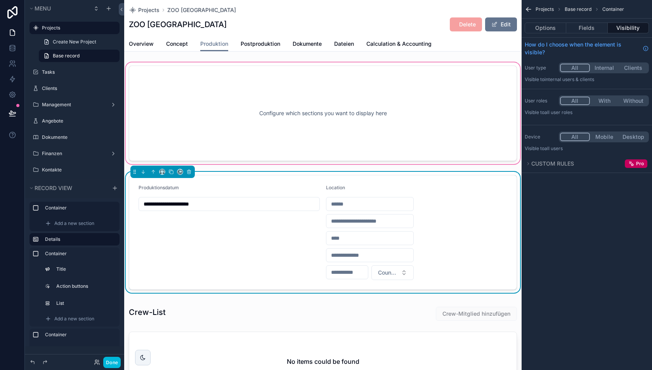
click at [212, 123] on div "scrollable content" at bounding box center [323, 113] width 398 height 105
click at [184, 87] on div "scrollable content" at bounding box center [323, 113] width 398 height 105
click at [187, 125] on div "scrollable content" at bounding box center [323, 113] width 398 height 105
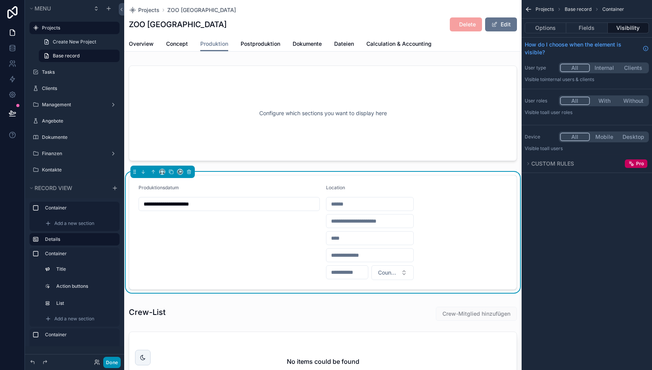
click at [117, 360] on button "Done" at bounding box center [111, 362] width 17 height 11
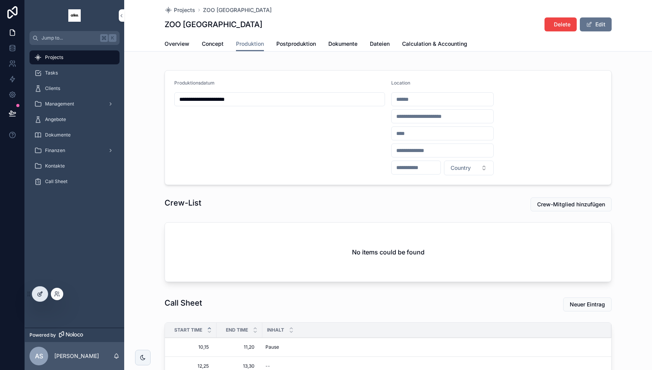
click at [42, 297] on div at bounding box center [40, 294] width 16 height 15
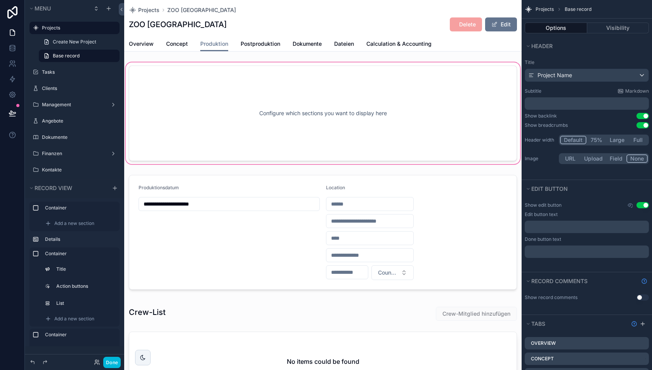
click at [205, 93] on div "scrollable content" at bounding box center [323, 113] width 398 height 105
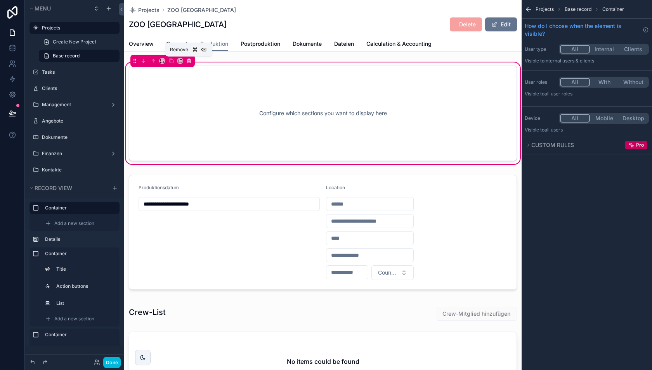
click at [189, 59] on icon "scrollable content" at bounding box center [189, 59] width 2 height 1
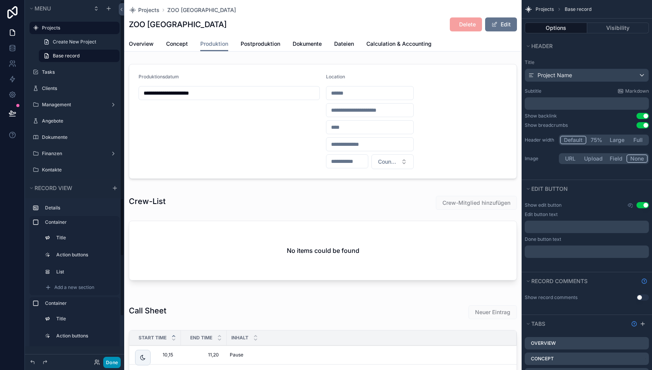
click at [109, 360] on button "Done" at bounding box center [111, 362] width 17 height 11
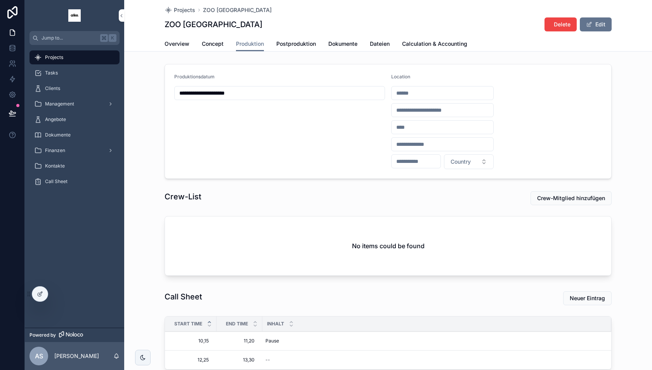
click at [407, 94] on input "scrollable content" at bounding box center [443, 93] width 102 height 11
click at [549, 85] on form "**********" at bounding box center [388, 121] width 446 height 114
click at [467, 162] on span "Country" at bounding box center [461, 162] width 20 height 8
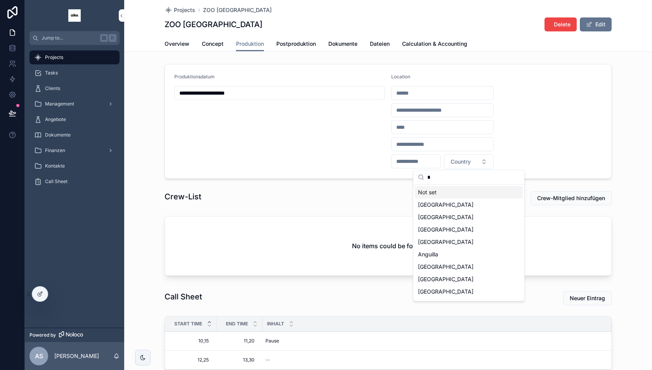
type input "**"
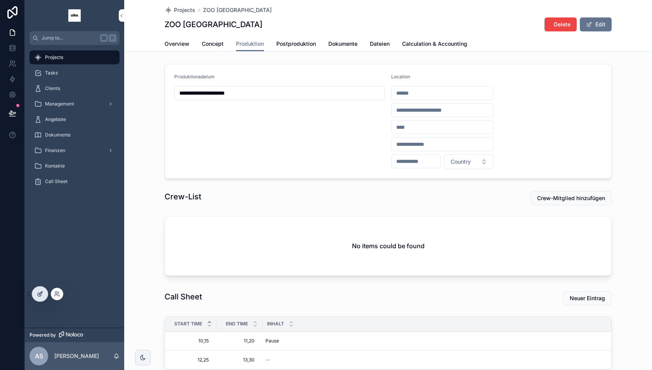
click at [37, 296] on icon at bounding box center [40, 294] width 6 height 6
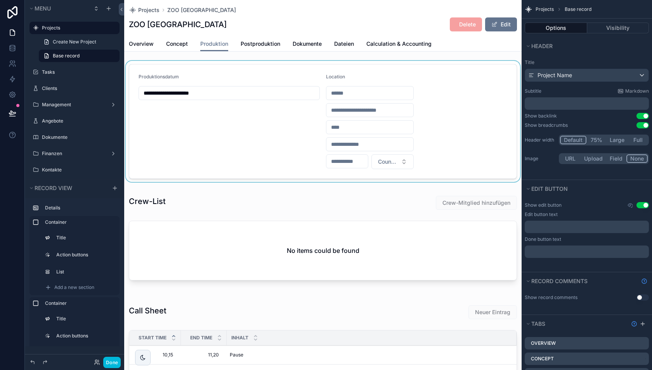
click at [422, 113] on div "scrollable content" at bounding box center [323, 121] width 398 height 121
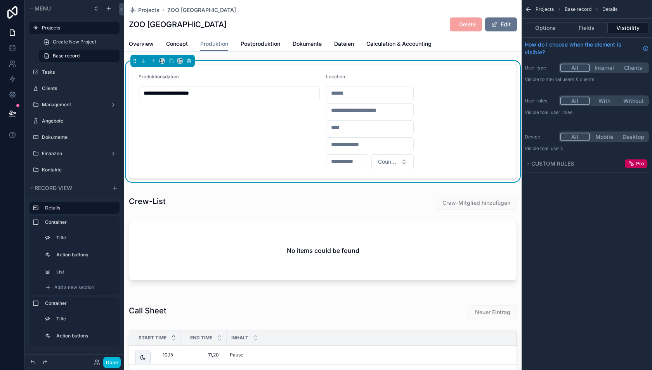
click at [370, 82] on div "Location" at bounding box center [370, 78] width 88 height 9
click at [584, 26] on button "Fields" at bounding box center [586, 28] width 41 height 11
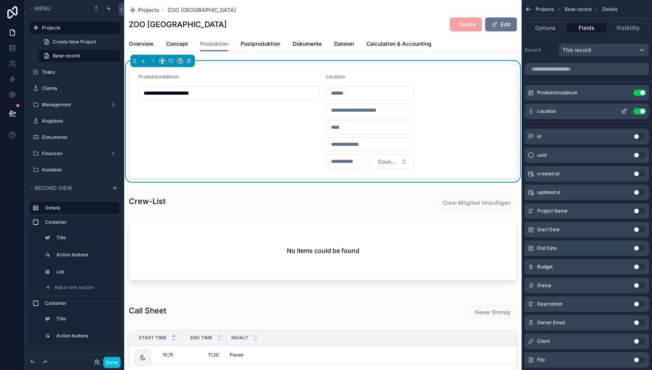
click at [622, 113] on icon "scrollable content" at bounding box center [624, 111] width 6 height 6
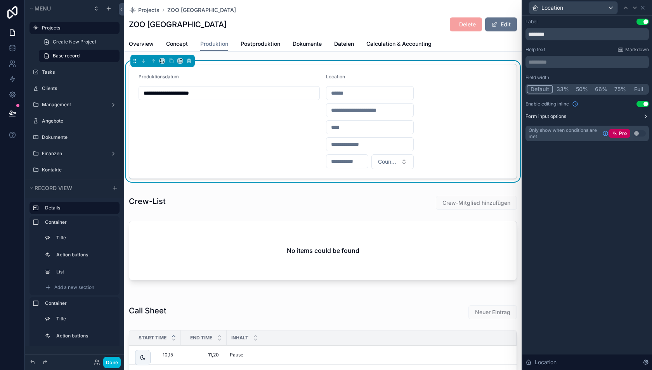
click at [594, 118] on button "Form input options" at bounding box center [587, 116] width 123 height 6
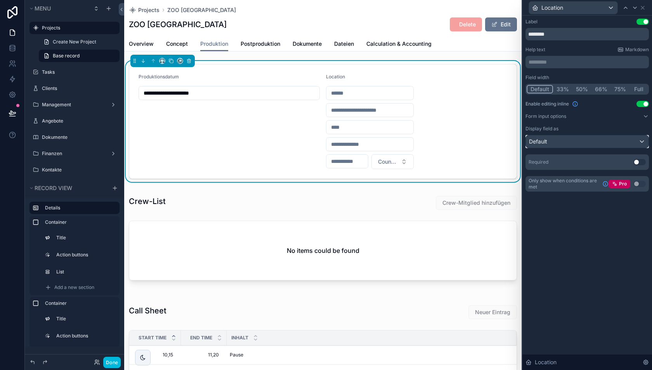
click at [585, 141] on div "Default" at bounding box center [587, 141] width 123 height 12
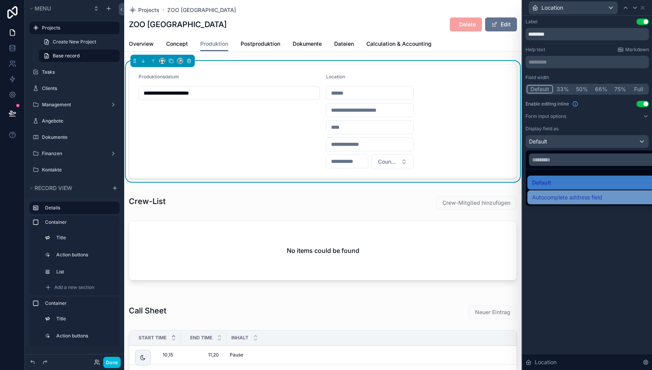
click at [574, 195] on span "Autocomplete address field" at bounding box center [567, 197] width 70 height 9
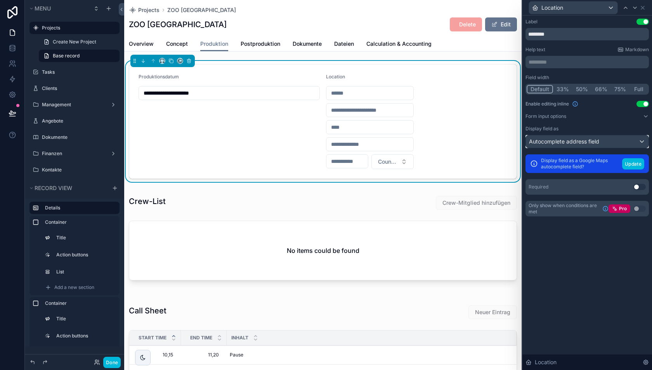
click at [583, 142] on span "Autocomplete address field" at bounding box center [564, 142] width 70 height 8
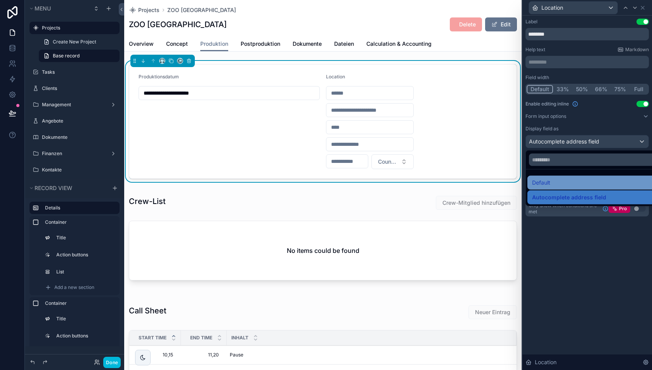
click at [566, 182] on div "Default" at bounding box center [596, 182] width 129 height 9
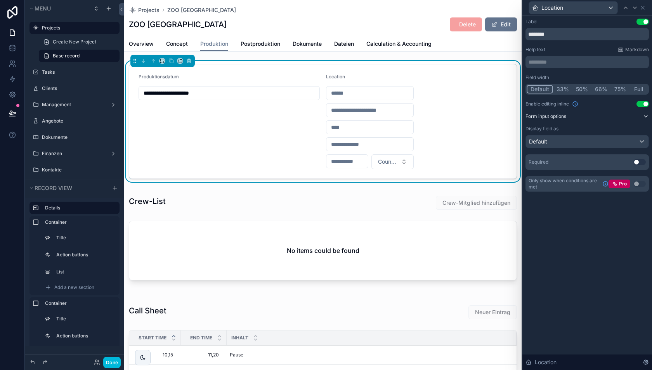
click at [572, 118] on button "Form input options" at bounding box center [587, 116] width 123 height 6
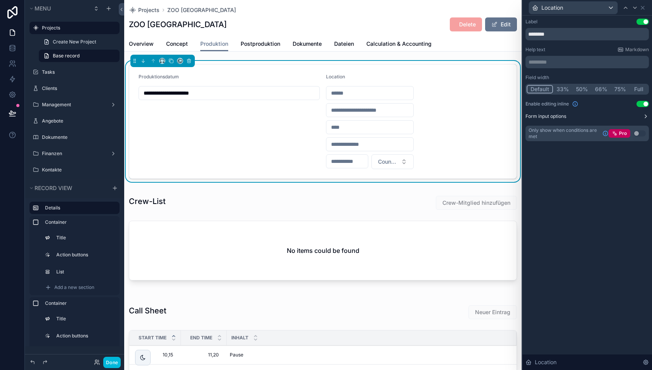
click at [572, 118] on button "Form input options" at bounding box center [587, 116] width 123 height 6
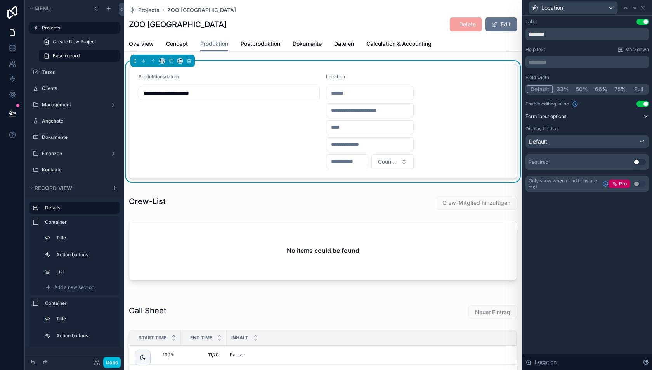
click at [572, 118] on button "Form input options" at bounding box center [587, 116] width 123 height 6
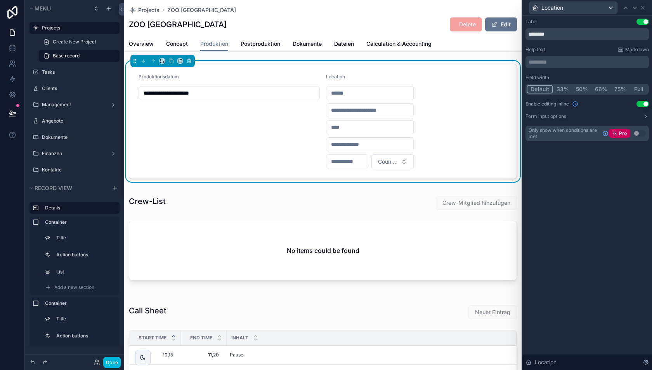
click at [645, 102] on button "Use setting" at bounding box center [643, 104] width 12 height 6
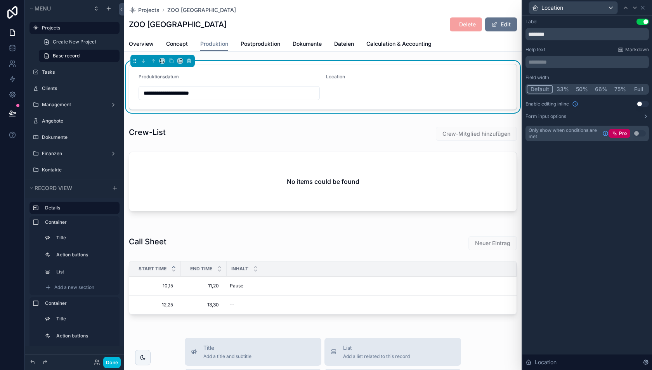
click at [645, 102] on button "Use setting" at bounding box center [643, 104] width 12 height 6
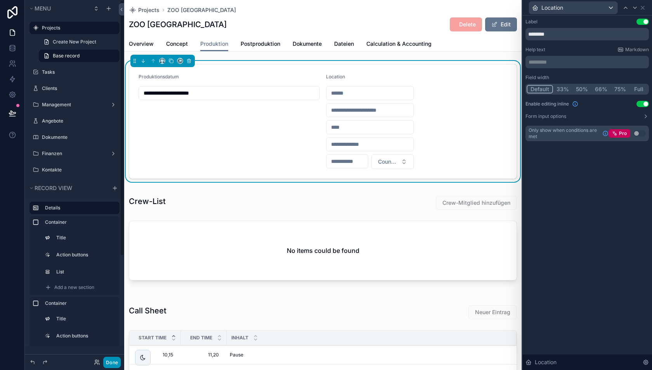
click at [113, 360] on button "Done" at bounding box center [111, 362] width 17 height 11
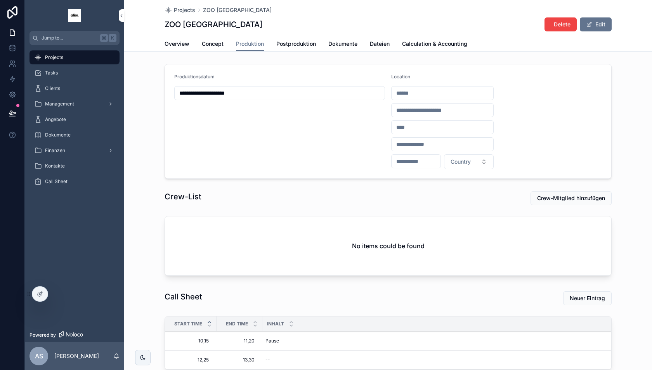
click at [426, 93] on input "scrollable content" at bounding box center [443, 93] width 102 height 11
click at [429, 76] on div "Location" at bounding box center [442, 78] width 102 height 9
click at [42, 294] on icon at bounding box center [40, 294] width 6 height 6
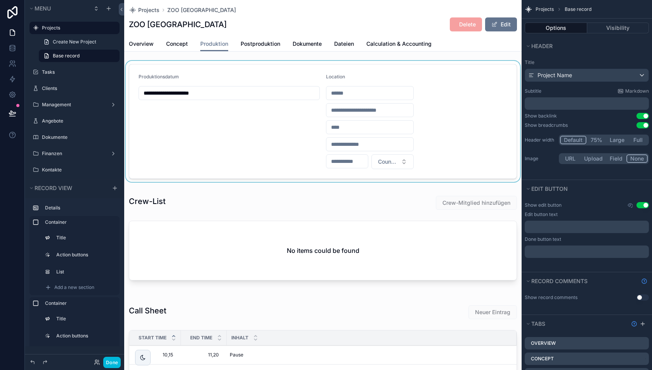
click at [390, 86] on div "scrollable content" at bounding box center [323, 121] width 398 height 121
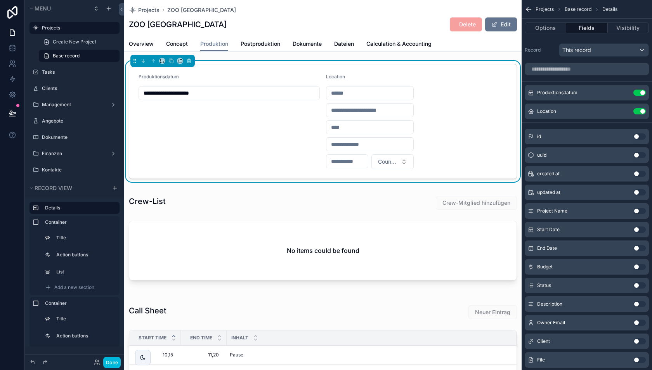
click at [380, 82] on div "Location" at bounding box center [370, 78] width 88 height 9
click at [625, 110] on icon "scrollable content" at bounding box center [625, 110] width 3 height 3
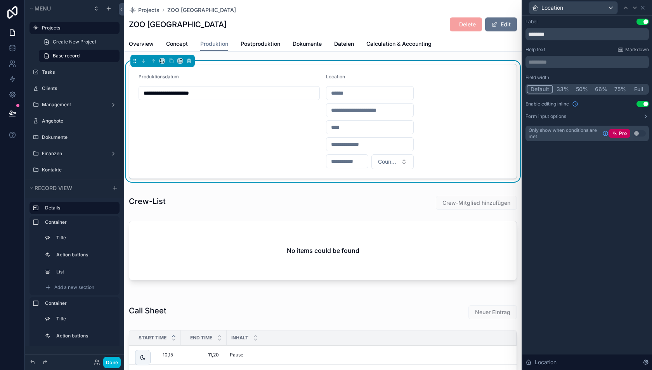
click at [580, 65] on p "********* ﻿" at bounding box center [588, 62] width 119 height 8
click at [466, 65] on form "**********" at bounding box center [322, 121] width 387 height 114
click at [111, 361] on button "Done" at bounding box center [111, 362] width 17 height 11
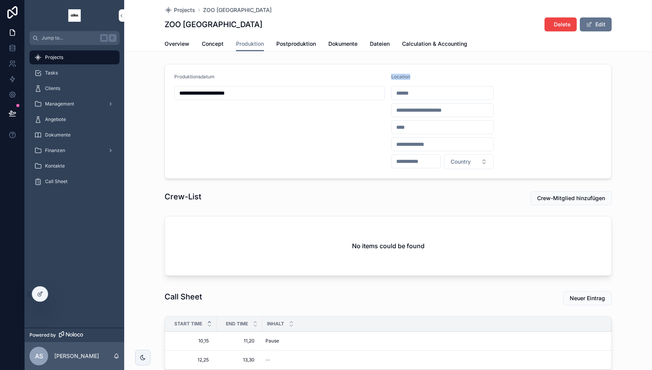
drag, startPoint x: 391, startPoint y: 78, endPoint x: 415, endPoint y: 78, distance: 24.8
click at [415, 78] on form "**********" at bounding box center [388, 121] width 446 height 114
click at [415, 78] on div "Location" at bounding box center [442, 78] width 102 height 9
drag, startPoint x: 416, startPoint y: 78, endPoint x: 389, endPoint y: 72, distance: 27.4
click at [389, 72] on form "**********" at bounding box center [388, 121] width 446 height 114
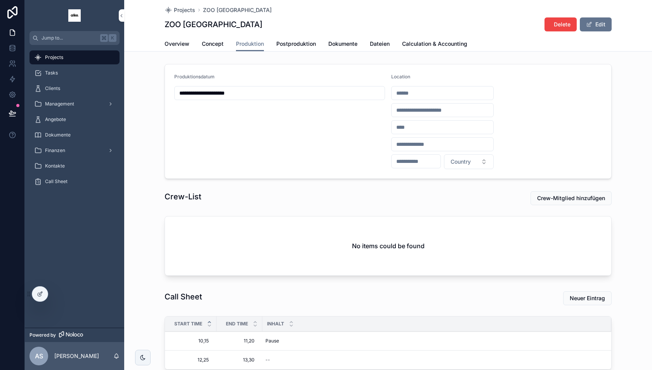
click at [391, 75] on form "**********" at bounding box center [388, 121] width 446 height 114
drag, startPoint x: 391, startPoint y: 78, endPoint x: 424, endPoint y: 77, distance: 33.8
click at [424, 77] on form "**********" at bounding box center [388, 121] width 446 height 114
click at [424, 77] on div "Location" at bounding box center [442, 78] width 102 height 9
drag, startPoint x: 419, startPoint y: 77, endPoint x: 388, endPoint y: 75, distance: 30.8
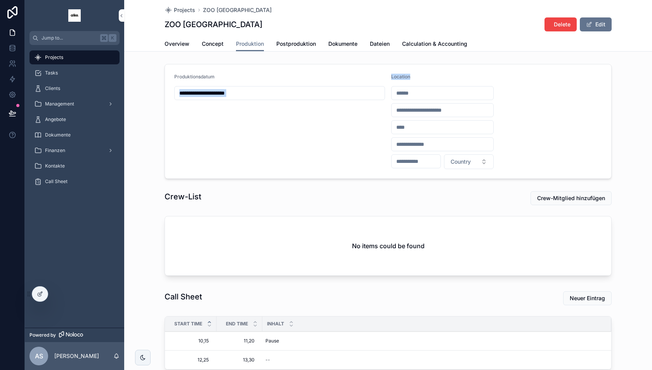
click at [388, 75] on form "**********" at bounding box center [388, 121] width 446 height 114
click at [393, 75] on span "Location" at bounding box center [400, 77] width 19 height 6
drag, startPoint x: 392, startPoint y: 75, endPoint x: 412, endPoint y: 75, distance: 20.2
click at [412, 75] on div "Location" at bounding box center [442, 78] width 102 height 9
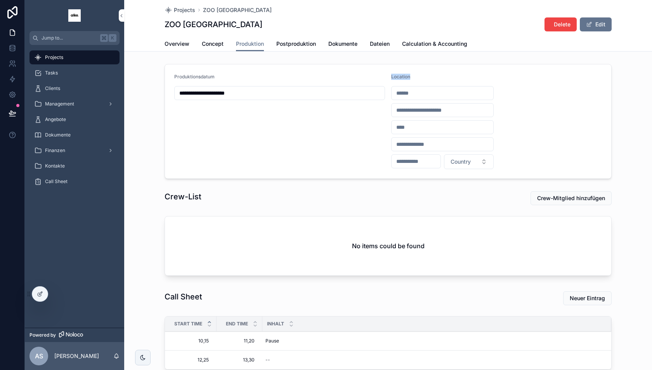
click at [412, 74] on div "Location" at bounding box center [442, 78] width 102 height 9
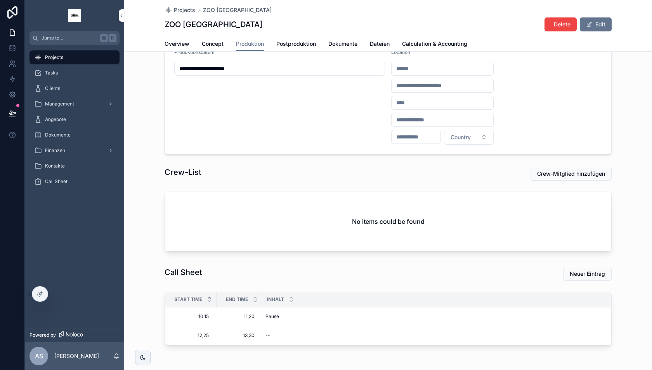
scroll to position [53, 0]
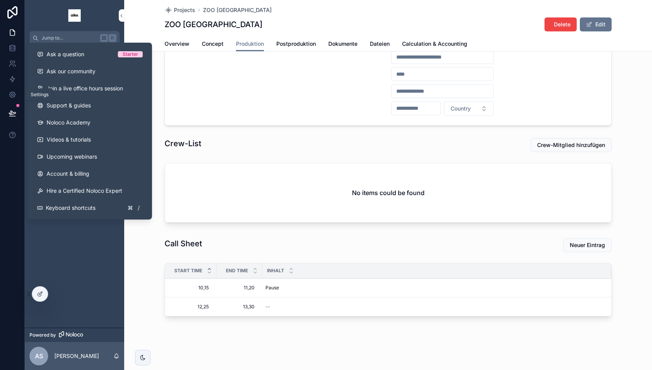
click at [12, 111] on icon at bounding box center [13, 113] width 8 height 8
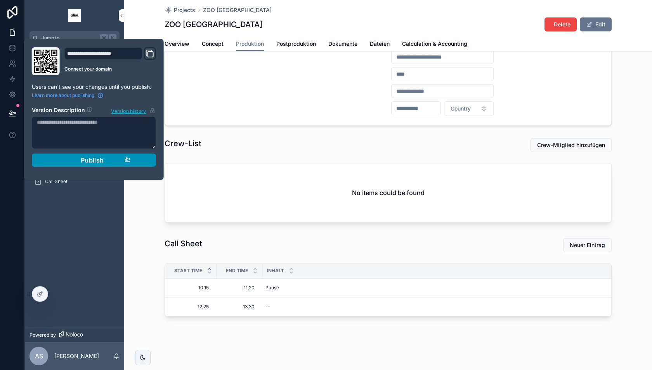
click at [66, 165] on button "Publish" at bounding box center [94, 160] width 124 height 13
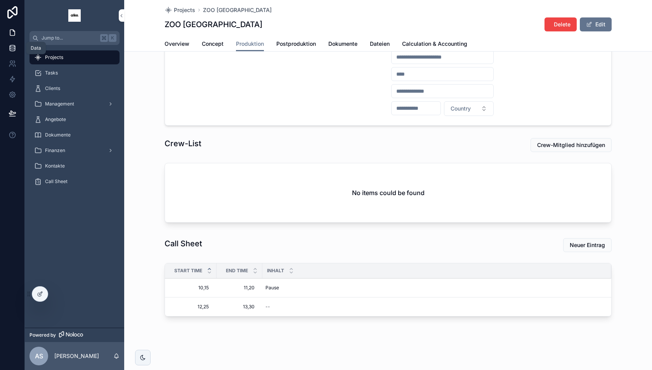
click at [11, 48] on icon at bounding box center [13, 48] width 8 height 8
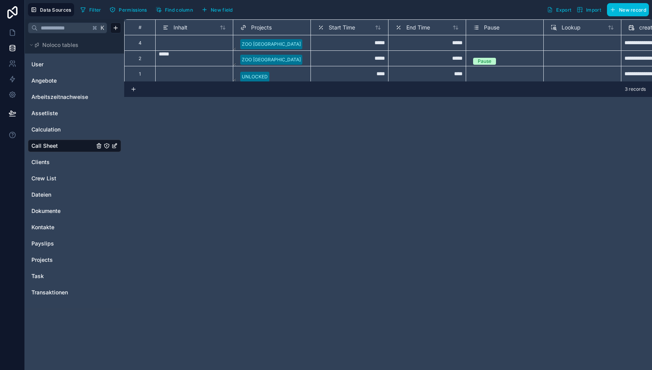
scroll to position [0, 202]
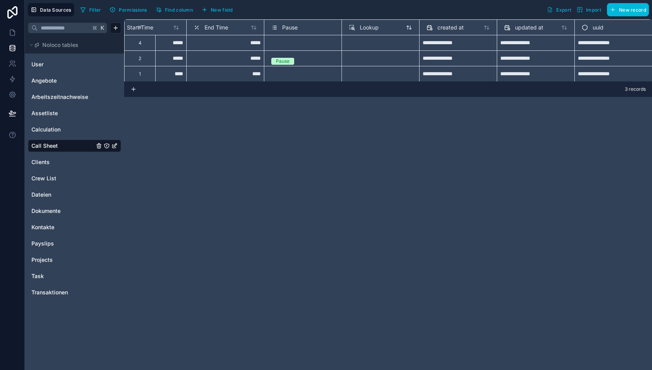
click at [368, 27] on span "Lookup" at bounding box center [369, 28] width 19 height 8
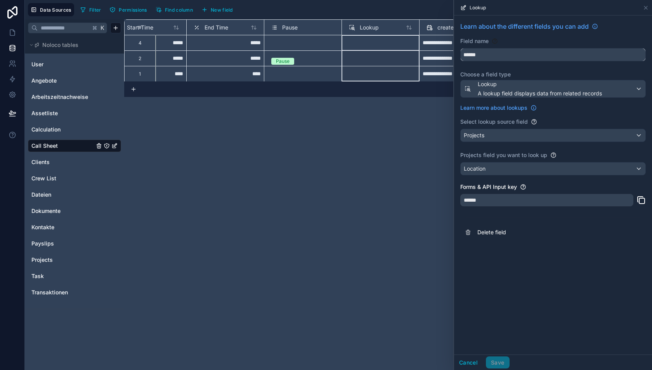
click at [501, 53] on input "******" at bounding box center [553, 55] width 185 height 12
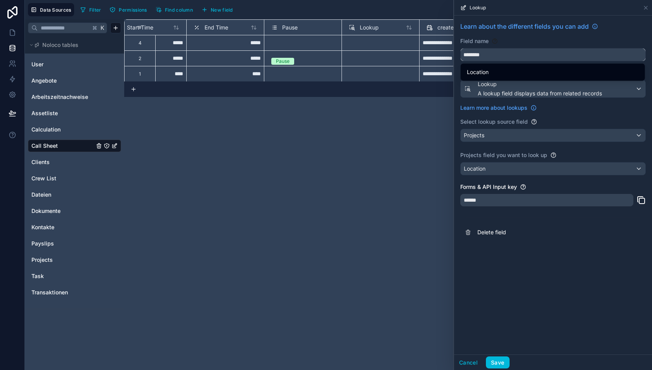
type input "********"
click at [518, 333] on div "Learn about the different fields you can add Field name ******** Choose a field…" at bounding box center [553, 185] width 198 height 339
click at [493, 361] on button "Save" at bounding box center [497, 363] width 23 height 12
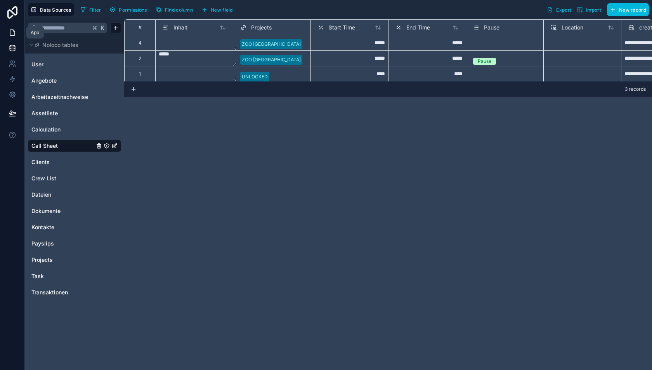
click at [13, 34] on icon at bounding box center [13, 33] width 8 height 8
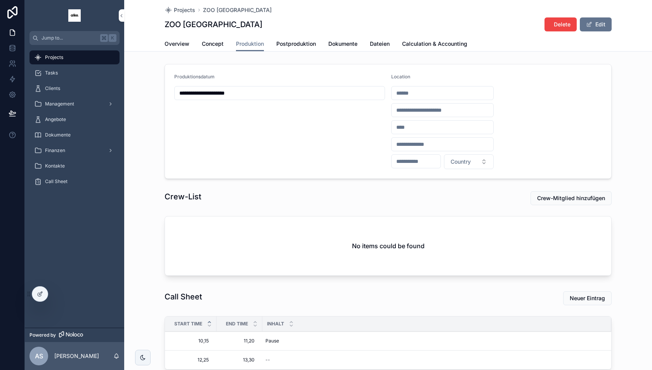
scroll to position [53, 0]
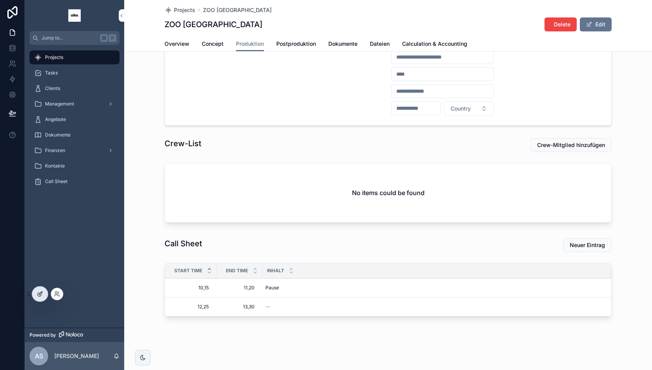
click at [38, 292] on icon at bounding box center [40, 294] width 6 height 6
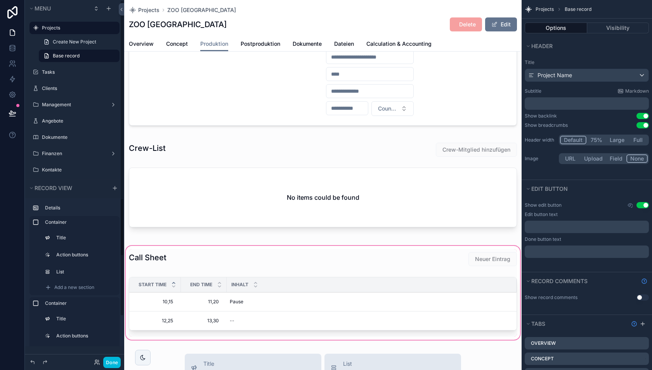
click at [235, 292] on div "scrollable content" at bounding box center [323, 293] width 398 height 97
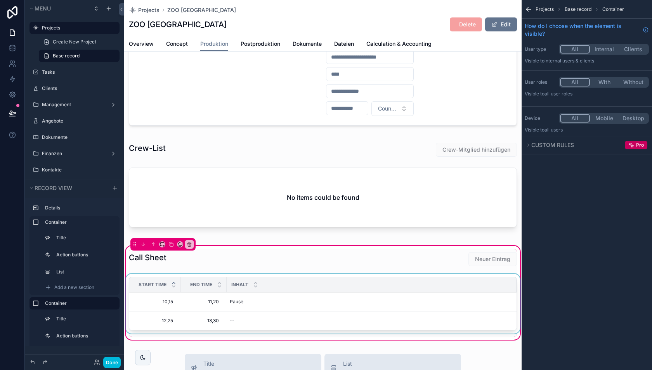
click at [266, 298] on div "scrollable content" at bounding box center [323, 305] width 398 height 63
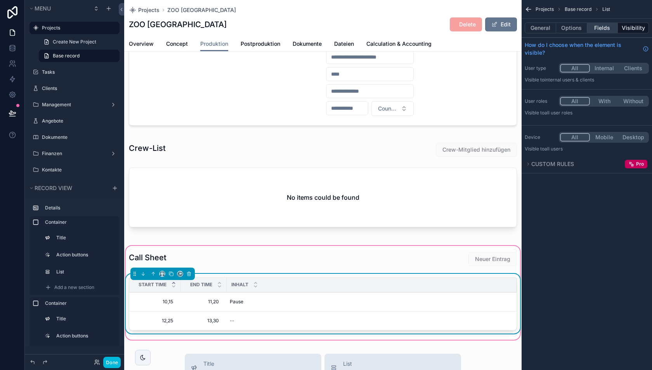
click at [608, 30] on button "Fields" at bounding box center [602, 28] width 31 height 11
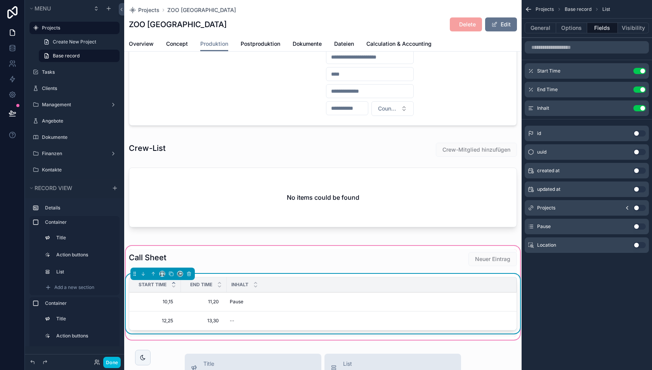
click at [642, 241] on div "Location Use setting" at bounding box center [587, 246] width 124 height 16
click at [639, 243] on button "Use setting" at bounding box center [640, 245] width 12 height 6
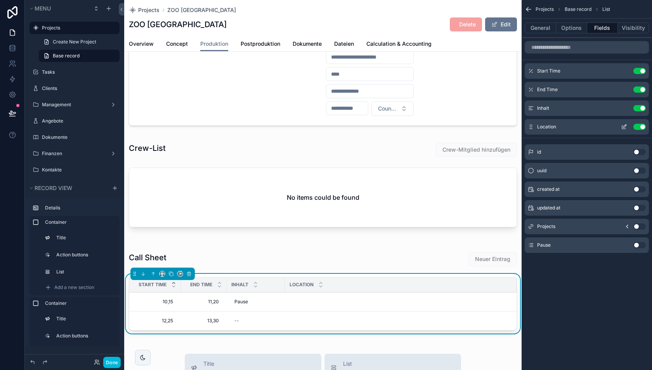
click at [624, 127] on icon "scrollable content" at bounding box center [625, 126] width 3 height 3
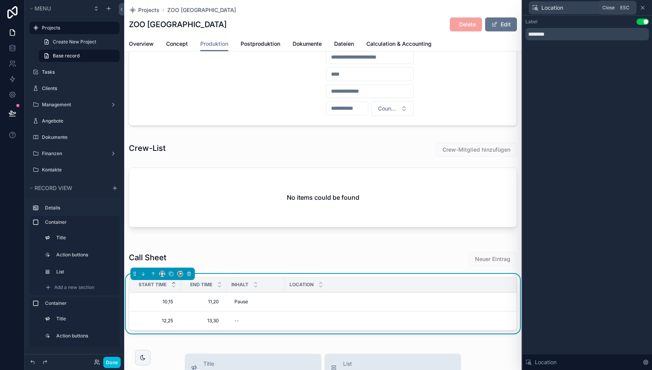
click at [644, 9] on icon at bounding box center [642, 7] width 3 height 3
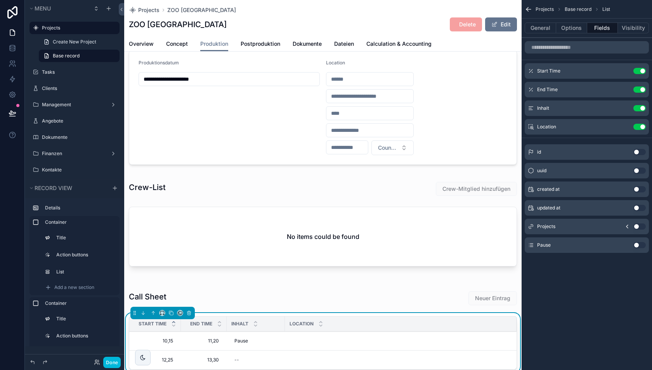
scroll to position [0, 0]
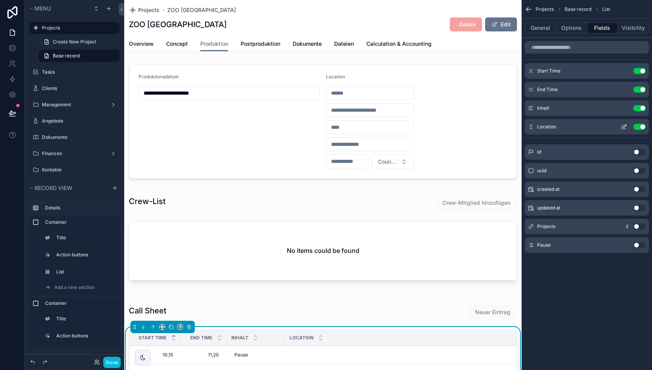
click at [624, 124] on icon "scrollable content" at bounding box center [624, 127] width 6 height 6
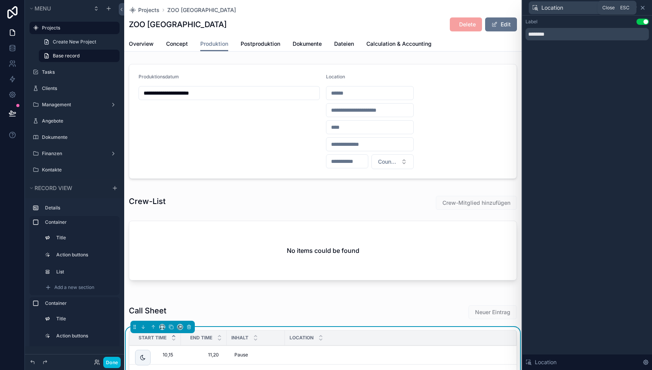
click at [642, 9] on icon at bounding box center [643, 8] width 6 height 6
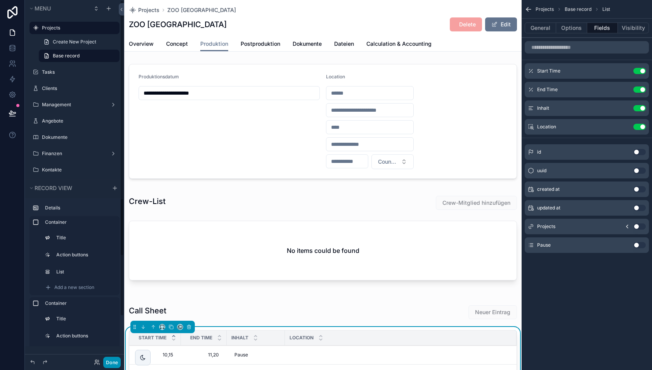
click at [116, 365] on button "Done" at bounding box center [111, 362] width 17 height 11
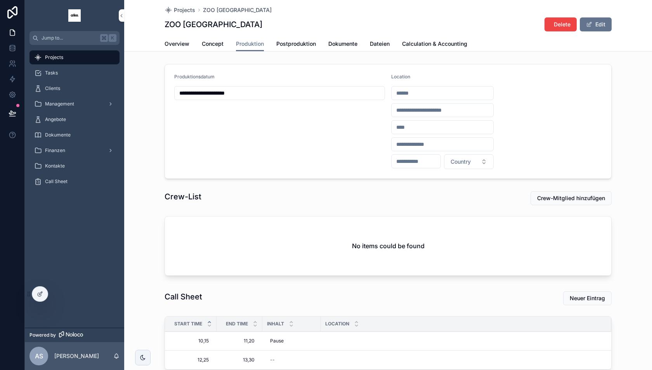
click at [409, 95] on input "scrollable content" at bounding box center [443, 93] width 102 height 11
click at [368, 146] on div "**********" at bounding box center [279, 122] width 211 height 96
click at [413, 94] on input "scrollable content" at bounding box center [443, 93] width 102 height 11
paste input "**********"
click at [429, 91] on input "**********" at bounding box center [443, 93] width 102 height 11
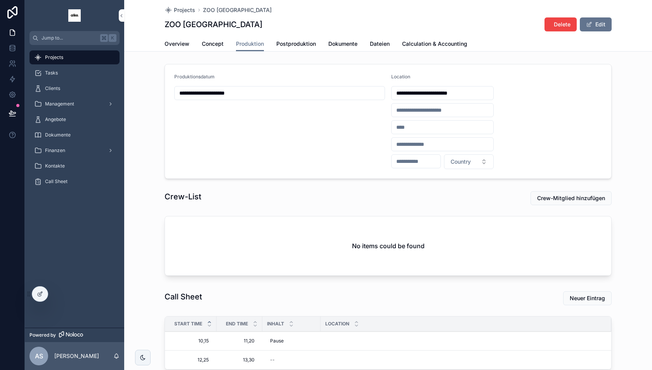
click at [429, 91] on input "**********" at bounding box center [443, 93] width 102 height 11
click at [405, 143] on input "scrollable content" at bounding box center [443, 144] width 102 height 11
click at [439, 94] on input "**********" at bounding box center [443, 93] width 102 height 11
type input "**********"
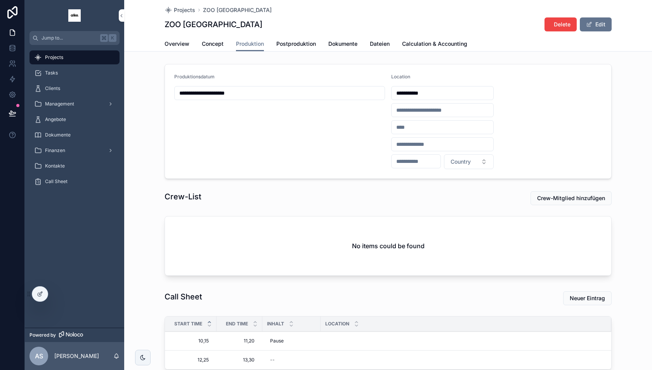
click at [415, 125] on input "scrollable content" at bounding box center [443, 127] width 102 height 11
paste input "********"
type input "********"
click at [434, 94] on input "**********" at bounding box center [443, 93] width 102 height 11
paste input "*********"
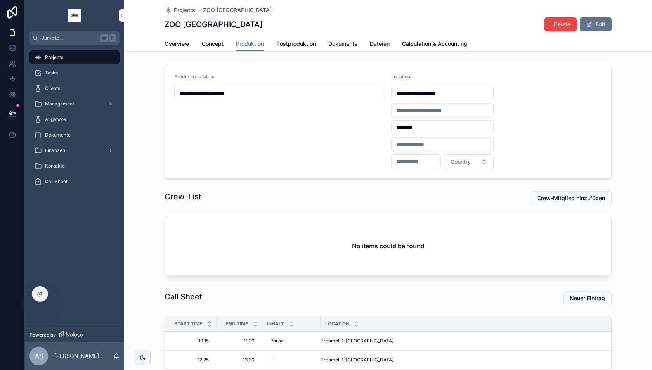
click at [517, 102] on form "**********" at bounding box center [388, 121] width 446 height 114
type input "**********"
click at [452, 95] on input "**********" at bounding box center [443, 93] width 102 height 11
type input "**********"
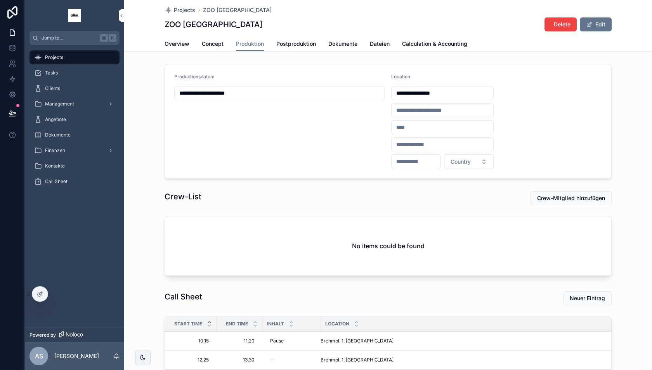
click at [411, 122] on input "scrollable content" at bounding box center [443, 127] width 102 height 11
paste input "********"
type input "********"
click at [434, 90] on input "**********" at bounding box center [443, 93] width 102 height 11
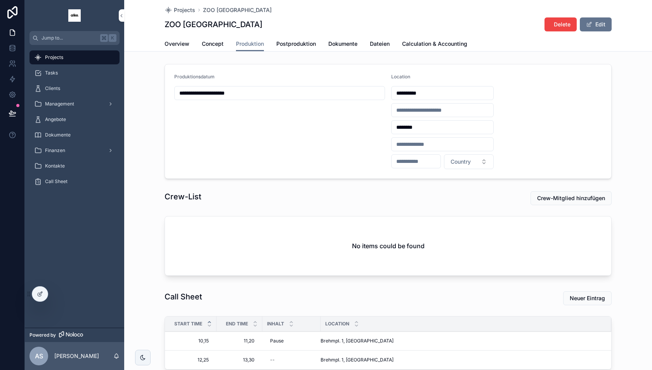
type input "**********"
click at [419, 160] on input "scrollable content" at bounding box center [416, 161] width 49 height 11
paste input "********"
type input "********"
type input "**********"
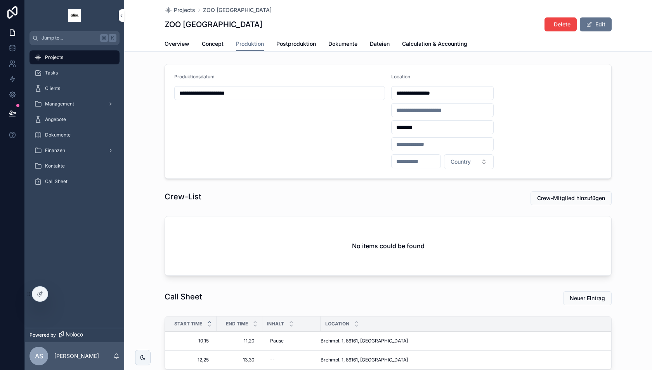
click at [413, 160] on input "scrollable content" at bounding box center [416, 161] width 49 height 11
paste input "*****"
type input "*****"
click at [431, 95] on input "**********" at bounding box center [443, 93] width 102 height 11
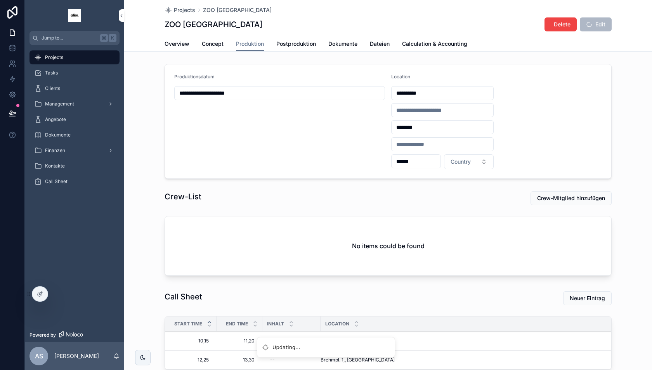
type input "**********"
click at [536, 124] on form "**********" at bounding box center [388, 121] width 446 height 114
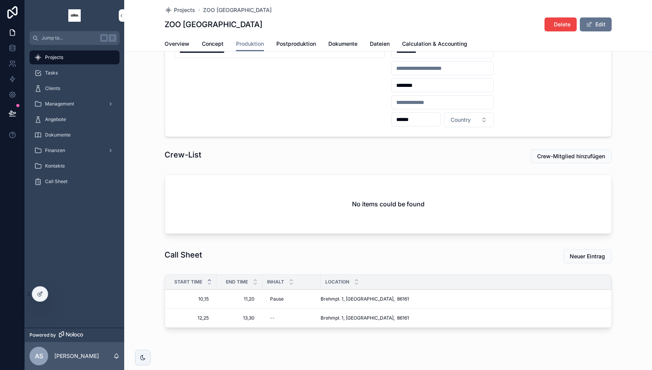
scroll to position [53, 0]
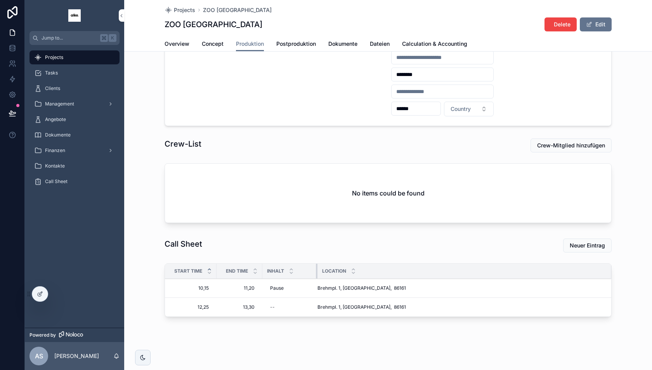
click at [316, 269] on div "scrollable content" at bounding box center [317, 271] width 3 height 15
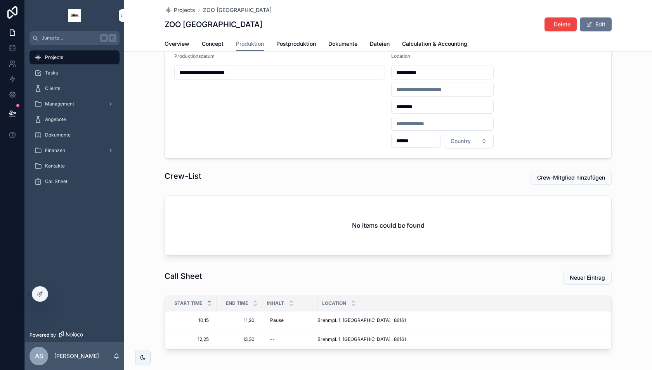
scroll to position [17, 0]
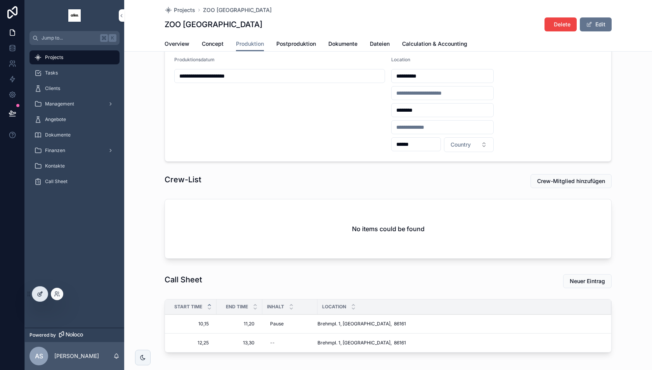
click at [40, 292] on icon at bounding box center [40, 294] width 6 height 6
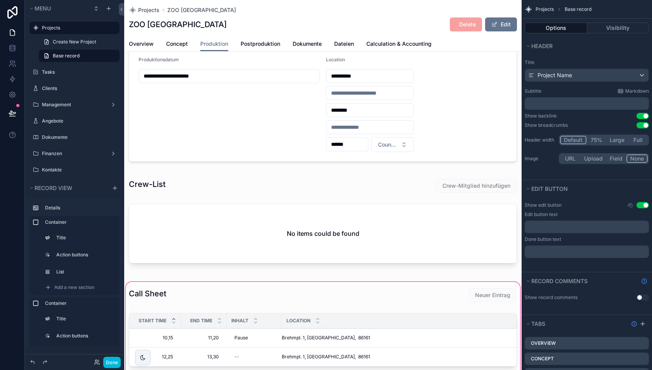
scroll to position [27, 0]
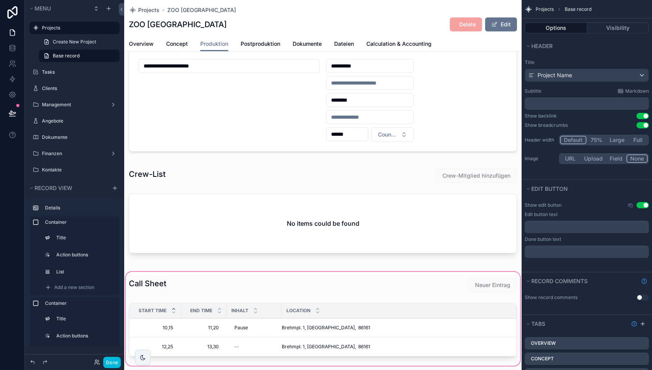
click at [258, 300] on div "scrollable content" at bounding box center [323, 319] width 398 height 97
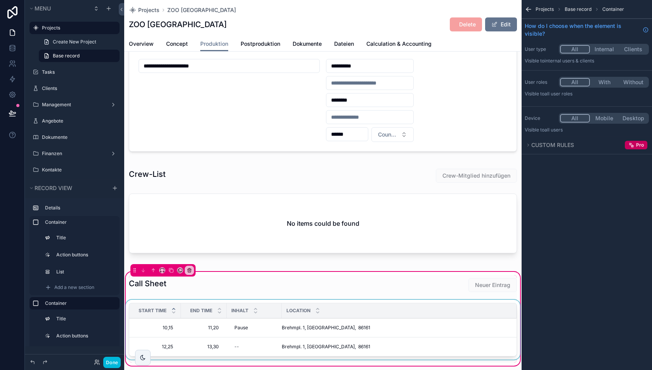
click at [285, 311] on div "Location" at bounding box center [399, 311] width 235 height 15
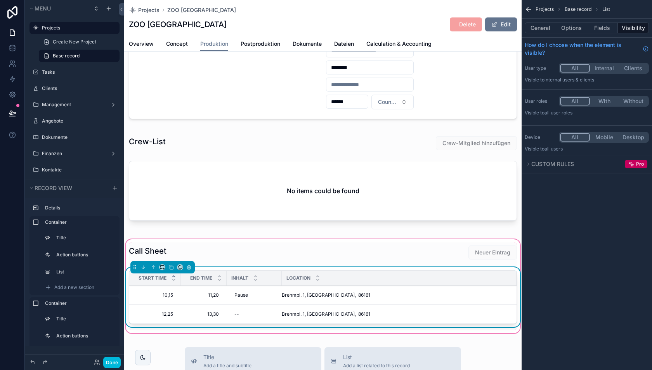
scroll to position [70, 0]
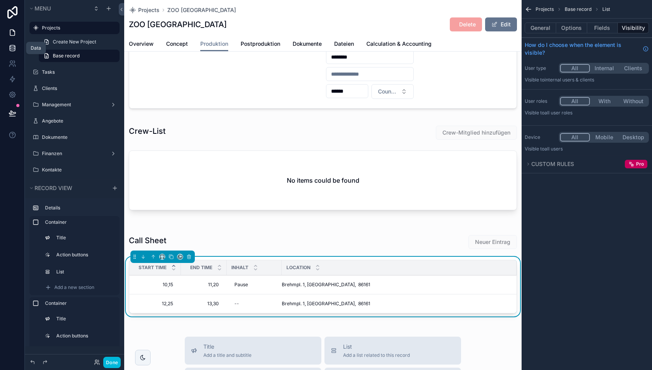
click at [10, 50] on icon at bounding box center [13, 48] width 8 height 8
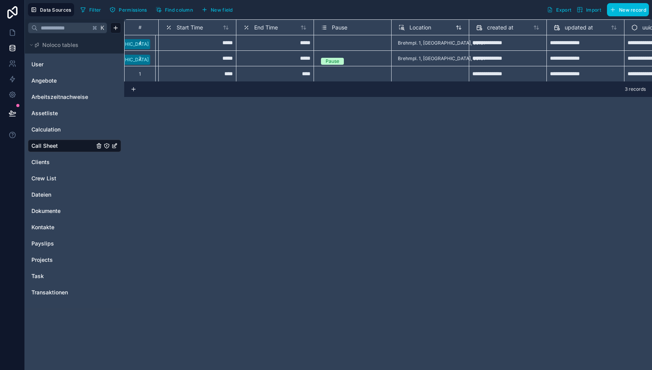
scroll to position [0, 160]
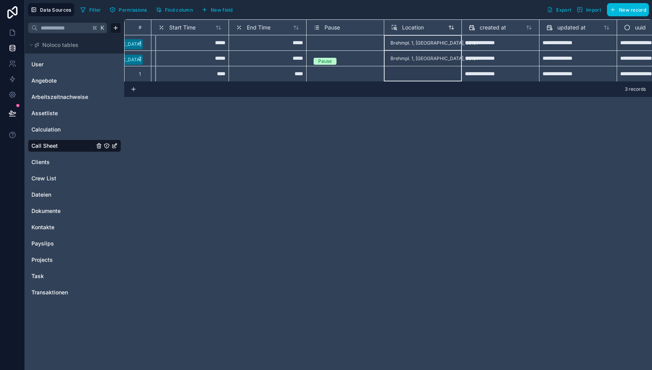
click at [414, 24] on span "Location" at bounding box center [413, 28] width 22 height 8
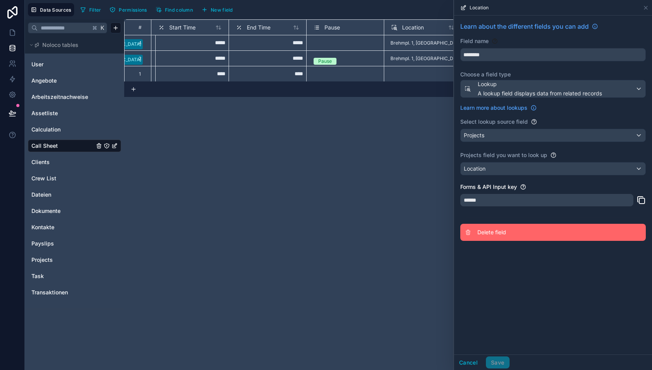
click at [489, 231] on span "Delete field" at bounding box center [534, 233] width 112 height 8
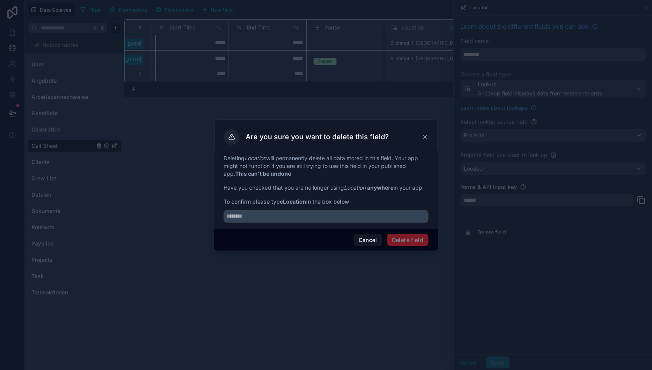
click at [297, 201] on strong "Location" at bounding box center [294, 201] width 23 height 7
copy strong "Location"
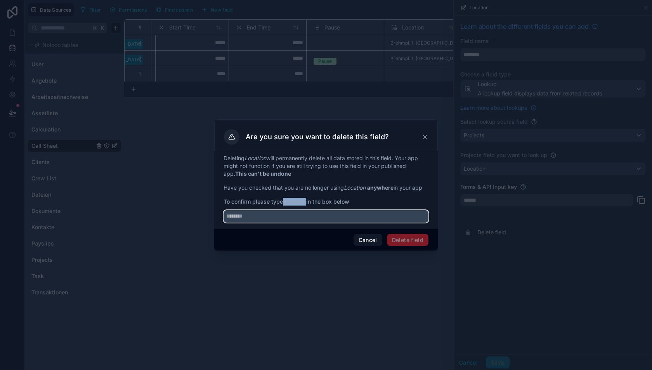
click at [294, 217] on input "text" at bounding box center [326, 216] width 205 height 12
paste input "********"
type input "********"
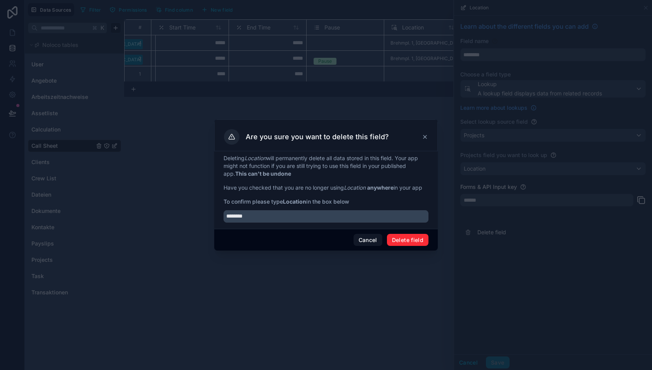
click at [408, 243] on button "Delete field" at bounding box center [408, 240] width 42 height 12
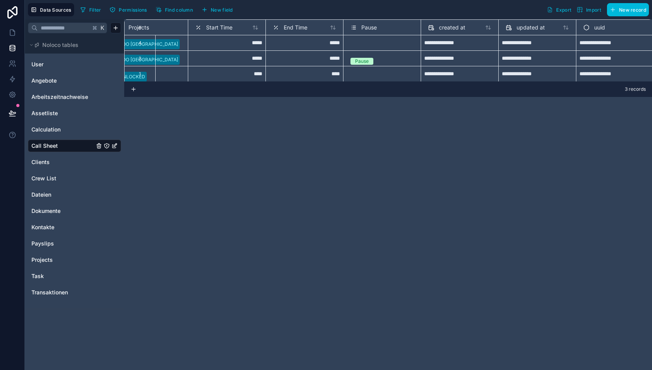
scroll to position [0, 124]
click at [211, 10] on span "New field" at bounding box center [222, 10] width 22 height 6
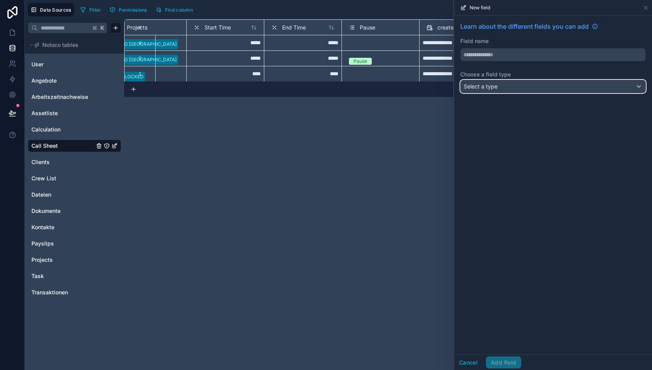
click at [497, 90] on div "Select a type" at bounding box center [553, 86] width 185 height 12
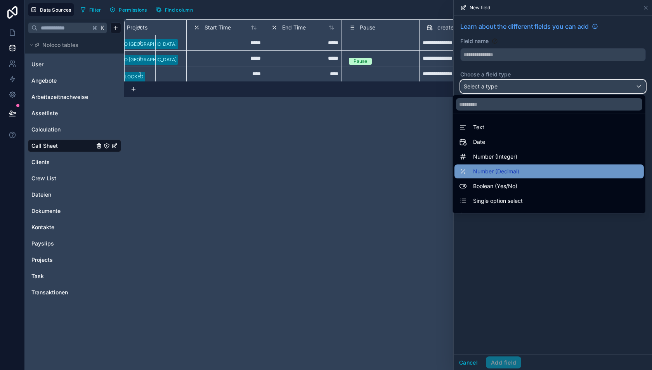
scroll to position [36, 0]
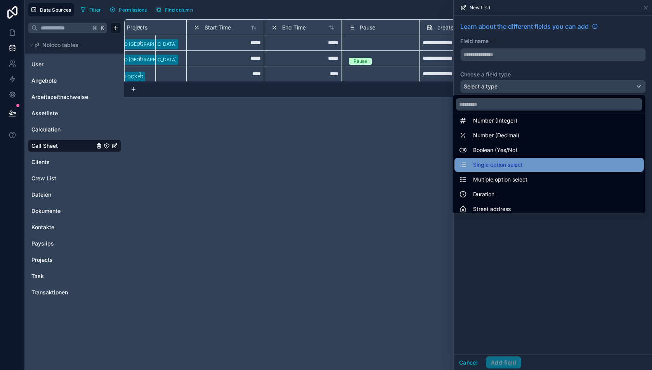
click at [489, 166] on span "Single option select" at bounding box center [498, 164] width 50 height 9
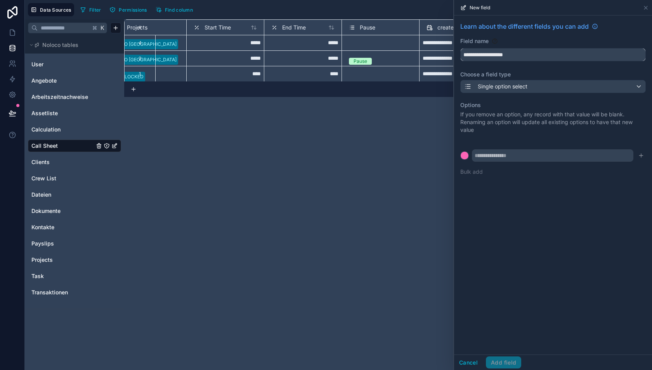
click at [486, 54] on input "**********" at bounding box center [553, 55] width 185 height 12
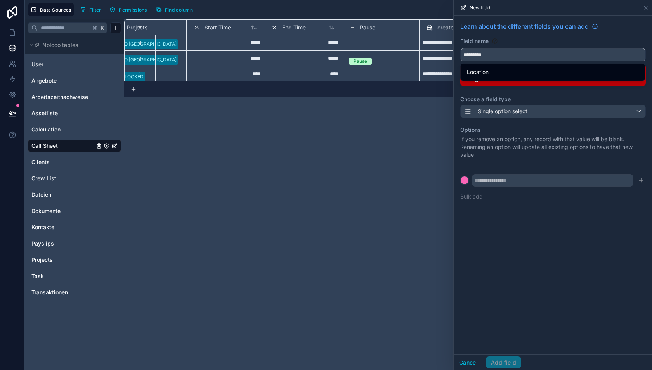
click at [460, 48] on button "********" at bounding box center [553, 54] width 186 height 13
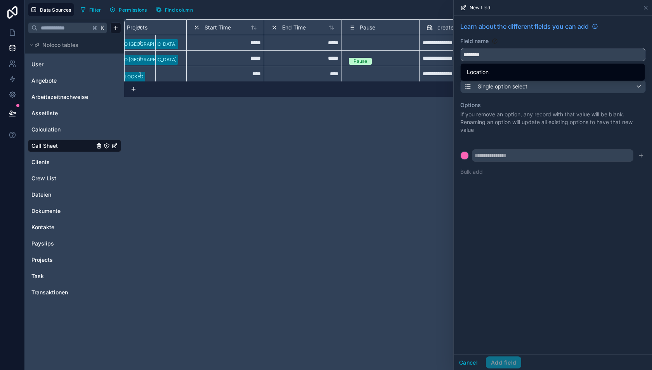
type input "********"
click at [502, 150] on input "text" at bounding box center [553, 155] width 162 height 12
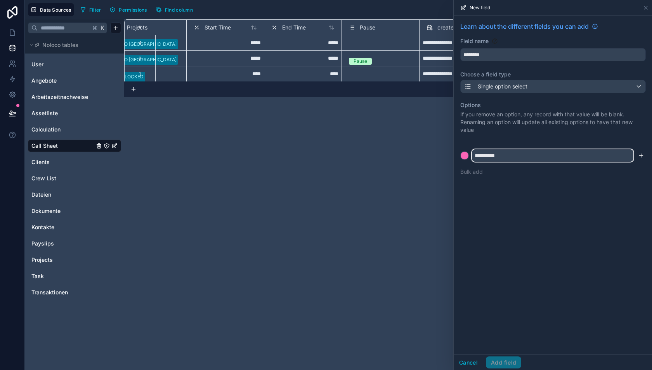
type input "**********"
click at [639, 155] on icon "submit" at bounding box center [641, 156] width 6 height 6
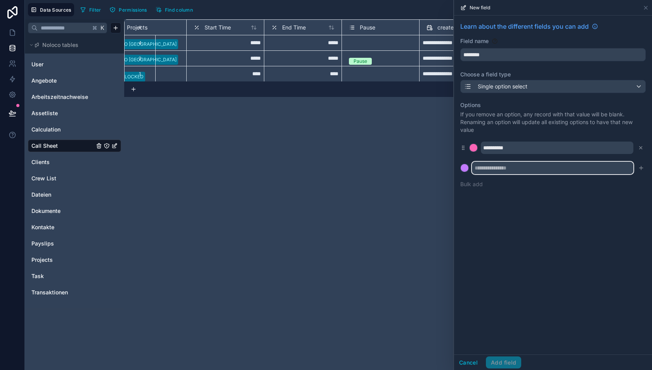
click at [545, 165] on input "text" at bounding box center [553, 168] width 162 height 12
type input "**********"
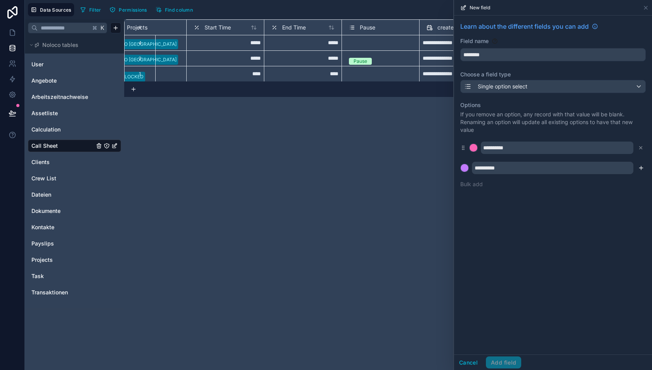
click at [641, 169] on icon "submit" at bounding box center [641, 168] width 6 height 6
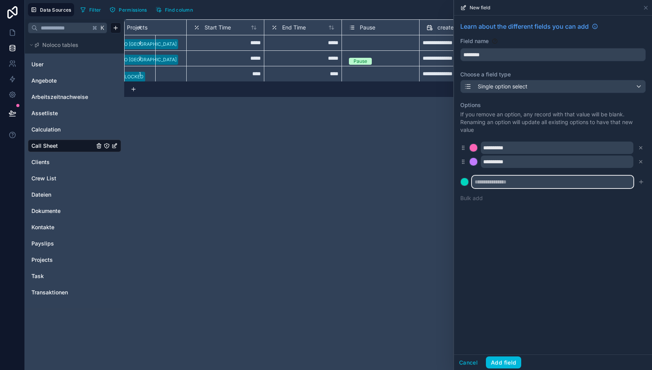
click at [529, 178] on input "text" at bounding box center [553, 182] width 162 height 12
type input "**********"
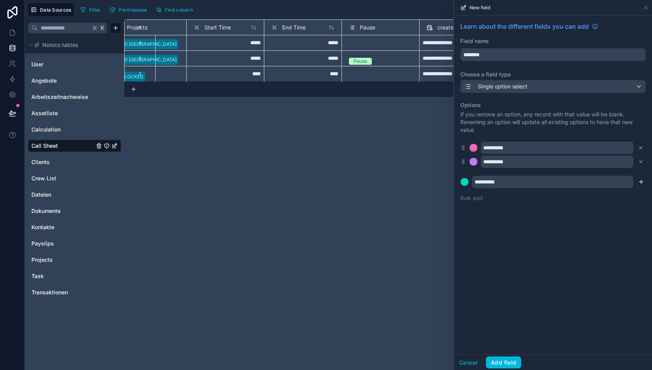
click at [641, 181] on icon "submit" at bounding box center [641, 181] width 0 height 3
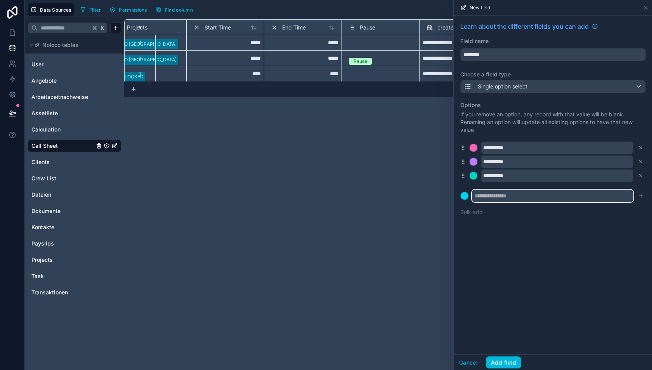
click at [582, 198] on input "text" at bounding box center [553, 196] width 162 height 12
type input "**********"
click at [642, 195] on icon "submit" at bounding box center [641, 196] width 6 height 6
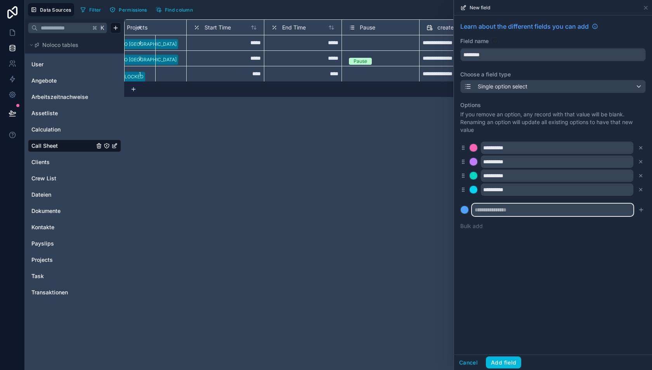
click at [552, 212] on input "text" at bounding box center [553, 210] width 162 height 12
type input "**********"
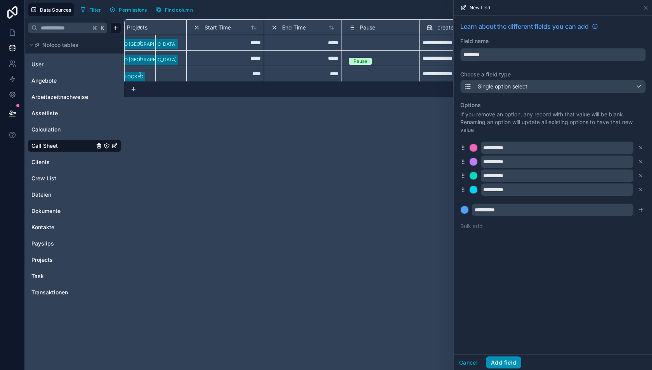
click at [501, 368] on button "Add field" at bounding box center [503, 363] width 35 height 12
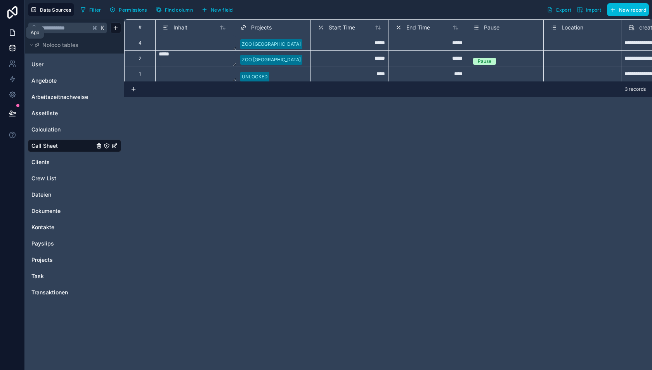
click at [12, 33] on icon at bounding box center [13, 33] width 8 height 8
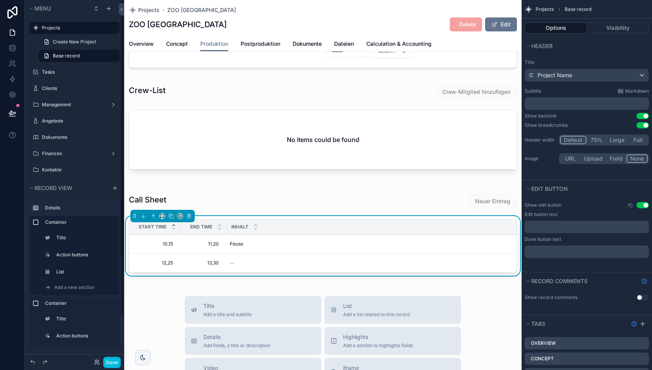
scroll to position [35, 0]
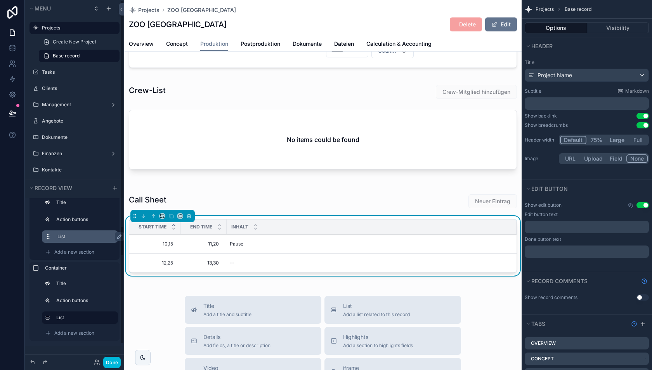
click at [74, 231] on div "List" at bounding box center [80, 237] width 76 height 12
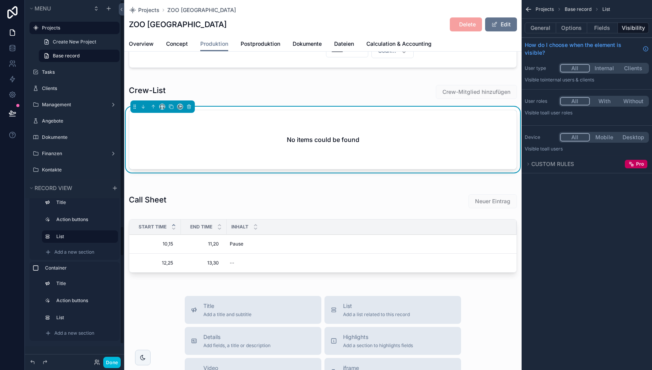
scroll to position [95, 0]
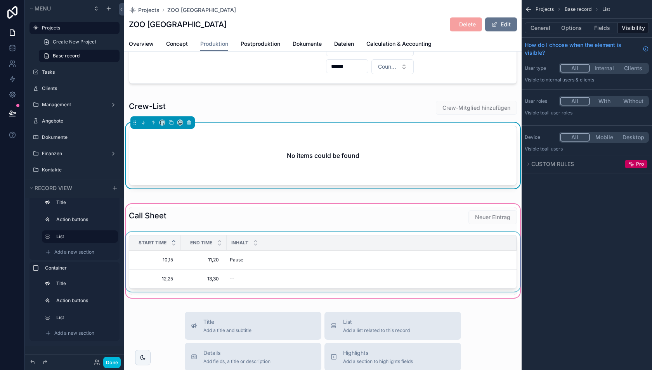
click at [248, 242] on span "Inhalt" at bounding box center [239, 243] width 17 height 6
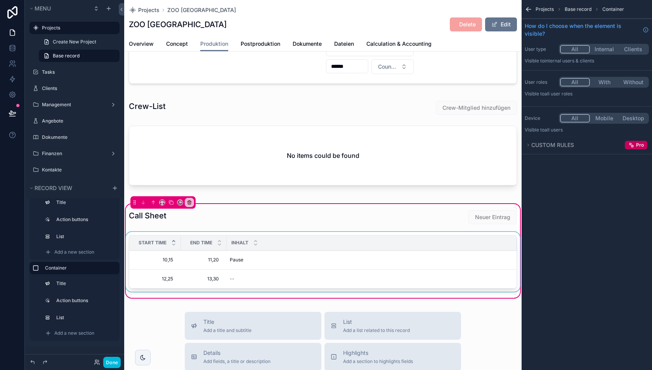
click at [351, 256] on div "scrollable content" at bounding box center [323, 263] width 398 height 63
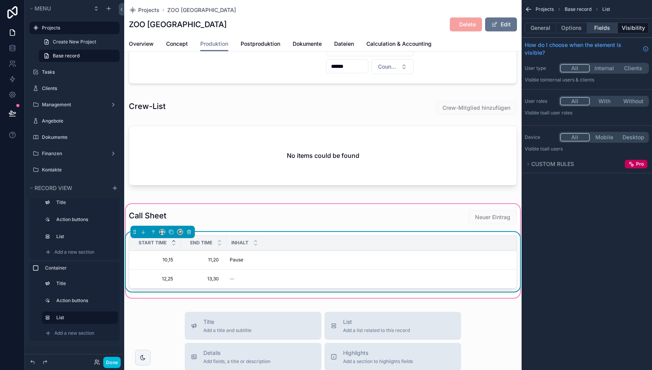
click at [601, 26] on button "Fields" at bounding box center [602, 28] width 31 height 11
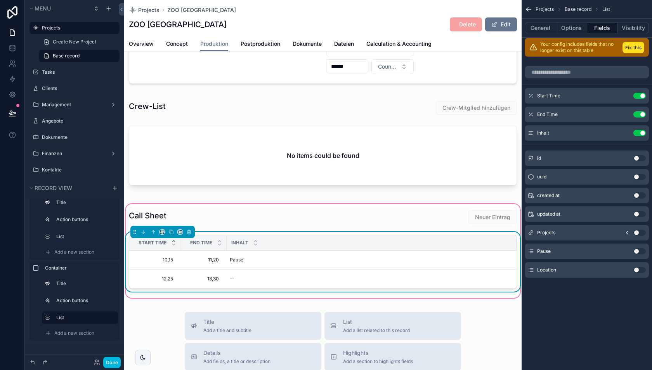
click at [638, 268] on button "Use setting" at bounding box center [640, 270] width 12 height 6
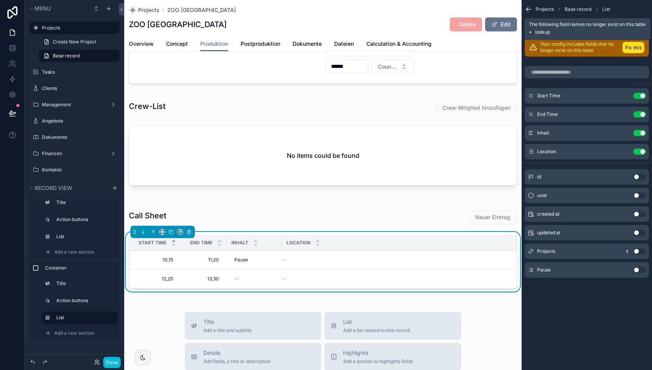
click at [636, 47] on button "Fix this" at bounding box center [634, 47] width 22 height 11
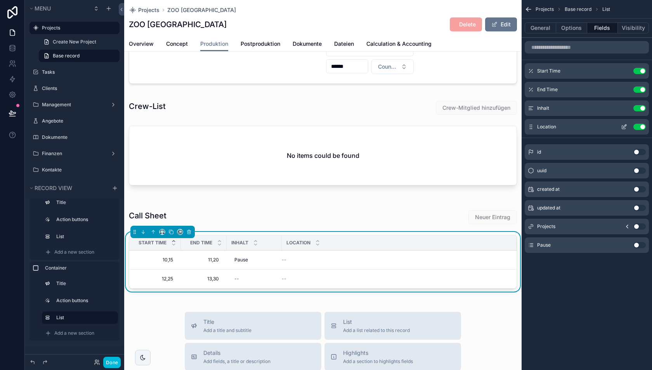
click at [622, 125] on icon "scrollable content" at bounding box center [624, 127] width 6 height 6
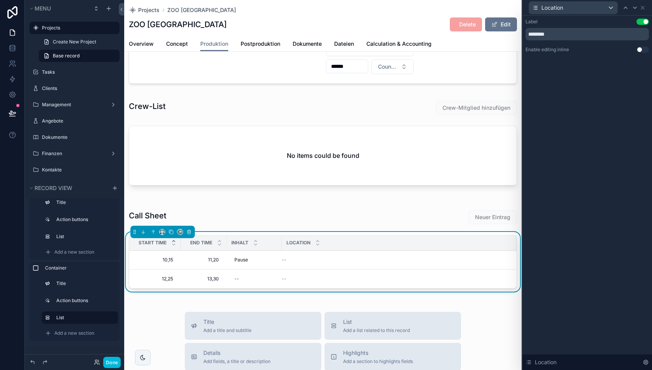
click at [643, 47] on button "Use setting" at bounding box center [643, 50] width 12 height 6
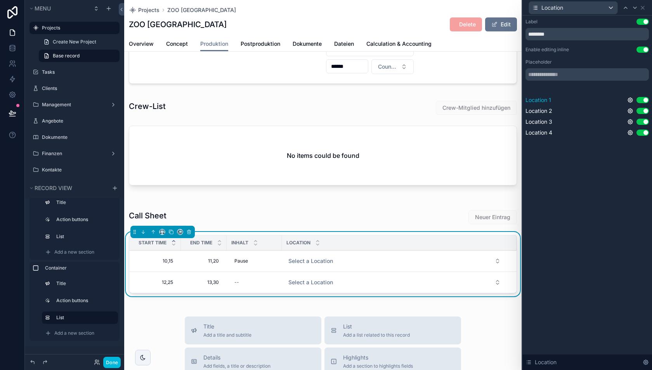
click at [632, 96] on div "Location 1 Use setting" at bounding box center [587, 100] width 123 height 8
click at [632, 99] on icon at bounding box center [630, 100] width 5 height 5
click at [572, 188] on div "Label Use setting ******** Enable editing inline Use setting Placeholder Locati…" at bounding box center [588, 193] width 130 height 355
click at [111, 363] on button "Done" at bounding box center [111, 362] width 17 height 11
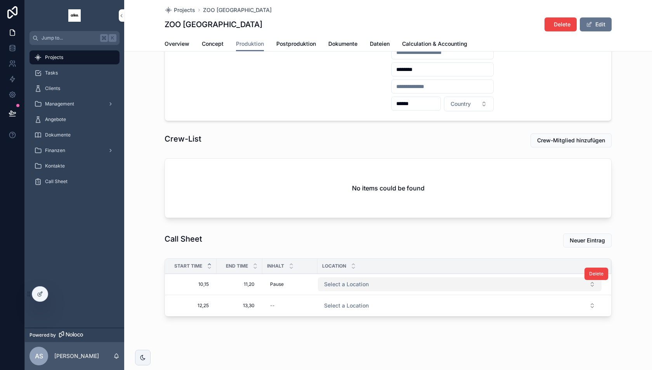
click at [343, 281] on span "Select a Location" at bounding box center [346, 285] width 45 height 8
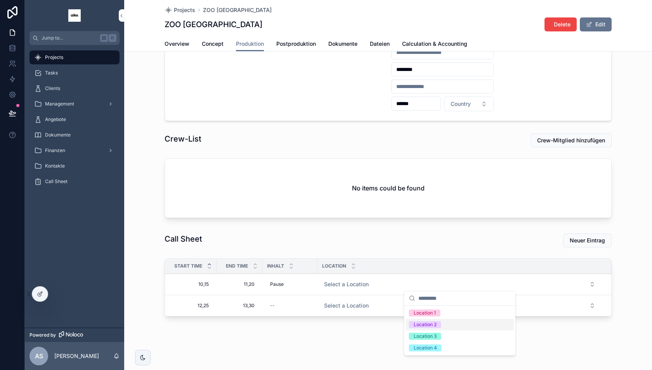
click at [352, 345] on div "**********" at bounding box center [388, 157] width 528 height 431
drag, startPoint x: 317, startPoint y: 266, endPoint x: 417, endPoint y: 257, distance: 100.9
click at [417, 257] on div "Start Time End Time Inhalt Location 10,15 10,15 11,20 11,20 Pause Pause Select …" at bounding box center [388, 289] width 457 height 68
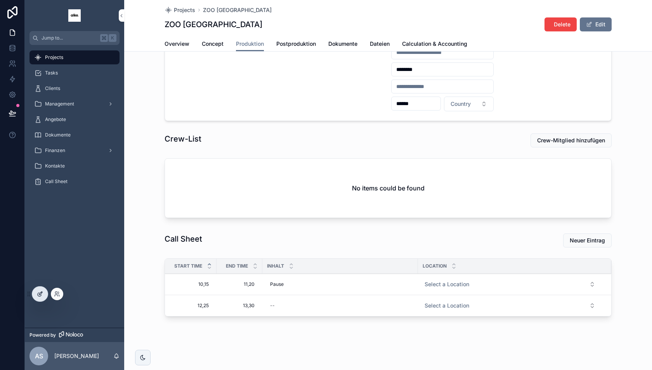
click at [38, 294] on icon at bounding box center [40, 294] width 6 height 6
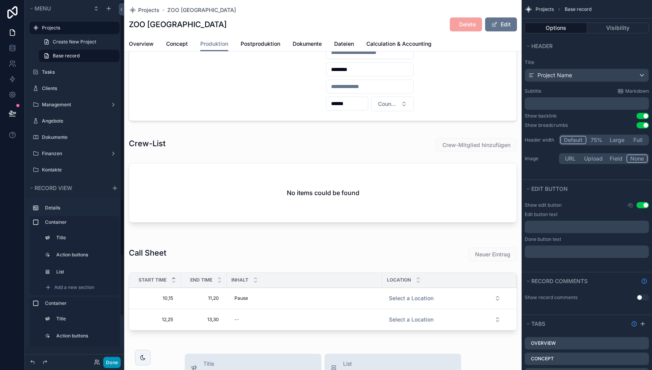
click at [110, 363] on button "Done" at bounding box center [111, 362] width 17 height 11
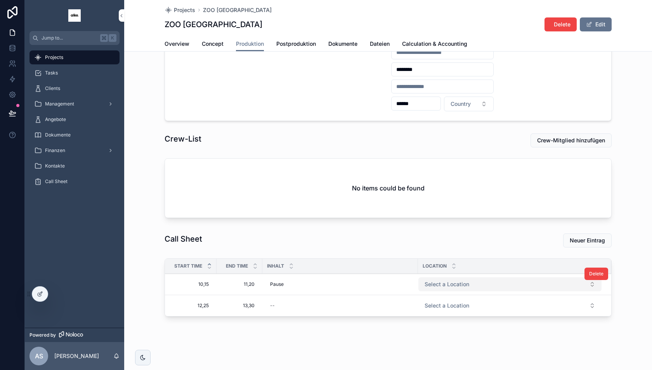
click at [483, 280] on button "Select a Location" at bounding box center [510, 285] width 183 height 14
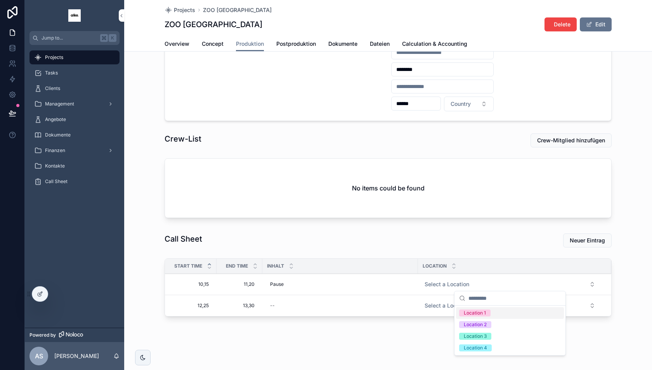
click at [460, 250] on div "Call Sheet Neuer Eintrag Start Time End Time Inhalt Location 10,15 10,15 11,20 …" at bounding box center [388, 277] width 457 height 92
click at [35, 297] on div at bounding box center [40, 294] width 16 height 15
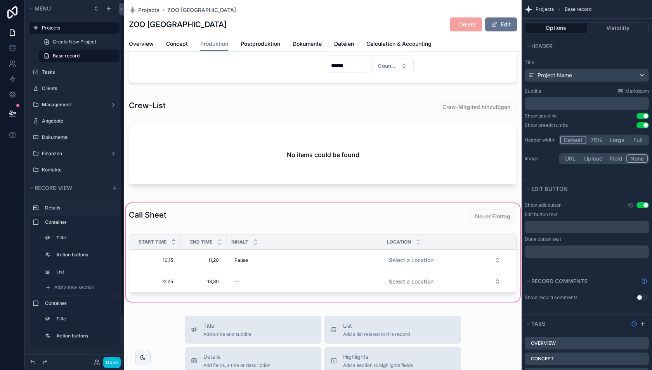
scroll to position [98, 0]
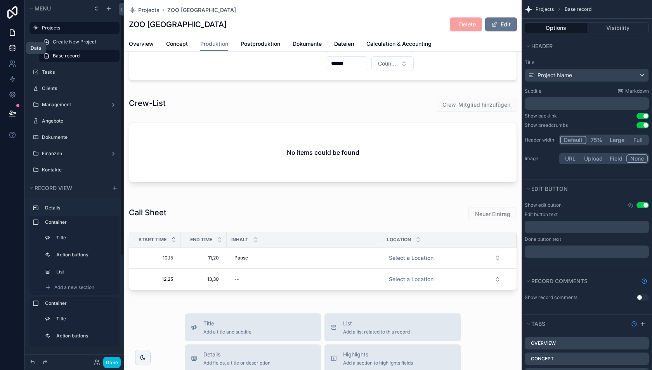
click at [12, 52] on link at bounding box center [12, 48] width 24 height 16
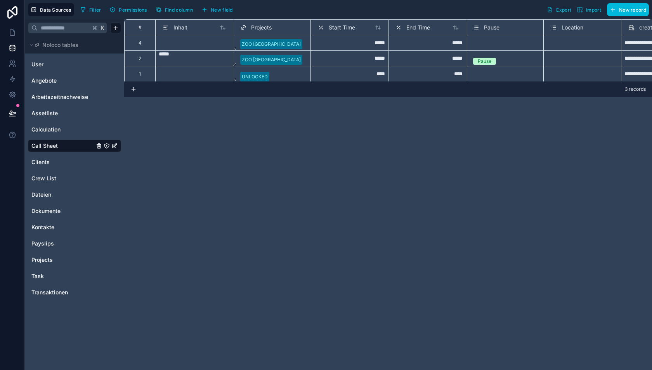
click at [223, 8] on span "New field" at bounding box center [222, 10] width 22 height 6
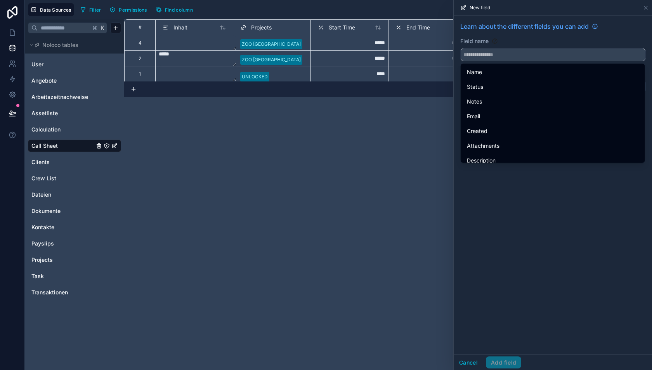
click at [505, 56] on input "text" at bounding box center [553, 55] width 185 height 12
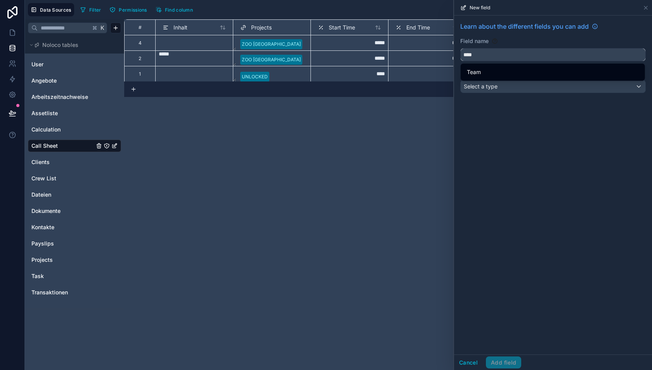
type input "****"
click at [498, 88] on div "Select a type" at bounding box center [553, 86] width 185 height 12
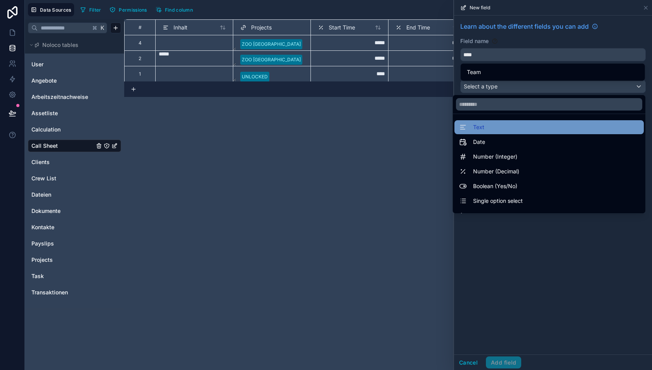
click at [496, 127] on div "Text" at bounding box center [549, 127] width 180 height 9
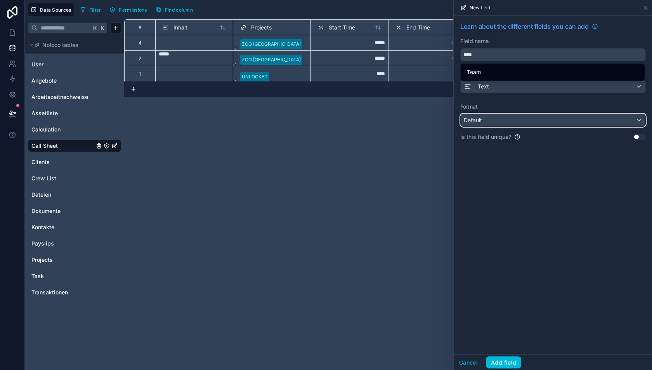
click at [525, 122] on div "Default" at bounding box center [553, 120] width 185 height 12
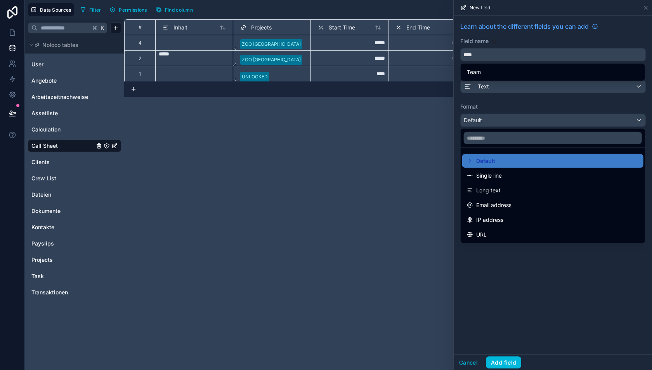
click at [516, 122] on div at bounding box center [553, 185] width 198 height 370
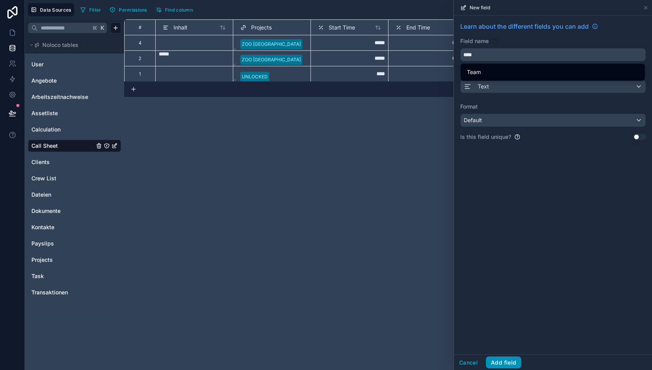
click at [513, 365] on button "Add field" at bounding box center [503, 363] width 35 height 12
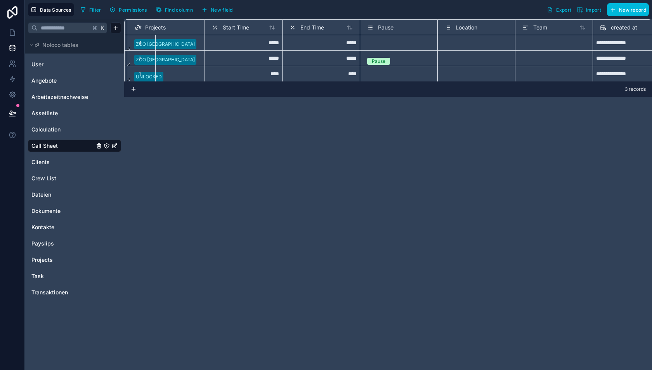
scroll to position [0, 119]
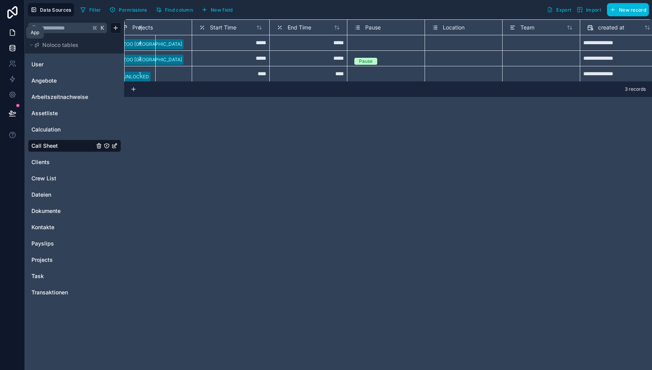
click at [15, 31] on icon at bounding box center [13, 33] width 8 height 8
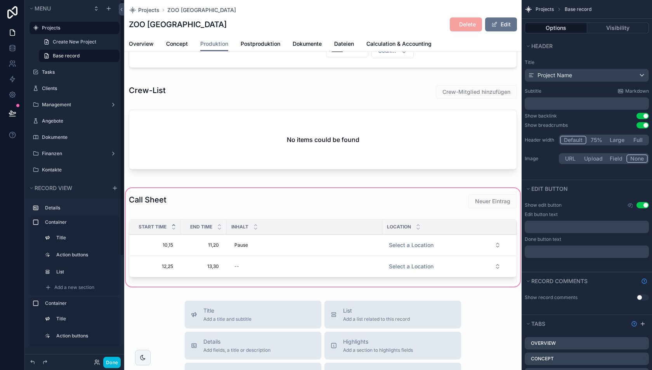
scroll to position [124, 0]
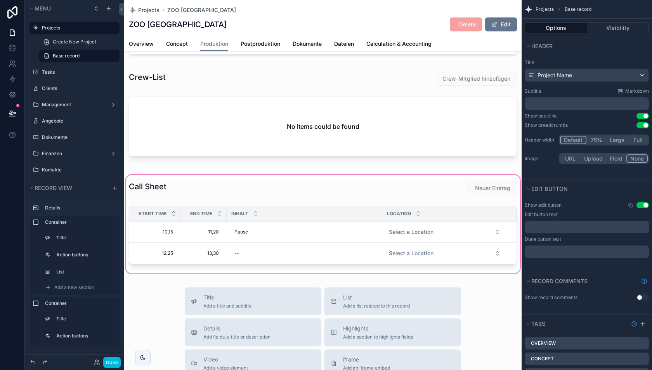
click at [347, 243] on div "scrollable content" at bounding box center [323, 225] width 398 height 102
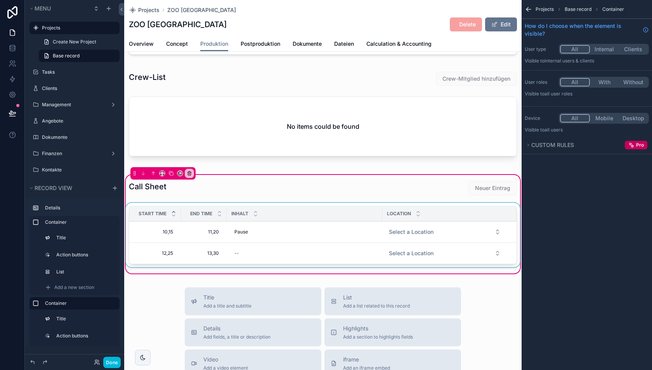
click at [370, 233] on div "scrollable content" at bounding box center [323, 237] width 398 height 68
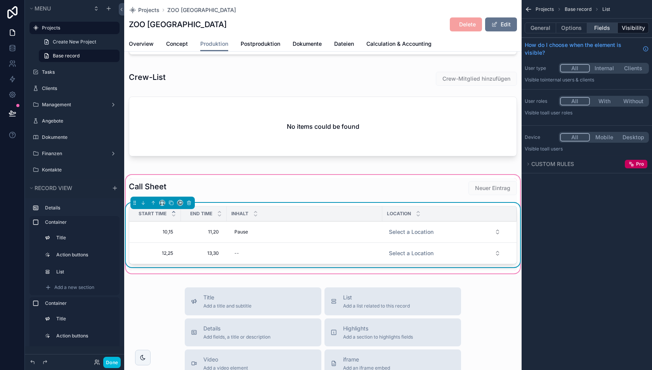
click at [608, 33] on button "Fields" at bounding box center [602, 28] width 31 height 11
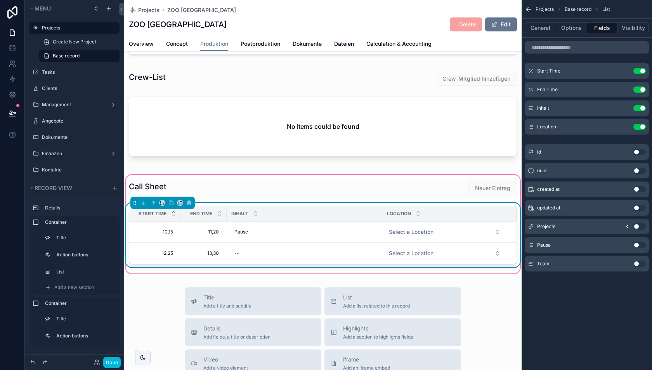
click at [639, 262] on button "Use setting" at bounding box center [640, 264] width 12 height 6
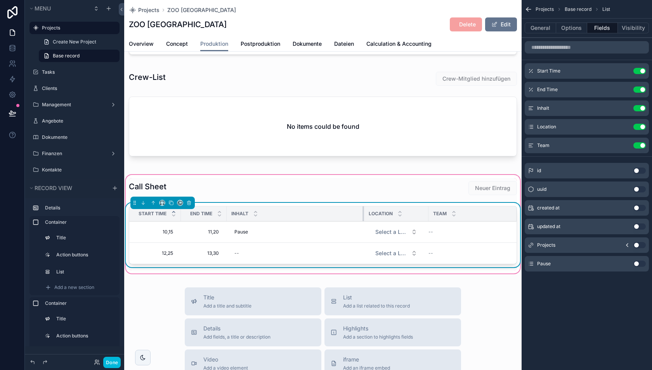
drag, startPoint x: 382, startPoint y: 214, endPoint x: 364, endPoint y: 213, distance: 18.3
click at [364, 214] on div "scrollable content" at bounding box center [364, 214] width 3 height 15
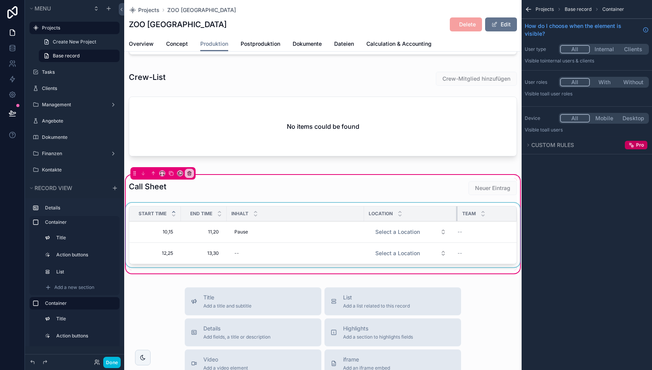
drag, startPoint x: 428, startPoint y: 213, endPoint x: 462, endPoint y: 215, distance: 33.4
click at [462, 215] on tr "Start Time End Time Inhalt Location Team" at bounding box center [322, 214] width 387 height 15
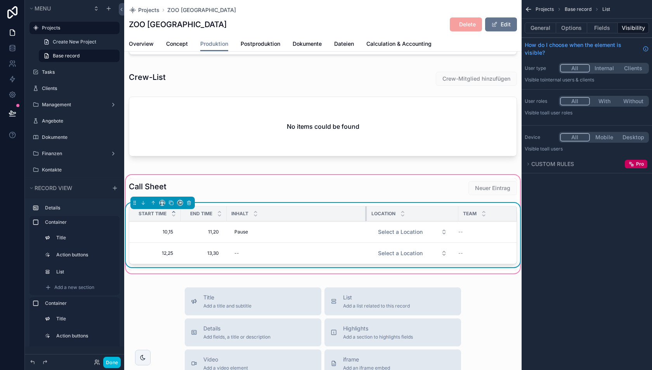
click at [365, 215] on div "scrollable content" at bounding box center [366, 214] width 3 height 15
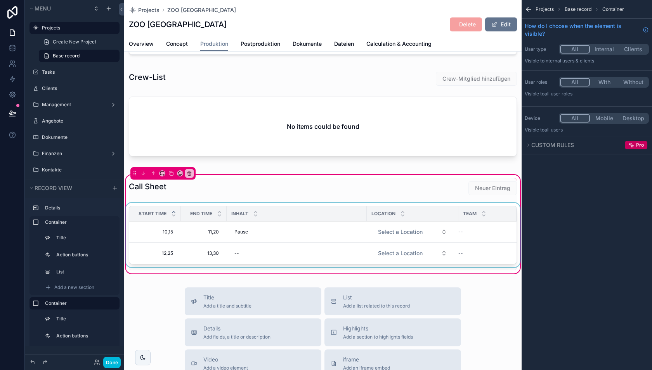
click at [473, 225] on div "scrollable content" at bounding box center [323, 237] width 398 height 68
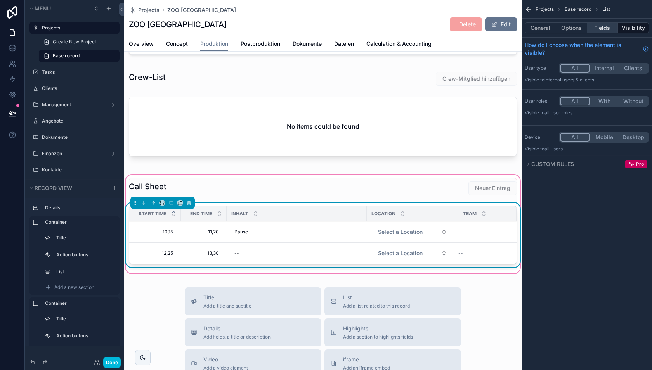
click at [603, 24] on button "Fields" at bounding box center [602, 28] width 31 height 11
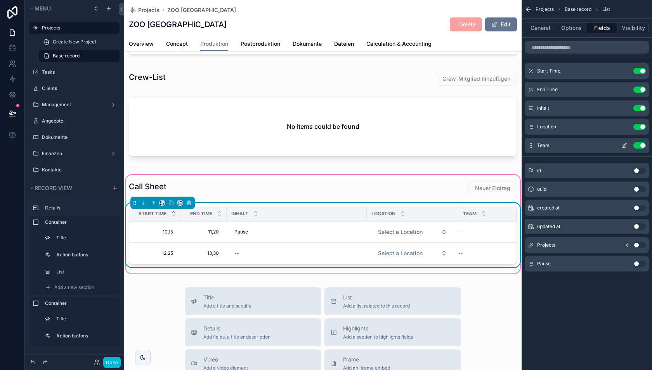
click at [625, 144] on icon "scrollable content" at bounding box center [625, 144] width 1 height 1
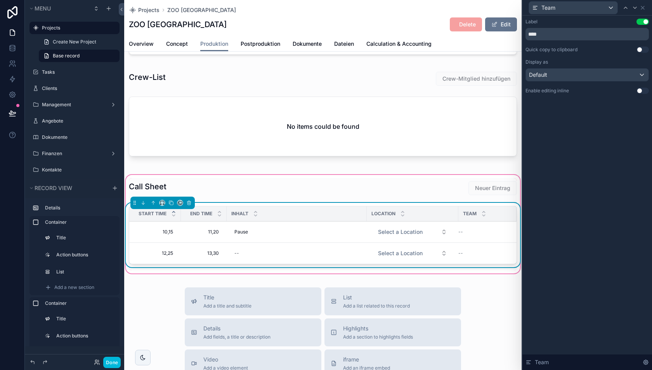
click at [638, 90] on button "Use setting" at bounding box center [643, 91] width 12 height 6
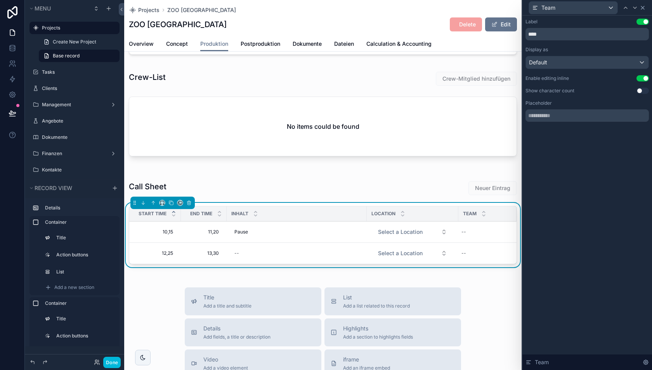
click at [643, 9] on icon at bounding box center [643, 8] width 6 height 6
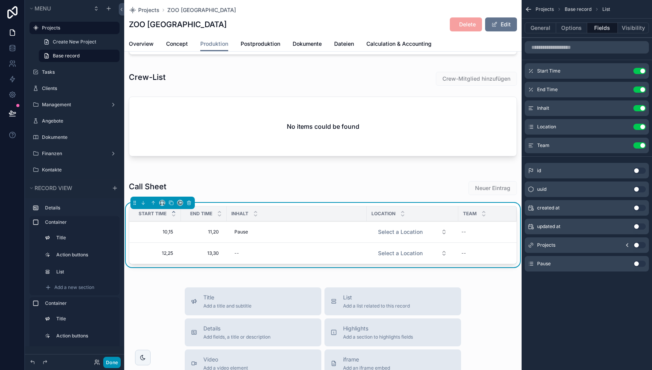
click at [112, 361] on button "Done" at bounding box center [111, 362] width 17 height 11
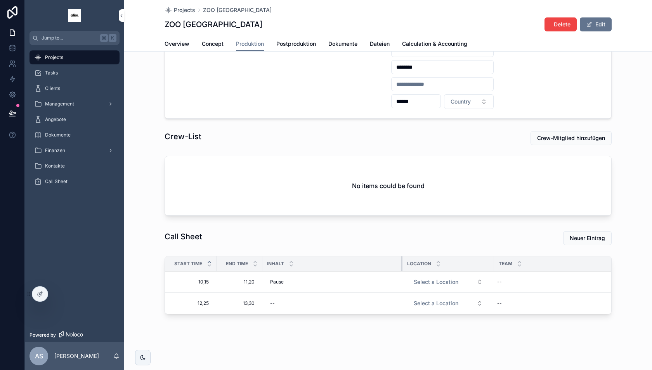
scroll to position [58, 0]
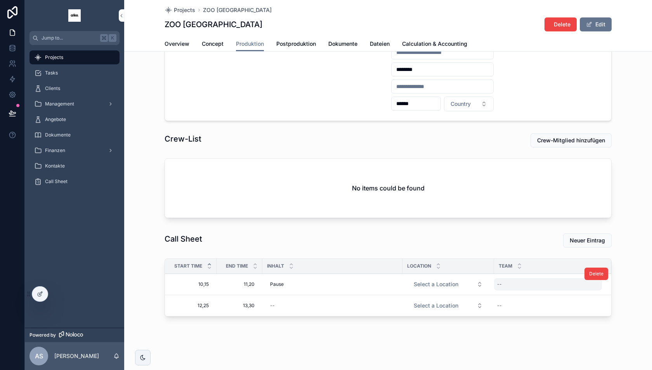
click at [504, 284] on div "--" at bounding box center [548, 284] width 108 height 12
type textarea "****"
click at [592, 289] on button "scrollable content" at bounding box center [592, 292] width 9 height 9
click at [40, 294] on icon at bounding box center [40, 293] width 3 height 3
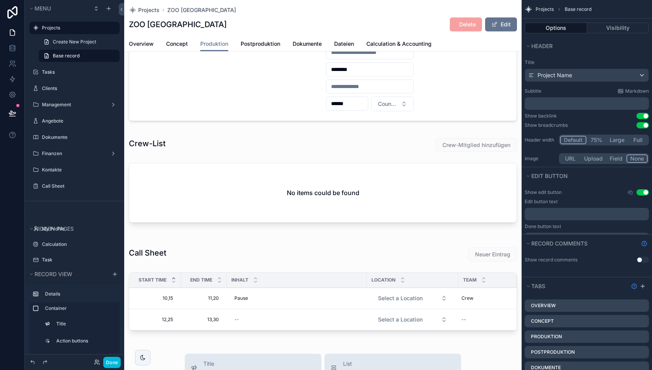
scroll to position [124, 0]
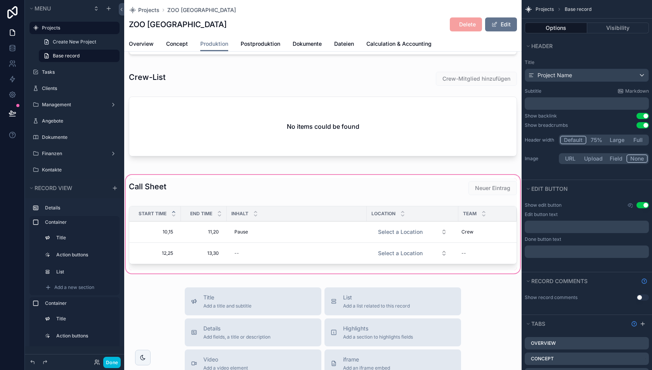
click at [327, 237] on div "scrollable content" at bounding box center [323, 225] width 398 height 102
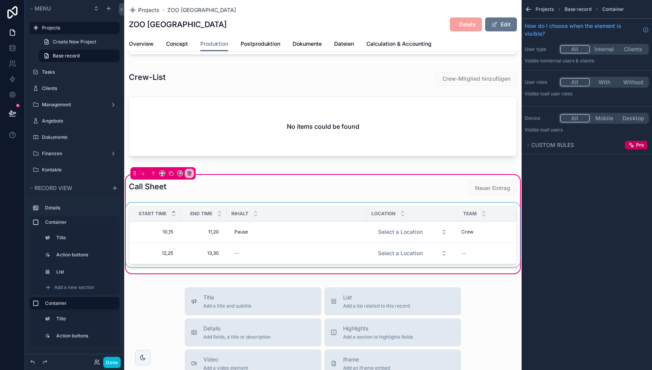
click at [331, 230] on div "scrollable content" at bounding box center [323, 237] width 398 height 68
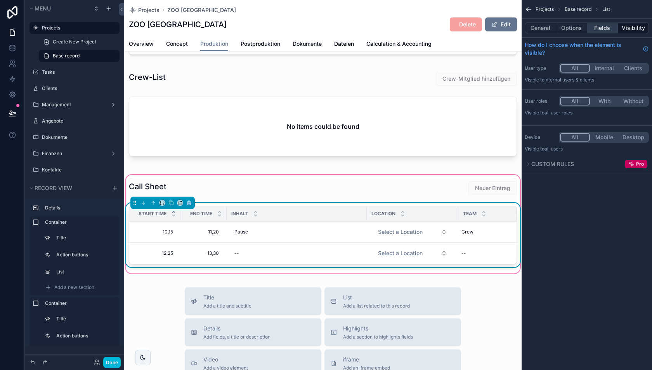
click at [608, 24] on button "Fields" at bounding box center [602, 28] width 31 height 11
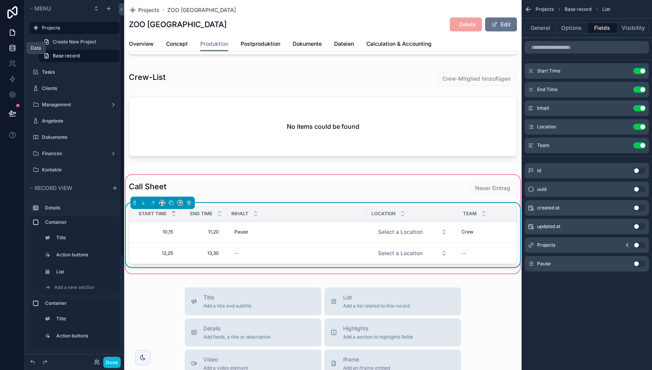
click at [12, 47] on icon at bounding box center [12, 46] width 5 height 2
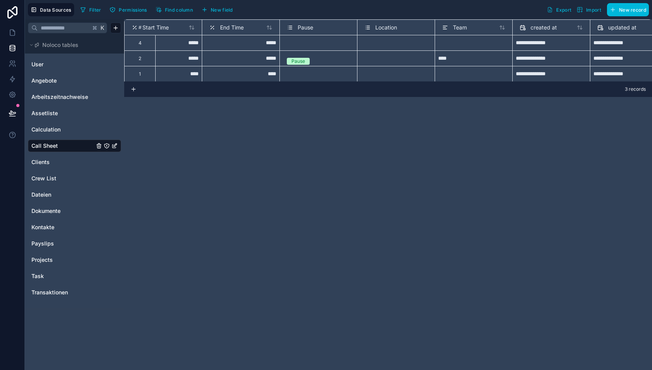
scroll to position [0, 190]
click at [457, 30] on span "Team" at bounding box center [456, 28] width 14 height 8
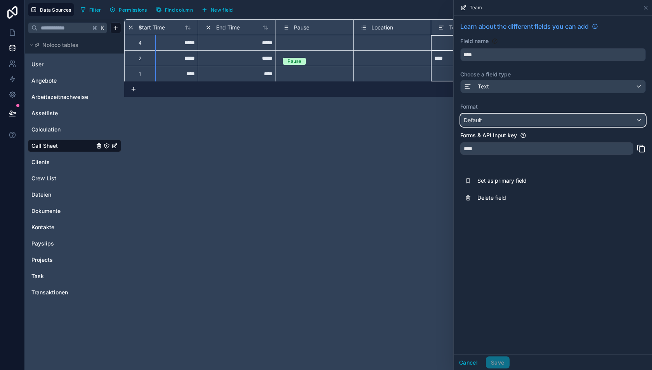
click at [518, 122] on div "Default" at bounding box center [553, 120] width 185 height 12
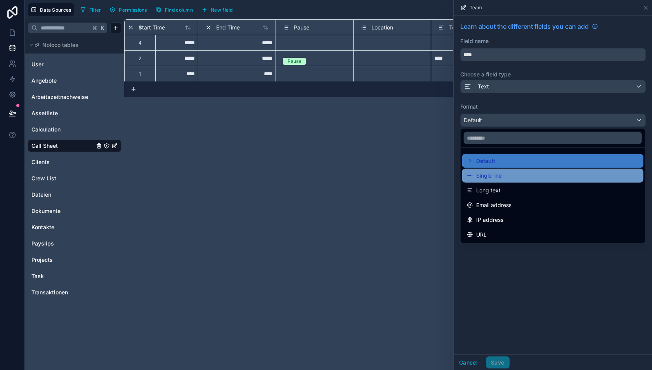
click at [508, 174] on div "Single line" at bounding box center [553, 175] width 172 height 9
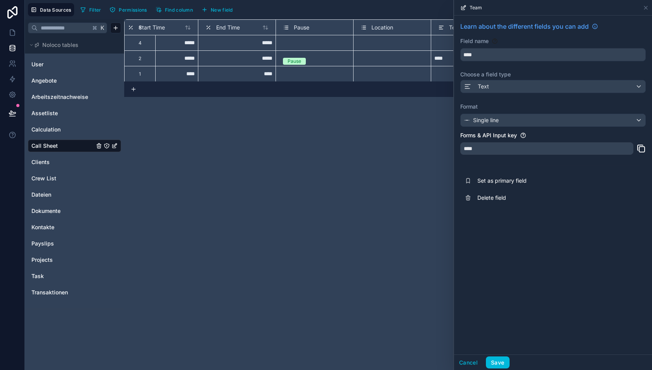
click at [501, 369] on div "Cancel Save" at bounding box center [553, 363] width 198 height 16
click at [497, 363] on button "Save" at bounding box center [497, 363] width 23 height 12
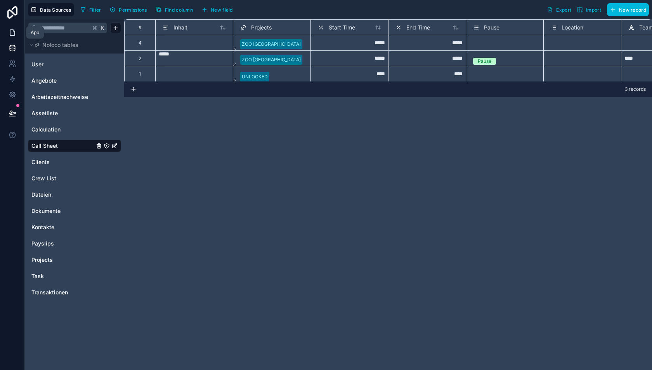
click at [11, 28] on link at bounding box center [12, 33] width 24 height 16
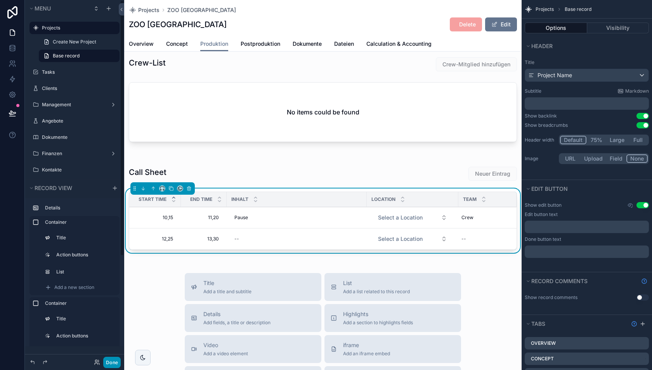
click at [112, 361] on button "Done" at bounding box center [111, 362] width 17 height 11
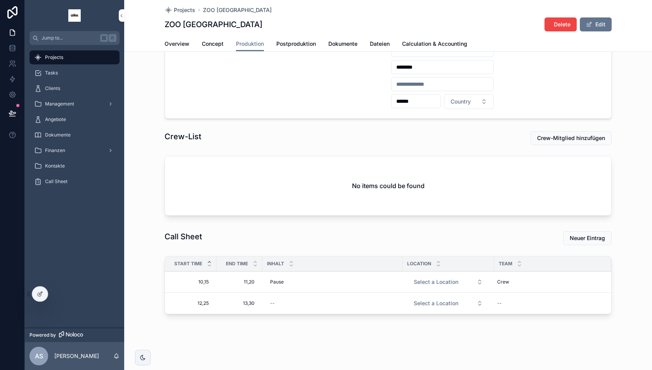
scroll to position [58, 0]
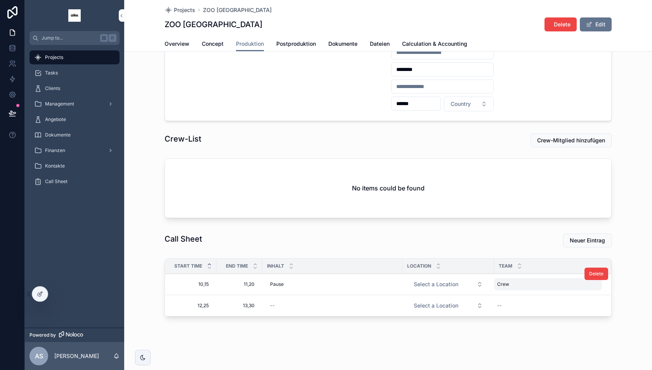
click at [518, 282] on div "Crew Crew" at bounding box center [548, 284] width 108 height 12
click at [588, 288] on button "scrollable content" at bounding box center [592, 292] width 9 height 9
click at [528, 286] on div "Crew Crew" at bounding box center [548, 284] width 108 height 12
type input "**********"
click button "scrollable content" at bounding box center [592, 292] width 9 height 9
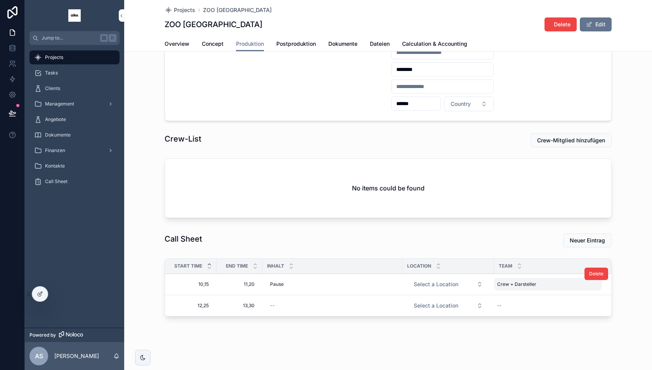
click at [559, 280] on div "Crew + Darsteller Crew + Darsteller" at bounding box center [548, 284] width 108 height 12
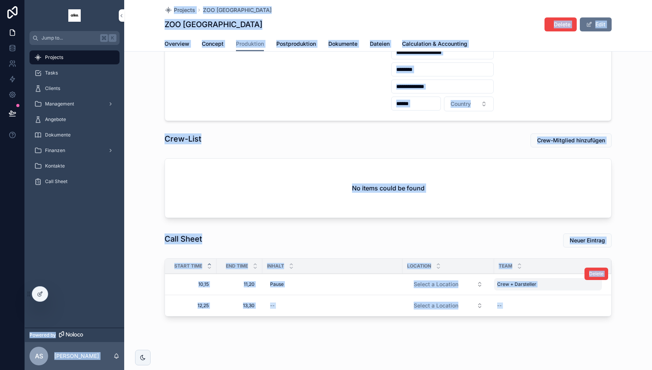
click at [530, 283] on span "Crew + Darsteller" at bounding box center [516, 284] width 39 height 6
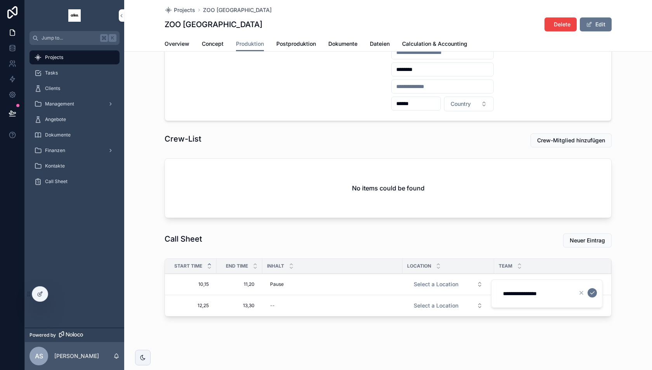
click at [539, 295] on input "**********" at bounding box center [535, 293] width 74 height 11
click button "scrollable content" at bounding box center [592, 292] width 9 height 9
click at [509, 284] on div "scrollable content" at bounding box center [548, 284] width 108 height 6
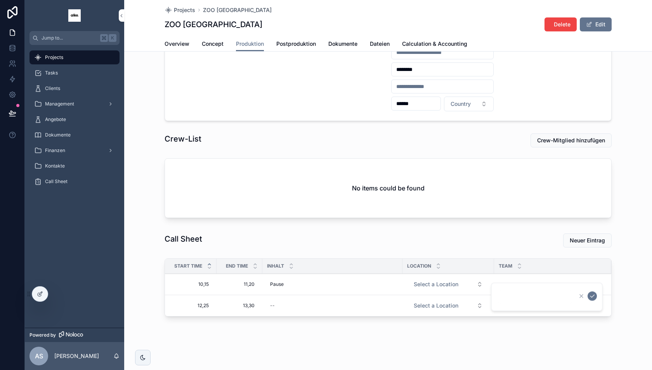
click at [505, 344] on div "**********" at bounding box center [388, 157] width 528 height 431
click at [518, 285] on div "scrollable content" at bounding box center [548, 284] width 108 height 6
type input "*"
click button "scrollable content" at bounding box center [592, 296] width 9 height 9
click at [511, 300] on div "--" at bounding box center [548, 306] width 108 height 12
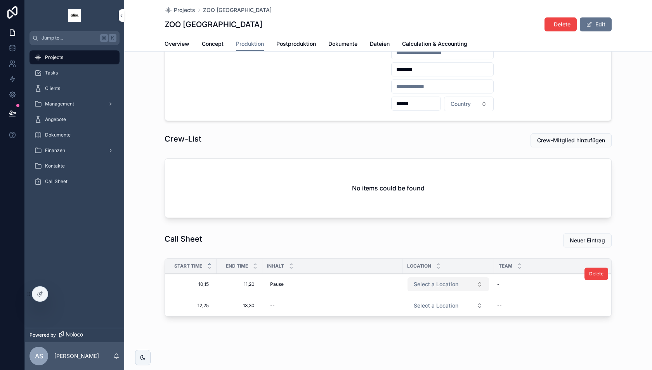
click at [436, 285] on span "Select a Location" at bounding box center [436, 285] width 45 height 8
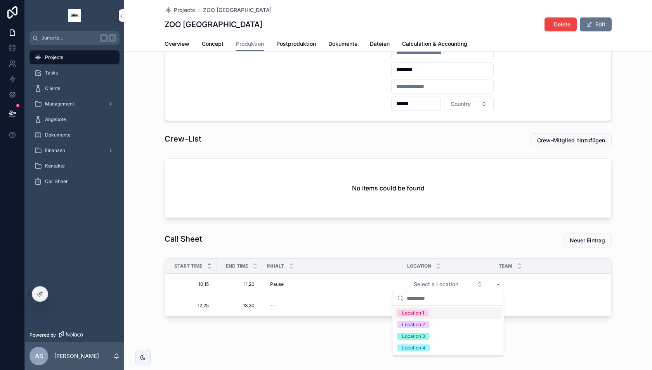
click at [429, 317] on div "Location 1" at bounding box center [448, 313] width 108 height 12
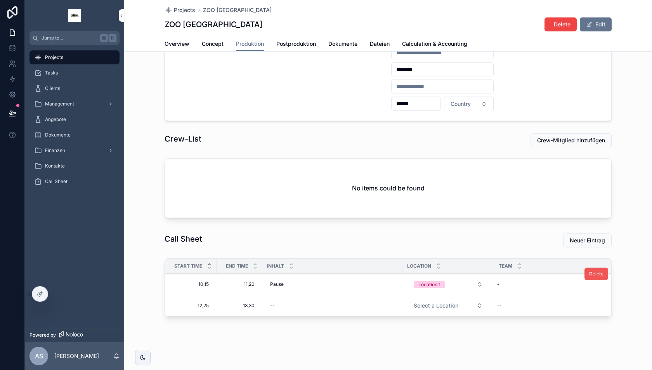
click at [593, 271] on span "Delete" at bounding box center [596, 274] width 14 height 6
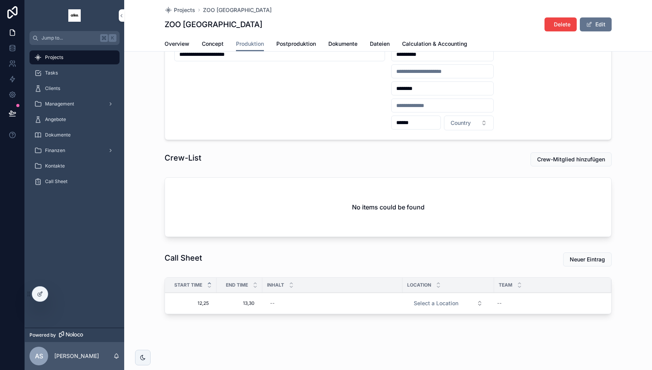
scroll to position [37, 0]
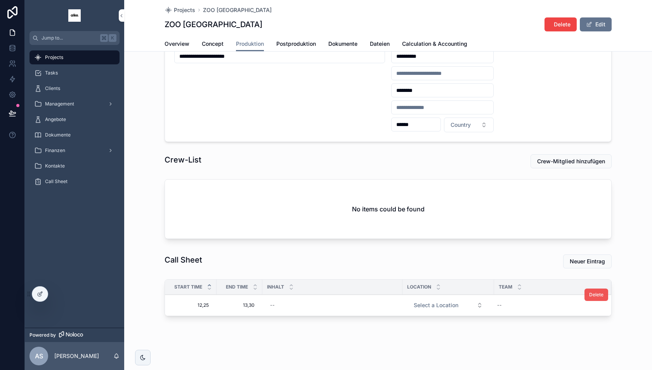
click at [591, 292] on span "Delete" at bounding box center [596, 295] width 14 height 6
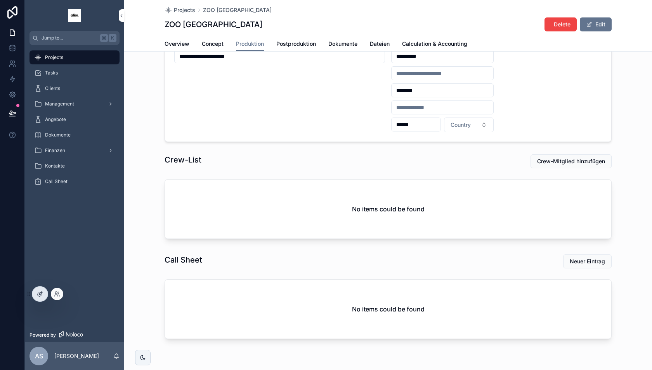
click at [38, 295] on icon at bounding box center [40, 294] width 6 height 6
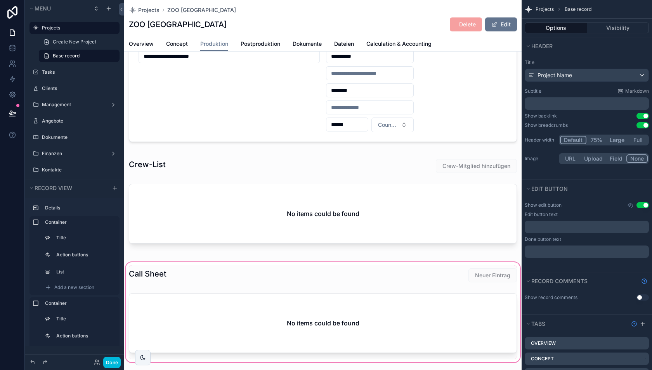
click at [221, 276] on div "scrollable content" at bounding box center [323, 312] width 398 height 103
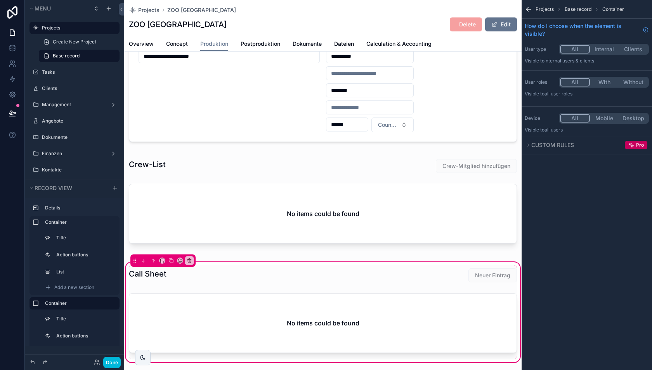
scroll to position [61, 0]
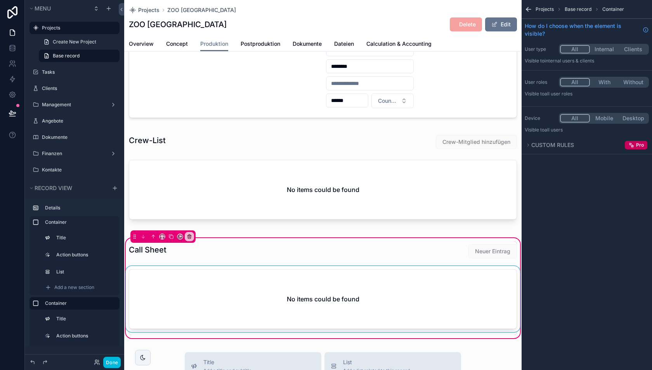
click at [229, 288] on div "scrollable content" at bounding box center [323, 300] width 398 height 69
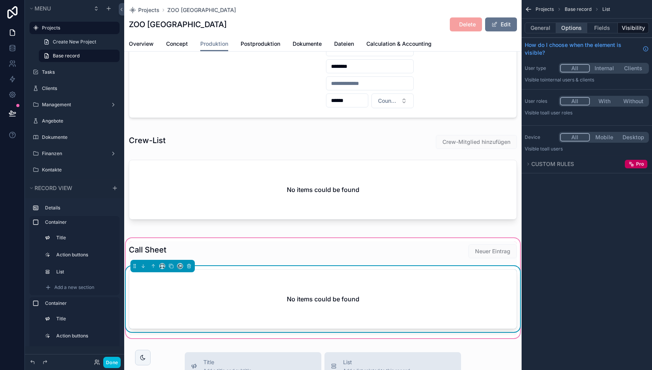
click at [568, 28] on button "Options" at bounding box center [571, 28] width 31 height 11
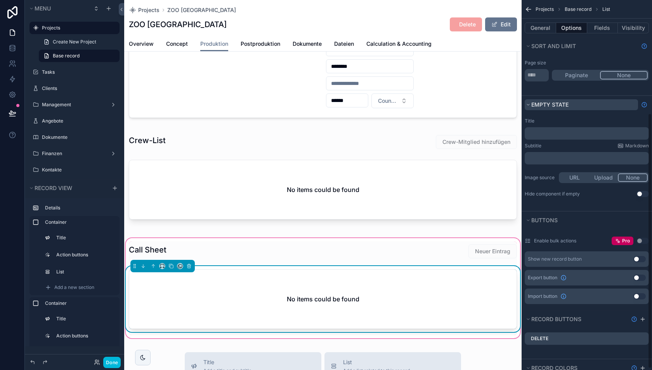
scroll to position [0, 0]
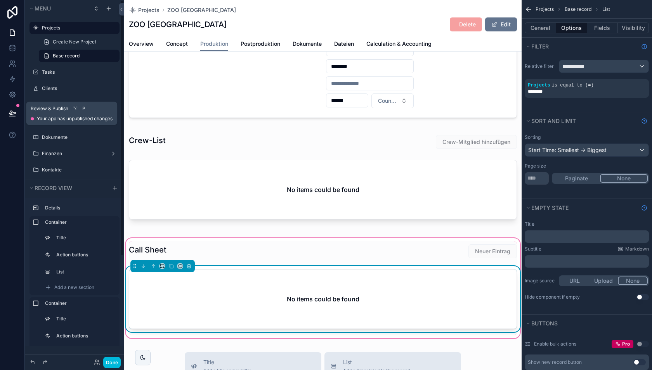
click at [10, 113] on icon at bounding box center [12, 113] width 7 height 4
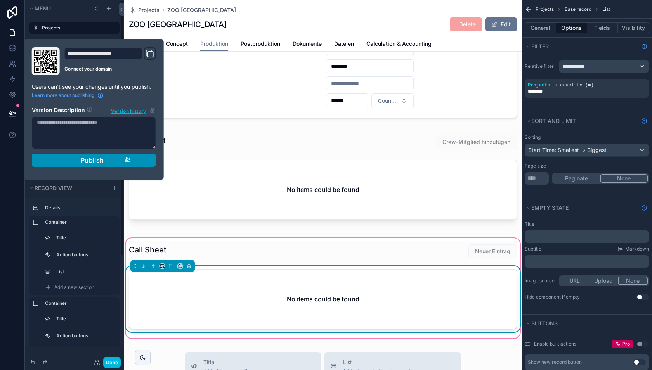
click at [56, 159] on button "Publish" at bounding box center [94, 160] width 124 height 13
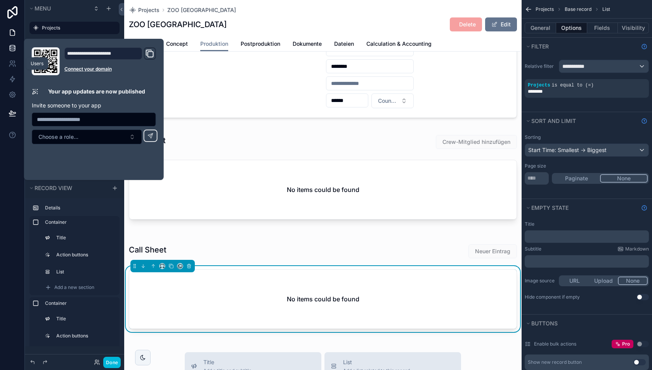
click at [12, 50] on icon at bounding box center [13, 48] width 8 height 8
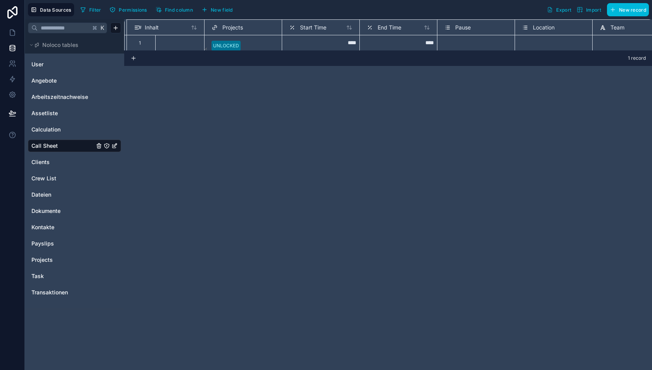
scroll to position [2, 0]
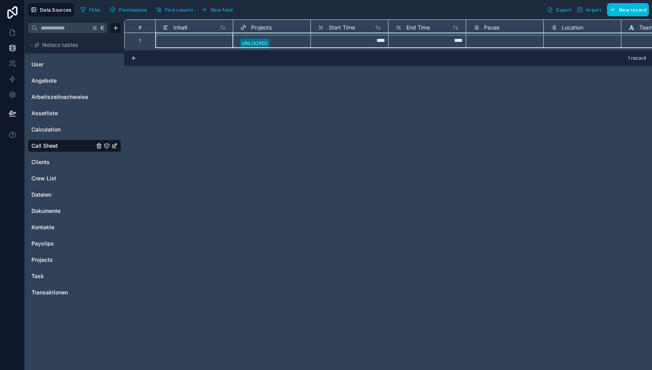
click at [145, 40] on div "1" at bounding box center [139, 41] width 31 height 16
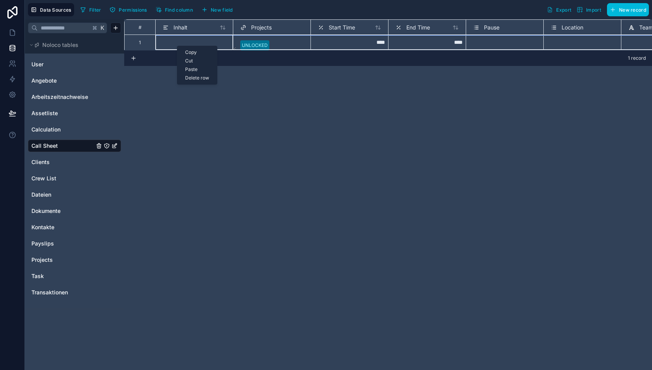
click at [202, 78] on div "Delete row" at bounding box center [197, 78] width 40 height 9
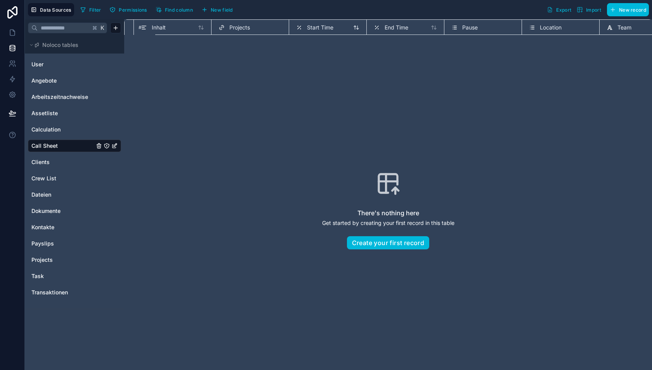
scroll to position [0, 23]
click at [219, 4] on button "New field" at bounding box center [217, 10] width 37 height 12
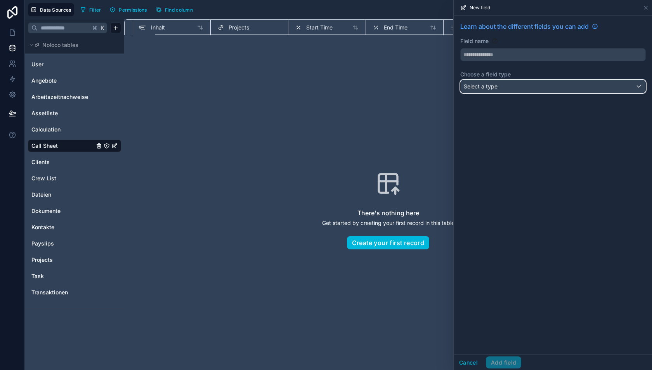
click at [492, 92] on div "Select a type" at bounding box center [553, 86] width 185 height 12
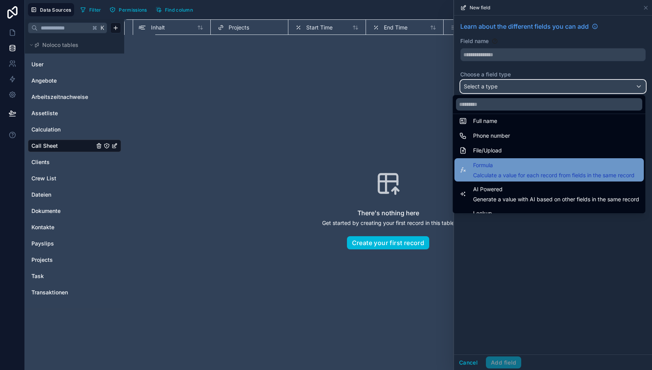
scroll to position [171, 0]
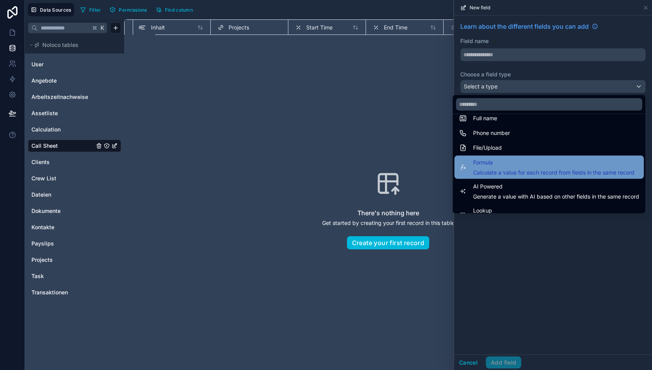
click at [495, 169] on span "Calculate a value for each record from fields in the same record" at bounding box center [554, 173] width 162 height 8
type input "*******"
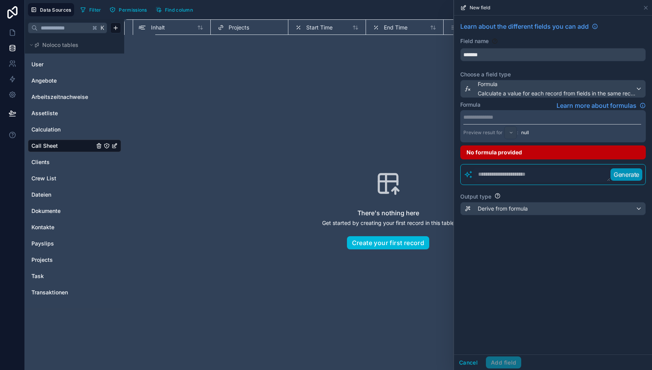
click at [496, 116] on p "**********" at bounding box center [553, 117] width 178 height 8
click at [521, 286] on div "**********" at bounding box center [553, 185] width 198 height 339
click at [508, 175] on textarea at bounding box center [541, 175] width 137 height 14
type textarea "**********"
click at [629, 172] on p "Generate" at bounding box center [627, 174] width 26 height 9
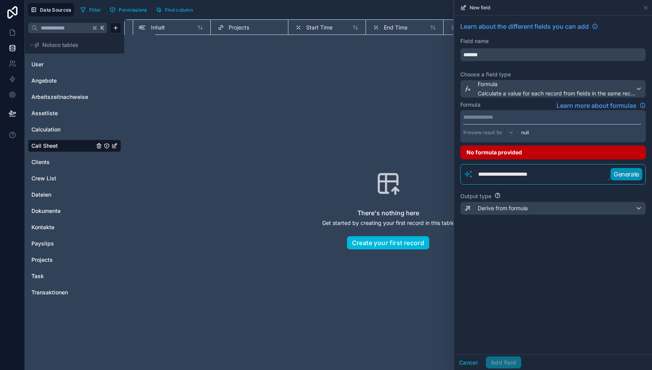
click at [498, 116] on p "**********" at bounding box center [553, 117] width 178 height 8
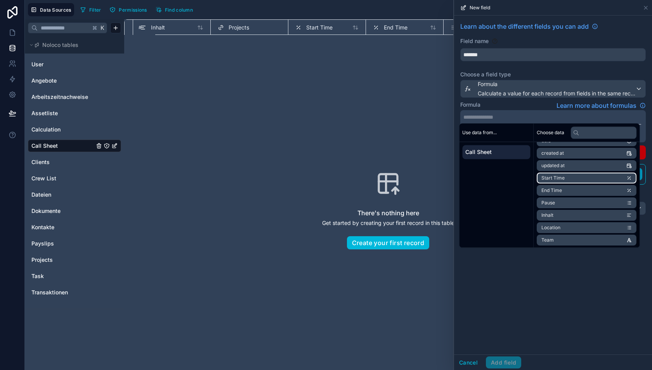
scroll to position [23, 0]
click at [554, 187] on span "End Time" at bounding box center [552, 190] width 21 height 6
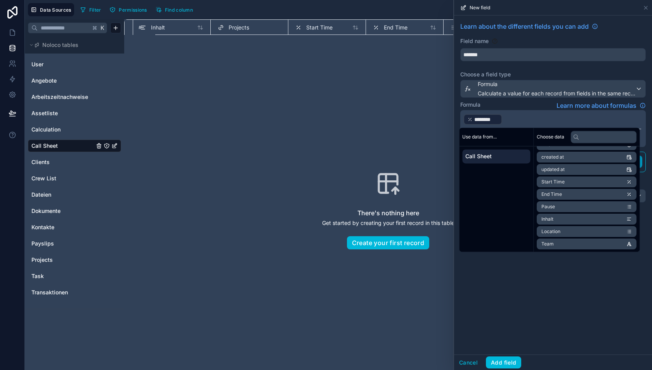
click at [514, 117] on p "﻿ ******** ﻿ ﻿" at bounding box center [553, 119] width 178 height 12
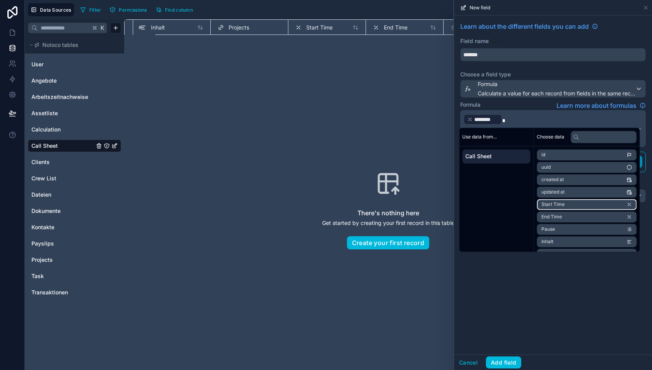
click at [559, 205] on span "Start Time" at bounding box center [553, 204] width 23 height 6
click at [526, 284] on div "**********" at bounding box center [553, 185] width 198 height 339
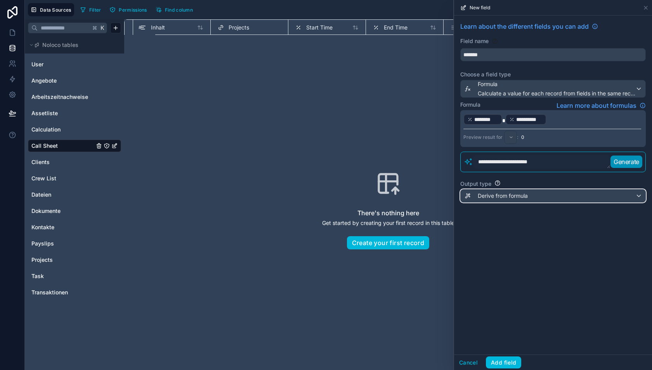
click at [526, 192] on span "Derive from formula" at bounding box center [503, 196] width 50 height 8
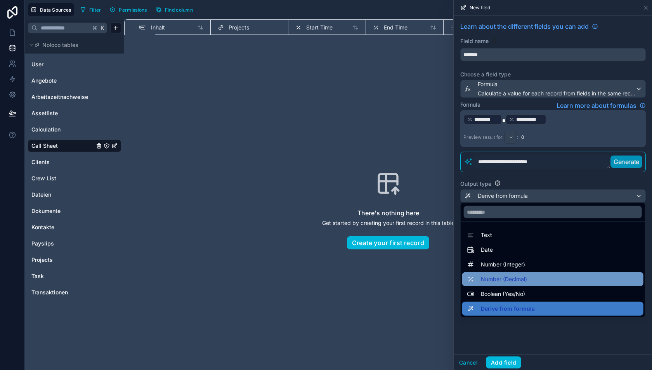
click at [506, 277] on span "Number (Decimal)" at bounding box center [504, 279] width 46 height 9
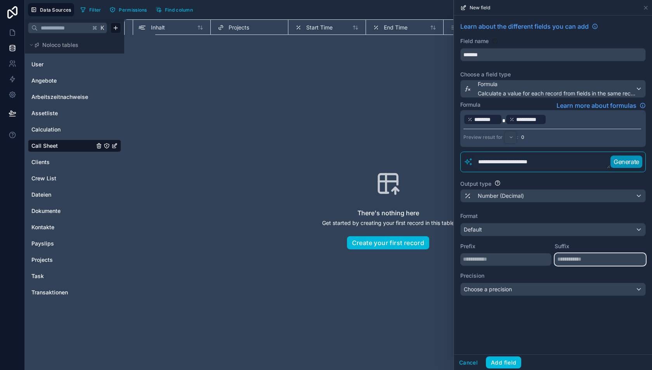
click at [571, 257] on input "text" at bounding box center [600, 260] width 91 height 12
click at [568, 324] on div "**********" at bounding box center [553, 185] width 198 height 339
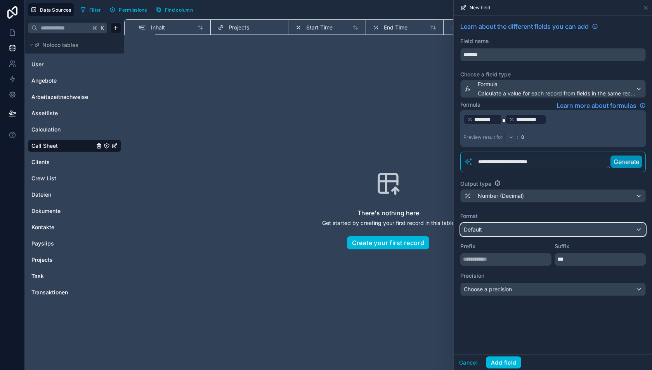
click at [552, 224] on div "Default" at bounding box center [553, 230] width 185 height 12
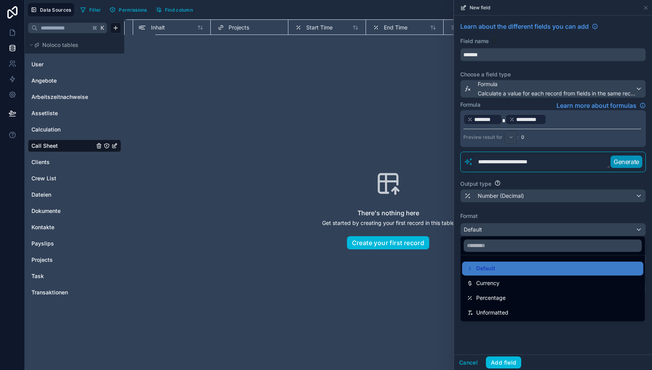
click at [530, 218] on div at bounding box center [553, 185] width 198 height 370
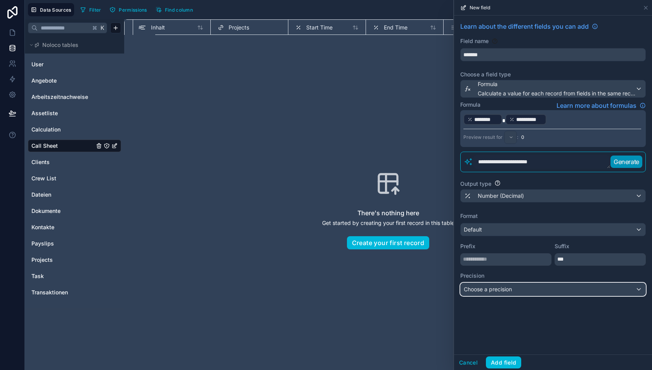
click at [522, 286] on div "Choose a precision" at bounding box center [553, 289] width 185 height 12
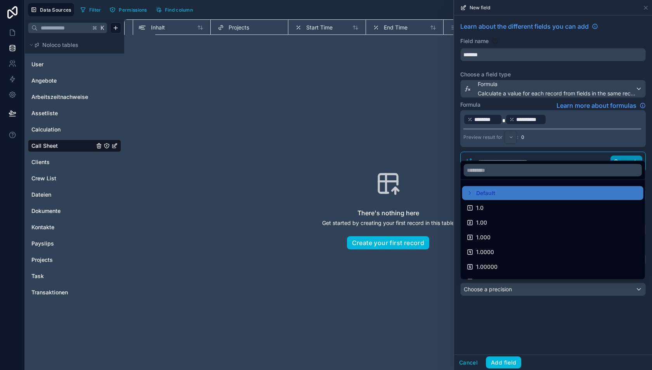
click at [527, 326] on div at bounding box center [553, 185] width 198 height 370
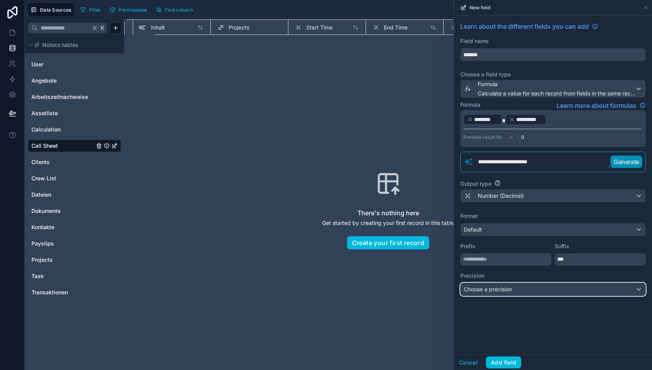
click at [521, 288] on div "Choose a precision" at bounding box center [553, 289] width 185 height 12
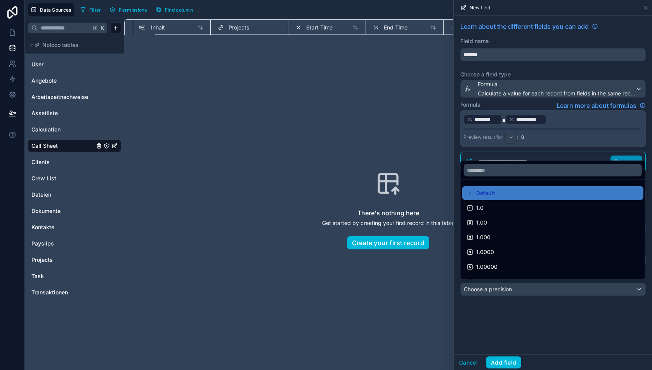
click at [521, 288] on div at bounding box center [553, 185] width 198 height 370
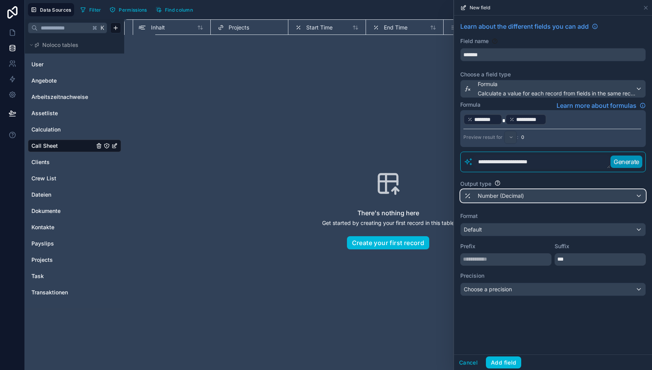
click at [511, 192] on span "Number (Decimal)" at bounding box center [501, 196] width 46 height 8
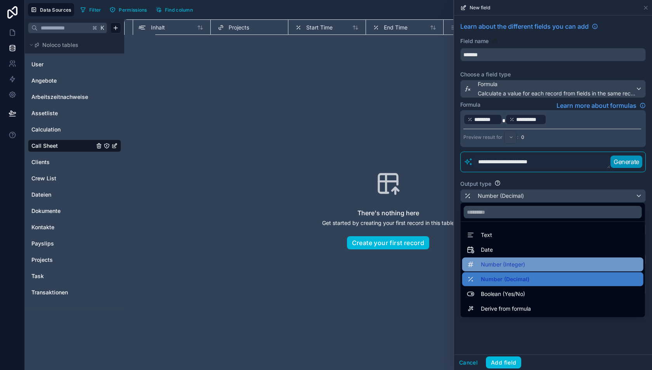
click at [510, 261] on span "Number (Integer)" at bounding box center [503, 264] width 44 height 9
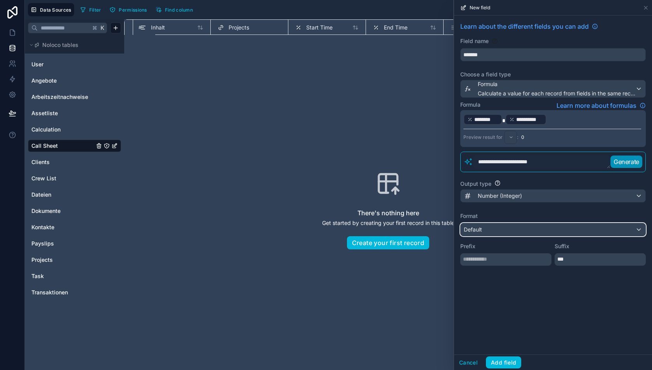
click at [531, 230] on div "Default" at bounding box center [553, 230] width 185 height 12
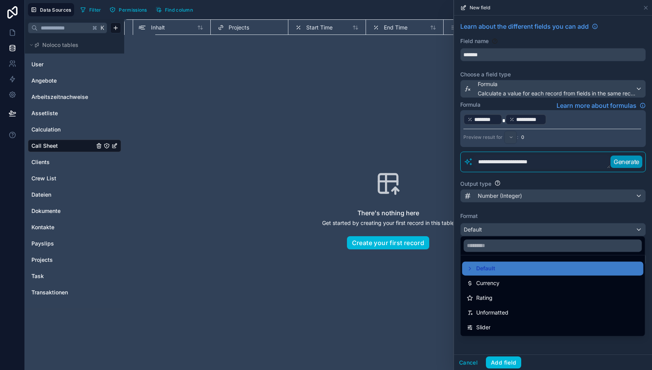
click at [527, 232] on div at bounding box center [553, 185] width 198 height 370
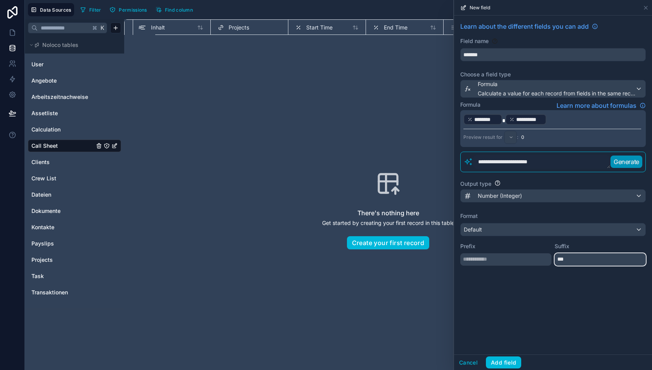
click at [557, 255] on input "***" at bounding box center [600, 260] width 91 height 12
type input "***"
click at [498, 364] on button "Add field" at bounding box center [503, 363] width 35 height 12
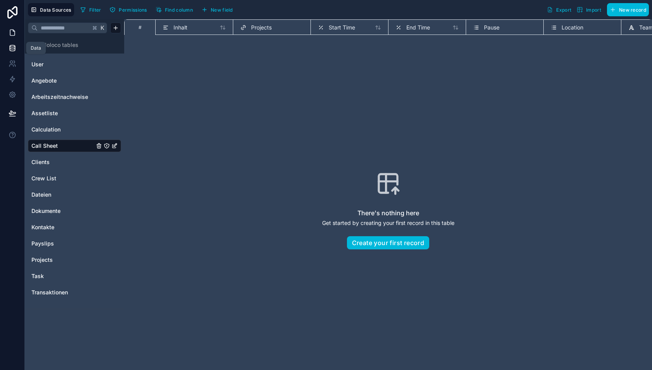
click at [13, 33] on icon at bounding box center [13, 33] width 8 height 8
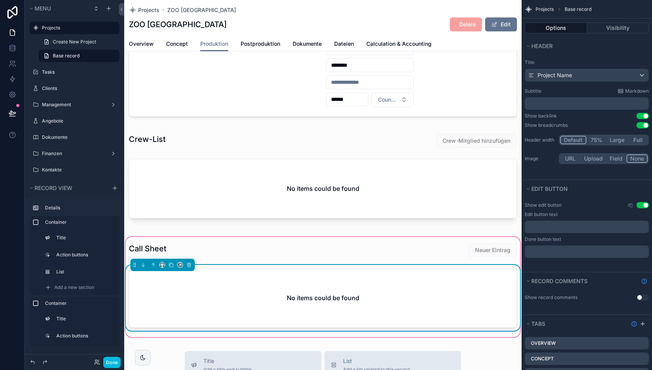
scroll to position [78, 0]
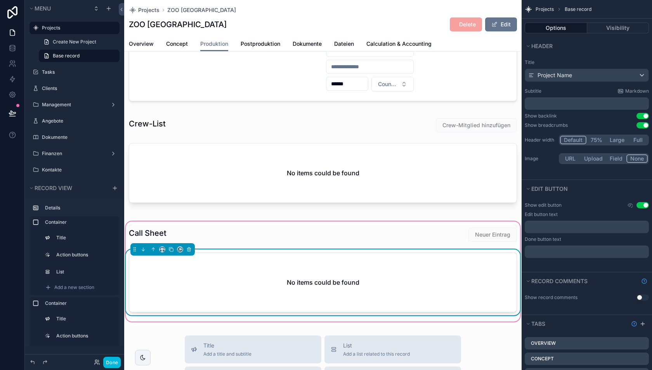
click at [349, 283] on h2 "No items could be found" at bounding box center [323, 282] width 73 height 9
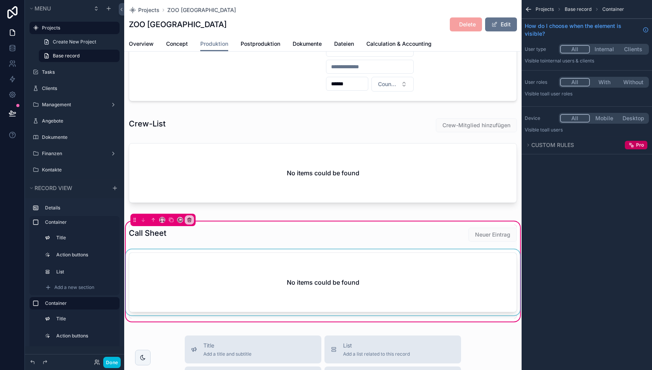
click at [403, 273] on div "scrollable content" at bounding box center [323, 284] width 398 height 69
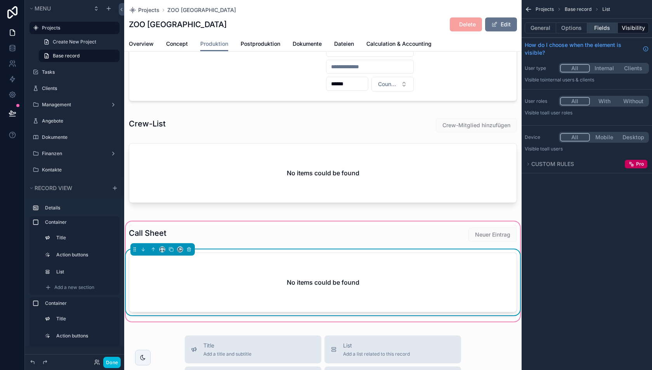
click at [606, 27] on button "Fields" at bounding box center [602, 28] width 31 height 11
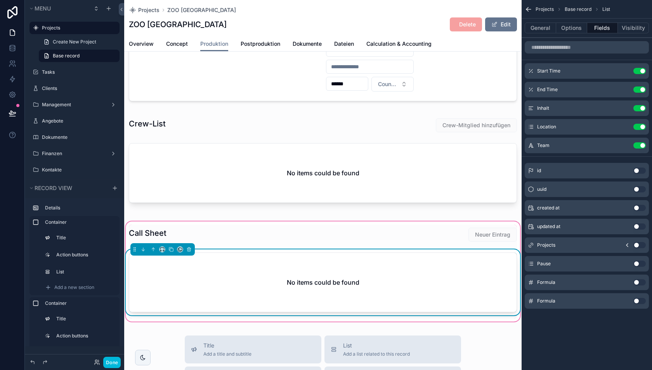
click at [638, 281] on button "Use setting" at bounding box center [640, 283] width 12 height 6
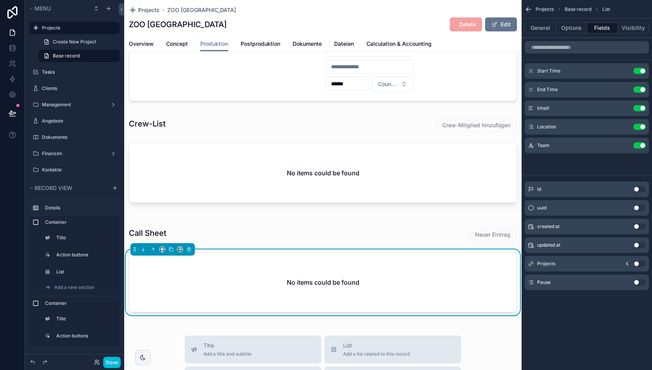
drag, startPoint x: 532, startPoint y: 164, endPoint x: 516, endPoint y: 116, distance: 50.2
click at [118, 359] on button "Done" at bounding box center [111, 362] width 17 height 11
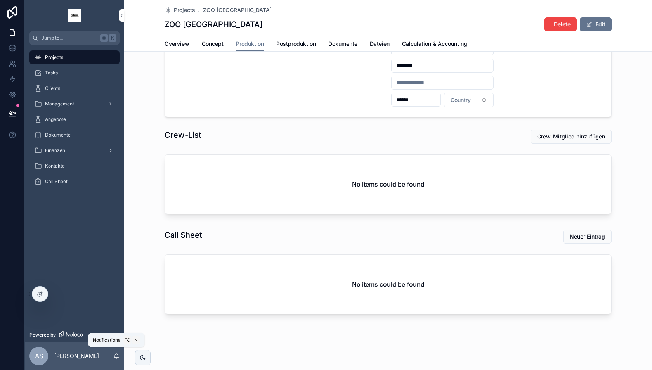
scroll to position [60, 0]
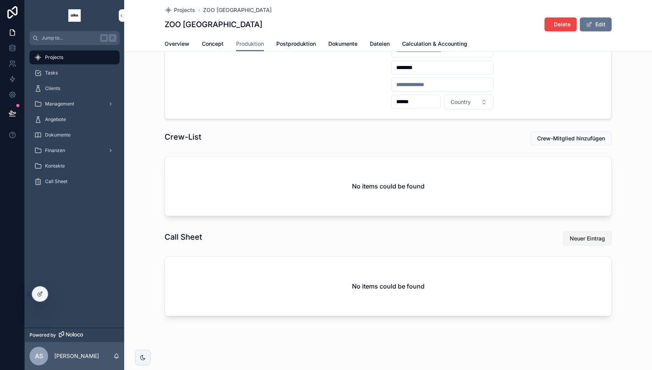
click at [575, 239] on span "Neuer Eintrag" at bounding box center [587, 239] width 35 height 8
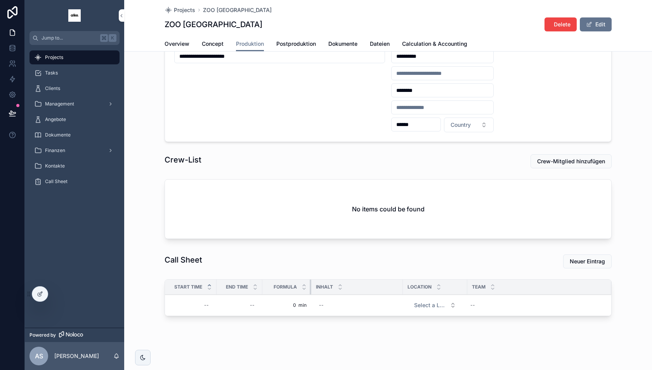
drag, startPoint x: 401, startPoint y: 287, endPoint x: 310, endPoint y: 285, distance: 91.3
click at [310, 285] on div "scrollable content" at bounding box center [311, 287] width 3 height 15
click at [205, 302] on div "--" at bounding box center [206, 305] width 5 height 6
type input "*****"
click button "scrollable content" at bounding box center [299, 313] width 9 height 9
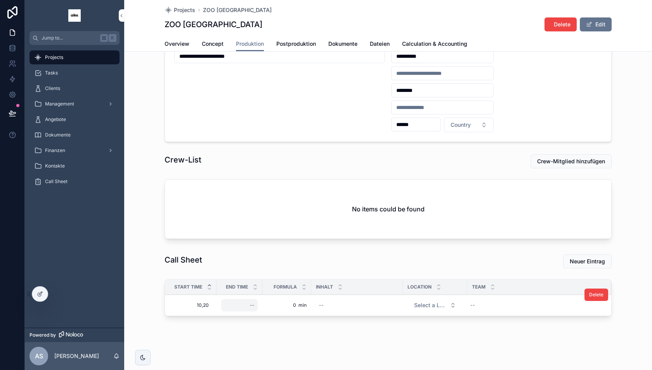
click at [239, 300] on div "--" at bounding box center [239, 305] width 36 height 12
click at [243, 302] on div "--" at bounding box center [239, 305] width 36 height 12
type input "*****"
click button "scrollable content" at bounding box center [345, 313] width 9 height 9
click at [41, 296] on icon at bounding box center [40, 294] width 6 height 6
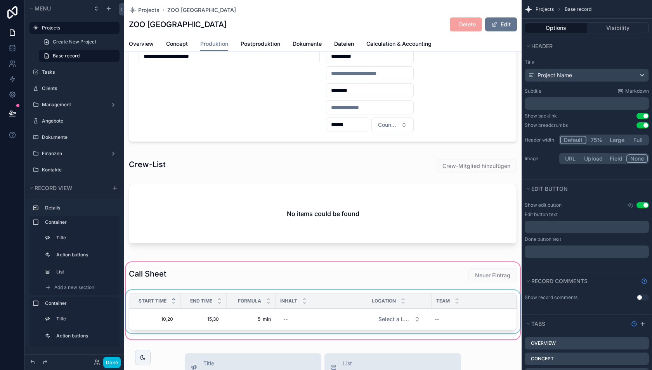
click at [329, 297] on div "Inhalt" at bounding box center [322, 301] width 92 height 15
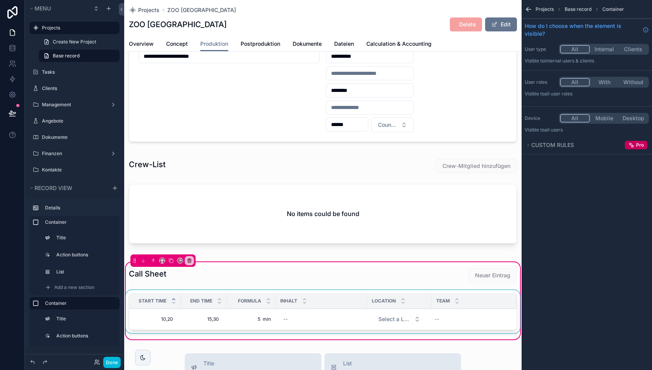
click at [311, 298] on div "Inhalt" at bounding box center [322, 301] width 92 height 15
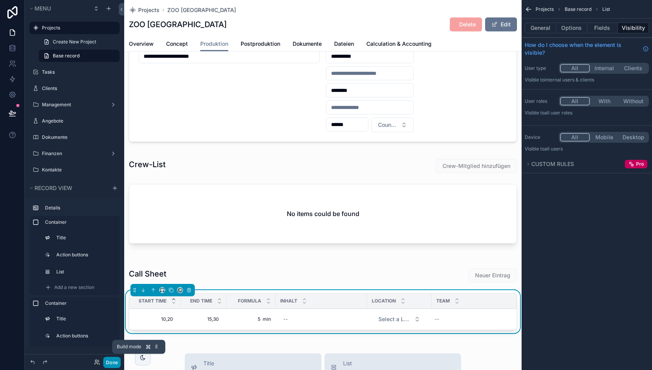
click at [118, 361] on button "Done" at bounding box center [111, 362] width 17 height 11
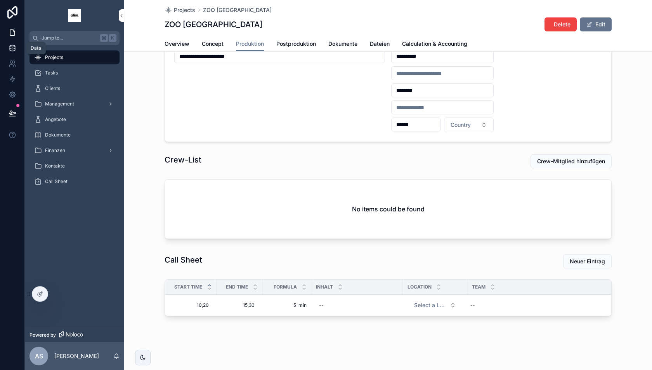
click at [11, 48] on icon at bounding box center [13, 48] width 8 height 8
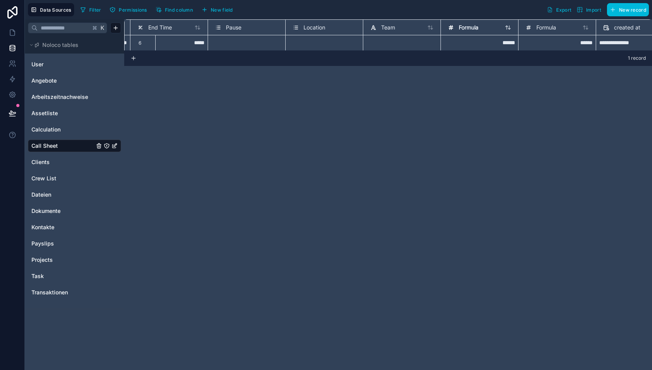
scroll to position [0, 297]
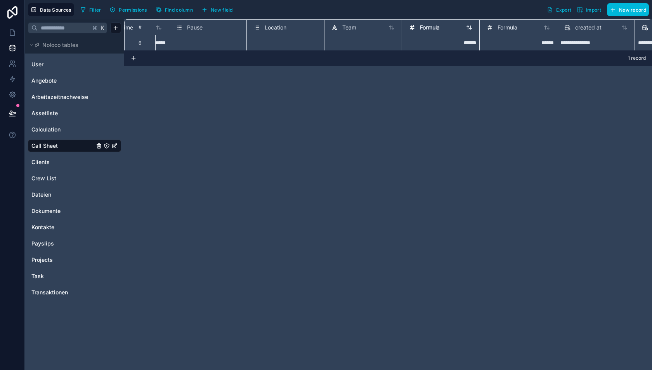
click at [428, 28] on span "Formula" at bounding box center [430, 28] width 20 height 8
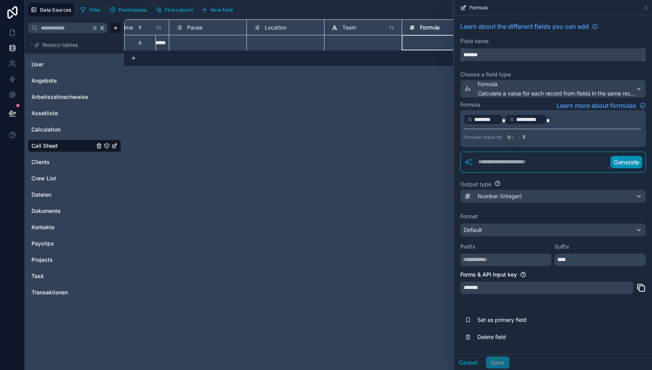
click at [485, 50] on input "*******" at bounding box center [553, 55] width 185 height 12
type input "*****"
click at [555, 118] on p "**********" at bounding box center [553, 119] width 178 height 12
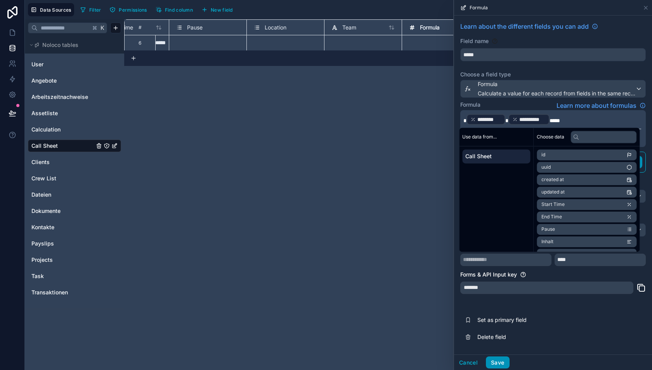
click at [497, 359] on button "Save" at bounding box center [497, 363] width 23 height 12
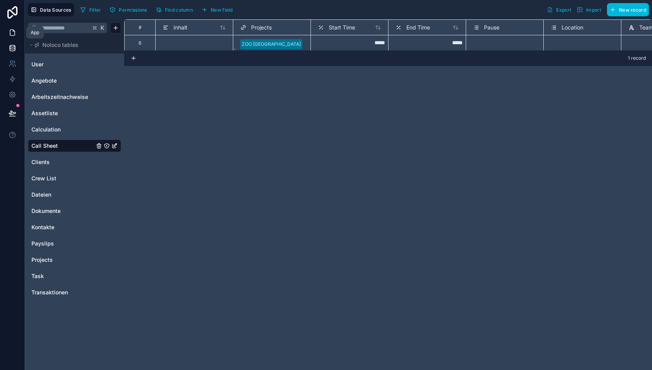
click at [16, 33] on icon at bounding box center [13, 33] width 8 height 8
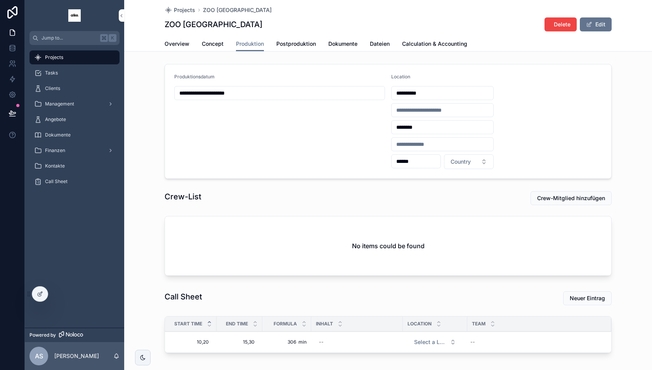
scroll to position [37, 0]
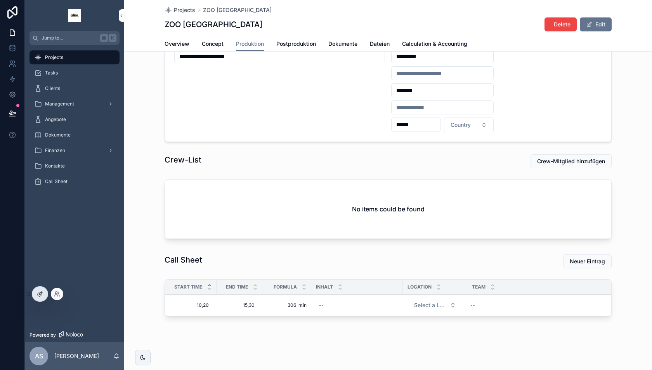
click at [39, 295] on icon at bounding box center [40, 294] width 6 height 6
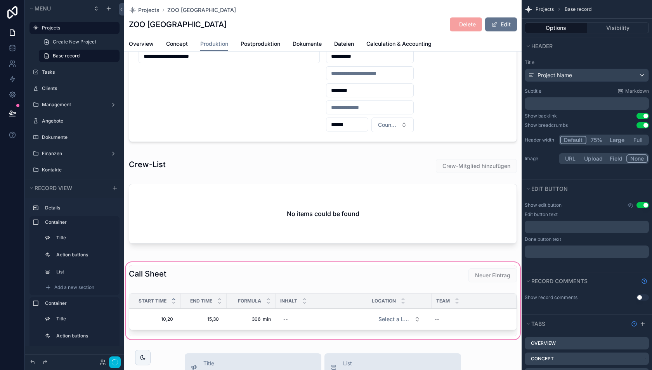
click at [290, 315] on div "scrollable content" at bounding box center [323, 301] width 398 height 80
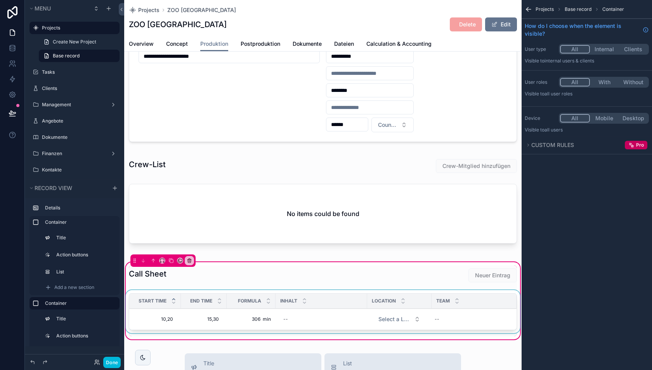
click at [286, 310] on div "scrollable content" at bounding box center [323, 313] width 398 height 46
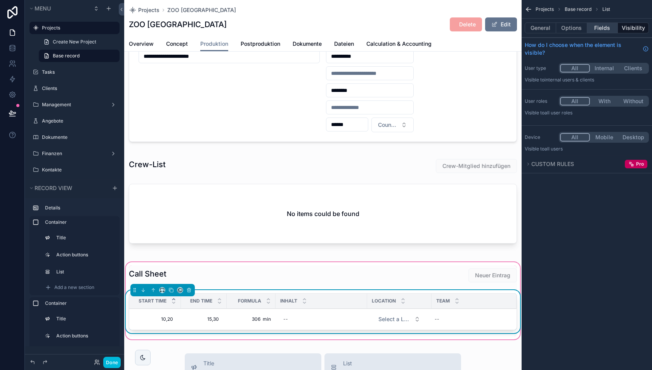
click at [606, 28] on button "Fields" at bounding box center [602, 28] width 31 height 11
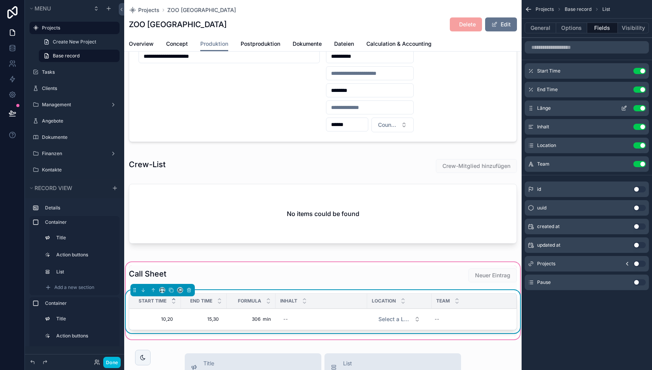
click at [624, 109] on icon "scrollable content" at bounding box center [624, 108] width 6 height 6
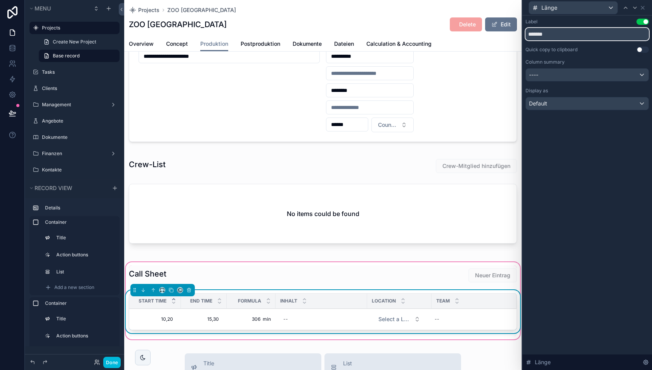
click at [551, 34] on input "*******" at bounding box center [587, 34] width 123 height 12
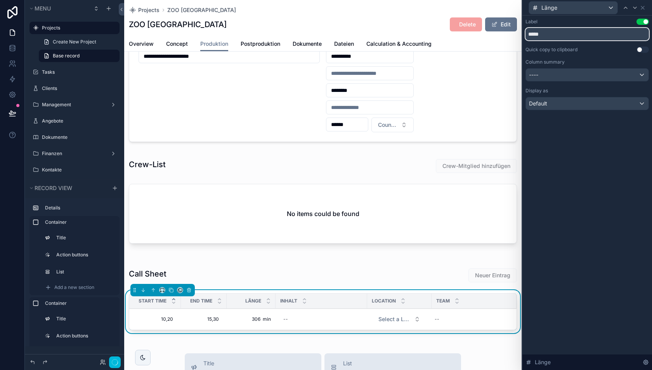
type input "*****"
click at [563, 75] on div "----" at bounding box center [587, 75] width 123 height 12
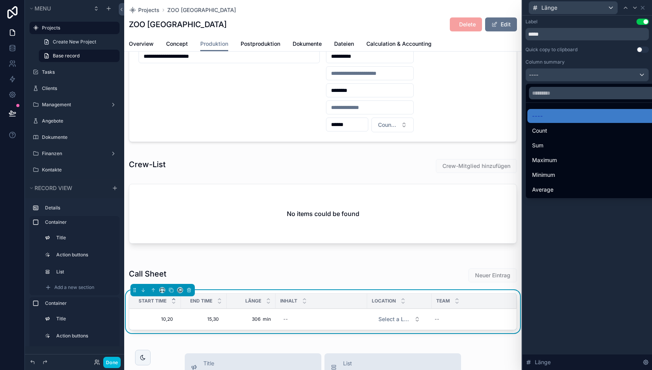
click at [571, 222] on div at bounding box center [588, 185] width 130 height 370
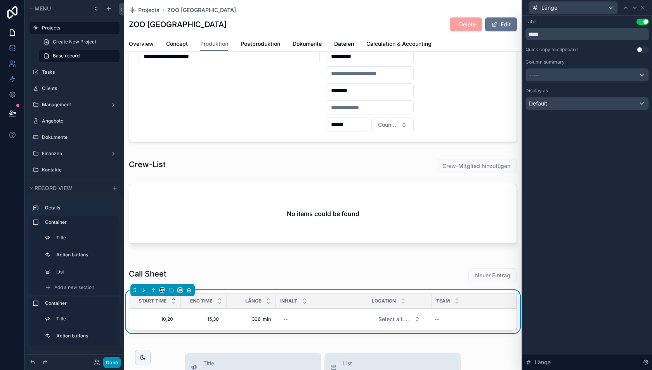
click at [109, 359] on button "Done" at bounding box center [111, 362] width 17 height 11
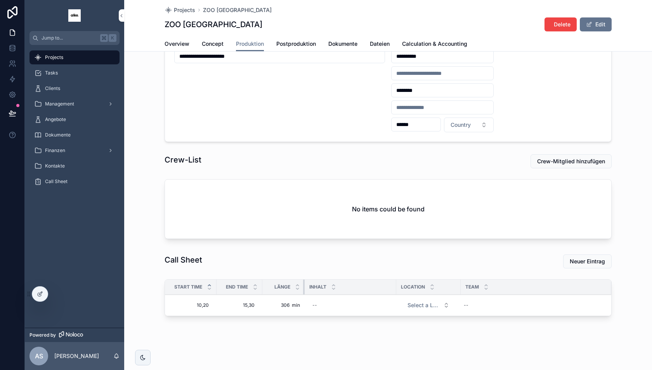
drag, startPoint x: 311, startPoint y: 288, endPoint x: 304, endPoint y: 288, distance: 7.0
click at [304, 288] on div "scrollable content" at bounding box center [304, 287] width 3 height 15
click at [17, 113] on button at bounding box center [12, 113] width 17 height 22
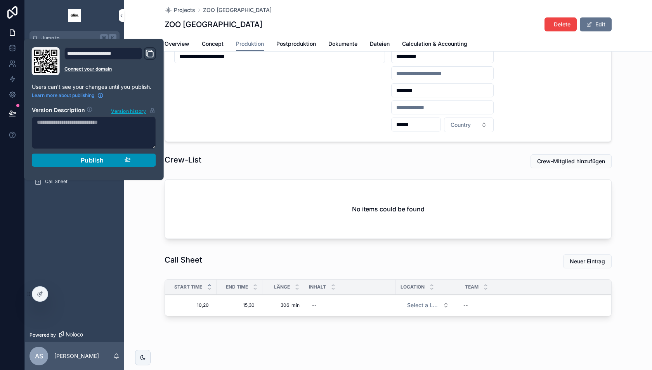
click at [67, 160] on div "Publish" at bounding box center [94, 160] width 74 height 8
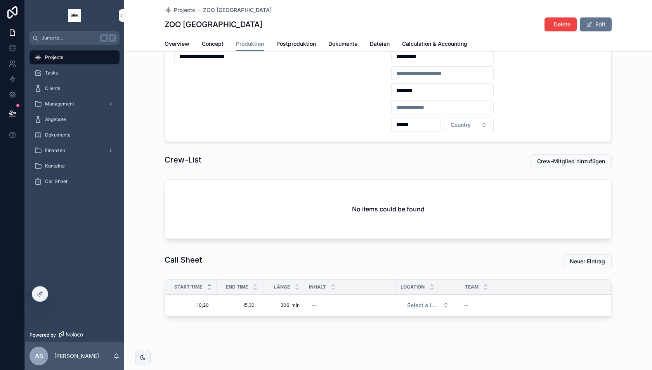
click at [151, 211] on div "Crew-List Crew-Mitglied hinzufügen No items could be found" at bounding box center [388, 198] width 528 height 94
drag, startPoint x: 280, startPoint y: 303, endPoint x: 306, endPoint y: 303, distance: 26.8
click at [306, 303] on tr "10,20 10,20 15,30 15,30 306 min 306 min -- Select a Location -- Delete" at bounding box center [388, 305] width 446 height 21
click at [306, 303] on td "--" at bounding box center [350, 305] width 92 height 21
click at [599, 258] on span "Neuer Eintrag" at bounding box center [587, 262] width 35 height 8
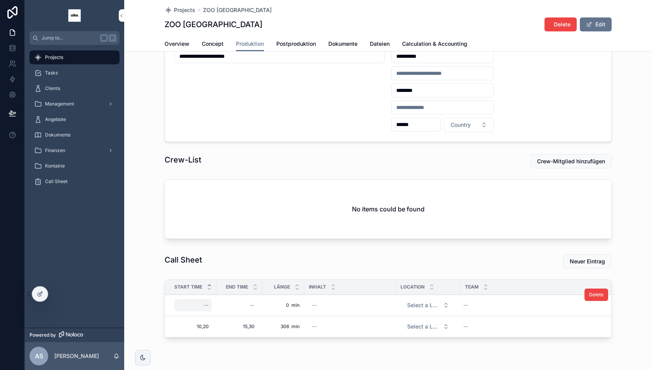
click at [197, 306] on div "--" at bounding box center [193, 305] width 38 height 12
type input "*****"
click button "scrollable content" at bounding box center [299, 313] width 9 height 9
click at [239, 306] on div "--" at bounding box center [239, 305] width 36 height 12
click at [248, 302] on span "15,30" at bounding box center [239, 305] width 30 height 6
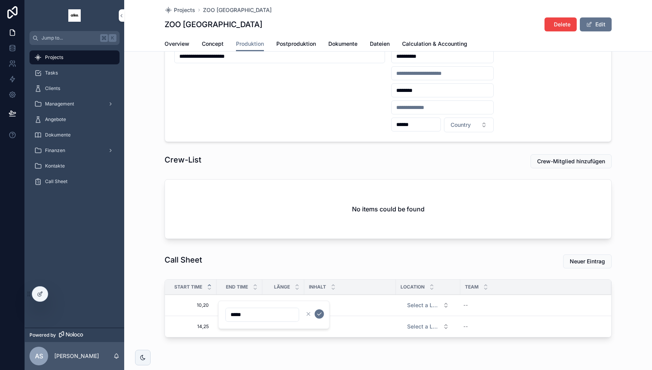
click at [237, 314] on input "*****" at bounding box center [262, 314] width 73 height 11
type input "*****"
click button "scrollable content" at bounding box center [319, 313] width 9 height 9
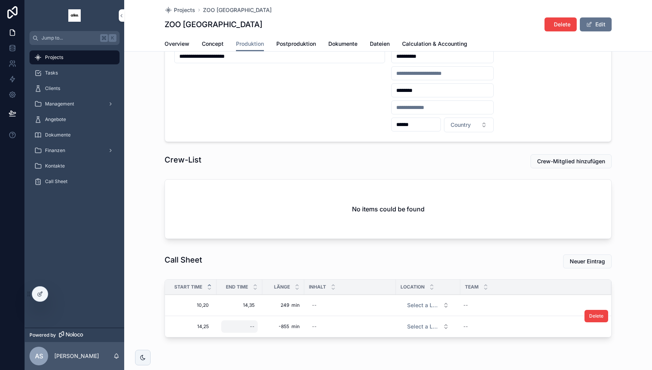
click at [235, 326] on div "--" at bounding box center [239, 327] width 36 height 12
type input "*****"
click button "scrollable content" at bounding box center [345, 335] width 9 height 9
click at [12, 67] on icon at bounding box center [13, 64] width 8 height 8
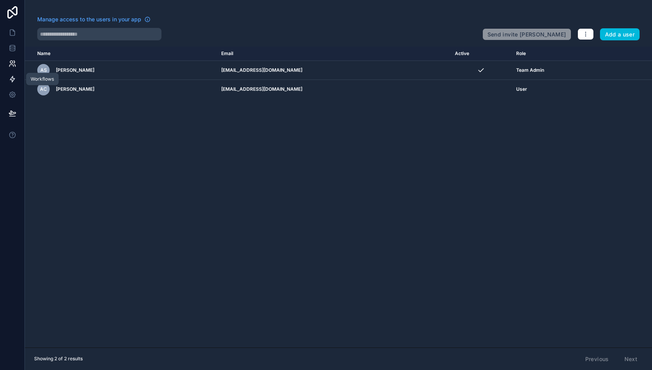
click at [9, 82] on icon at bounding box center [13, 79] width 8 height 8
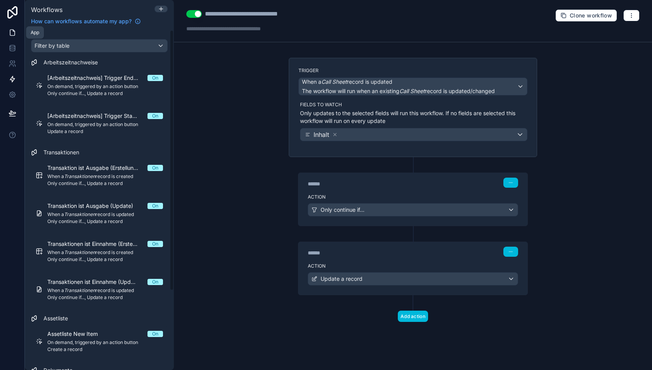
click at [9, 34] on icon at bounding box center [13, 33] width 8 height 8
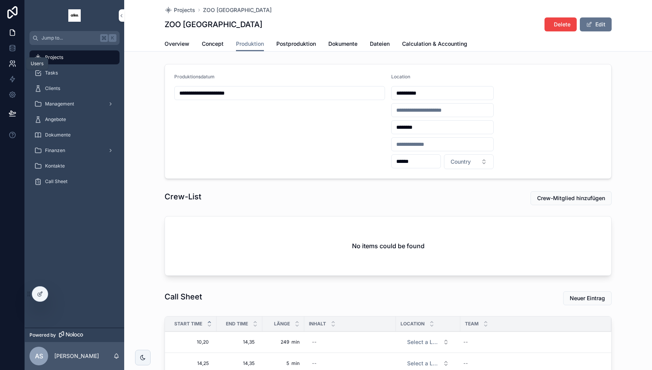
click at [12, 63] on icon at bounding box center [13, 64] width 8 height 8
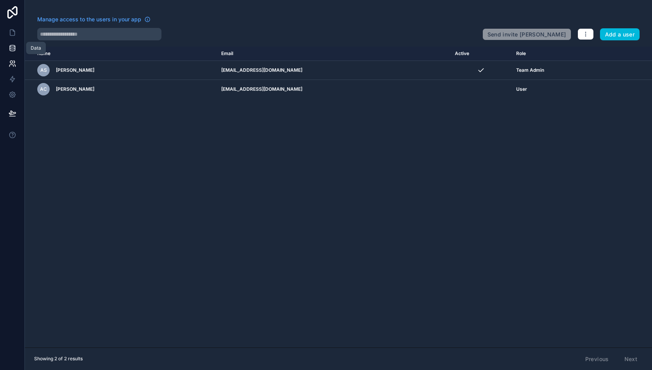
click at [12, 49] on icon at bounding box center [13, 48] width 8 height 8
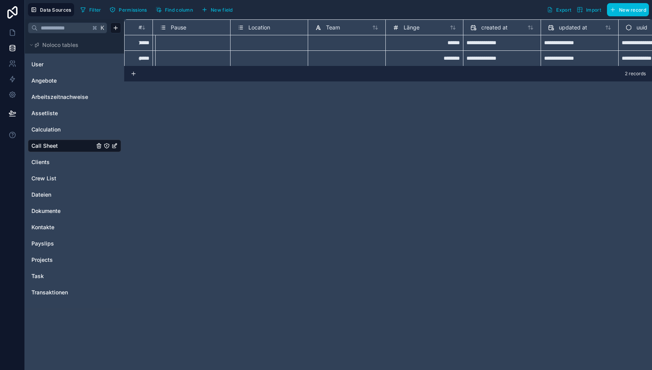
scroll to position [0, 320]
click at [403, 26] on span "Länge" at bounding box center [406, 28] width 16 height 8
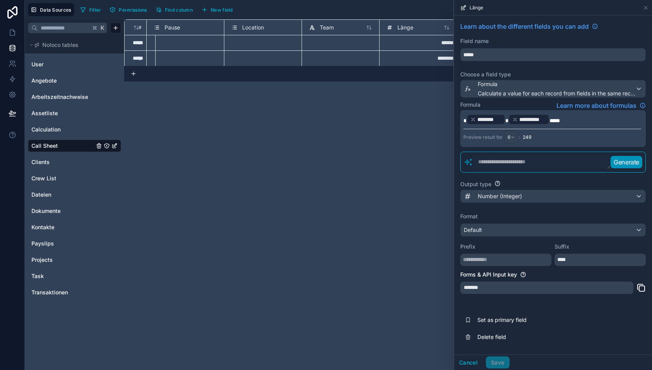
click at [575, 118] on p "**********" at bounding box center [553, 119] width 178 height 12
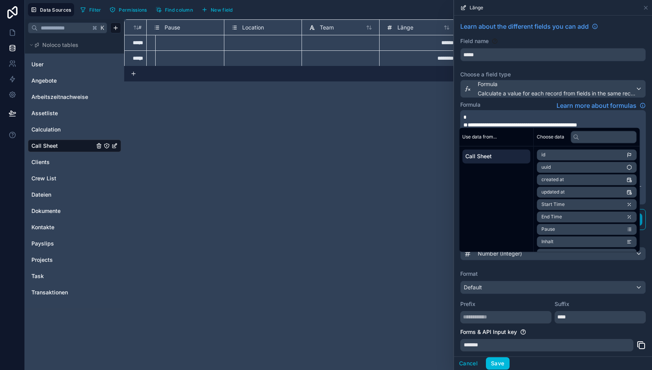
click at [502, 117] on p "*" at bounding box center [553, 117] width 178 height 8
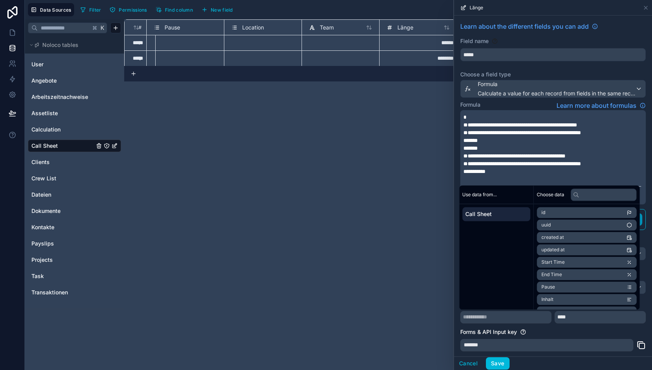
click at [542, 125] on span "**********" at bounding box center [521, 124] width 114 height 5
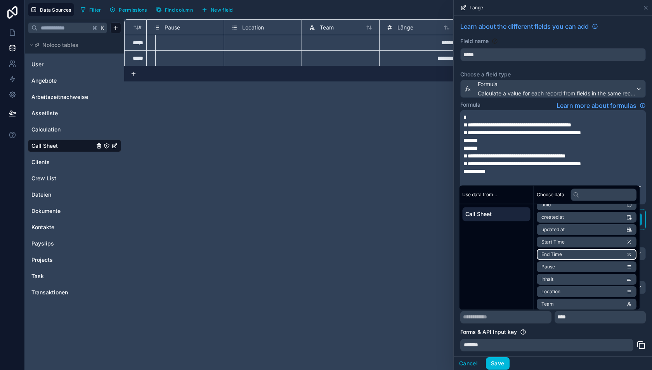
click at [556, 254] on span "End Time" at bounding box center [552, 255] width 21 height 6
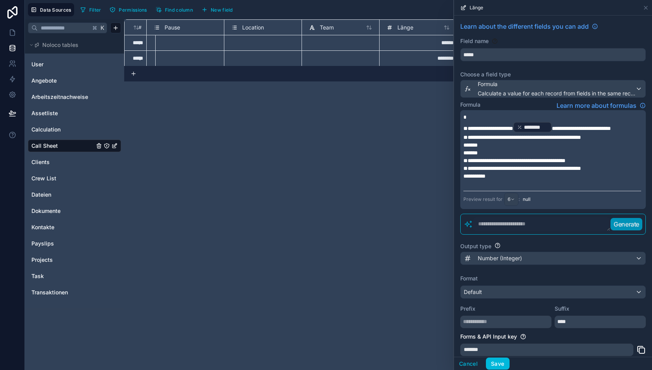
click at [611, 128] on span "**********" at bounding box center [581, 128] width 59 height 5
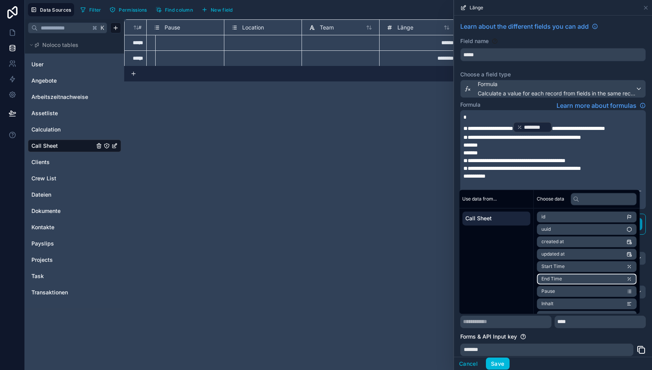
click at [563, 279] on li "End Time" at bounding box center [587, 279] width 100 height 11
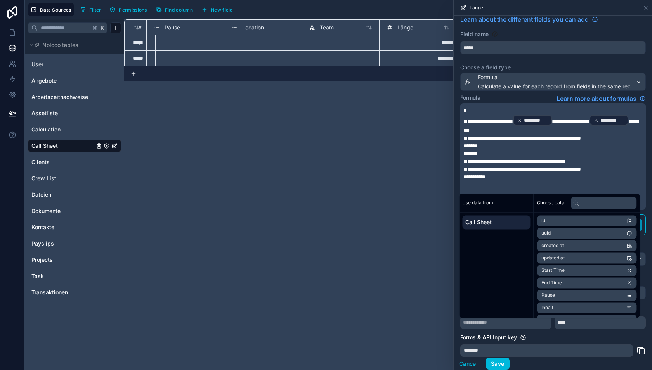
scroll to position [10, 0]
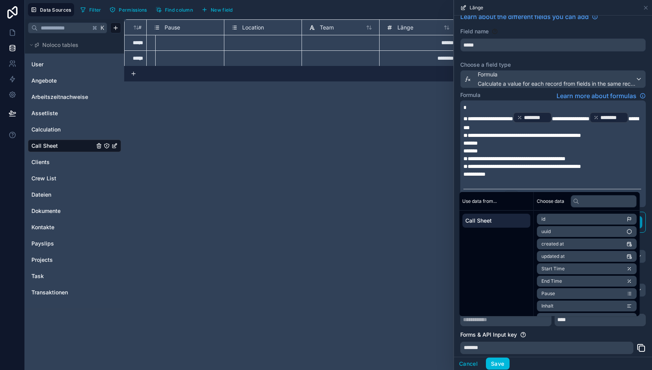
click at [581, 138] on span "**********" at bounding box center [523, 135] width 118 height 5
click at [570, 269] on li "Start Time" at bounding box center [587, 269] width 100 height 11
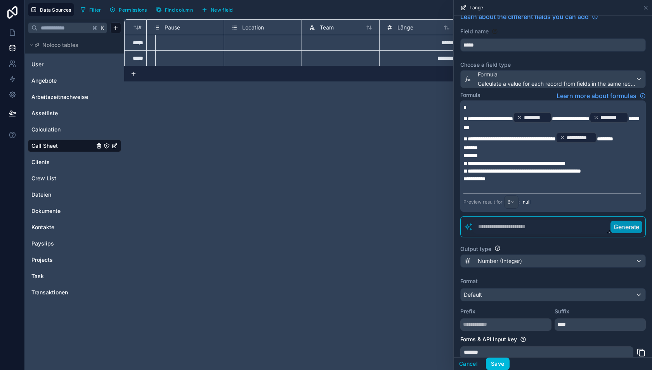
click at [483, 166] on span "**********" at bounding box center [515, 163] width 102 height 5
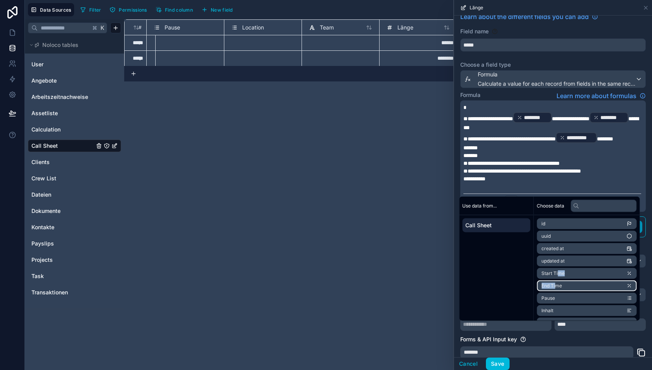
drag, startPoint x: 559, startPoint y: 273, endPoint x: 558, endPoint y: 286, distance: 12.9
click at [558, 286] on ul "id uuid created at updated at Start Time End Time Pause Inhalt Location Team" at bounding box center [587, 280] width 100 height 123
click at [558, 286] on span "End Time" at bounding box center [552, 286] width 21 height 6
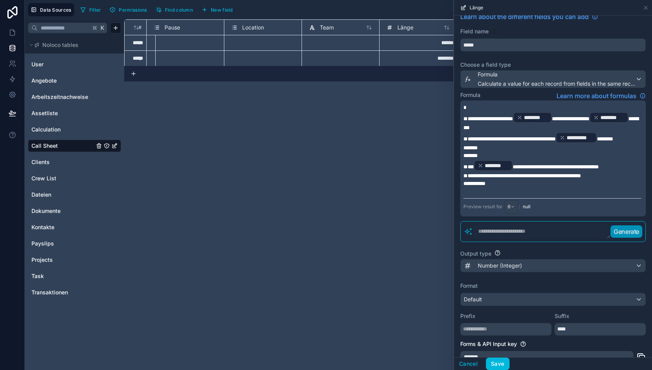
click at [552, 169] on span "**********" at bounding box center [556, 166] width 86 height 5
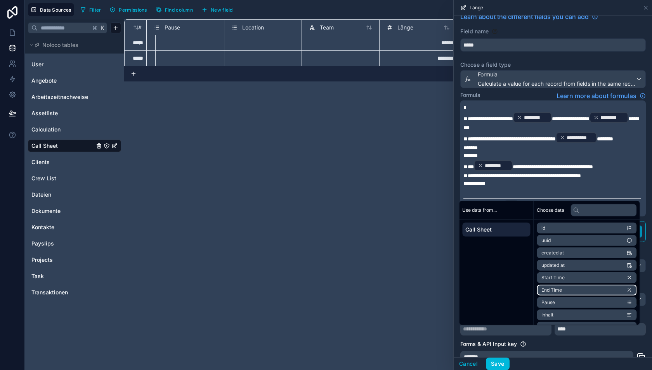
click at [559, 290] on span "End Time" at bounding box center [552, 290] width 21 height 6
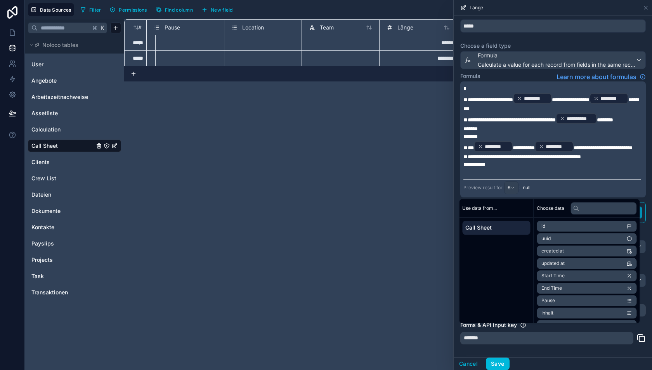
scroll to position [30, 0]
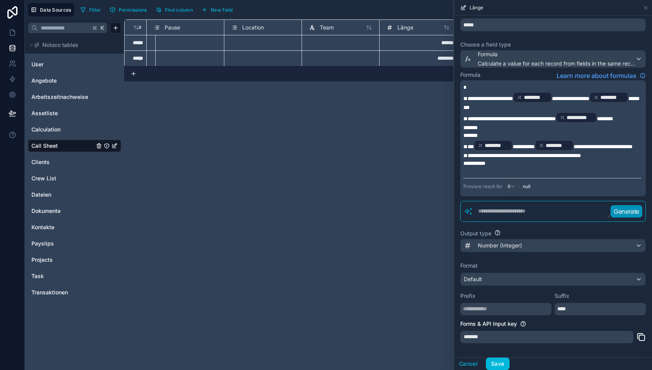
click at [574, 149] on span "**********" at bounding box center [603, 146] width 59 height 5
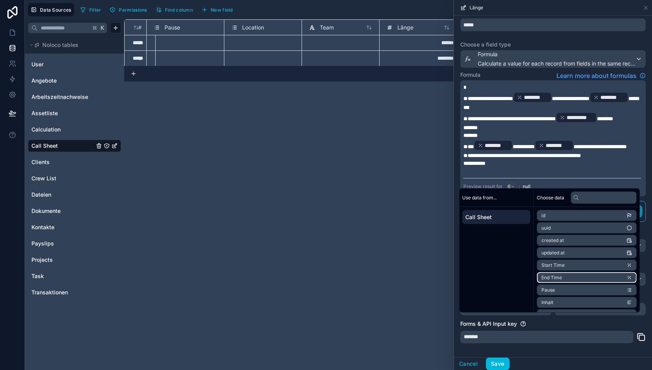
click at [547, 276] on span "End Time" at bounding box center [552, 278] width 21 height 6
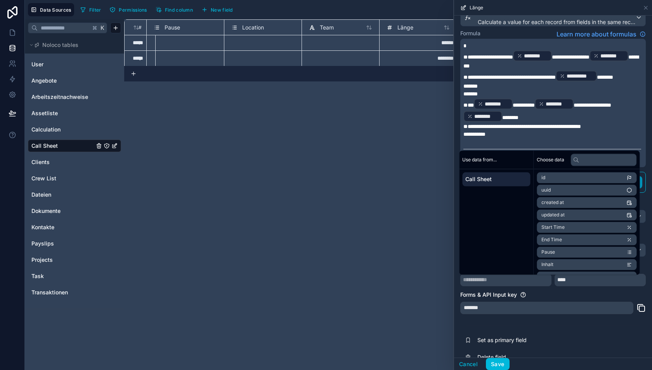
scroll to position [72, 0]
click at [531, 128] on span "**********" at bounding box center [523, 125] width 118 height 5
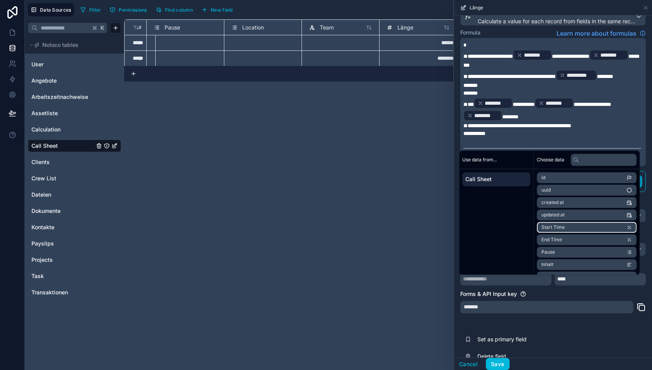
click at [555, 225] on span "Start Time" at bounding box center [553, 227] width 23 height 6
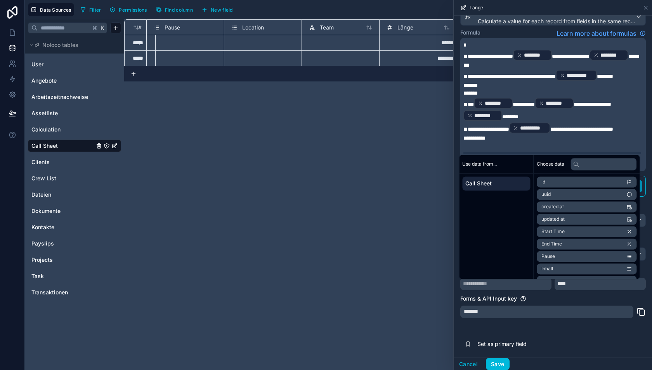
click at [613, 130] on span "**********" at bounding box center [582, 129] width 63 height 5
click at [592, 231] on li "Start Time" at bounding box center [587, 231] width 100 height 11
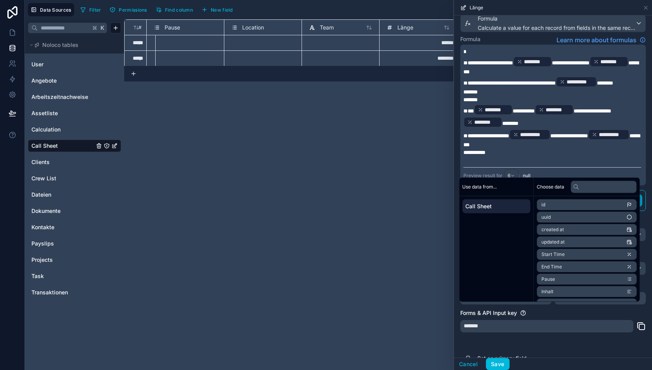
scroll to position [61, 0]
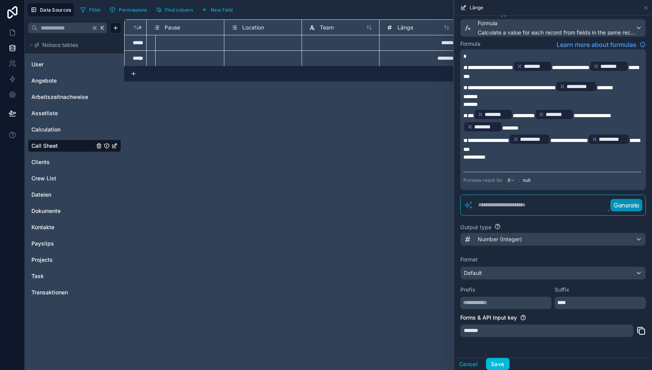
click at [531, 90] on span "**********" at bounding box center [510, 87] width 92 height 5
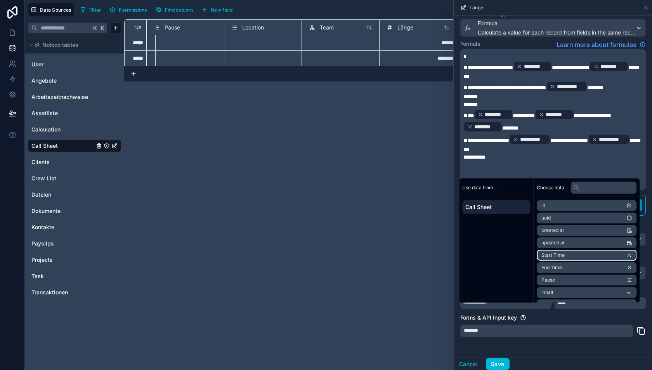
click at [553, 254] on span "Start Time" at bounding box center [553, 255] width 23 height 6
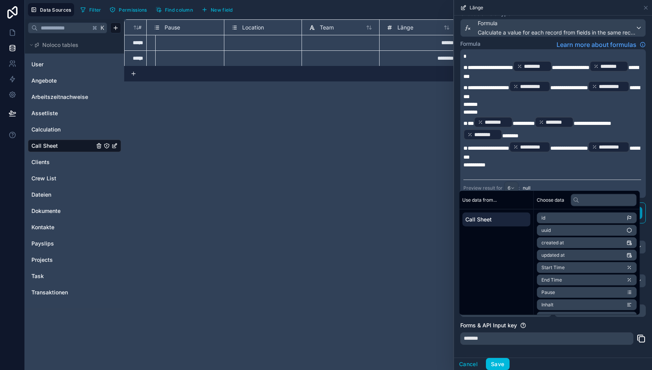
click at [502, 66] on span "**********" at bounding box center [489, 67] width 50 height 5
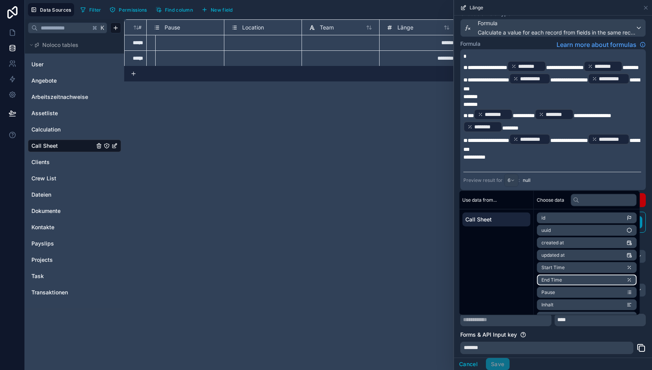
click at [562, 278] on span "End Time" at bounding box center [552, 280] width 21 height 6
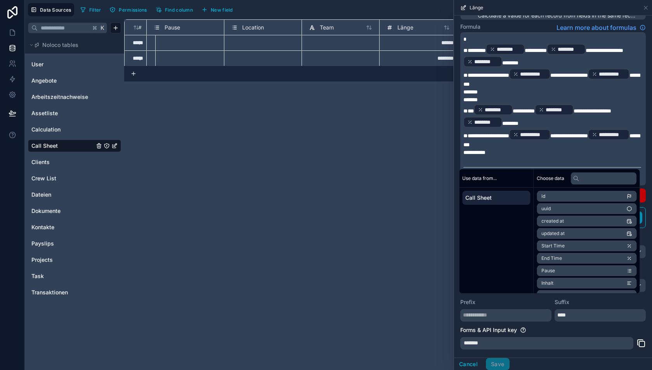
scroll to position [89, 0]
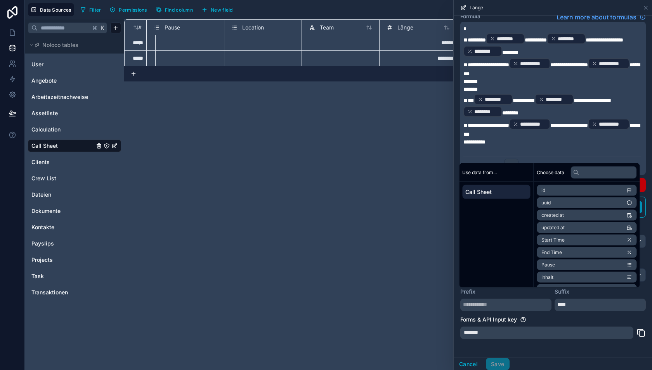
click at [562, 321] on div "Forms & API Input key" at bounding box center [553, 320] width 186 height 8
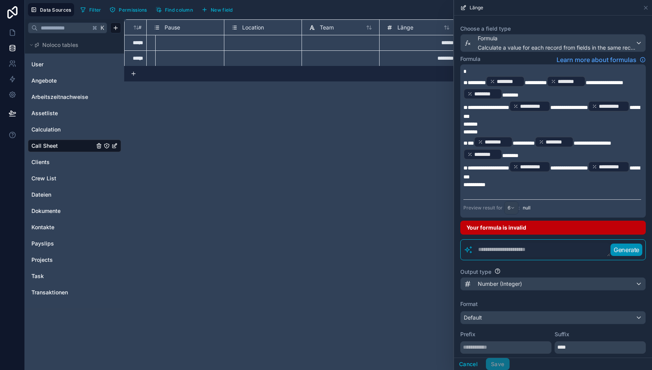
scroll to position [27, 0]
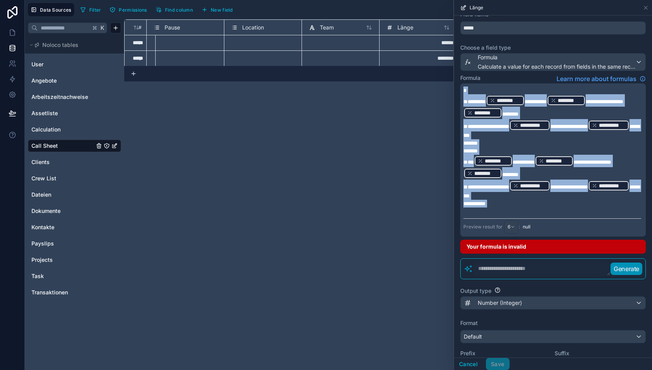
drag, startPoint x: 524, startPoint y: 211, endPoint x: 452, endPoint y: 84, distance: 146.2
click at [452, 84] on div "**********" at bounding box center [338, 185] width 627 height 370
copy div "**********"
click at [488, 124] on span "**********" at bounding box center [487, 126] width 46 height 5
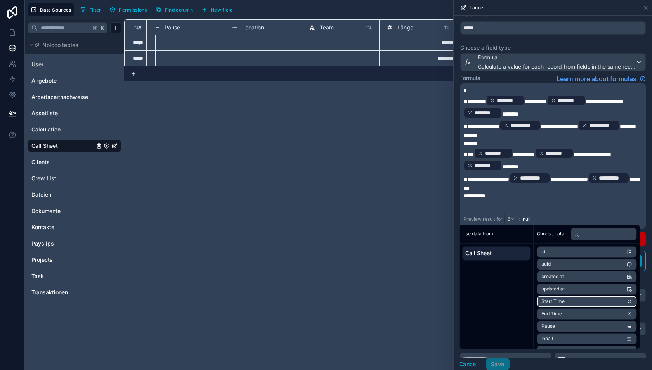
click at [550, 300] on span "Start Time" at bounding box center [553, 302] width 23 height 6
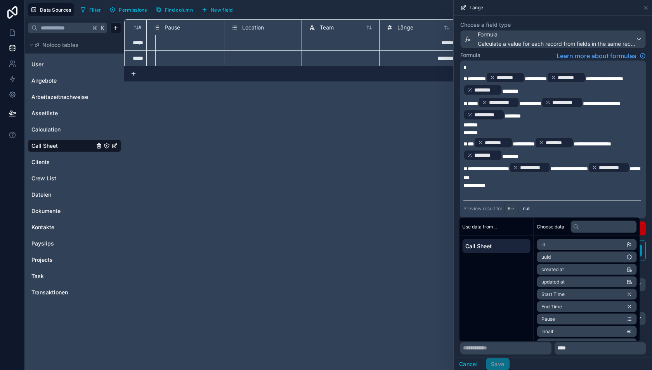
scroll to position [52, 0]
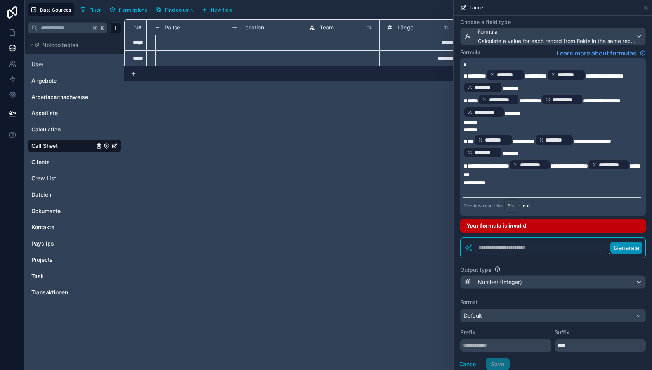
click at [532, 332] on label "Prefix" at bounding box center [505, 333] width 91 height 8
click at [489, 163] on span "**********" at bounding box center [487, 165] width 46 height 5
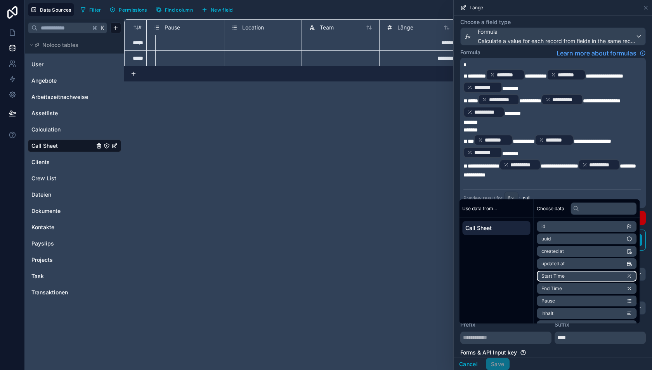
click at [558, 278] on span "Start Time" at bounding box center [553, 276] width 23 height 6
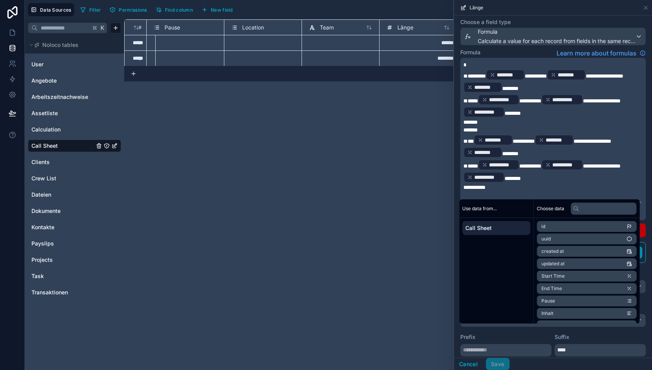
click at [521, 333] on label "Prefix" at bounding box center [505, 337] width 91 height 8
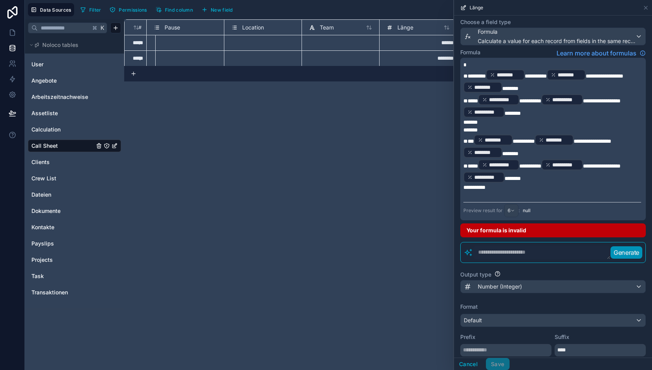
click at [531, 184] on p "**********" at bounding box center [553, 188] width 178 height 8
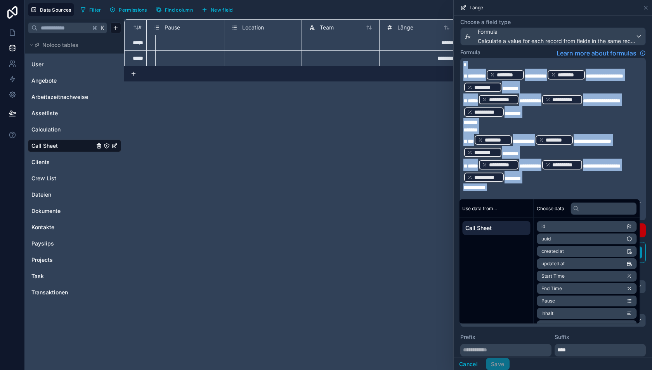
copy div "**********"
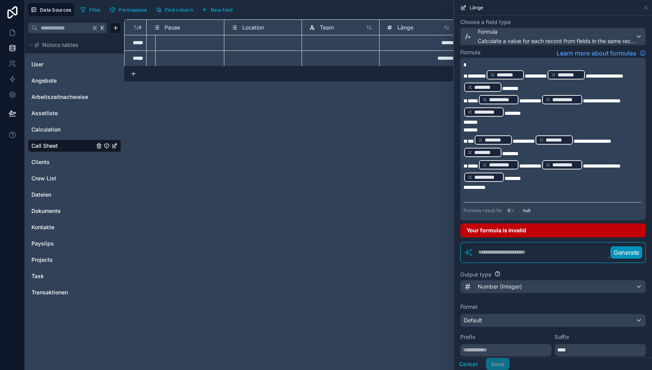
click at [477, 197] on div "**********" at bounding box center [553, 139] width 186 height 163
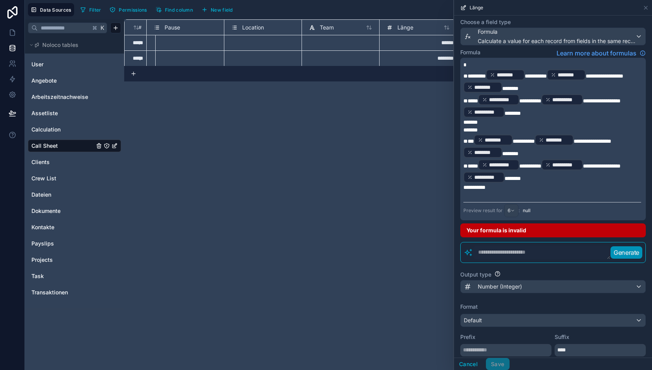
click at [474, 193] on p "﻿" at bounding box center [553, 195] width 178 height 8
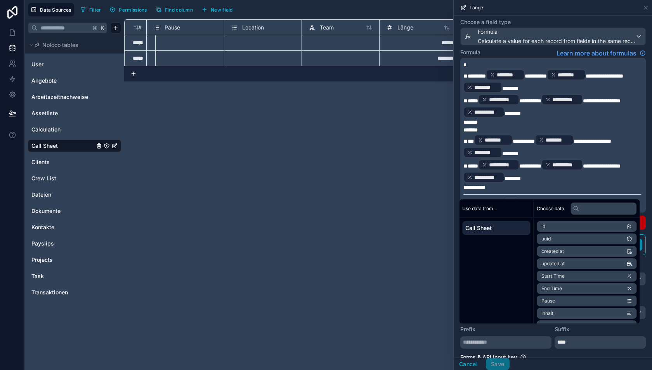
scroll to position [77, 0]
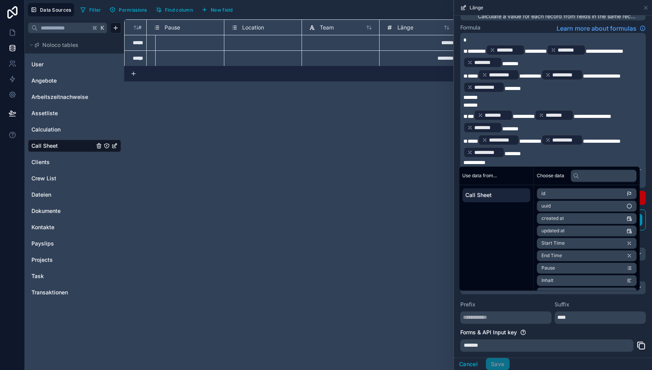
click at [541, 329] on div "Forms & API Input key" at bounding box center [553, 333] width 186 height 8
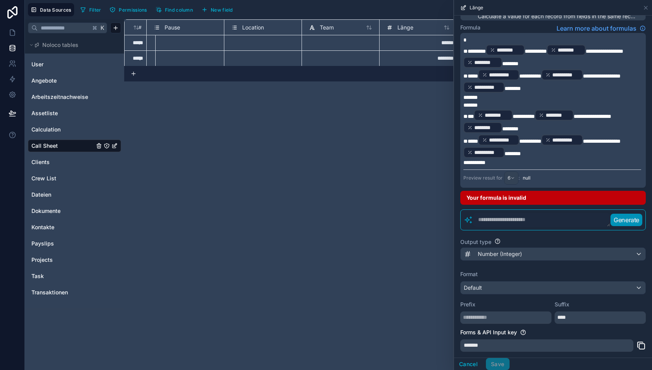
click at [522, 160] on p "**********" at bounding box center [553, 163] width 178 height 8
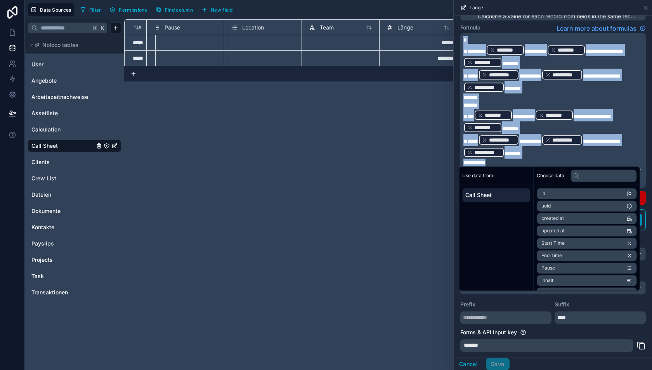
copy div "**********"
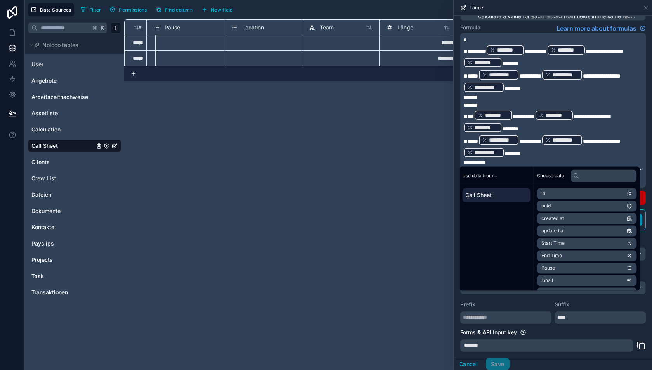
click at [512, 162] on p "**********" at bounding box center [553, 163] width 178 height 8
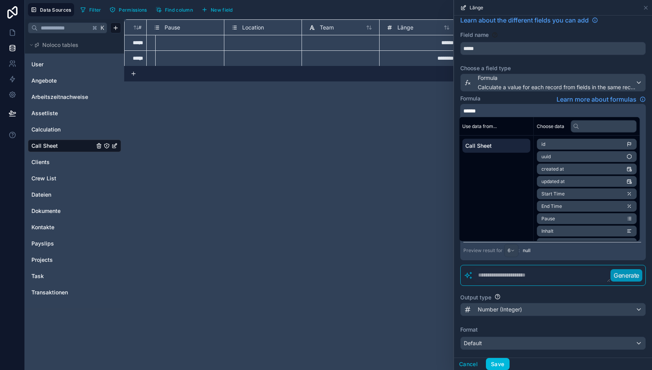
click at [523, 293] on div "**********" at bounding box center [553, 237] width 198 height 456
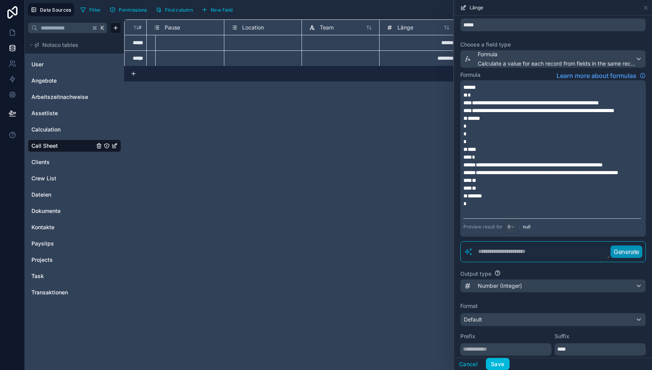
scroll to position [0, 0]
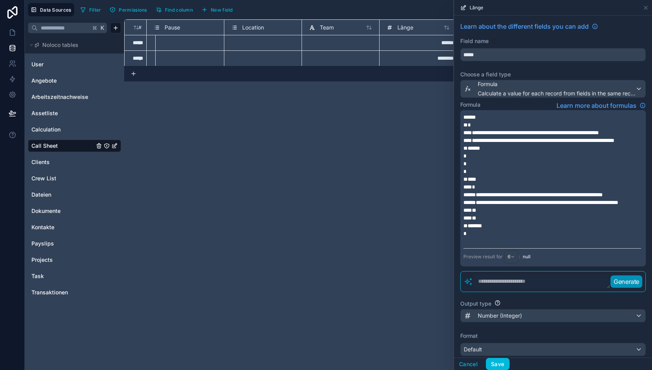
click at [499, 132] on span "**********" at bounding box center [531, 132] width 135 height 5
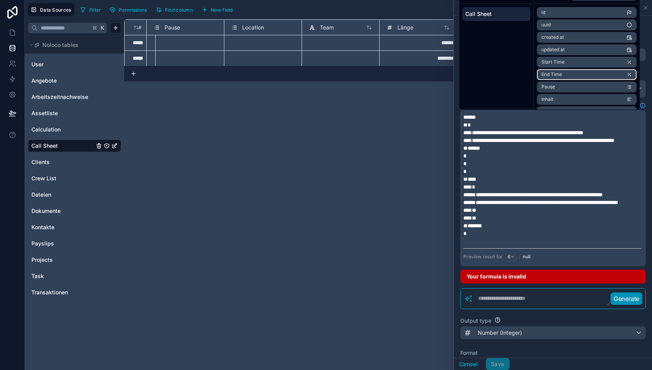
click at [569, 71] on li "End Time" at bounding box center [587, 74] width 100 height 11
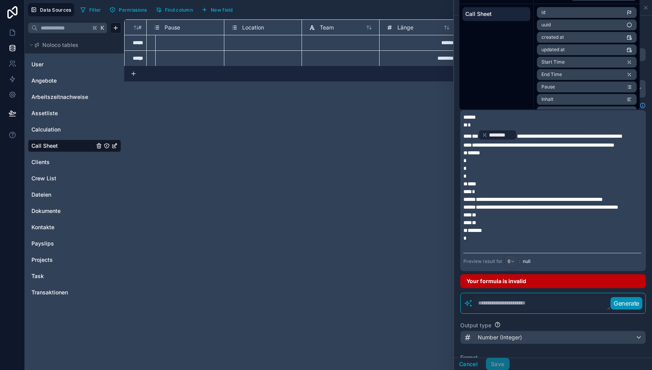
click at [568, 135] on span "**********" at bounding box center [570, 136] width 106 height 5
click at [566, 71] on li "End Time" at bounding box center [587, 74] width 100 height 11
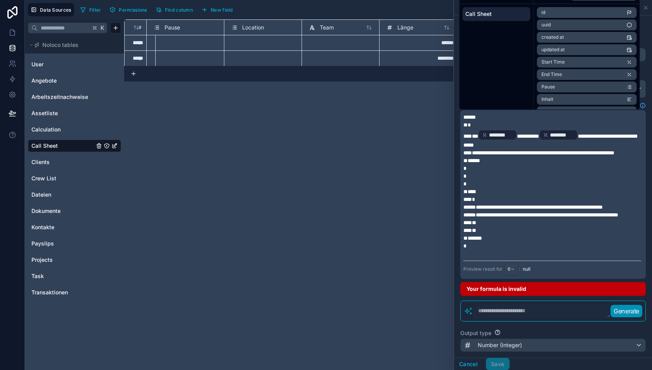
click at [510, 145] on span "**********" at bounding box center [550, 141] width 173 height 14
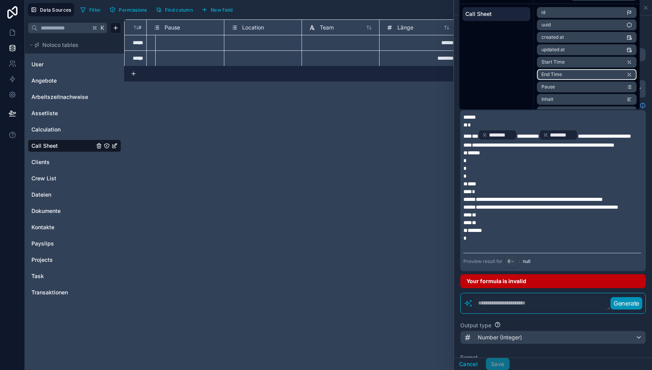
click at [553, 73] on span "End Time" at bounding box center [552, 74] width 21 height 6
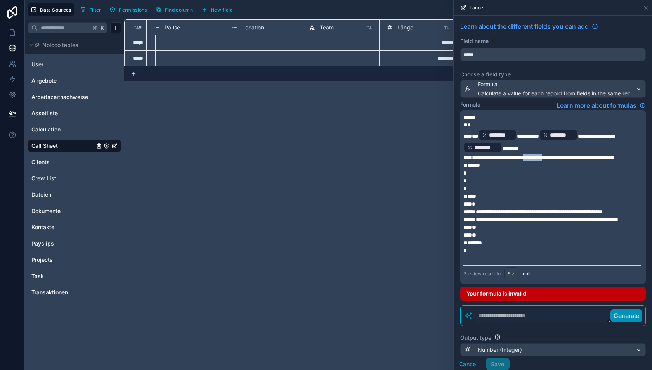
drag, startPoint x: 537, startPoint y: 155, endPoint x: 562, endPoint y: 155, distance: 24.8
click at [562, 155] on span "**********" at bounding box center [539, 157] width 151 height 5
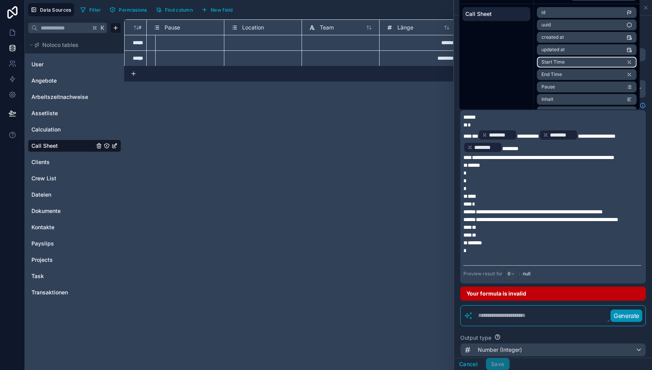
click at [564, 62] on span "Start Time" at bounding box center [553, 62] width 23 height 6
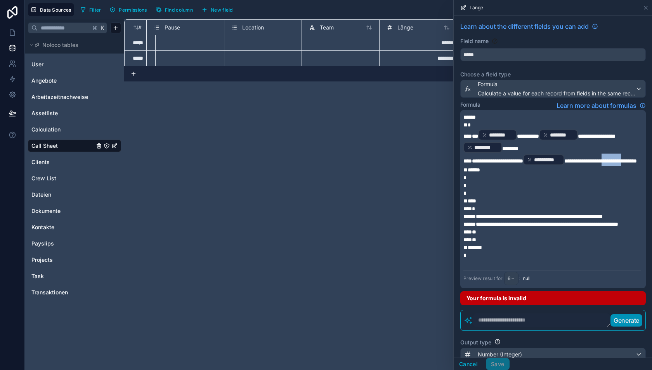
drag, startPoint x: 629, startPoint y: 159, endPoint x: 476, endPoint y: 167, distance: 152.8
click at [564, 164] on span "**********" at bounding box center [600, 160] width 73 height 5
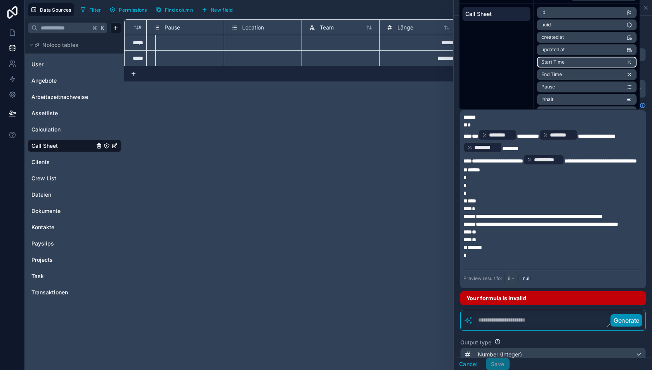
click at [567, 63] on li "Start Time" at bounding box center [587, 62] width 100 height 11
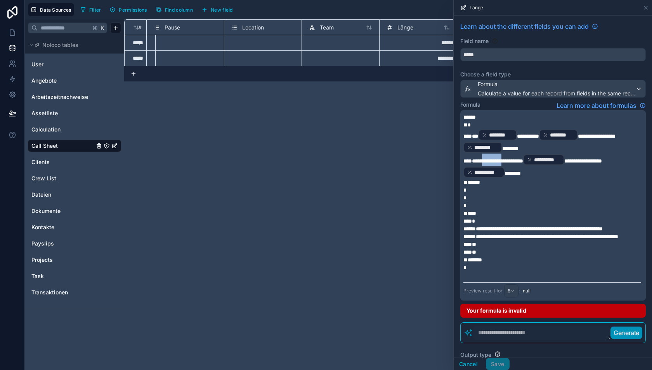
drag, startPoint x: 507, startPoint y: 159, endPoint x: 481, endPoint y: 161, distance: 26.4
click at [481, 161] on span "**********" at bounding box center [494, 160] width 60 height 5
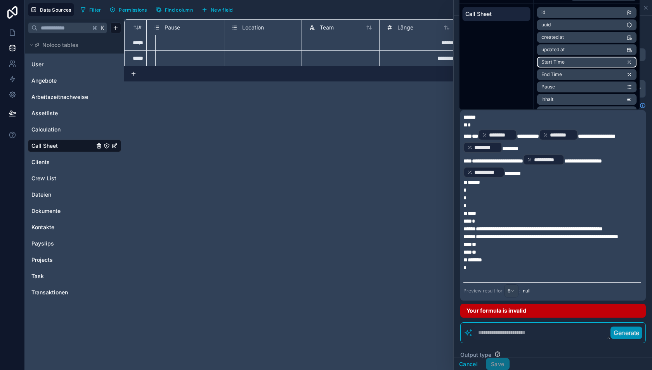
click at [577, 64] on li "Start Time" at bounding box center [587, 62] width 100 height 11
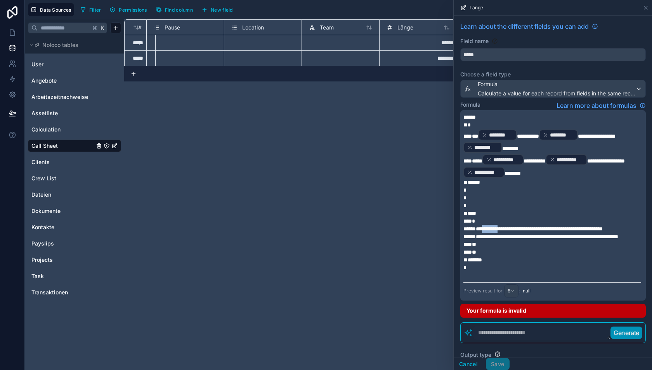
drag, startPoint x: 479, startPoint y: 228, endPoint x: 502, endPoint y: 227, distance: 22.9
click at [502, 227] on span "**********" at bounding box center [533, 228] width 139 height 5
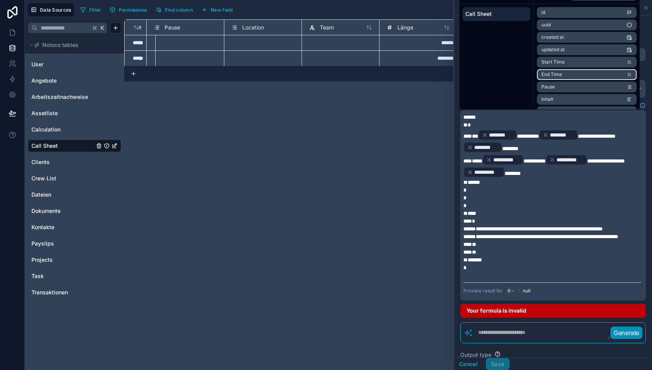
click at [558, 71] on span "End Time" at bounding box center [552, 74] width 21 height 6
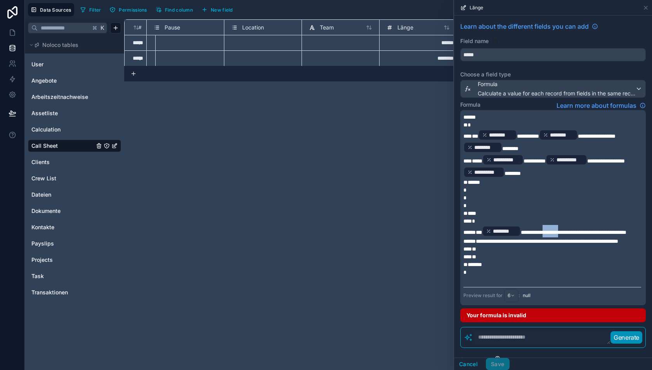
drag, startPoint x: 546, startPoint y: 231, endPoint x: 571, endPoint y: 231, distance: 25.2
click at [571, 231] on span "**********" at bounding box center [574, 232] width 106 height 5
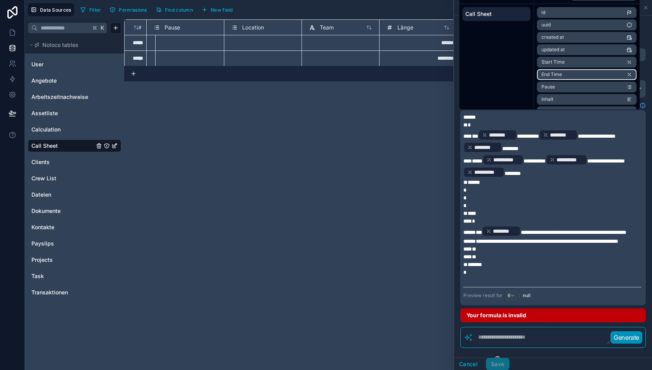
click at [563, 76] on li "End Time" at bounding box center [587, 74] width 100 height 11
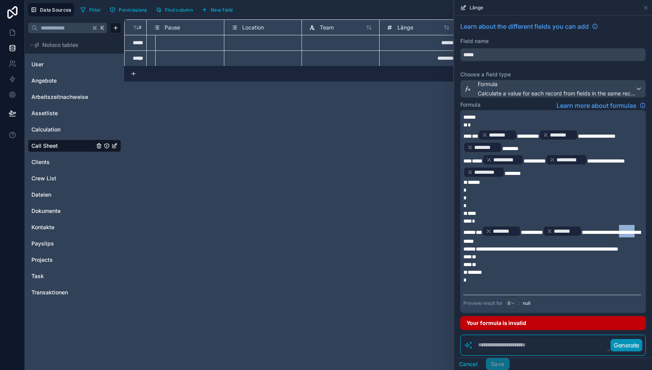
drag, startPoint x: 486, startPoint y: 238, endPoint x: 510, endPoint y: 238, distance: 23.3
click at [510, 238] on span "**********" at bounding box center [552, 237] width 177 height 14
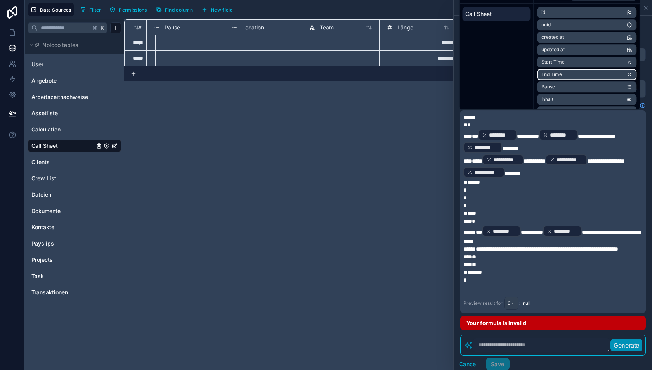
click at [556, 73] on span "End Time" at bounding box center [552, 74] width 21 height 6
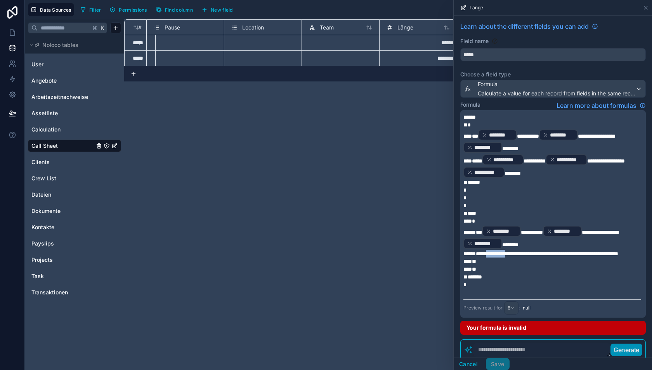
drag, startPoint x: 483, startPoint y: 253, endPoint x: 509, endPoint y: 253, distance: 25.2
click at [509, 253] on span "**********" at bounding box center [541, 253] width 155 height 5
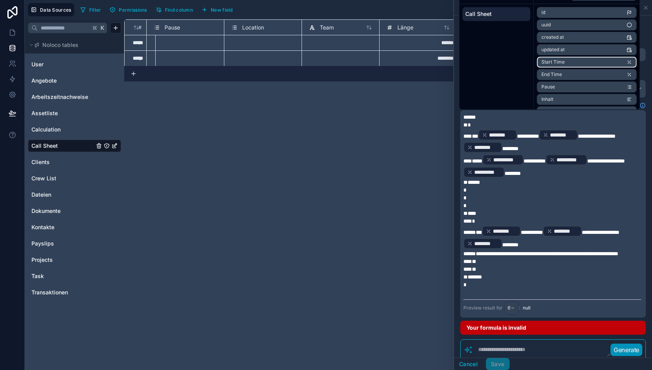
click at [552, 63] on span "Start Time" at bounding box center [553, 62] width 23 height 6
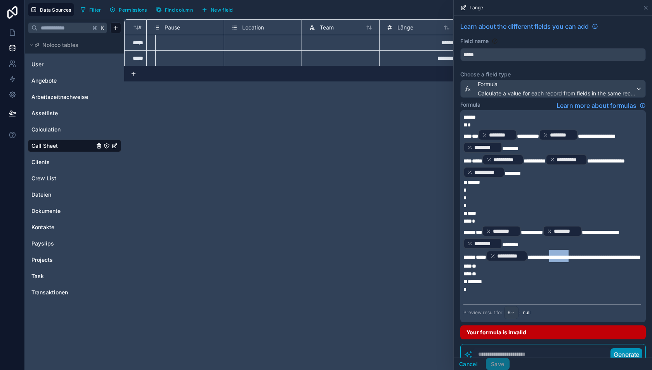
drag, startPoint x: 555, startPoint y: 255, endPoint x: 580, endPoint y: 255, distance: 24.9
click at [580, 255] on span "**********" at bounding box center [584, 257] width 113 height 5
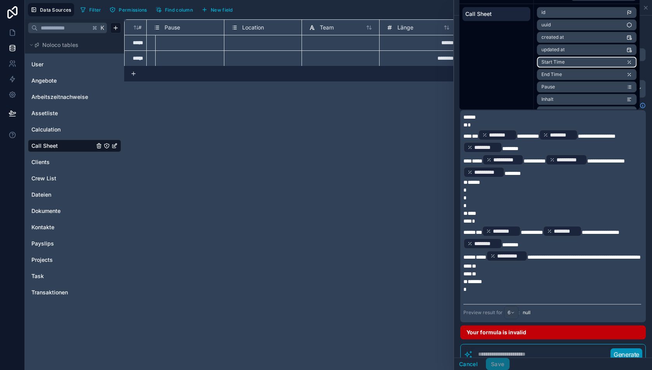
click at [558, 61] on span "Start Time" at bounding box center [553, 62] width 23 height 6
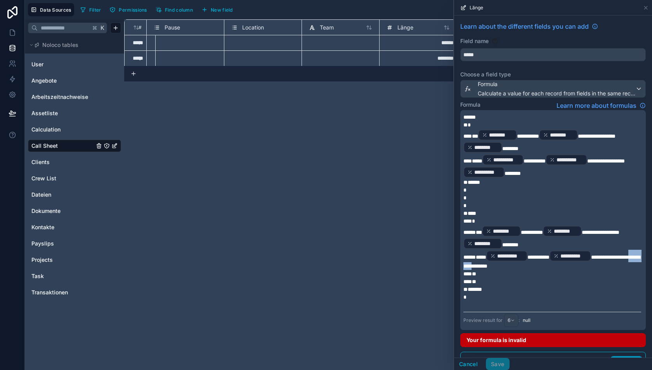
drag, startPoint x: 486, startPoint y: 263, endPoint x: 512, endPoint y: 262, distance: 26.4
click at [512, 262] on span "**********" at bounding box center [552, 262] width 177 height 14
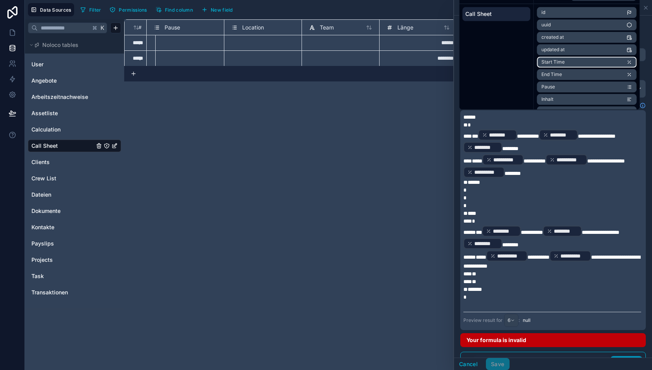
click at [560, 63] on span "Start Time" at bounding box center [553, 62] width 23 height 6
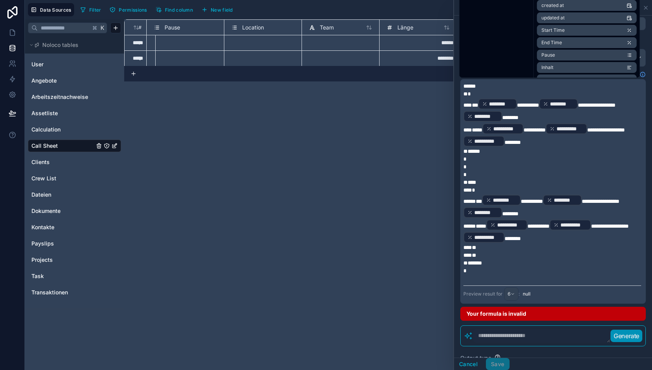
scroll to position [45, 0]
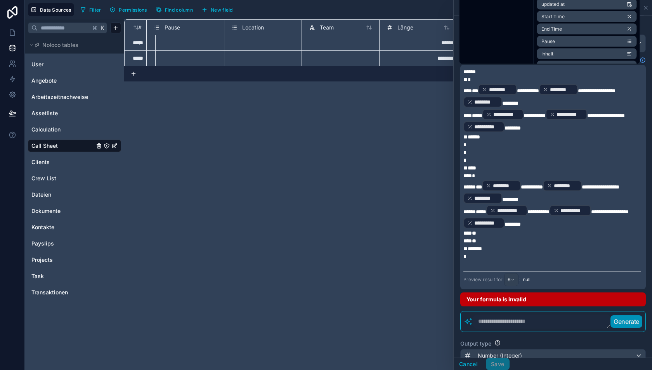
click at [541, 304] on div "**********" at bounding box center [553, 241] width 198 height 542
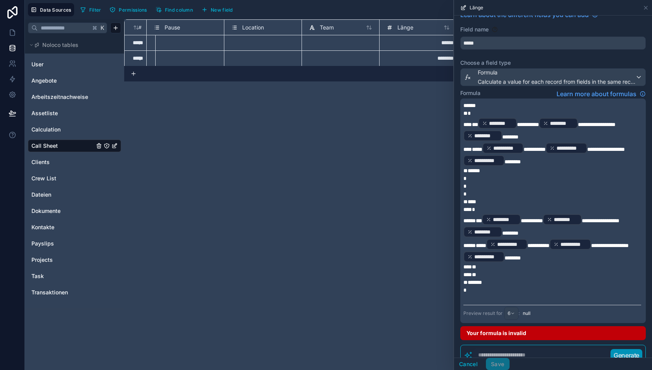
scroll to position [0, 0]
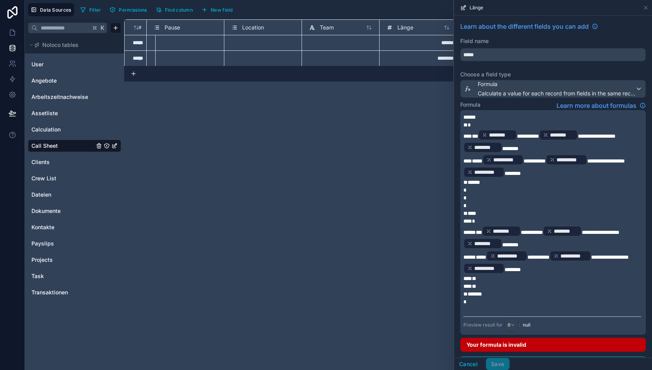
click at [516, 102] on div "Formula Learn more about formulas" at bounding box center [553, 105] width 186 height 9
click at [479, 159] on span "*****" at bounding box center [473, 160] width 19 height 5
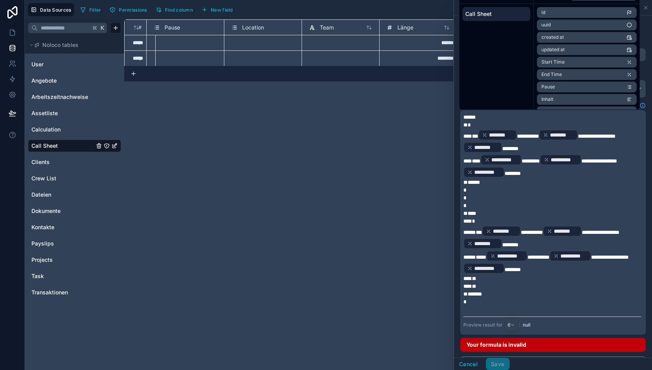
click at [585, 134] on span "**********" at bounding box center [597, 136] width 38 height 5
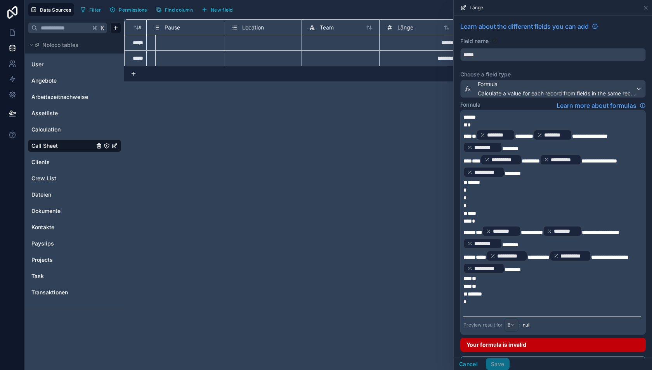
click at [507, 172] on span "********" at bounding box center [513, 173] width 16 height 5
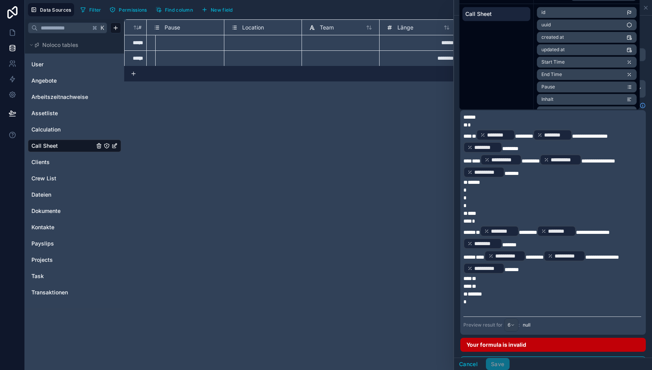
click at [608, 135] on span "**********" at bounding box center [590, 136] width 36 height 5
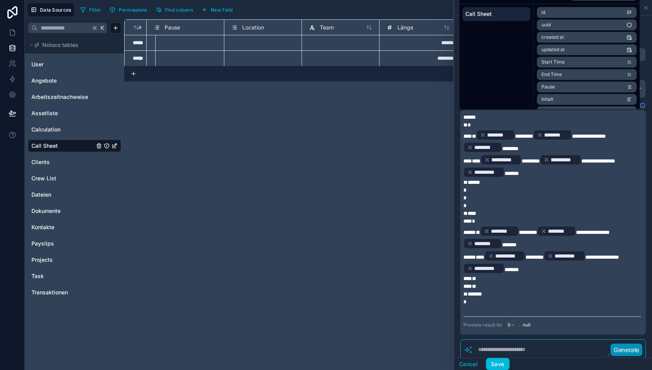
click at [504, 146] on span "********" at bounding box center [510, 148] width 16 height 5
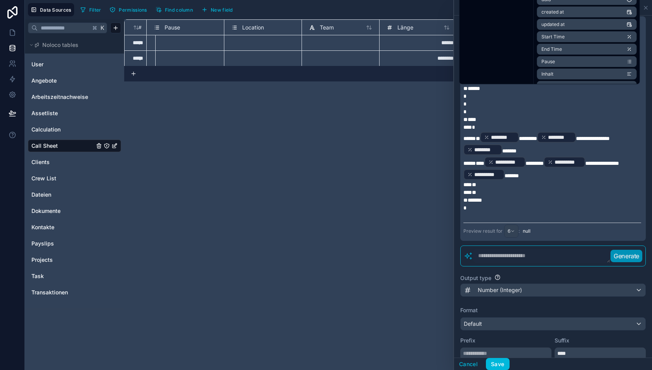
scroll to position [177, 0]
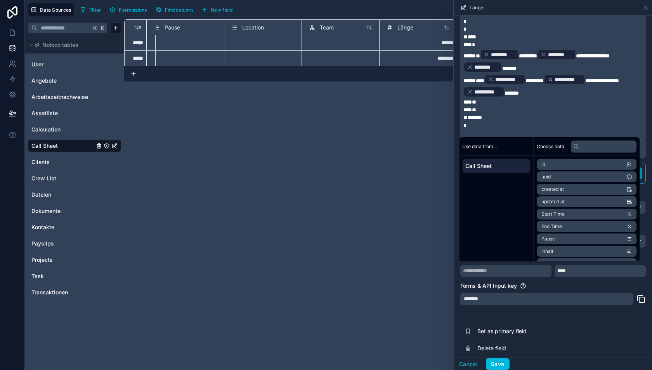
click at [558, 307] on div "**********" at bounding box center [553, 101] width 198 height 525
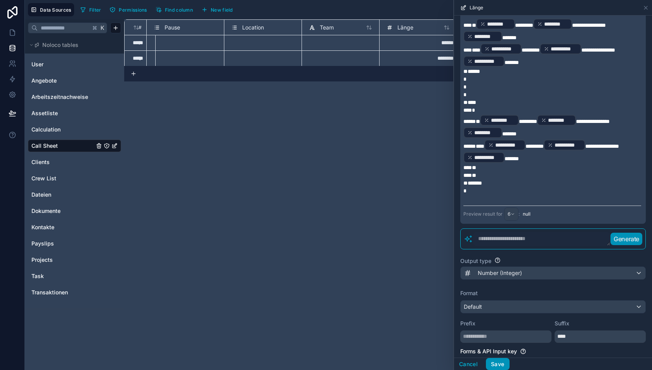
scroll to position [116, 0]
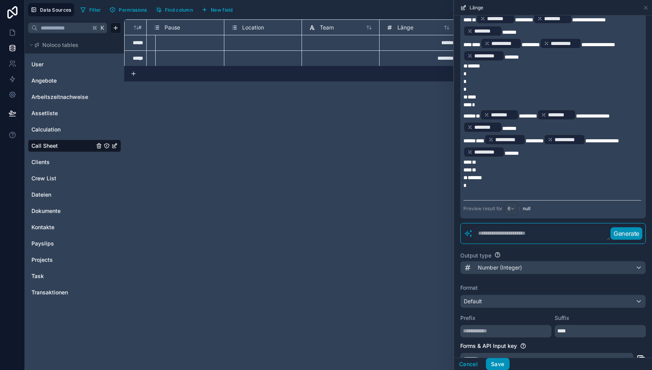
click at [500, 365] on button "Save" at bounding box center [497, 364] width 23 height 12
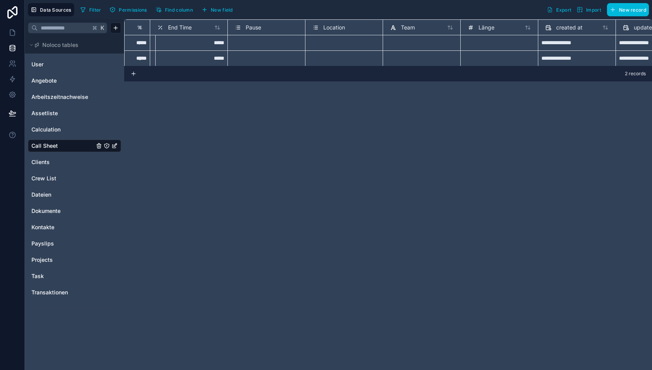
scroll to position [0, 336]
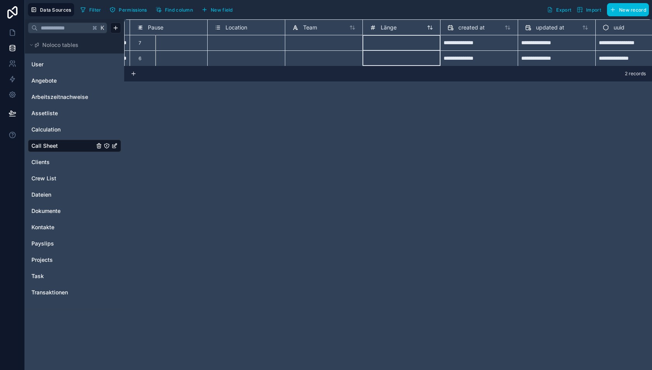
click at [394, 29] on span "Länge" at bounding box center [389, 28] width 16 height 8
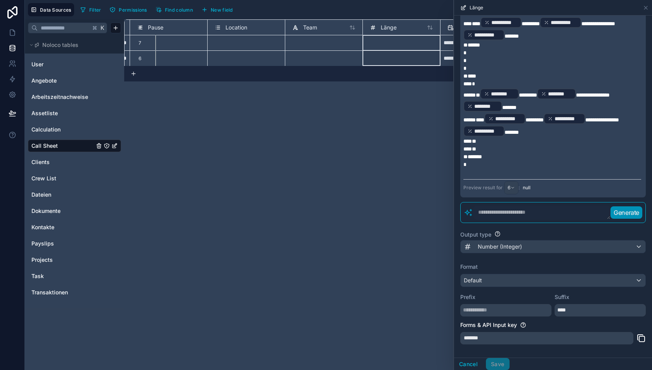
scroll to position [177, 0]
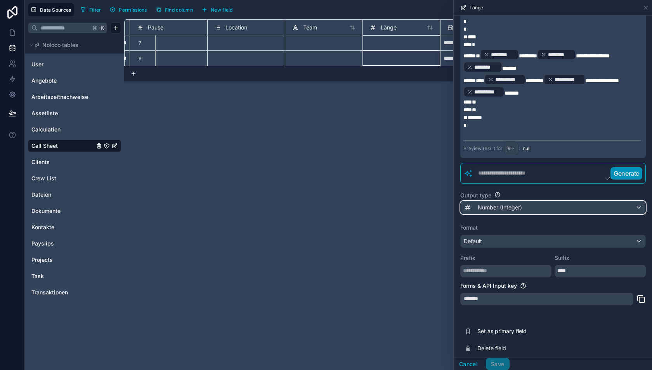
click at [505, 205] on span "Number (Integer)" at bounding box center [500, 208] width 44 height 8
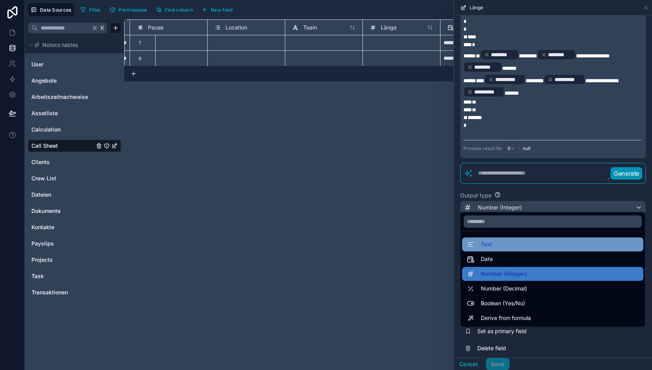
click at [501, 244] on div "Text" at bounding box center [553, 244] width 172 height 9
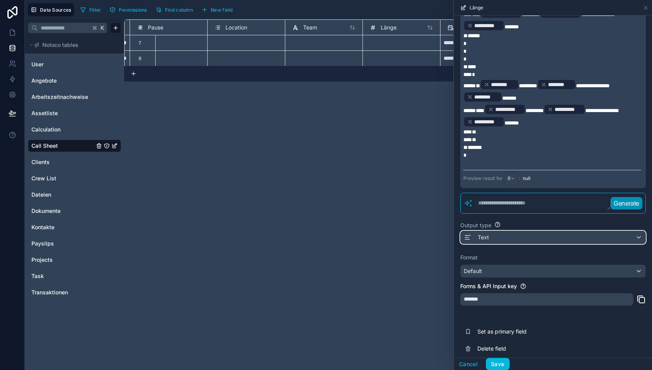
click at [512, 236] on div "Text" at bounding box center [553, 237] width 185 height 12
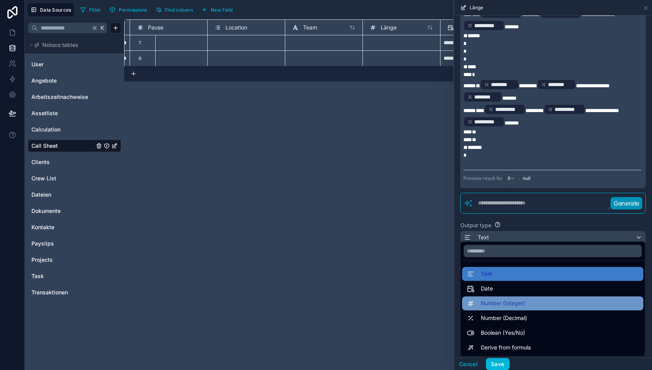
click at [505, 304] on span "Number (Integer)" at bounding box center [503, 303] width 44 height 9
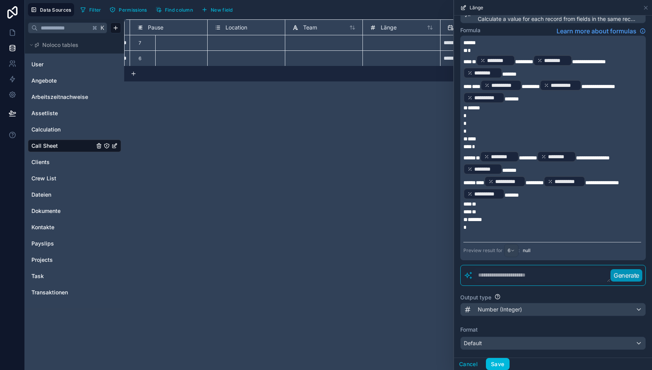
scroll to position [177, 0]
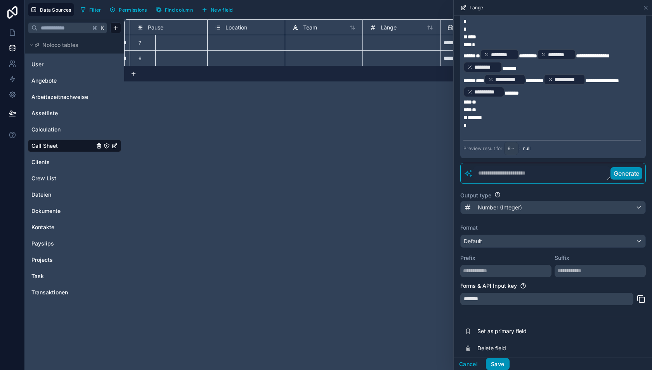
click at [499, 363] on button "Save" at bounding box center [497, 364] width 23 height 12
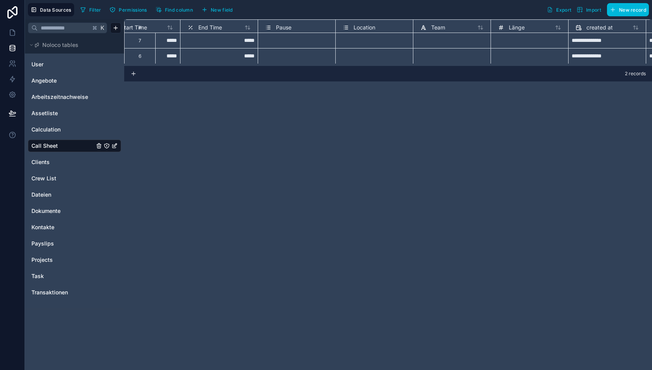
scroll to position [2, 234]
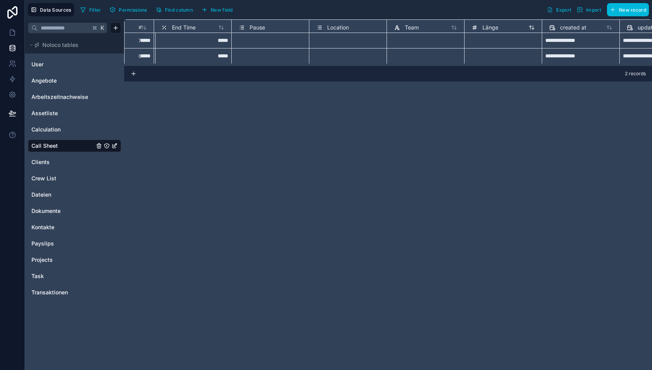
click at [489, 26] on span "Länge" at bounding box center [491, 28] width 16 height 8
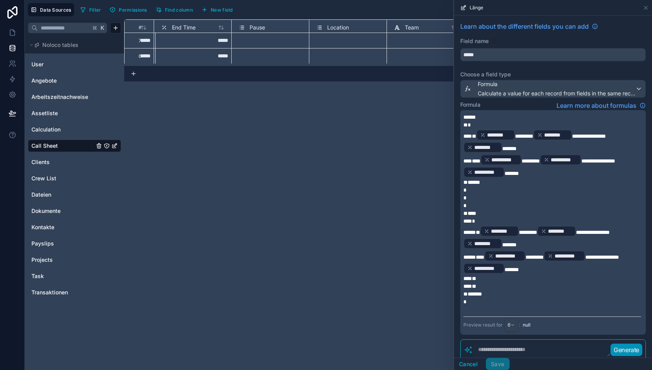
click at [506, 207] on p "*" at bounding box center [553, 206] width 178 height 8
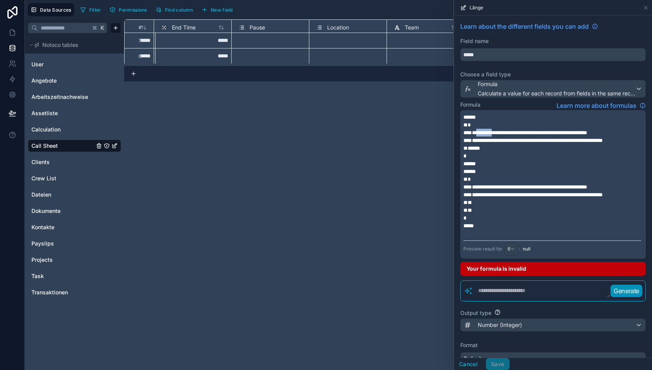
drag, startPoint x: 497, startPoint y: 132, endPoint x: 474, endPoint y: 131, distance: 22.5
click at [474, 131] on span "**********" at bounding box center [526, 132] width 124 height 5
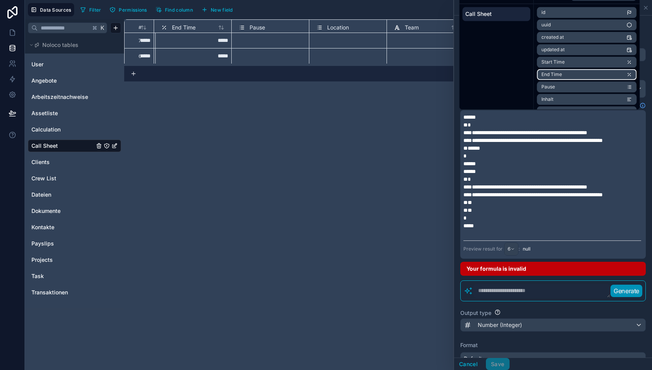
click at [560, 73] on span "End Time" at bounding box center [552, 74] width 21 height 6
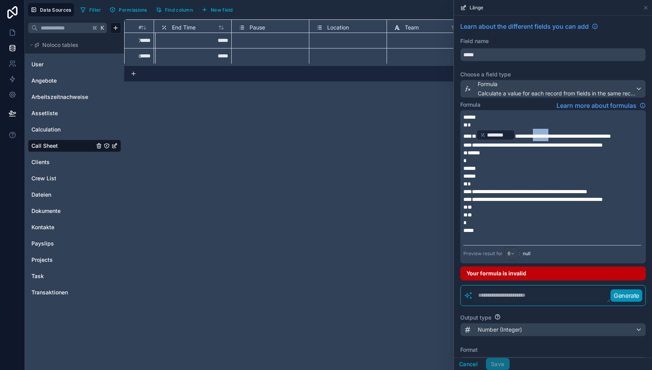
drag, startPoint x: 538, startPoint y: 135, endPoint x: 561, endPoint y: 135, distance: 22.5
click at [561, 135] on span "**********" at bounding box center [563, 136] width 96 height 5
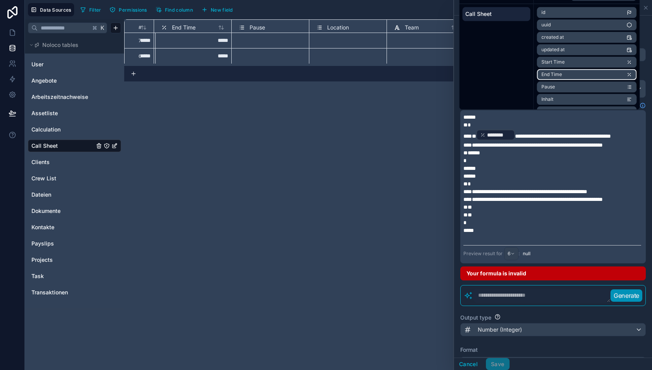
click at [568, 75] on li "End Time" at bounding box center [587, 74] width 100 height 11
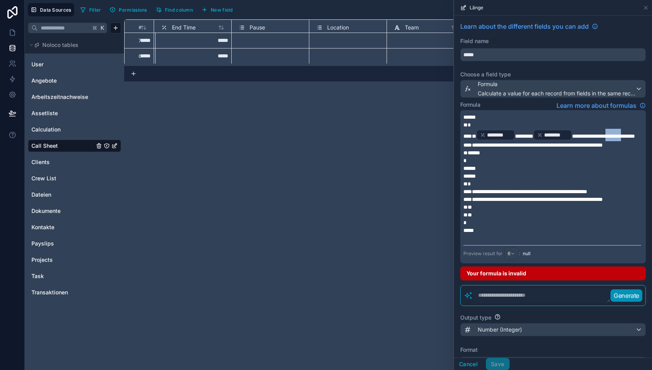
drag, startPoint x: 621, startPoint y: 135, endPoint x: 475, endPoint y: 145, distance: 145.9
click at [572, 139] on span "**********" at bounding box center [603, 136] width 63 height 5
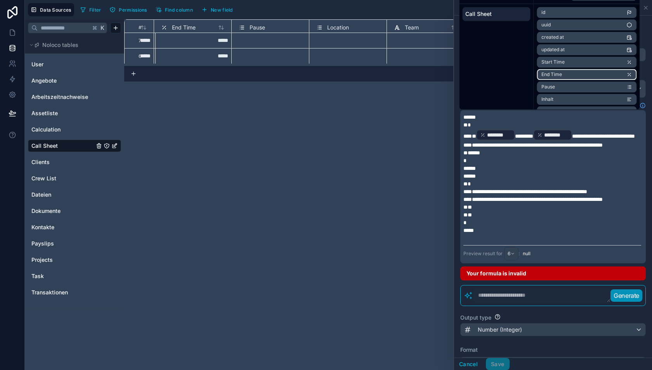
click at [559, 73] on span "End Time" at bounding box center [552, 74] width 21 height 6
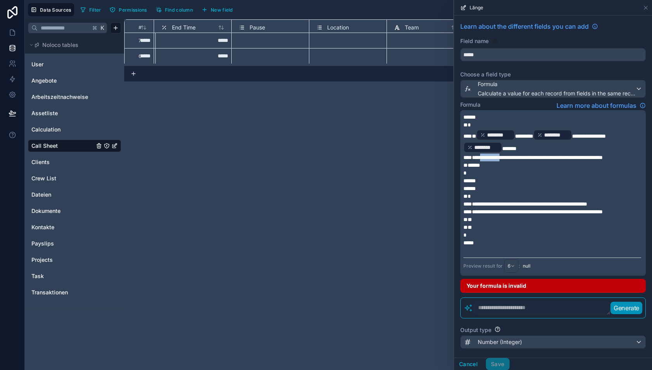
drag, startPoint x: 478, startPoint y: 155, endPoint x: 503, endPoint y: 155, distance: 24.9
click at [503, 155] on span "**********" at bounding box center [533, 157] width 139 height 5
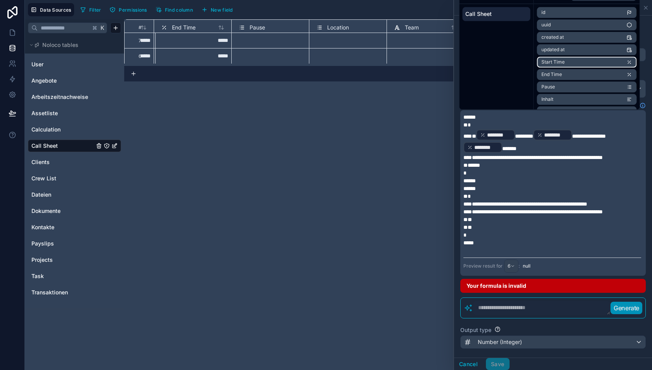
click at [568, 63] on li "Start Time" at bounding box center [587, 62] width 100 height 11
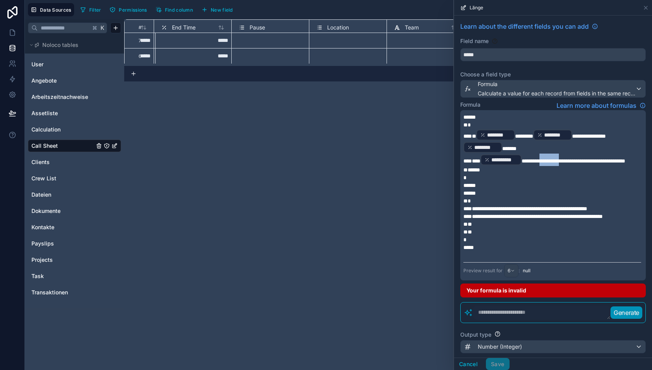
drag, startPoint x: 544, startPoint y: 158, endPoint x: 570, endPoint y: 159, distance: 26.0
click at [570, 159] on span "**********" at bounding box center [574, 160] width 104 height 5
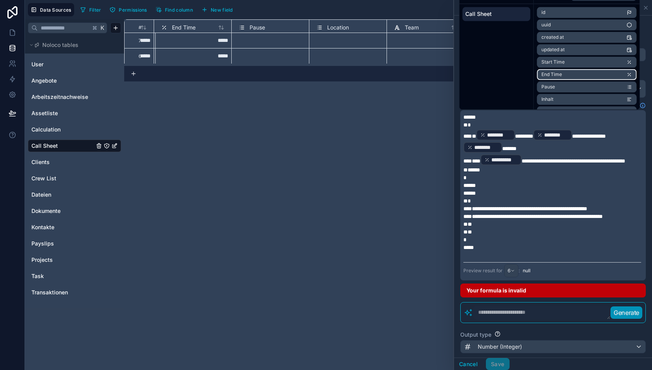
click at [561, 75] on span "End Time" at bounding box center [552, 74] width 21 height 6
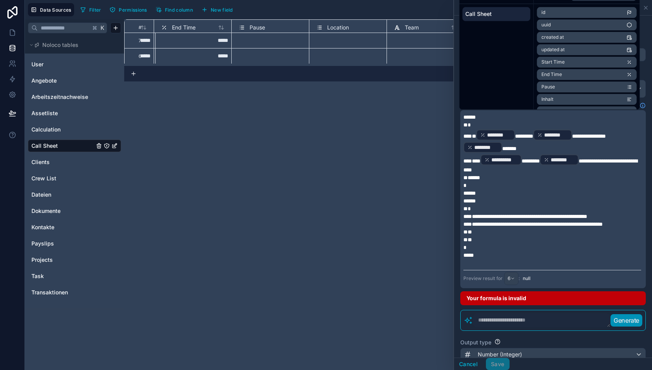
click at [549, 182] on p "*" at bounding box center [553, 186] width 178 height 8
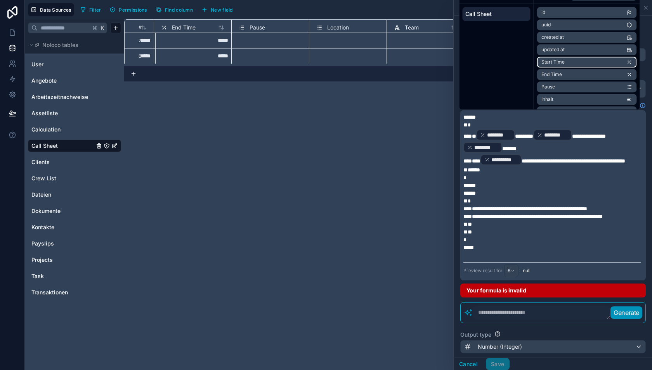
click at [558, 63] on span "Start Time" at bounding box center [553, 62] width 23 height 6
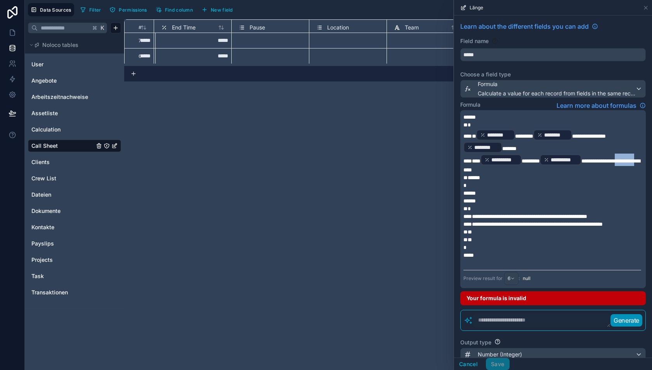
drag, startPoint x: 483, startPoint y: 168, endPoint x: 510, endPoint y: 168, distance: 26.4
click at [510, 168] on span "**********" at bounding box center [552, 165] width 177 height 14
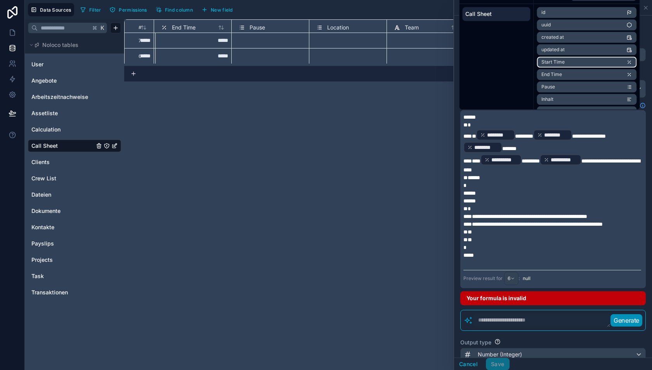
click at [555, 61] on span "Start Time" at bounding box center [553, 62] width 23 height 6
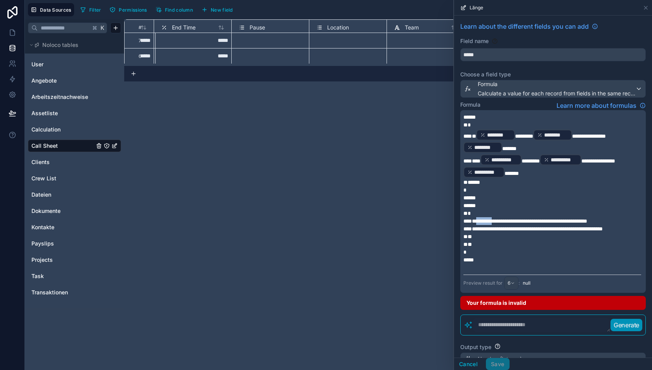
drag, startPoint x: 475, startPoint y: 221, endPoint x: 496, endPoint y: 221, distance: 21.4
click at [496, 221] on span "**********" at bounding box center [526, 221] width 124 height 5
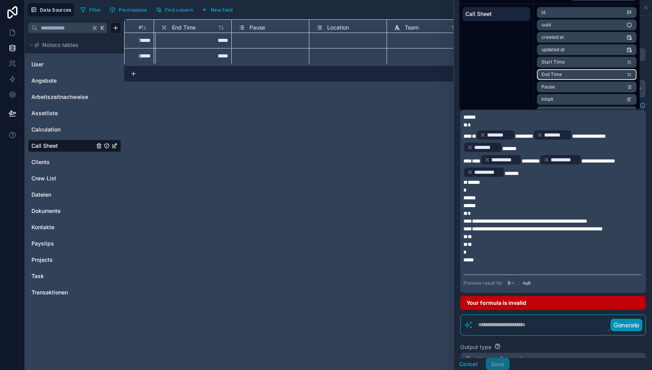
click at [558, 77] on span "End Time" at bounding box center [552, 74] width 21 height 6
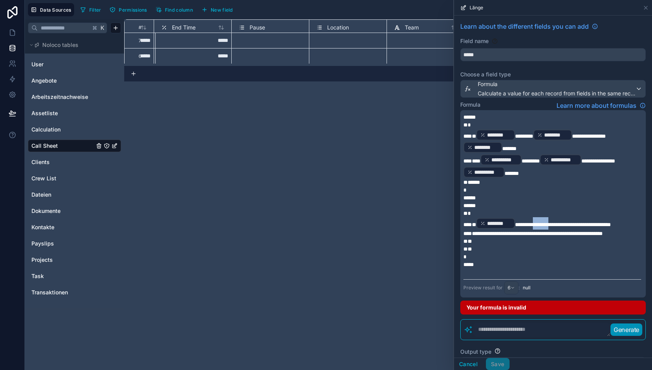
drag, startPoint x: 538, startPoint y: 223, endPoint x: 562, endPoint y: 223, distance: 24.1
click at [562, 223] on span "**********" at bounding box center [563, 224] width 96 height 5
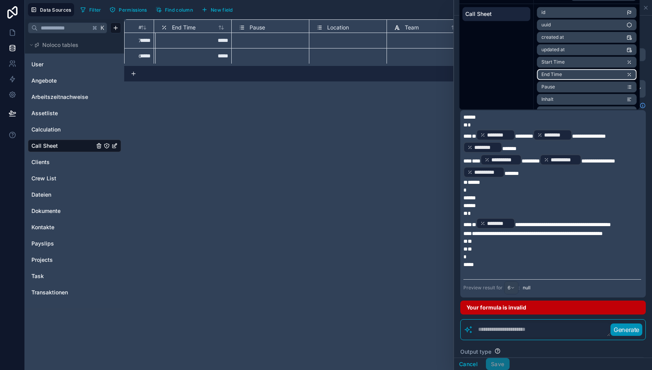
click at [569, 76] on li "End Time" at bounding box center [587, 74] width 100 height 11
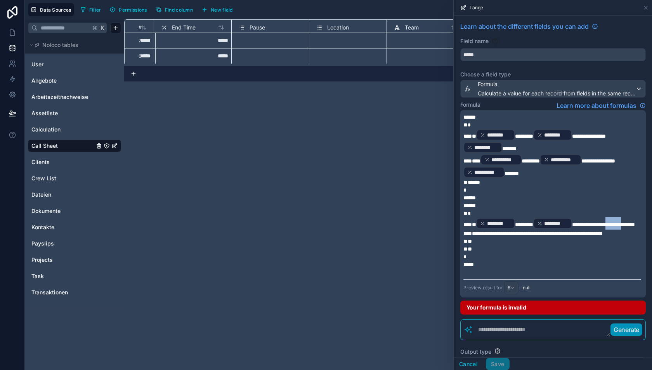
drag, startPoint x: 622, startPoint y: 222, endPoint x: 475, endPoint y: 231, distance: 147.4
click at [572, 228] on span "**********" at bounding box center [603, 224] width 63 height 5
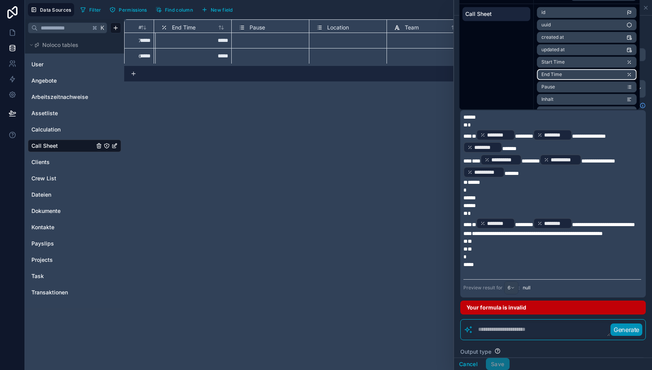
click at [553, 75] on span "End Time" at bounding box center [552, 74] width 21 height 6
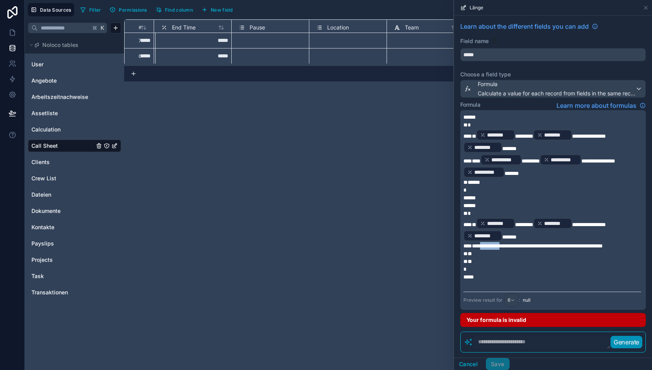
drag, startPoint x: 478, startPoint y: 245, endPoint x: 503, endPoint y: 245, distance: 24.8
click at [503, 245] on span "**********" at bounding box center [533, 245] width 139 height 5
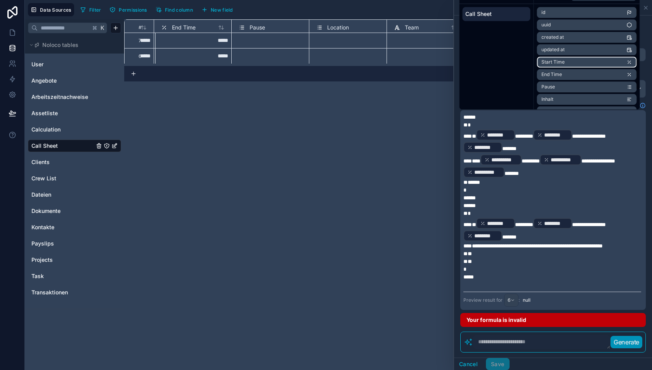
click at [571, 64] on li "Start Time" at bounding box center [587, 62] width 100 height 11
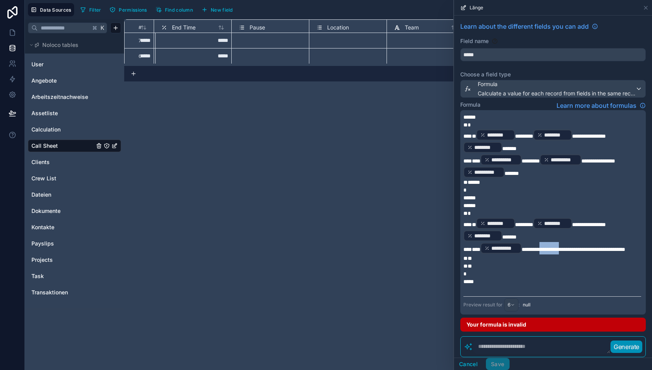
drag, startPoint x: 544, startPoint y: 247, endPoint x: 571, endPoint y: 247, distance: 27.2
click at [571, 247] on span "**********" at bounding box center [574, 249] width 104 height 5
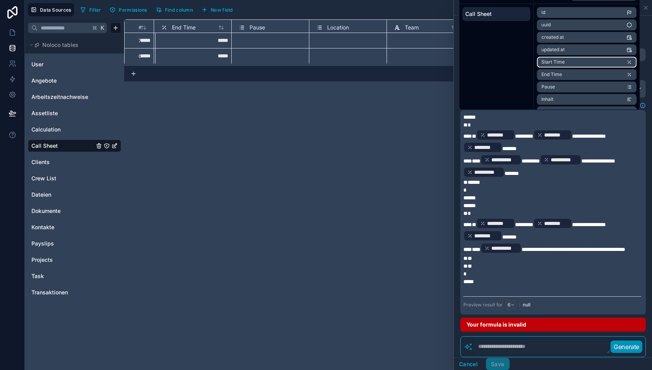
click at [572, 64] on li "Start Time" at bounding box center [587, 62] width 100 height 11
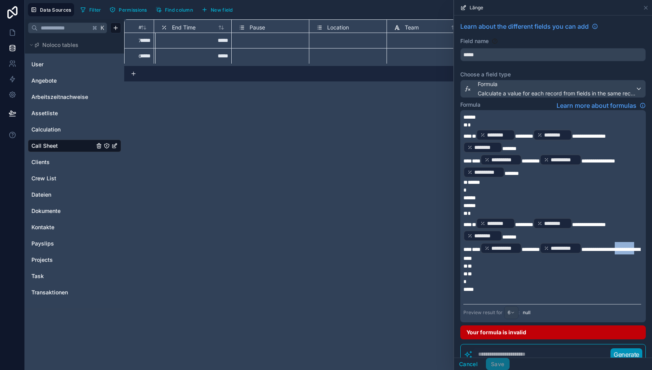
drag, startPoint x: 484, startPoint y: 256, endPoint x: 509, endPoint y: 255, distance: 25.2
click at [509, 255] on span "**********" at bounding box center [552, 254] width 177 height 14
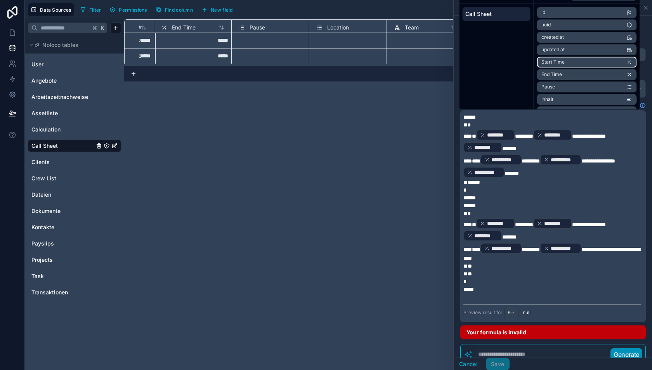
click at [566, 64] on li "Start Time" at bounding box center [587, 62] width 100 height 11
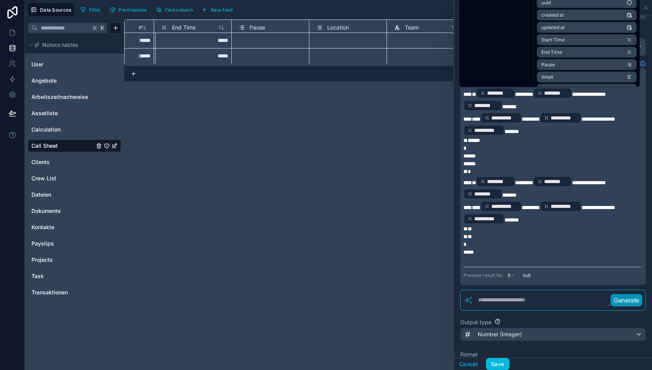
scroll to position [49, 0]
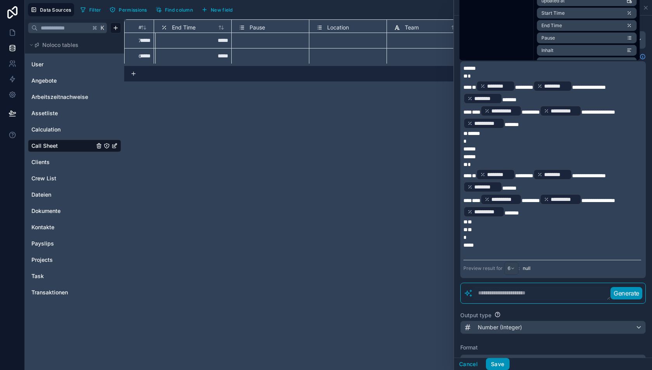
click at [500, 365] on button "Save" at bounding box center [497, 364] width 23 height 12
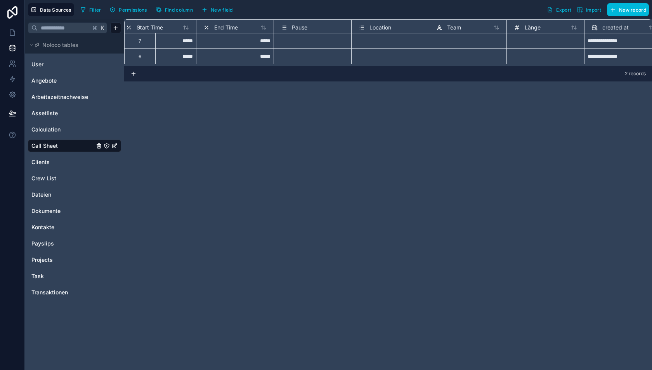
scroll to position [2, 236]
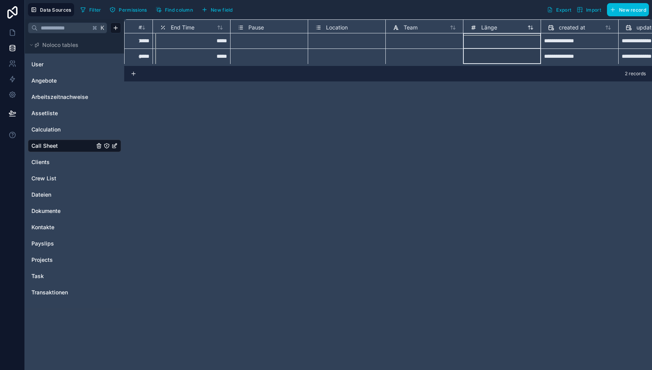
click at [488, 28] on span "Länge" at bounding box center [489, 28] width 16 height 8
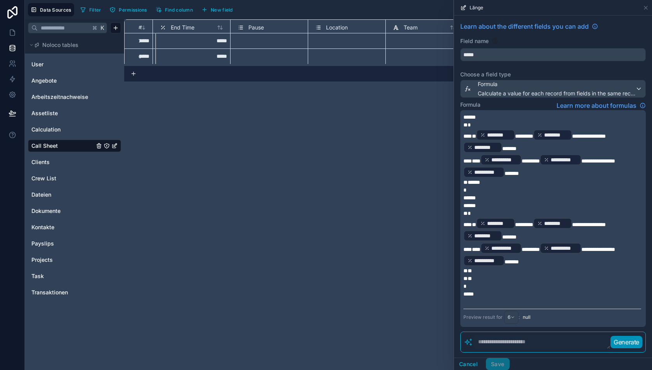
click at [504, 283] on p "*" at bounding box center [553, 287] width 178 height 8
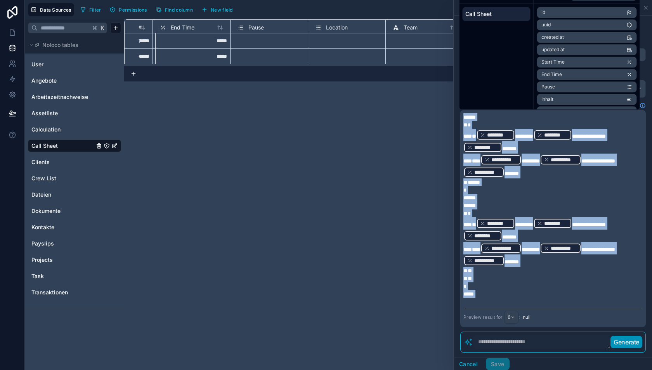
copy div "**********"
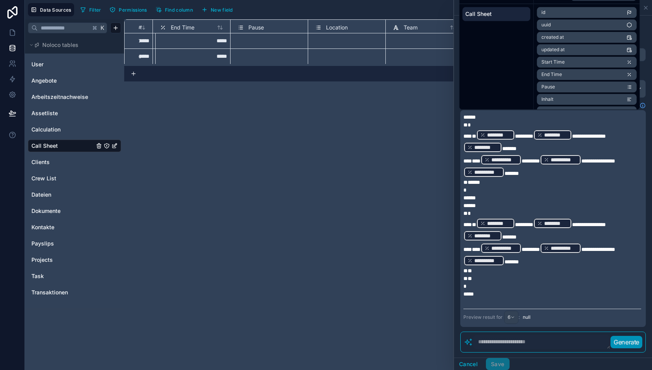
click at [495, 293] on p "*****" at bounding box center [553, 294] width 178 height 8
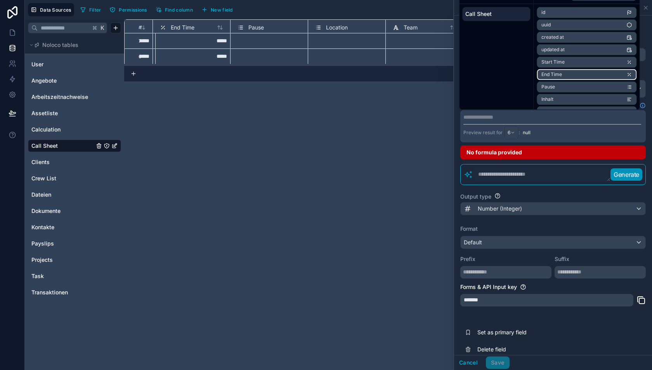
click at [566, 73] on li "End Time" at bounding box center [587, 74] width 100 height 11
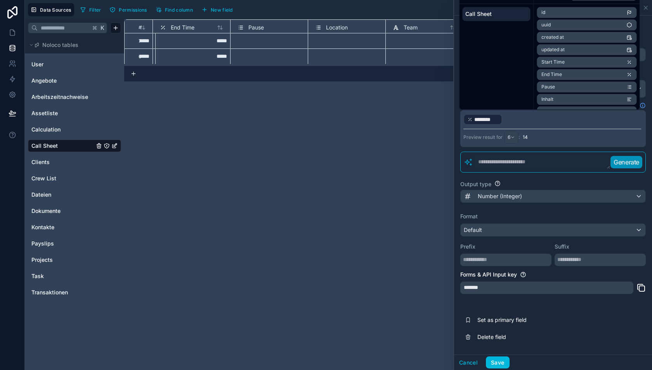
click at [521, 116] on p "﻿ ******** ﻿ ﻿" at bounding box center [553, 119] width 178 height 12
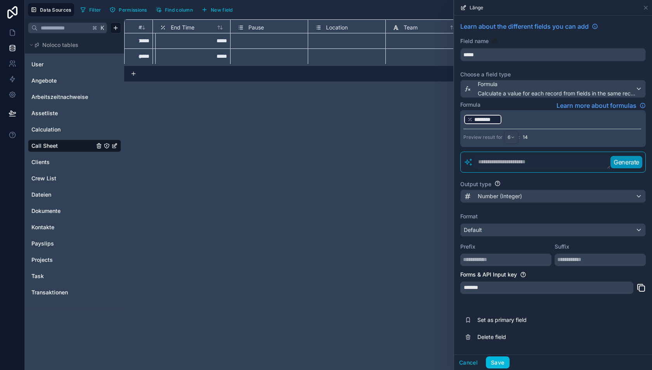
click at [521, 116] on p "﻿ ******** ﻿ ﻿" at bounding box center [553, 119] width 178 height 12
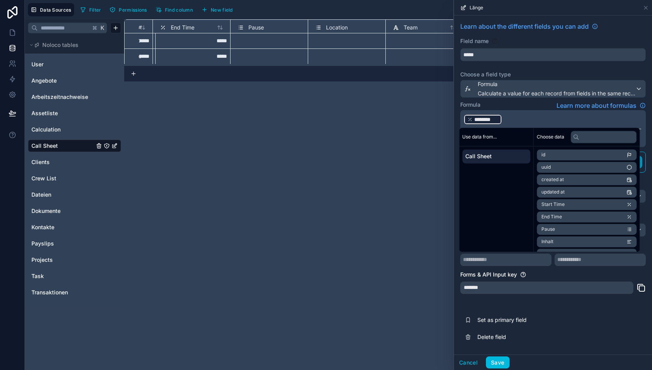
click at [504, 123] on p "﻿ ******** ﻿ ﻿" at bounding box center [553, 119] width 178 height 12
click at [561, 205] on span "Start Time" at bounding box center [553, 204] width 23 height 6
click at [559, 346] on div "**********" at bounding box center [553, 184] width 198 height 337
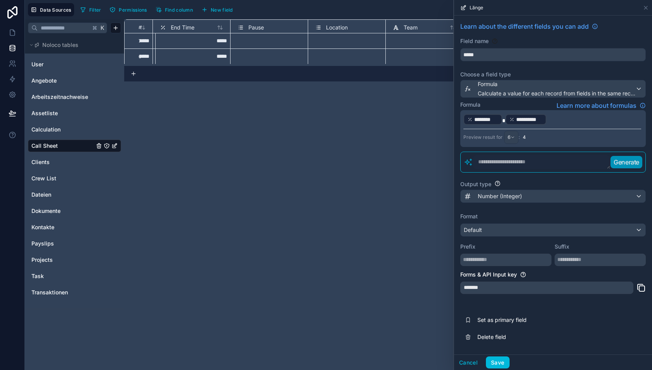
click at [555, 115] on p "**********" at bounding box center [553, 119] width 178 height 12
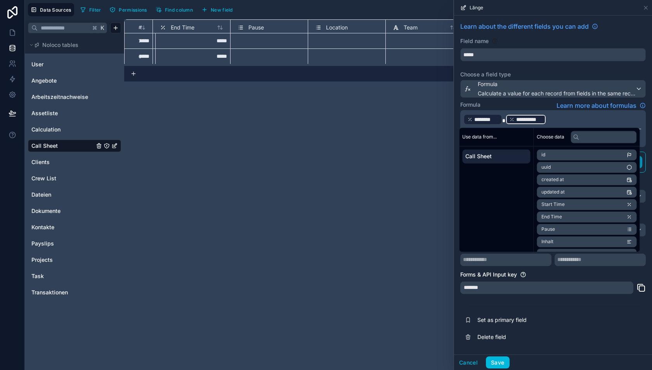
click at [556, 120] on p "**********" at bounding box center [553, 119] width 178 height 12
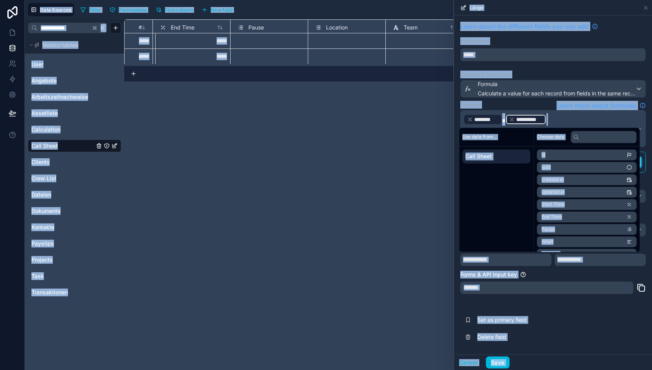
click at [556, 120] on p "**********" at bounding box center [553, 119] width 178 height 12
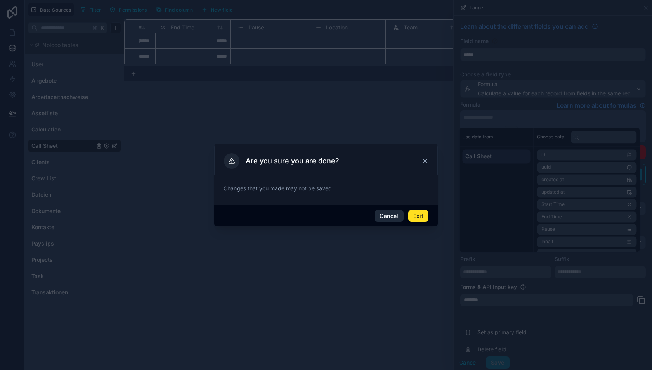
click at [397, 217] on button "Cancel" at bounding box center [389, 216] width 29 height 12
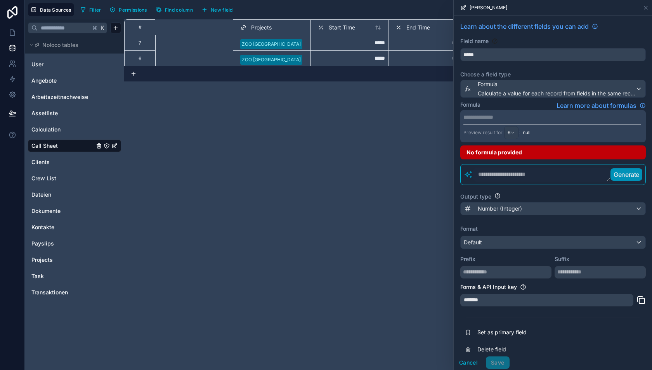
scroll to position [2, 236]
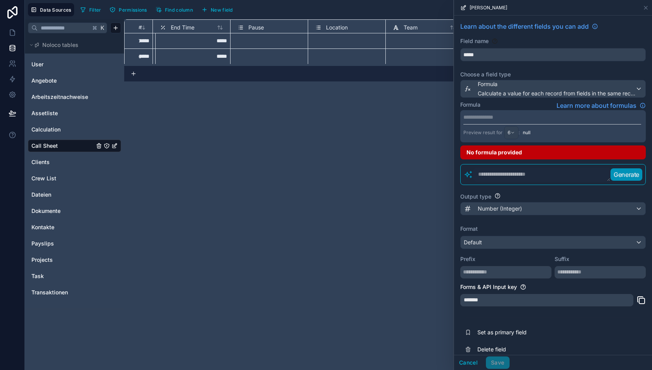
click at [493, 116] on p "**********" at bounding box center [553, 117] width 178 height 8
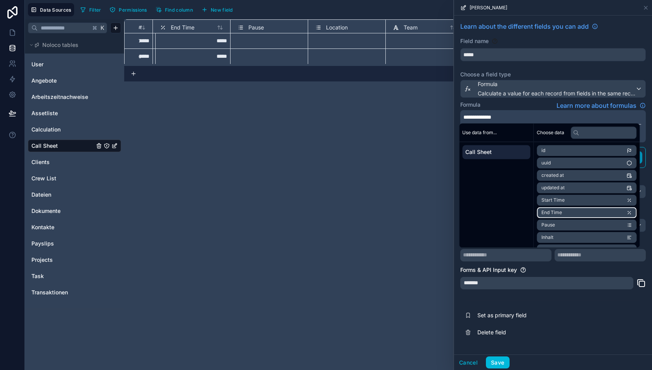
click at [560, 212] on span "End Time" at bounding box center [552, 213] width 21 height 6
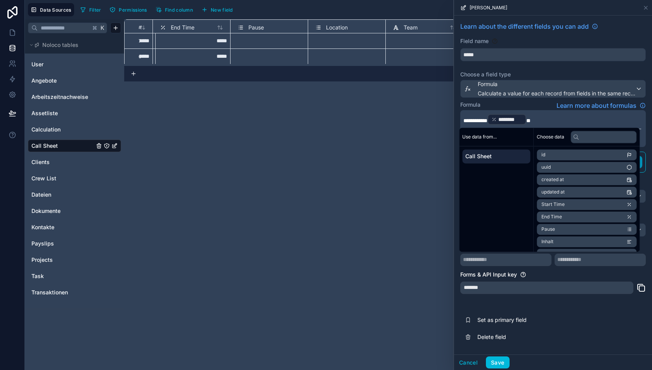
click at [545, 347] on div "**********" at bounding box center [553, 184] width 198 height 337
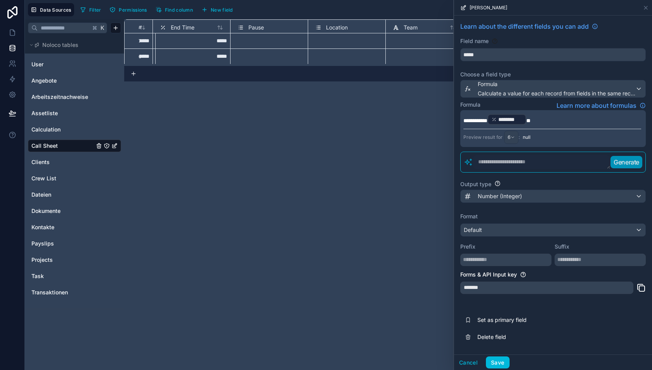
click at [488, 119] on span "**********" at bounding box center [476, 120] width 24 height 5
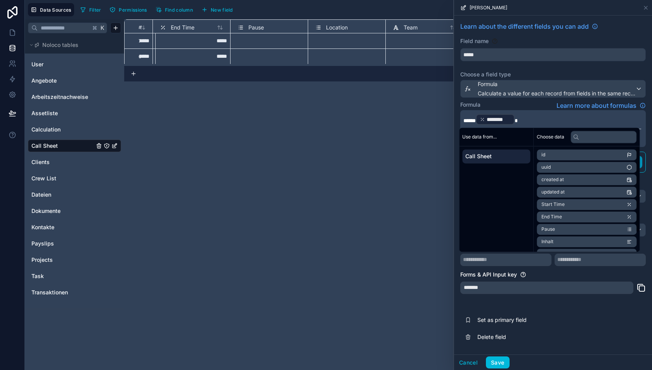
click at [531, 298] on div "Learn about the different fields you can add Field name ***** Choose a field ty…" at bounding box center [553, 184] width 198 height 337
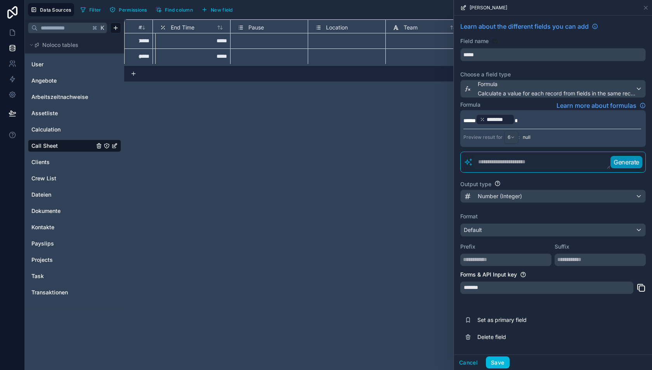
click at [532, 115] on p "****** ******** ﻿ *" at bounding box center [553, 119] width 178 height 12
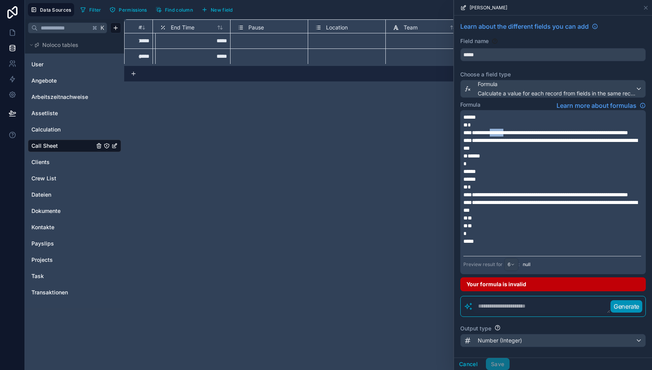
drag, startPoint x: 517, startPoint y: 132, endPoint x: 495, endPoint y: 132, distance: 22.1
click at [495, 132] on span "**********" at bounding box center [546, 132] width 165 height 5
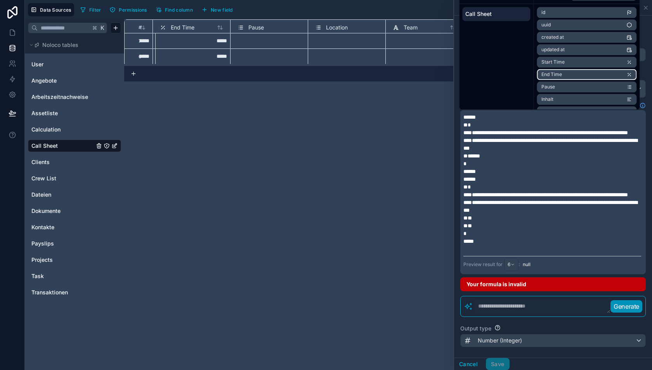
click at [571, 73] on li "End Time" at bounding box center [587, 74] width 100 height 11
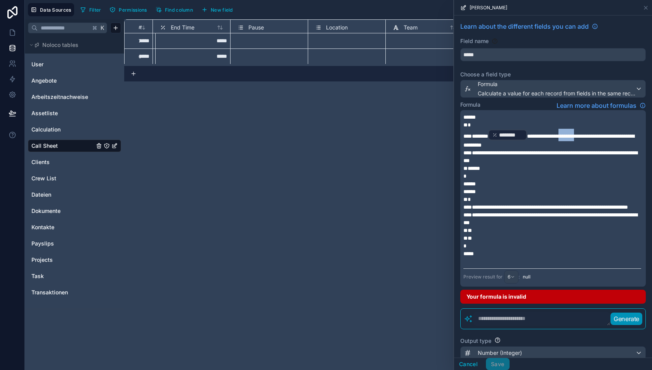
drag, startPoint x: 579, startPoint y: 135, endPoint x: 601, endPoint y: 135, distance: 22.5
click at [601, 135] on span "**********" at bounding box center [549, 141] width 171 height 14
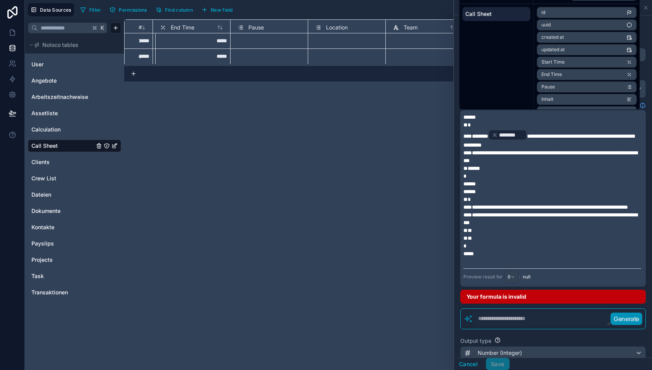
click at [580, 73] on li "End Time" at bounding box center [587, 74] width 100 height 11
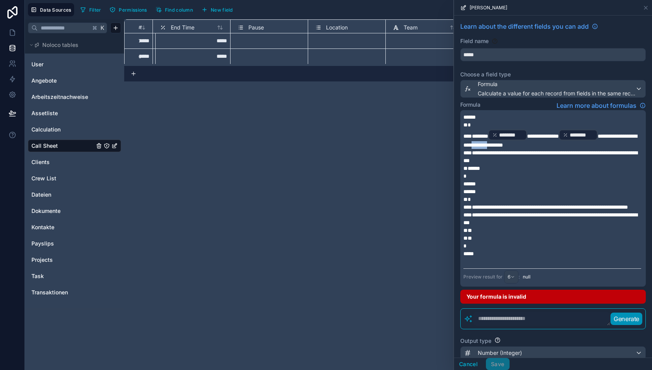
drag, startPoint x: 509, startPoint y: 145, endPoint x: 531, endPoint y: 145, distance: 22.9
click at [531, 145] on span "**********" at bounding box center [551, 141] width 174 height 14
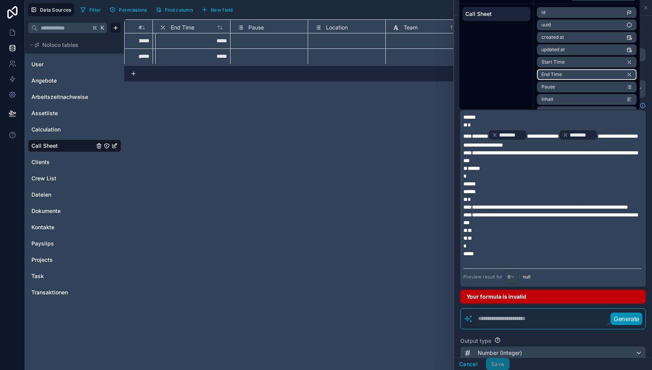
click at [565, 72] on li "End Time" at bounding box center [587, 74] width 100 height 11
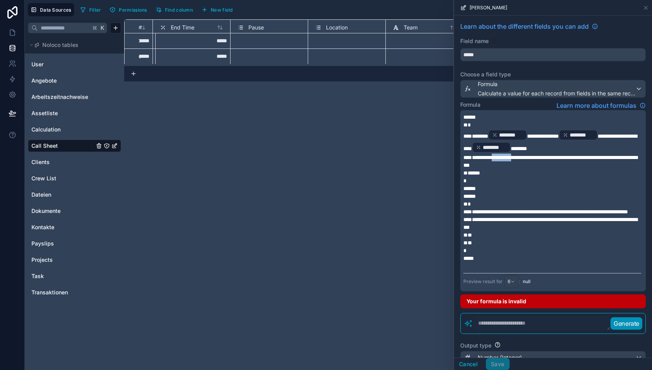
drag, startPoint x: 497, startPoint y: 156, endPoint x: 523, endPoint y: 156, distance: 26.0
click at [523, 156] on span "**********" at bounding box center [551, 161] width 174 height 13
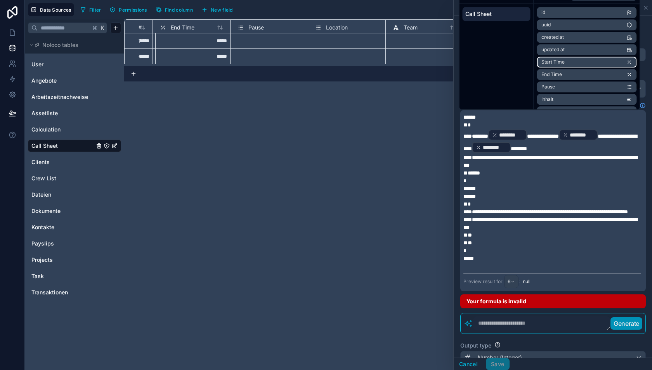
click at [554, 61] on span "Start Time" at bounding box center [553, 62] width 23 height 6
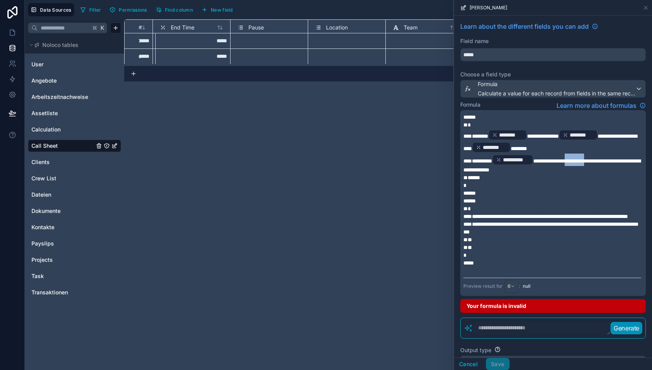
drag, startPoint x: 585, startPoint y: 160, endPoint x: 611, endPoint y: 160, distance: 26.4
click at [611, 160] on span "**********" at bounding box center [552, 165] width 177 height 14
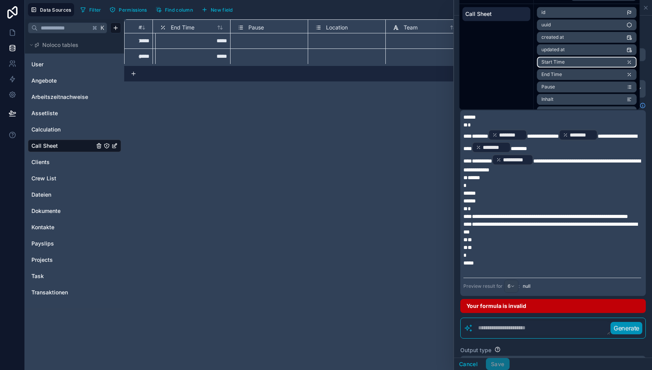
click at [575, 61] on li "Start Time" at bounding box center [587, 62] width 100 height 11
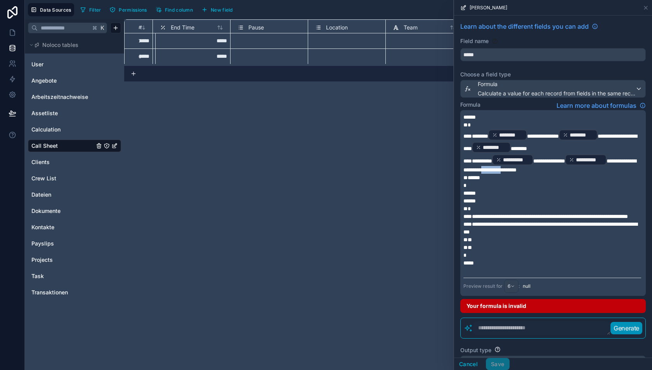
drag, startPoint x: 518, startPoint y: 167, endPoint x: 544, endPoint y: 168, distance: 25.2
click at [544, 168] on span "**********" at bounding box center [550, 165] width 173 height 14
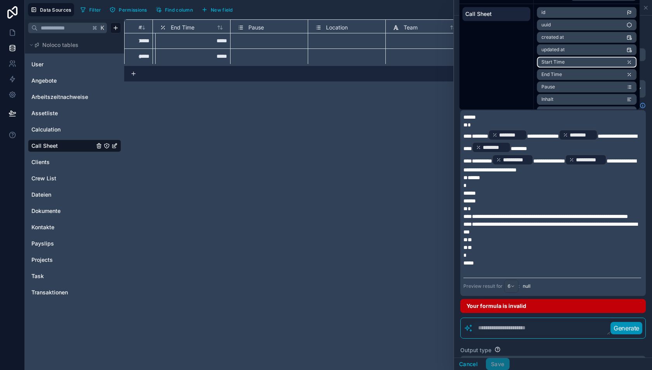
click at [573, 63] on li "Start Time" at bounding box center [587, 62] width 100 height 11
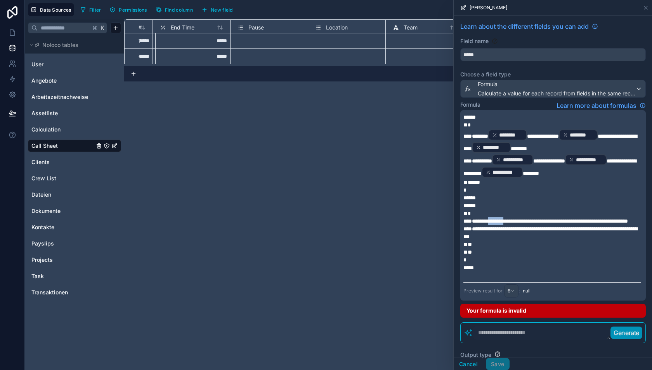
drag, startPoint x: 494, startPoint y: 221, endPoint x: 517, endPoint y: 221, distance: 22.9
click at [517, 221] on span "**********" at bounding box center [546, 221] width 165 height 5
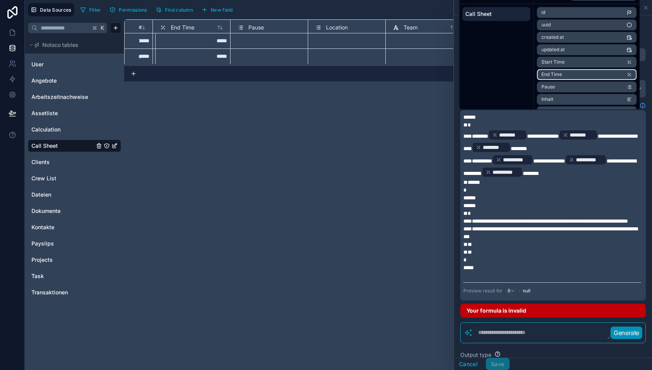
click at [567, 75] on li "End Time" at bounding box center [587, 74] width 100 height 11
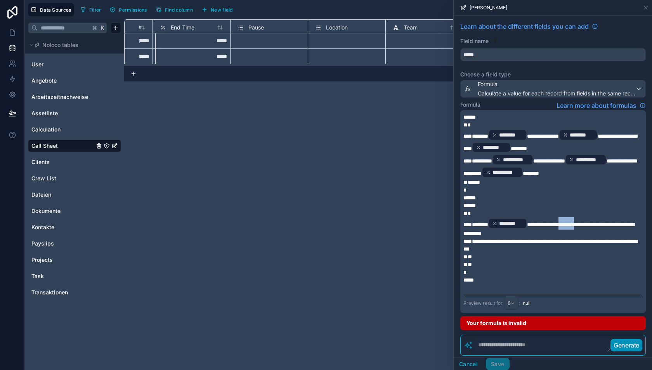
drag, startPoint x: 579, startPoint y: 223, endPoint x: 603, endPoint y: 222, distance: 23.3
click at [603, 222] on span "**********" at bounding box center [549, 229] width 171 height 14
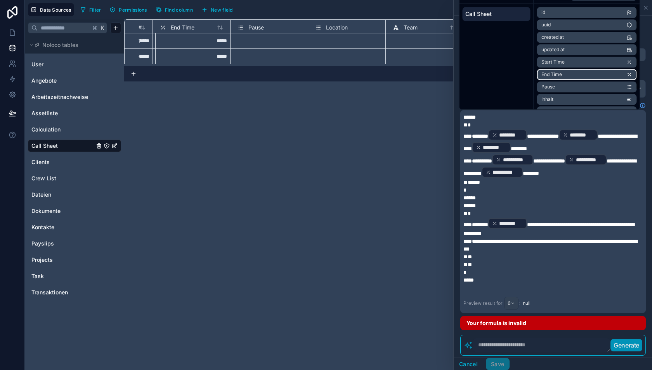
click at [575, 73] on li "End Time" at bounding box center [587, 74] width 100 height 11
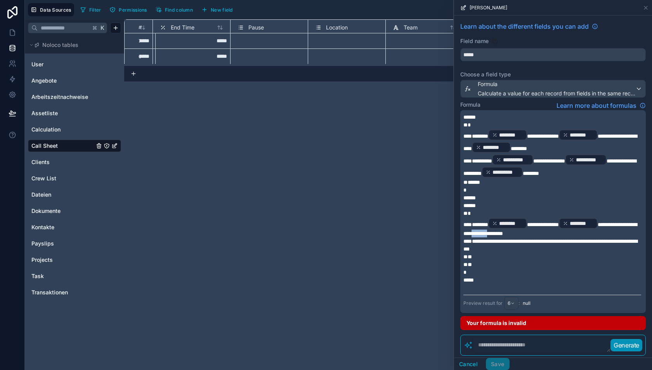
drag, startPoint x: 508, startPoint y: 230, endPoint x: 531, endPoint y: 230, distance: 22.5
click at [531, 230] on span "**********" at bounding box center [551, 229] width 174 height 14
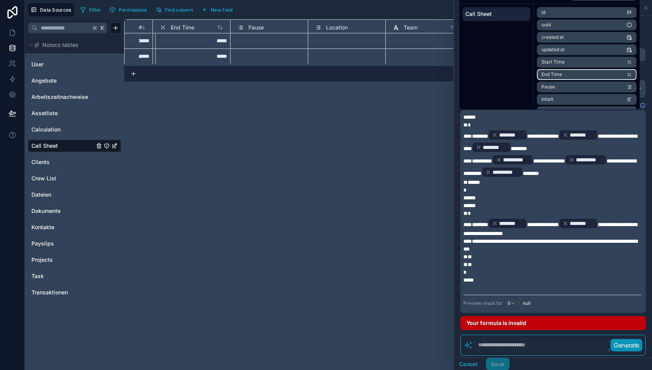
click at [558, 76] on span "End Time" at bounding box center [552, 74] width 21 height 6
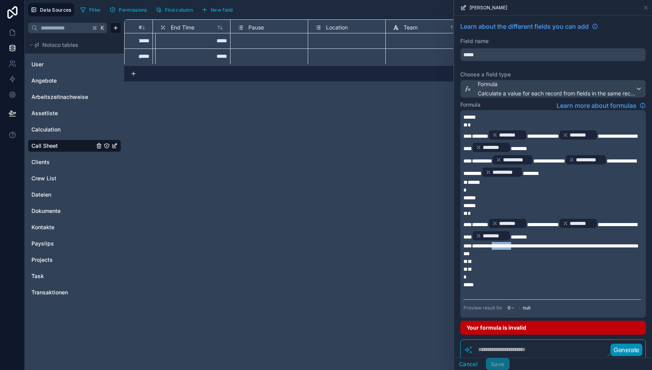
drag, startPoint x: 497, startPoint y: 241, endPoint x: 523, endPoint y: 241, distance: 25.6
click at [523, 243] on span "**********" at bounding box center [551, 249] width 174 height 13
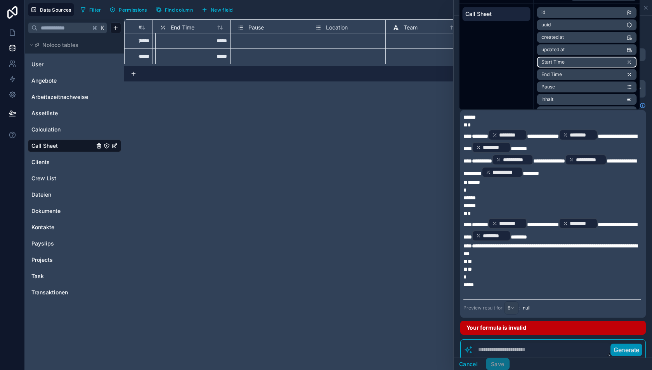
click at [561, 61] on span "Start Time" at bounding box center [553, 62] width 23 height 6
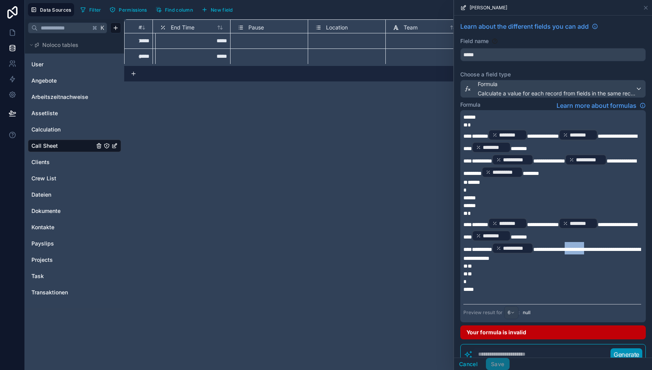
drag, startPoint x: 586, startPoint y: 248, endPoint x: 612, endPoint y: 248, distance: 26.4
click at [612, 248] on span "**********" at bounding box center [552, 254] width 177 height 14
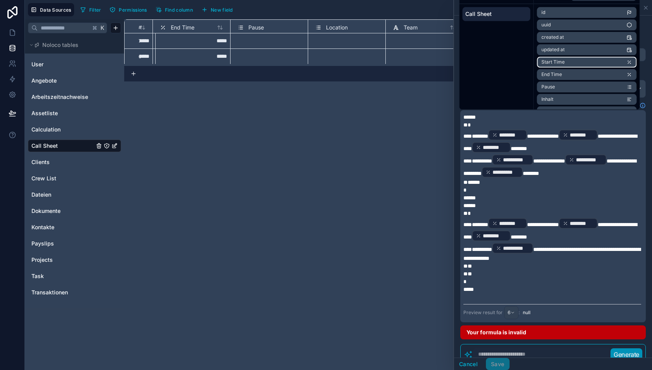
click at [572, 65] on li "Start Time" at bounding box center [587, 62] width 100 height 11
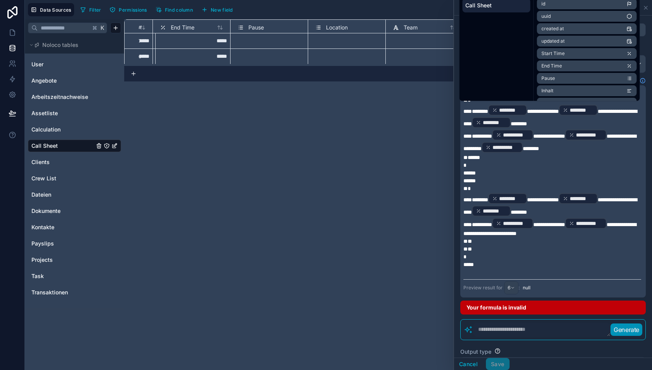
scroll to position [29, 0]
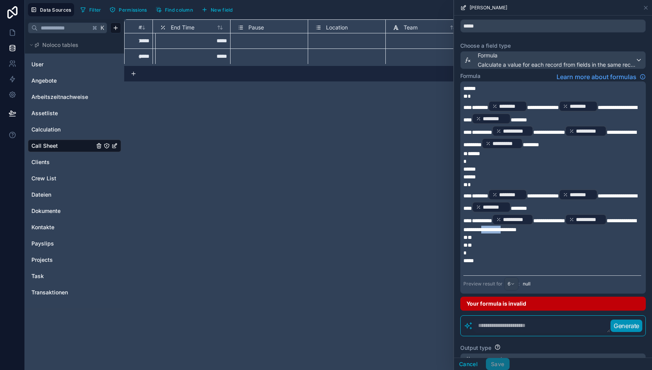
drag, startPoint x: 519, startPoint y: 226, endPoint x: 544, endPoint y: 226, distance: 24.8
click at [544, 226] on span "**********" at bounding box center [550, 225] width 173 height 14
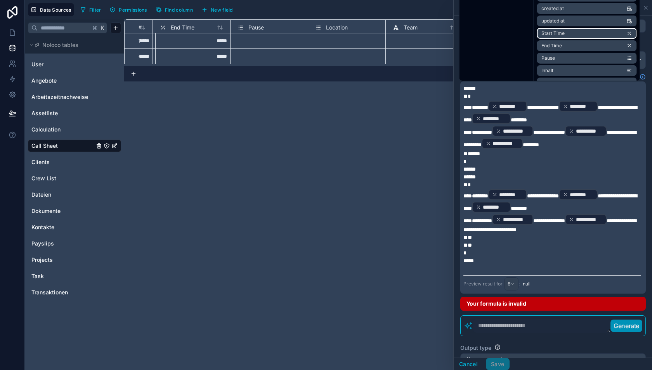
click at [563, 30] on span "Start Time" at bounding box center [553, 33] width 23 height 6
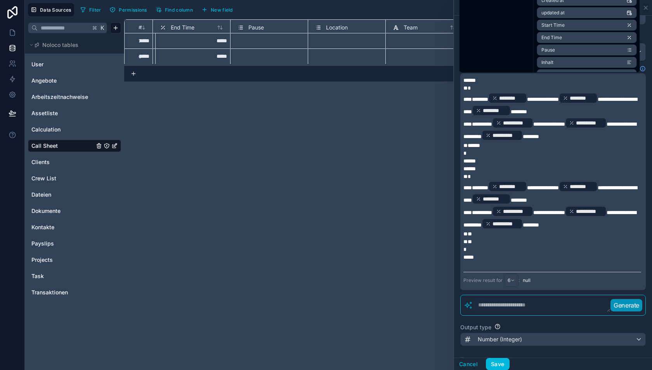
scroll to position [45, 0]
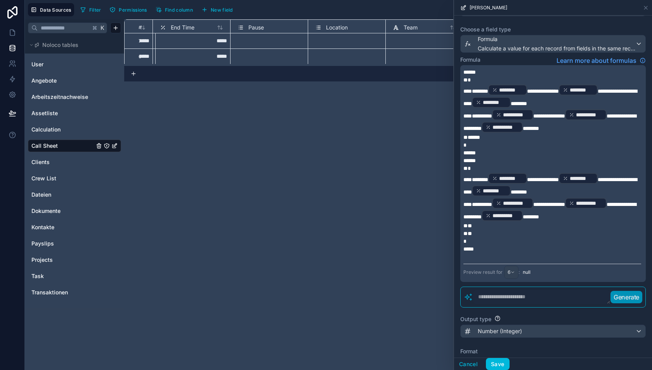
click at [533, 316] on div "Output type" at bounding box center [553, 320] width 186 height 8
click at [485, 247] on p "*****" at bounding box center [553, 249] width 178 height 8
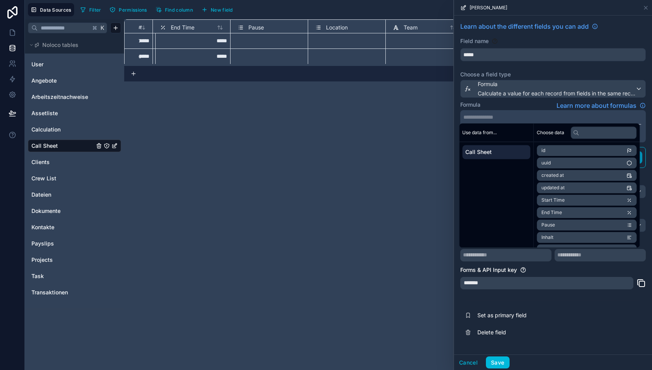
scroll to position [0, 0]
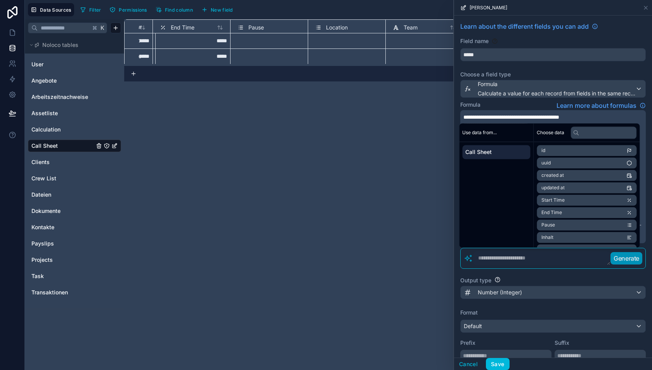
click at [514, 101] on div "Formula Learn more about formulas" at bounding box center [553, 105] width 186 height 9
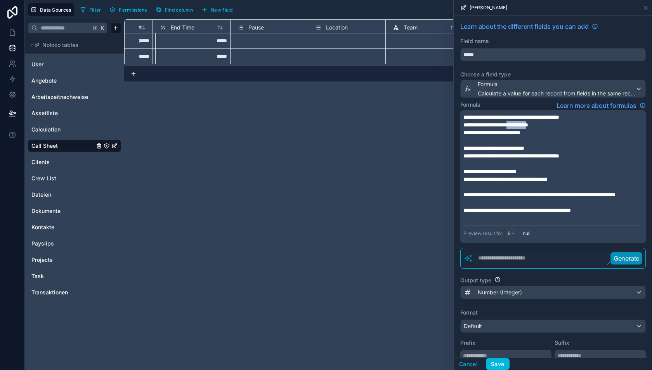
drag, startPoint x: 528, startPoint y: 125, endPoint x: 552, endPoint y: 125, distance: 23.7
click at [528, 125] on span "**********" at bounding box center [496, 124] width 65 height 5
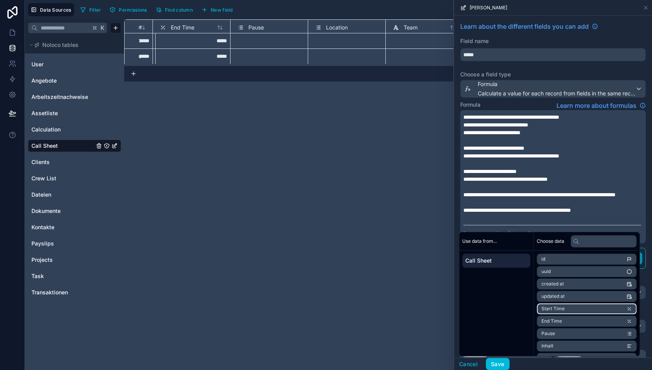
click at [558, 309] on span "Start Time" at bounding box center [553, 309] width 23 height 6
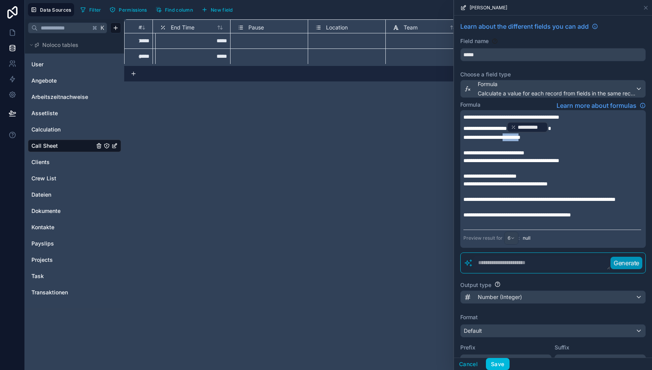
drag, startPoint x: 526, startPoint y: 137, endPoint x: 548, endPoint y: 138, distance: 22.5
click at [521, 138] on span "**********" at bounding box center [492, 137] width 57 height 5
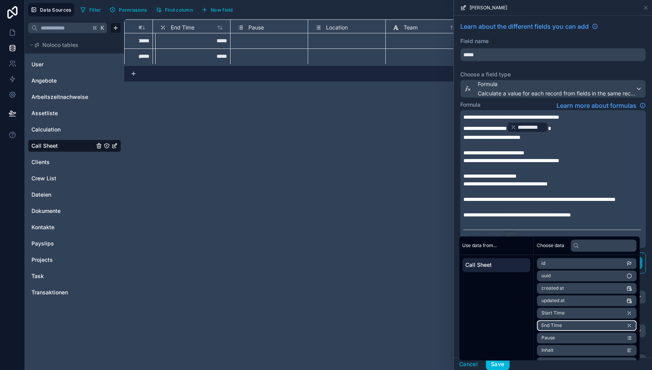
click at [556, 323] on span "End Time" at bounding box center [552, 326] width 21 height 6
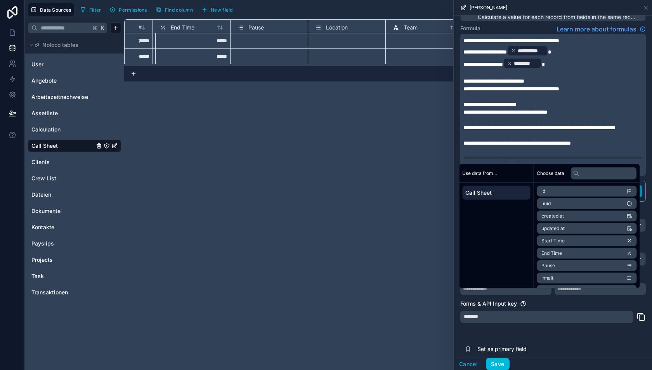
scroll to position [84, 0]
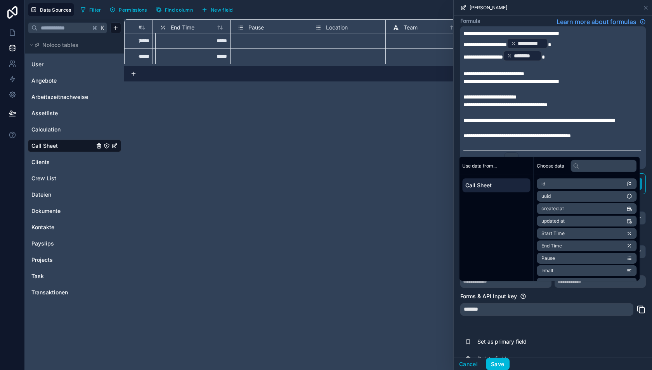
click at [551, 300] on div "Forms & API Input key" at bounding box center [553, 297] width 186 height 8
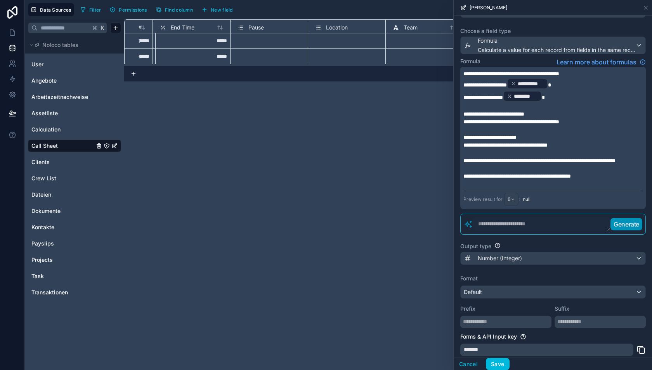
scroll to position [32, 0]
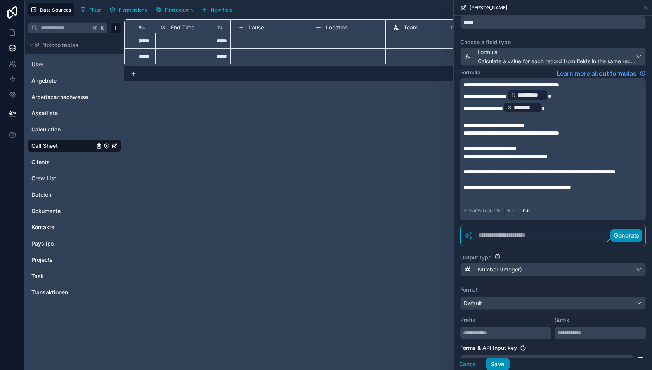
click at [496, 361] on button "Save" at bounding box center [497, 364] width 23 height 12
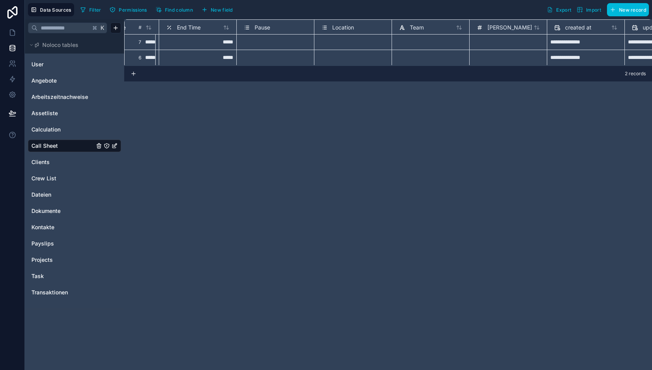
scroll to position [1, 241]
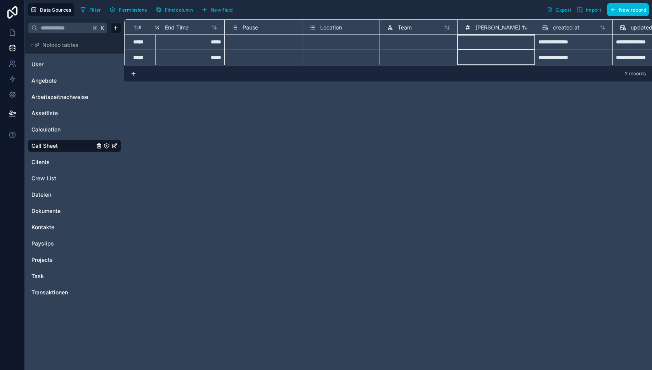
click at [495, 26] on div "Länge" at bounding box center [496, 27] width 63 height 9
click at [483, 25] on span "Länge" at bounding box center [498, 28] width 45 height 8
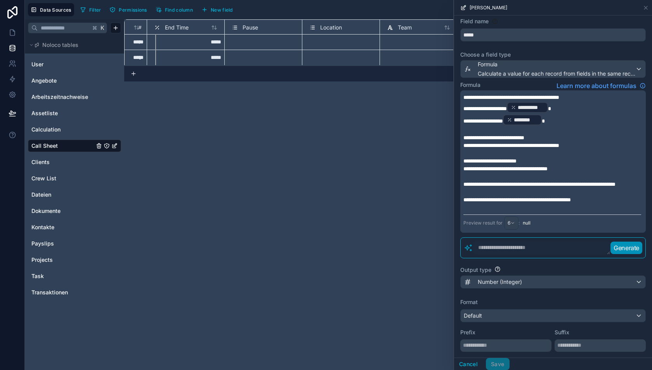
scroll to position [20, 0]
click at [527, 188] on p "**********" at bounding box center [553, 184] width 178 height 8
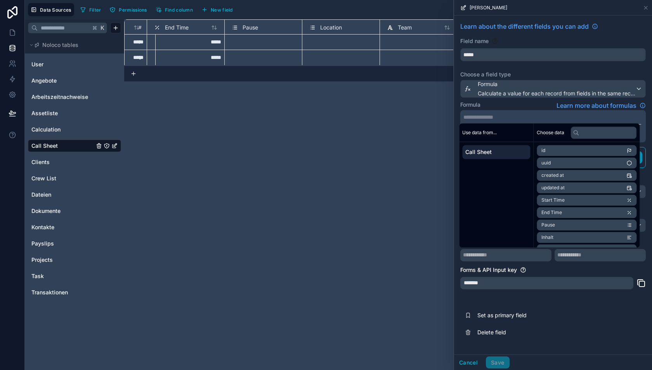
scroll to position [0, 0]
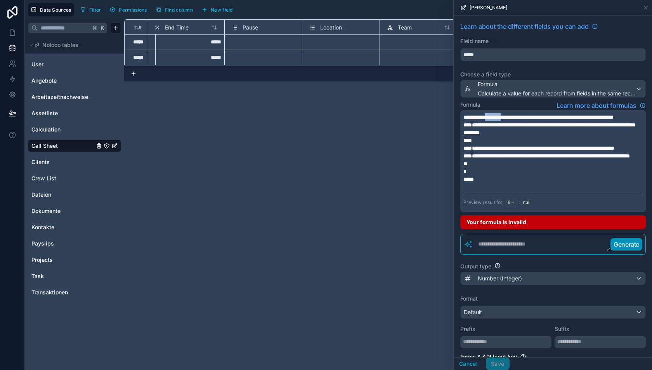
drag, startPoint x: 497, startPoint y: 116, endPoint x: 519, endPoint y: 116, distance: 22.5
click at [519, 116] on span "**********" at bounding box center [539, 117] width 150 height 5
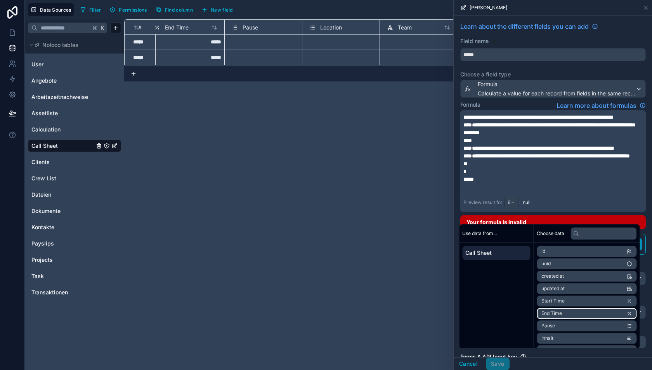
click at [555, 311] on span "End Time" at bounding box center [552, 314] width 21 height 6
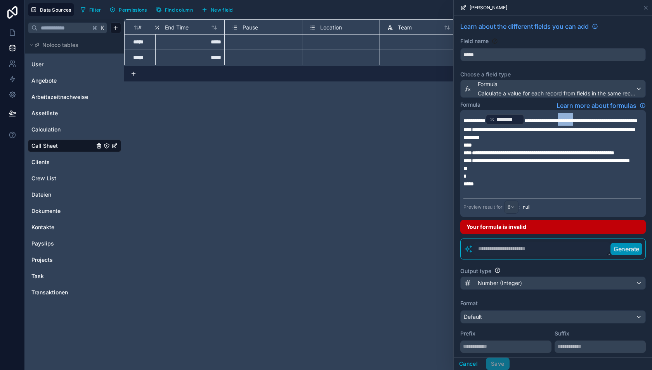
drag, startPoint x: 584, startPoint y: 121, endPoint x: 606, endPoint y: 121, distance: 22.1
click at [606, 121] on span "**********" at bounding box center [581, 120] width 113 height 5
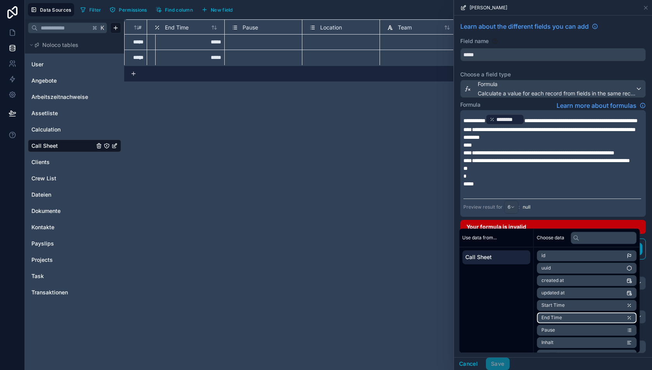
click at [563, 315] on li "End Time" at bounding box center [587, 318] width 100 height 11
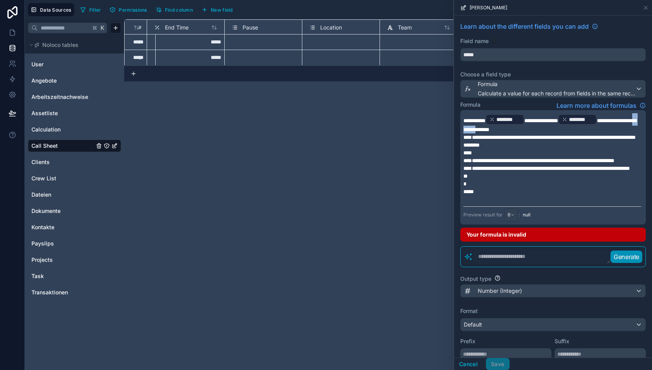
drag, startPoint x: 494, startPoint y: 129, endPoint x: 517, endPoint y: 129, distance: 22.9
click at [517, 129] on span "**********" at bounding box center [550, 125] width 173 height 14
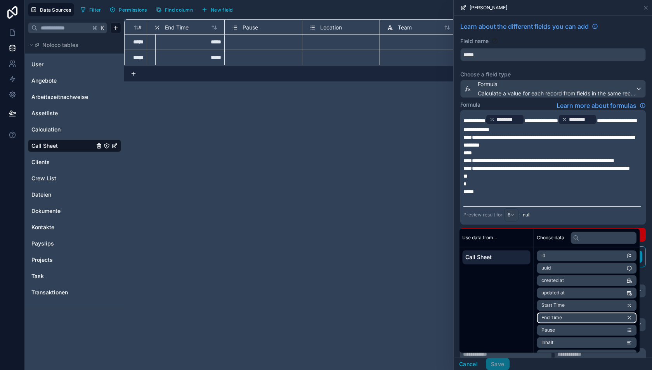
click at [562, 320] on span "End Time" at bounding box center [552, 318] width 21 height 6
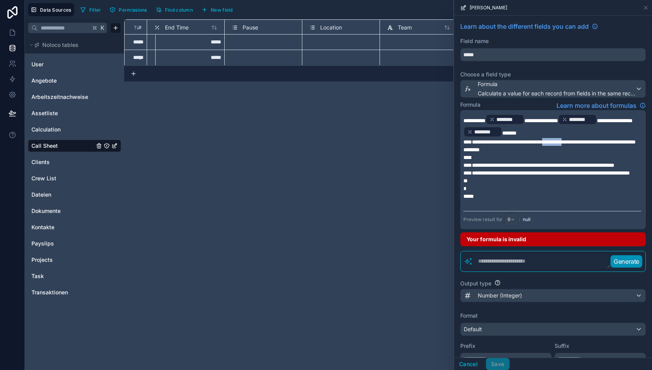
drag, startPoint x: 569, startPoint y: 141, endPoint x: 595, endPoint y: 141, distance: 25.6
click at [595, 141] on span "**********" at bounding box center [550, 141] width 172 height 5
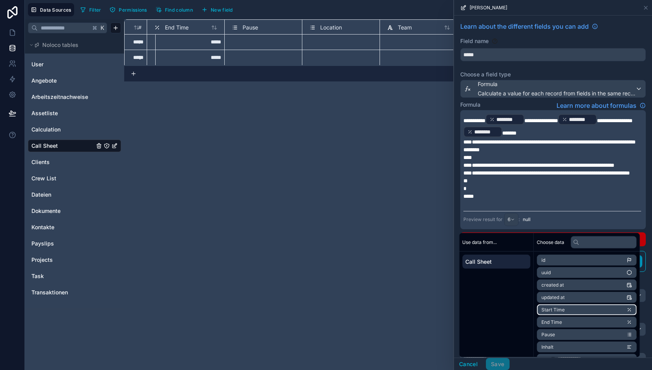
click at [554, 308] on span "Start Time" at bounding box center [553, 310] width 23 height 6
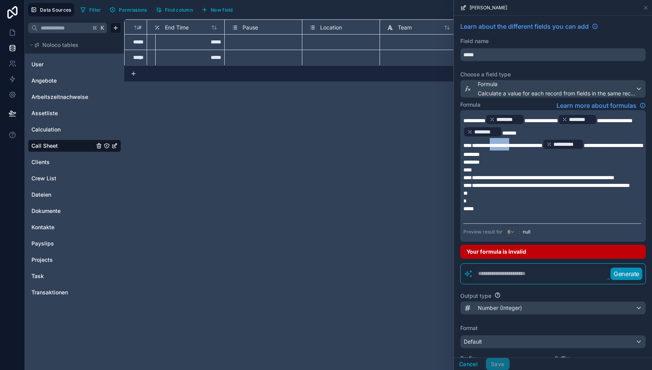
drag, startPoint x: 495, startPoint y: 144, endPoint x: 521, endPoint y: 144, distance: 26.4
click at [521, 144] on span "**********" at bounding box center [503, 145] width 79 height 5
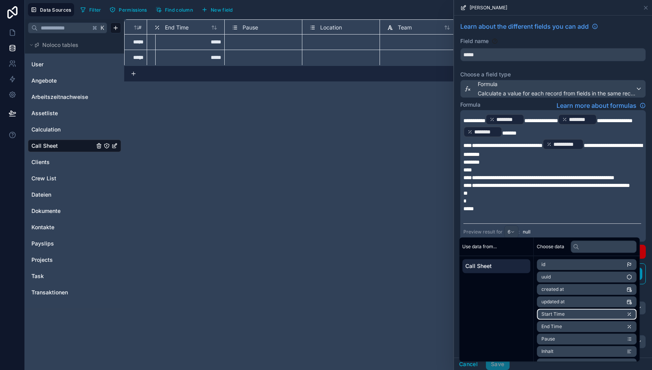
click at [555, 312] on span "Start Time" at bounding box center [553, 314] width 23 height 6
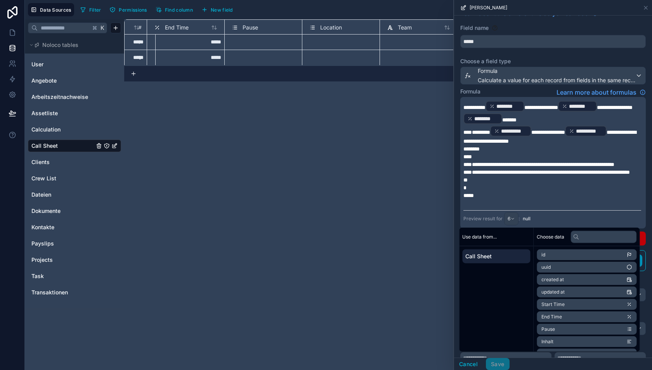
scroll to position [22, 0]
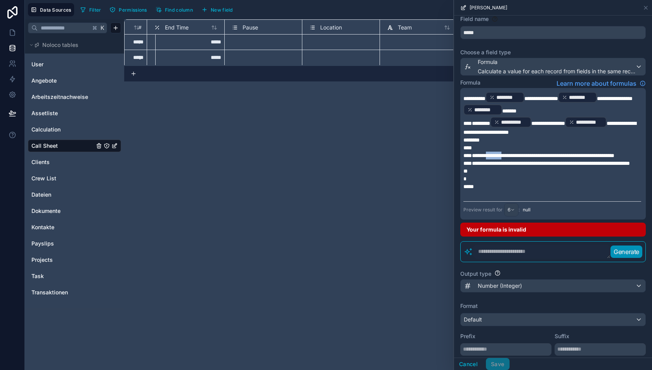
drag, startPoint x: 493, startPoint y: 153, endPoint x: 514, endPoint y: 153, distance: 21.7
click at [514, 153] on span "**********" at bounding box center [539, 155] width 151 height 5
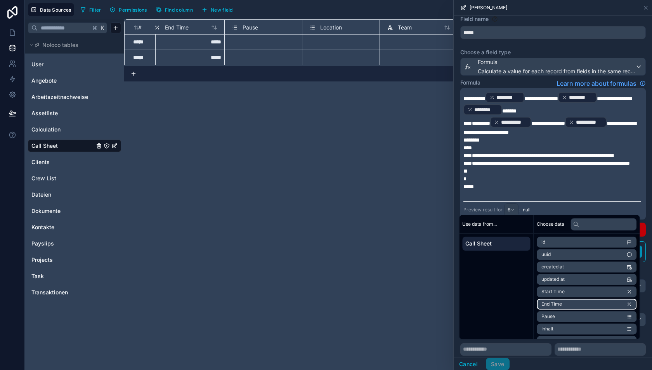
click at [558, 303] on span "End Time" at bounding box center [552, 304] width 21 height 6
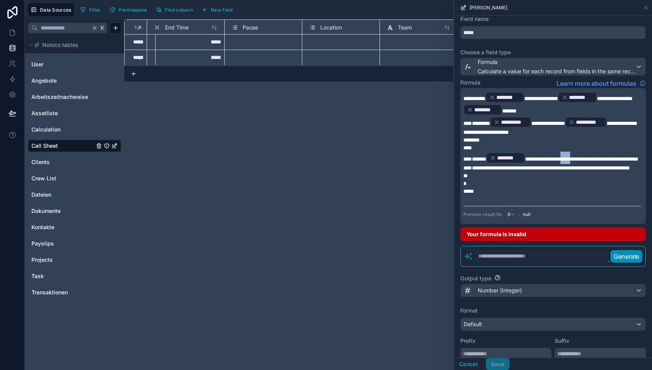
drag, startPoint x: 580, startPoint y: 156, endPoint x: 596, endPoint y: 156, distance: 15.9
click at [596, 156] on span "**********" at bounding box center [581, 158] width 113 height 5
drag, startPoint x: 578, startPoint y: 157, endPoint x: 601, endPoint y: 157, distance: 23.3
click at [601, 157] on span "**********" at bounding box center [581, 158] width 113 height 5
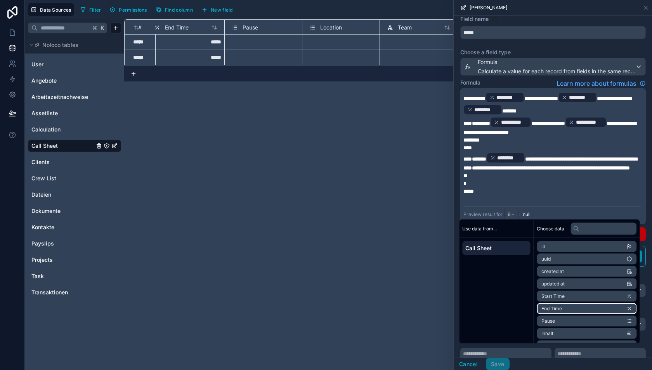
click at [563, 307] on li "End Time" at bounding box center [587, 309] width 100 height 11
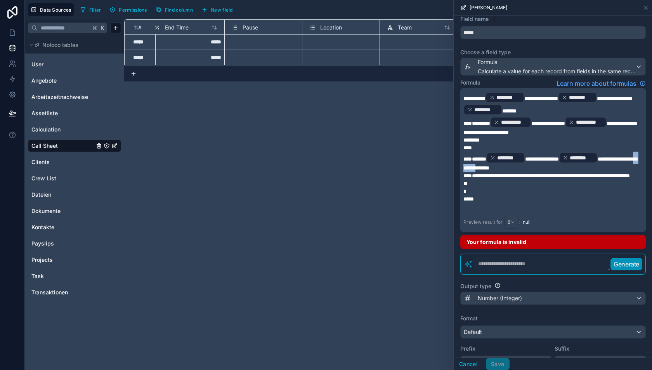
drag, startPoint x: 493, startPoint y: 167, endPoint x: 518, endPoint y: 165, distance: 24.9
click at [518, 165] on span "**********" at bounding box center [551, 163] width 174 height 14
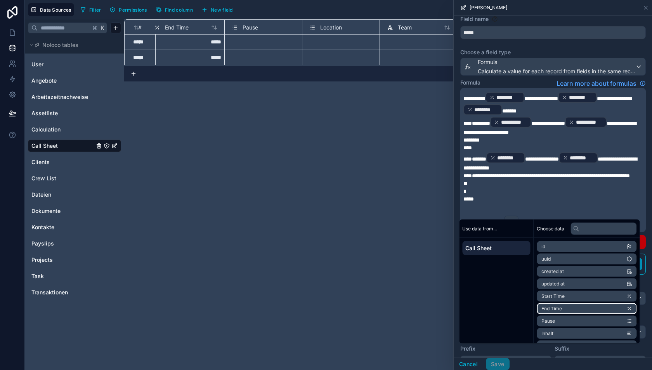
click at [562, 306] on span "End Time" at bounding box center [552, 309] width 21 height 6
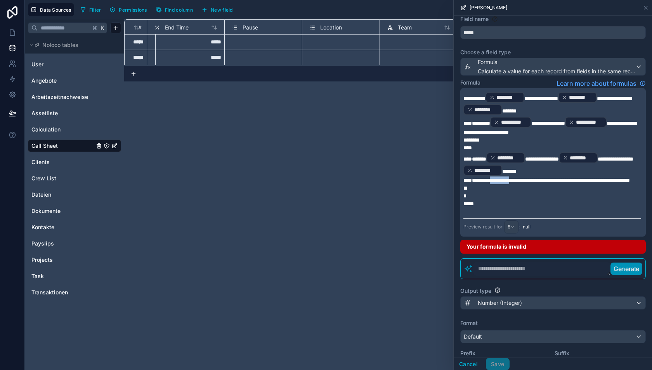
drag, startPoint x: 495, startPoint y: 179, endPoint x: 521, endPoint y: 179, distance: 25.2
click at [521, 179] on span "**********" at bounding box center [547, 180] width 167 height 5
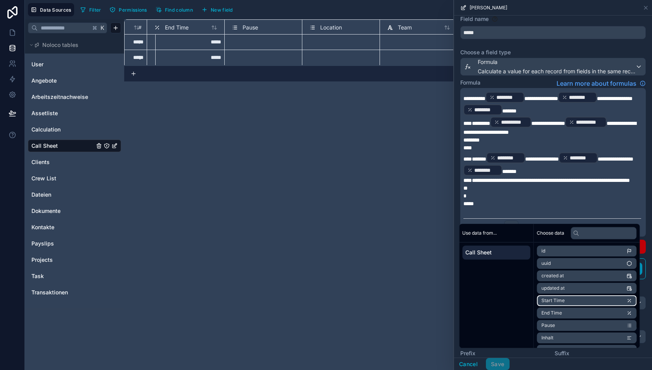
click at [553, 299] on span "Start Time" at bounding box center [553, 301] width 23 height 6
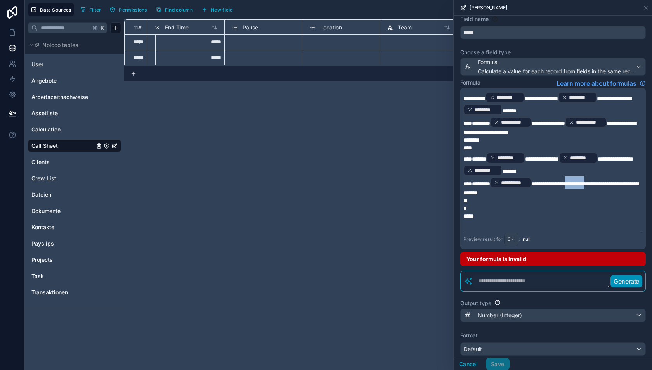
drag, startPoint x: 585, startPoint y: 181, endPoint x: 610, endPoint y: 182, distance: 25.2
click at [610, 182] on span "**********" at bounding box center [551, 188] width 175 height 14
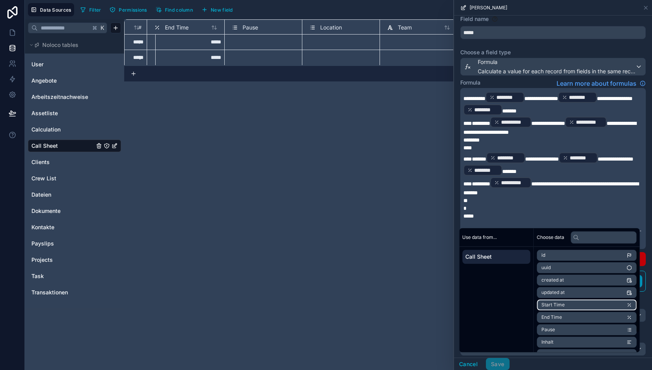
click at [564, 303] on span "Start Time" at bounding box center [553, 305] width 23 height 6
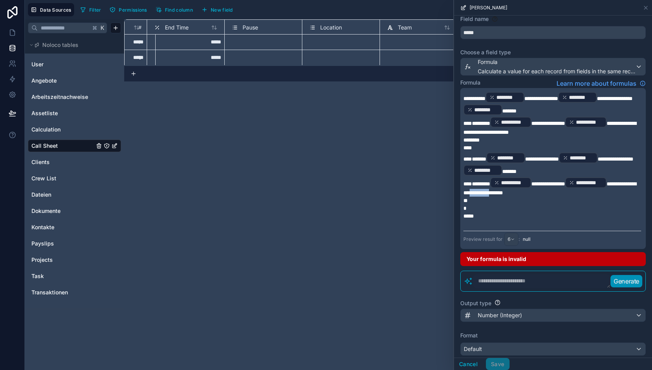
drag, startPoint x: 498, startPoint y: 191, endPoint x: 525, endPoint y: 190, distance: 26.8
click at [525, 190] on span "**********" at bounding box center [550, 188] width 173 height 14
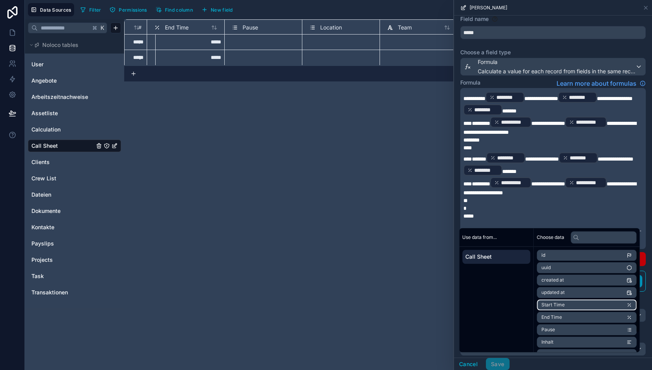
click at [559, 304] on span "Start Time" at bounding box center [553, 305] width 23 height 6
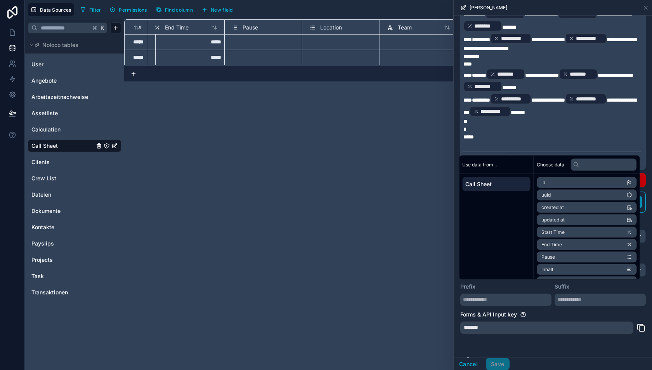
scroll to position [120, 0]
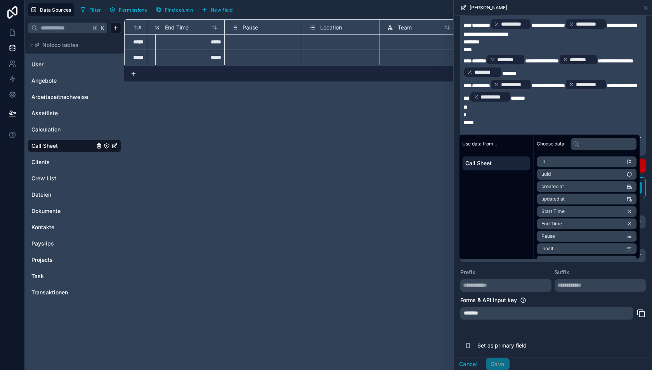
click at [555, 297] on div "Forms & API Input key" at bounding box center [553, 301] width 186 height 8
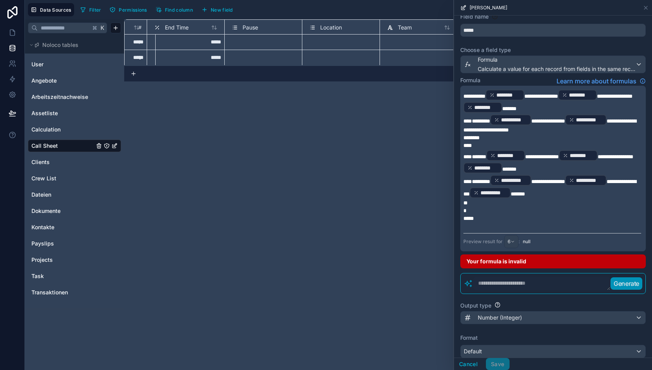
scroll to position [14, 0]
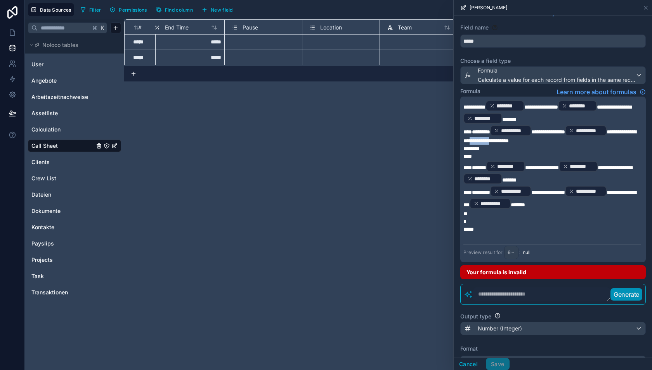
drag, startPoint x: 499, startPoint y: 139, endPoint x: 525, endPoint y: 137, distance: 25.7
click at [525, 137] on span "**********" at bounding box center [550, 136] width 173 height 14
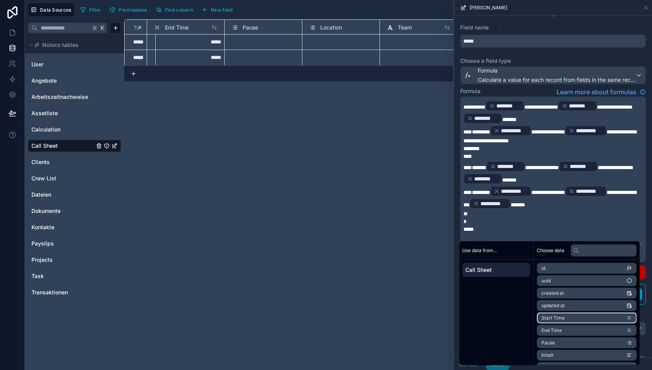
click at [566, 316] on li "Start Time" at bounding box center [587, 318] width 100 height 11
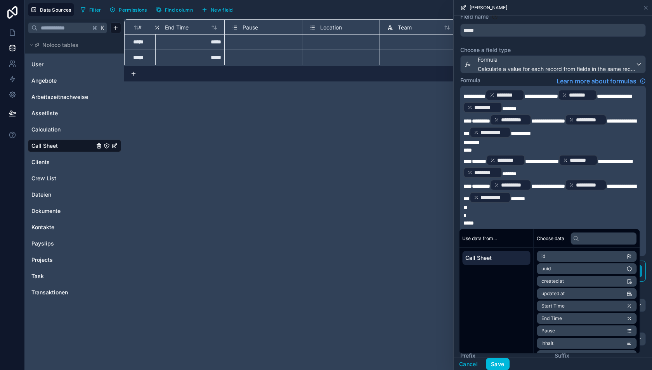
scroll to position [30, 0]
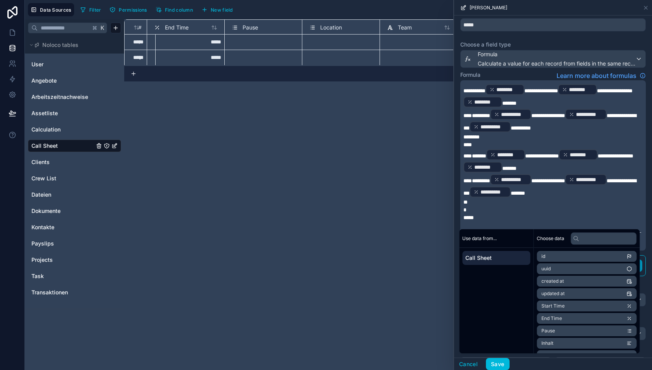
click at [520, 71] on div "Formula Learn more about formulas" at bounding box center [553, 75] width 186 height 9
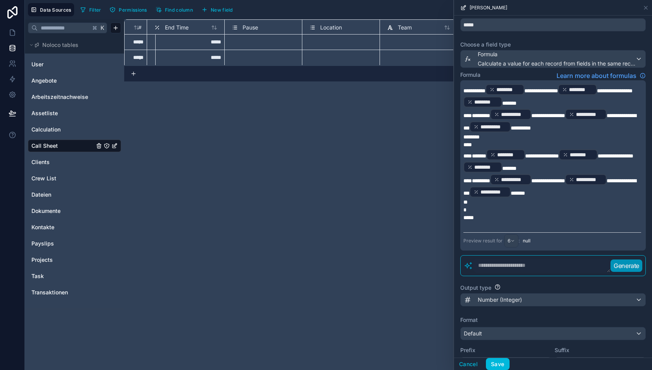
scroll to position [37, 0]
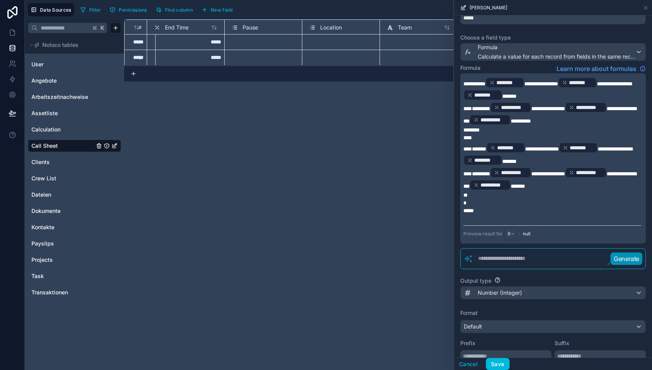
click at [295, 184] on div "**********" at bounding box center [388, 194] width 528 height 351
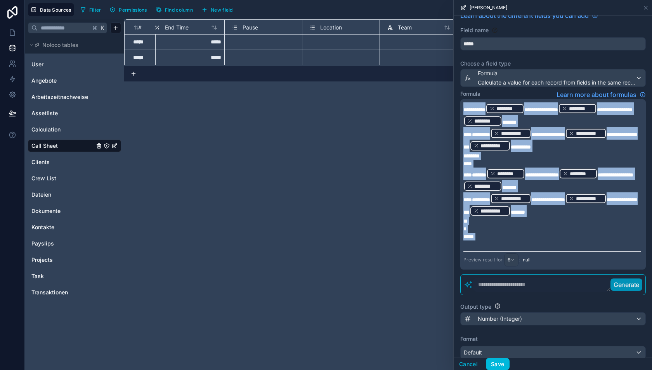
drag, startPoint x: 507, startPoint y: 238, endPoint x: 459, endPoint y: 84, distance: 161.0
click at [459, 84] on div "**********" at bounding box center [553, 240] width 198 height 470
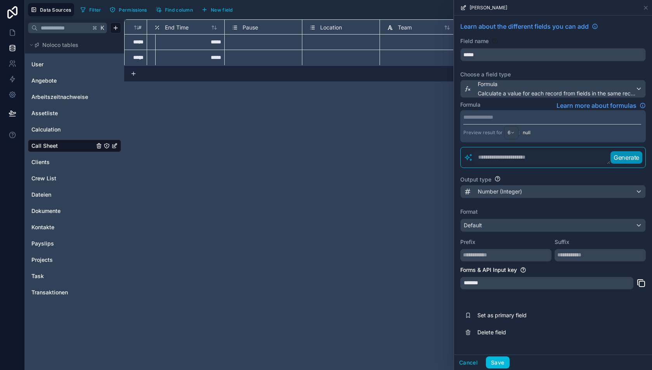
scroll to position [0, 0]
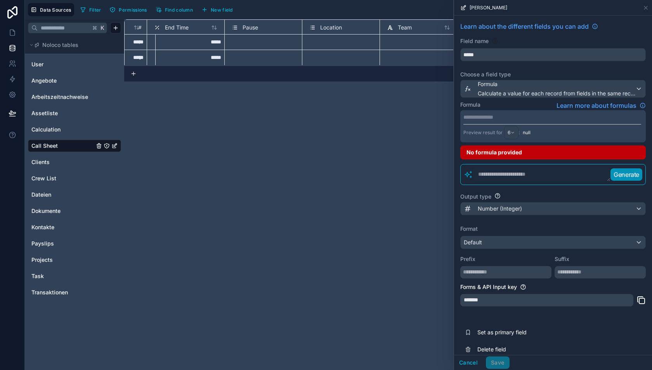
click at [478, 113] on p "**********" at bounding box center [553, 117] width 178 height 8
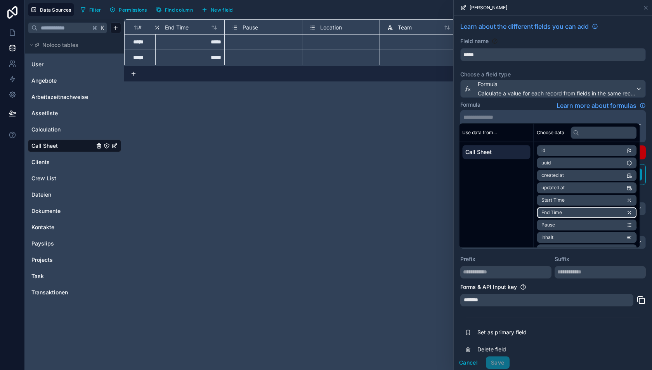
click at [577, 213] on li "End Time" at bounding box center [587, 212] width 100 height 11
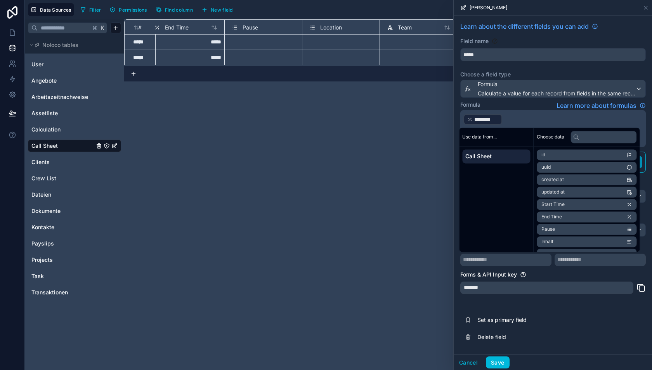
click at [528, 120] on p "﻿ ******** ﻿ ﻿" at bounding box center [553, 119] width 178 height 12
click at [557, 203] on span "Start Time" at bounding box center [553, 204] width 23 height 6
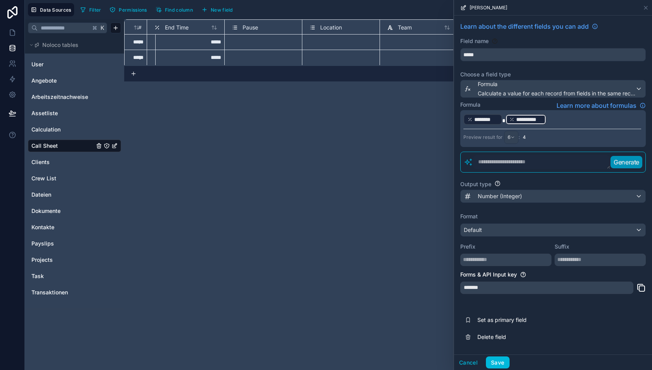
click at [581, 122] on p "**********" at bounding box center [553, 119] width 178 height 12
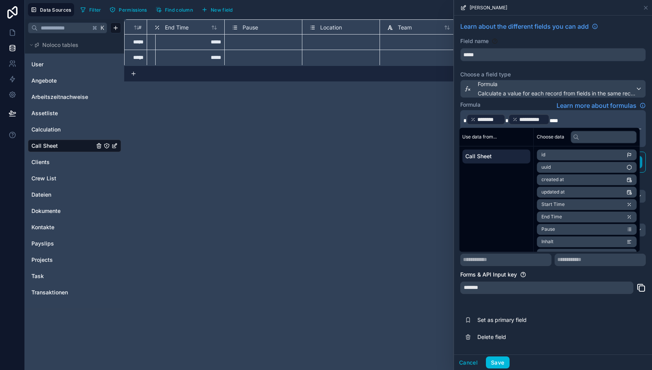
click at [528, 102] on div "Formula Learn more about formulas" at bounding box center [553, 105] width 186 height 9
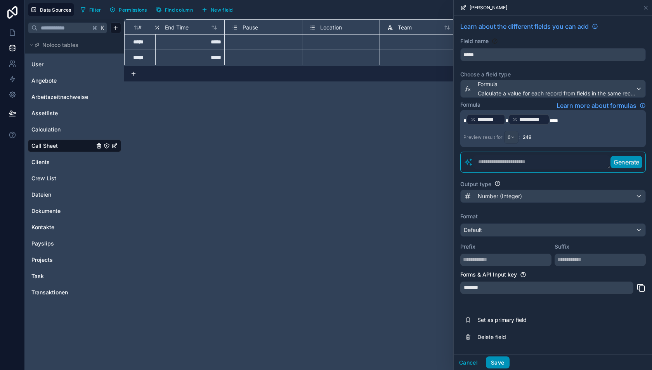
click at [494, 364] on button "Save" at bounding box center [497, 363] width 23 height 12
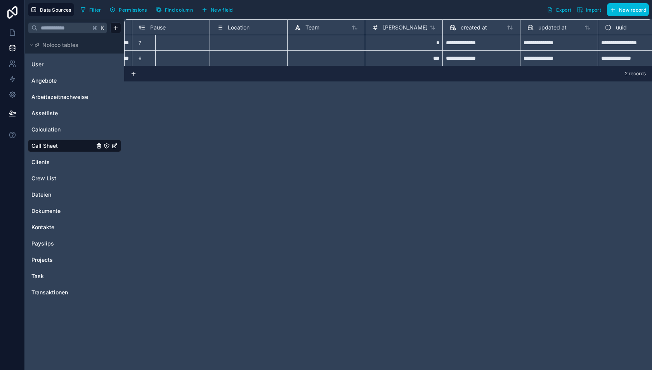
scroll to position [0, 335]
click at [390, 25] on span "Länge" at bounding box center [404, 28] width 45 height 8
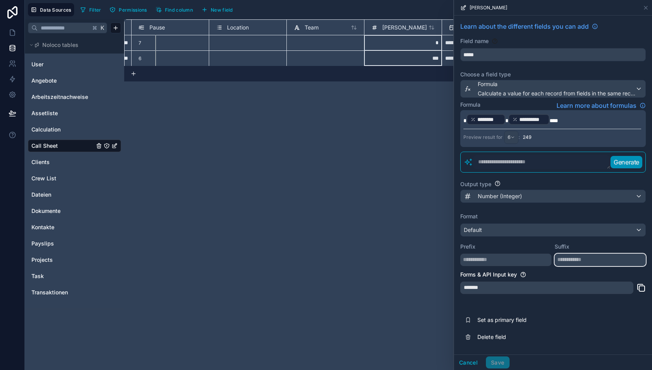
click at [571, 257] on input "text" at bounding box center [600, 260] width 91 height 12
type input "***"
click at [497, 358] on button "Save" at bounding box center [497, 363] width 23 height 12
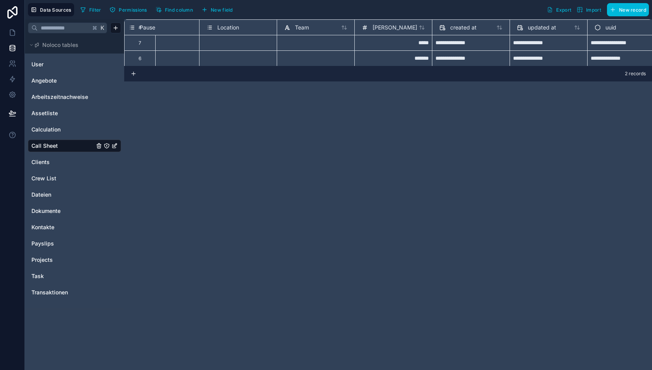
scroll to position [0, 357]
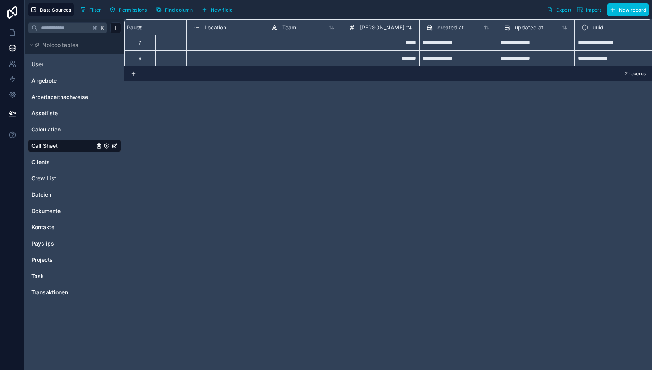
click at [371, 25] on span "Länge" at bounding box center [382, 28] width 45 height 8
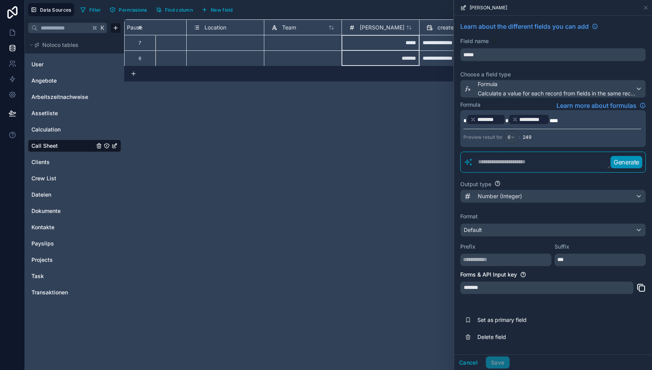
click at [369, 103] on div "**********" at bounding box center [388, 194] width 528 height 351
click at [463, 362] on button "Cancel" at bounding box center [468, 363] width 29 height 12
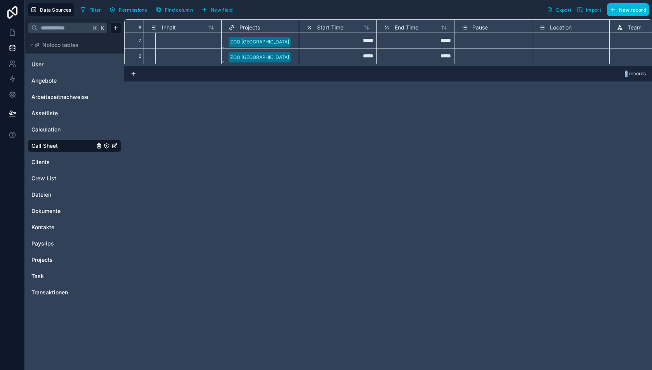
scroll to position [2, 0]
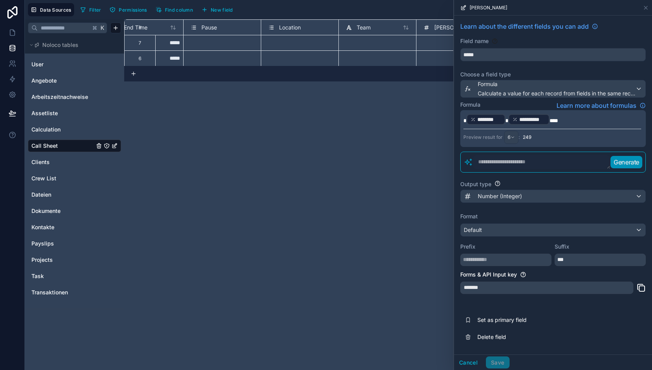
scroll to position [0, 287]
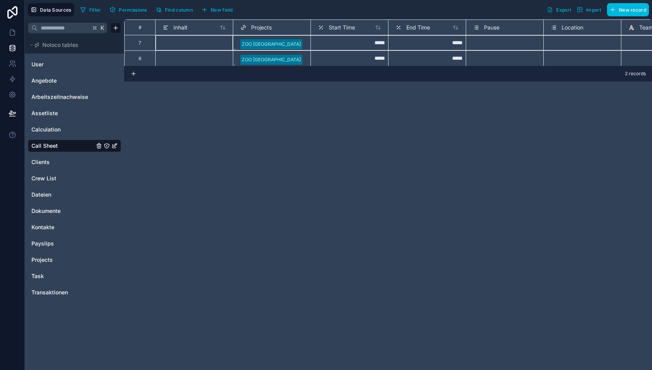
scroll to position [0, 0]
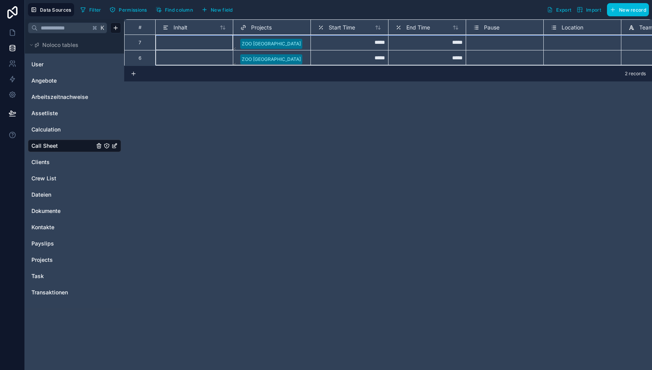
drag, startPoint x: 138, startPoint y: 42, endPoint x: 138, endPoint y: 59, distance: 17.9
click at [138, 59] on div "# Inhalt Projects Start Time End Time Pause Location Team Länge 7 ZOO AUGSBURG …" at bounding box center [388, 42] width 528 height 47
click at [168, 87] on div "Delete rows 1 to 2" at bounding box center [166, 86] width 51 height 9
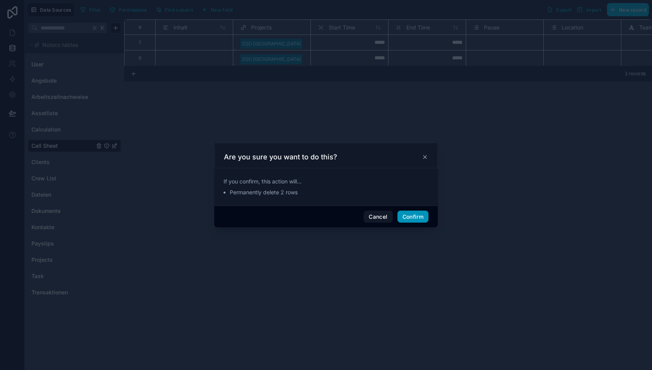
click at [403, 215] on button "Confirm" at bounding box center [413, 217] width 31 height 12
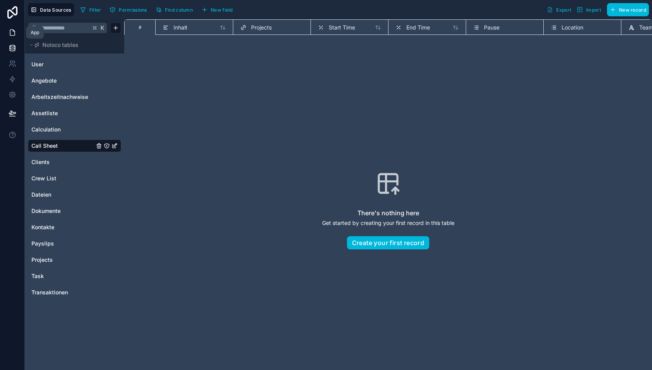
click at [11, 33] on icon at bounding box center [13, 33] width 8 height 8
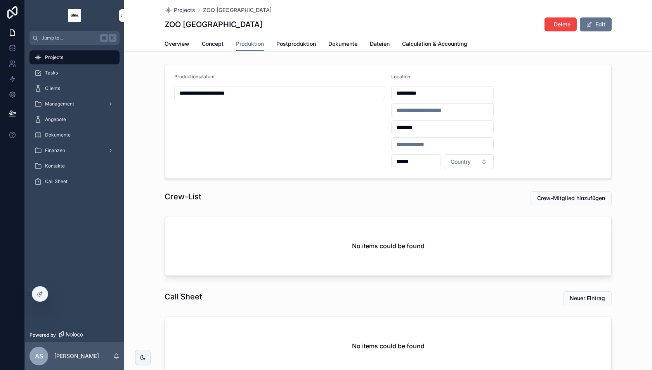
drag, startPoint x: 435, startPoint y: 92, endPoint x: 407, endPoint y: 94, distance: 28.4
click at [407, 94] on input "**********" at bounding box center [443, 93] width 102 height 11
click at [387, 75] on form "**********" at bounding box center [388, 121] width 446 height 114
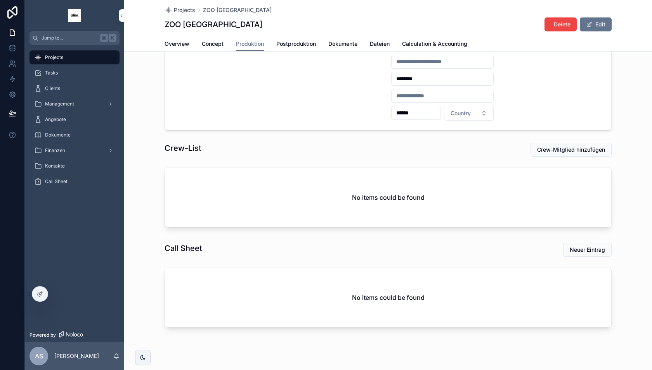
scroll to position [60, 0]
